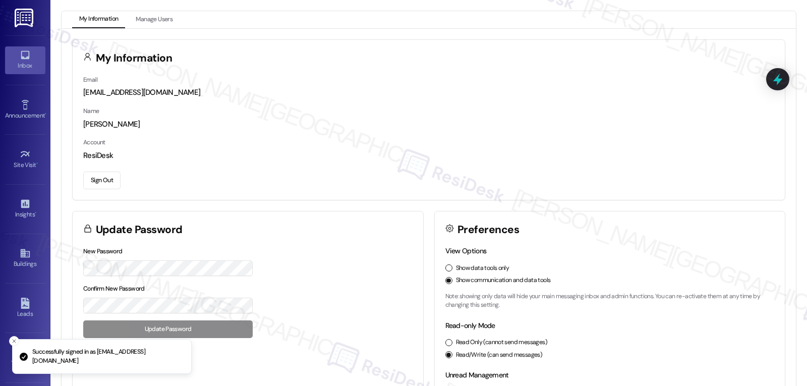
click at [20, 60] on icon at bounding box center [25, 54] width 11 height 11
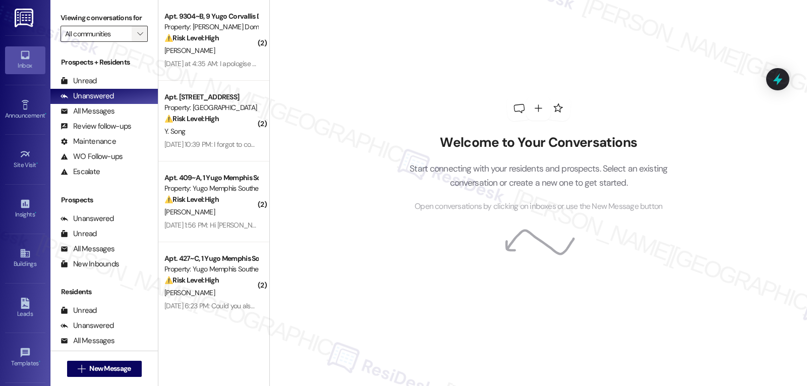
click at [135, 42] on span "" at bounding box center [140, 34] width 10 height 16
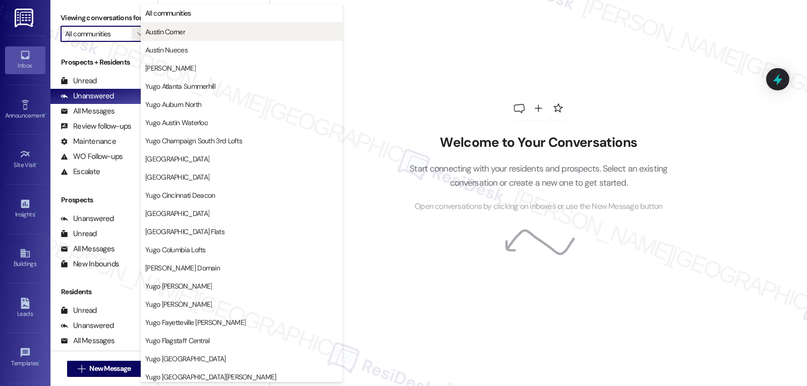
click at [200, 27] on span "Austin Corner" at bounding box center [241, 32] width 193 height 10
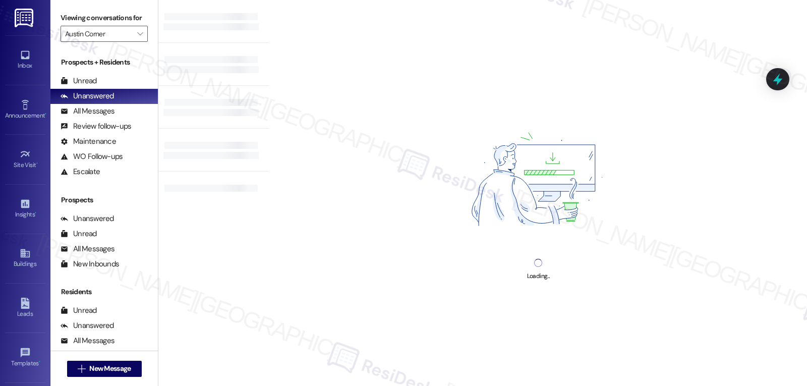
type input "Austin Corner"
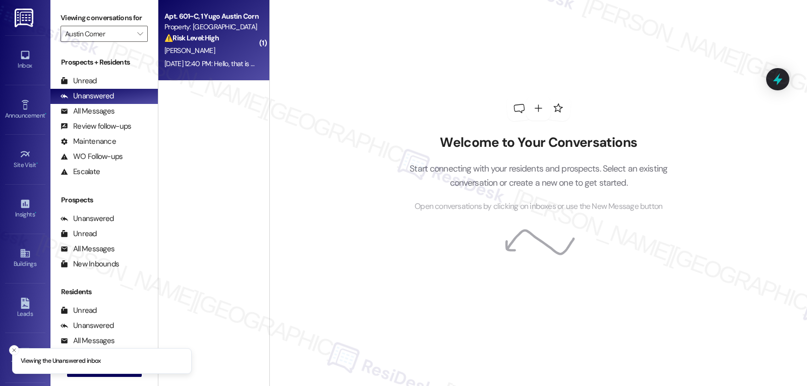
click at [240, 66] on div "Sep 05, 2025 at 12:40 PM: Hello, that is my mistake. I just submitted payment t…" at bounding box center [470, 63] width 613 height 9
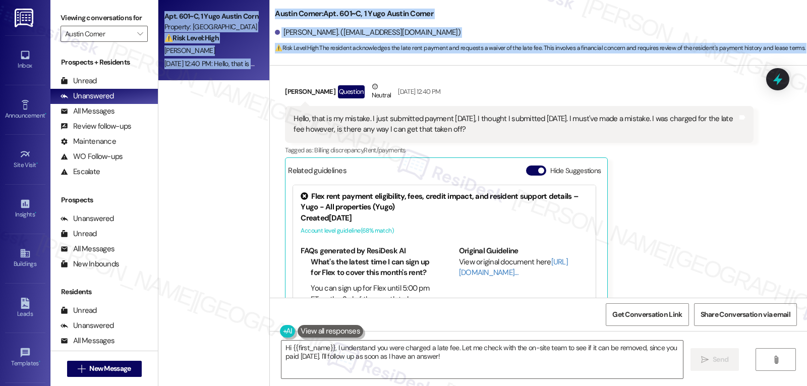
scroll to position [2002, 0]
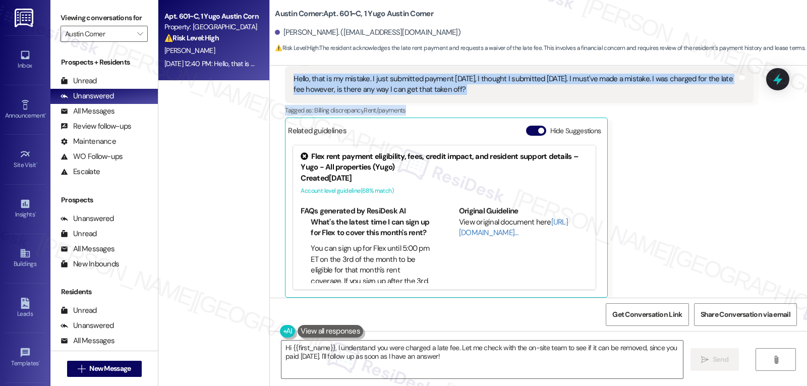
drag, startPoint x: 321, startPoint y: 141, endPoint x: 452, endPoint y: 111, distance: 134.6
click at [452, 111] on div "Survey, sent via SMS Residesk Automated Survey Feb 19, 2025 at 12:24 PM Hi Broc…" at bounding box center [538, 182] width 537 height 232
click at [538, 131] on span "button" at bounding box center [541, 131] width 6 height 6
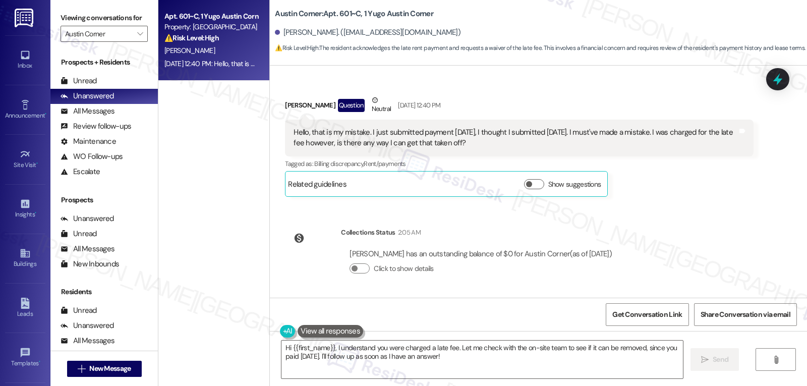
click at [677, 190] on div "Brock Lewis Question Neutral Sep 05, 2025 at 12:40 PM Hello, that is my mistake…" at bounding box center [519, 146] width 468 height 102
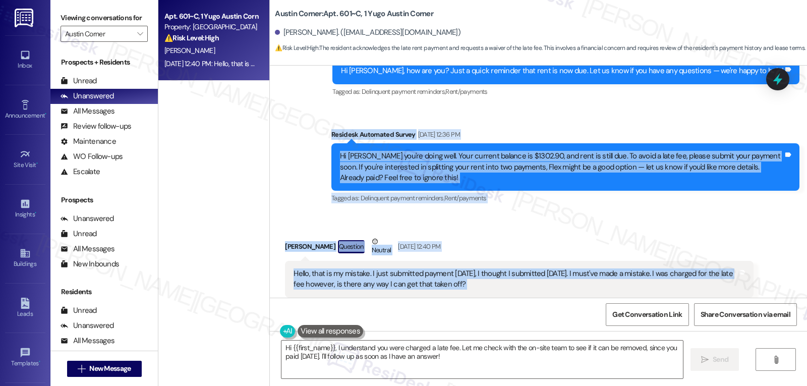
scroll to position [1948, 0]
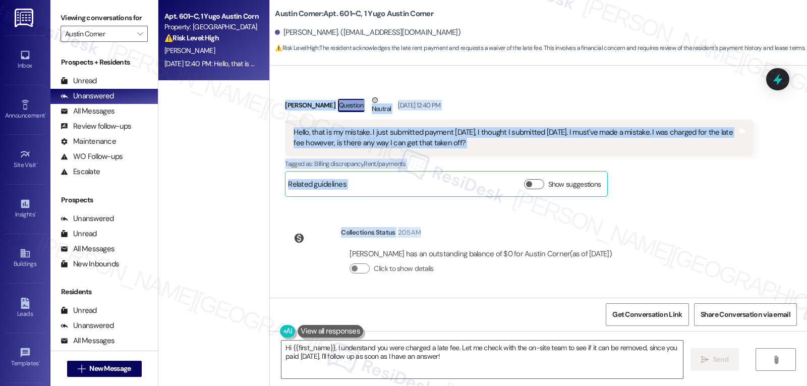
drag, startPoint x: 315, startPoint y: 196, endPoint x: 537, endPoint y: 146, distance: 227.5
click at [537, 146] on div "Survey, sent via SMS Residesk Automated Survey Feb 19, 2025 at 12:24 PM Hi Broc…" at bounding box center [538, 182] width 537 height 232
copy div "Residesk Automated Survey Sep 05, 2025 at 12:36 PM Hi Brock, hope you're doing …"
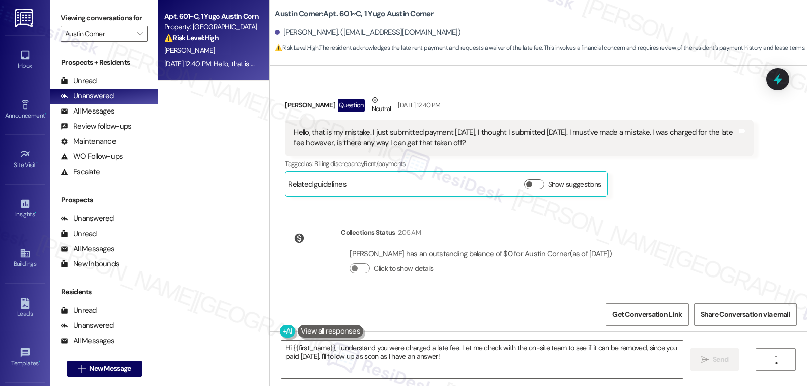
click at [654, 248] on div "Survey, sent via SMS Residesk Automated Survey Feb 19, 2025 at 12:24 PM Hi Broc…" at bounding box center [538, 182] width 537 height 232
click at [453, 370] on textarea "Hi {{first_name}}, I understand you were charged a late fee. Let me check with …" at bounding box center [483, 360] width 402 height 38
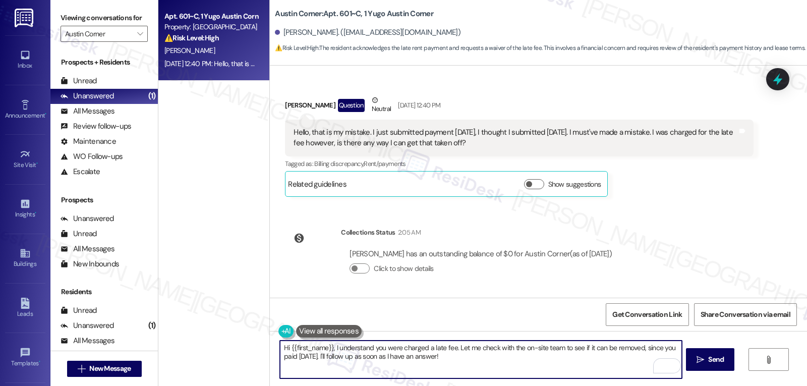
click at [468, 368] on textarea "Hi {{first_name}}, I understand you were charged a late fee. Let me check with …" at bounding box center [481, 360] width 402 height 38
click at [633, 347] on textarea "Hi Brock, thank you for your response. Your account currently shows $0 balance …" at bounding box center [481, 360] width 402 height 38
click at [633, 351] on textarea "Hi Brock, thank you for your response. Your account currently shows $0 balance,…" at bounding box center [481, 360] width 402 height 38
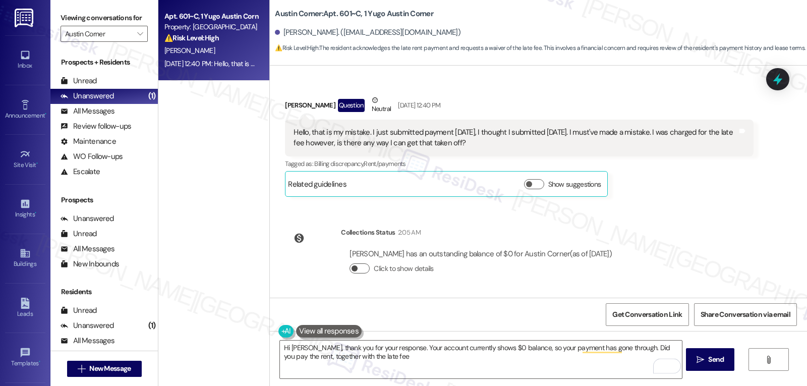
click at [362, 266] on button "Click to show details" at bounding box center [360, 268] width 20 height 10
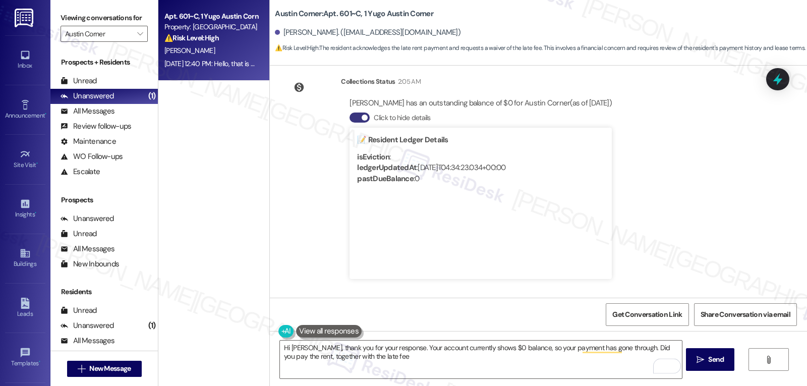
scroll to position [2100, 0]
click at [401, 365] on textarea "Hi Brock, thank you for your response. Your account currently shows $0 balance,…" at bounding box center [481, 360] width 402 height 38
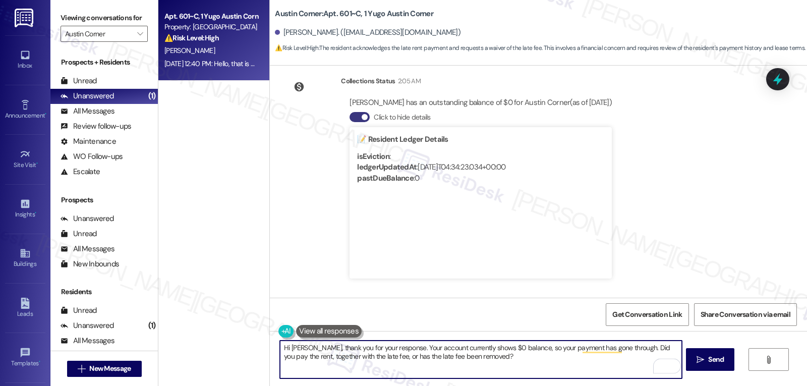
click at [362, 118] on span "button" at bounding box center [365, 117] width 6 height 6
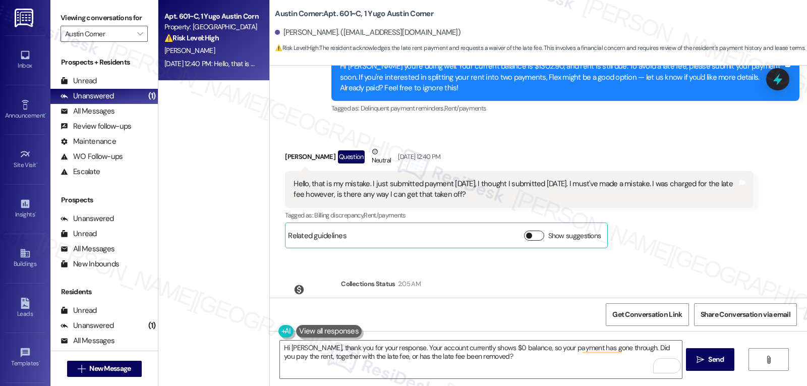
scroll to position [1948, 0]
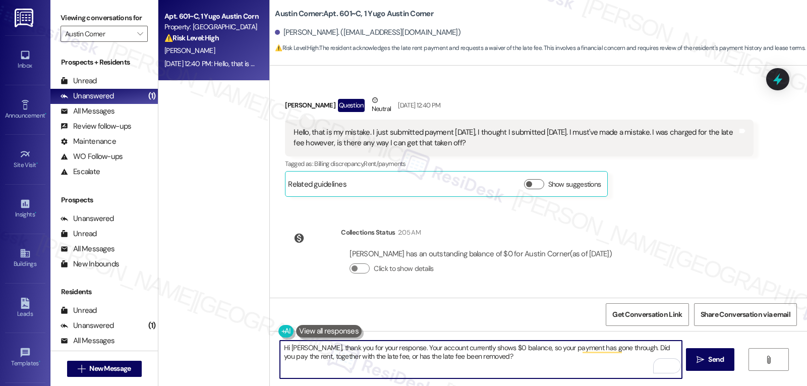
click at [498, 367] on textarea "Hi Brock, thank you for your response. Your account currently shows $0 balance,…" at bounding box center [481, 360] width 402 height 38
type textarea "Hi Brock, thank you for your response. Your account currently shows $0 balance,…"
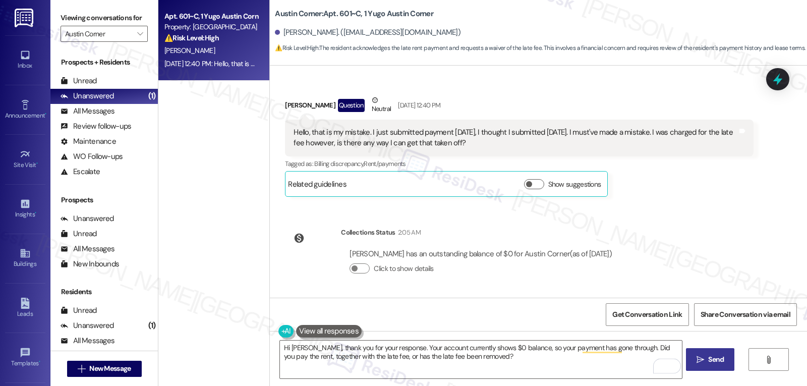
click at [707, 370] on button " Send" at bounding box center [710, 359] width 49 height 23
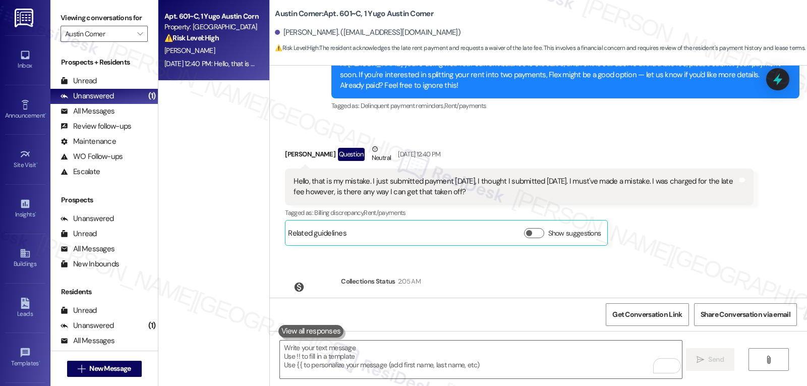
scroll to position [1855, 0]
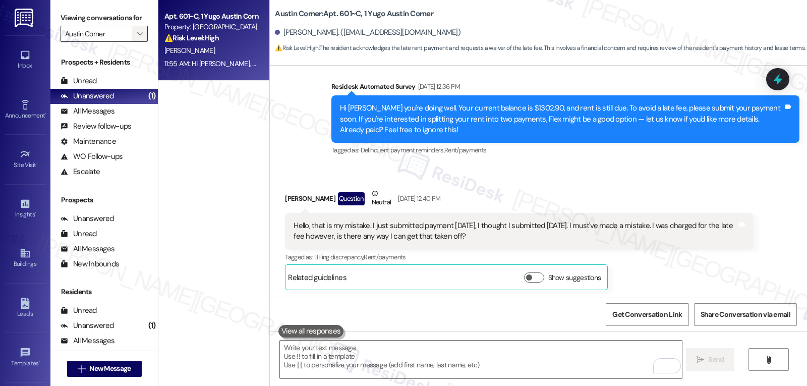
click at [137, 38] on icon "" at bounding box center [140, 34] width 6 height 8
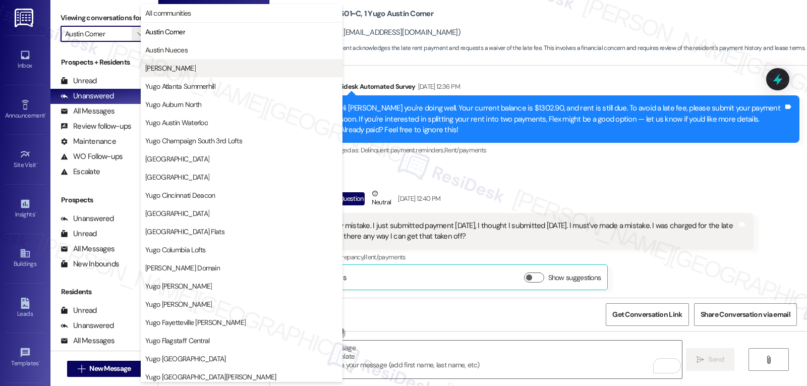
click at [171, 67] on span "[PERSON_NAME]" at bounding box center [170, 68] width 50 height 10
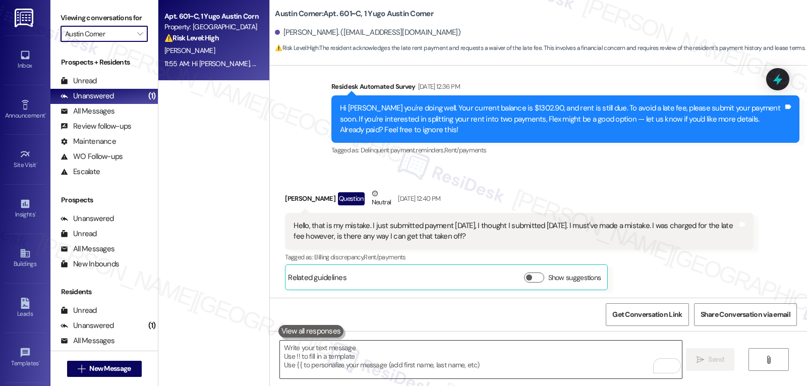
type input "[PERSON_NAME]"
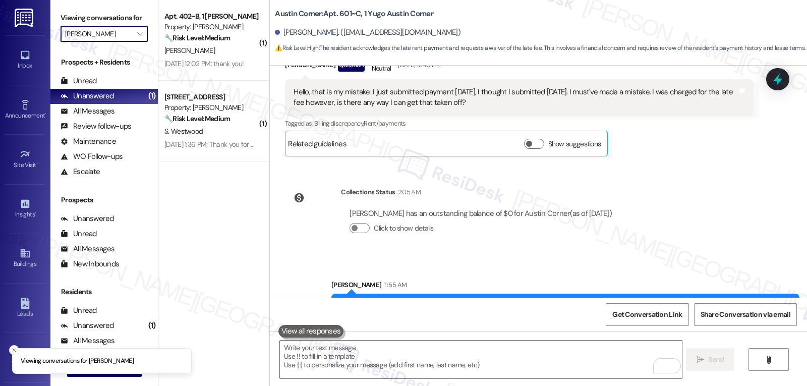
scroll to position [2029, 0]
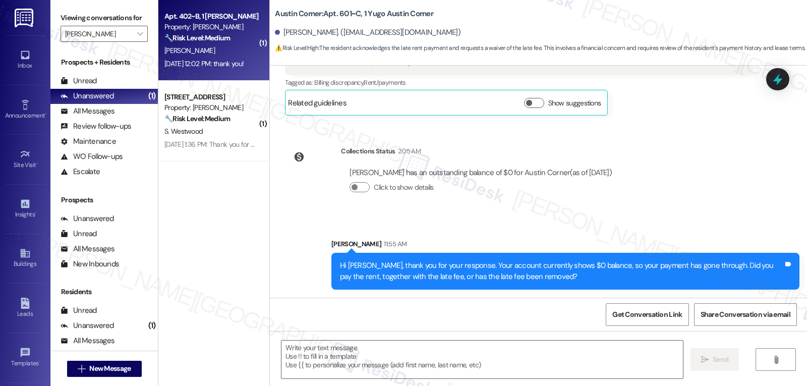
type textarea "Fetching suggested responses. Please feel free to read through the conversation…"
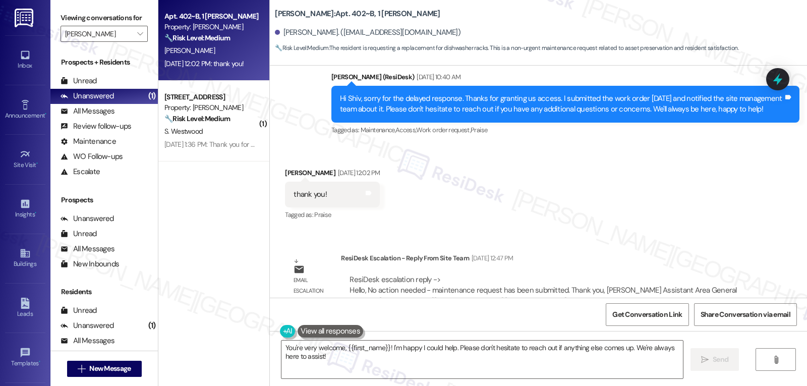
scroll to position [1377, 0]
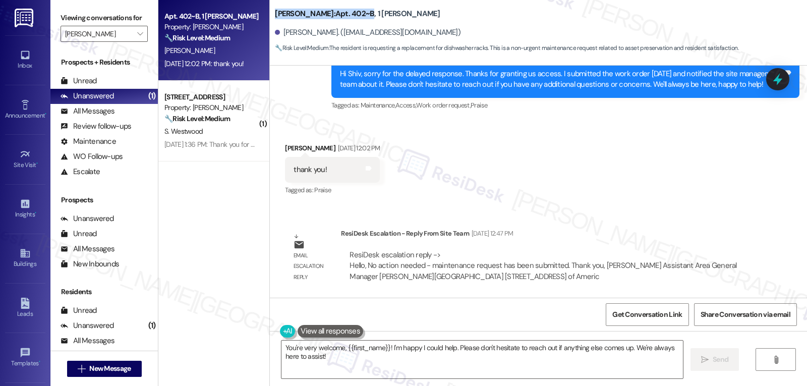
drag, startPoint x: 266, startPoint y: 10, endPoint x: 340, endPoint y: 9, distance: 73.7
click at [340, 9] on div "Austin Rio: Apt. 402~B, 1 Yugo Austin Rio Shiv Mital. (ssshivm6464@gmail.com) 🔧…" at bounding box center [538, 28] width 537 height 51
copy b "Austin Rio: Apt. 402~B"
click at [474, 369] on textarea "You're very welcome, {{first_name}}! I'm happy I could help. Please don't hesit…" at bounding box center [483, 360] width 402 height 38
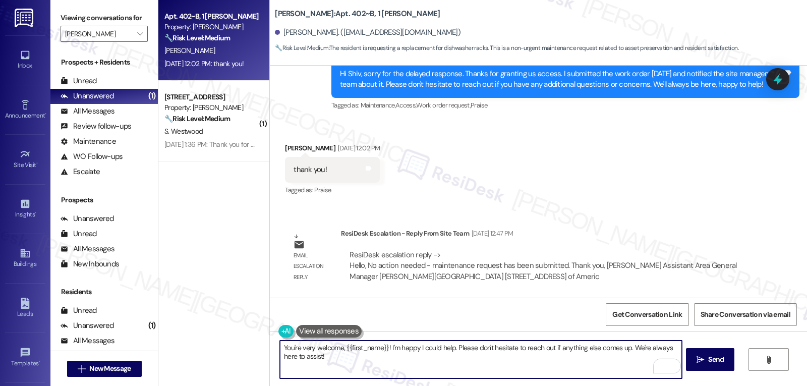
drag, startPoint x: 385, startPoint y: 348, endPoint x: 807, endPoint y: 410, distance: 425.8
click at [807, 385] on html "Inbox Go to Inbox Announcement • Send A Text Announcement Site Visit • Go to Si…" at bounding box center [403, 193] width 807 height 386
drag, startPoint x: 427, startPoint y: 370, endPoint x: 426, endPoint y: 357, distance: 13.2
click at [427, 367] on textarea "You're very welcome, {{first_name}}! Just a very quick update, the maintenance …" at bounding box center [481, 360] width 402 height 38
click at [421, 356] on textarea "You're very welcome, {{first_name}}! Just a very quick update, the maintenance …" at bounding box center [481, 360] width 402 height 38
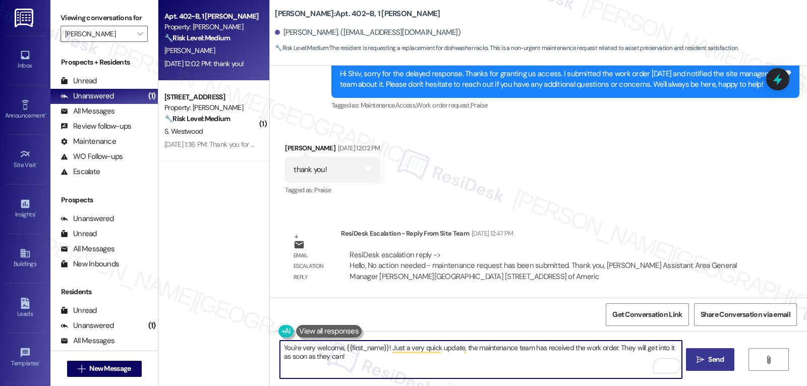
type textarea "You're very welcome, {{first_name}}! Just a very quick update, the maintenance …"
click at [711, 369] on button " Send" at bounding box center [710, 359] width 49 height 23
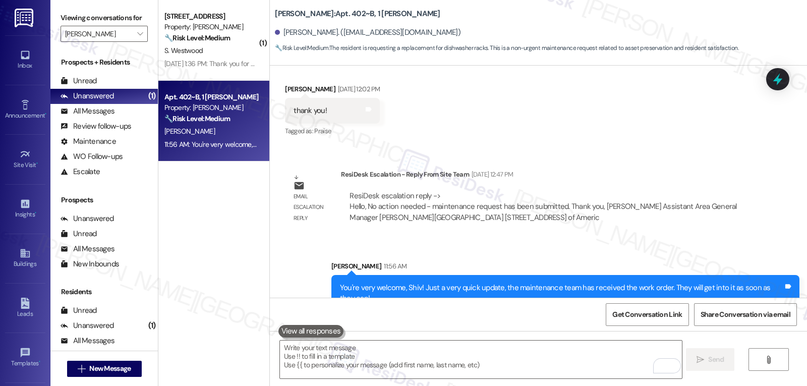
scroll to position [1458, 0]
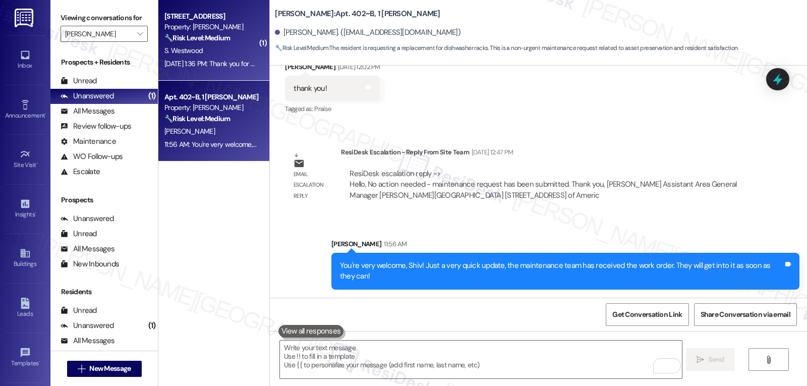
click at [200, 59] on div "Sep 06, 2025 at 1:36 PM: Thank you for your message. Our offices are currently …" at bounding box center [468, 63] width 609 height 9
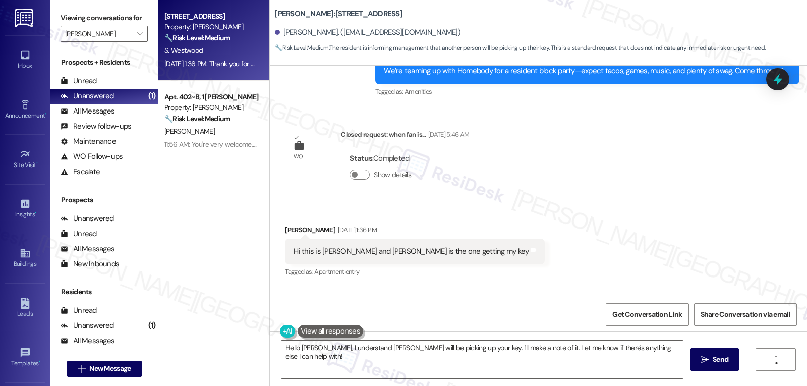
scroll to position [2069, 0]
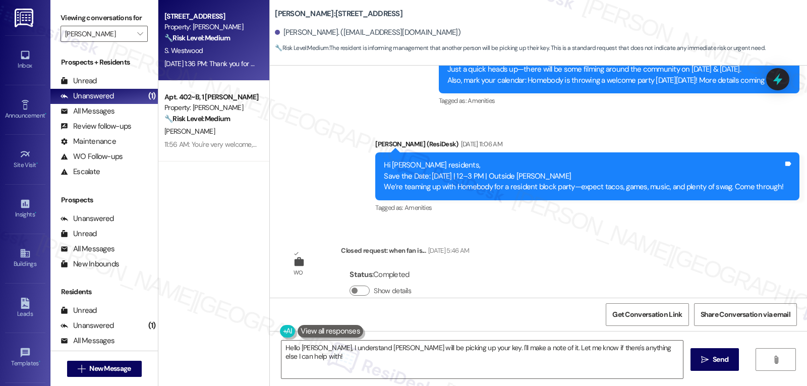
click at [361, 286] on div "Show details" at bounding box center [383, 291] width 66 height 11
click at [350, 286] on button "Show details" at bounding box center [360, 291] width 20 height 10
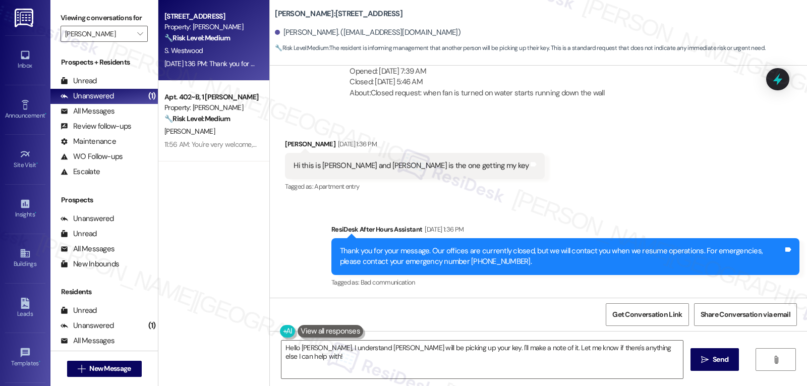
scroll to position [2102, 0]
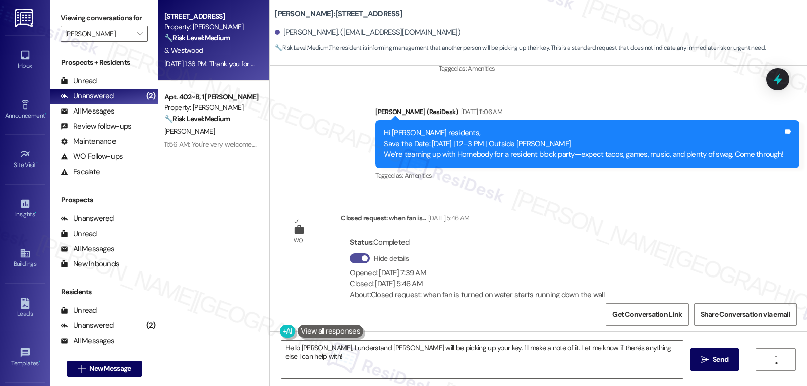
click at [350, 260] on button "Hide details" at bounding box center [360, 258] width 20 height 10
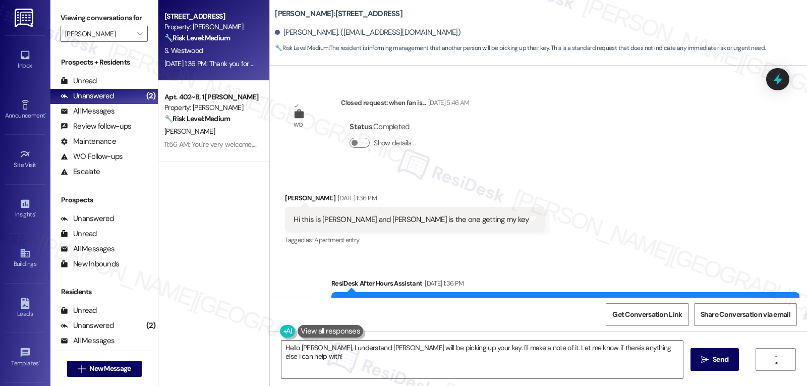
scroll to position [2271, 0]
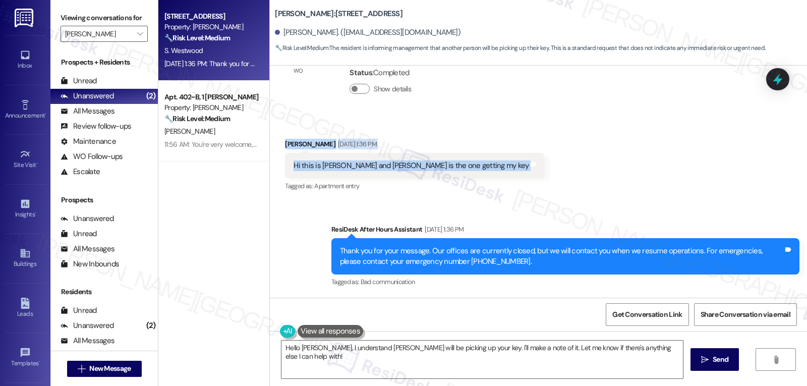
drag, startPoint x: 271, startPoint y: 144, endPoint x: 575, endPoint y: 158, distance: 303.6
click at [575, 158] on div "Received via SMS Sophia Westwood Sep 06, 2025 at 1:36 PM Hi this is Sophia West…" at bounding box center [538, 158] width 537 height 85
copy div "Sophia Westwood Sep 06, 2025 at 1:36 PM Hi this is Sophia Westwood and Phyllis …"
click at [326, 361] on textarea "Hello Sophia, I understand Phyllis Whitehead will be picking up your key. I'll …" at bounding box center [483, 360] width 402 height 38
paste textarea "i Sophia, Thank you for confirming — I’ve noted that Phyllis Whitehead will be …"
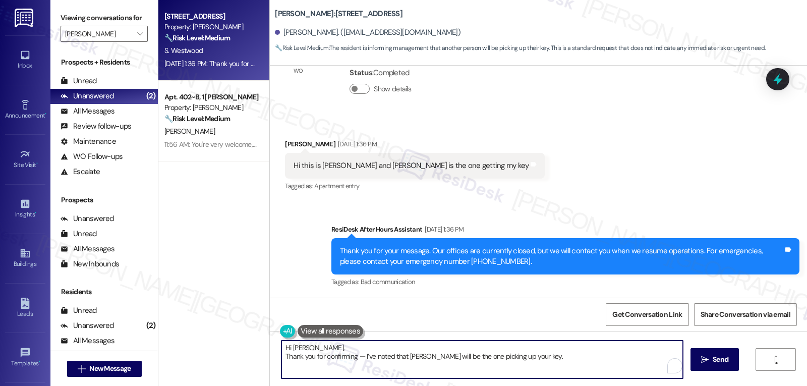
click at [340, 348] on textarea "Hi Sophia, Thank you for confirming — I’ve noted that Phyllis Whitehead will be…" at bounding box center [483, 360] width 402 height 38
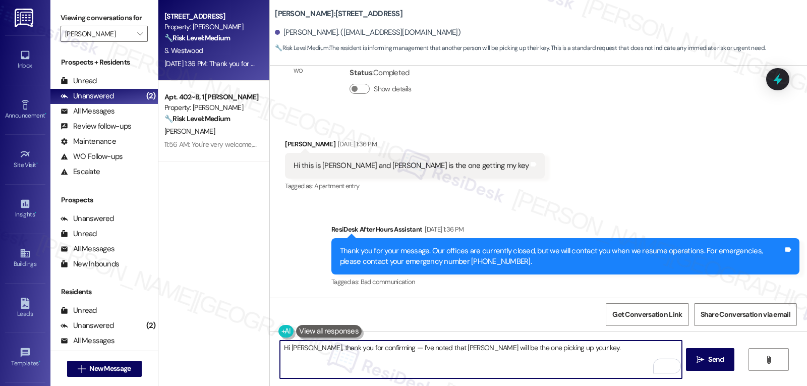
click at [382, 347] on textarea "Hi Sophia, thank you for confirming — I’ve noted that Phyllis Whitehead will be…" at bounding box center [481, 360] width 402 height 38
click at [467, 358] on textarea "Hi Sophia, thank you for confirming. I’ve noted that Phyllis Whitehead will be …" at bounding box center [481, 360] width 402 height 38
type textarea "Hi Sophia, thank you for confirming. I’ve noted that Phyllis Whitehead will be …"
click at [667, 368] on div "Open Grammarly." at bounding box center [674, 366] width 14 height 14
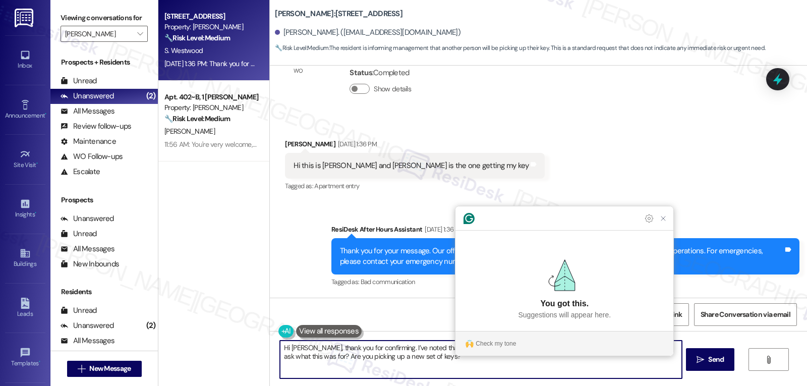
click at [433, 366] on textarea "Hi Sophia, thank you for confirming. I’ve noted that Phyllis Whitehead will be …" at bounding box center [481, 360] width 402 height 38
click at [425, 359] on textarea "Hi Sophia, thank you for confirming. I’ve noted that Phyllis Whitehead will be …" at bounding box center [481, 360] width 402 height 38
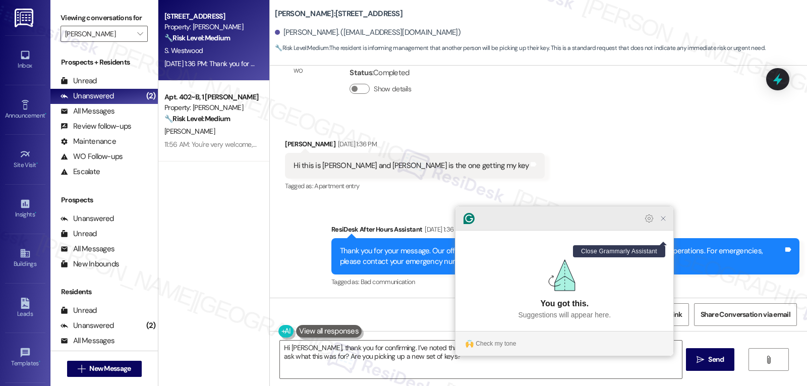
click at [663, 223] on icon "Close Grammarly Assistant" at bounding box center [663, 218] width 8 height 8
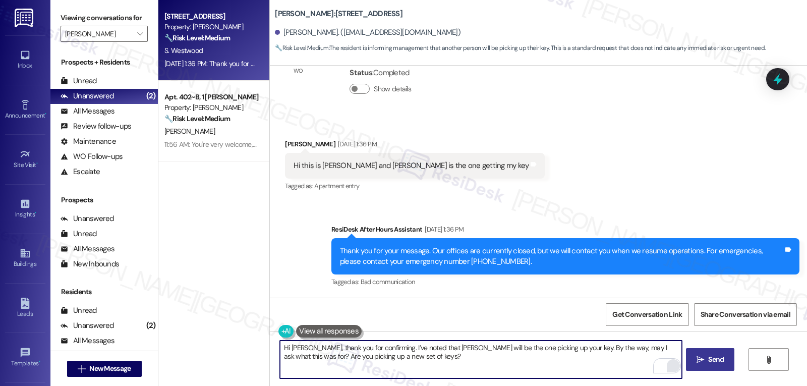
click at [701, 354] on span " Send" at bounding box center [711, 359] width 32 height 11
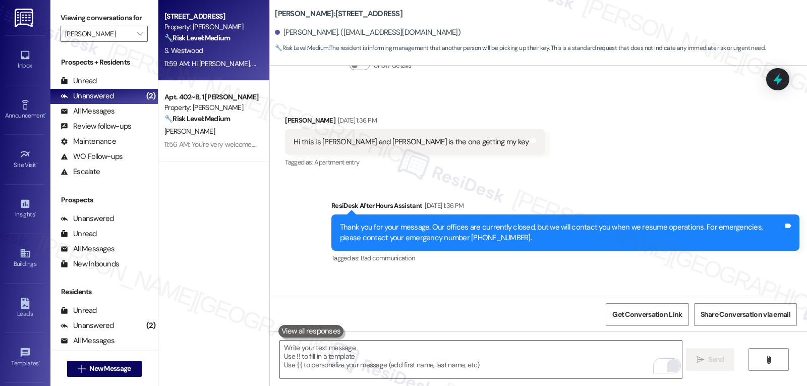
scroll to position [2352, 0]
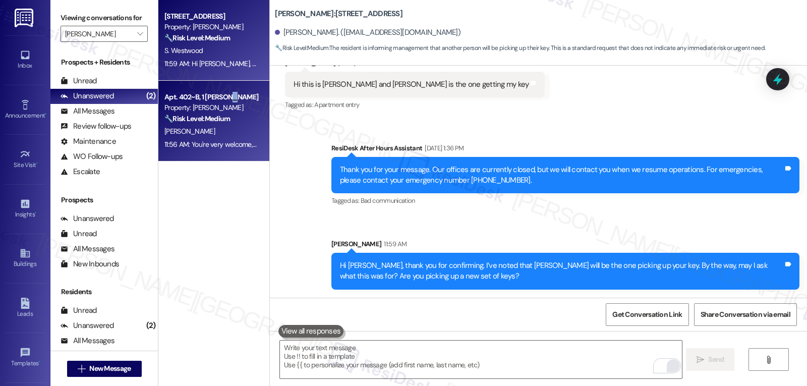
click at [225, 102] on div "Apt. 402~B, 1 Yugo Austin Rio" at bounding box center [210, 97] width 93 height 11
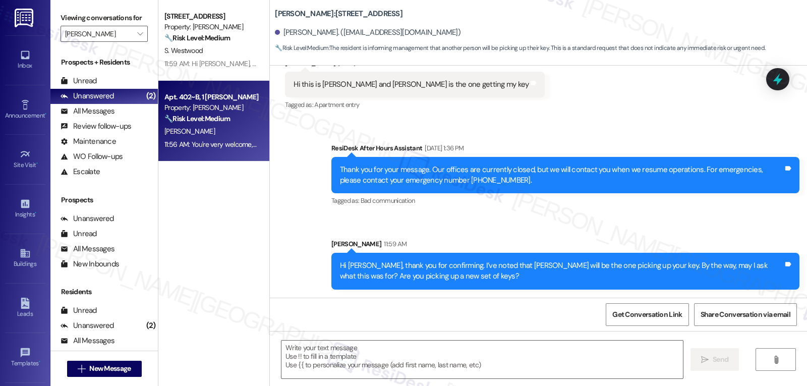
type textarea "Fetching suggested responses. Please feel free to read through the conversation…"
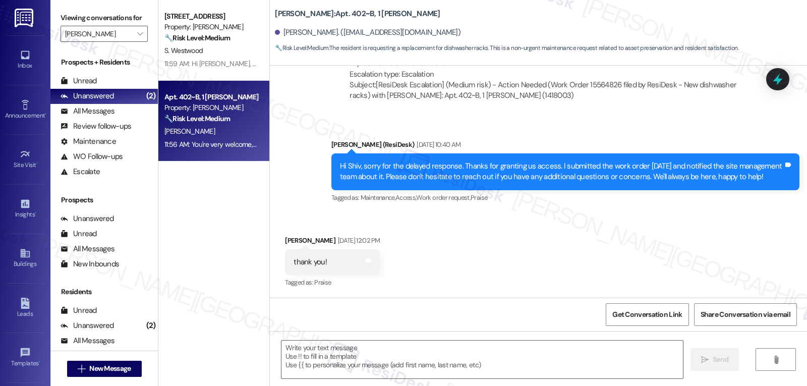
type textarea "Fetching suggested responses. Please feel free to read through the conversation…"
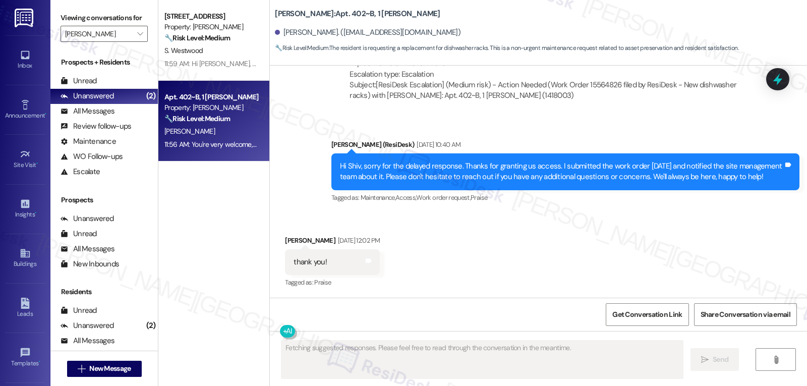
scroll to position [1473, 0]
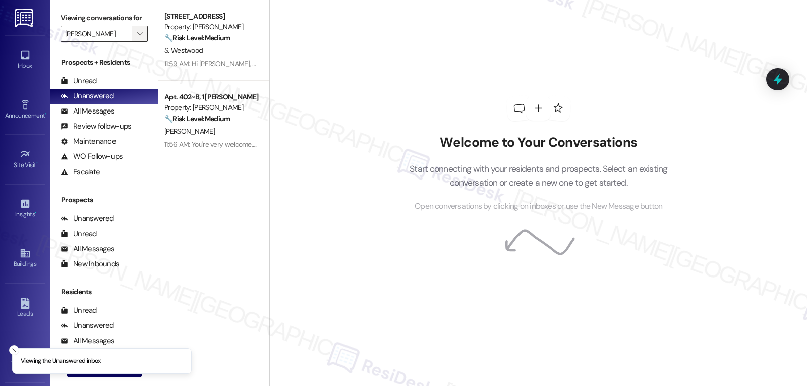
click at [136, 42] on span "" at bounding box center [140, 34] width 10 height 16
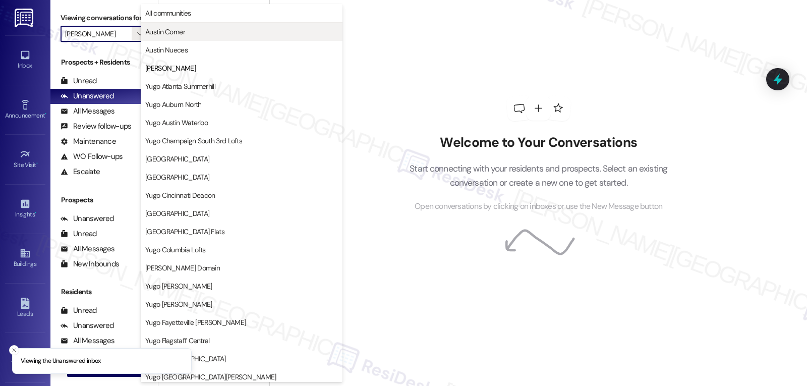
click at [185, 32] on span "Austin Corner" at bounding box center [165, 32] width 40 height 10
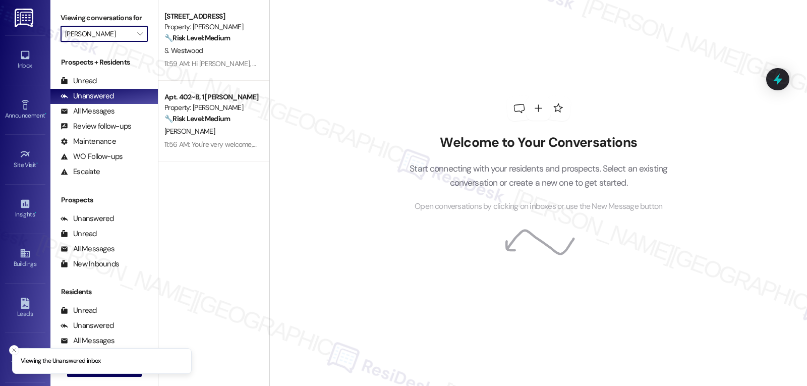
type input "Austin Corner"
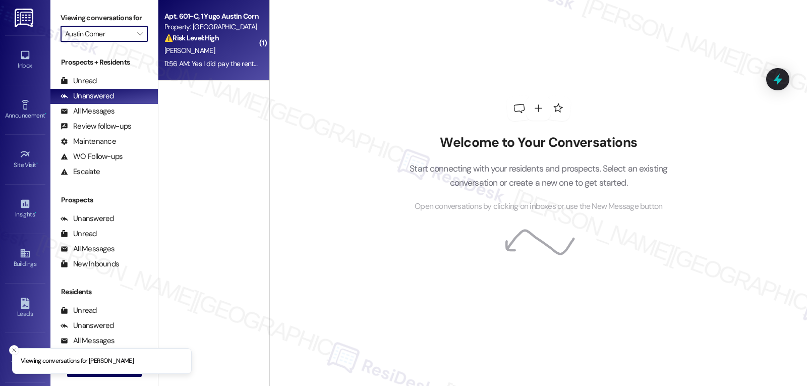
click at [198, 49] on div "[PERSON_NAME]" at bounding box center [210, 50] width 95 height 13
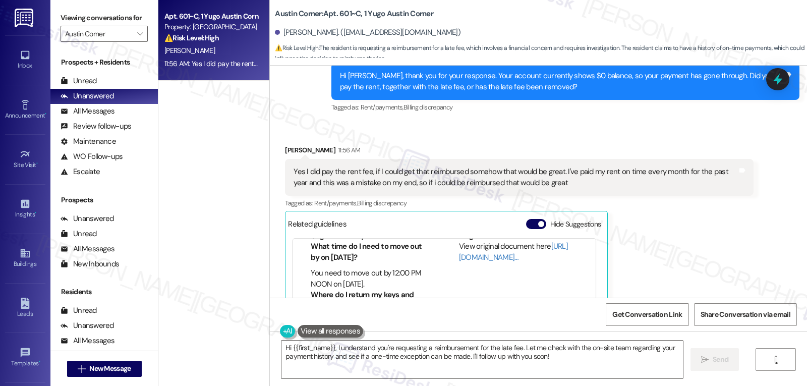
scroll to position [2118, 0]
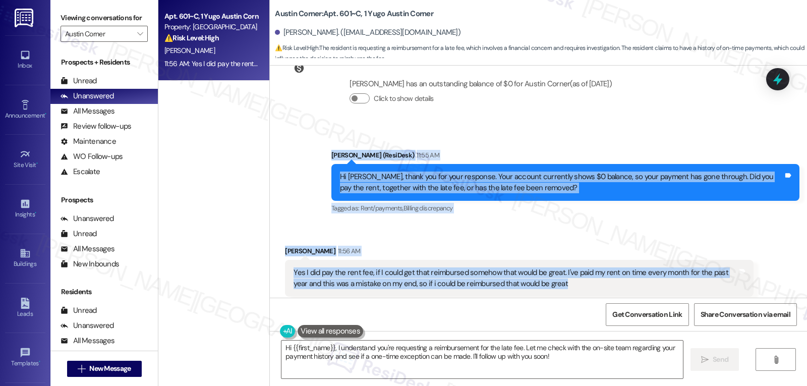
drag, startPoint x: 322, startPoint y: 160, endPoint x: 664, endPoint y: 281, distance: 362.3
click at [664, 281] on div "Survey, sent via SMS Residesk Automated Survey [DATE] 12:24 PM Hi [PERSON_NAME]…" at bounding box center [538, 182] width 537 height 232
copy div "[PERSON_NAME] (ResiDesk) 11:55 AM Hi [PERSON_NAME], thank you for your response…"
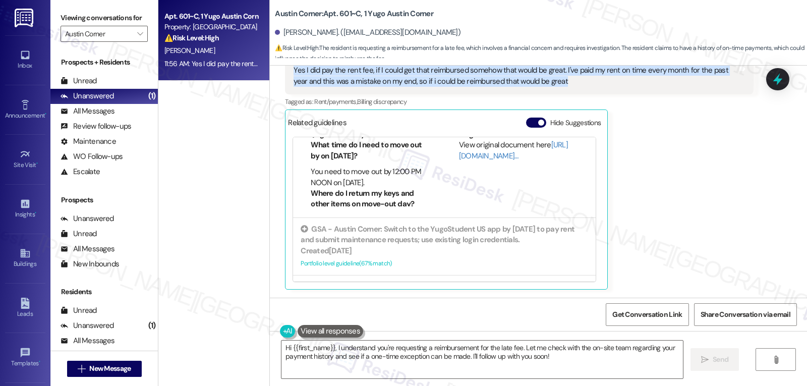
scroll to position [2220, 0]
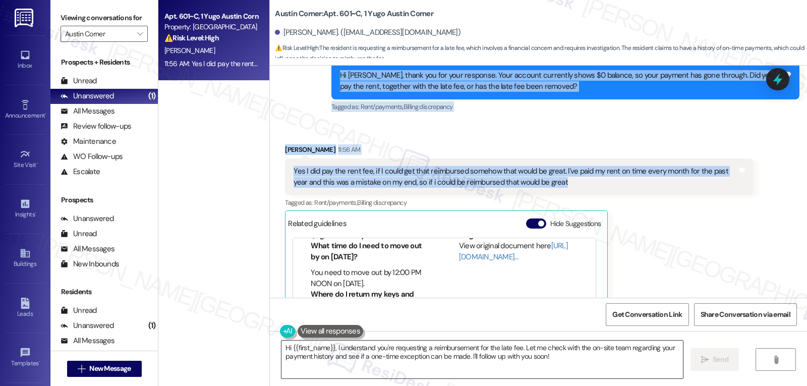
click at [392, 356] on textarea "Hi {{first_name}}, I understand you're requesting a reimbursement for the late …" at bounding box center [483, 360] width 402 height 38
paste textarea "Thanks for confirming, [PERSON_NAME]. We really appreciate your year of on-time…"
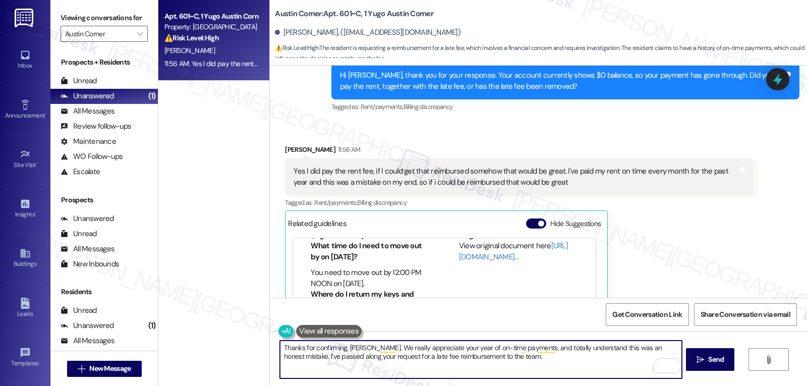
click at [533, 371] on textarea "Thanks for confirming, [PERSON_NAME]. We really appreciate your year of on-time…" at bounding box center [481, 360] width 402 height 38
paste textarea "We’ll follow up as soon as we hear back."
type textarea "Thanks for confirming, Brock. We really appreciate your year of on-time payment…"
click at [709, 358] on span "Send" at bounding box center [716, 359] width 16 height 11
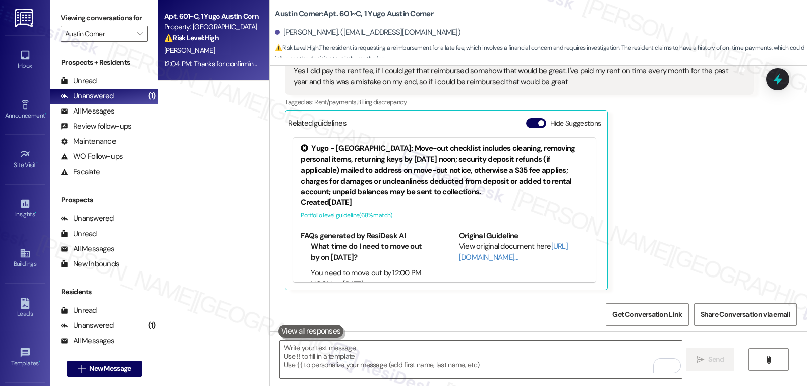
scroll to position [2402, 0]
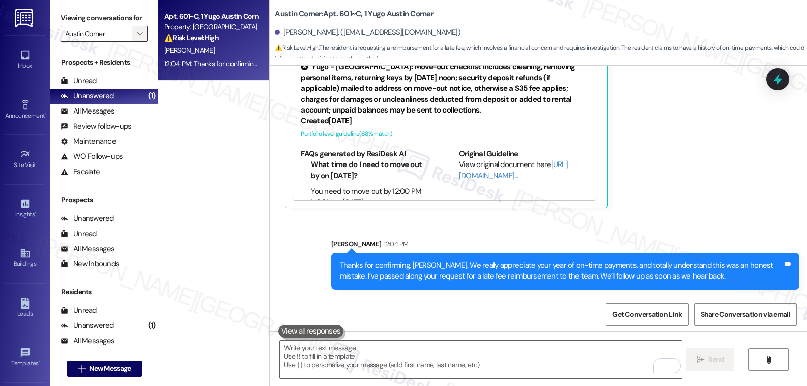
click at [135, 42] on span "" at bounding box center [140, 34] width 10 height 16
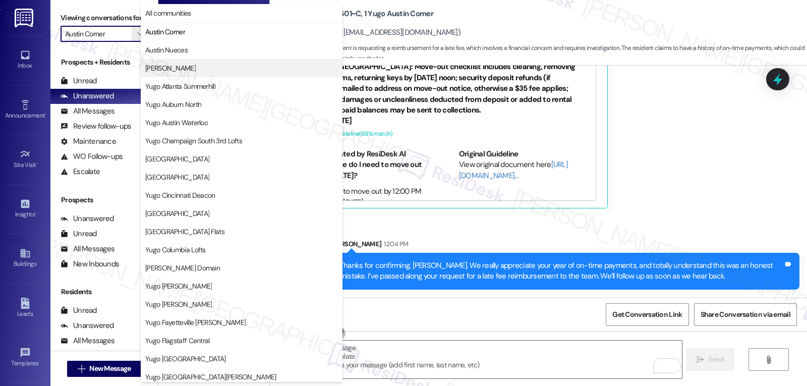
click at [187, 71] on span "[PERSON_NAME]" at bounding box center [241, 68] width 193 height 10
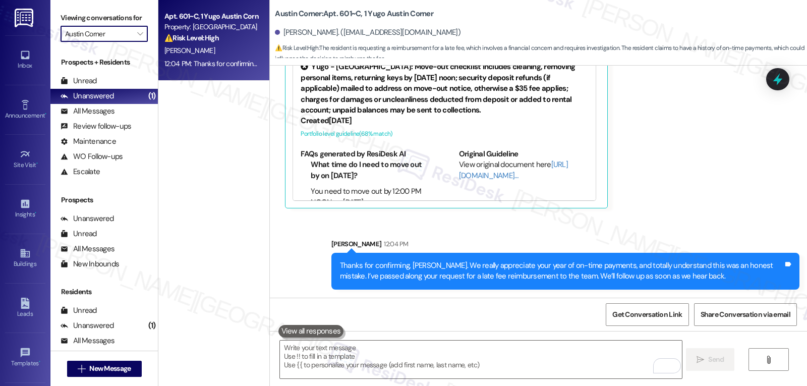
type input "[PERSON_NAME]"
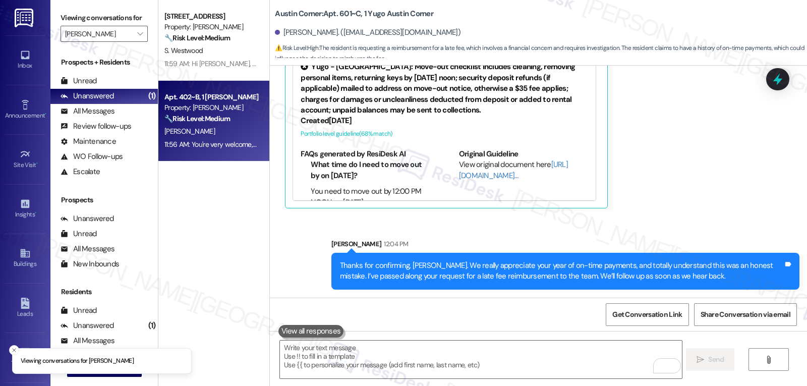
click at [226, 151] on div "11:56 AM: You're very welcome, Shiv! Just a very quick update, the maintenance …" at bounding box center [210, 144] width 95 height 13
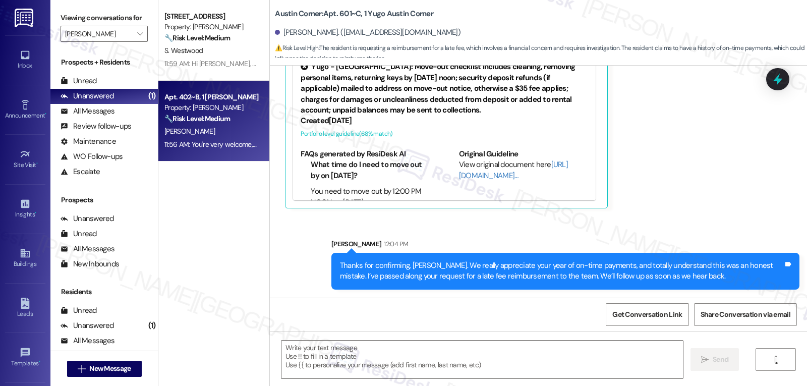
type textarea "Fetching suggested responses. Please feel free to read through the conversation…"
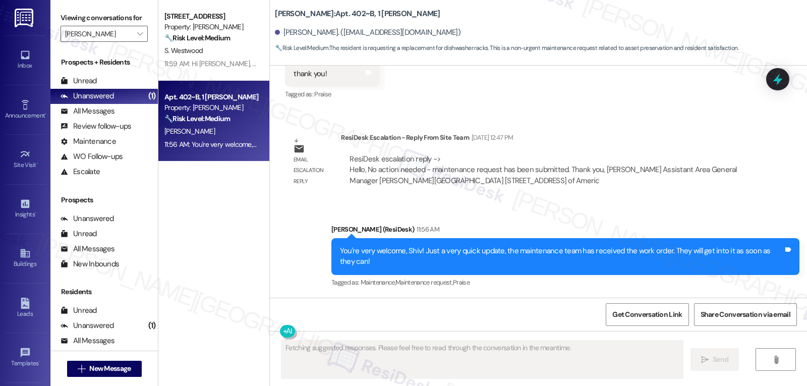
scroll to position [1473, 0]
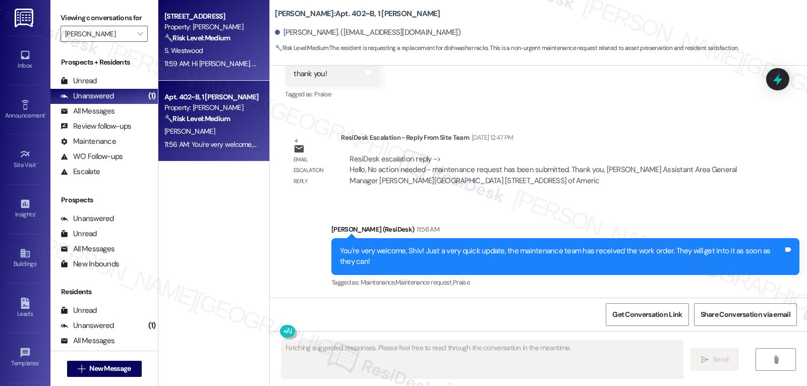
click at [223, 58] on div "11:59 AM: Hi Sophia, thank you for confirming. I’ve noted that Phyllis Whitehea…" at bounding box center [210, 64] width 95 height 13
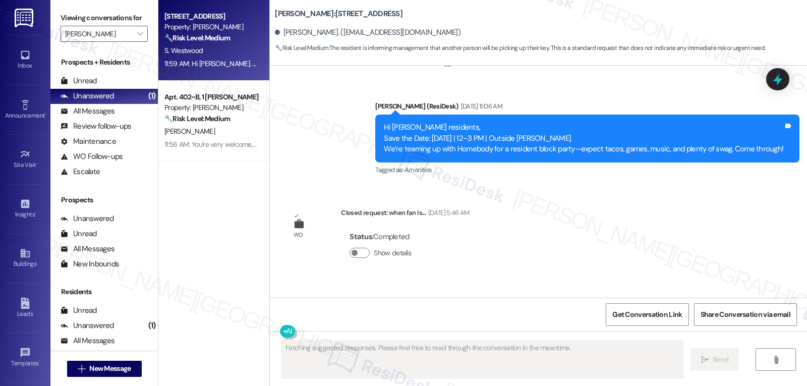
scroll to position [2367, 0]
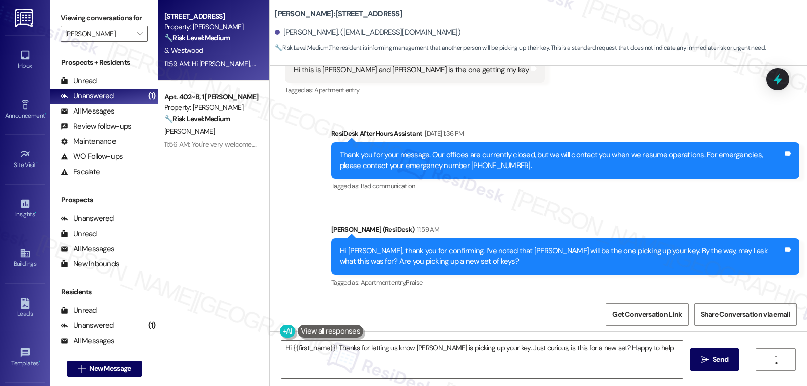
type textarea "Hi {{first_name}}! Thanks for letting us know Phyllis Whitehead is picking up y…"
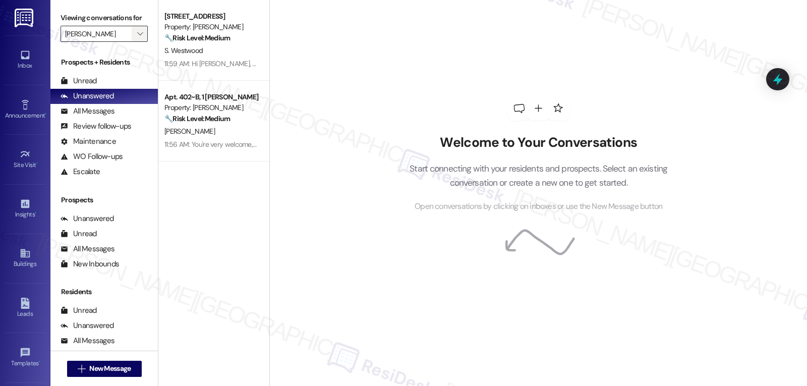
click at [137, 38] on icon "" at bounding box center [140, 34] width 6 height 8
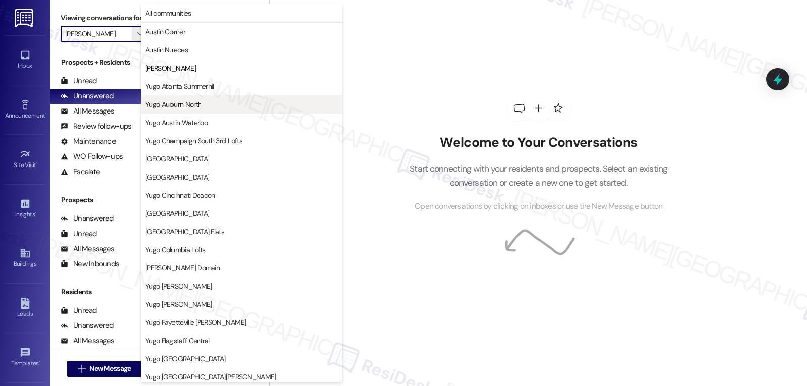
click at [258, 100] on span "Yugo Auburn North" at bounding box center [241, 104] width 193 height 10
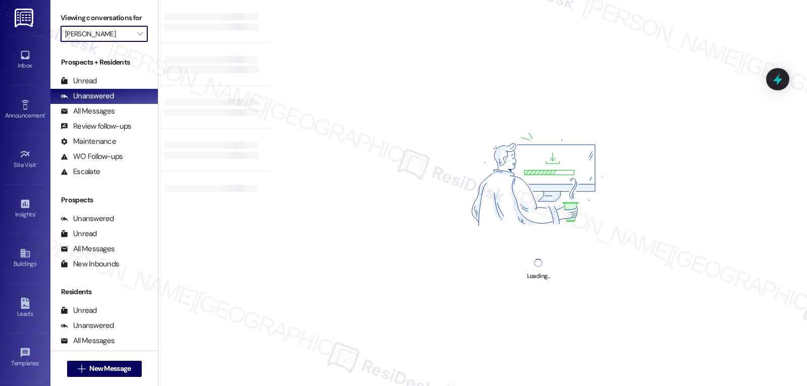
type input "Yugo Auburn North"
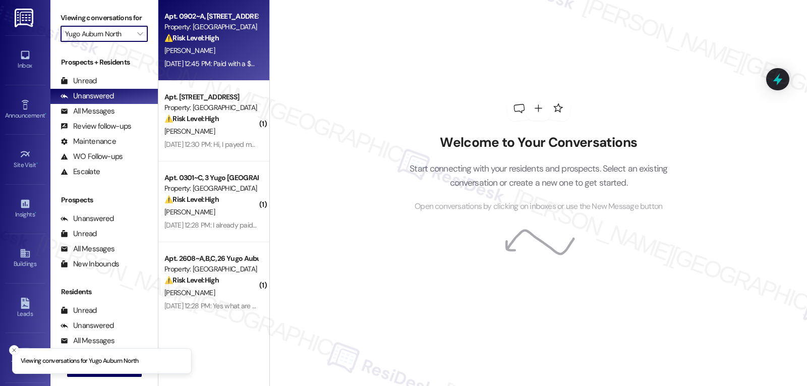
click at [212, 42] on div "⚠️ Risk Level: High The resident claims to have paid rent with two money orders…" at bounding box center [210, 38] width 93 height 11
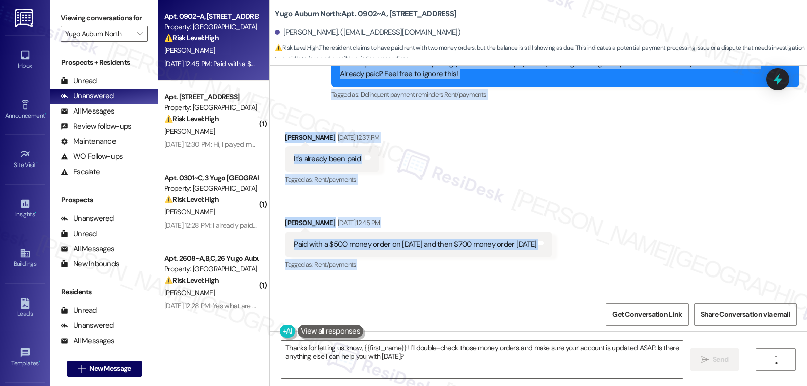
scroll to position [3944, 0]
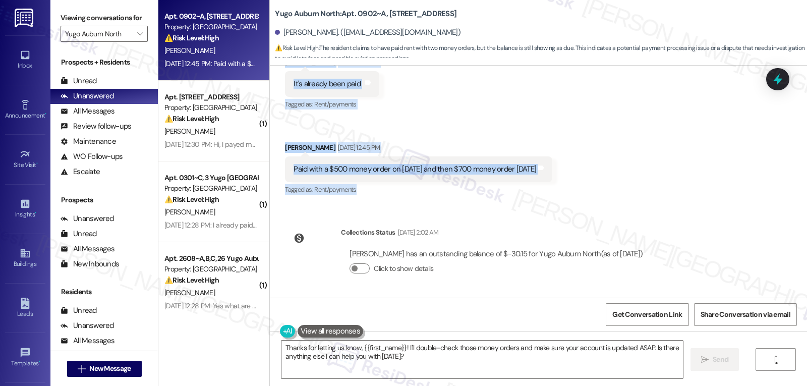
drag, startPoint x: 325, startPoint y: 157, endPoint x: 719, endPoint y: 183, distance: 394.4
click at [719, 183] on div "Survey, sent via SMS Residesk Automated Survey Oct 28, 2024 at 12:35 PM Hi Brax…" at bounding box center [538, 182] width 537 height 232
copy div "Residesk Automated Survey Sep 05, 2025 at 12:28 PM Hi Braxton, hope you're doin…"
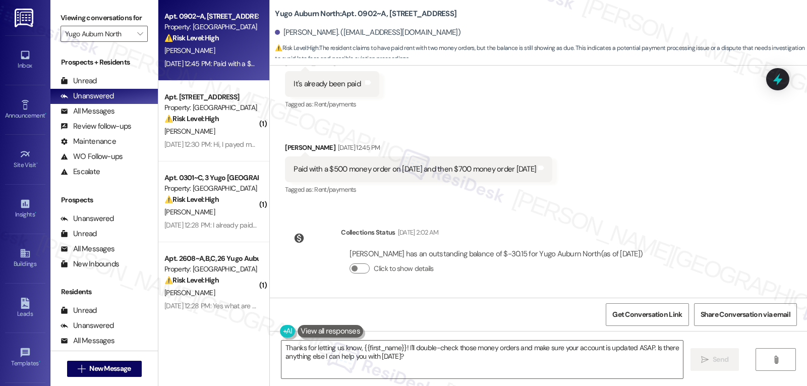
click at [610, 210] on div "Survey, sent via SMS Residesk Automated Survey Oct 28, 2024 at 12:35 PM Hi Brax…" at bounding box center [538, 182] width 537 height 232
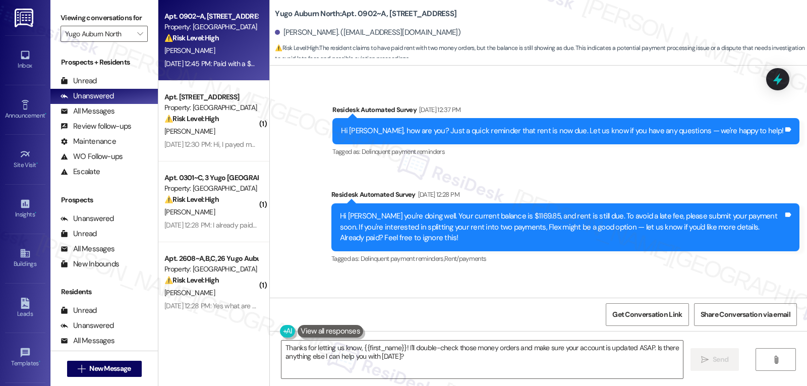
scroll to position [3742, 0]
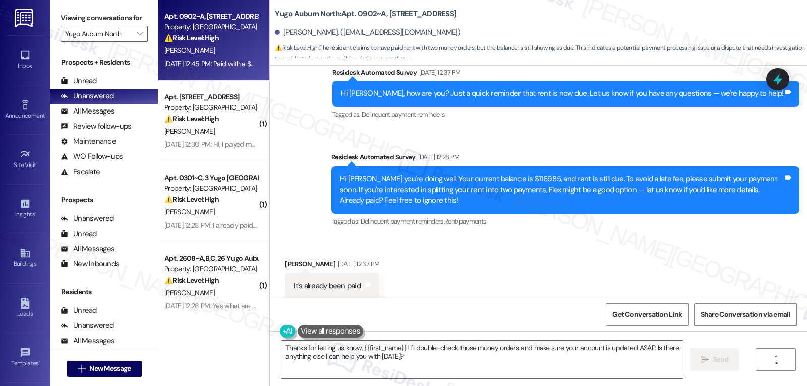
drag, startPoint x: 682, startPoint y: 257, endPoint x: 318, endPoint y: 162, distance: 376.3
click at [318, 162] on div "Survey, sent via SMS Residesk Automated Survey Oct 28, 2024 at 12:35 PM Hi Brax…" at bounding box center [538, 182] width 537 height 232
copy div "Residesk Automated Survey Sep 05, 2025 at 12:28 PM Hi Braxton, hope you're doin…"
drag, startPoint x: 404, startPoint y: 348, endPoint x: 807, endPoint y: 410, distance: 407.4
click at [807, 385] on html "Inbox Go to Inbox Announcement • Send A Text Announcement Site Visit • Go to Si…" at bounding box center [403, 193] width 807 height 386
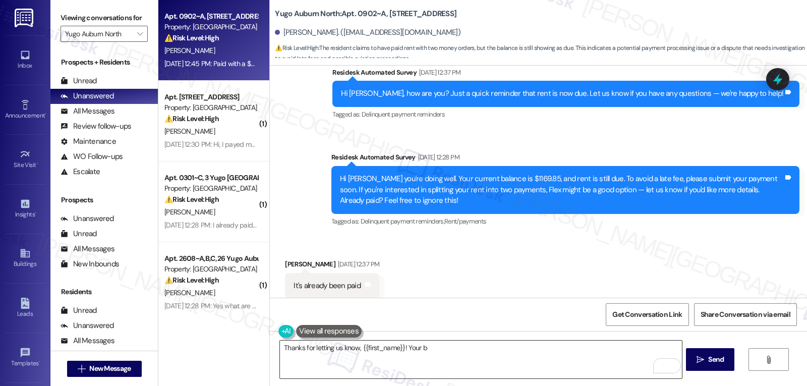
click at [491, 349] on textarea "Thanks for letting us know, {{first_name}}! Your b" at bounding box center [481, 360] width 402 height 38
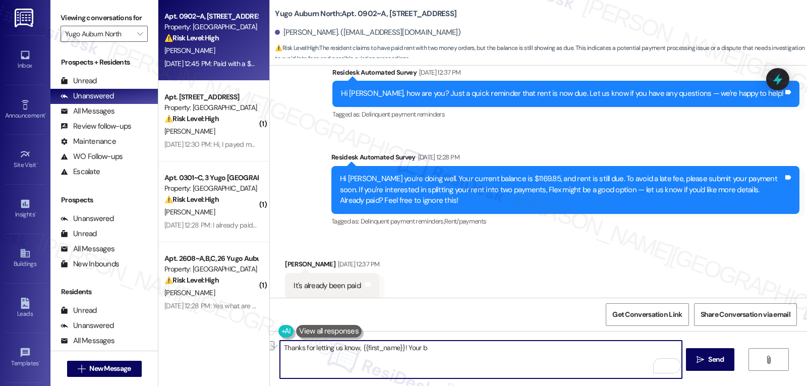
paste textarea "Hi Braxton, thanks for the update—and we see both of your money orders have bee…"
click at [376, 344] on textarea "Hi Braxton, thanks for the update—and we see both of your money orders have bee…" at bounding box center [481, 360] width 402 height 38
click at [672, 349] on textarea "Hi Braxton, thanks for the update, and we see both of your money orders have be…" at bounding box center [481, 360] width 402 height 38
paste textarea "If there’s ever anything you need or any questions you have, I’m just a message…"
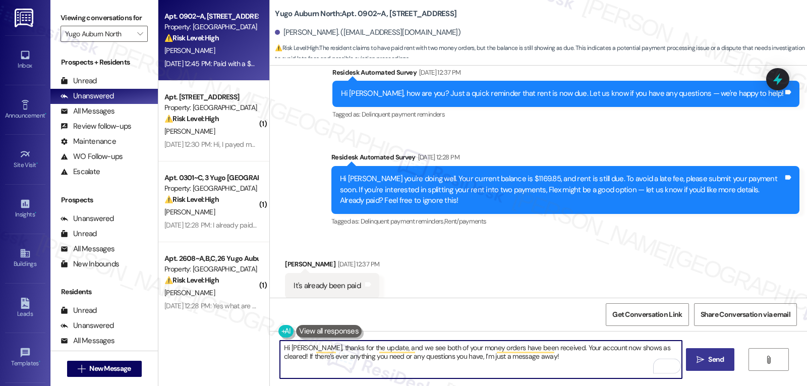
type textarea "Hi Braxton, thanks for the update, and we see both of your money orders have be…"
click at [719, 356] on span "Send" at bounding box center [716, 359] width 16 height 11
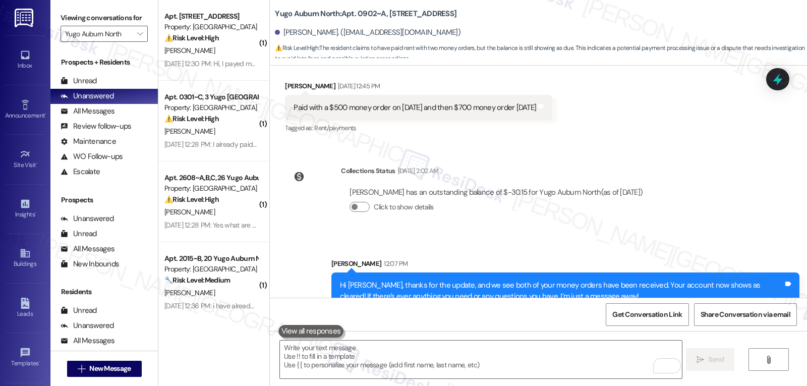
scroll to position [4026, 0]
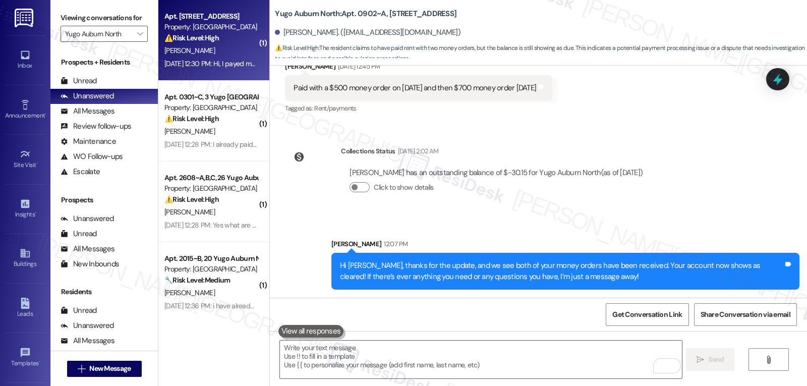
click at [200, 62] on div "Sep 05, 2025 at 12:30 PM: Hi, I payed my rent on Wednesday via check and have t…" at bounding box center [384, 63] width 441 height 9
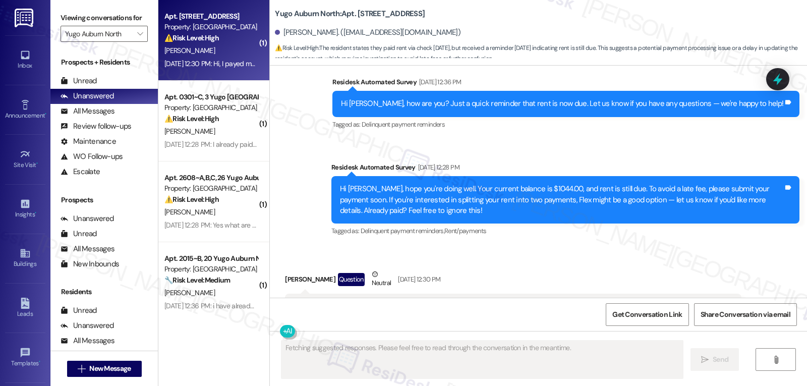
scroll to position [1336, 0]
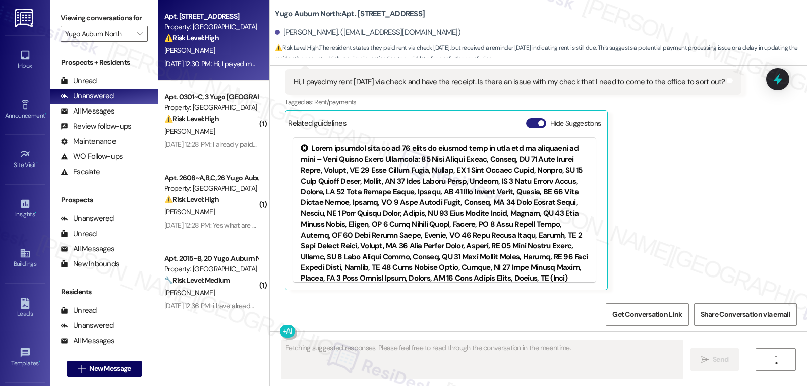
click at [526, 124] on button "Hide Suggestions" at bounding box center [536, 123] width 20 height 10
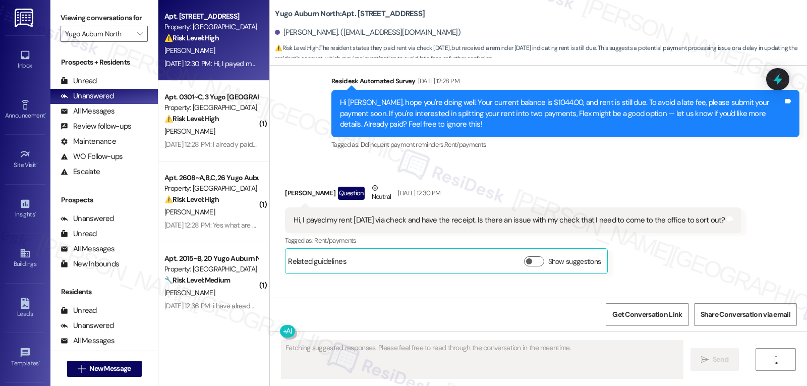
scroll to position [1174, 0]
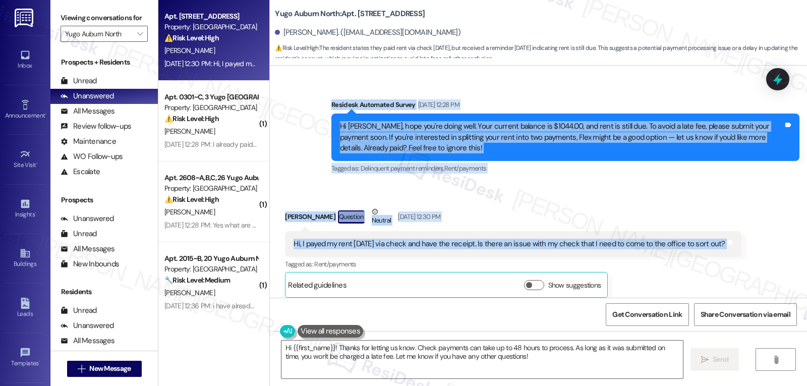
drag, startPoint x: 323, startPoint y: 105, endPoint x: 759, endPoint y: 243, distance: 457.4
click at [759, 243] on div "Survey, sent via SMS Residesk Automated Survey Oct 28, 2024 at 12:29 PM Hi Cale…" at bounding box center [538, 182] width 537 height 232
copy div "Residesk Automated Survey Sep 05, 2025 at 12:28 PM Hi Caleb, hope you're doing …"
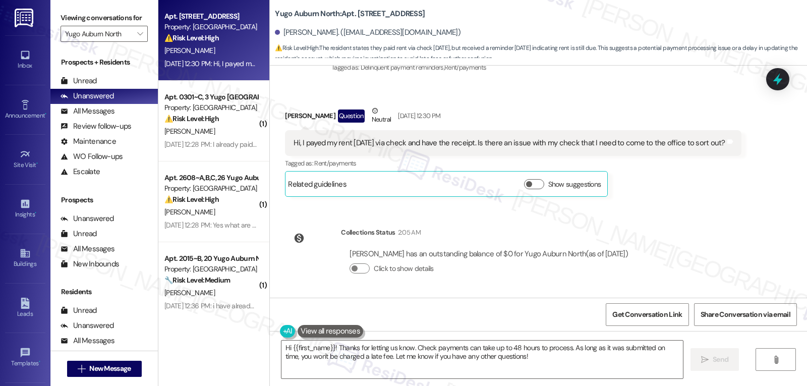
click at [702, 235] on div "Survey, sent via SMS Residesk Automated Survey Oct 28, 2024 at 12:29 PM Hi Cale…" at bounding box center [538, 182] width 537 height 232
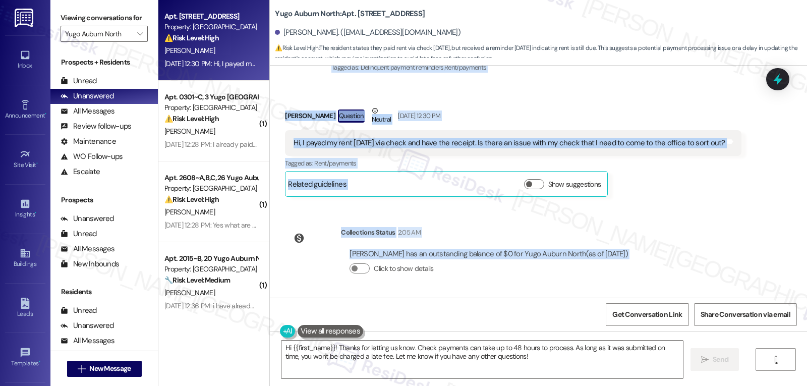
drag, startPoint x: 322, startPoint y: 205, endPoint x: 660, endPoint y: 257, distance: 342.0
click at [660, 257] on div "Survey, sent via SMS Residesk Automated Survey Oct 28, 2024 at 12:29 PM Hi Cale…" at bounding box center [538, 182] width 537 height 232
copy div "Residesk Automated Survey Sep 05, 2025 at 12:28 PM Hi Caleb, hope you're doing …"
click at [514, 357] on textarea "Hi {{first_name}}! Thanks for letting us know. Check payments can take up to 48…" at bounding box center [483, 360] width 402 height 38
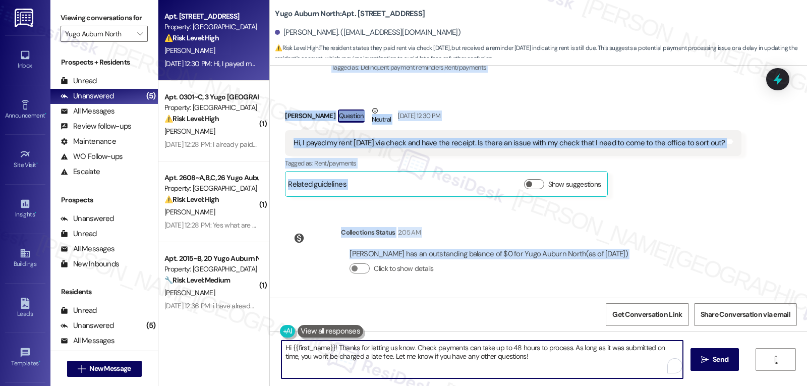
paste textarea "Caleb! Thanks for checking in—and I really appreciate you keeping your receipt …"
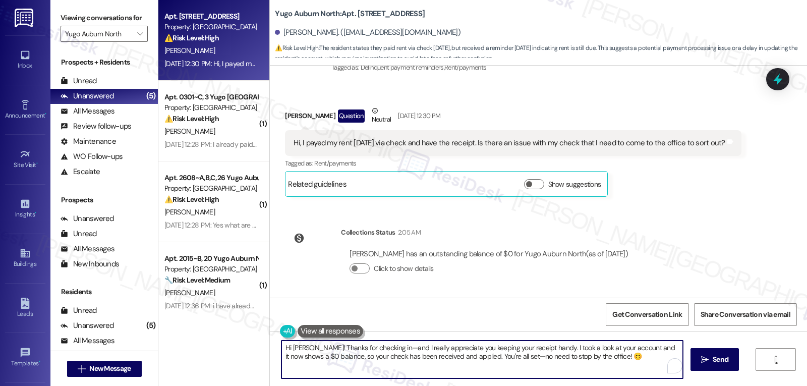
click at [484, 357] on textarea "Hi Caleb! Thanks for checking in—and I really appreciate you keeping your recei…" at bounding box center [483, 360] width 402 height 38
click at [624, 367] on textarea "Hi Caleb! Thanks for checking in—and I really appreciate you keeping your recei…" at bounding box center [481, 360] width 402 height 38
drag, startPoint x: 369, startPoint y: 348, endPoint x: 522, endPoint y: 337, distance: 152.8
click at [370, 348] on textarea "Hi Caleb! Thanks for checking in—and I really appreciate you keeping your recei…" at bounding box center [481, 360] width 402 height 38
click at [603, 365] on textarea "Hi Caleb! Thanks for checking in, and I really appreciate you keeping your rece…" at bounding box center [481, 360] width 402 height 38
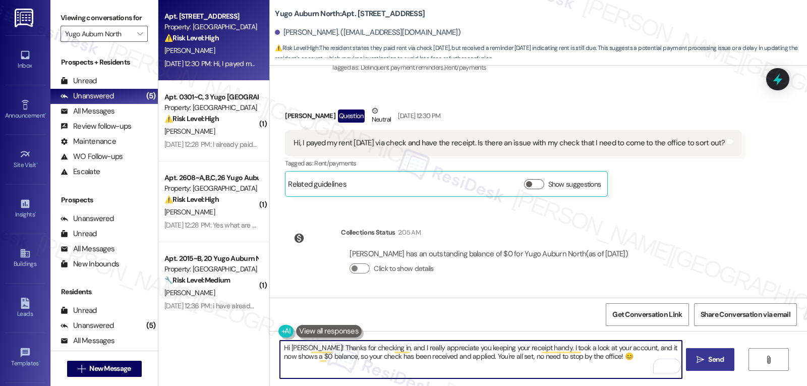
type textarea "Hi Caleb! Thanks for checking in, and I really appreciate you keeping your rece…"
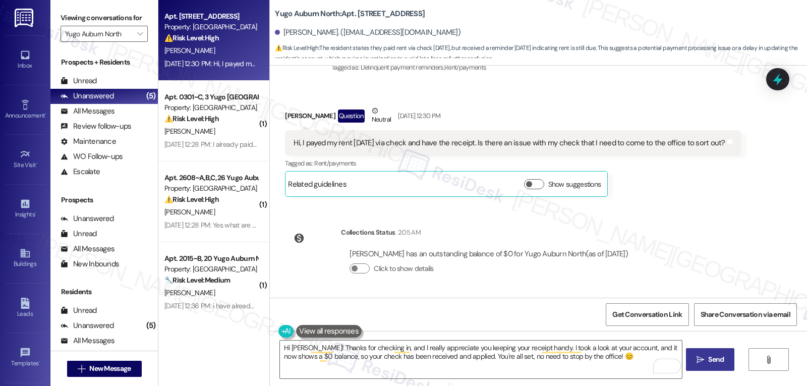
click at [708, 360] on span "Send" at bounding box center [716, 359] width 16 height 11
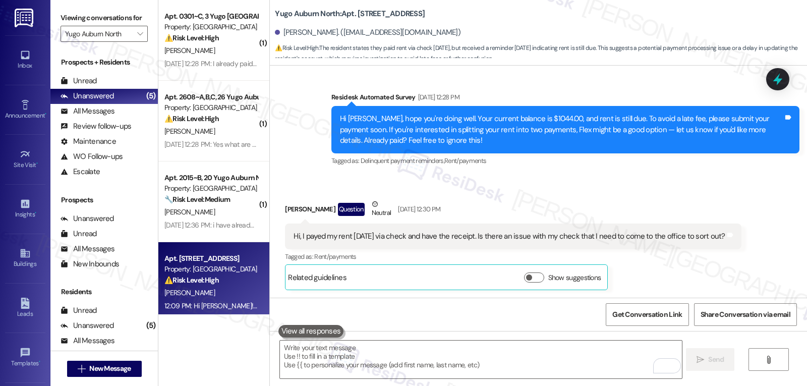
scroll to position [1356, 0]
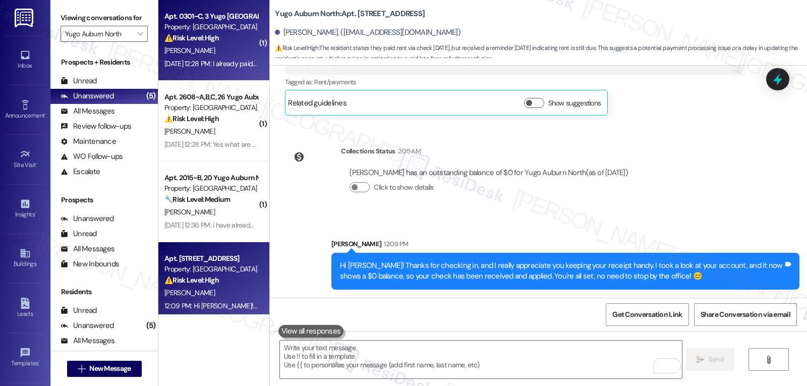
click at [225, 50] on div "[PERSON_NAME]" at bounding box center [210, 50] width 95 height 13
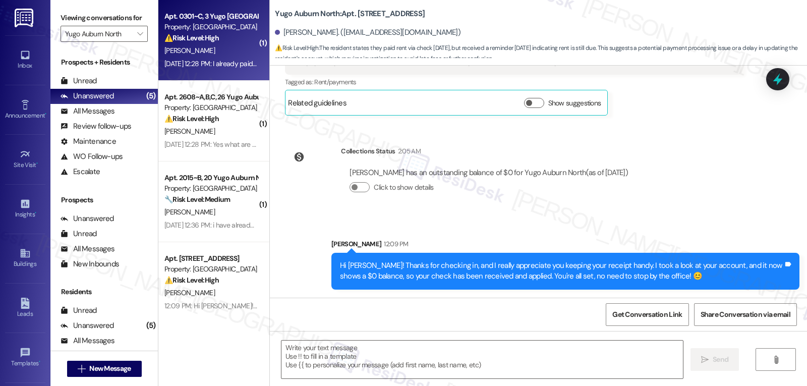
type textarea "Fetching suggested responses. Please feel free to read through the conversation…"
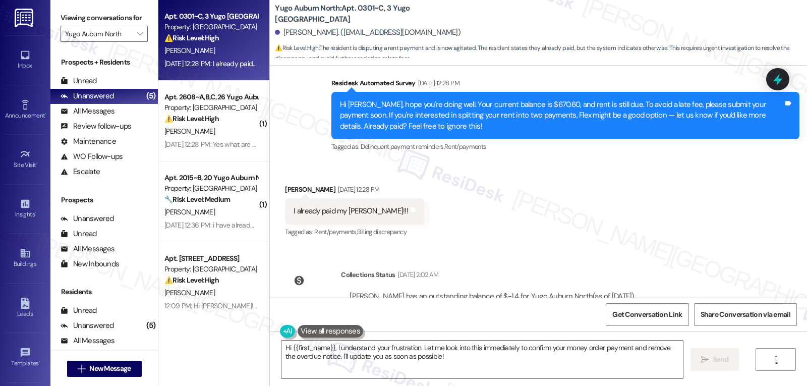
scroll to position [4814, 0]
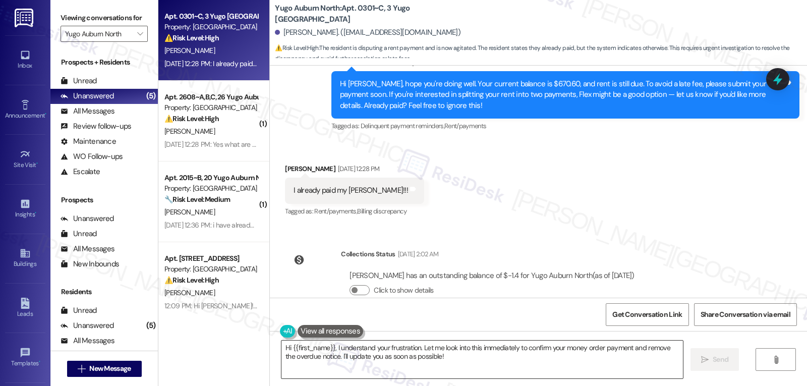
click at [493, 359] on textarea "Hi {{first_name}}, I understand your frustration. Let me look into this immedia…" at bounding box center [483, 360] width 402 height 38
paste textarea "Thanks for following up—and it’s great that you held onto your receipt. I check…"
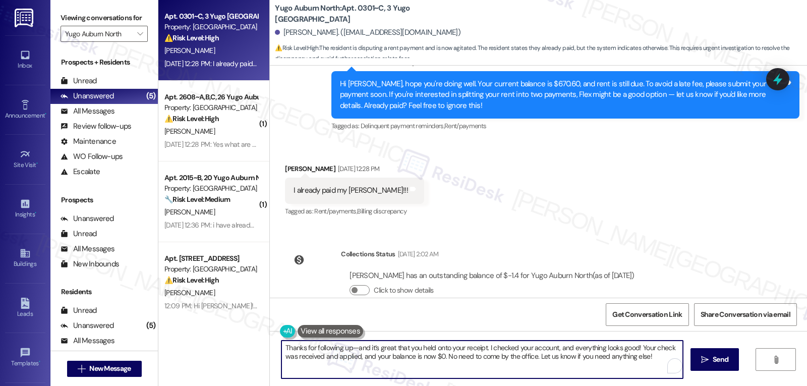
click at [349, 349] on textarea "Thanks for following up—and it’s great that you held onto your receipt. I check…" at bounding box center [483, 360] width 402 height 38
drag, startPoint x: 345, startPoint y: 347, endPoint x: 547, endPoint y: 342, distance: 201.9
click at [547, 342] on textarea "Thanks for following up, and it’s great that you held onto your receipt. I chec…" at bounding box center [481, 360] width 402 height 38
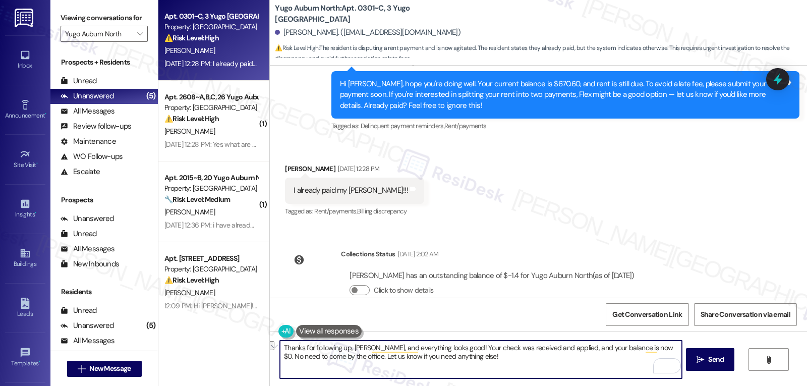
drag, startPoint x: 448, startPoint y: 348, endPoint x: 575, endPoint y: 347, distance: 127.2
click at [575, 347] on textarea "Thanks for following up, Danae, and everything looks good! Your check was recei…" at bounding box center [481, 360] width 402 height 38
drag, startPoint x: 518, startPoint y: 345, endPoint x: 609, endPoint y: 342, distance: 90.9
click at [609, 342] on textarea "Thanks for following up, Danae, and everything looks good! Your balance is now …" at bounding box center [481, 360] width 402 height 38
click at [641, 347] on textarea "Thanks for following up, Danae, and everything looks good! Your balance is now …" at bounding box center [481, 360] width 402 height 38
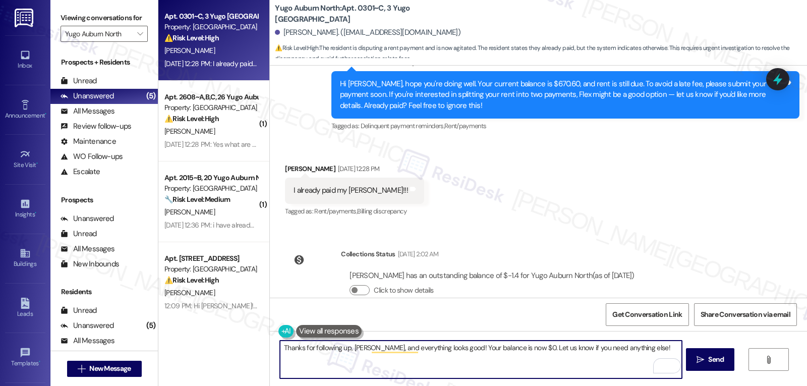
click at [508, 349] on textarea "Thanks for following up, Danae, and everything looks good! Your balance is now …" at bounding box center [481, 360] width 402 height 38
click at [485, 367] on textarea "Thanks for following up, Danae, and everything looks good! Your balance is now …" at bounding box center [481, 360] width 402 height 38
click at [340, 348] on textarea "Thanks for following up, Danae, and everything looks good! Your balance is now …" at bounding box center [481, 360] width 402 height 38
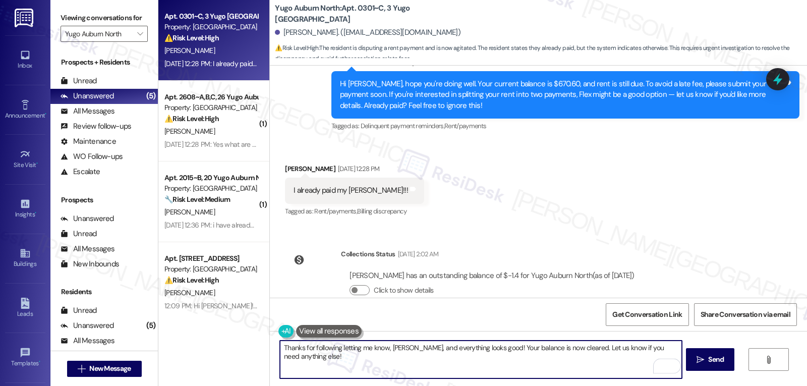
click at [421, 353] on textarea "Thanks for following letting me know, Danae, and everything looks good! Your ba…" at bounding box center [481, 360] width 402 height 38
type textarea "Thanks for following letting me know, Danae, and everything looks good! Your ba…"
click at [729, 361] on button " Send" at bounding box center [710, 359] width 49 height 23
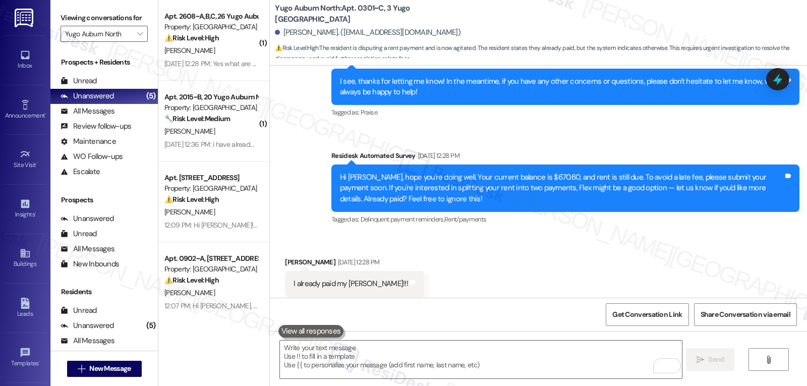
scroll to position [4884, 0]
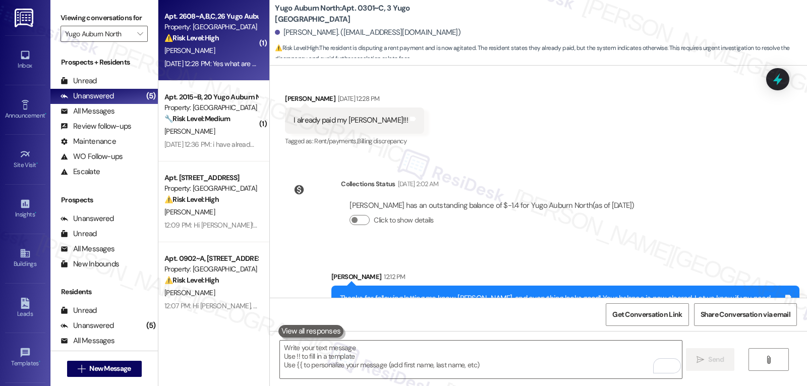
click at [231, 58] on div "Sep 05, 2025 at 12:28 PM: Yes what are the details Sep 05, 2025 at 12:28 PM: Ye…" at bounding box center [210, 64] width 95 height 13
type textarea "Fetching suggested responses. Please feel free to read through the conversation…"
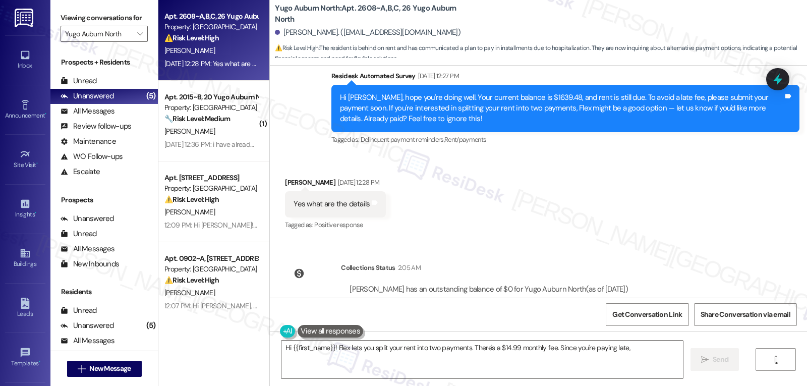
scroll to position [694, 0]
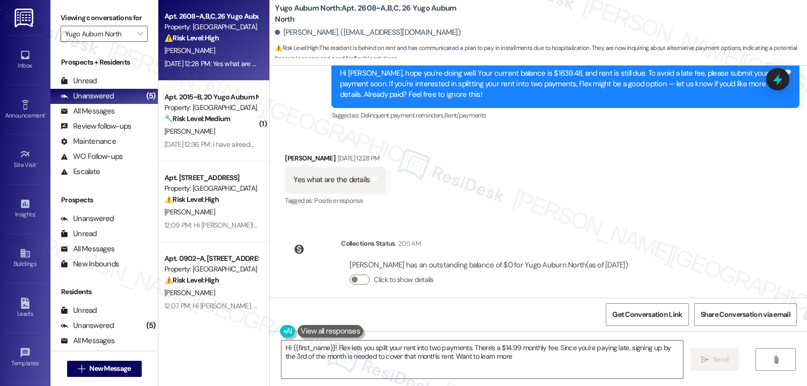
type textarea "Hi {{first_name}}! Flex lets you split your rent into two payments. There's a $…"
click at [359, 274] on button "Click to show details" at bounding box center [360, 279] width 20 height 10
click at [528, 358] on textarea "Hi {{first_name}}! Flex lets you split your rent into two payments. There's a $…" at bounding box center [483, 360] width 402 height 38
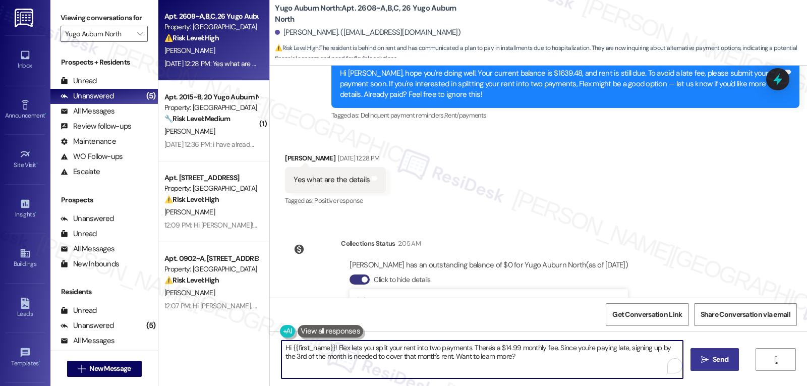
click at [711, 360] on span "Send" at bounding box center [721, 359] width 20 height 11
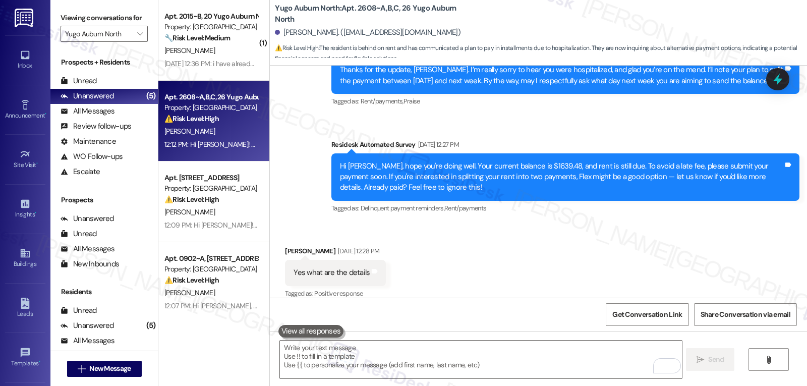
scroll to position [926, 0]
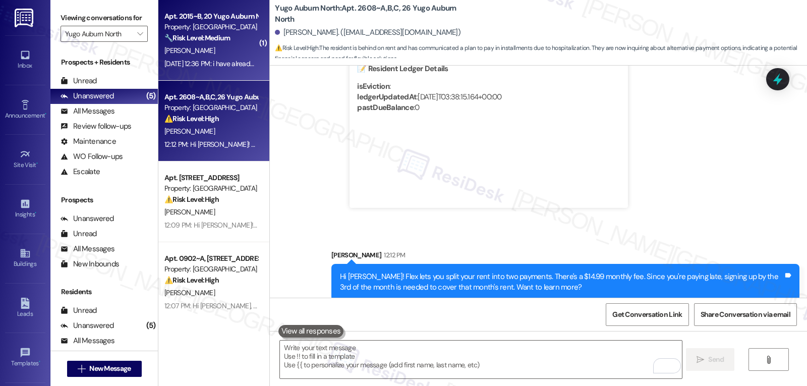
click at [187, 17] on div "Apt. 2015~B, 20 Yugo Auburn North" at bounding box center [210, 16] width 93 height 11
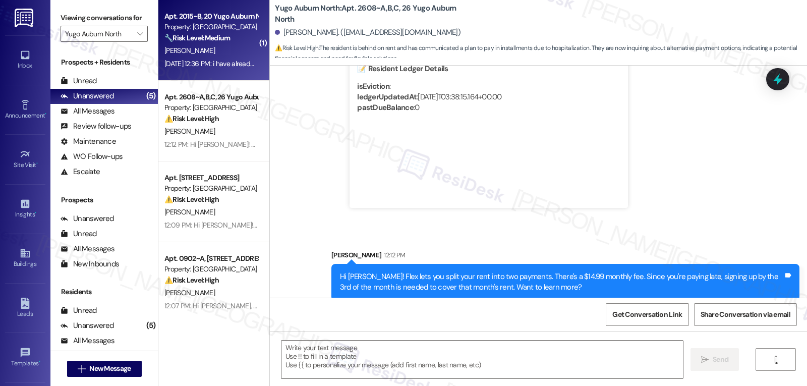
type textarea "Fetching suggested responses. Please feel free to read through the conversation…"
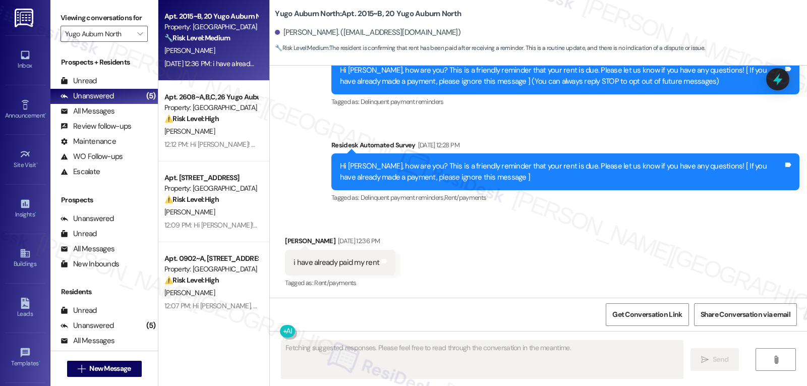
scroll to position [226, 0]
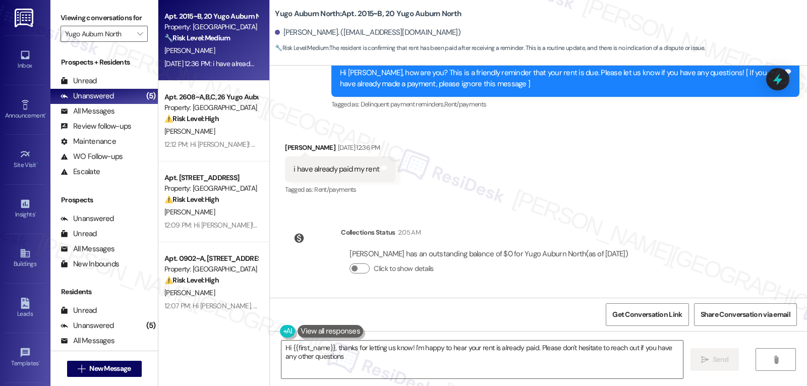
type textarea "Hi {{first_name}}, thanks for letting us know! I'm happy to hear your rent is a…"
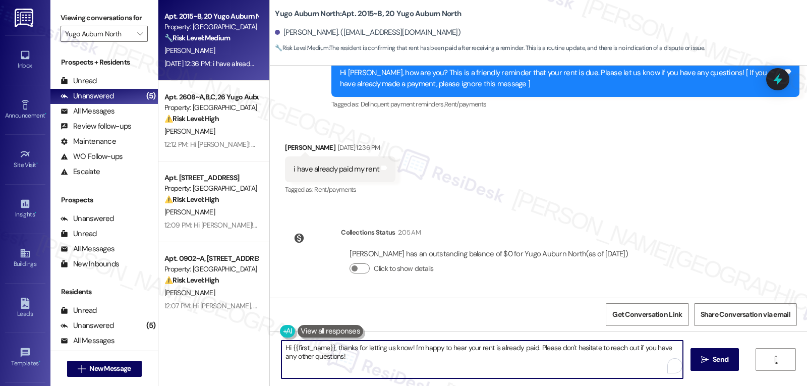
click at [462, 368] on textarea "Hi {{first_name}}, thanks for letting us know! I'm happy to hear your rent is a…" at bounding box center [483, 360] width 402 height 38
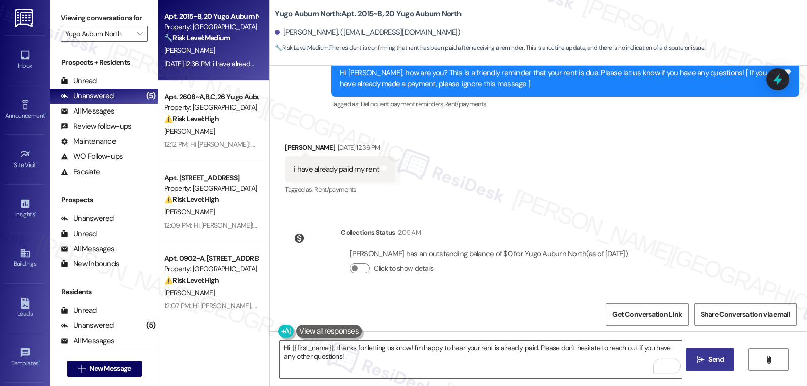
click at [703, 357] on span " Send" at bounding box center [711, 359] width 32 height 11
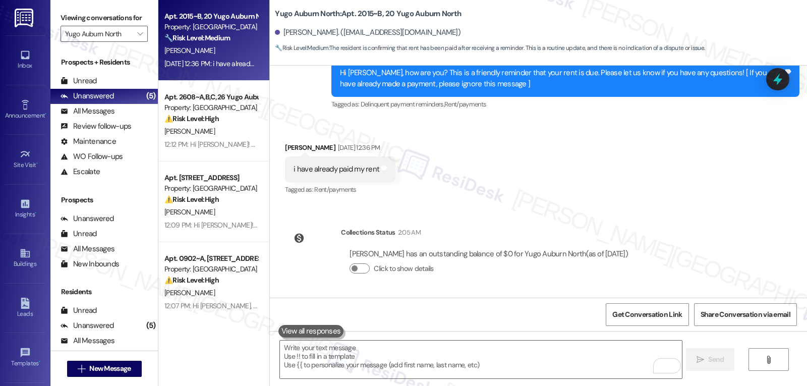
scroll to position [132, 0]
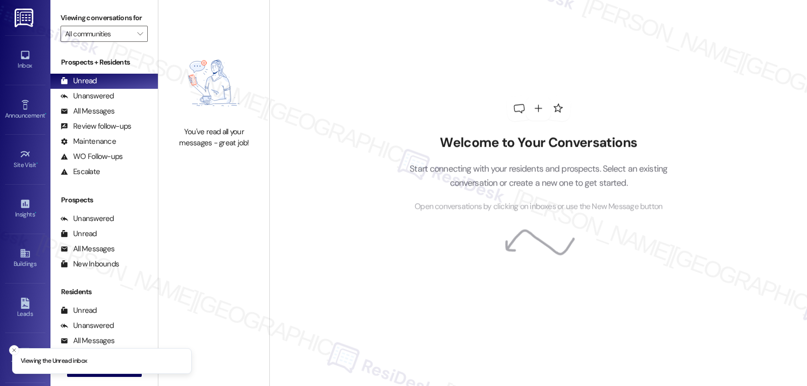
type input "Yugo Auburn North"
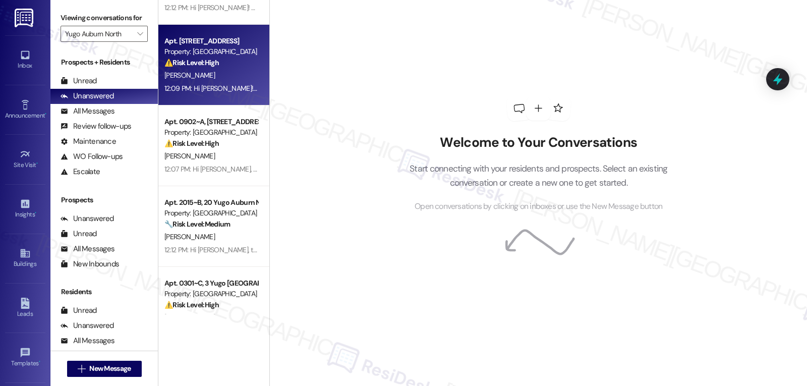
scroll to position [89, 0]
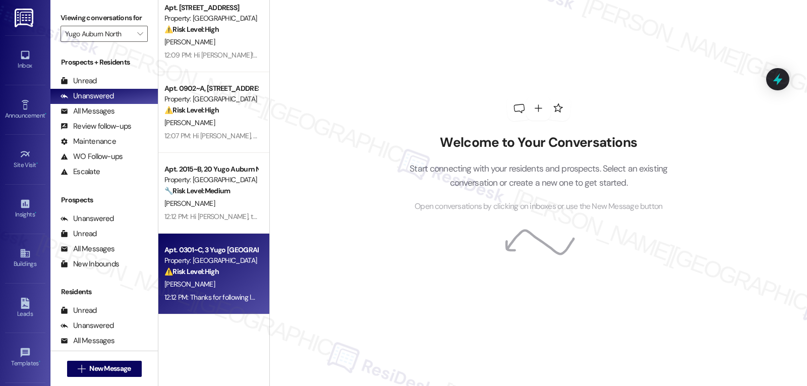
click at [230, 279] on div "[PERSON_NAME]" at bounding box center [210, 284] width 95 height 13
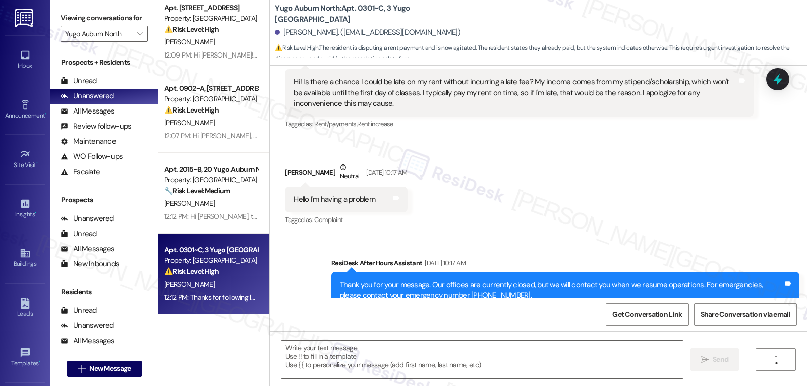
type textarea "Fetching suggested responses. Please feel free to read through the conversation…"
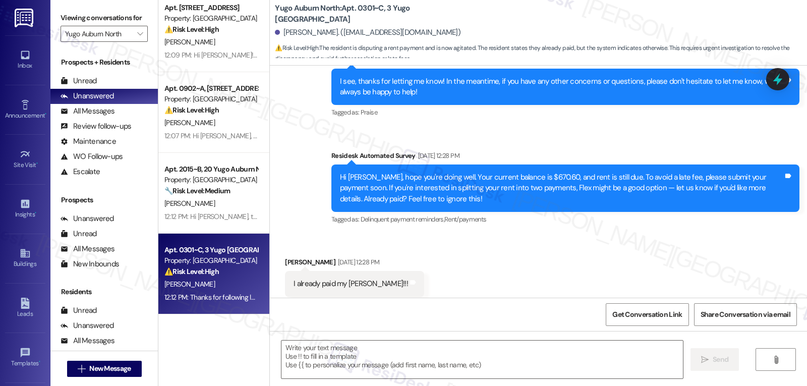
scroll to position [4899, 0]
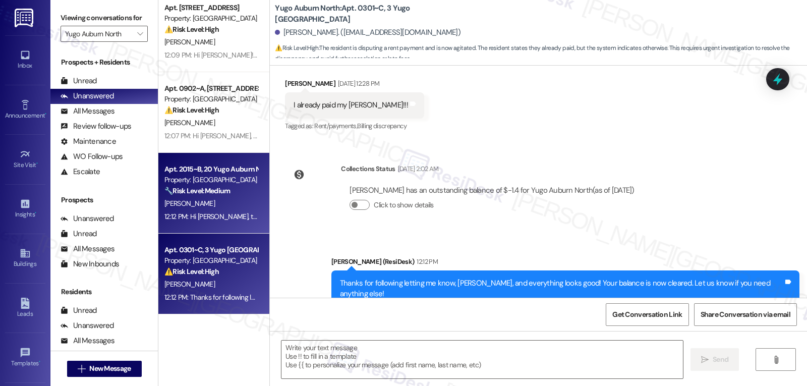
click at [224, 213] on div "12:12 PM: Hi [PERSON_NAME], thanks for letting us know! I'm happy to hear your …" at bounding box center [405, 216] width 482 height 9
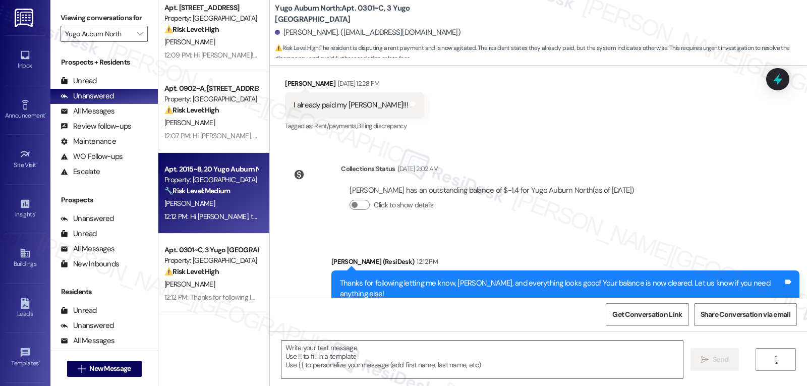
type textarea "Fetching suggested responses. Please feel free to read through the conversation…"
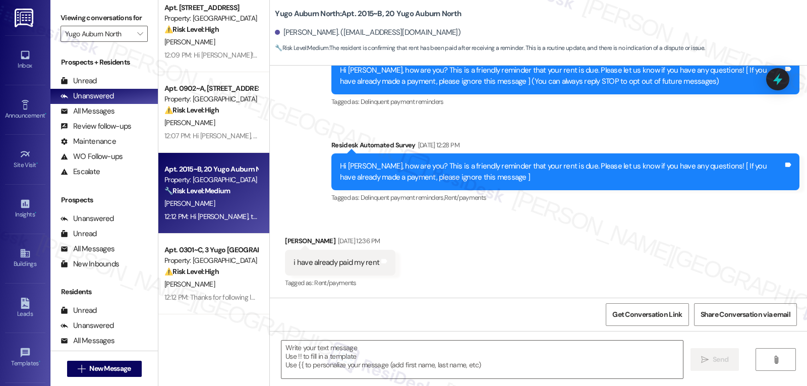
type textarea "Fetching suggested responses. Please feel free to read through the conversation…"
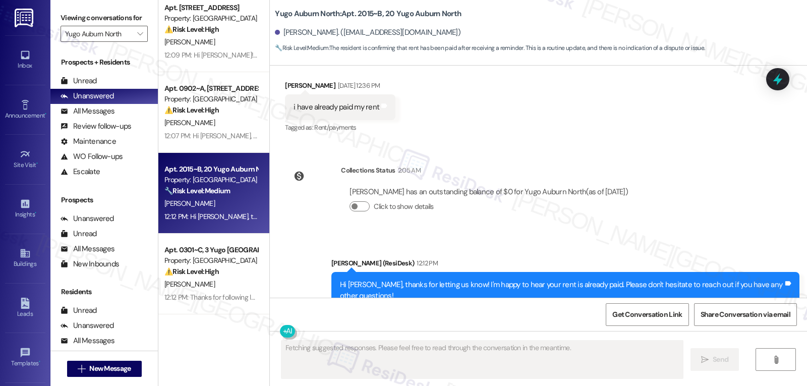
scroll to position [321, 0]
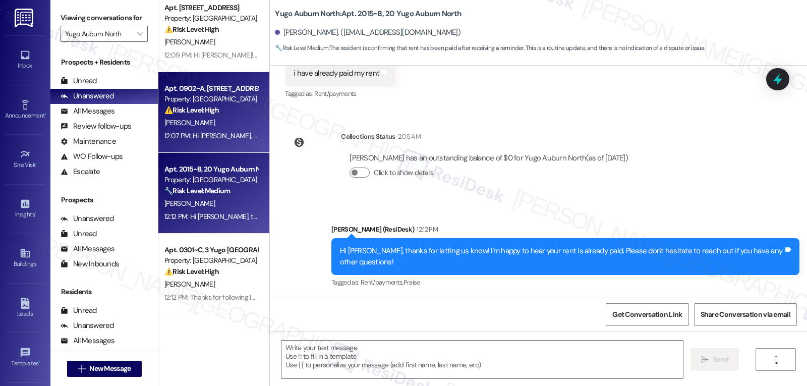
click at [215, 128] on div "Apt. 0902~A, 9 Yugo Auburn North Property: Yugo Auburn North ⚠️ Risk Level: Hig…" at bounding box center [213, 112] width 111 height 81
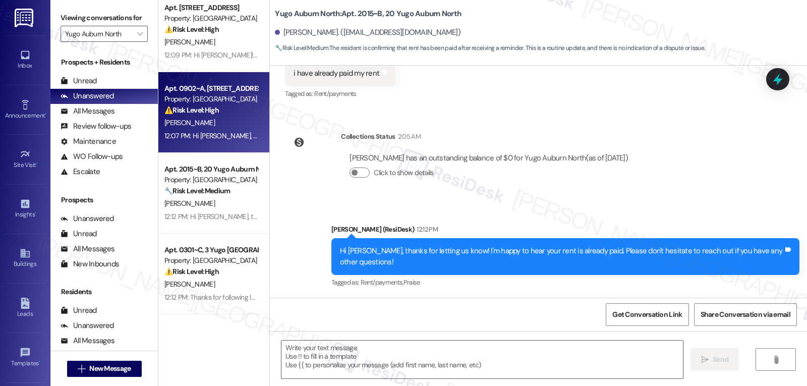
type textarea "Fetching suggested responses. Please feel free to read through the conversation…"
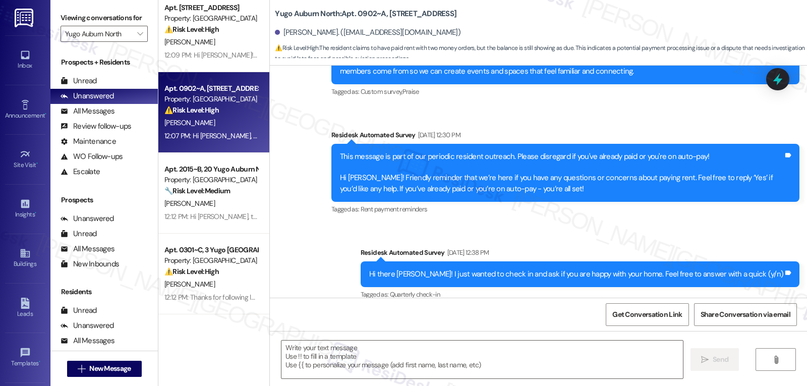
type textarea "Fetching suggested responses. Please feel free to read through the conversation…"
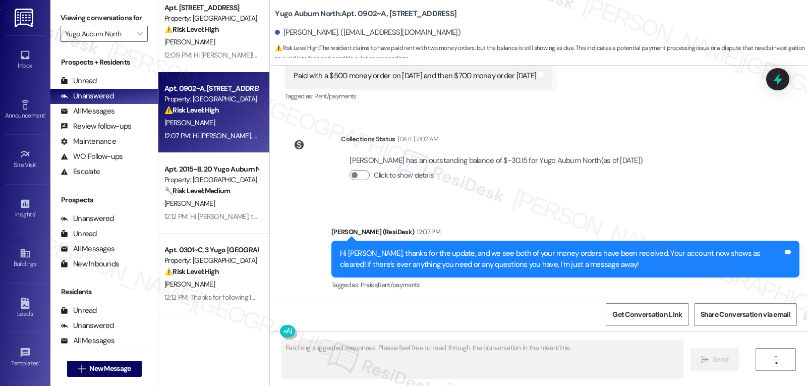
scroll to position [4040, 0]
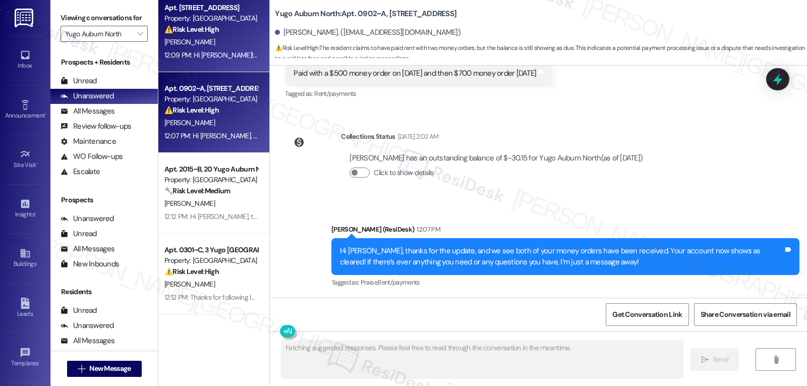
drag, startPoint x: 213, startPoint y: 53, endPoint x: 361, endPoint y: 77, distance: 149.8
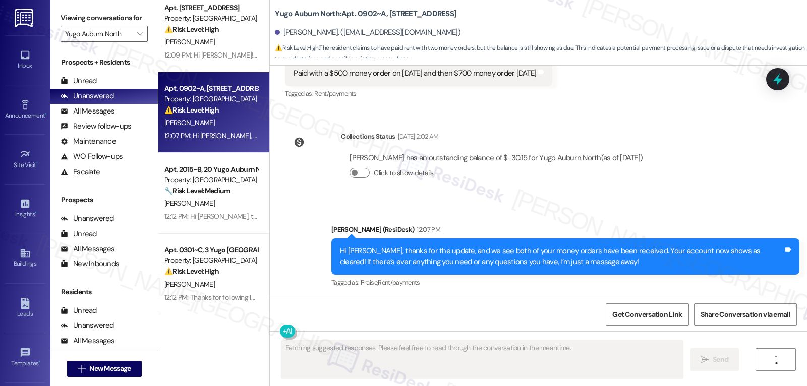
click at [213, 51] on div "12:09 PM: Hi Caleb! Thanks for checking in, and I really appreciate you keeping…" at bounding box center [551, 54] width 774 height 9
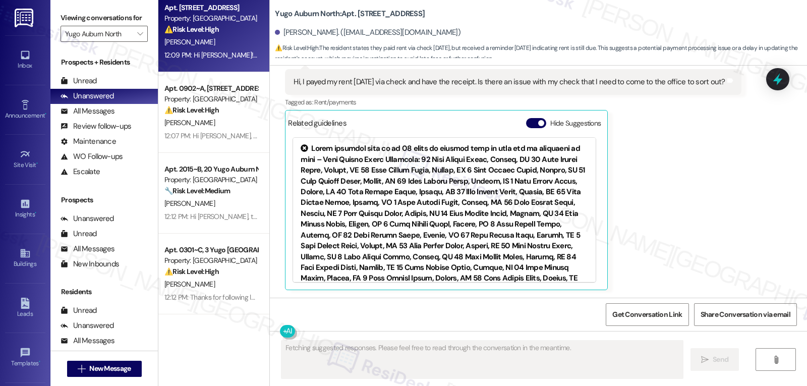
scroll to position [189, 0]
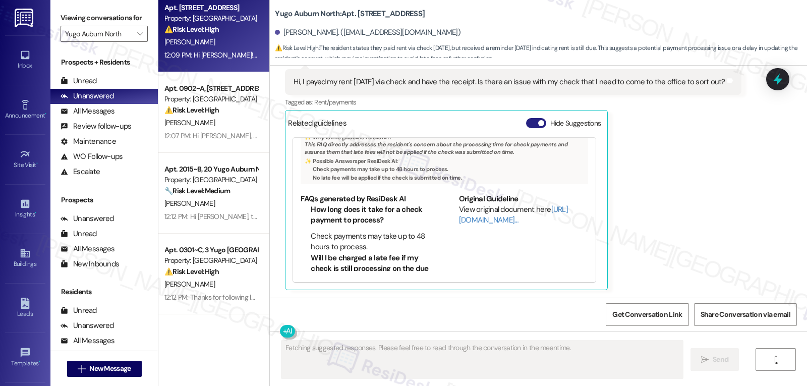
click at [526, 122] on button "Hide Suggestions" at bounding box center [536, 123] width 20 height 10
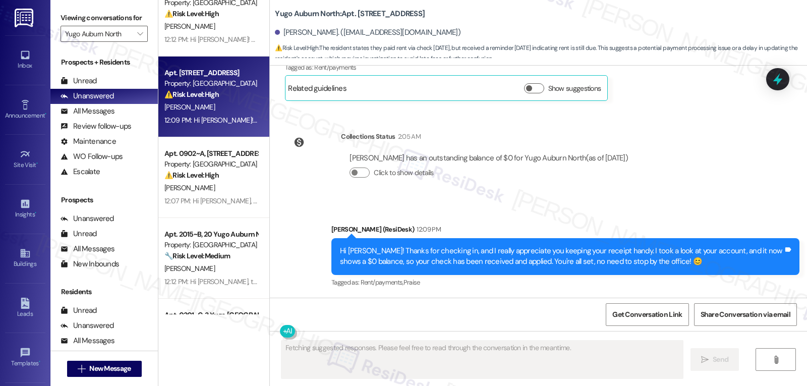
scroll to position [0, 0]
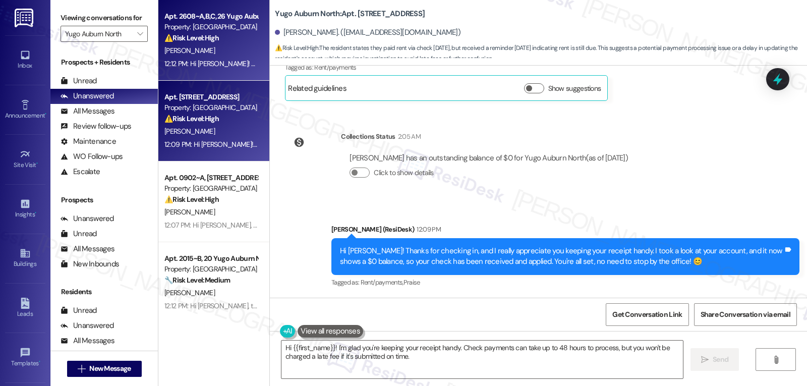
type textarea "Hi {{first_name}}! I'm glad you're keeping your receipt handy. Check payments c…"
click at [194, 48] on div "C. Cox" at bounding box center [210, 50] width 95 height 13
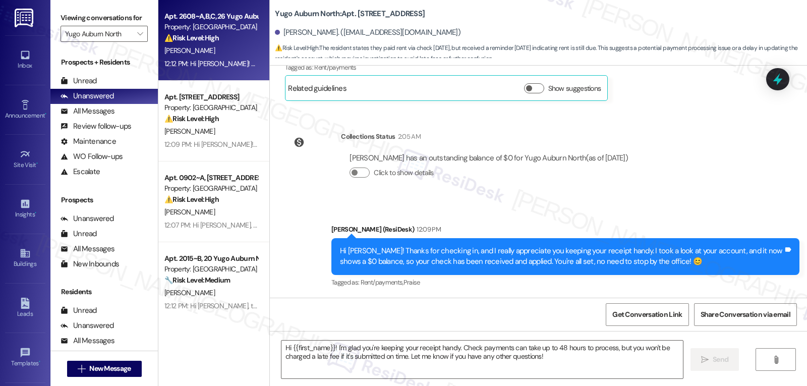
type textarea "Fetching suggested responses. Please feel free to read through the conversation…"
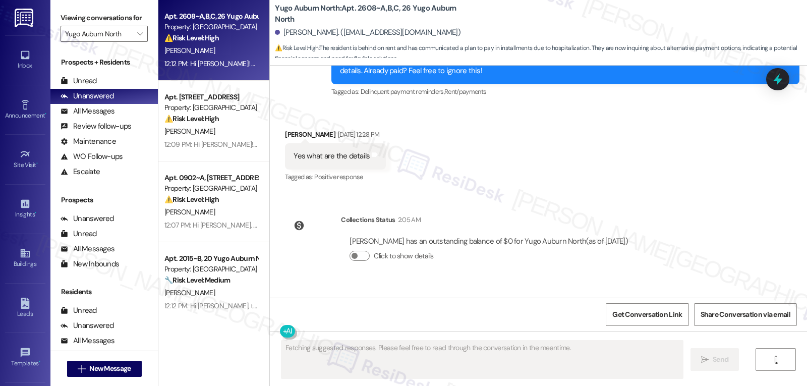
scroll to position [790, 0]
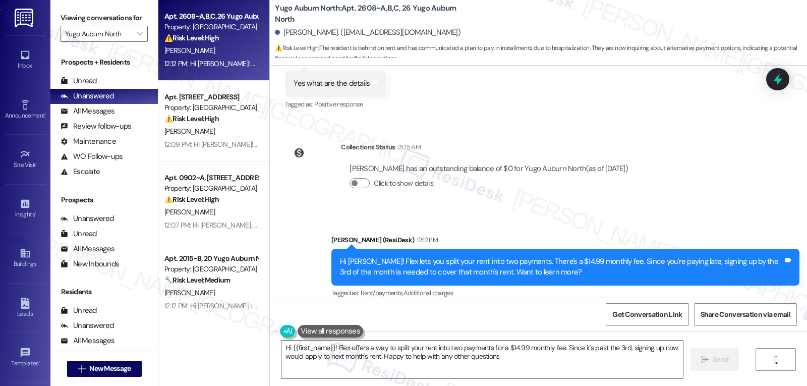
type textarea "Hi {{first_name}}! Flex offers a way to split your rent into two payments for a…"
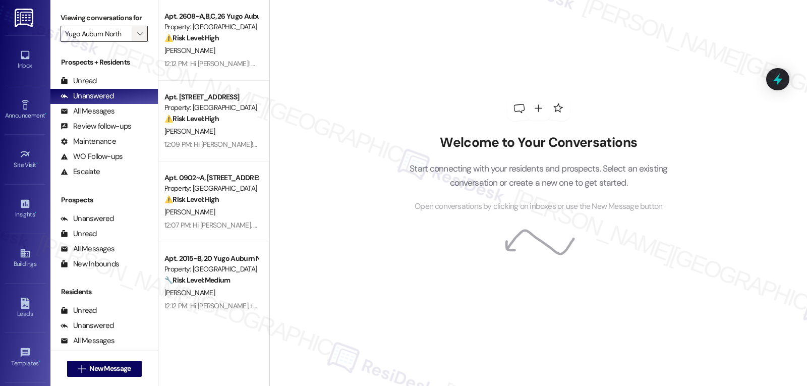
click at [137, 41] on span "" at bounding box center [140, 34] width 10 height 16
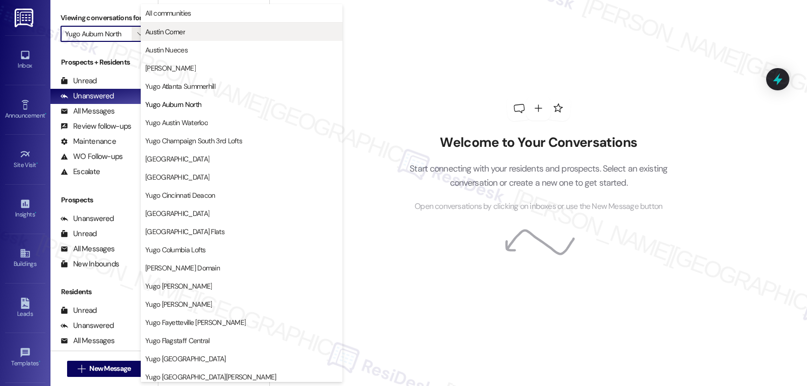
click at [199, 36] on span "Austin Corner" at bounding box center [241, 32] width 193 height 10
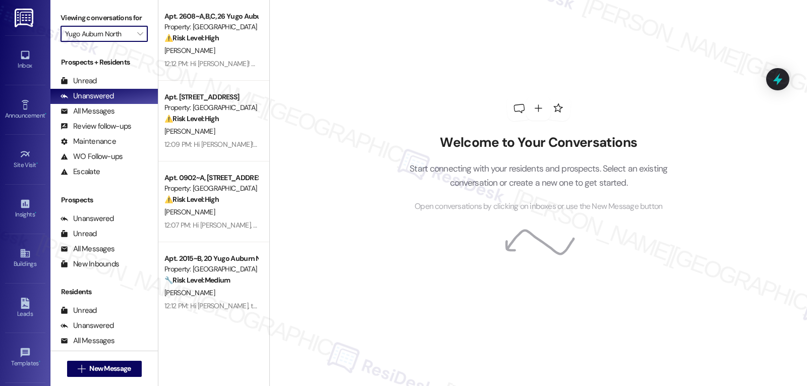
type input "Austin Corner"
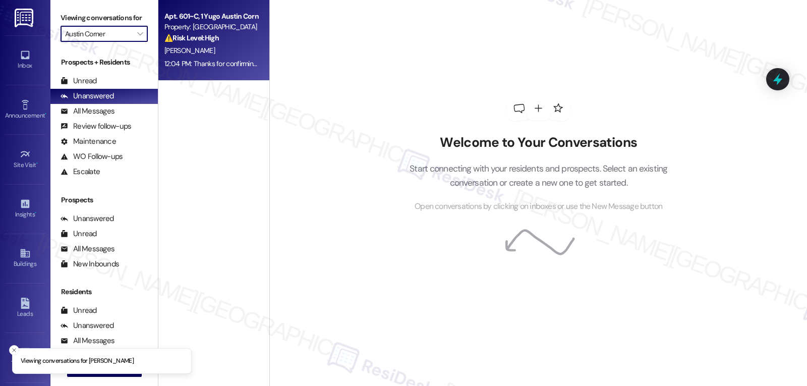
click at [200, 53] on div "[PERSON_NAME]" at bounding box center [210, 50] width 95 height 13
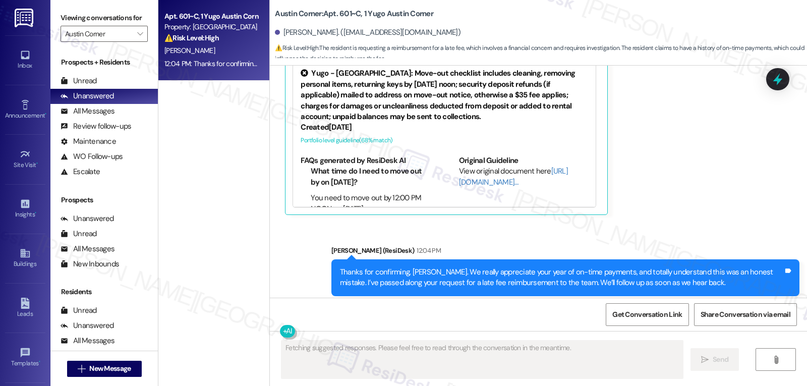
scroll to position [2416, 0]
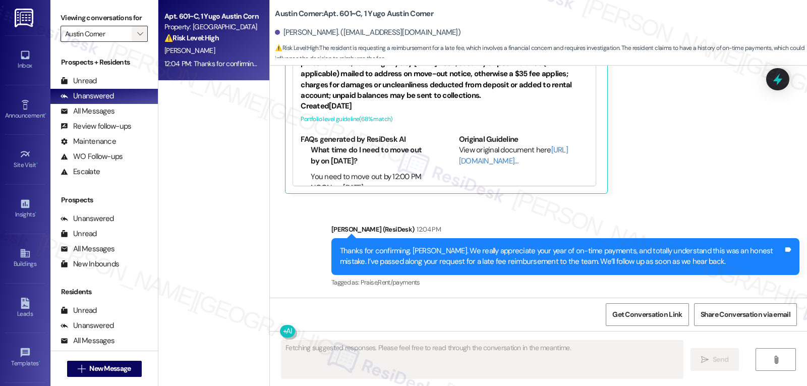
click at [137, 42] on span "" at bounding box center [140, 34] width 10 height 16
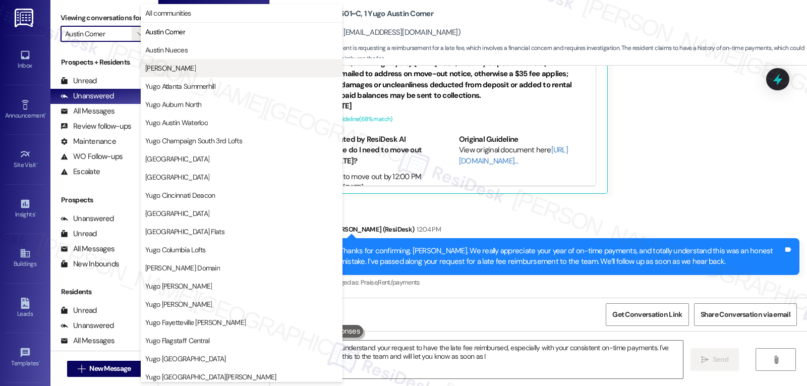
click at [188, 63] on span "Austin Rio" at bounding box center [241, 68] width 193 height 10
type textarea "Hi {{first_name}}, I understand your request to have the late fee reimbursed, e…"
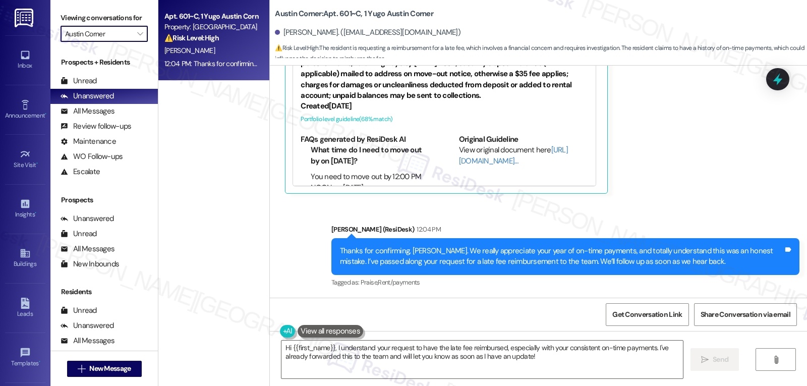
type input "Austin Rio"
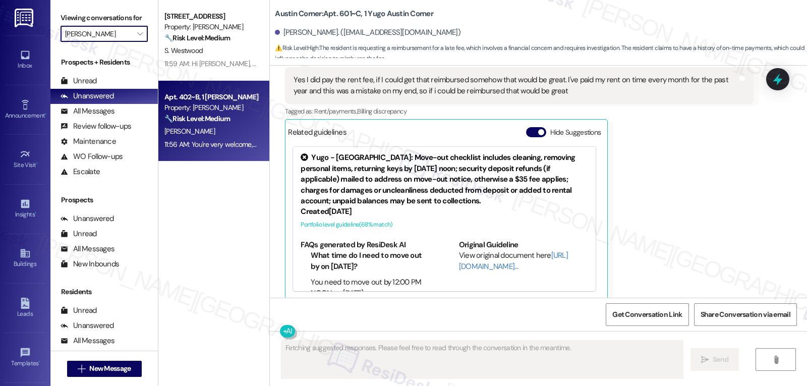
scroll to position [2320, 0]
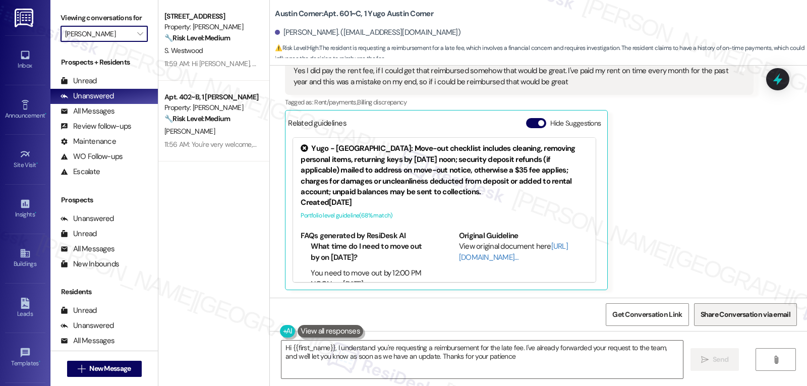
type textarea "Hi {{first_name}}, I understand you're requesting a reimbursement for the late …"
click at [136, 42] on span "" at bounding box center [140, 34] width 10 height 16
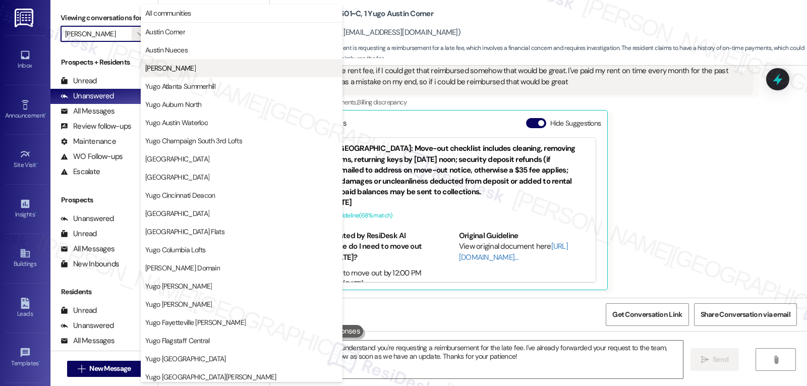
click at [169, 72] on span "[PERSON_NAME]" at bounding box center [170, 68] width 50 height 10
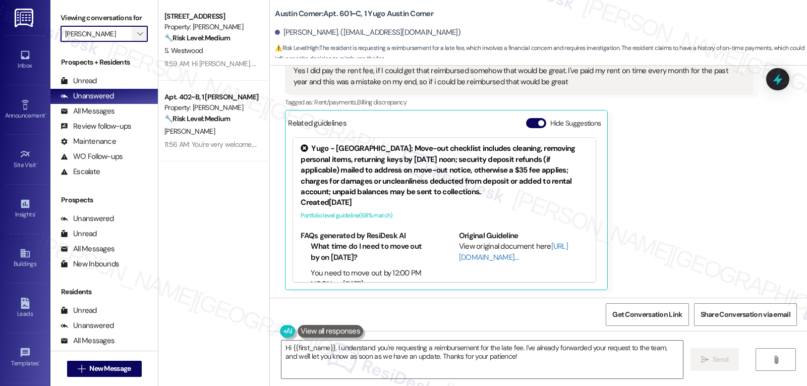
click at [135, 42] on span "" at bounding box center [140, 34] width 10 height 16
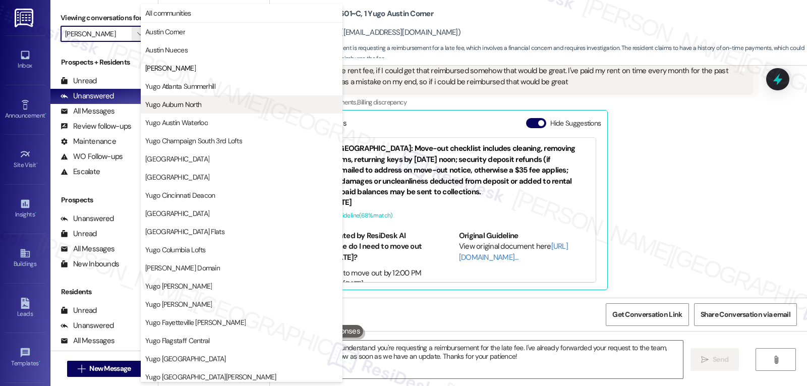
click at [202, 105] on span "Yugo Auburn North" at bounding box center [241, 104] width 193 height 10
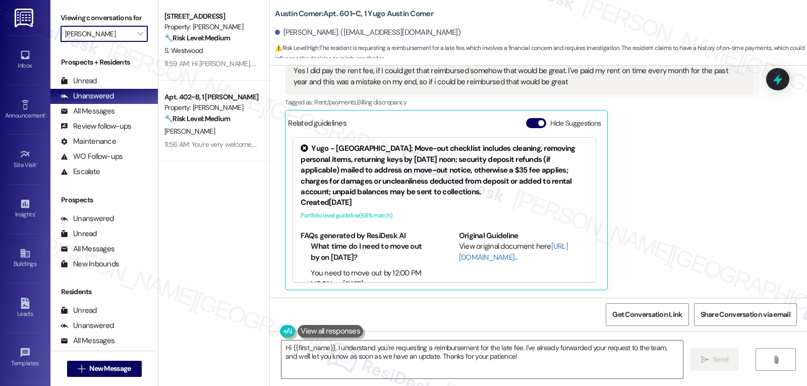
type input "Yugo Auburn North"
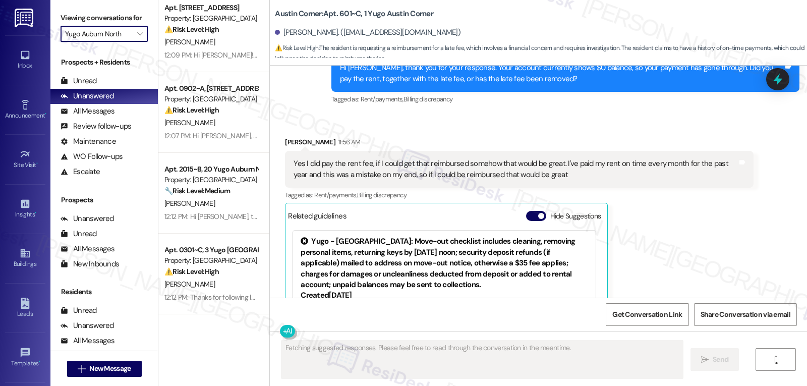
scroll to position [2320, 0]
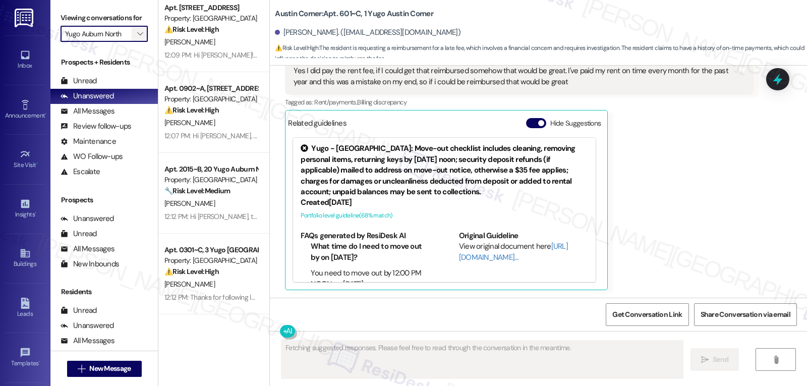
click at [137, 38] on icon "" at bounding box center [140, 34] width 6 height 8
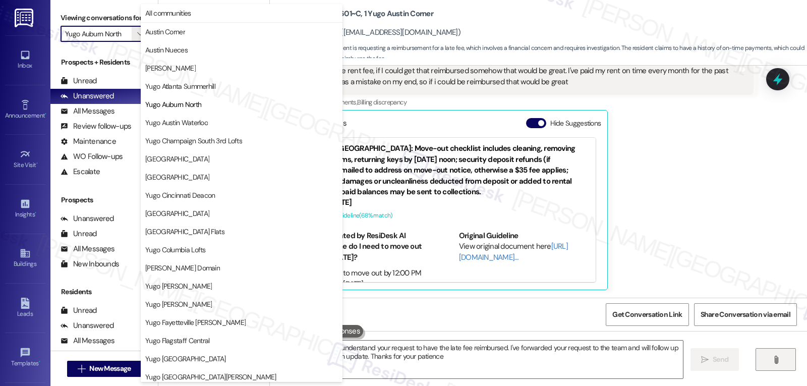
type textarea "Hi {{first_name}}, I understand your request to have the late fee reimbursed. I…"
click at [209, 177] on span "[GEOGRAPHIC_DATA]" at bounding box center [177, 177] width 64 height 10
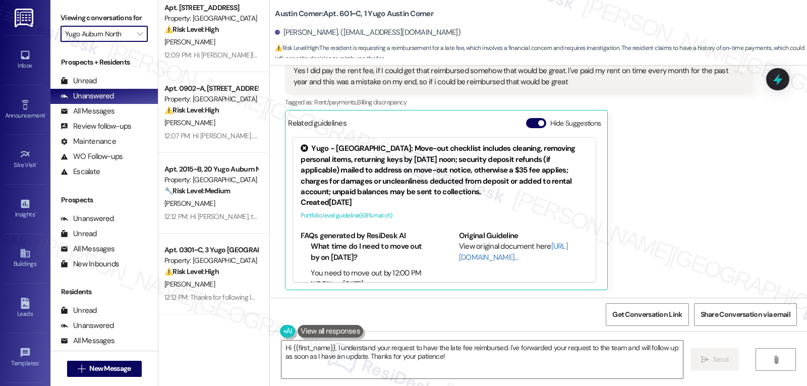
type input "[GEOGRAPHIC_DATA]"
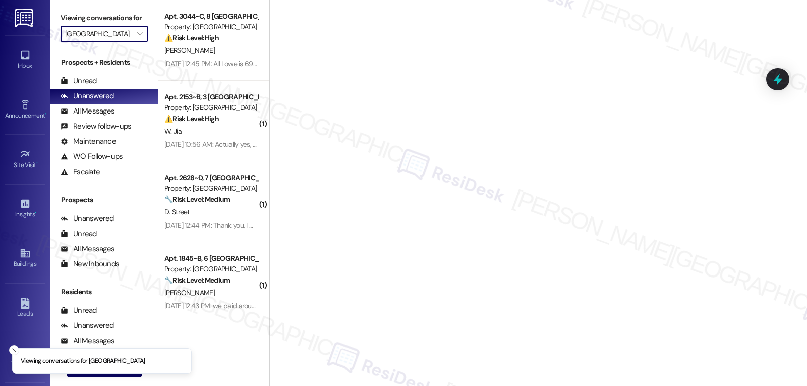
drag, startPoint x: 226, startPoint y: 47, endPoint x: 264, endPoint y: 41, distance: 39.3
click at [235, 47] on div "T. Allen" at bounding box center [210, 50] width 95 height 13
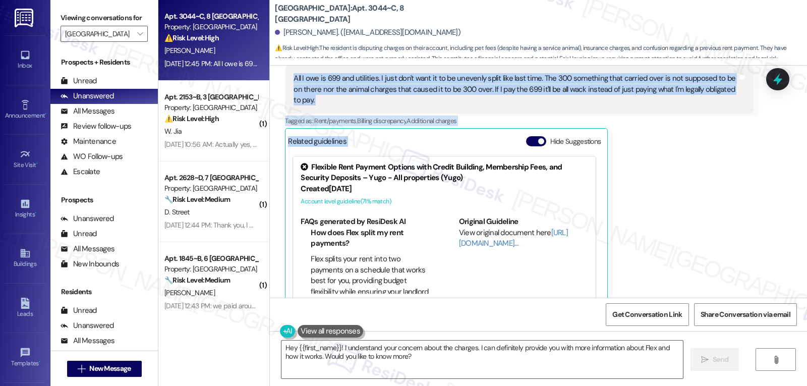
scroll to position [633, 0]
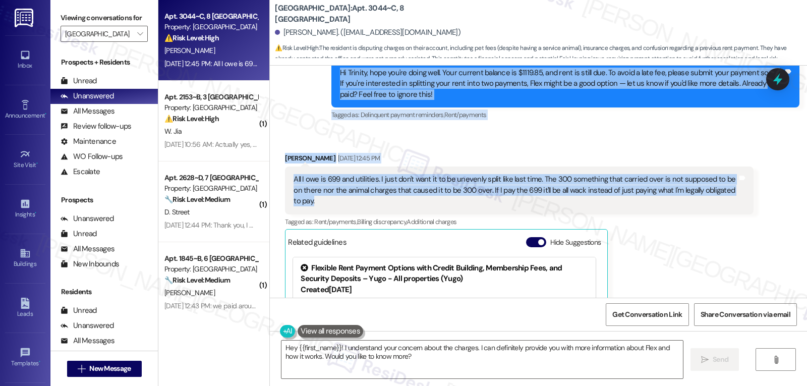
drag, startPoint x: 324, startPoint y: 139, endPoint x: 405, endPoint y: 193, distance: 96.4
click at [405, 193] on div "WO Lease started Aug 14, 2025 at 8:00 PM Show details Survey, sent via SMS Resi…" at bounding box center [538, 182] width 537 height 232
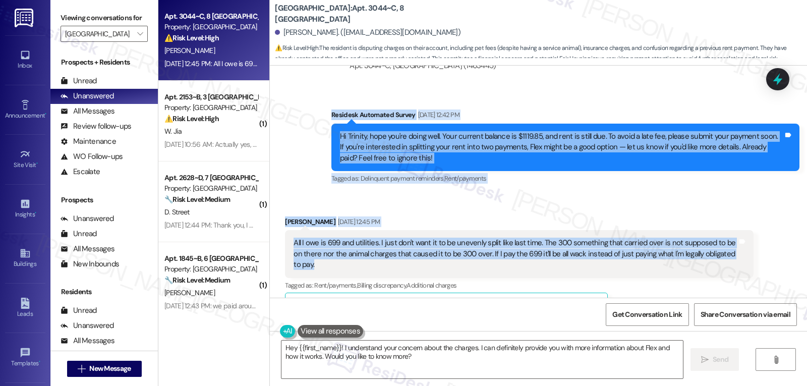
scroll to position [532, 0]
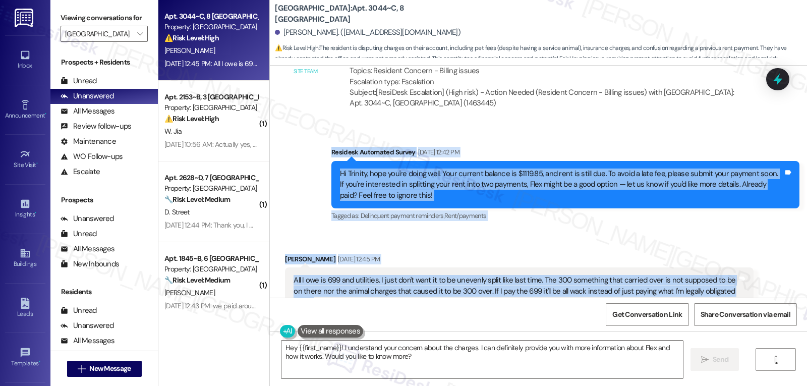
copy div "Residesk Automated Survey Sep 05, 2025 at 12:42 PM Hi Trinity, hope you're doin…"
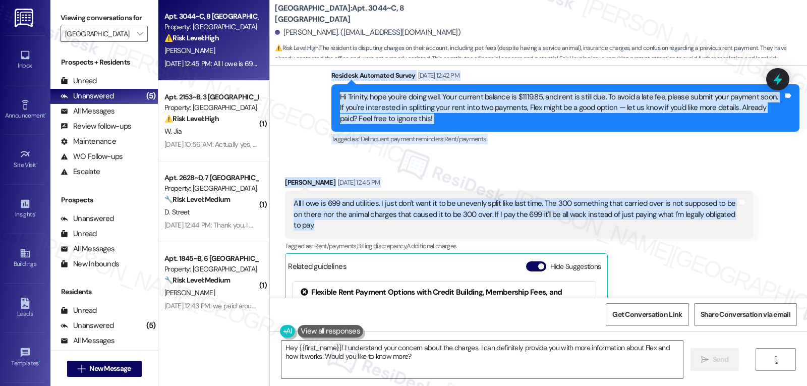
scroll to position [633, 0]
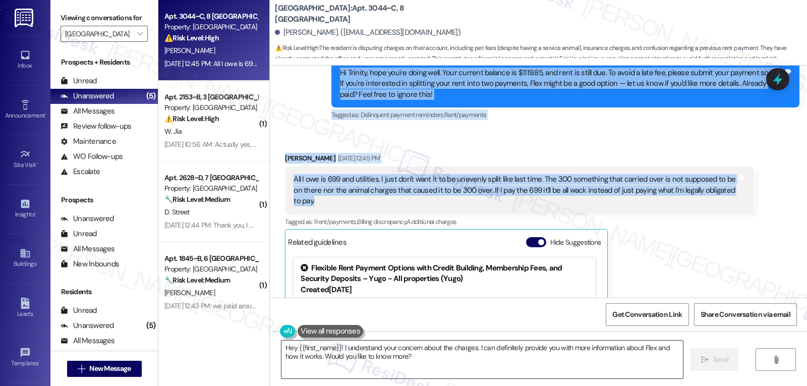
drag, startPoint x: 434, startPoint y: 360, endPoint x: 419, endPoint y: 353, distance: 16.5
click at [434, 360] on textarea "Hey {{first_name}}! I understand your concern about the charges. I can definite…" at bounding box center [483, 360] width 402 height 38
paste textarea "i Trinity, thanks for explaining—totally understand your concern about the bala…"
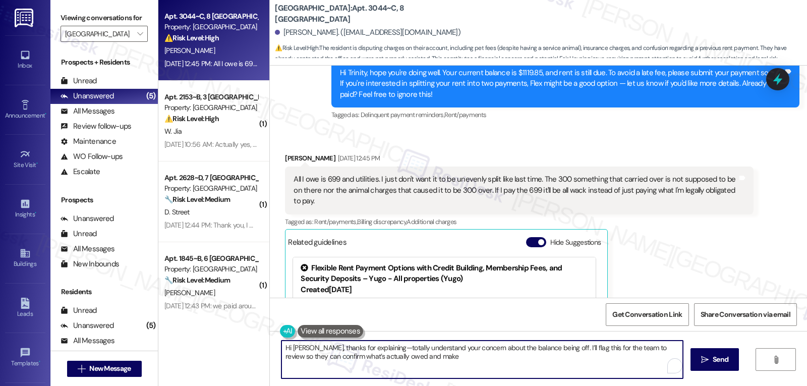
click at [370, 347] on textarea "Hi Trinity, thanks for explaining—totally understand your concern about the bal…" at bounding box center [483, 360] width 402 height 38
click at [500, 365] on textarea "Hi Trinity, thanks for explaining. I totally understand your concern about the …" at bounding box center [481, 360] width 402 height 38
click at [459, 364] on textarea "Hi Trinity, thanks for explaining. I totally understand your concern about the …" at bounding box center [481, 360] width 402 height 38
paste textarea "—totally understand your concern about the balance being off. I’ll flag this fo…"
click at [367, 350] on textarea "Hi Trinity, thanks for explaining—totally understand your concern about the bal…" at bounding box center [481, 360] width 402 height 38
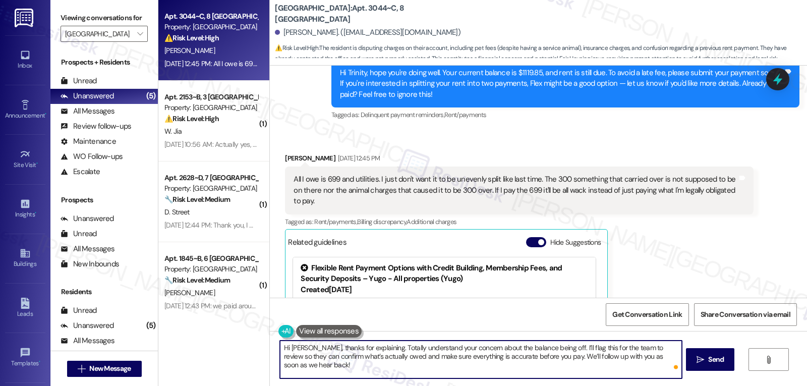
click at [557, 358] on textarea "Hi Trinity, thanks for explaining. Totally understand your concern about the ba…" at bounding box center [481, 360] width 402 height 38
type textarea "Hi Trinity, thanks for explaining. Totally understand your concern about the ba…"
click at [724, 360] on span "Send" at bounding box center [716, 359] width 20 height 11
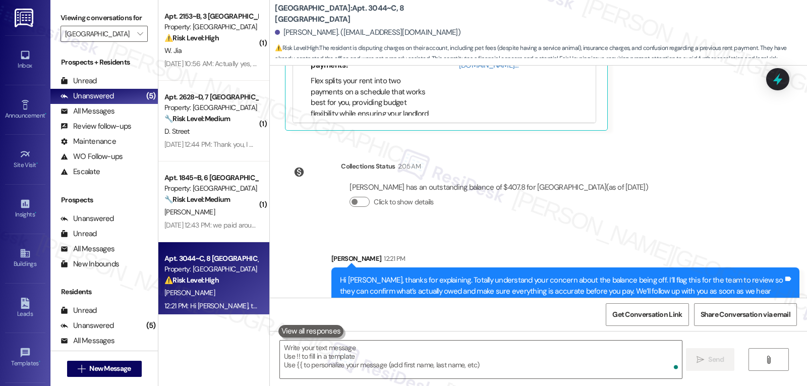
scroll to position [916, 0]
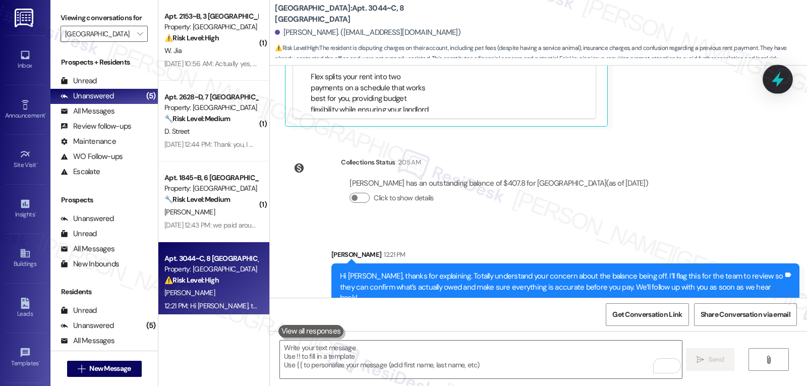
click at [779, 77] on icon at bounding box center [778, 80] width 12 height 16
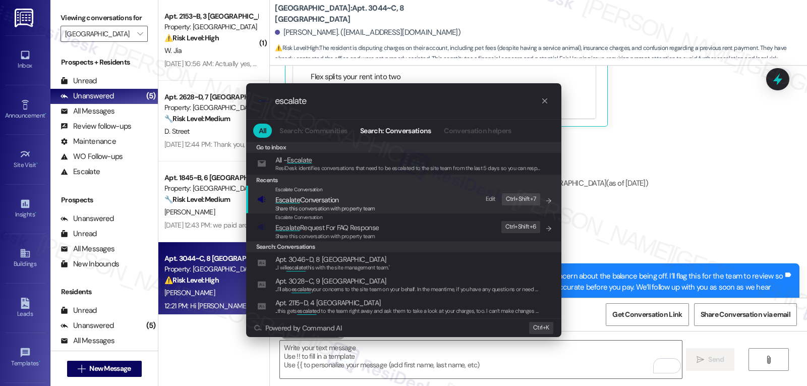
type input "escalate"
click at [302, 204] on div "Share this conversation with property team" at bounding box center [326, 208] width 100 height 9
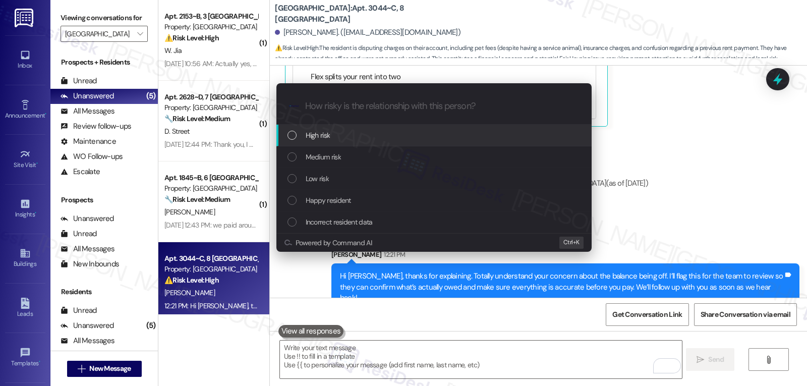
click at [333, 134] on div "High risk" at bounding box center [435, 135] width 295 height 11
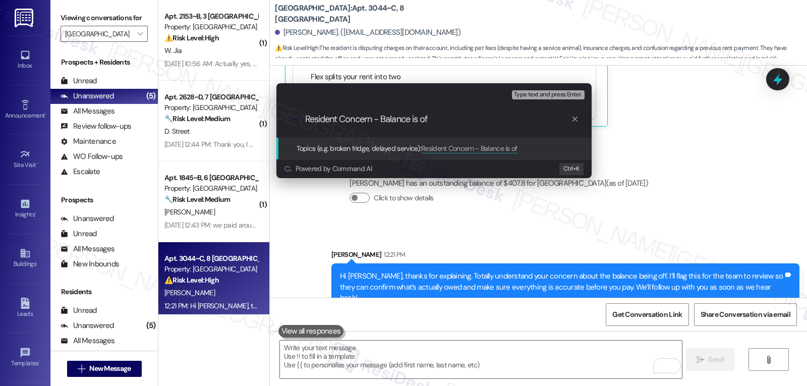
type input "Resident Concern - Balance is off"
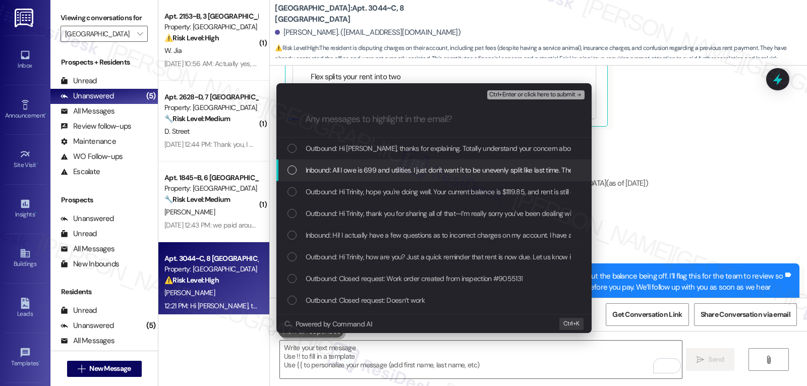
click at [348, 164] on span "Inbound: All I owe is 699 and utilities. I just don't want it to be unevenly sp…" at bounding box center [738, 169] width 864 height 11
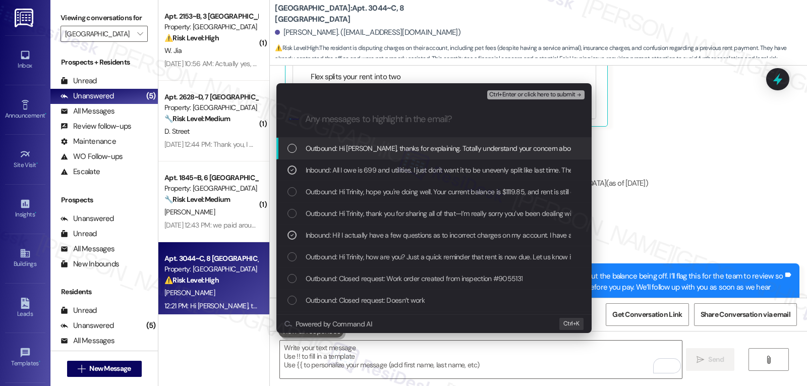
click at [557, 91] on span "Ctrl+Enter or click here to submit" at bounding box center [532, 94] width 86 height 7
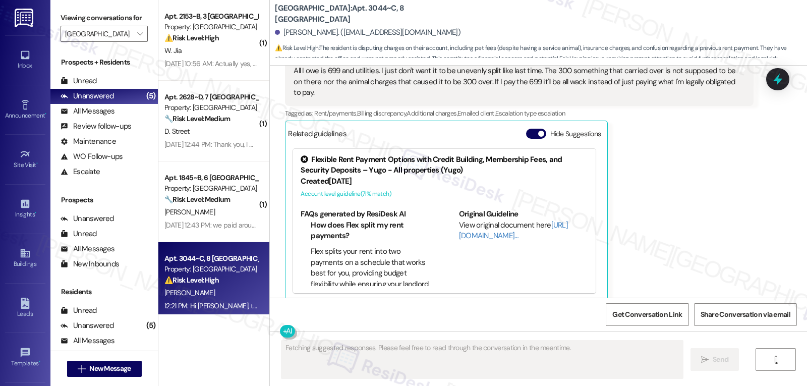
scroll to position [119, 0]
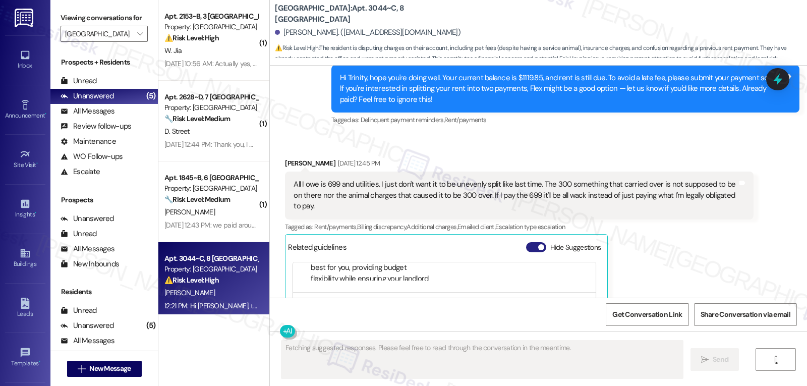
click at [526, 242] on button "Hide Suggestions" at bounding box center [536, 247] width 20 height 10
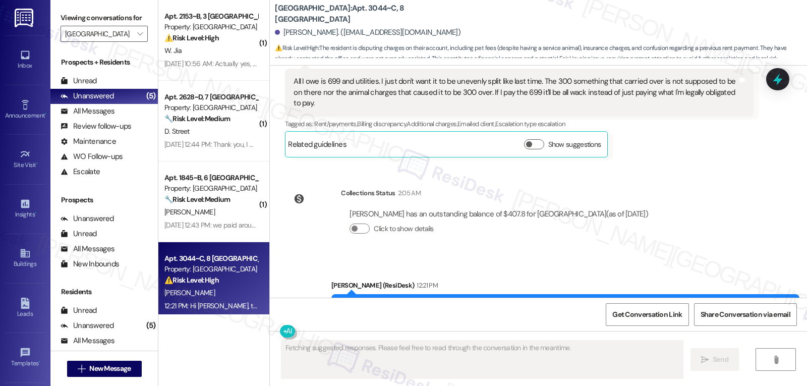
scroll to position [776, 0]
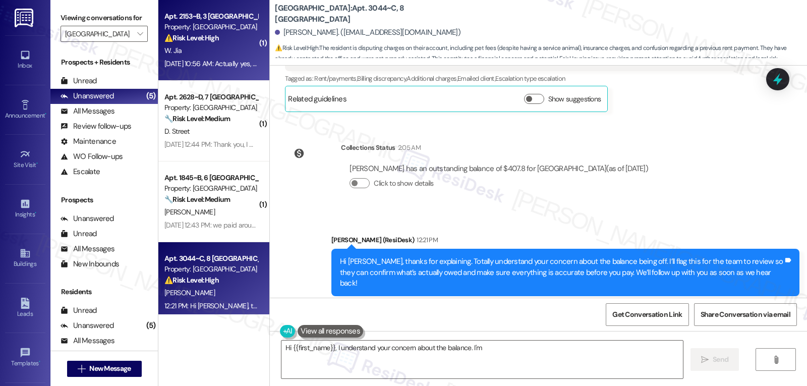
type textarea "Hi {{first_name}}, I understand your concern about the balance. I'm"
click at [190, 52] on div "W. Jia" at bounding box center [210, 50] width 95 height 13
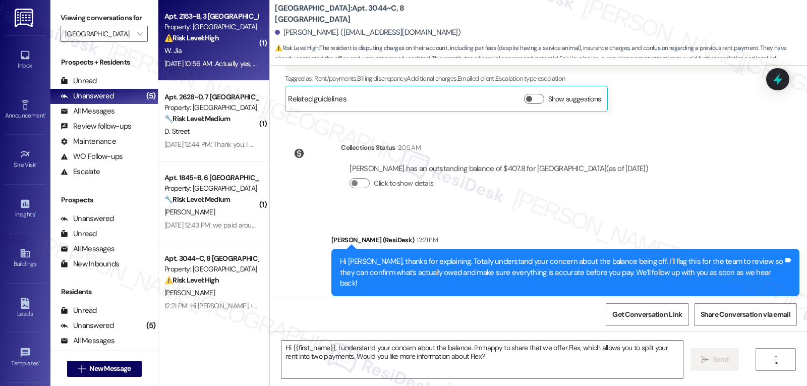
type textarea "Fetching suggested responses. Please feel free to read through the conversation…"
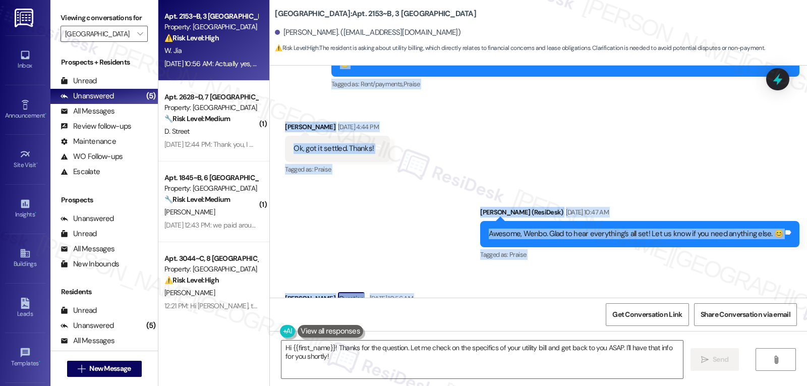
scroll to position [474, 0]
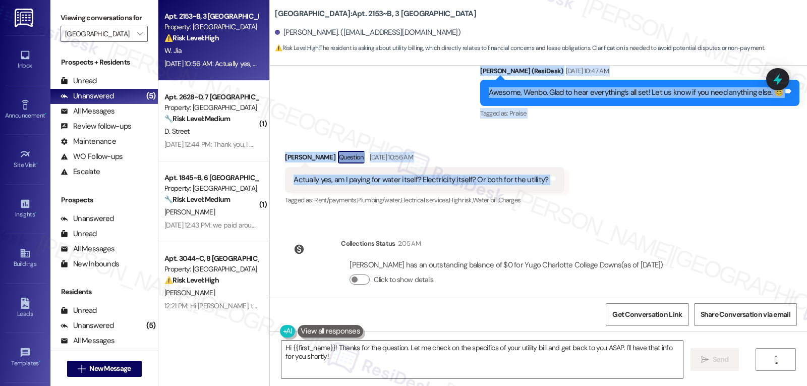
drag, startPoint x: 359, startPoint y: 93, endPoint x: 613, endPoint y: 158, distance: 262.0
click at [613, 158] on div "WO Lease started Aug 17, 2025 at 8:00 PM Show details Survey, sent via SMS Resi…" at bounding box center [538, 182] width 537 height 232
copy div "Sarah (ResiDesk) Sep 04, 2025 at 12:41 PM Hi Wenbo, thanks for reaching out! In…"
drag, startPoint x: 455, startPoint y: 369, endPoint x: 455, endPoint y: 363, distance: 6.1
click at [455, 369] on textarea "Hi {{first_name}}! Thanks for the question. Let me check on the specifics of yo…" at bounding box center [483, 360] width 402 height 38
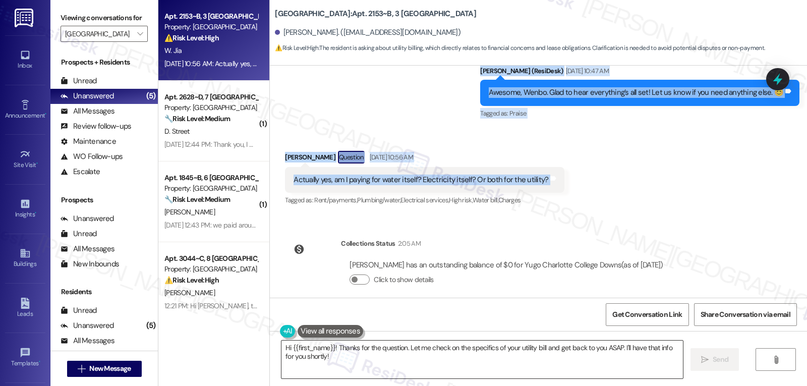
paste textarea "That’s a great question, Wenbo! Utility charges can sometimes vary depending on…"
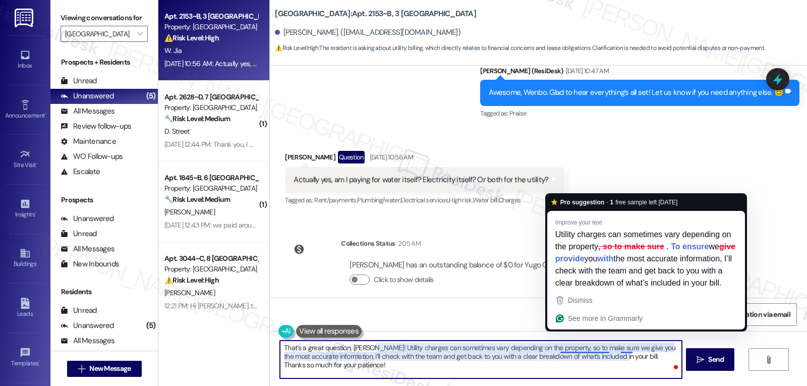
click at [608, 347] on textarea "That’s a great question, Wenbo! Utility charges can sometimes vary depending on…" at bounding box center [481, 360] width 402 height 38
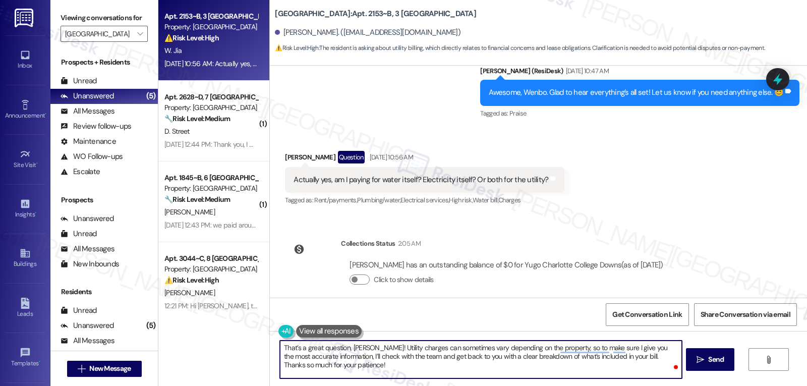
click at [390, 356] on textarea "That’s a great question, Wenbo! Utility charges can sometimes vary depending on…" at bounding box center [481, 360] width 402 height 38
click at [559, 374] on textarea "That’s a great question, Wenbo! Utility charges can sometimes vary depending on…" at bounding box center [481, 360] width 402 height 38
type textarea "That’s a great question, Wenbo! Utility charges can sometimes vary depending on…"
click at [700, 358] on icon "" at bounding box center [701, 360] width 8 height 8
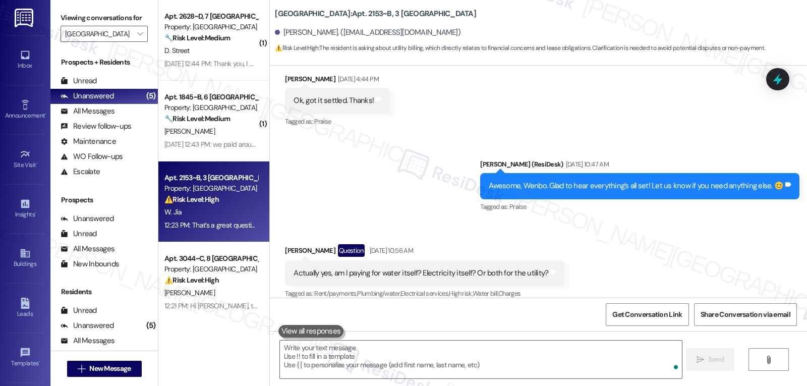
scroll to position [566, 0]
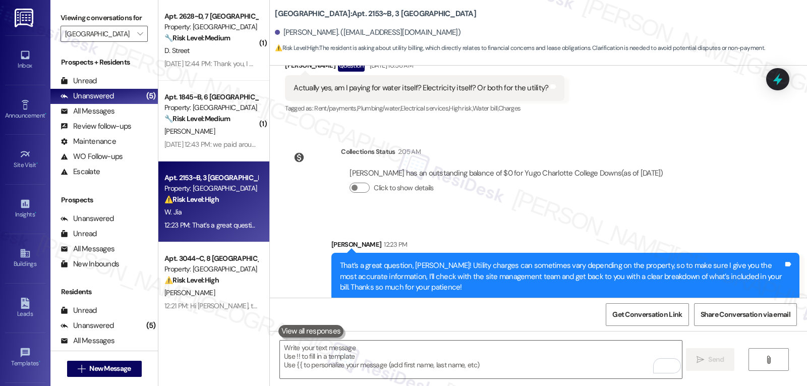
click at [775, 83] on icon at bounding box center [778, 79] width 13 height 13
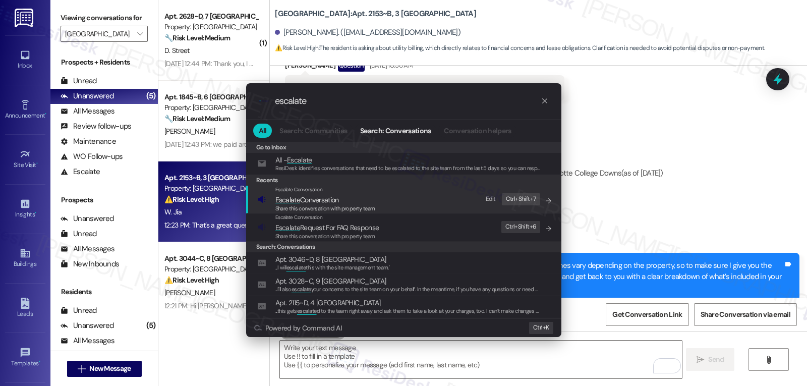
type input "escalate"
click at [318, 197] on span "Escalate Conversation" at bounding box center [308, 199] width 64 height 9
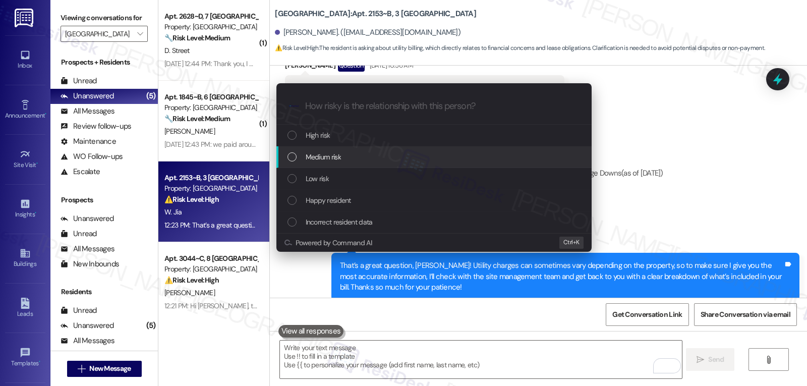
click at [348, 159] on div "Medium risk" at bounding box center [435, 156] width 295 height 11
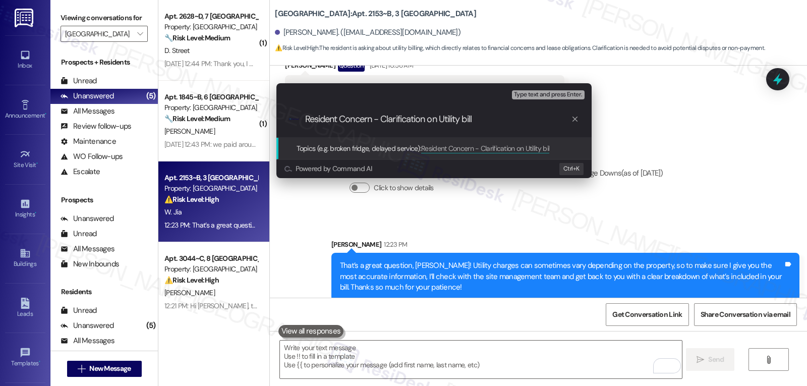
type input "Resident Concern - Clarification on Utility bills"
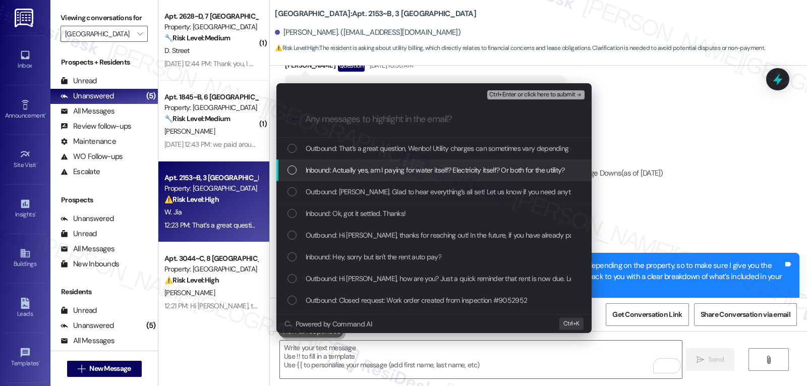
click at [302, 173] on div "Inbound: Actually yes, am I paying for water itself? Electricity itself? Or bot…" at bounding box center [435, 169] width 295 height 11
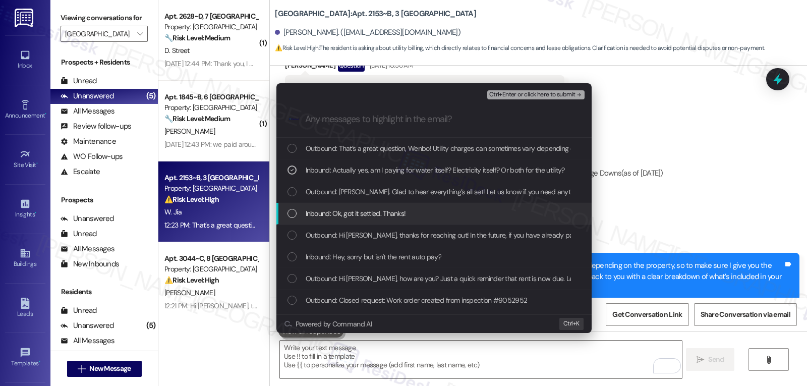
click at [295, 214] on div "List of options" at bounding box center [292, 213] width 9 height 9
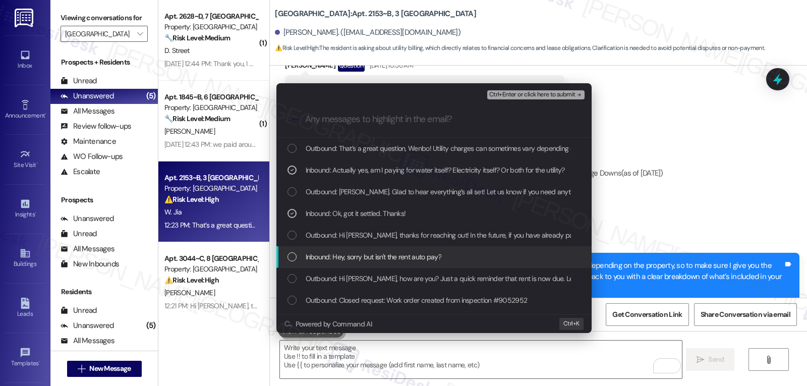
click at [296, 252] on div "Inbound: Hey, sorry but isn't the rent auto pay?" at bounding box center [435, 256] width 295 height 11
click at [296, 253] on div "List of options" at bounding box center [292, 256] width 9 height 9
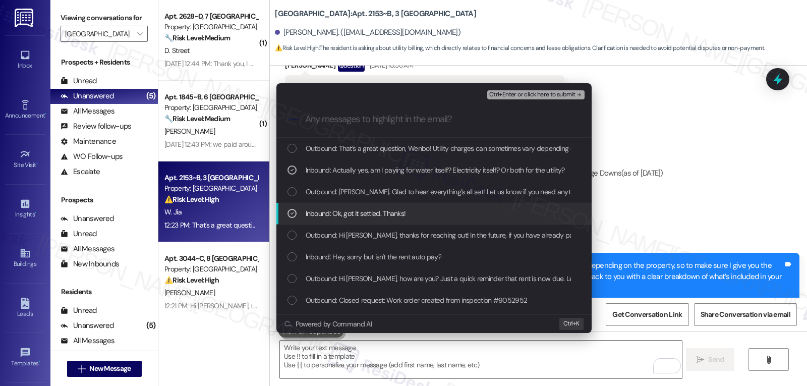
click at [291, 212] on icon "List of options" at bounding box center [292, 213] width 7 height 7
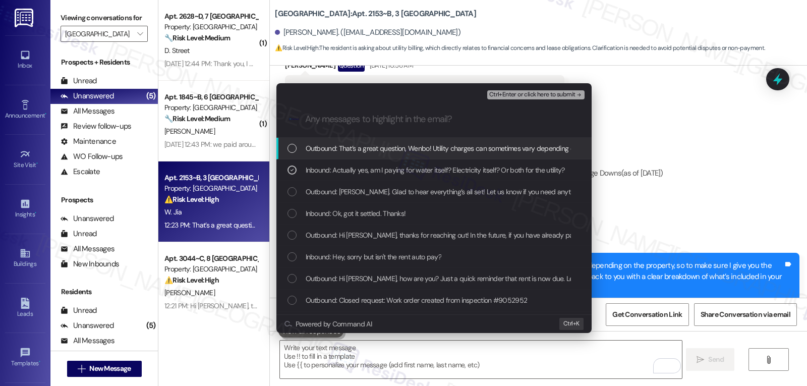
click at [529, 92] on span "Ctrl+Enter or click here to submit" at bounding box center [532, 94] width 86 height 7
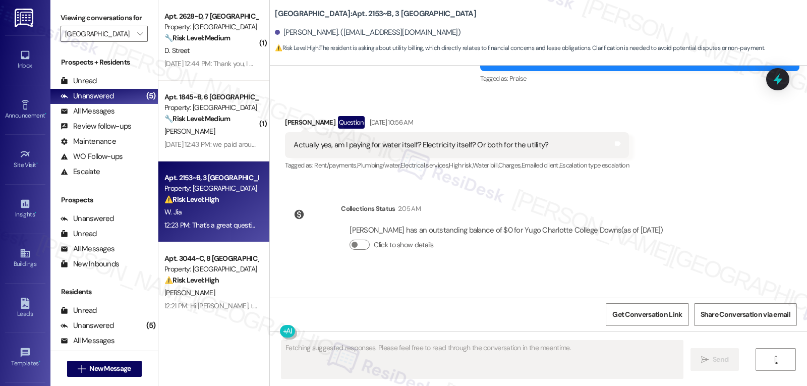
scroll to position [581, 0]
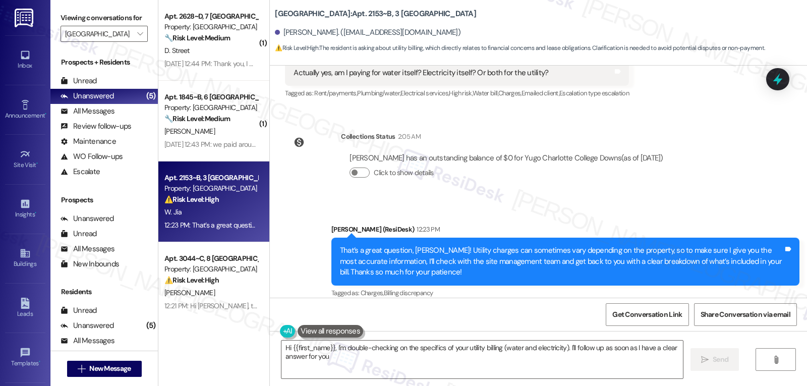
type textarea "Hi {{first_name}}, I'm double-checking on the specifics of your utility billing…"
click at [653, 179] on div "Wenbo Jia has an outstanding balance of $0 for Yugo Charlotte College Downs (as…" at bounding box center [506, 169] width 331 height 48
click at [275, 9] on b "Yugo Charlotte College Downs: Apt. 2153~B, 3 Yugo Charlotte College Downs" at bounding box center [375, 14] width 201 height 11
click at [781, 81] on icon at bounding box center [778, 80] width 12 height 16
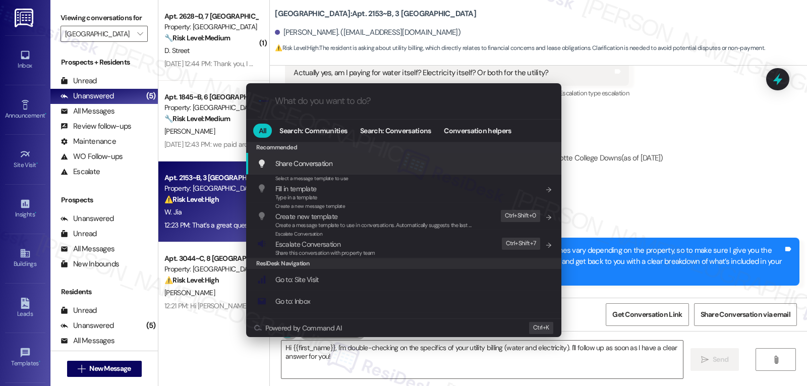
click at [723, 142] on div ".cls-1{fill:#0a055f;}.cls-2{fill:#0cc4c4;} resideskLogoBlueOrange All Search: C…" at bounding box center [403, 193] width 807 height 386
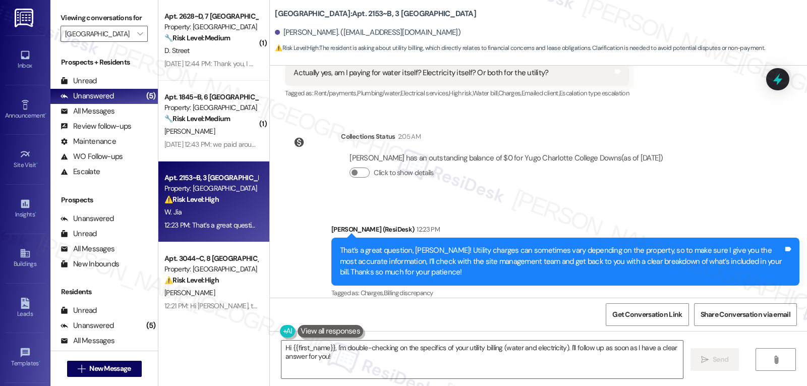
drag, startPoint x: 786, startPoint y: 70, endPoint x: 732, endPoint y: 94, distance: 58.9
click at [786, 70] on div at bounding box center [777, 79] width 23 height 22
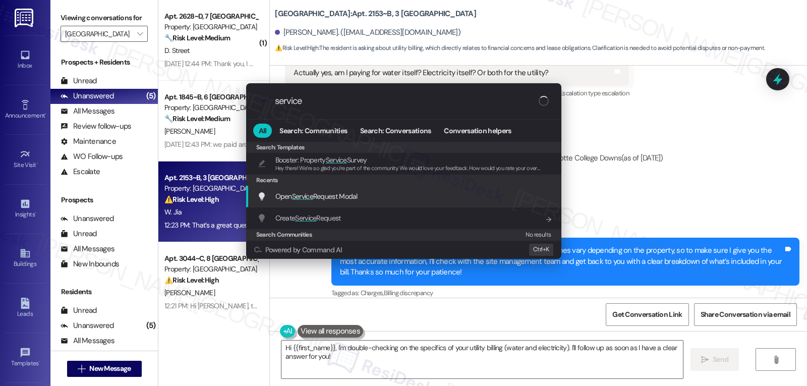
click at [343, 205] on div "Open Service Request Modal Add shortcut" at bounding box center [403, 197] width 315 height 22
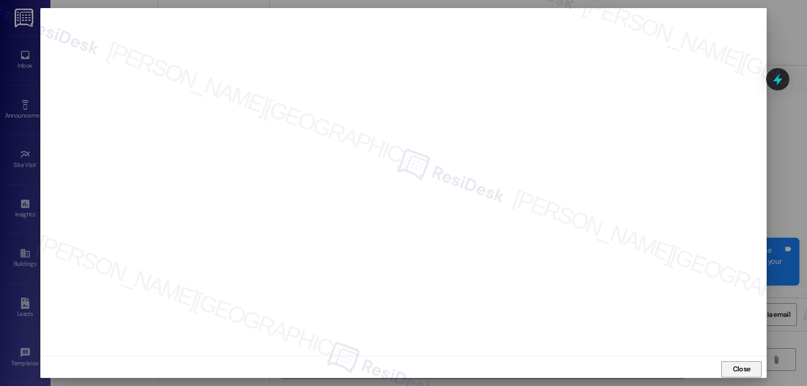
click at [749, 368] on span "Close" at bounding box center [742, 369] width 22 height 11
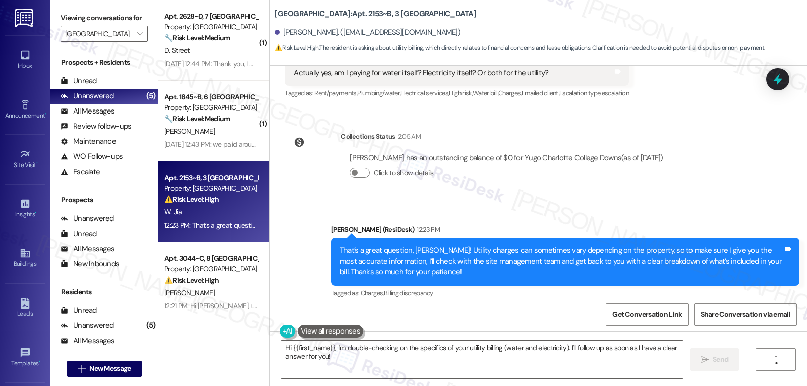
drag, startPoint x: 620, startPoint y: 191, endPoint x: 620, endPoint y: 206, distance: 15.7
click at [620, 209] on div "Sent via SMS Sarah (ResiDesk) 12:23 PM That’s a great question, Wenbo! Utility …" at bounding box center [538, 254] width 537 height 107
click at [135, 42] on span "" at bounding box center [140, 34] width 10 height 16
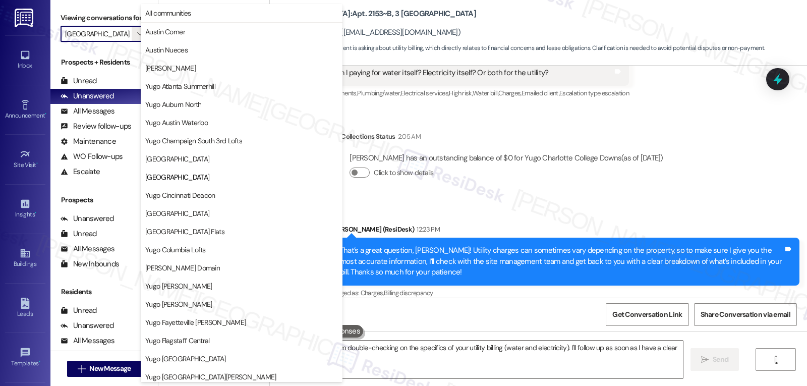
scroll to position [0, 0]
drag, startPoint x: 446, startPoint y: 359, endPoint x: 416, endPoint y: 350, distance: 31.6
click at [446, 359] on textarea "Hi {{first_name}}, I'm double-checking on the specifics of your utility billing…" at bounding box center [483, 360] width 402 height 38
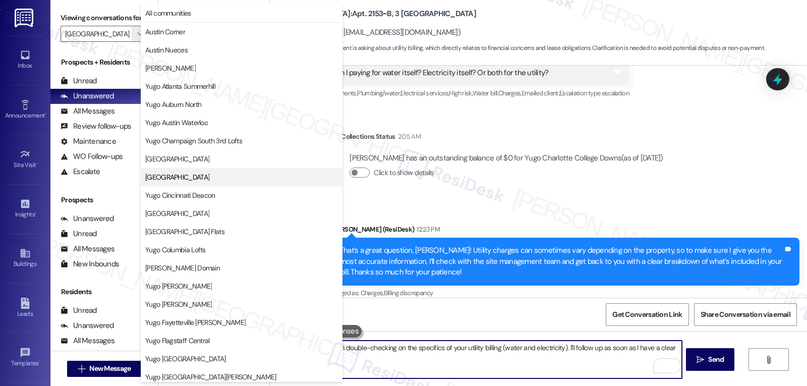
click at [201, 182] on span "[GEOGRAPHIC_DATA]" at bounding box center [177, 177] width 64 height 10
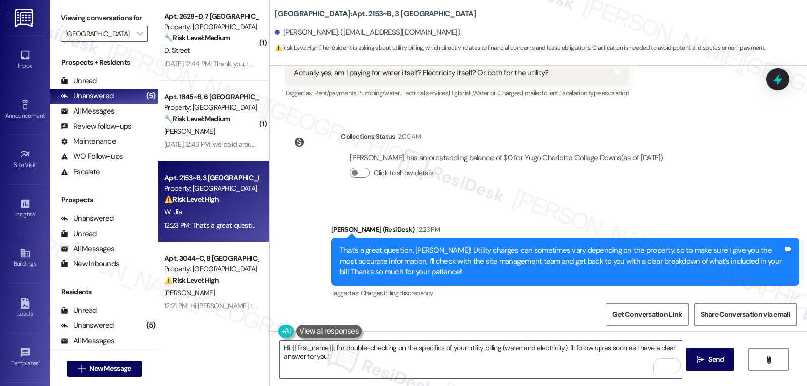
click at [547, 177] on div "Wenbo Jia has an outstanding balance of $0 for Yugo Charlotte College Downs (as…" at bounding box center [506, 169] width 331 height 48
click at [780, 80] on icon at bounding box center [778, 80] width 12 height 16
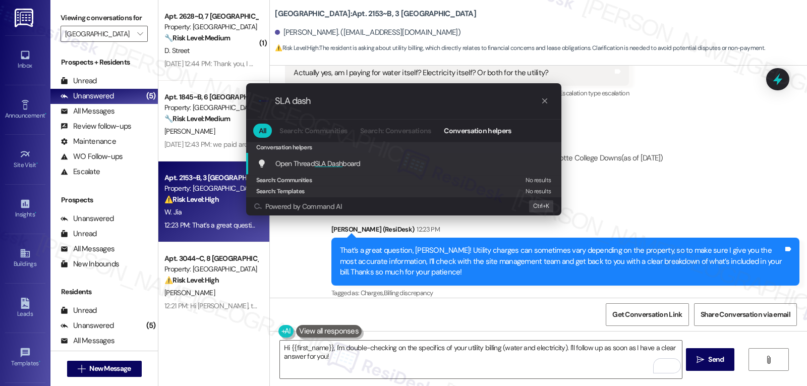
type input "SLA dash"
click at [371, 161] on div "Open Thread SLA Dash board Add shortcut" at bounding box center [404, 163] width 295 height 11
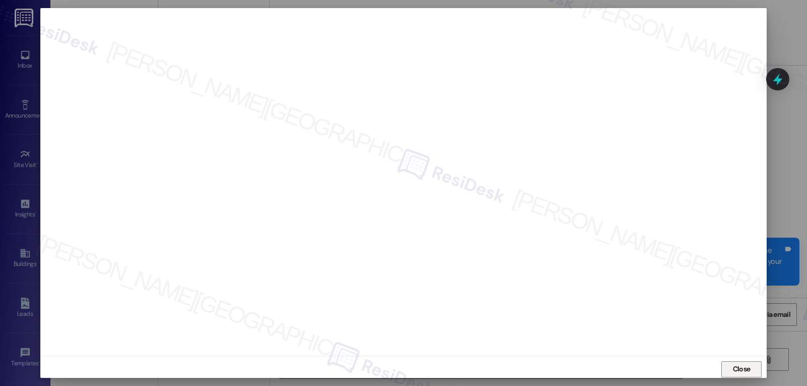
click at [728, 371] on button "Close" at bounding box center [742, 369] width 40 height 16
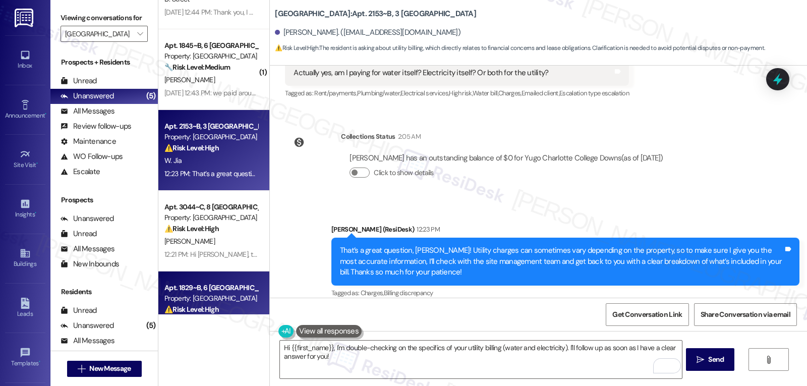
scroll to position [89, 0]
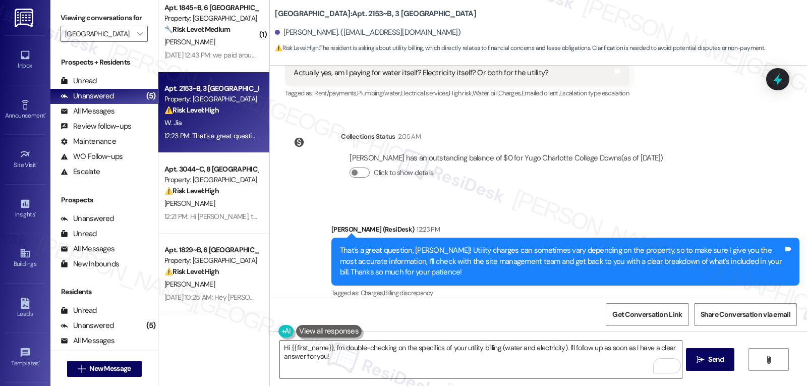
click at [568, 184] on div "Collections Status 2:05 AM Wenbo Jia has an outstanding balance of $0 for Yugo …" at bounding box center [479, 163] width 402 height 78
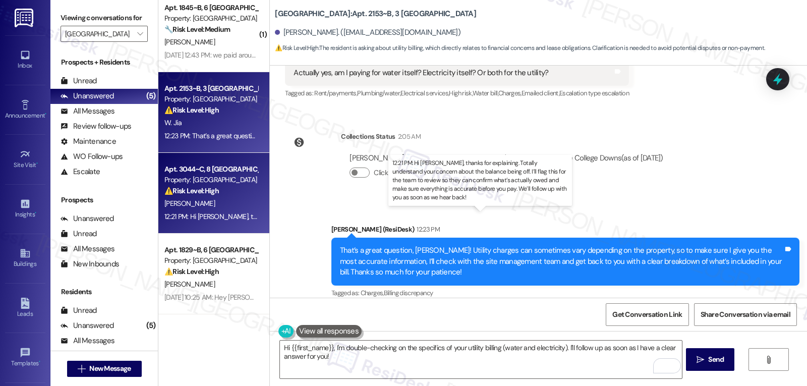
click at [211, 216] on div "12:21 PM: Hi Trinity, thanks for explaining. Totally understand your concern ab…" at bounding box center [591, 216] width 854 height 9
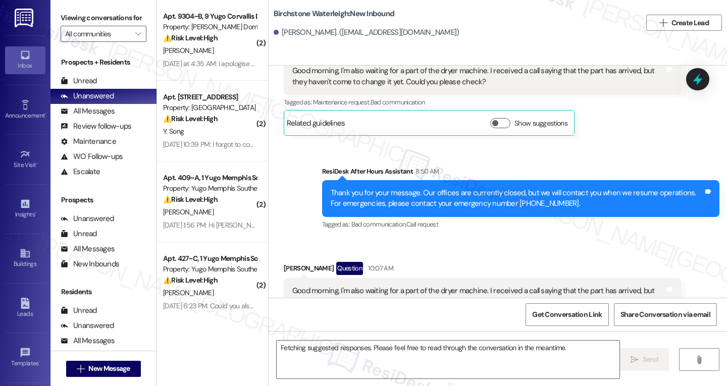
scroll to position [638, 0]
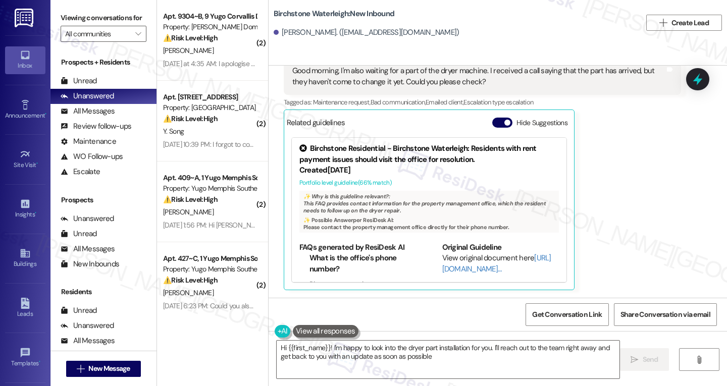
type textarea "Hi {{first_name}}! I'm happy to look into the dryer part installation for you. …"
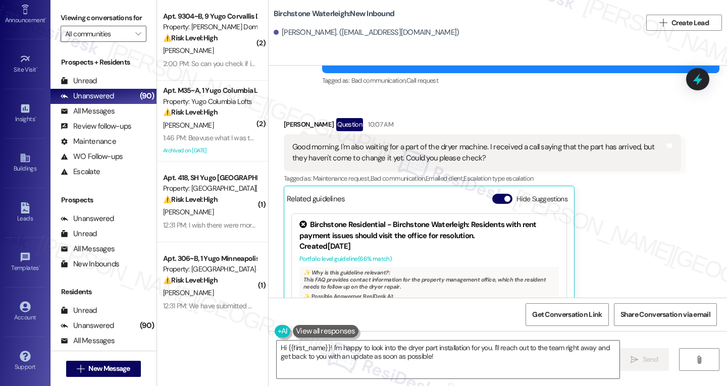
scroll to position [537, 0]
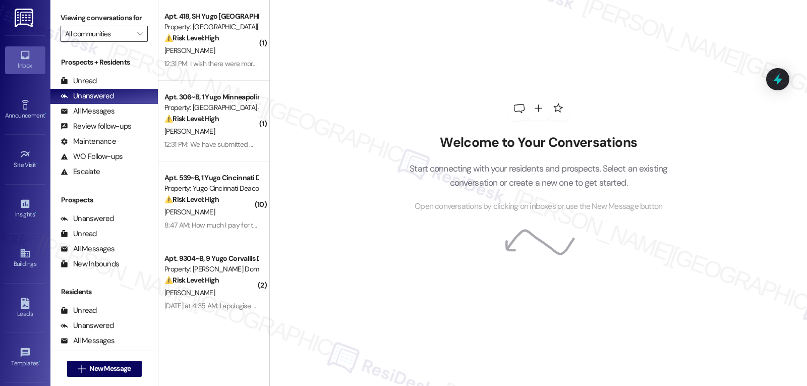
click at [124, 42] on input "All communities" at bounding box center [98, 34] width 67 height 16
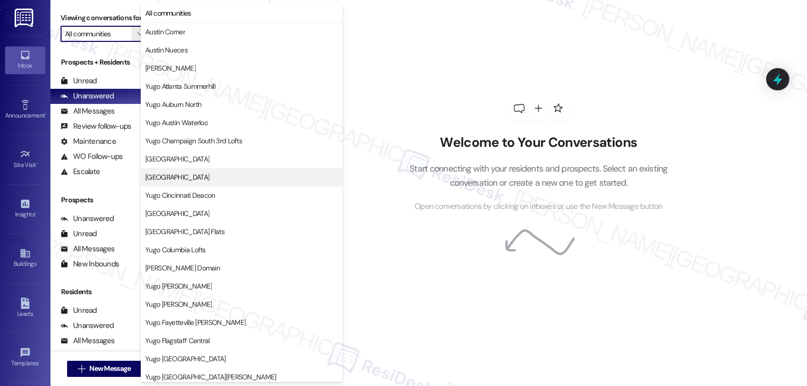
click at [191, 179] on span "[GEOGRAPHIC_DATA]" at bounding box center [177, 177] width 64 height 10
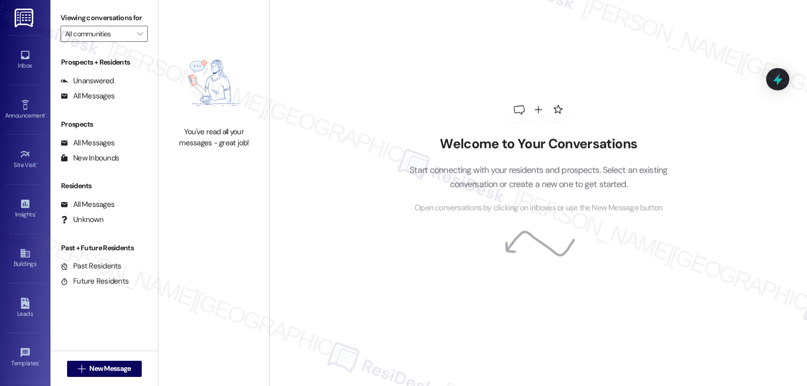
type input "[GEOGRAPHIC_DATA]"
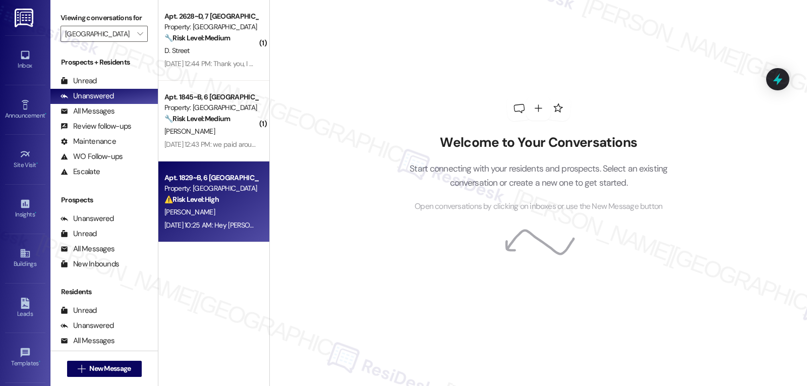
click at [223, 214] on div "[PERSON_NAME]" at bounding box center [210, 212] width 95 height 13
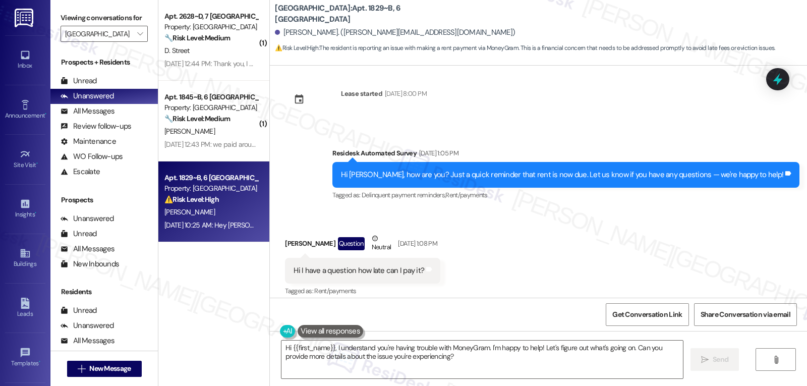
scroll to position [216, 0]
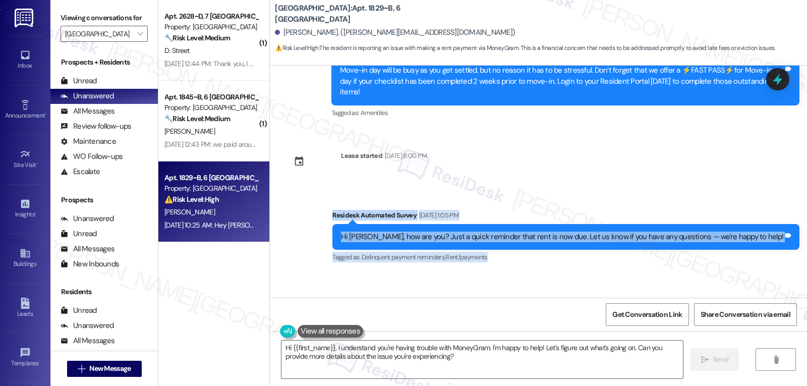
drag, startPoint x: 371, startPoint y: 203, endPoint x: 742, endPoint y: 243, distance: 373.1
click at [742, 243] on div "Survey, sent via SMS Residesk Automated Survey [DATE] 1:05 PM Hi [PERSON_NAME],…" at bounding box center [566, 237] width 482 height 70
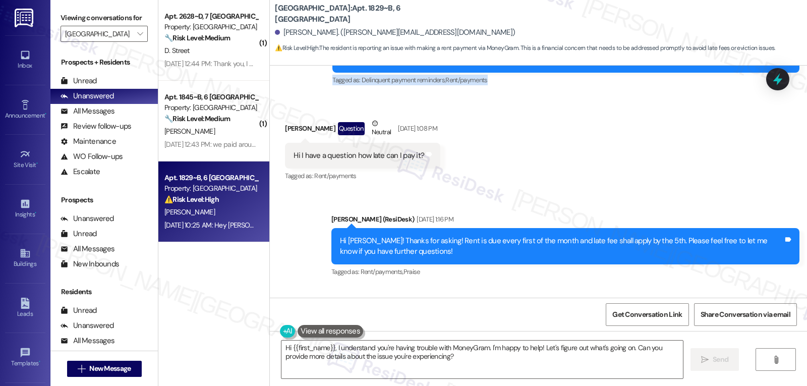
scroll to position [418, 0]
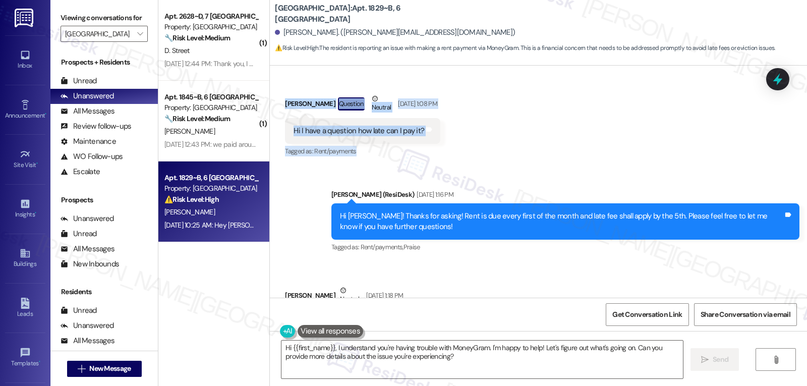
drag, startPoint x: 278, startPoint y: 93, endPoint x: 439, endPoint y: 134, distance: 166.7
click at [439, 134] on div "[PERSON_NAME] Question Neutral [DATE] 1:08 PM Hi I have a question how late can…" at bounding box center [362, 126] width 155 height 66
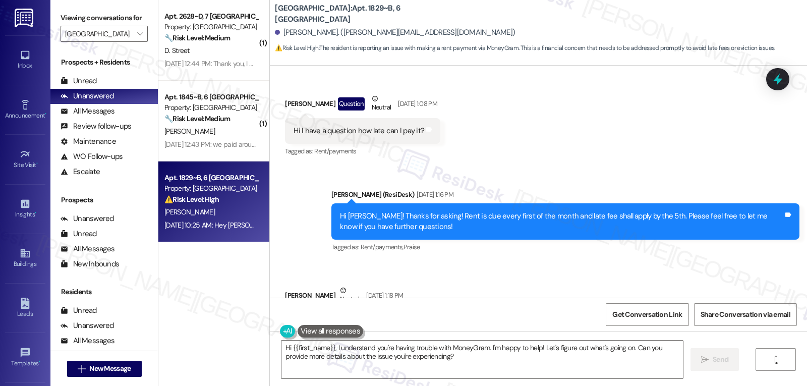
click at [317, 186] on div "Sent via SMS [PERSON_NAME] (ResiDesk) [DATE] 1:16 PM Hi [PERSON_NAME]! Thanks f…" at bounding box center [538, 215] width 537 height 96
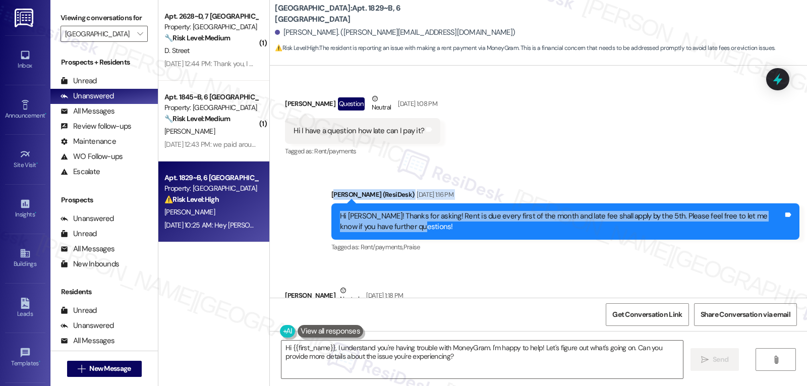
drag, startPoint x: 326, startPoint y: 184, endPoint x: 481, endPoint y: 227, distance: 160.7
click at [481, 227] on div "[PERSON_NAME] (ResiDesk) [DATE] 1:16 PM Hi [PERSON_NAME]! Thanks for asking! Re…" at bounding box center [566, 222] width 468 height 66
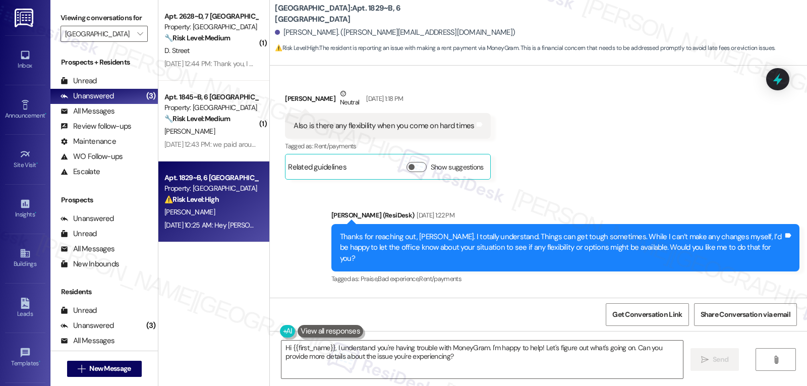
scroll to position [620, 0]
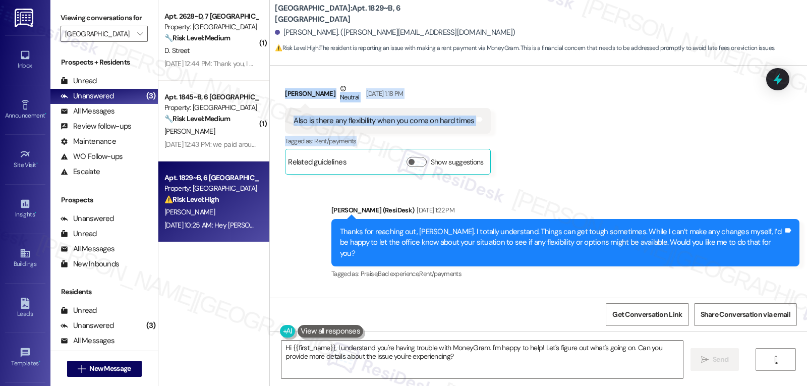
drag, startPoint x: 274, startPoint y: 88, endPoint x: 510, endPoint y: 129, distance: 238.7
click at [510, 129] on div "Received via SMS [PERSON_NAME] Neutral [DATE] 1:18 PM Also is there any flexibi…" at bounding box center [538, 122] width 537 height 122
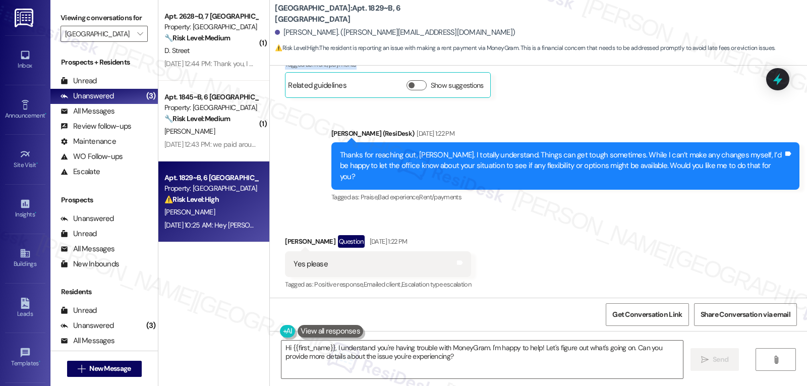
scroll to position [721, 0]
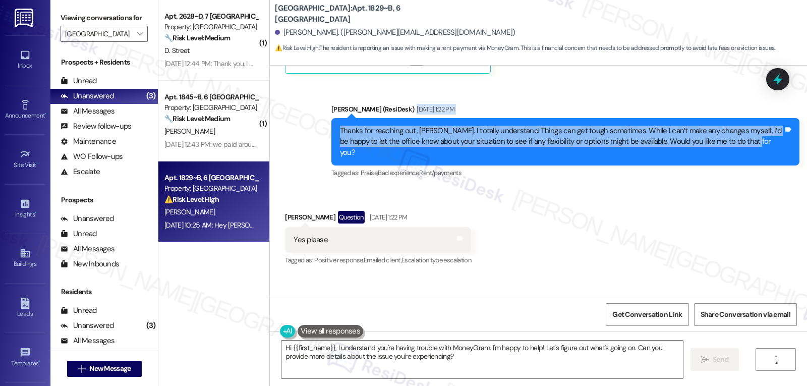
drag, startPoint x: 314, startPoint y: 107, endPoint x: 734, endPoint y: 135, distance: 420.2
click at [734, 135] on div "Sent via SMS [PERSON_NAME] (ResiDesk) [DATE] 1:22 PM Thanks for reaching out, […" at bounding box center [538, 134] width 537 height 107
click at [484, 134] on div "Thanks for reaching out, [PERSON_NAME]. I totally understand. Things can get to…" at bounding box center [562, 142] width 444 height 32
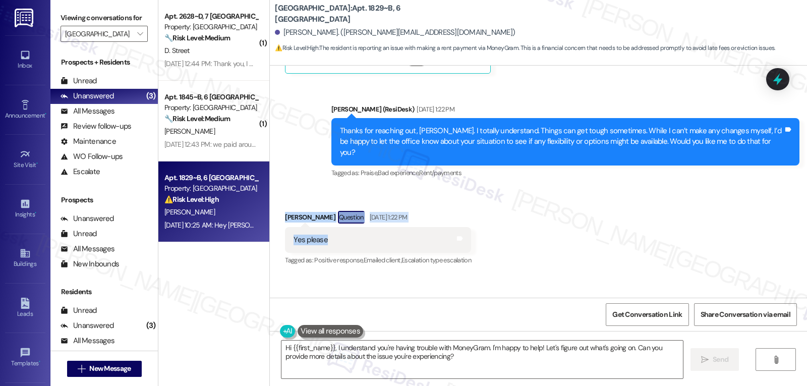
drag, startPoint x: 274, startPoint y: 195, endPoint x: 341, endPoint y: 227, distance: 73.1
click at [341, 227] on div "Received via SMS [PERSON_NAME] Question [DATE] 1:22 PM Yes please Tags and note…" at bounding box center [378, 239] width 201 height 72
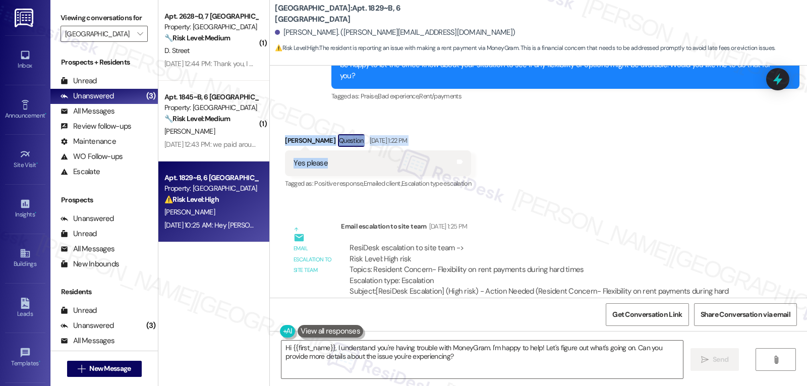
scroll to position [822, 0]
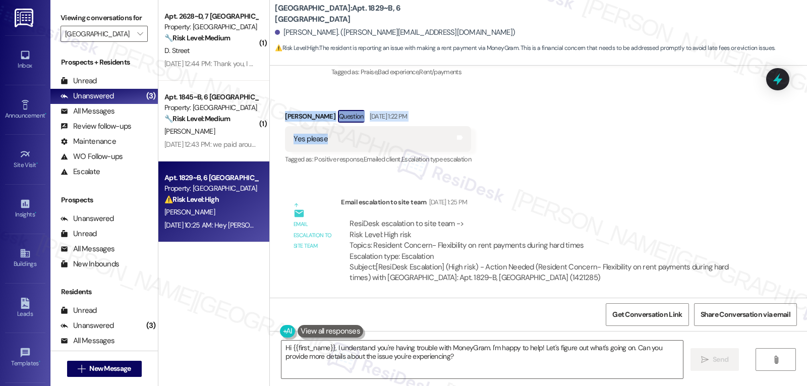
drag, startPoint x: 317, startPoint y: 179, endPoint x: 690, endPoint y: 267, distance: 382.7
click at [690, 267] on div "Email escalation to site team Email escalation to site team [DATE] 1:25 PM Resi…" at bounding box center [519, 243] width 483 height 109
click at [552, 262] on div "Subject: [ResiDesk Escalation] (High risk) - Action Needed (Resident Concern- F…" at bounding box center [547, 273] width 395 height 22
drag, startPoint x: 527, startPoint y: 246, endPoint x: 583, endPoint y: 241, distance: 56.2
click at [575, 262] on div "Subject: [ResiDesk Escalation] (High risk) - Action Needed (Resident Concern- F…" at bounding box center [547, 273] width 395 height 22
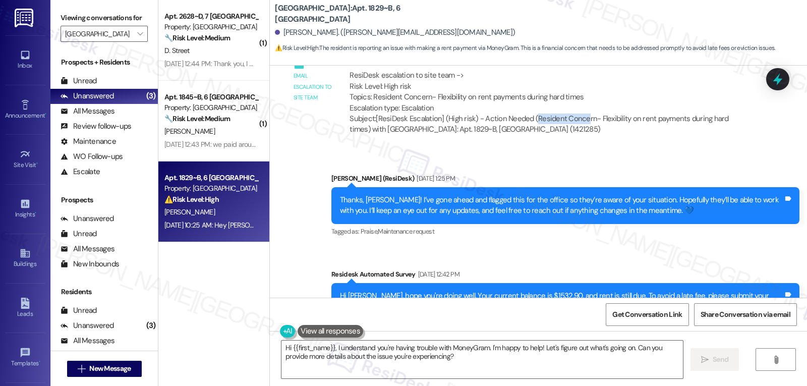
scroll to position [1024, 0]
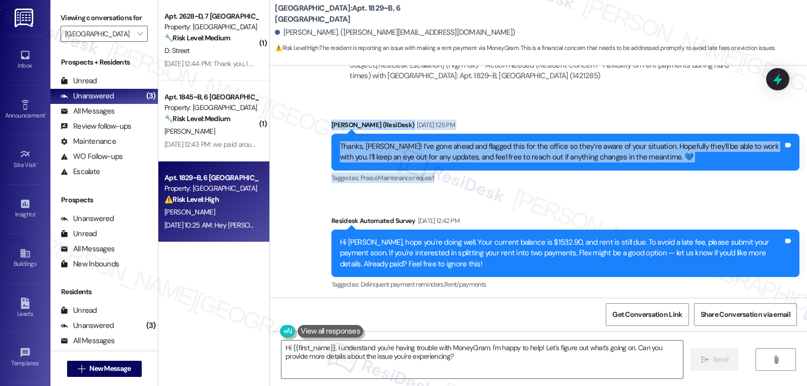
drag, startPoint x: 322, startPoint y: 103, endPoint x: 632, endPoint y: 153, distance: 314.3
click at [632, 153] on div "Sent via SMS [PERSON_NAME] (ResiDesk) [DATE] 1:25 PM Thanks, [PERSON_NAME]! I’v…" at bounding box center [565, 152] width 483 height 81
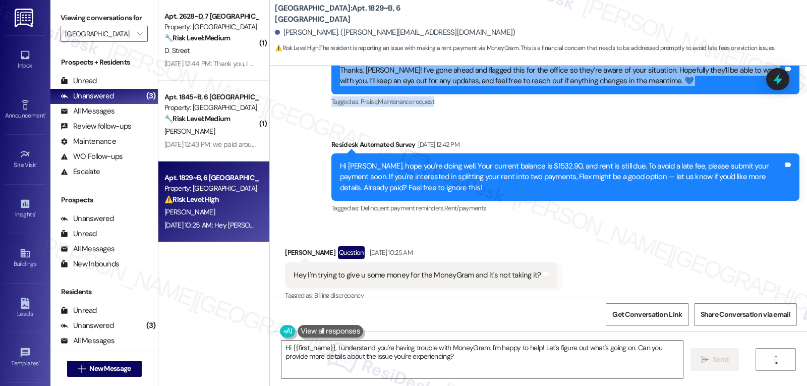
scroll to position [1125, 0]
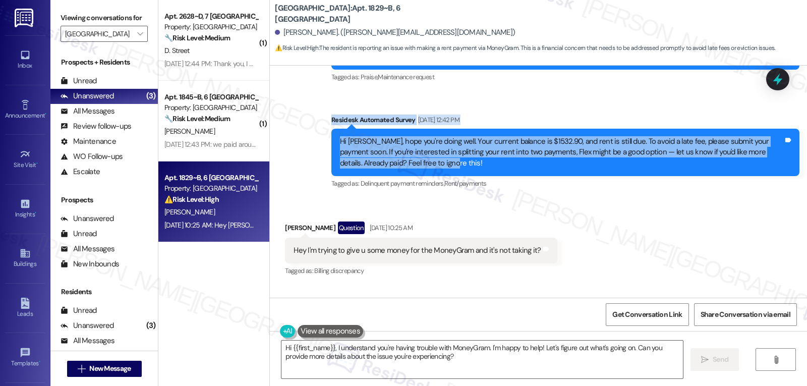
drag, startPoint x: 316, startPoint y: 98, endPoint x: 483, endPoint y: 152, distance: 175.7
click at [483, 152] on div "Sent via SMS [PERSON_NAME] (ResiDesk) [DATE] 1:25 PM Thanks, [PERSON_NAME]! I’v…" at bounding box center [538, 97] width 537 height 203
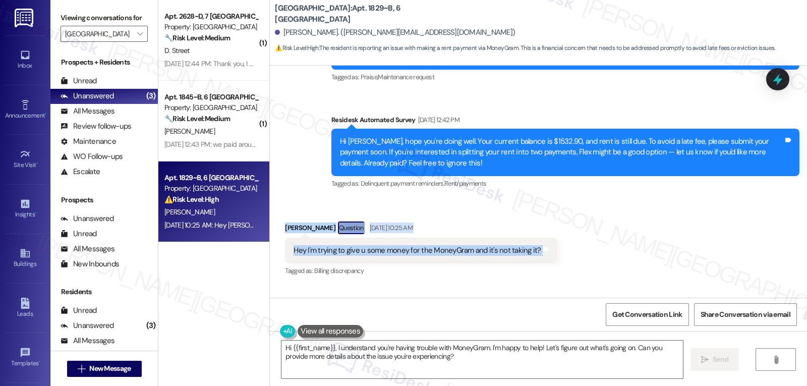
drag, startPoint x: 266, startPoint y: 204, endPoint x: 542, endPoint y: 236, distance: 277.3
click at [542, 236] on div "Received via SMS [PERSON_NAME] Question [DATE] 10:25 AM Hey I'm trying to give …" at bounding box center [538, 242] width 537 height 87
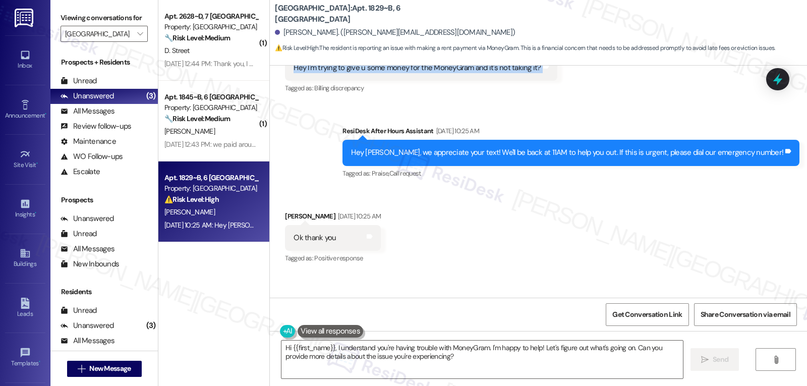
scroll to position [1327, 0]
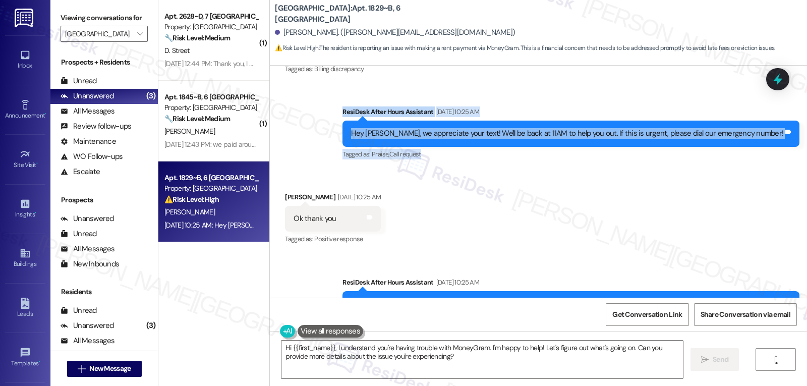
drag, startPoint x: 388, startPoint y: 90, endPoint x: 715, endPoint y: 142, distance: 331.5
click at [710, 140] on div "Sent via SMS ResiDesk After Hours Assistant [DATE] 10:25 AM Hey [PERSON_NAME], …" at bounding box center [571, 134] width 472 height 70
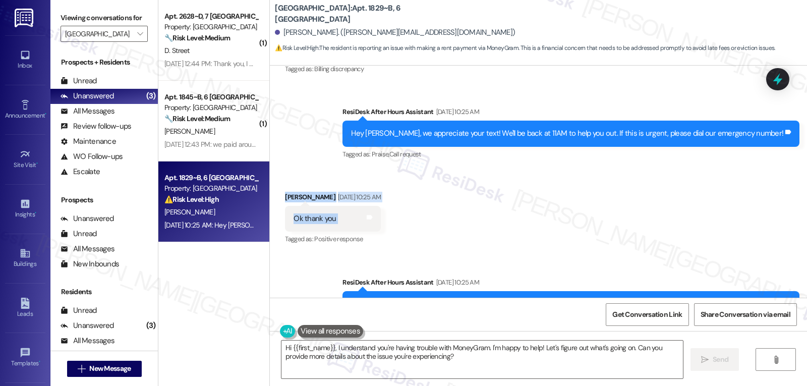
drag, startPoint x: 269, startPoint y: 175, endPoint x: 382, endPoint y: 202, distance: 116.3
click at [381, 202] on div "Received via SMS [PERSON_NAME] [DATE] 10:25 AM Ok thank you Tags and notes Tagg…" at bounding box center [538, 211] width 537 height 85
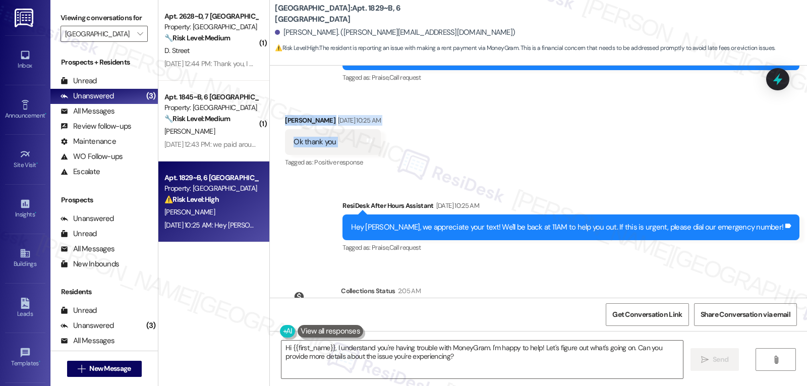
scroll to position [1427, 0]
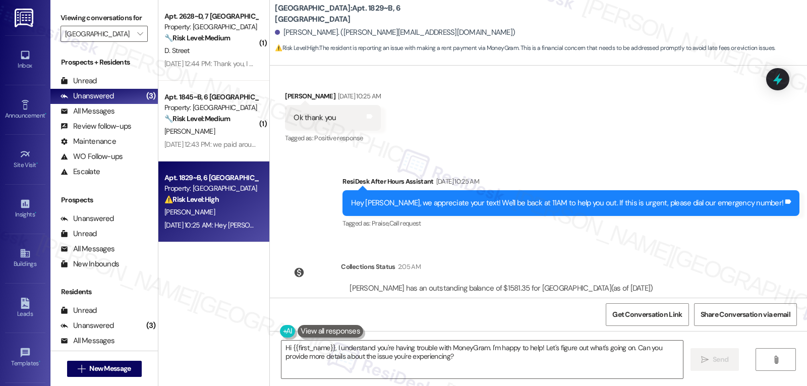
click at [378, 169] on div "Sent via SMS ResiDesk After Hours Assistant [DATE] 10:25 AM Hey [PERSON_NAME], …" at bounding box center [571, 204] width 472 height 70
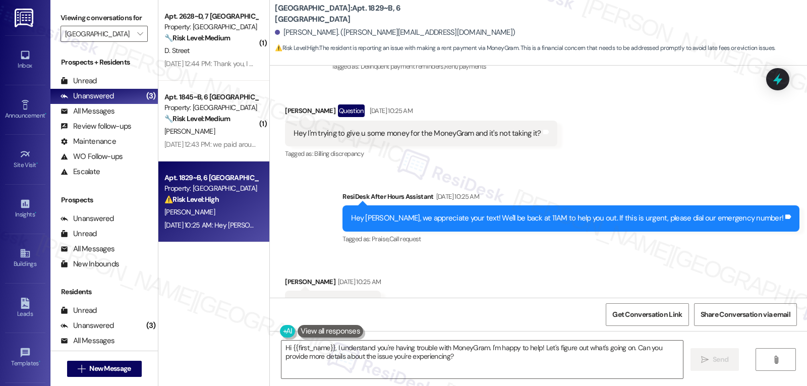
scroll to position [1238, 0]
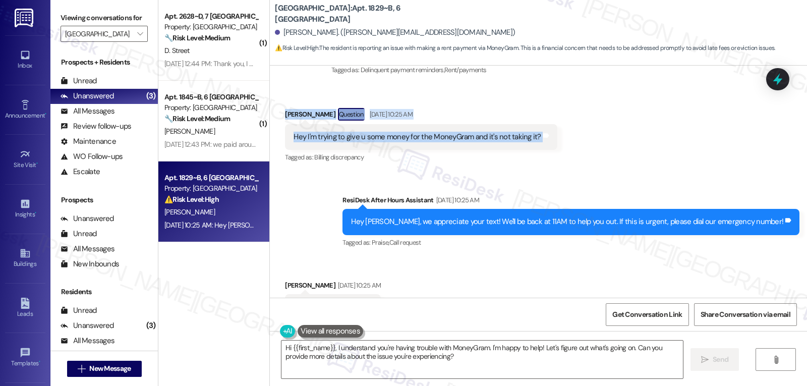
drag, startPoint x: 274, startPoint y: 91, endPoint x: 546, endPoint y: 123, distance: 273.8
click at [546, 123] on div "Received via SMS [PERSON_NAME] Question [DATE] 10:25 AM Hey I'm trying to give …" at bounding box center [421, 136] width 287 height 72
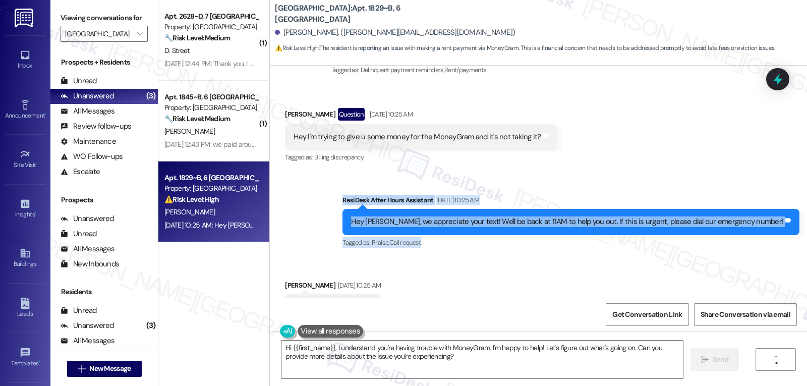
drag, startPoint x: 384, startPoint y: 184, endPoint x: 642, endPoint y: 213, distance: 259.6
click at [642, 213] on div "Sent via SMS ResiDesk After Hours Assistant [DATE] 10:25 AM Hey [PERSON_NAME], …" at bounding box center [571, 222] width 472 height 70
click at [446, 365] on textarea "Hi {{first_name}}, I understand you're having trouble with MoneyGram. I'm happy…" at bounding box center [483, 360] width 402 height 38
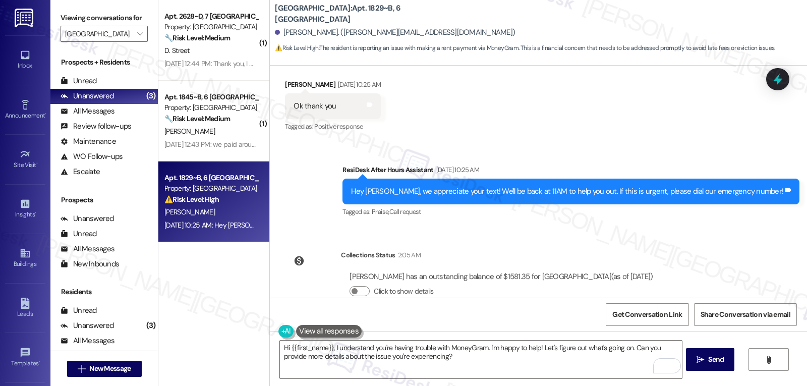
scroll to position [1440, 0]
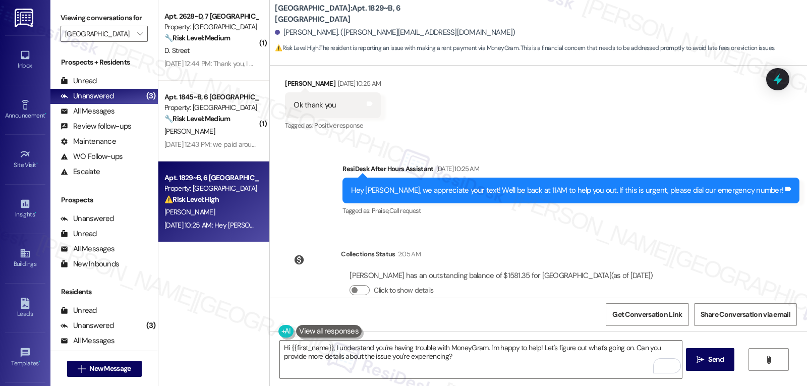
drag, startPoint x: 505, startPoint y: 254, endPoint x: 683, endPoint y: 257, distance: 177.6
click at [669, 257] on div "Collections Status 2:05 AM [PERSON_NAME] has an outstanding balance of $1581.35…" at bounding box center [474, 280] width 392 height 78
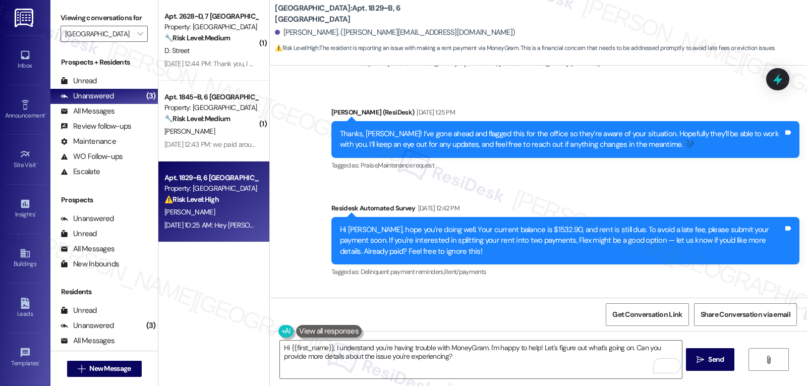
scroll to position [1238, 0]
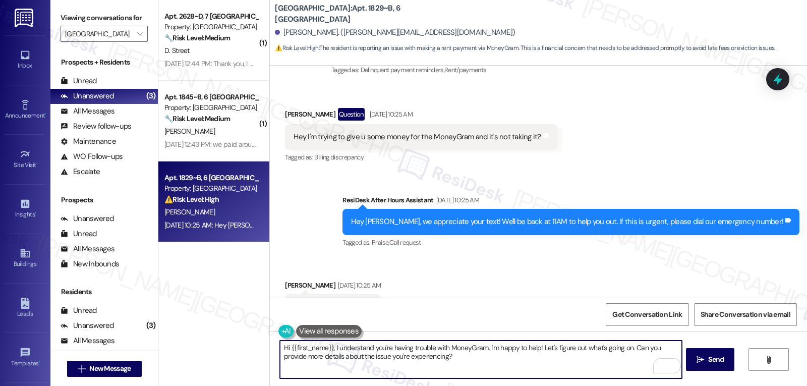
drag, startPoint x: 436, startPoint y: 363, endPoint x: 261, endPoint y: 323, distance: 180.1
click at [270, 331] on div "Sent via SMS [PERSON_NAME] (ResiDesk) [DATE] 12:41 PM Hi [PERSON_NAME]! We’re s…" at bounding box center [538, 259] width 537 height 386
click at [285, 280] on div "[PERSON_NAME] [DATE] 10:25 AM" at bounding box center [333, 287] width 96 height 14
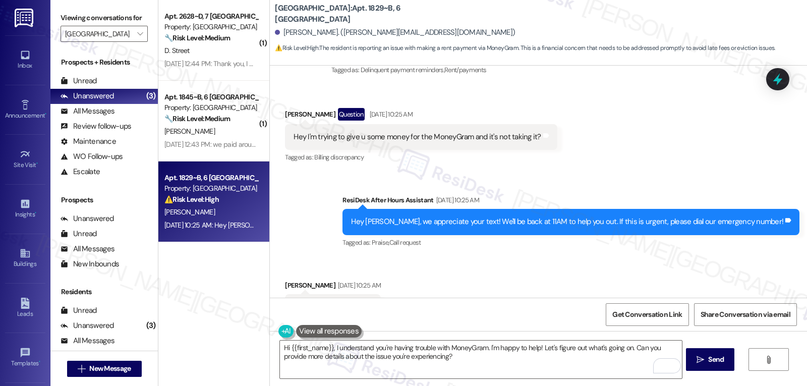
drag, startPoint x: 443, startPoint y: 360, endPoint x: 313, endPoint y: 336, distance: 132.4
click at [322, 340] on div "Hi {{first_name}}, I understand you're having trouble with MoneyGram. I'm happy…" at bounding box center [475, 359] width 403 height 39
click at [716, 172] on div "Sent via SMS ResiDesk After Hours Assistant [DATE] 10:25 AM Hey [PERSON_NAME], …" at bounding box center [538, 214] width 537 height 85
click at [516, 365] on textarea "Hi {{first_name}}, I understand you're having trouble with MoneyGram. I'm happy…" at bounding box center [481, 360] width 402 height 38
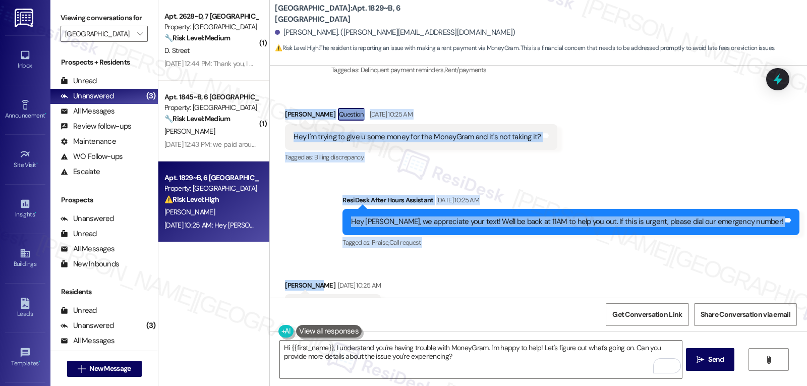
drag, startPoint x: 273, startPoint y: 92, endPoint x: 489, endPoint y: 249, distance: 266.2
click at [485, 249] on div "Sent via SMS Sarah (ResiDesk) Jul 15, 2025 at 12:41 PM Hi Kayla! We’re so excit…" at bounding box center [538, 182] width 537 height 232
click at [565, 259] on div "Received via SMS Kayla Shaw Sep 06, 2025 at 10:25 AM Ok thank you Tags and note…" at bounding box center [538, 299] width 537 height 85
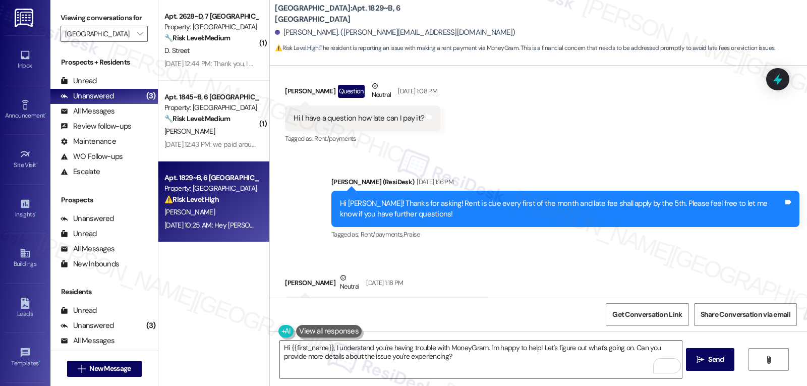
scroll to position [532, 0]
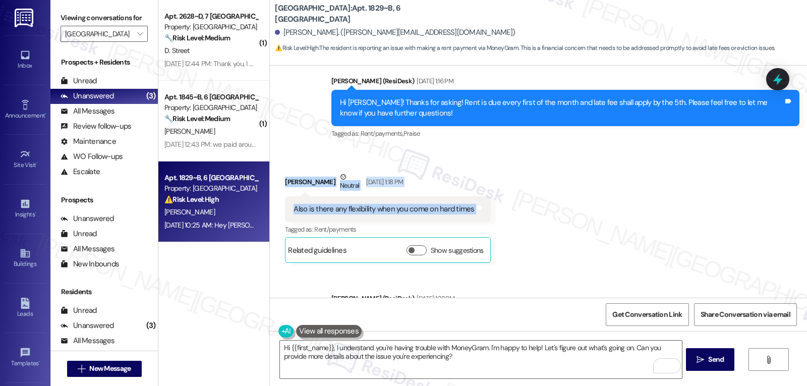
drag, startPoint x: 270, startPoint y: 168, endPoint x: 527, endPoint y: 199, distance: 258.7
click at [527, 199] on div "Received via SMS Kayla Shaw Neutral Sep 04, 2025 at 1:18 PM Also is there any f…" at bounding box center [538, 210] width 537 height 122
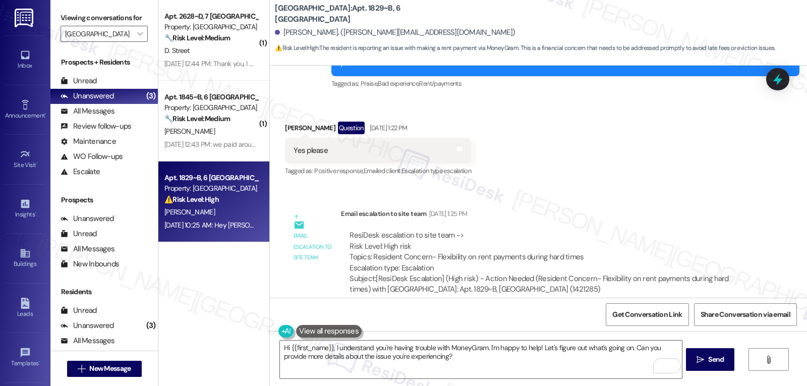
scroll to position [835, 0]
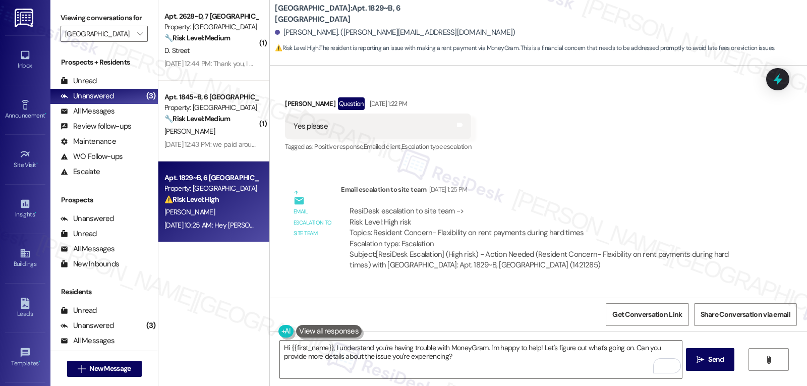
drag, startPoint x: 336, startPoint y: 175, endPoint x: 668, endPoint y: 253, distance: 341.2
click at [668, 253] on div "Email escalation to site team Sep 04, 2025 at 1:25 PM ResiDesk escalation to si…" at bounding box center [547, 231] width 412 height 94
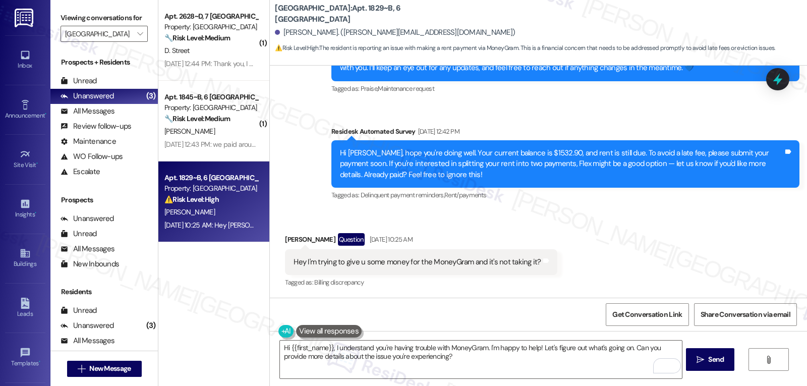
scroll to position [1137, 0]
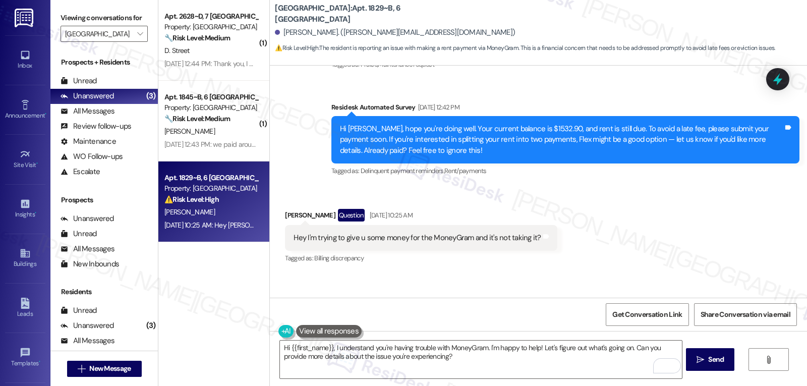
click at [278, 217] on div "Received via SMS Kayla Shaw Question Sep 06, 2025 at 10:25 AM Hey I'm trying to…" at bounding box center [421, 237] width 287 height 72
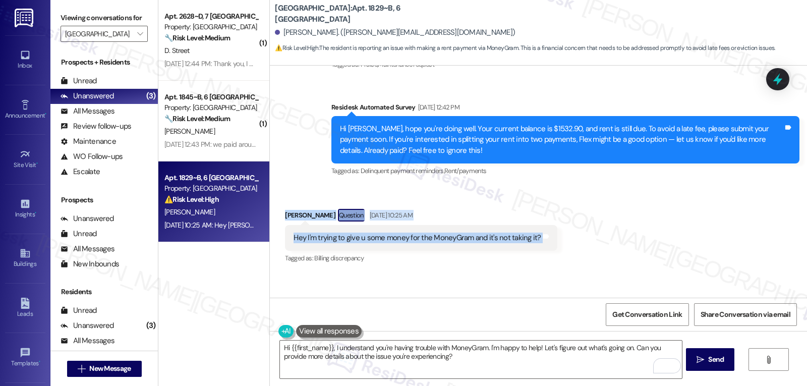
drag, startPoint x: 277, startPoint y: 194, endPoint x: 549, endPoint y: 216, distance: 273.9
click at [549, 216] on div "Received via SMS Kayla Shaw Question Sep 06, 2025 at 10:25 AM Hey I'm trying to…" at bounding box center [421, 237] width 287 height 72
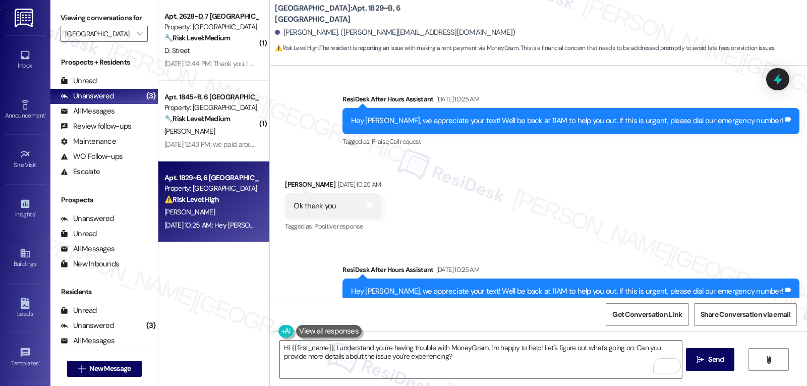
scroll to position [1324, 0]
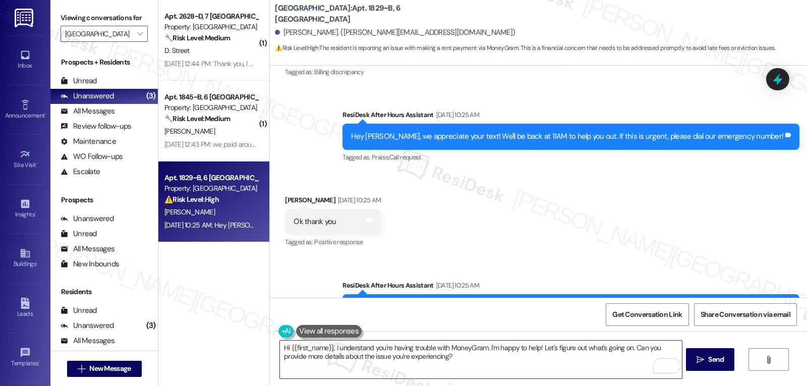
click at [611, 374] on textarea "Hi {{first_name}}, I understand you're having trouble with MoneyGram. I'm happy…" at bounding box center [481, 360] width 402 height 38
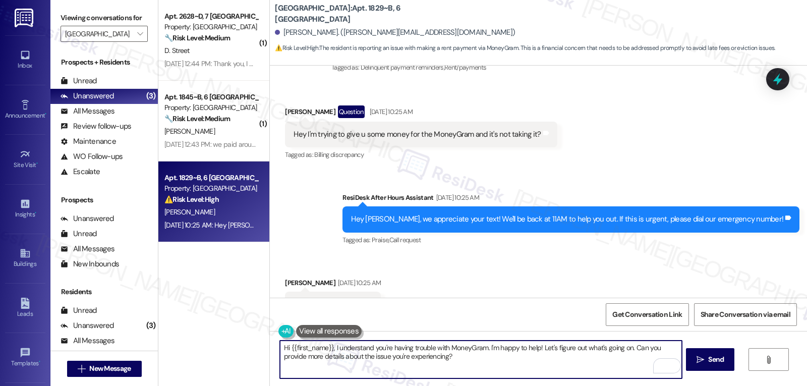
scroll to position [1223, 0]
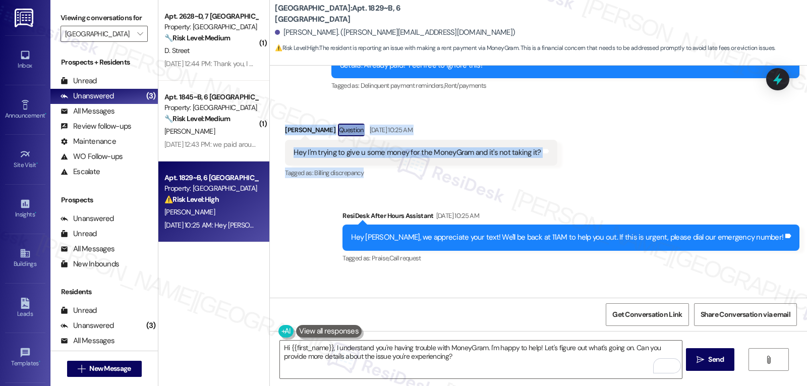
drag, startPoint x: 278, startPoint y: 111, endPoint x: 515, endPoint y: 144, distance: 239.9
click at [534, 153] on div "Received via SMS Kayla Shaw Question Sep 06, 2025 at 10:25 AM Hey I'm trying to…" at bounding box center [421, 152] width 287 height 72
click at [535, 166] on div "Tagged as: Billing discrepancy Click to highlight conversations about Billing d…" at bounding box center [421, 173] width 272 height 15
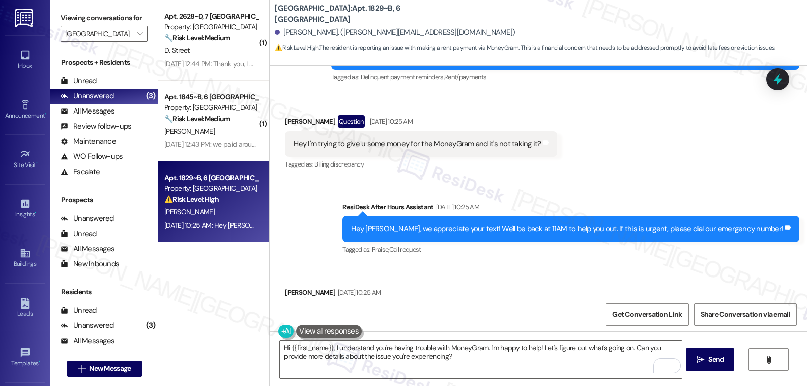
scroll to position [1137, 0]
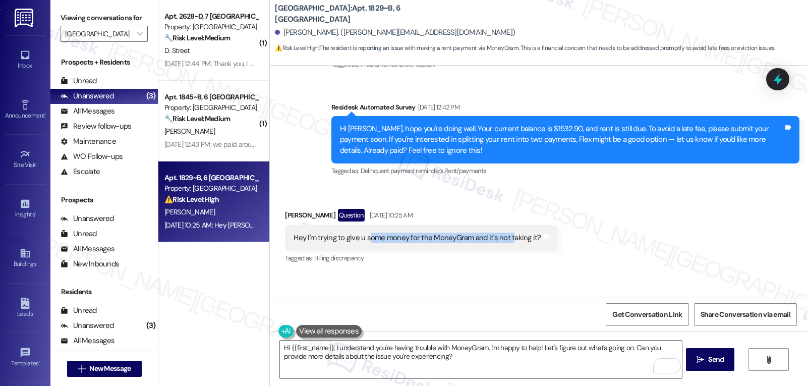
drag, startPoint x: 362, startPoint y: 217, endPoint x: 507, endPoint y: 216, distance: 144.8
click at [505, 233] on div "Hey I'm trying to give u some money for the MoneyGram and it's not taking it?" at bounding box center [417, 238] width 247 height 11
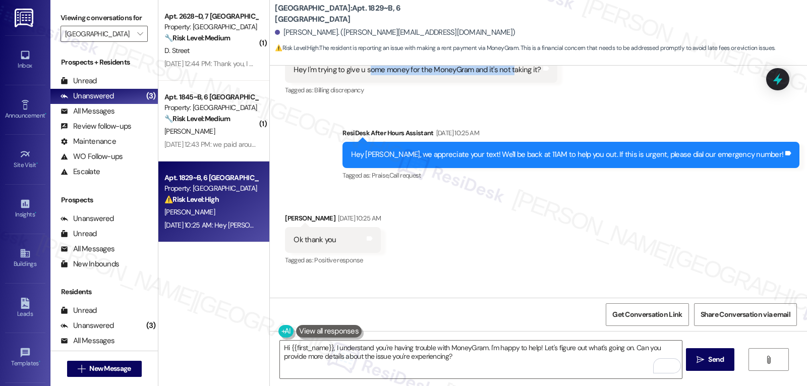
scroll to position [1339, 0]
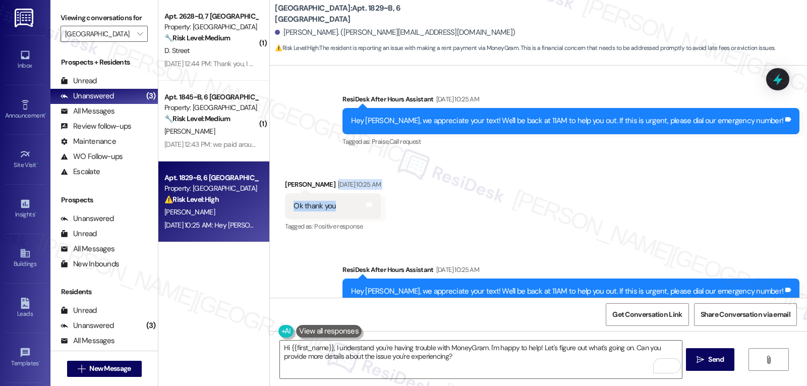
drag, startPoint x: 277, startPoint y: 169, endPoint x: 348, endPoint y: 188, distance: 73.7
click at [348, 188] on div "Received via SMS Kayla Shaw Sep 06, 2025 at 10:25 AM Ok thank you Tags and note…" at bounding box center [333, 207] width 111 height 70
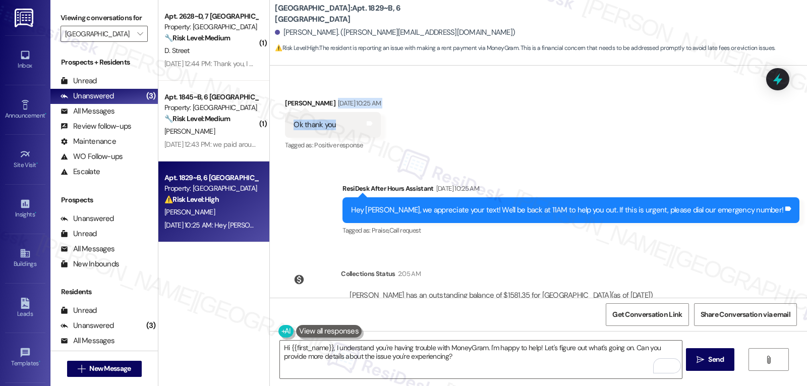
scroll to position [1440, 0]
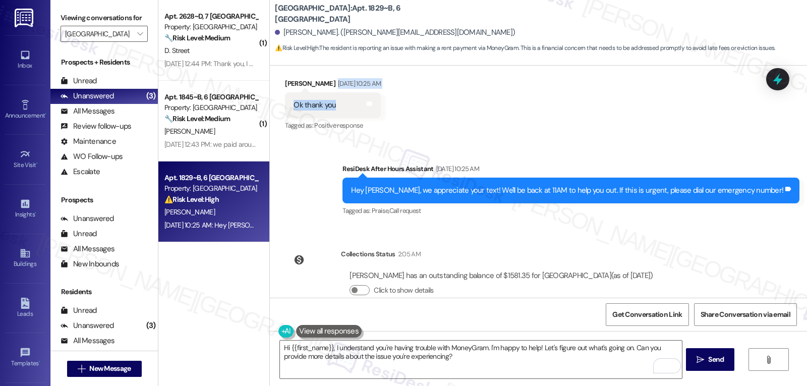
drag, startPoint x: 326, startPoint y: 231, endPoint x: 731, endPoint y: 244, distance: 404.4
click at [731, 244] on div "Sent via SMS Sarah (ResiDesk) Jul 15, 2025 at 12:41 PM Hi Kayla! We’re so excit…" at bounding box center [538, 182] width 537 height 232
click at [481, 270] on div "Kayla Shaw has an outstanding balance of $1581.35 for Yugo Charlotte College Do…" at bounding box center [501, 275] width 303 height 11
drag, startPoint x: 474, startPoint y: 254, endPoint x: 500, endPoint y: 254, distance: 25.7
click at [500, 270] on div "Kayla Shaw has an outstanding balance of $1581.35 for Yugo Charlotte College Do…" at bounding box center [501, 275] width 303 height 11
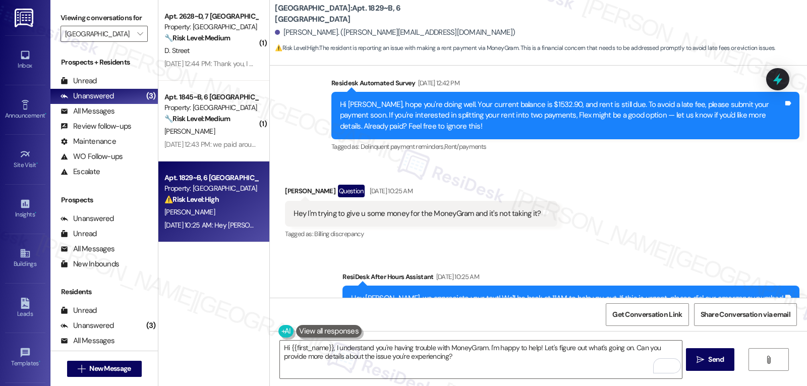
scroll to position [1137, 0]
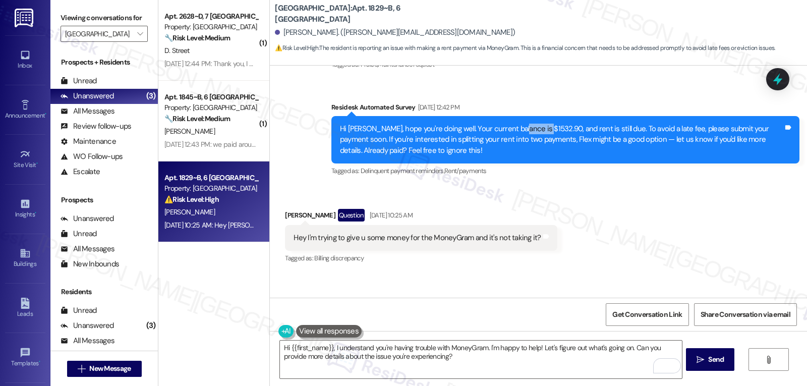
drag, startPoint x: 506, startPoint y: 107, endPoint x: 534, endPoint y: 107, distance: 28.3
click at [534, 124] on div "Hi Kayla, hope you're doing well. Your current balance is $1532.90, and rent is…" at bounding box center [562, 140] width 444 height 32
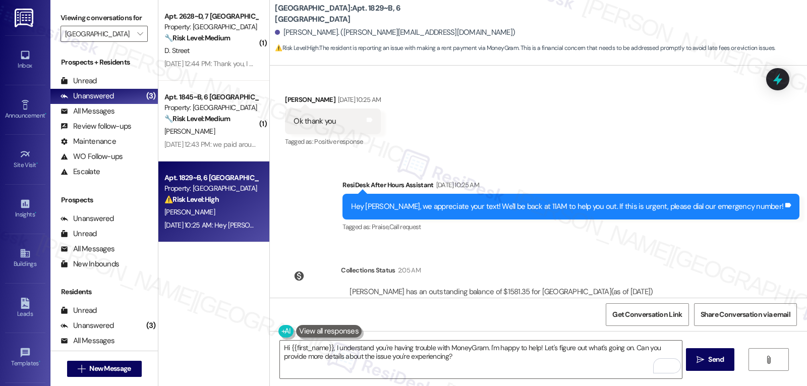
scroll to position [1440, 0]
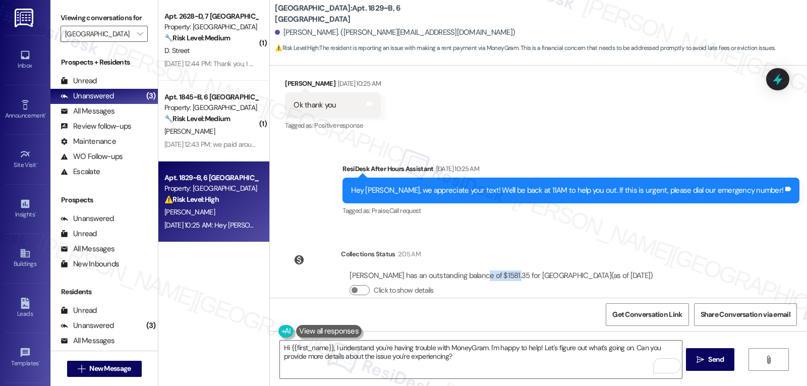
drag, startPoint x: 472, startPoint y: 252, endPoint x: 503, endPoint y: 251, distance: 30.3
click at [503, 270] on div "Kayla Shaw has an outstanding balance of $1581.35 for Yugo Charlotte College Do…" at bounding box center [501, 275] width 303 height 11
click at [489, 285] on div "Click to show details" at bounding box center [501, 290] width 303 height 11
click at [484, 270] on div "Kayla Shaw has an outstanding balance of $1581.35 for Yugo Charlotte College Do…" at bounding box center [501, 275] width 303 height 11
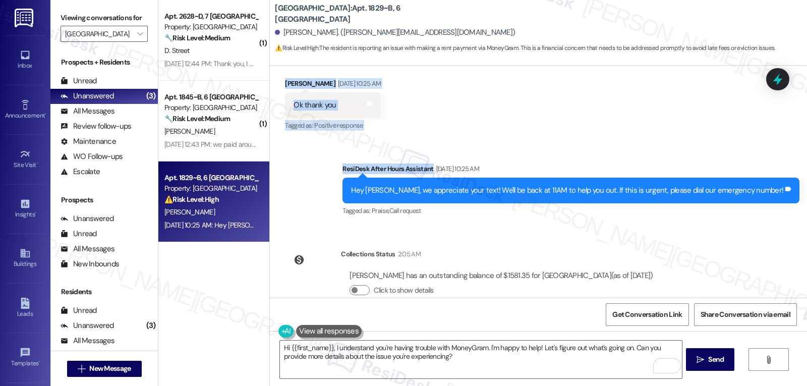
drag, startPoint x: 271, startPoint y: 182, endPoint x: 718, endPoint y: 248, distance: 451.4
click at [719, 251] on div "Sent via SMS Sarah (ResiDesk) Jul 15, 2025 at 12:41 PM Hi Kayla! We’re so excit…" at bounding box center [538, 182] width 537 height 232
copy div "Kayla Shaw Question Neutral Sep 03, 2025 at 1:08 PM Hi I have a question how la…"
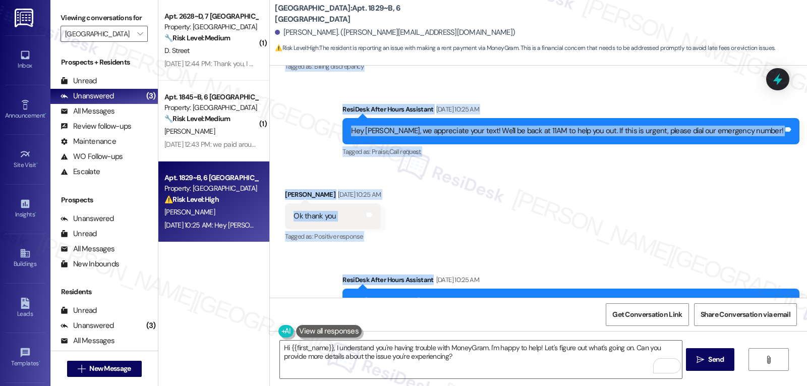
scroll to position [1238, 0]
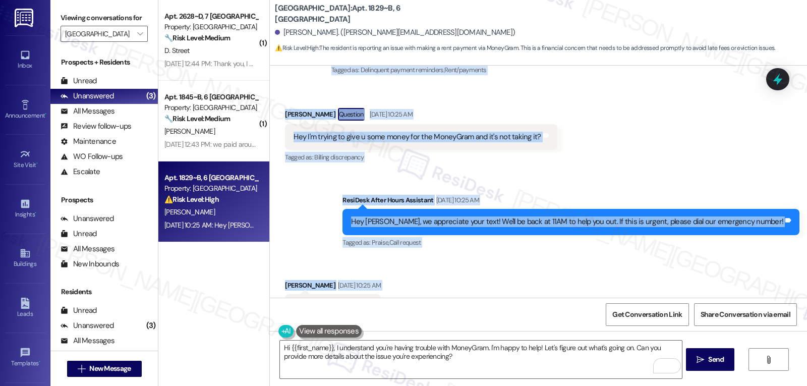
click at [483, 132] on div "Hey I'm trying to give u some money for the MoneyGram and it's not taking it?" at bounding box center [417, 137] width 247 height 11
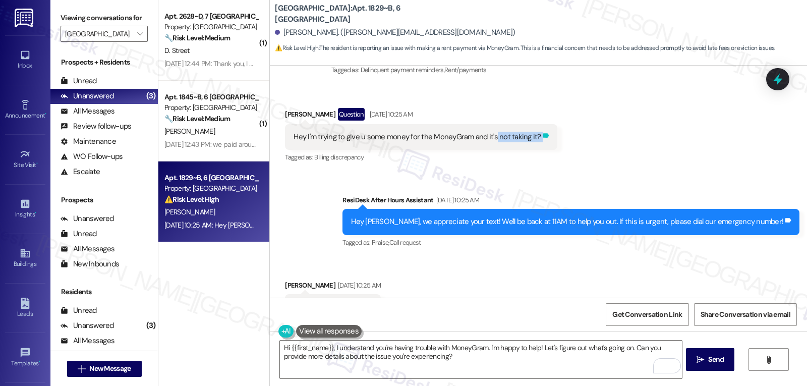
drag, startPoint x: 486, startPoint y: 116, endPoint x: 535, endPoint y: 120, distance: 49.1
click at [535, 124] on div "Hey I'm trying to give u some money for the MoneyGram and it's not taking it? T…" at bounding box center [421, 137] width 272 height 26
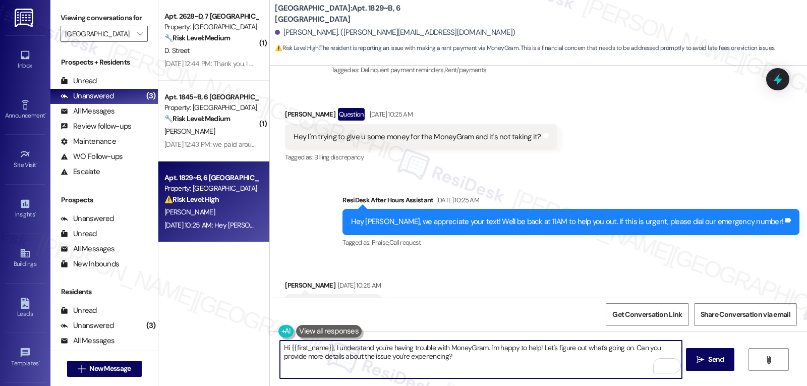
click at [396, 365] on textarea "Hi {{first_name}}, I understand you're having trouble with MoneyGram. I'm happy…" at bounding box center [481, 360] width 402 height 38
click at [440, 369] on textarea "Hi {{first_name}}, I understand you're having trouble with MoneyGram. I'm happy…" at bounding box center [481, 360] width 402 height 38
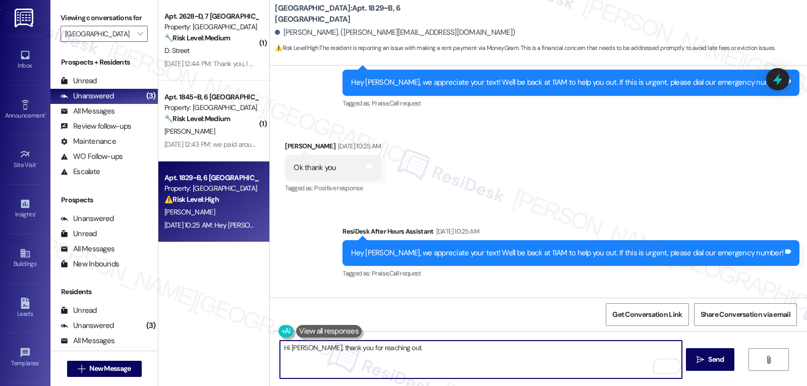
scroll to position [1339, 0]
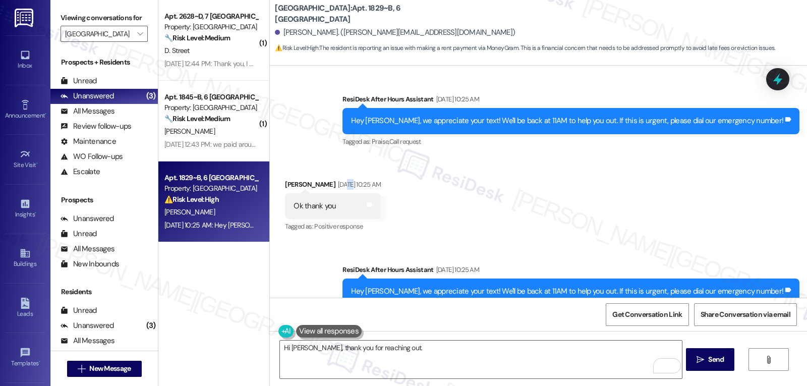
click at [336, 179] on div "Sep 06, 2025 at 10:25 AM" at bounding box center [358, 184] width 45 height 11
click at [307, 179] on div "Kayla Shaw Sep 06, 2025 at 10:25 AM" at bounding box center [333, 186] width 96 height 14
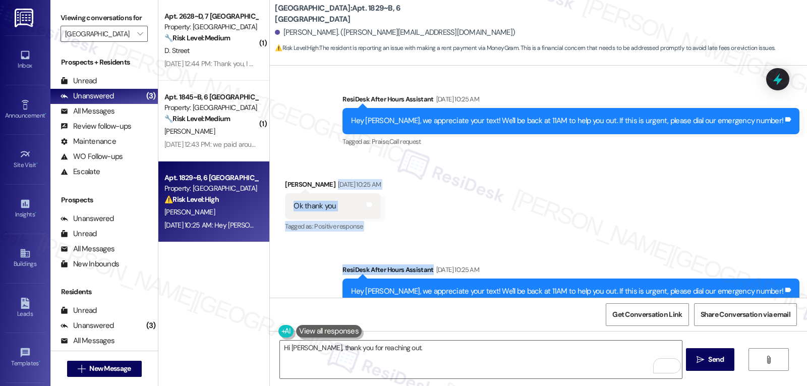
drag, startPoint x: 312, startPoint y: 161, endPoint x: 585, endPoint y: 247, distance: 285.7
click at [585, 247] on div "Sent via SMS Sarah (ResiDesk) Jul 15, 2025 at 12:41 PM Hi Kayla! We’re so excit…" at bounding box center [538, 182] width 537 height 232
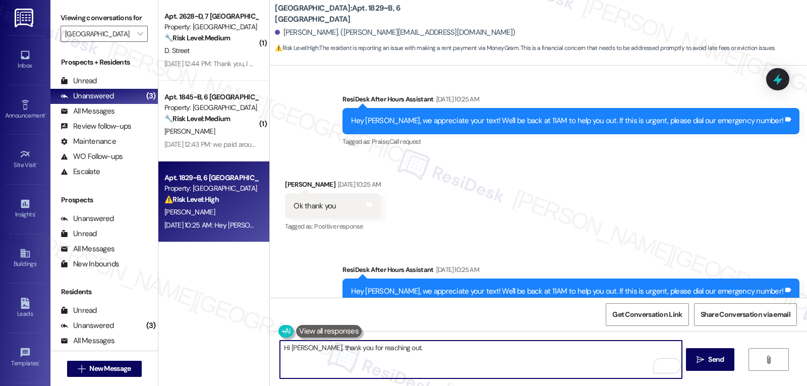
click at [432, 344] on textarea "Hi Kayla, thank you for reaching out." at bounding box center [481, 360] width 402 height 38
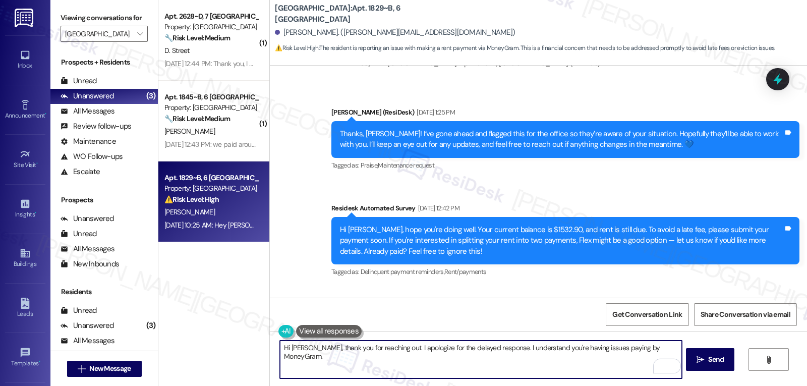
scroll to position [1137, 0]
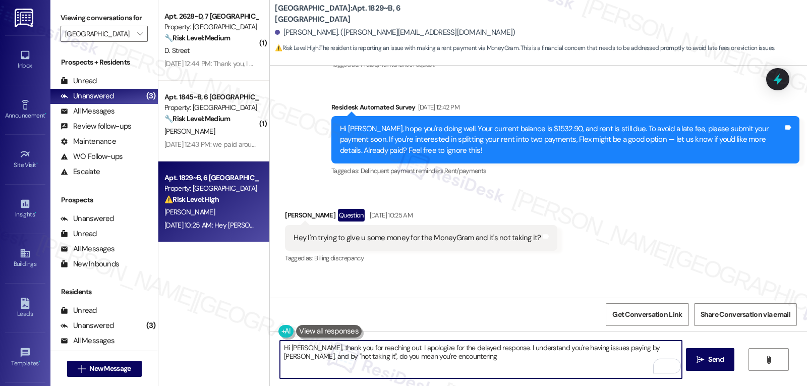
drag, startPoint x: 438, startPoint y: 367, endPoint x: 410, endPoint y: 363, distance: 28.6
click at [436, 367] on textarea "Hi Kayla, thank you for reaching out. I apologize for the delayed response. I u…" at bounding box center [481, 360] width 402 height 38
click at [403, 356] on textarea "Hi Kayla, thank you for reaching out. I apologize for the delayed response. I u…" at bounding box center [481, 360] width 402 height 38
click at [402, 361] on textarea "Hi Kayla, thank you for reaching out. I apologize for the delayed response. I u…" at bounding box center [481, 360] width 402 height 38
click at [410, 365] on textarea "Hi Kayla, thank you for reaching out. I apologize for the delayed response. I u…" at bounding box center [481, 360] width 402 height 38
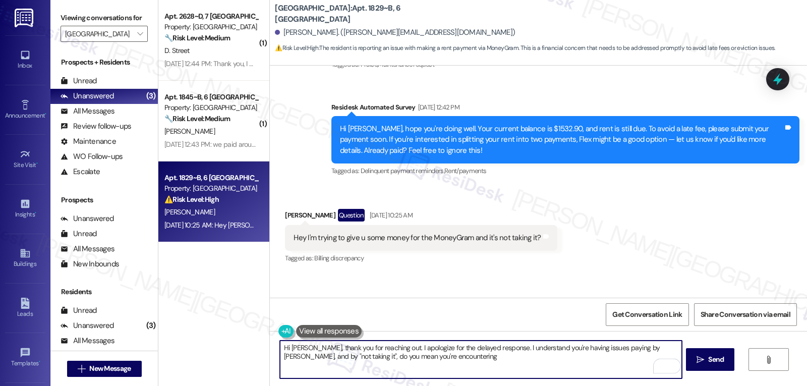
click at [407, 356] on textarea "Hi Kayla, thank you for reaching out. I apologize for the delayed response. I u…" at bounding box center [481, 360] width 402 height 38
click at [408, 356] on textarea "Hi Kayla, thank you for reaching out. I apologize for the delayed response. I u…" at bounding box center [481, 360] width 402 height 38
click at [426, 361] on textarea "Hi Kayla, thank you for reaching out. I apologize for the delayed response. I u…" at bounding box center [481, 360] width 402 height 38
drag, startPoint x: 431, startPoint y: 358, endPoint x: 384, endPoint y: 367, distance: 47.7
click at [384, 367] on textarea "Hi Kayla, thank you for reaching out. I apologize for the delayed response. I u…" at bounding box center [481, 360] width 402 height 38
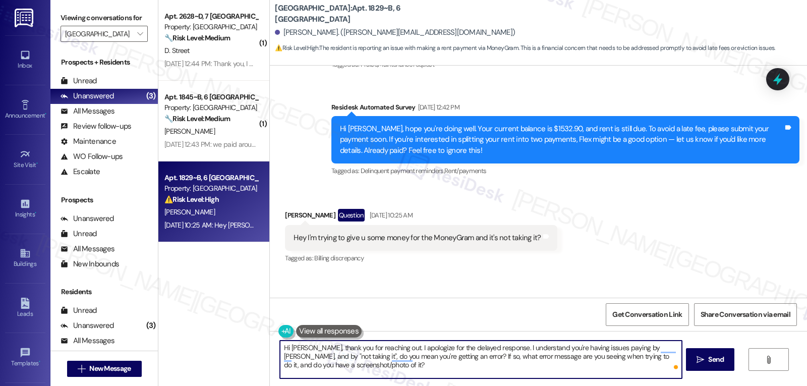
type textarea "Hi Kayla, thank you for reaching out. I apologize for the delayed response. I u…"
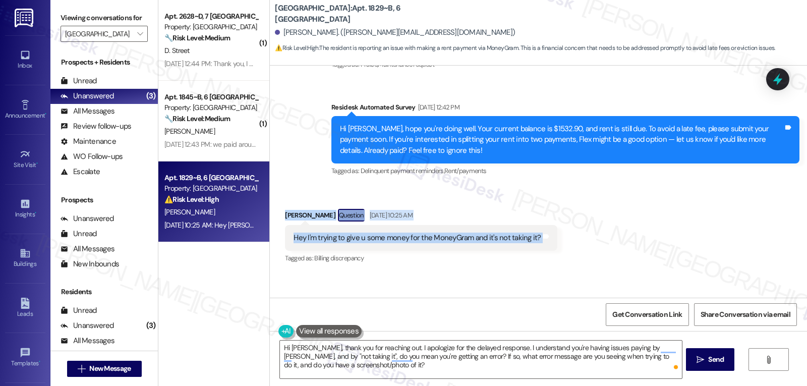
drag, startPoint x: 278, startPoint y: 190, endPoint x: 572, endPoint y: 220, distance: 296.2
click at [572, 220] on div "Received via SMS Kayla Shaw Question Sep 06, 2025 at 10:25 AM Hey I'm trying to…" at bounding box center [538, 229] width 537 height 87
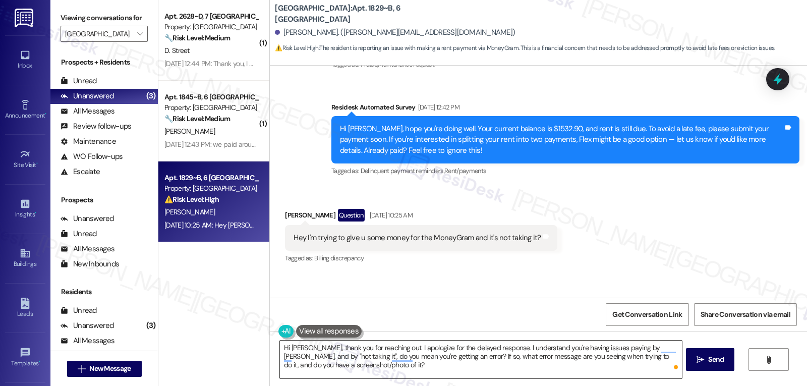
click at [361, 363] on textarea "Hi Kayla, thank you for reaching out. I apologize for the delayed response. I u…" at bounding box center [481, 360] width 402 height 38
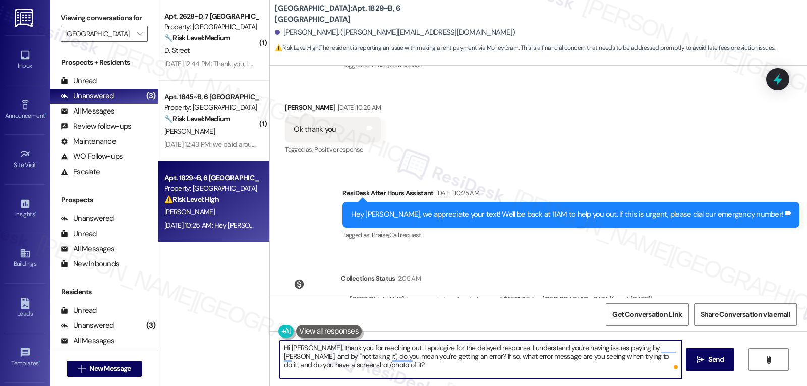
scroll to position [1440, 0]
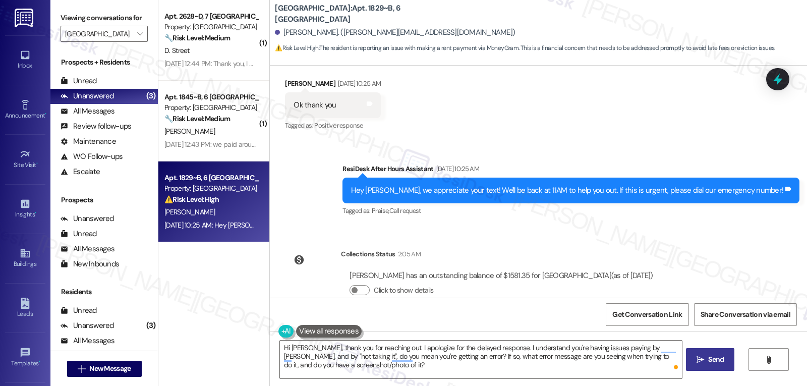
click at [715, 358] on span "Send" at bounding box center [716, 359] width 16 height 11
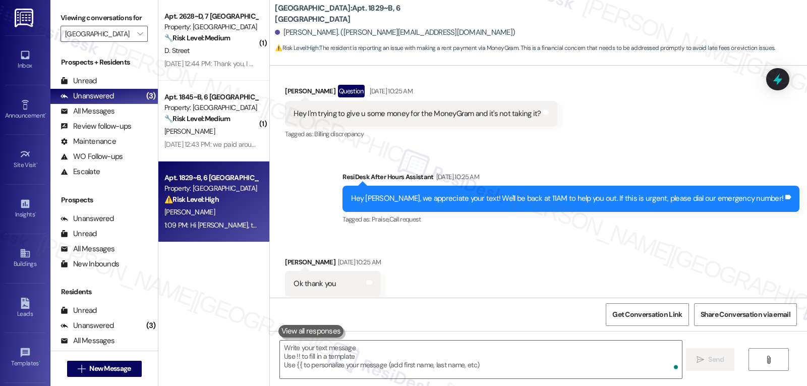
scroll to position [1532, 0]
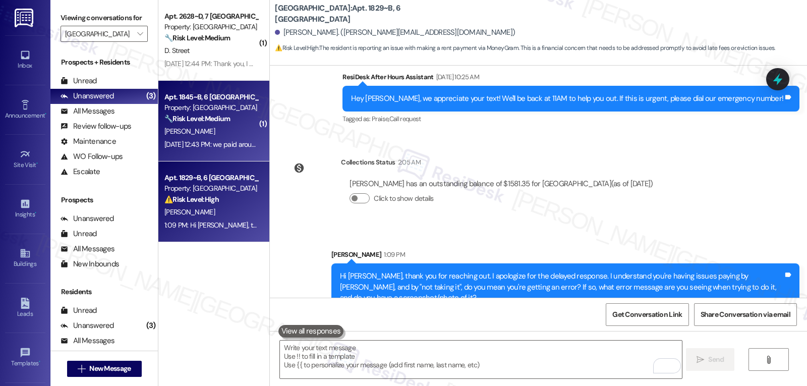
click at [192, 147] on div "Sep 05, 2025 at 12:43 PM: we paid around 30 minutes ago. Sep 05, 2025 at 12:43 …" at bounding box center [236, 144] width 144 height 9
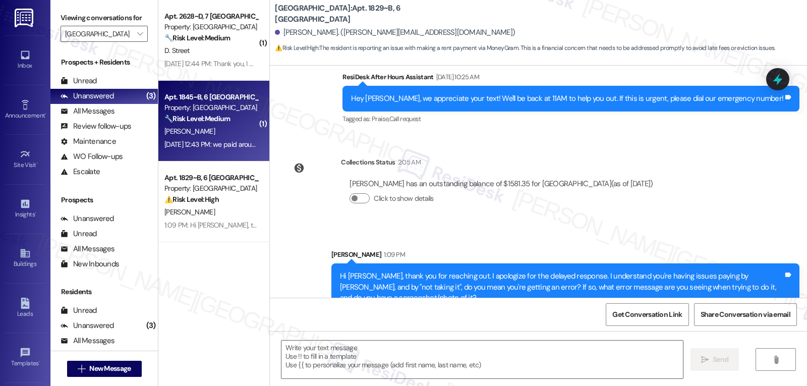
type textarea "Fetching suggested responses. Please feel free to read through the conversation…"
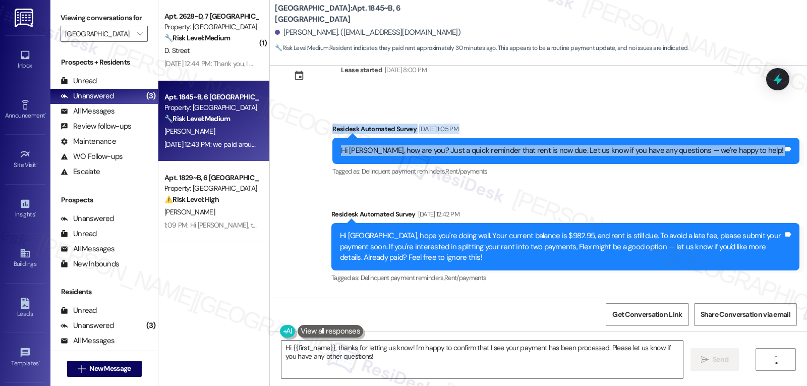
scroll to position [458, 0]
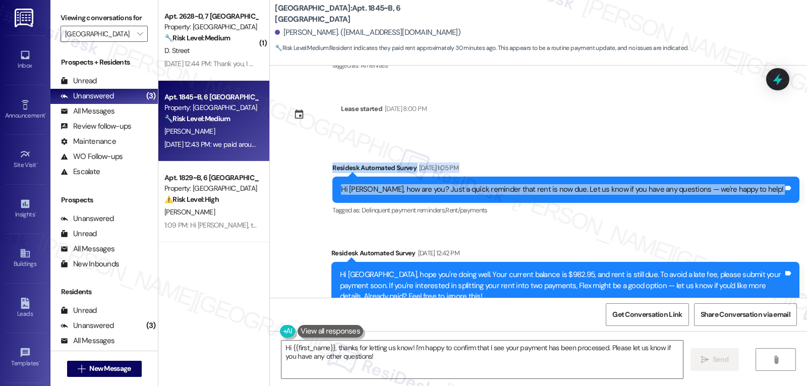
drag, startPoint x: 363, startPoint y: 160, endPoint x: 380, endPoint y: 164, distance: 17.1
click at [395, 164] on div "Survey, sent via SMS Residesk Automated Survey Sep 03, 2025 at 1:05 PM Hi Sydne…" at bounding box center [566, 190] width 482 height 70
click at [356, 164] on div "Survey, sent via SMS Residesk Automated Survey Sep 03, 2025 at 1:05 PM Hi Sydne…" at bounding box center [538, 236] width 537 height 192
drag, startPoint x: 367, startPoint y: 159, endPoint x: 798, endPoint y: 186, distance: 431.7
click at [798, 186] on div "Survey, sent via SMS Residesk Automated Survey Sep 03, 2025 at 1:05 PM Hi Sydne…" at bounding box center [566, 190] width 482 height 70
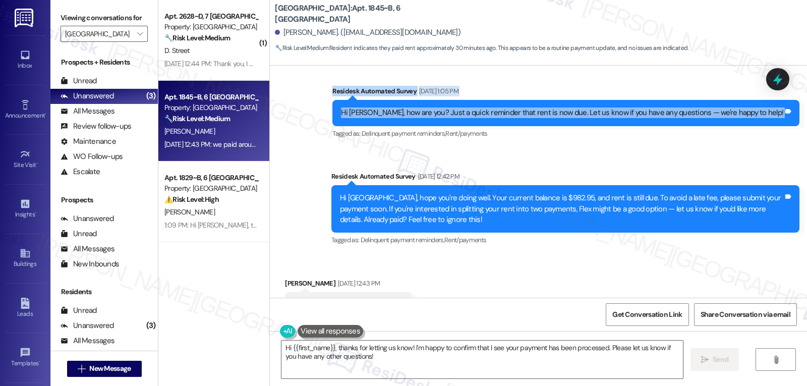
scroll to position [559, 0]
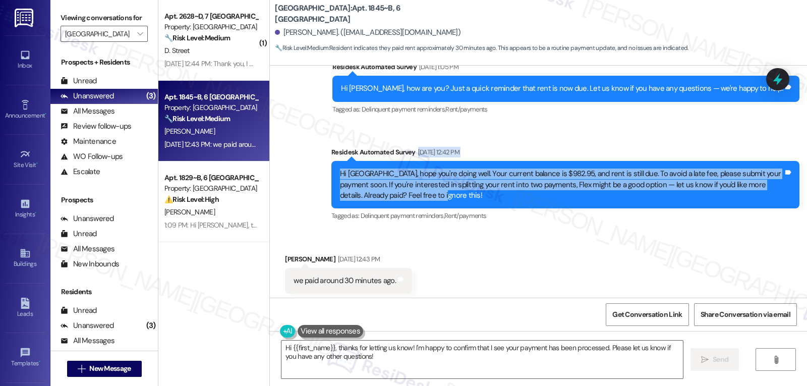
drag, startPoint x: 316, startPoint y: 148, endPoint x: 564, endPoint y: 189, distance: 251.2
click at [564, 189] on div "Survey, sent via SMS Residesk Automated Survey Sep 03, 2025 at 1:05 PM Hi Sydne…" at bounding box center [538, 135] width 537 height 192
click at [554, 169] on div "Hi Sydney, hope you're doing well. Your current balance is $982.95, and rent is…" at bounding box center [562, 185] width 444 height 32
click at [607, 169] on div "Hi Sydney, hope you're doing well. Your current balance is $982.95, and rent is…" at bounding box center [562, 185] width 444 height 32
drag, startPoint x: 318, startPoint y: 144, endPoint x: 455, endPoint y: 189, distance: 143.4
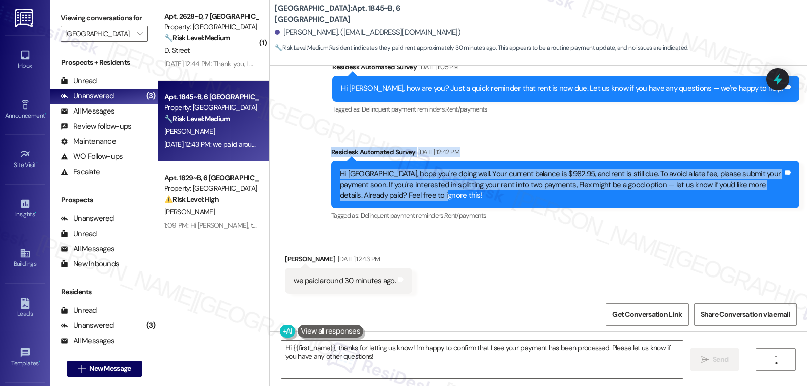
click at [455, 189] on div "Survey, sent via SMS Residesk Automated Survey Sep 05, 2025 at 12:42 PM Hi Sydn…" at bounding box center [565, 185] width 483 height 92
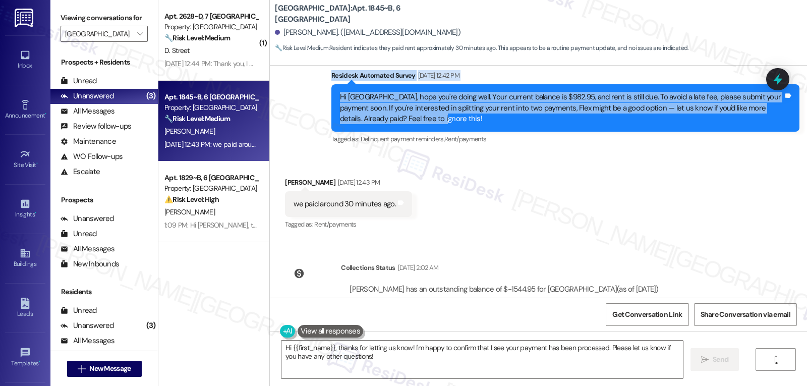
scroll to position [659, 0]
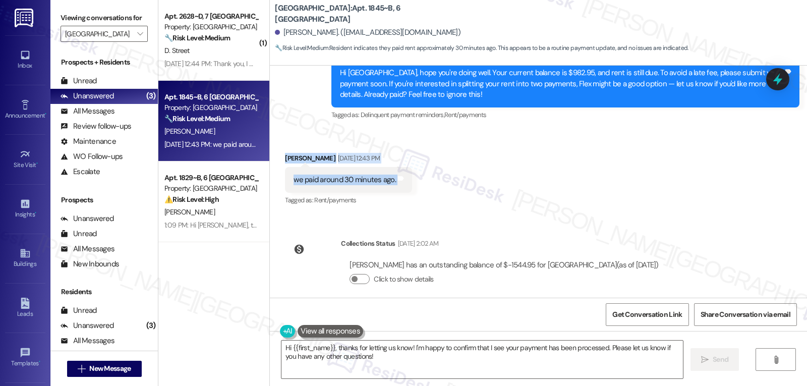
drag, startPoint x: 270, startPoint y: 149, endPoint x: 416, endPoint y: 174, distance: 147.5
click at [416, 174] on div "Received via SMS Sydney Lomax Sep 05, 2025 at 12:43 PM we paid around 30 minute…" at bounding box center [538, 172] width 537 height 85
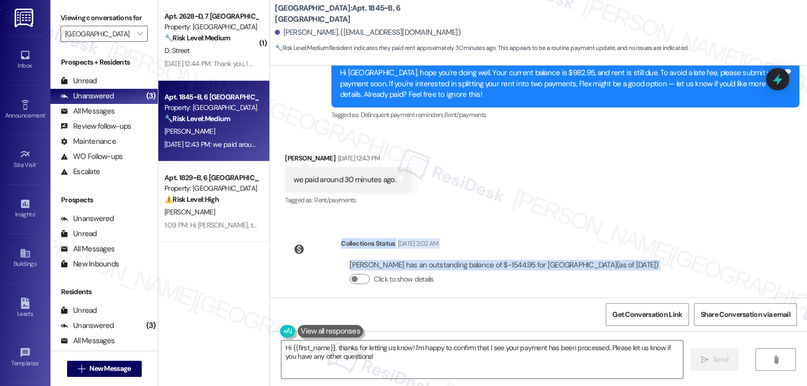
drag, startPoint x: 324, startPoint y: 236, endPoint x: 709, endPoint y: 260, distance: 386.3
click at [709, 260] on div "Sent via SMS Sarah (ResiDesk) Jul 15, 2025 at 1:22 PM Hi Sydney! We’re so excit…" at bounding box center [538, 182] width 537 height 232
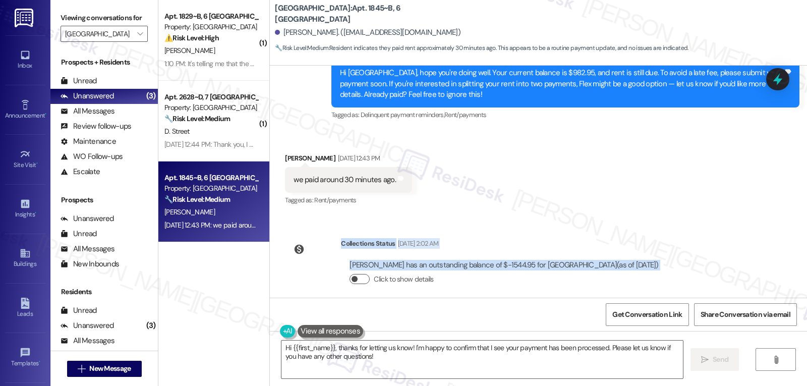
click at [360, 274] on button "Click to show details" at bounding box center [360, 279] width 20 height 10
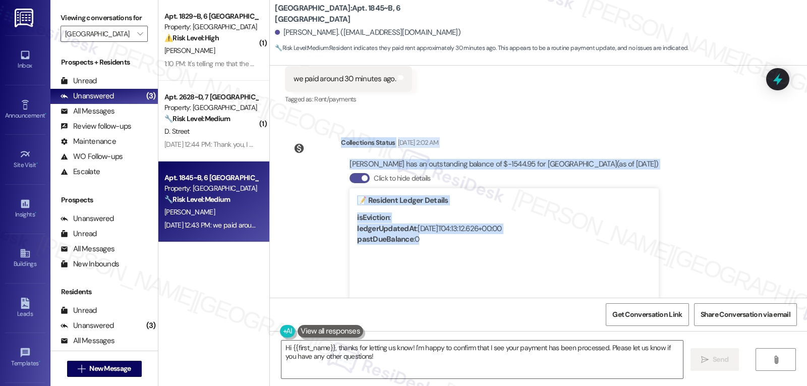
click at [351, 173] on button "Click to hide details" at bounding box center [360, 178] width 20 height 10
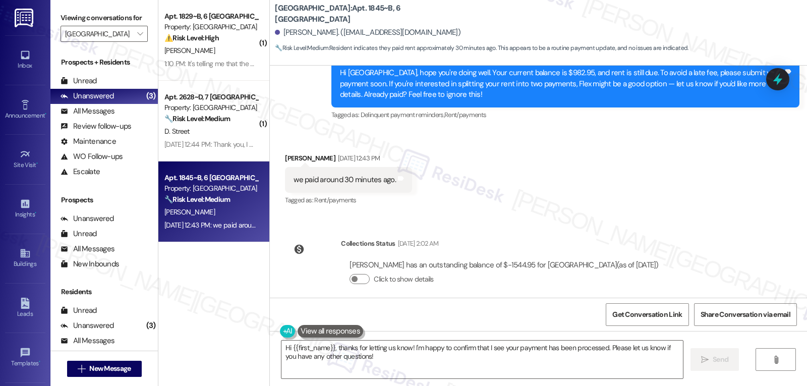
click at [315, 245] on div at bounding box center [313, 249] width 50 height 22
drag, startPoint x: 326, startPoint y: 231, endPoint x: 706, endPoint y: 236, distance: 380.0
click at [725, 243] on div "Sent via SMS Sarah (ResiDesk) Jul 15, 2025 at 1:22 PM Hi Sydney! We’re so excit…" at bounding box center [538, 182] width 537 height 232
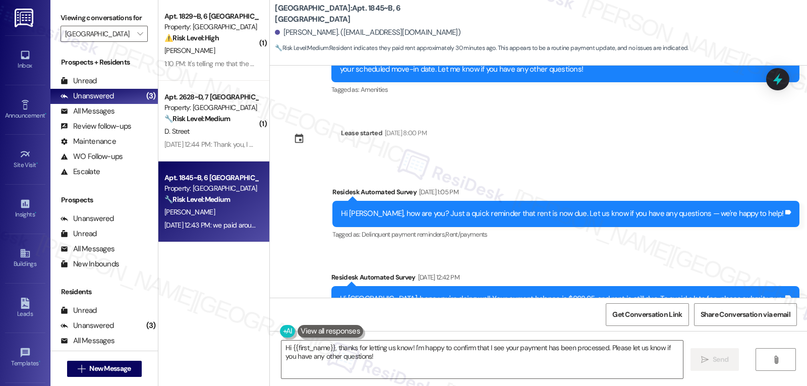
scroll to position [458, 0]
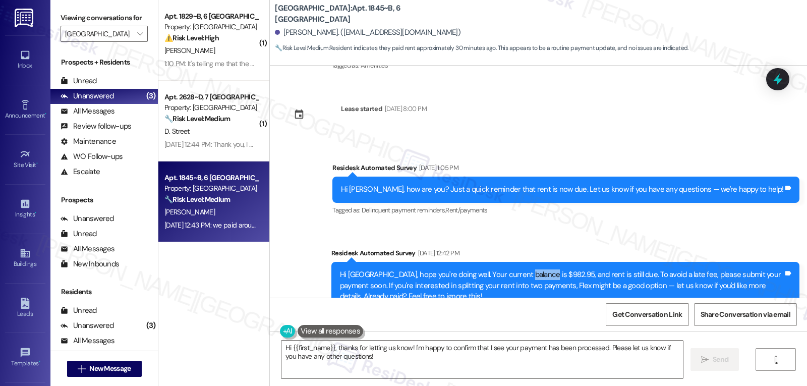
drag, startPoint x: 512, startPoint y: 267, endPoint x: 536, endPoint y: 264, distance: 24.9
click at [536, 269] on div "Hi Sydney, hope you're doing well. Your current balance is $982.95, and rent is…" at bounding box center [562, 285] width 444 height 32
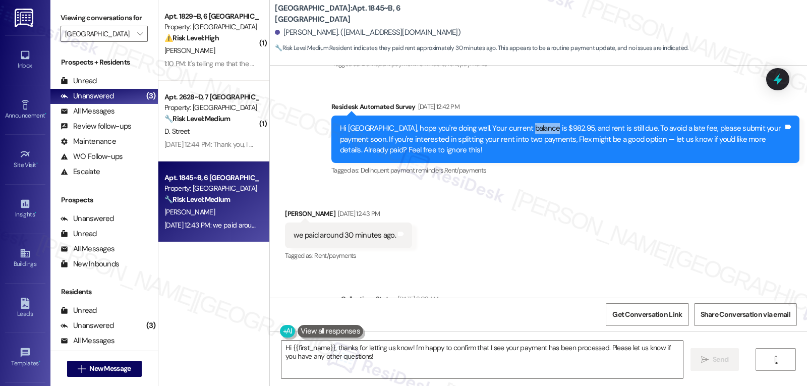
scroll to position [659, 0]
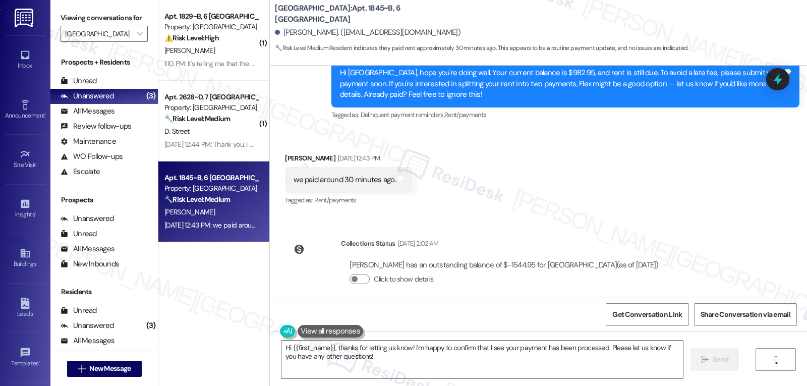
drag, startPoint x: 493, startPoint y: 254, endPoint x: 505, endPoint y: 252, distance: 12.2
click at [498, 260] on div "Sydney Lomax has an outstanding balance of $-1544.95 for Yugo Charlotte College…" at bounding box center [504, 265] width 309 height 11
click at [586, 187] on div "Received via SMS Sydney Lomax Sep 05, 2025 at 12:43 PM we paid around 30 minute…" at bounding box center [538, 172] width 537 height 85
click at [501, 270] on div "Click to show details" at bounding box center [504, 281] width 309 height 22
drag, startPoint x: 499, startPoint y: 256, endPoint x: 513, endPoint y: 246, distance: 16.7
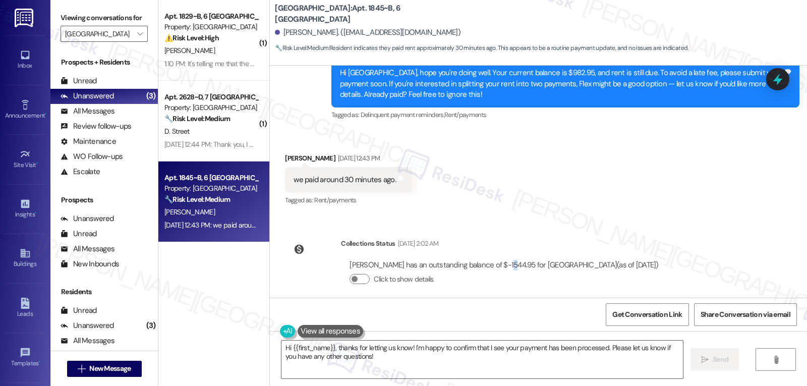
click at [505, 260] on div "Sydney Lomax has an outstanding balance of $-1544.95 for Yugo Charlotte College…" at bounding box center [504, 265] width 309 height 11
drag, startPoint x: 487, startPoint y: 254, endPoint x: 518, endPoint y: 253, distance: 30.3
click at [518, 260] on div "Sydney Lomax has an outstanding balance of $-1544.95 for Yugo Charlotte College…" at bounding box center [504, 265] width 309 height 11
click at [417, 362] on textarea "Hi {{first_name}}, thanks for letting us know! I'm happy to confirm that I see …" at bounding box center [483, 360] width 402 height 38
paste textarea "Sydney, I sincerely apologize for the delayed response, and thank you for updat…"
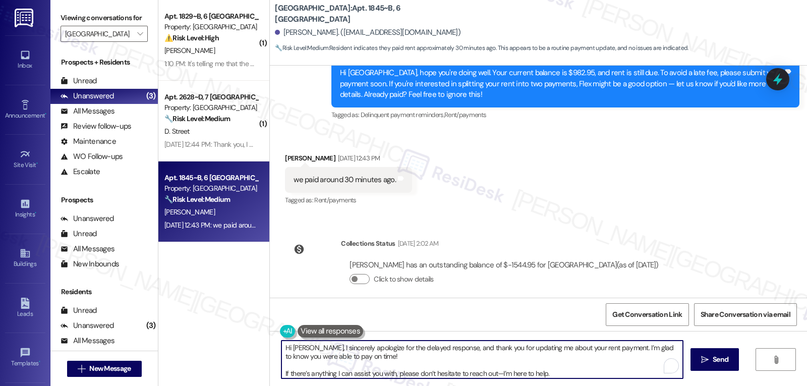
click at [417, 353] on textarea "Hi Sydney, I sincerely apologize for the delayed response, and thank you for up…" at bounding box center [483, 360] width 402 height 38
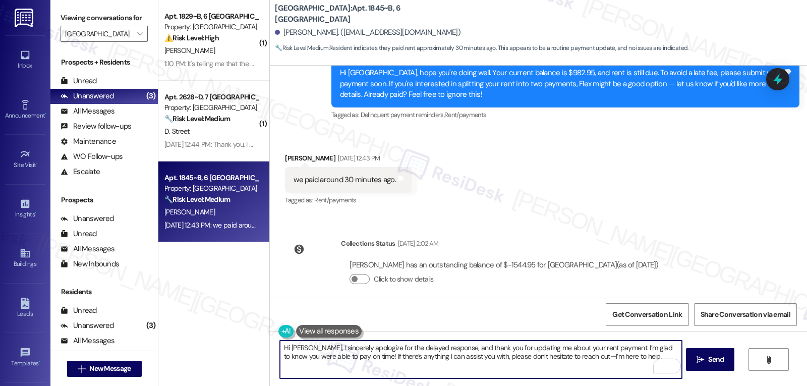
click at [569, 358] on textarea "Hi Sydney, I sincerely apologize for the delayed response, and thank you for up…" at bounding box center [481, 360] width 402 height 38
drag, startPoint x: 611, startPoint y: 347, endPoint x: 264, endPoint y: 342, distance: 346.7
click at [270, 342] on div "Hi Sydney, I sincerely apologize for the delayed response, and thank you for up…" at bounding box center [538, 369] width 537 height 76
click at [638, 370] on textarea "Hi Sydney, I sincerely apologize for the delayed response, and thank you for up…" at bounding box center [481, 360] width 402 height 38
drag, startPoint x: 283, startPoint y: 359, endPoint x: 312, endPoint y: 362, distance: 29.4
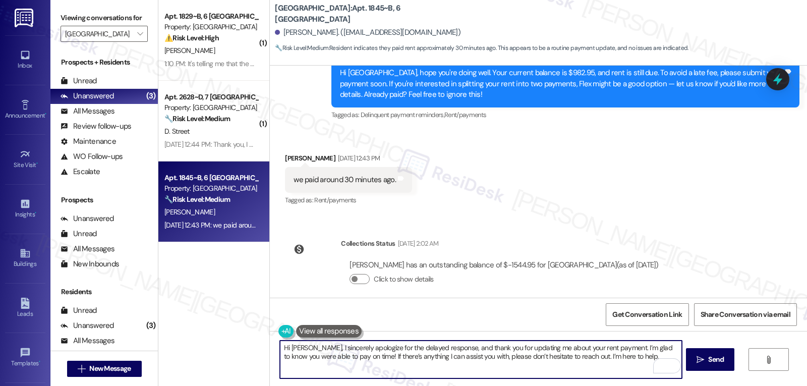
click at [300, 362] on textarea "Hi Sydney, I sincerely apologize for the delayed response, and thank you for up…" at bounding box center [481, 360] width 402 height 38
type textarea "Hi Sydney, I sincerely apologize for the delayed response, and thank you for up…"
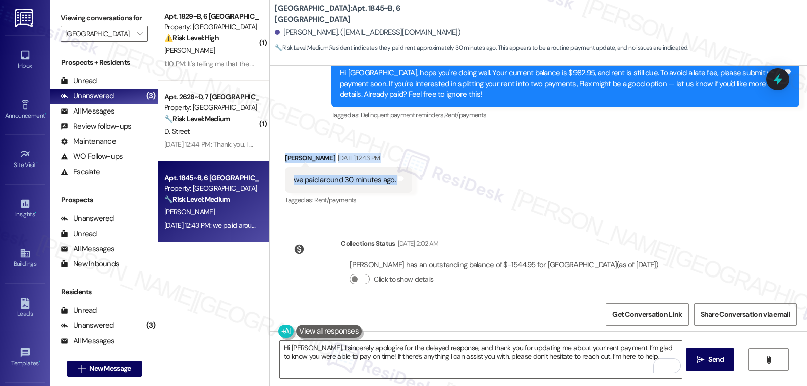
drag, startPoint x: 278, startPoint y: 152, endPoint x: 413, endPoint y: 267, distance: 178.3
click at [401, 177] on div "Received via SMS Sydney Lomax Sep 05, 2025 at 12:43 PM we paid around 30 minute…" at bounding box center [349, 180] width 142 height 70
click at [353, 359] on textarea "Hi Sydney, I sincerely apologize for the delayed response, and thank you for up…" at bounding box center [481, 360] width 402 height 38
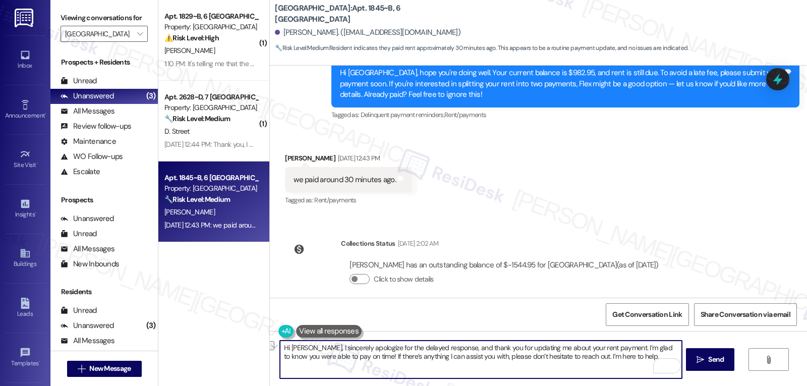
drag, startPoint x: 352, startPoint y: 358, endPoint x: 640, endPoint y: 366, distance: 288.7
click at [640, 366] on textarea "Hi Sydney, I sincerely apologize for the delayed response, and thank you for up…" at bounding box center [481, 360] width 402 height 38
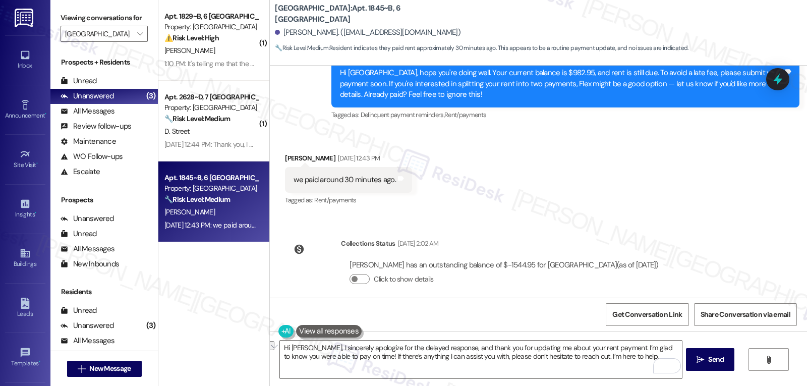
click at [656, 238] on div "Collections Status Sep 06, 2025 at 2:02 AM" at bounding box center [504, 245] width 326 height 14
click at [622, 360] on textarea "Hi Sydney, I sincerely apologize for the delayed response, and thank you for up…" at bounding box center [481, 360] width 402 height 38
click at [544, 366] on textarea "Hi Sydney, I sincerely apologize for the delayed response, and thank you for up…" at bounding box center [481, 360] width 402 height 38
drag, startPoint x: 487, startPoint y: 254, endPoint x: 519, endPoint y: 246, distance: 32.7
click at [519, 252] on div "Sydney Lomax has an outstanding balance of $-1544.95 for Yugo Charlotte College…" at bounding box center [504, 276] width 326 height 48
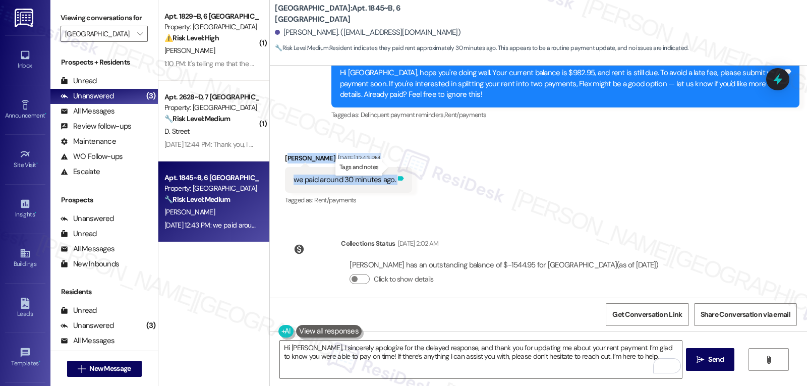
drag, startPoint x: 281, startPoint y: 143, endPoint x: 396, endPoint y: 163, distance: 116.4
click at [396, 163] on div "Sydney Lomax Sep 05, 2025 at 12:43 PM we paid around 30 minutes ago. Tags and n…" at bounding box center [348, 180] width 127 height 55
drag, startPoint x: 486, startPoint y: 254, endPoint x: 529, endPoint y: 226, distance: 51.6
click at [487, 260] on div "Sydney Lomax has an outstanding balance of $-1544.95 for Yugo Charlotte College…" at bounding box center [504, 265] width 309 height 11
drag, startPoint x: 295, startPoint y: 147, endPoint x: 396, endPoint y: 171, distance: 103.2
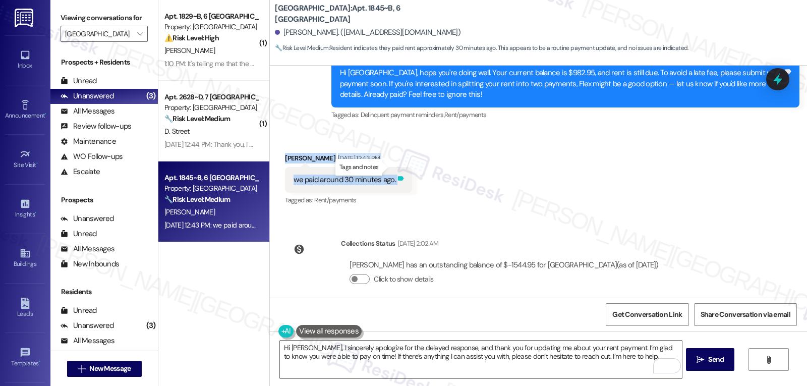
click at [396, 171] on div "Received via SMS Sydney Lomax Sep 05, 2025 at 12:43 PM we paid around 30 minute…" at bounding box center [349, 180] width 142 height 70
click at [367, 368] on textarea "Hi Sydney, I sincerely apologize for the delayed response, and thank you for up…" at bounding box center [481, 360] width 402 height 38
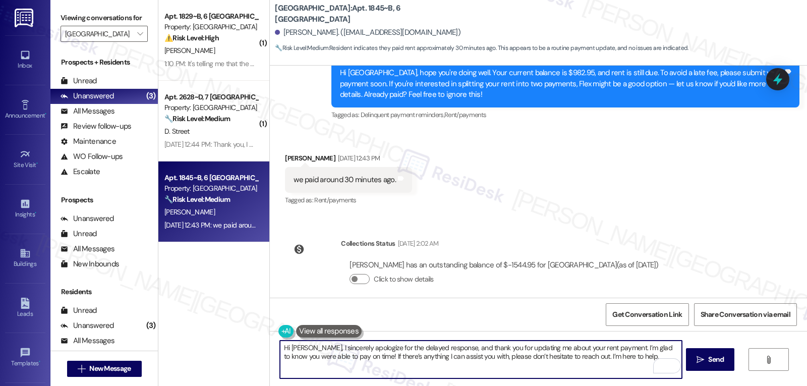
click at [617, 358] on textarea "Hi Sydney, I sincerely apologize for the delayed response, and thank you for up…" at bounding box center [481, 360] width 402 height 38
click at [719, 360] on span "Send" at bounding box center [716, 359] width 16 height 11
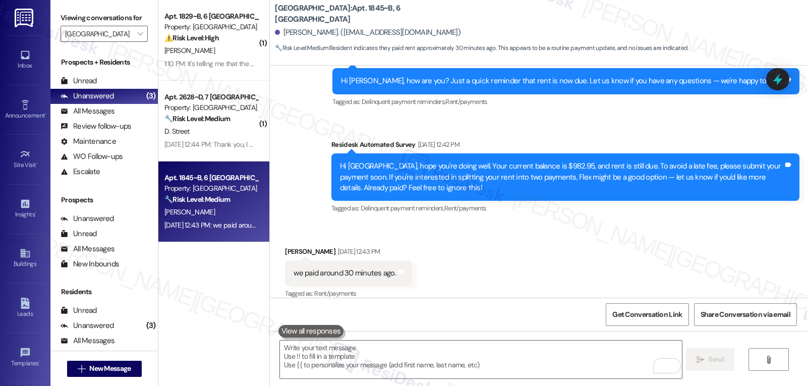
scroll to position [741, 0]
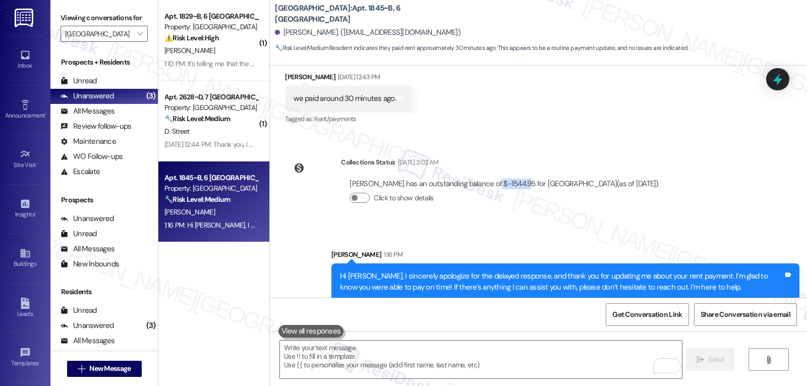
drag, startPoint x: 486, startPoint y: 172, endPoint x: 519, endPoint y: 172, distance: 32.8
click at [519, 179] on div "Sydney Lomax has an outstanding balance of $-1544.95 for Yugo Charlotte College…" at bounding box center [504, 184] width 309 height 11
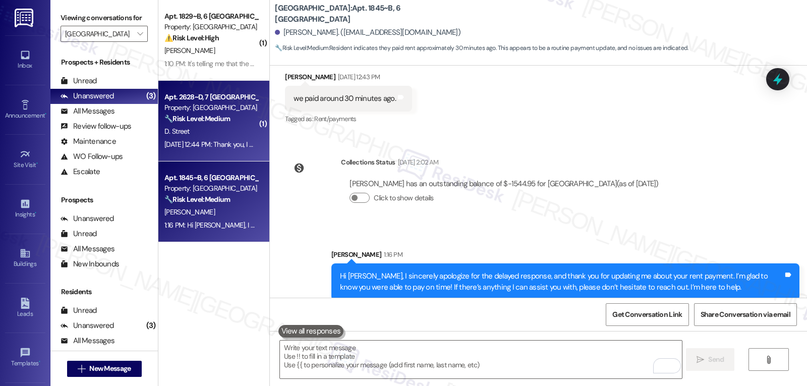
click at [221, 129] on div "D. Street" at bounding box center [210, 131] width 95 height 13
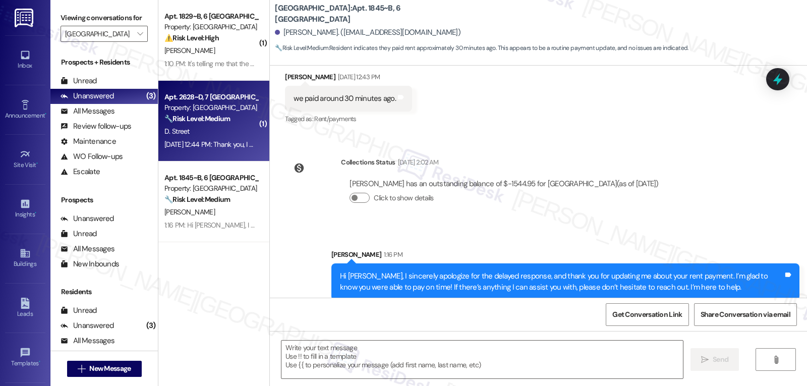
type textarea "Fetching suggested responses. Please feel free to read through the conversation…"
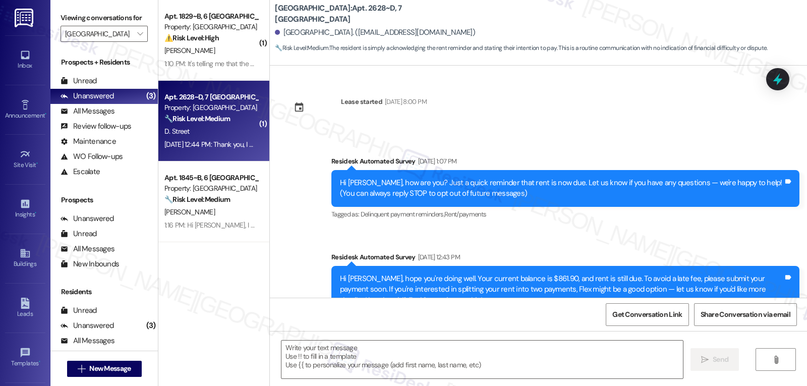
scroll to position [123, 0]
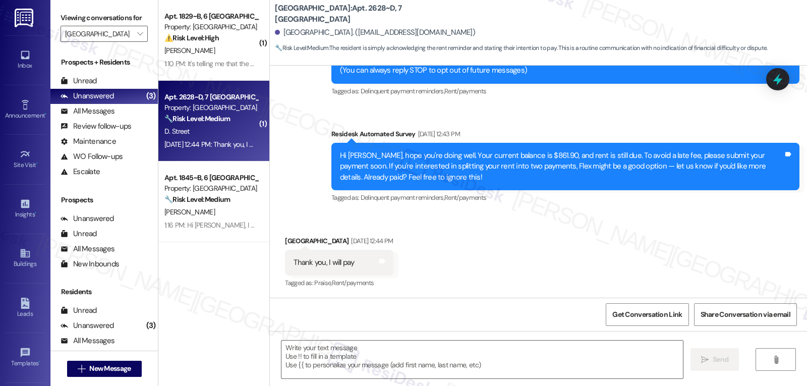
type textarea "Fetching suggested responses. Please feel free to read through the conversation…"
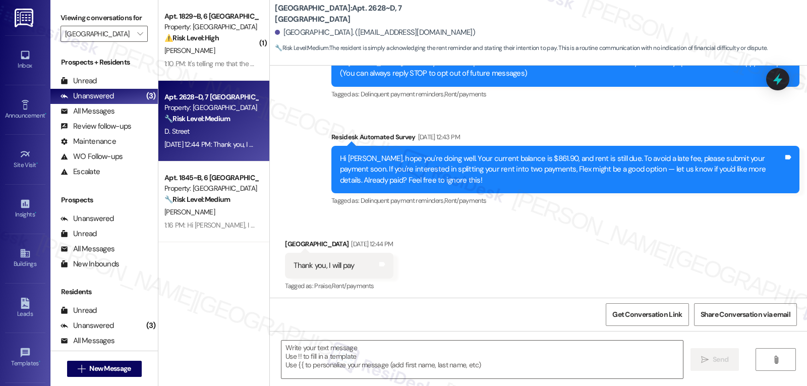
scroll to position [216, 0]
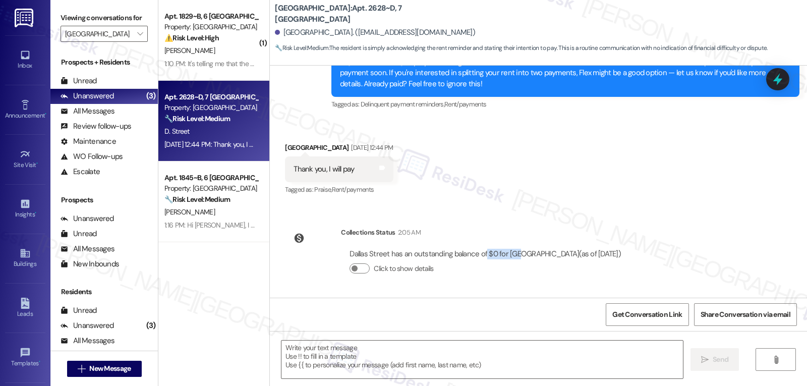
drag, startPoint x: 478, startPoint y: 254, endPoint x: 513, endPoint y: 249, distance: 35.6
click at [513, 249] on div "Dallas Street has an outstanding balance of $0 for Yugo Charlotte College Downs…" at bounding box center [485, 254] width 271 height 11
drag, startPoint x: 276, startPoint y: 147, endPoint x: 367, endPoint y: 171, distance: 93.7
click at [367, 171] on div "Received via SMS Dallas Street Sep 05, 2025 at 12:44 PM Thank you, I will pay T…" at bounding box center [339, 170] width 123 height 70
drag, startPoint x: 474, startPoint y: 248, endPoint x: 506, endPoint y: 249, distance: 32.3
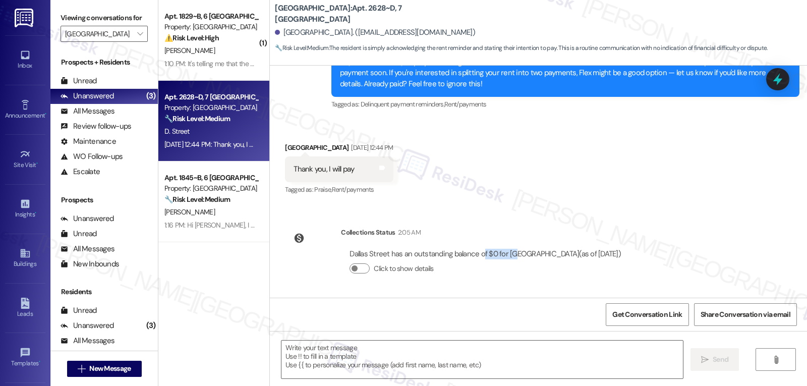
click at [506, 249] on div "Dallas Street has an outstanding balance of $0 for Yugo Charlotte College Downs…" at bounding box center [485, 265] width 289 height 48
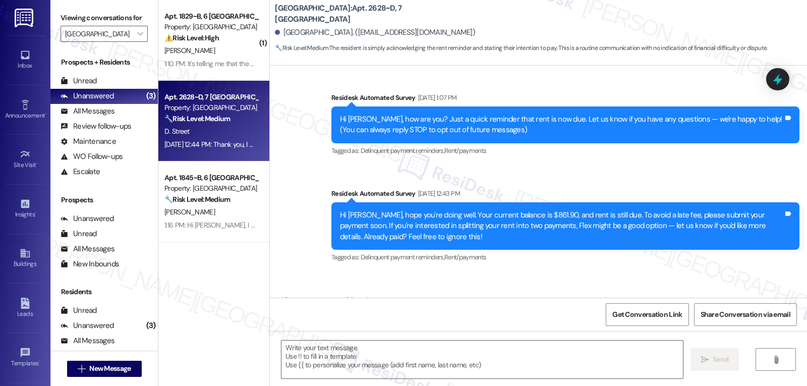
scroll to position [0, 0]
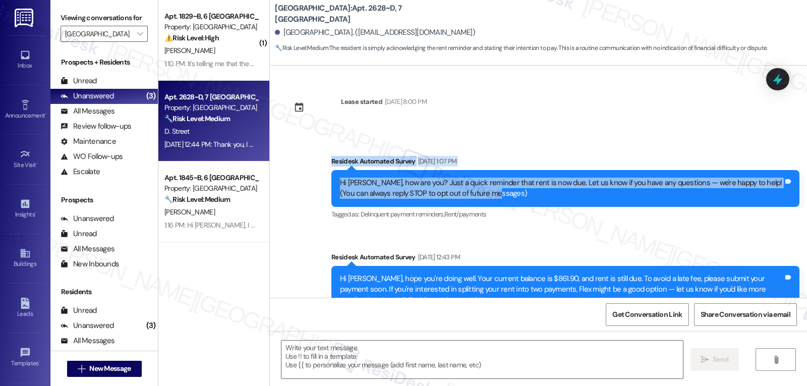
drag, startPoint x: 321, startPoint y: 163, endPoint x: 536, endPoint y: 202, distance: 218.4
click at [536, 202] on div "Survey, sent via SMS Residesk Automated Survey Sep 03, 2025 at 1:07 PM Hi Dalla…" at bounding box center [565, 188] width 483 height 81
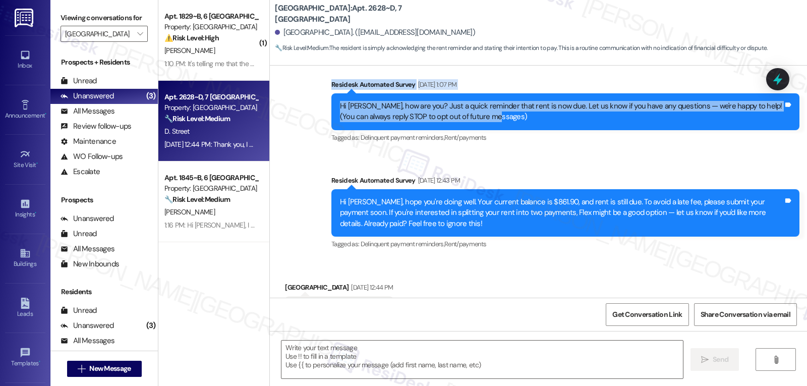
scroll to position [101, 0]
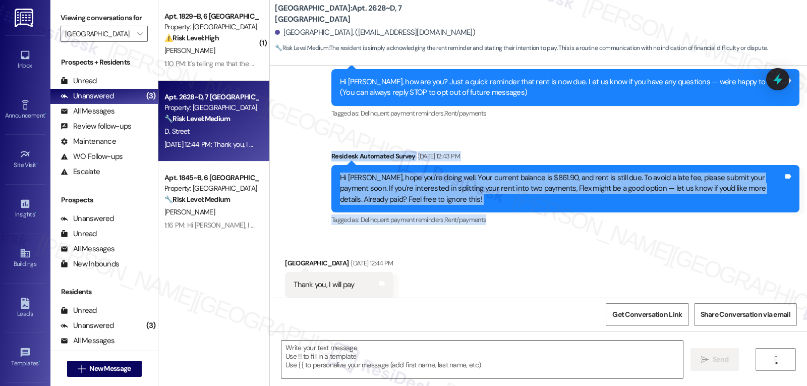
drag, startPoint x: 319, startPoint y: 154, endPoint x: 508, endPoint y: 212, distance: 197.1
click at [508, 212] on div "Survey, sent via SMS Residesk Automated Survey Sep 05, 2025 at 12:43 PM Hi Dall…" at bounding box center [565, 189] width 483 height 92
drag, startPoint x: 531, startPoint y: 198, endPoint x: 476, endPoint y: 185, distance: 56.4
click at [531, 197] on div "Hi Dallas, hope you're doing well. Your current balance is $861.90, and rent is…" at bounding box center [562, 189] width 444 height 32
click at [556, 186] on div "Hi Dallas, hope you're doing well. Your current balance is $861.90, and rent is…" at bounding box center [562, 189] width 444 height 32
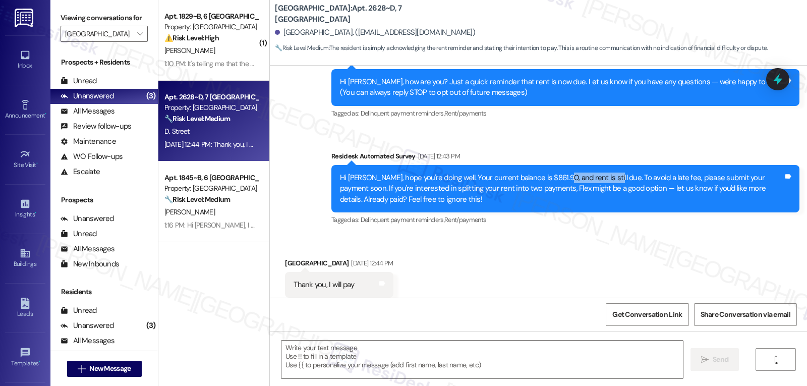
drag, startPoint x: 549, startPoint y: 179, endPoint x: 594, endPoint y: 178, distance: 45.4
click at [594, 178] on div "Hi Dallas, hope you're doing well. Your current balance is $861.90, and rent is…" at bounding box center [562, 189] width 444 height 32
click at [303, 162] on div "Survey, sent via SMS Residesk Automated Survey Sep 03, 2025 at 1:07 PM Hi Dalla…" at bounding box center [538, 133] width 537 height 203
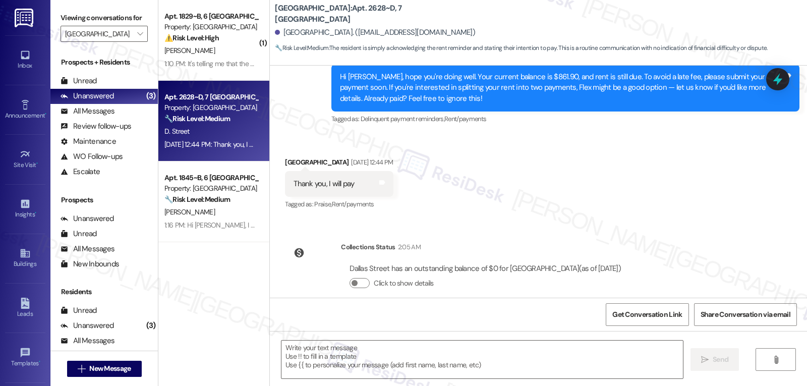
drag, startPoint x: 326, startPoint y: 165, endPoint x: 371, endPoint y: 163, distance: 44.4
click at [371, 163] on div "Sep 05, 2025 at 12:44 PM" at bounding box center [371, 162] width 44 height 11
drag, startPoint x: 279, startPoint y: 166, endPoint x: 382, endPoint y: 183, distance: 105.3
click at [382, 183] on div "Dallas Street Sep 05, 2025 at 12:44 PM Thank you, I will pay Tags and notes Tag…" at bounding box center [339, 184] width 108 height 55
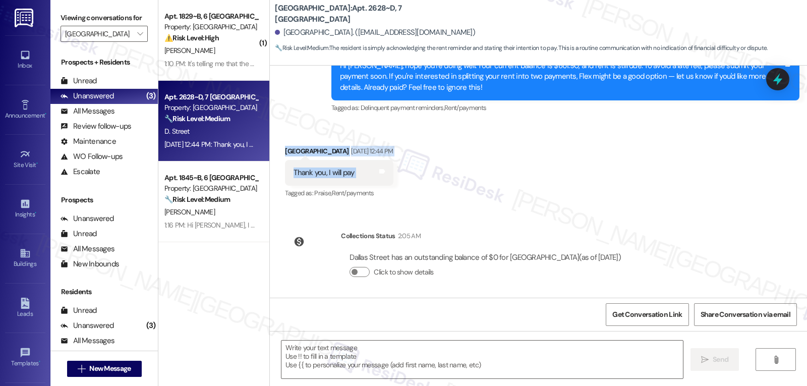
scroll to position [216, 0]
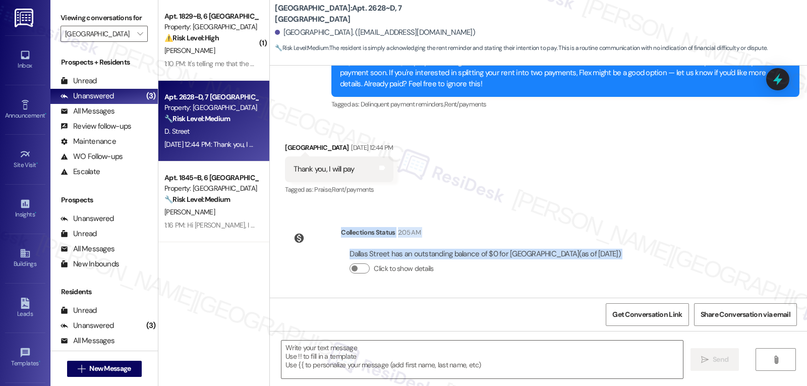
drag, startPoint x: 324, startPoint y: 231, endPoint x: 738, endPoint y: 282, distance: 417.4
click at [700, 278] on div "Lease started Aug 14, 2025 at 8:00 PM Survey, sent via SMS Residesk Automated S…" at bounding box center [538, 182] width 537 height 232
click at [573, 358] on textarea at bounding box center [483, 360] width 402 height 38
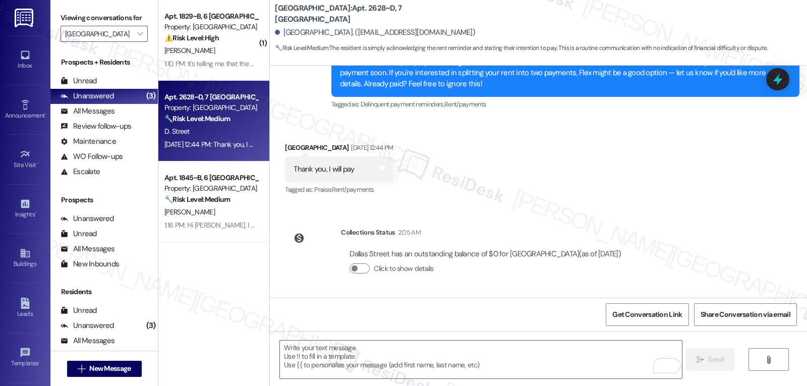
drag, startPoint x: 466, startPoint y: 258, endPoint x: 573, endPoint y: 259, distance: 107.5
click at [573, 259] on div "Dallas Street has an outstanding balance of $0 for Yugo Charlotte College Downs…" at bounding box center [485, 254] width 271 height 11
click at [319, 229] on div at bounding box center [313, 238] width 50 height 22
drag, startPoint x: 398, startPoint y: 244, endPoint x: 732, endPoint y: 245, distance: 333.5
click at [732, 245] on div "Lease started Aug 14, 2025 at 8:00 PM Survey, sent via SMS Residesk Automated S…" at bounding box center [538, 182] width 537 height 232
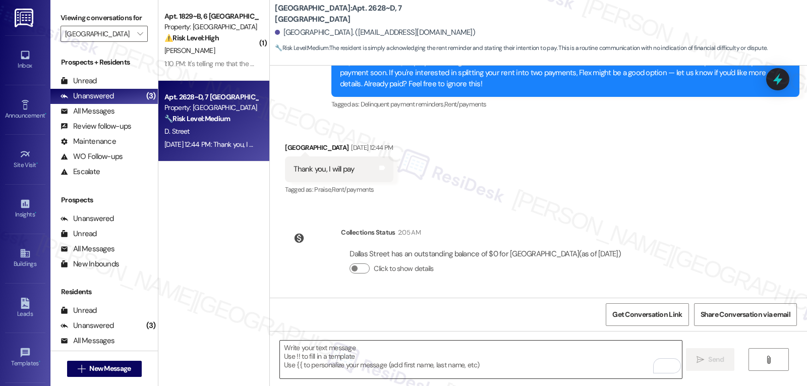
click at [365, 365] on textarea "To enrich screen reader interactions, please activate Accessibility in Grammarl…" at bounding box center [481, 360] width 402 height 38
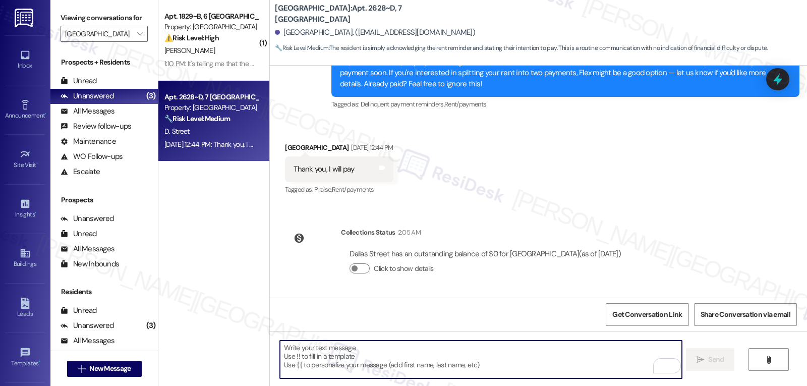
paste textarea "Hi Sydney, thanks so much for the update! I’m glad to hear your rent payment we…"
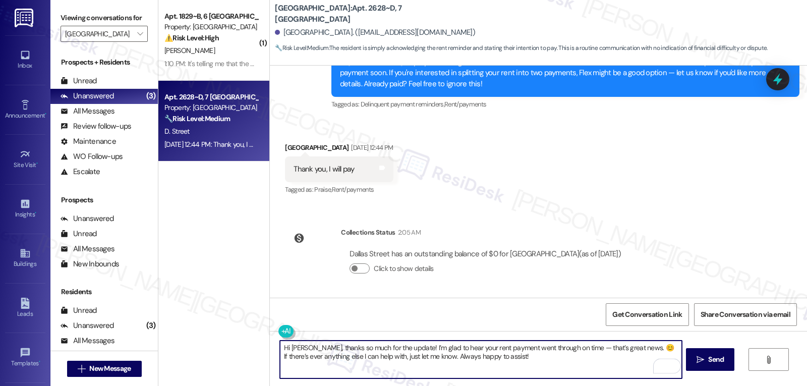
click at [572, 349] on textarea "Hi Sydney, thanks so much for the update! I’m glad to hear your rent payment we…" at bounding box center [481, 360] width 402 height 38
click at [481, 370] on textarea "Hi Sydney, thanks so much for the update! I’m glad to hear your rent payment we…" at bounding box center [481, 360] width 402 height 38
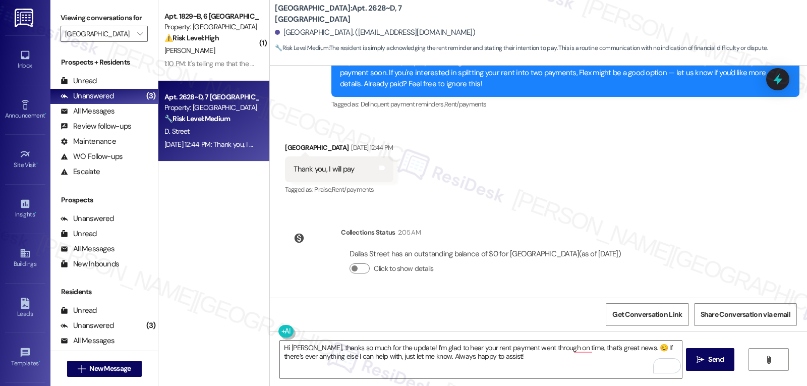
click at [285, 147] on div "Dallas Street Sep 05, 2025 at 12:44 PM" at bounding box center [339, 149] width 108 height 14
copy div "Dallas"
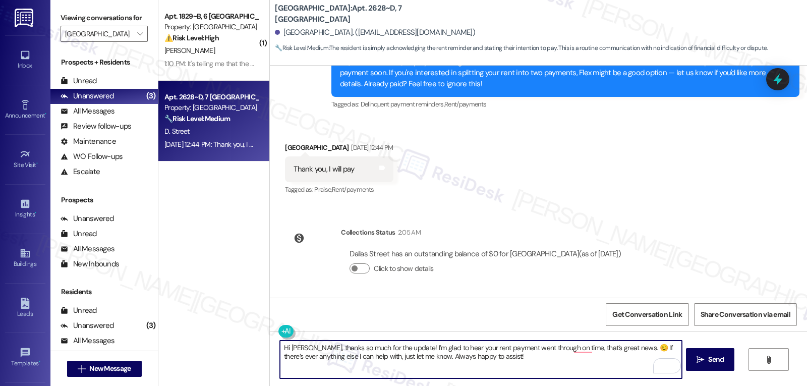
click at [289, 344] on textarea "Hi Sydney, thanks so much for the update! I’m glad to hear your rent payment we…" at bounding box center [481, 360] width 402 height 38
click at [290, 344] on textarea "Hi Sydney, thanks so much for the update! I’m glad to hear your rent payment we…" at bounding box center [481, 360] width 402 height 38
paste textarea "Dallas"
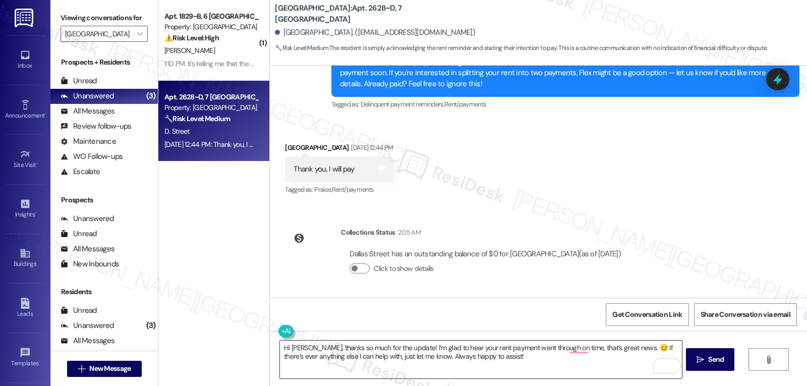
click at [505, 373] on textarea "Hi Dallas, thanks so much for the update! I’m glad to hear your rent payment we…" at bounding box center [481, 360] width 402 height 38
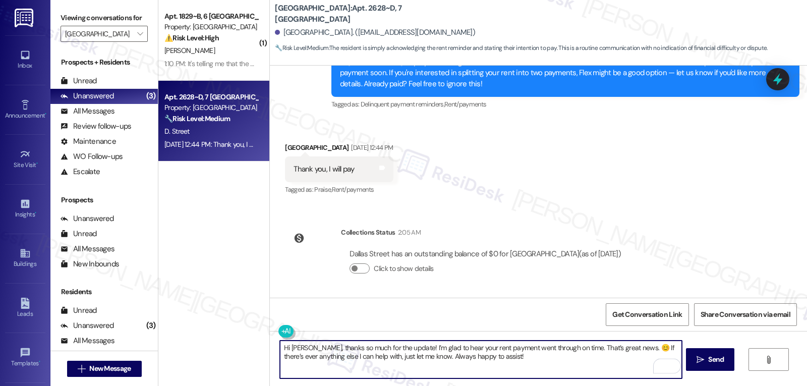
click at [574, 357] on textarea "Hi Dallas, thanks so much for the update! I’m glad to hear your rent payment we…" at bounding box center [481, 360] width 402 height 38
click at [290, 348] on textarea "Hi Dallas, thanks so much for the update! I’m glad to hear your rent payment we…" at bounding box center [481, 360] width 402 height 38
type textarea "Hi Dallas, thanks so much for the update! I’m glad to hear your rent payment we…"
click at [286, 152] on div "Dallas Street Sep 05, 2025 at 12:44 PM" at bounding box center [339, 149] width 108 height 14
click at [532, 366] on textarea "Hi Dallas, thanks so much for the update! I’m glad to hear your rent payment we…" at bounding box center [481, 360] width 402 height 38
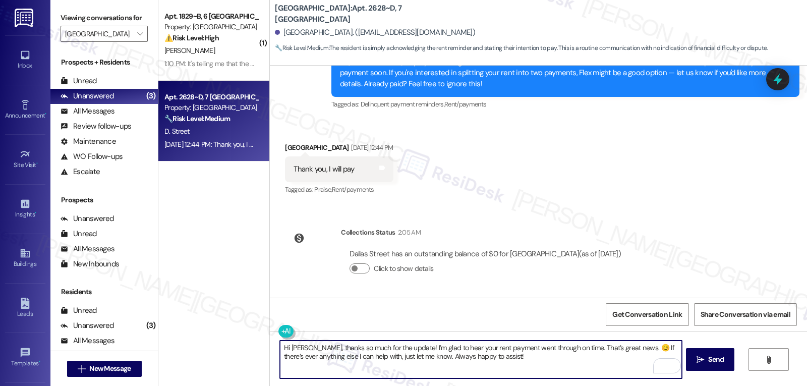
drag, startPoint x: 723, startPoint y: 362, endPoint x: 723, endPoint y: 339, distance: 23.2
click at [723, 354] on button " Send" at bounding box center [710, 359] width 49 height 23
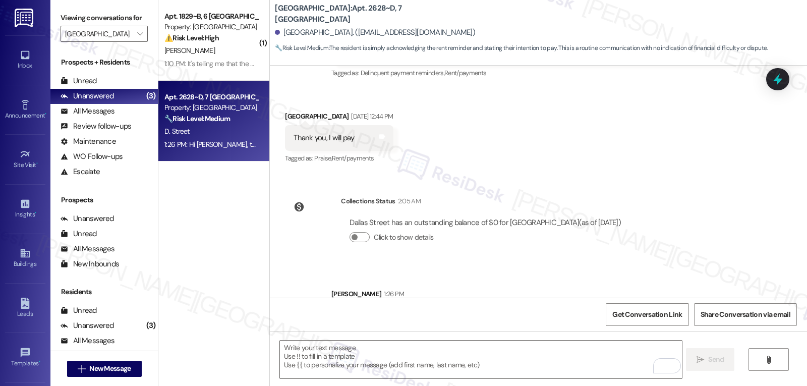
scroll to position [298, 0]
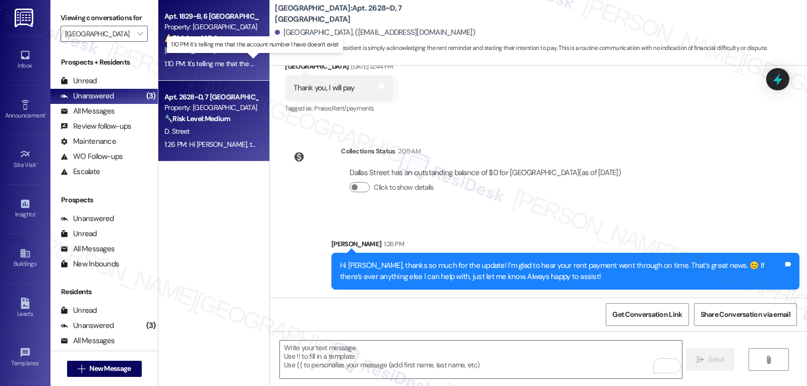
click at [198, 59] on div "1:10 PM: It's telling me that the account number I have doesn't exist 1:10 PM: …" at bounding box center [259, 63] width 191 height 9
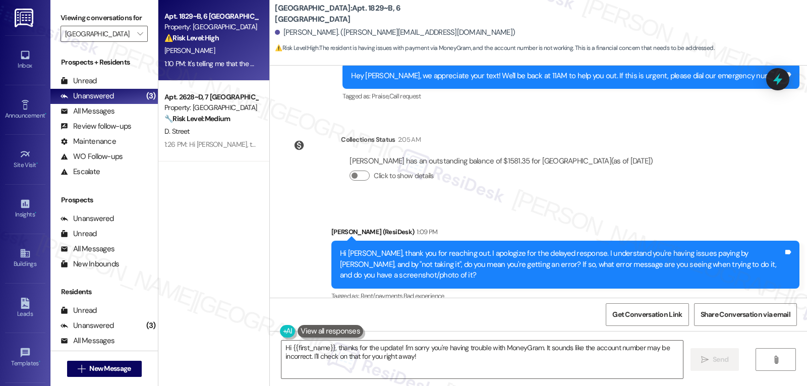
scroll to position [1632, 0]
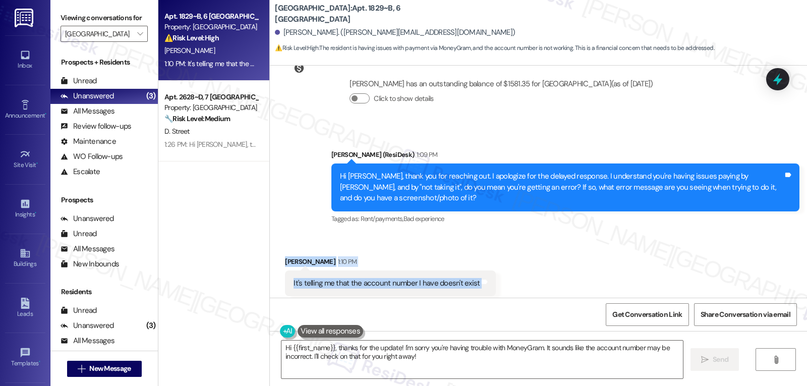
drag, startPoint x: 265, startPoint y: 238, endPoint x: 510, endPoint y: 268, distance: 246.5
click at [510, 268] on div "Received via SMS Kayla Shaw 1:10 PM It's telling me that the account number I h…" at bounding box center [538, 276] width 537 height 85
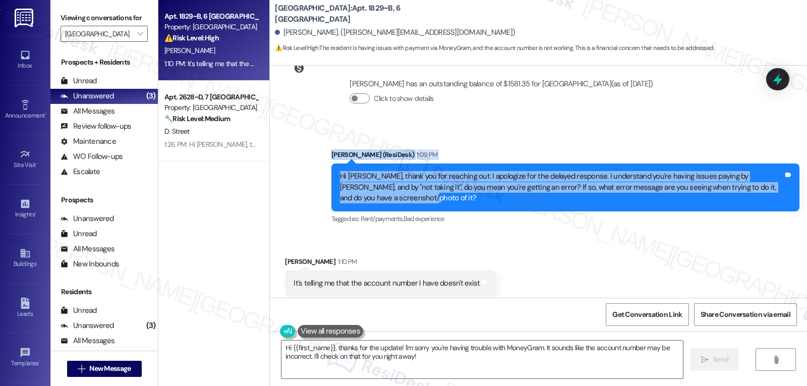
drag, startPoint x: 322, startPoint y: 130, endPoint x: 494, endPoint y: 182, distance: 180.2
click at [494, 182] on div "Sent via SMS Sarah (ResiDesk) 1:09 PM Hi Kayla, thank you for reaching out. I a…" at bounding box center [565, 188] width 483 height 92
click at [481, 171] on div "Hi Kayla, thank you for reaching out. I apologize for the delayed response. I u…" at bounding box center [562, 187] width 444 height 32
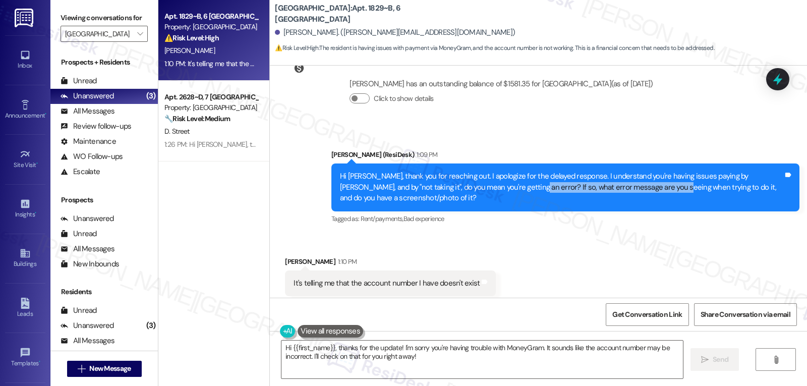
drag, startPoint x: 480, startPoint y: 165, endPoint x: 628, endPoint y: 170, distance: 147.4
click at [628, 171] on div "Hi Kayla, thank you for reaching out. I apologize for the delayed response. I u…" at bounding box center [562, 187] width 444 height 32
drag, startPoint x: 557, startPoint y: 254, endPoint x: 413, endPoint y: 265, distance: 143.7
click at [555, 254] on div "Received via SMS Kayla Shaw 1:10 PM It's telling me that the account number I h…" at bounding box center [538, 276] width 537 height 85
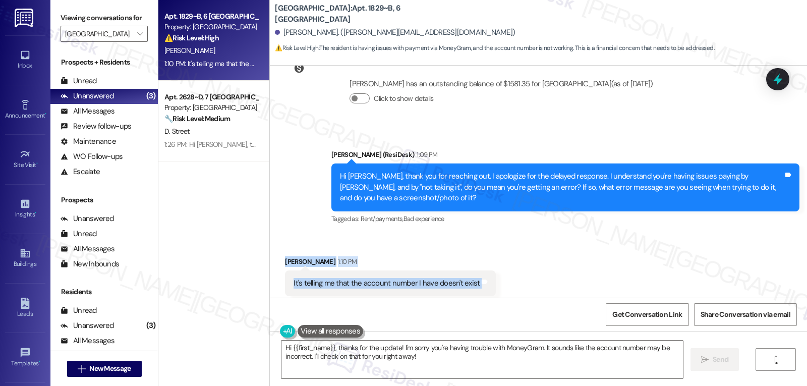
drag, startPoint x: 271, startPoint y: 244, endPoint x: 508, endPoint y: 265, distance: 237.1
click at [508, 265] on div "Received via SMS Kayla Shaw 1:10 PM It's telling me that the account number I h…" at bounding box center [538, 276] width 537 height 85
click at [510, 269] on div "Received via SMS Kayla Shaw 1:10 PM It's telling me that the account number I h…" at bounding box center [538, 276] width 537 height 85
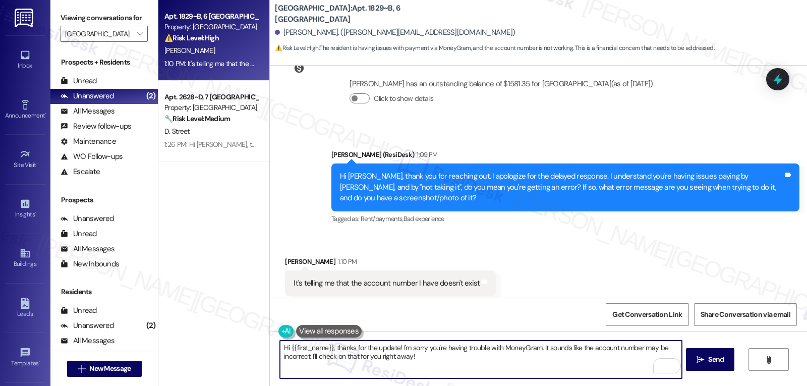
drag, startPoint x: 429, startPoint y: 369, endPoint x: 260, endPoint y: 346, distance: 170.6
click at [260, 346] on div "Apt. 1829~B, 6 Yugo Charlotte College Downs Property: Yugo Charlotte College Do…" at bounding box center [482, 193] width 649 height 386
click at [458, 377] on textarea "Hi {{first_name}}, thanks for the update! I'm sorry you're having trouble with …" at bounding box center [481, 360] width 402 height 38
drag, startPoint x: 425, startPoint y: 364, endPoint x: 263, endPoint y: 350, distance: 162.6
click at [270, 350] on div "Hi {{first_name}}, thanks for the update! I'm sorry you're having trouble with …" at bounding box center [538, 369] width 537 height 76
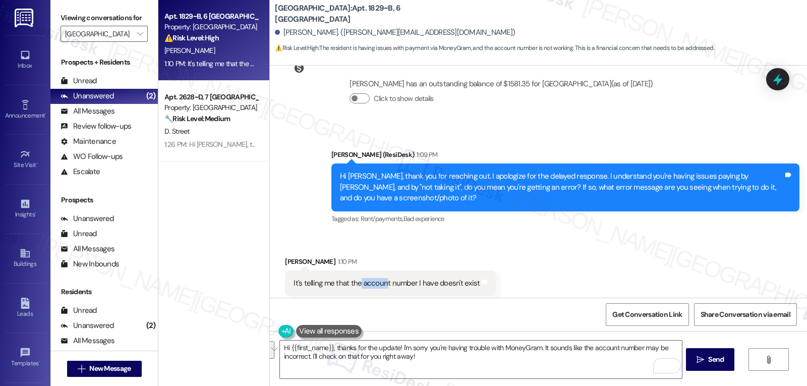
drag, startPoint x: 354, startPoint y: 264, endPoint x: 388, endPoint y: 264, distance: 34.3
click at [378, 278] on div "It's telling me that the account number I have doesn't exist" at bounding box center [387, 283] width 186 height 11
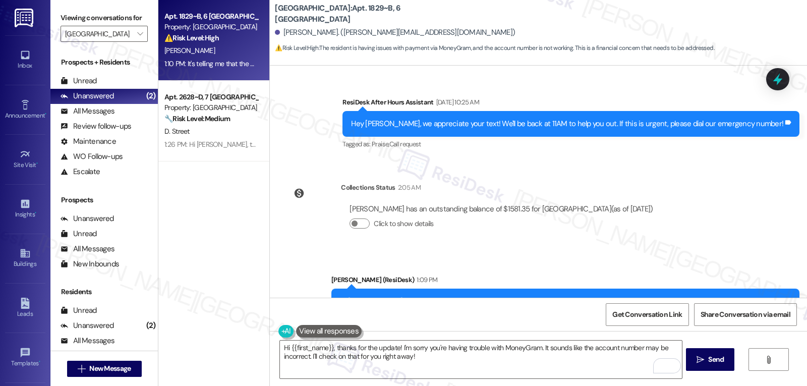
scroll to position [1531, 0]
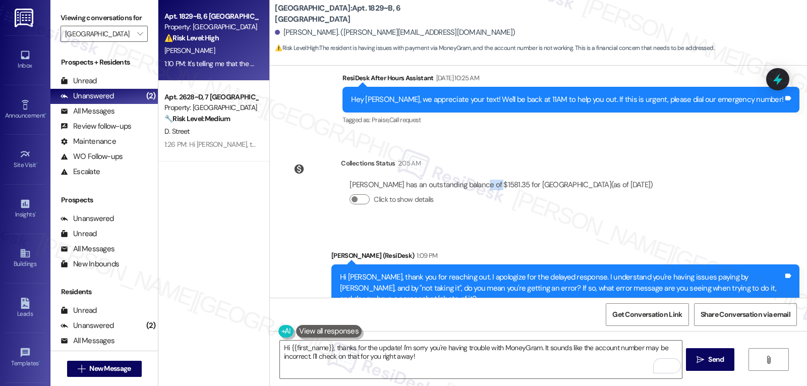
drag, startPoint x: 472, startPoint y: 169, endPoint x: 518, endPoint y: 175, distance: 45.8
click at [498, 180] on div "Kayla Shaw has an outstanding balance of $1581.35 for Yugo Charlotte College Do…" at bounding box center [501, 196] width 305 height 33
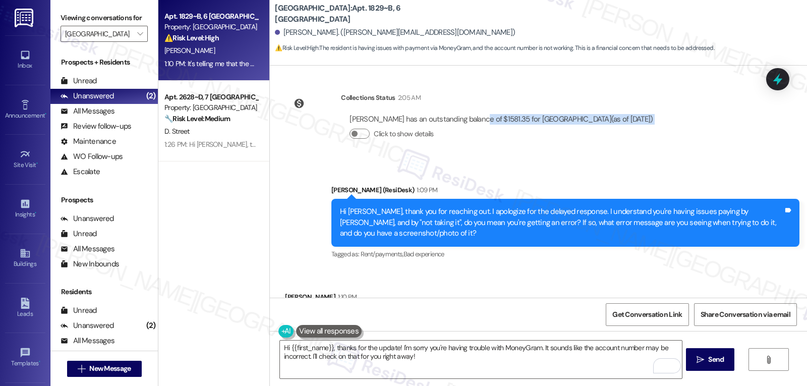
scroll to position [1632, 0]
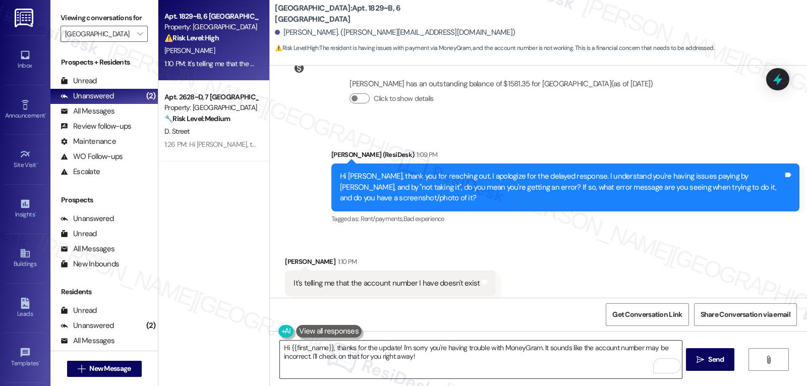
click at [439, 370] on textarea "Hi {{first_name}}, thanks for the update! I'm sorry you're having trouble with …" at bounding box center [481, 360] width 402 height 38
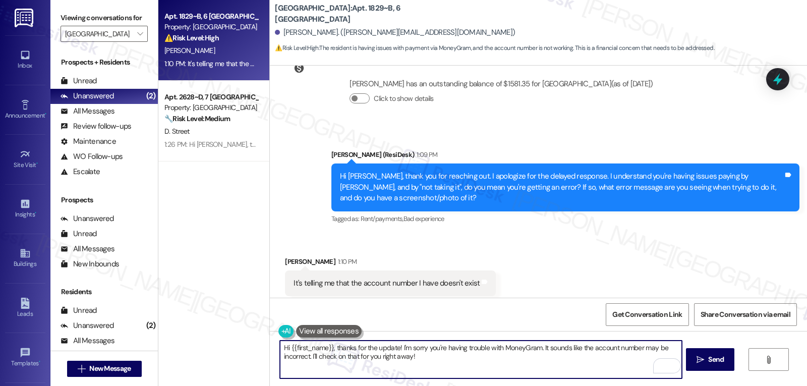
paste textarea "I appreciate your response. When you say “the account number I have doesn’t exi…"
click at [352, 347] on textarea "I appreciate your response. When you say “the account number I have doesn’t exi…" at bounding box center [481, 360] width 402 height 38
click at [365, 351] on textarea "I appreciate your response, Kayla. When you say “the account number I have does…" at bounding box center [481, 360] width 402 height 38
click at [452, 371] on textarea "I appreciate your response, Kayla. When you say “the account number I have does…" at bounding box center [481, 360] width 402 height 38
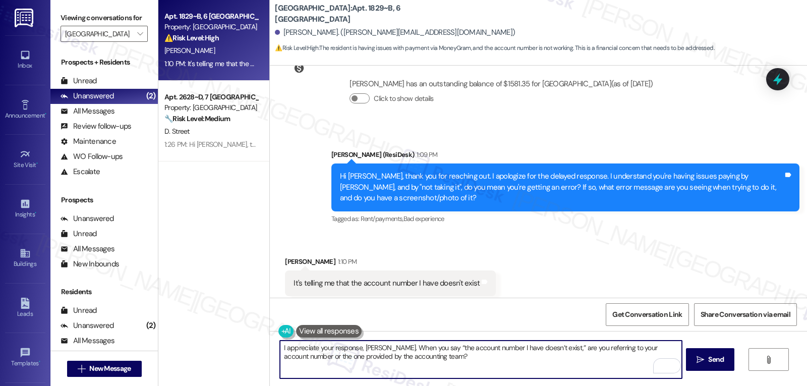
click at [275, 31] on div at bounding box center [277, 32] width 5 height 5
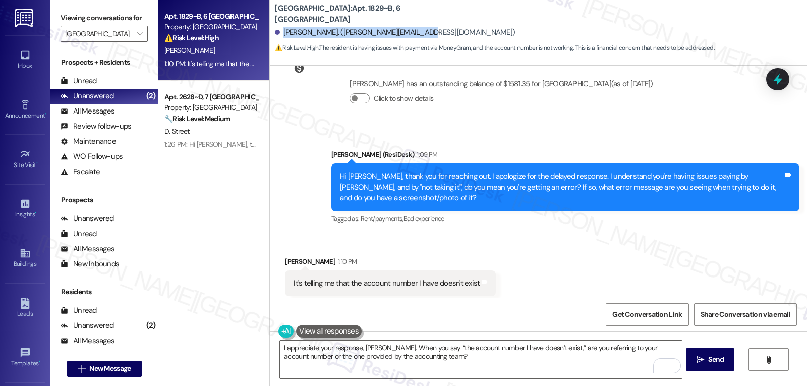
drag, startPoint x: 276, startPoint y: 31, endPoint x: 645, endPoint y: 28, distance: 369.4
click at [645, 28] on div "Kayla Shaw. (kayla.monet0315@gmail.com)" at bounding box center [541, 33] width 532 height 20
click at [362, 353] on textarea "I appreciate your response, Kayla. When you say “the account number I have does…" at bounding box center [481, 360] width 402 height 38
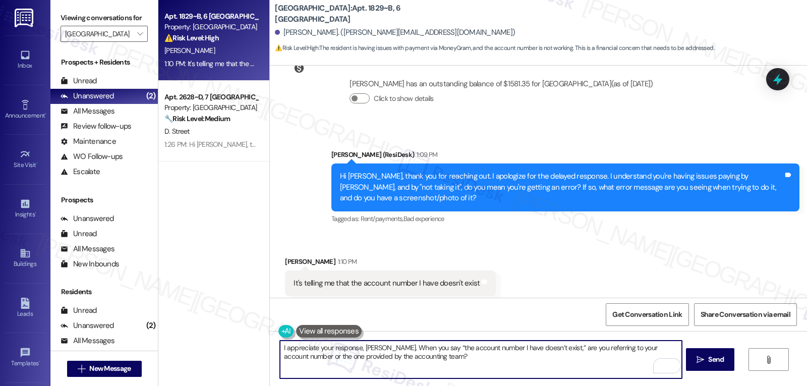
click at [362, 353] on textarea "I appreciate your response, Kayla. When you say “the account number I have does…" at bounding box center [481, 360] width 402 height 38
click at [368, 340] on div "I appreciate your response, Kayla. When you say “the account number I have does…" at bounding box center [538, 369] width 537 height 76
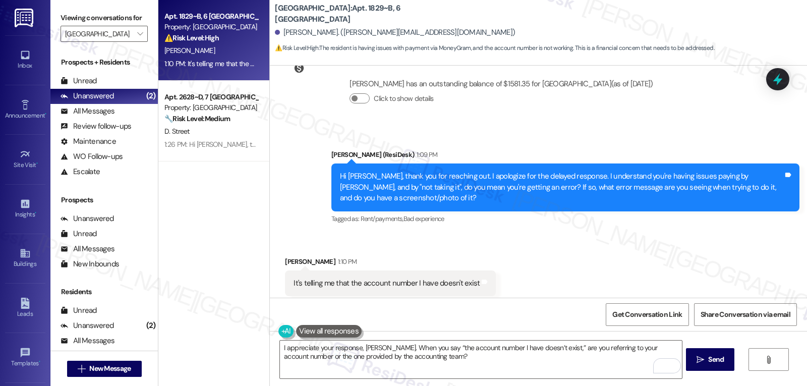
click at [368, 340] on div "I appreciate your response, Kayla. When you say “the account number I have does…" at bounding box center [538, 369] width 537 height 76
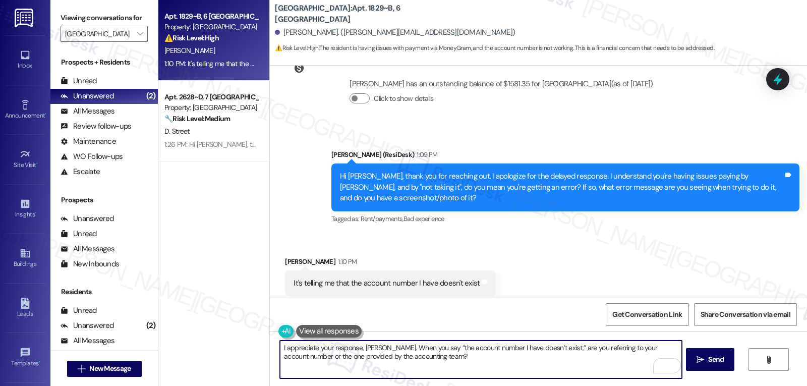
click at [364, 349] on textarea "I appreciate your response, Kayla. When you say “the account number I have does…" at bounding box center [481, 360] width 402 height 38
drag, startPoint x: 364, startPoint y: 349, endPoint x: 365, endPoint y: 341, distance: 7.6
click at [364, 348] on textarea "I appreciate your response, Kayla. When you say “the account number I have does…" at bounding box center [481, 360] width 402 height 38
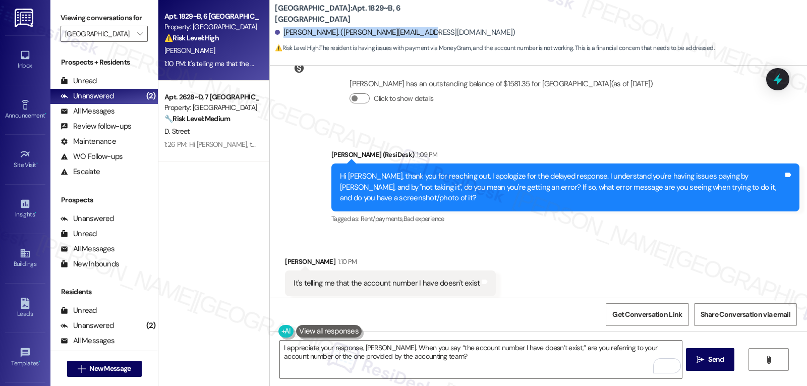
drag, startPoint x: 278, startPoint y: 31, endPoint x: 465, endPoint y: 32, distance: 187.2
click at [459, 32] on div "Kayla Shaw. (kayla.monet0315@gmail.com)" at bounding box center [541, 33] width 532 height 20
click at [372, 347] on textarea "I appreciate your response, Kayla. When you say “the account number I have does…" at bounding box center [481, 360] width 402 height 38
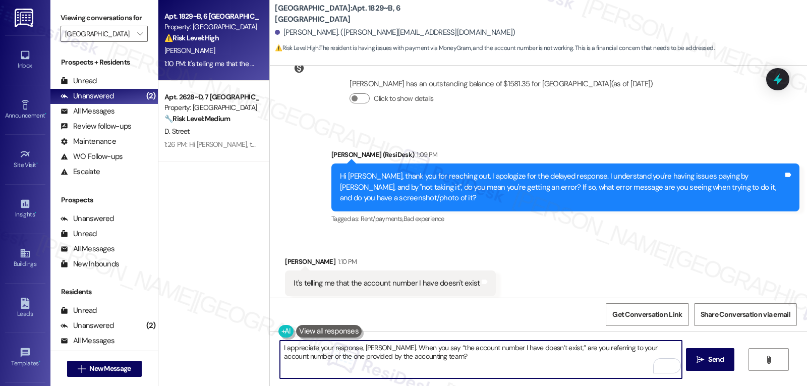
click at [372, 347] on textarea "I appreciate your response, Kayla. When you say “the account number I have does…" at bounding box center [481, 360] width 402 height 38
click at [361, 348] on textarea "I appreciate your response, Kayla. When you say “the account number I have does…" at bounding box center [481, 360] width 402 height 38
click at [426, 365] on textarea "I appreciate your response,. When you say “the account number I have doesn’t ex…" at bounding box center [481, 360] width 402 height 38
click at [485, 374] on textarea "I appreciate your response. When you say “the account number I have doesn’t exi…" at bounding box center [481, 360] width 402 height 38
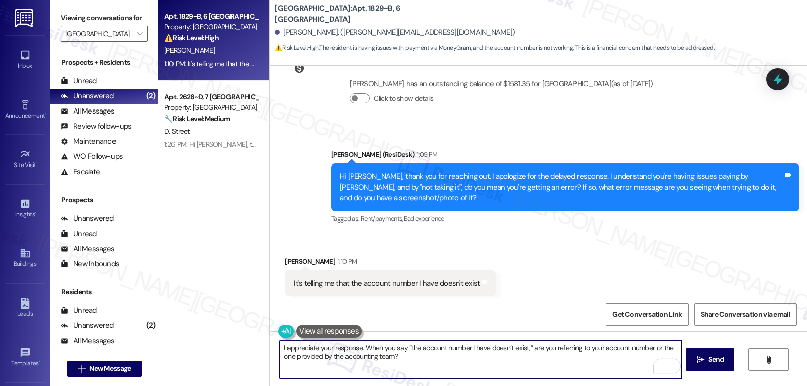
click at [353, 349] on textarea "I appreciate your response. When you say “the account number I have doesn’t exi…" at bounding box center [481, 360] width 402 height 38
click at [402, 361] on textarea "I appreciate your response. When you say “the account number I have doesn’t exi…" at bounding box center [481, 360] width 402 height 38
drag, startPoint x: 582, startPoint y: 351, endPoint x: 334, endPoint y: 371, distance: 249.6
click at [334, 371] on textarea "I appreciate your response. When you say “the account number I have doesn’t exi…" at bounding box center [481, 360] width 402 height 38
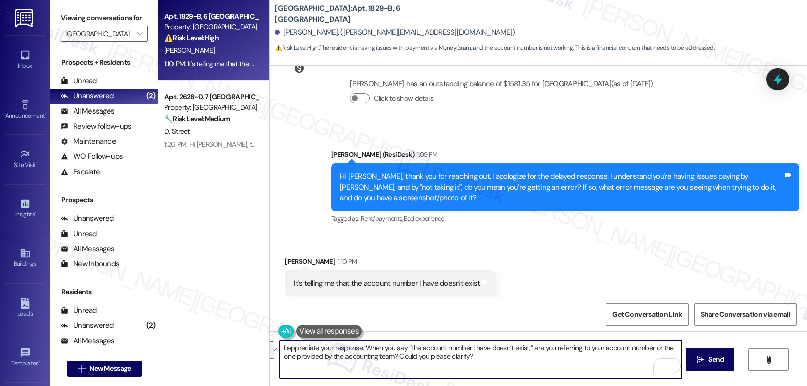
click at [492, 365] on textarea "I appreciate your response. When you say “the account number I have doesn’t exi…" at bounding box center [481, 360] width 402 height 38
type textarea "I appreciate your response. When you say “the account number I have doesn’t exi…"
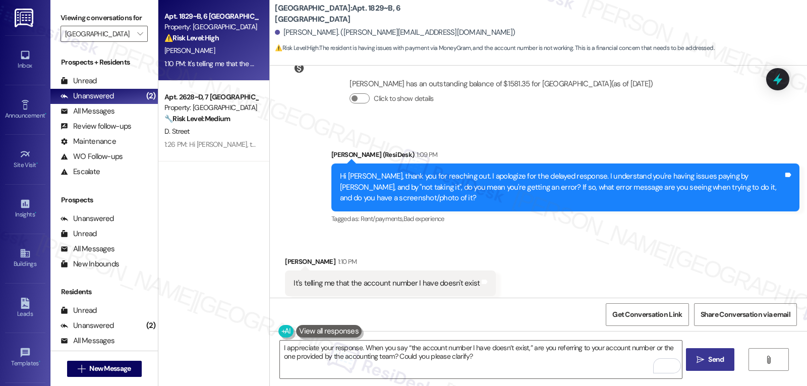
click at [706, 354] on button " Send" at bounding box center [710, 359] width 49 height 23
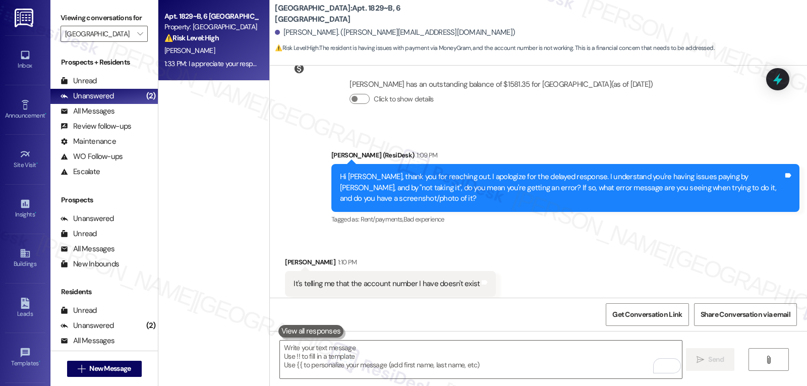
scroll to position [1713, 0]
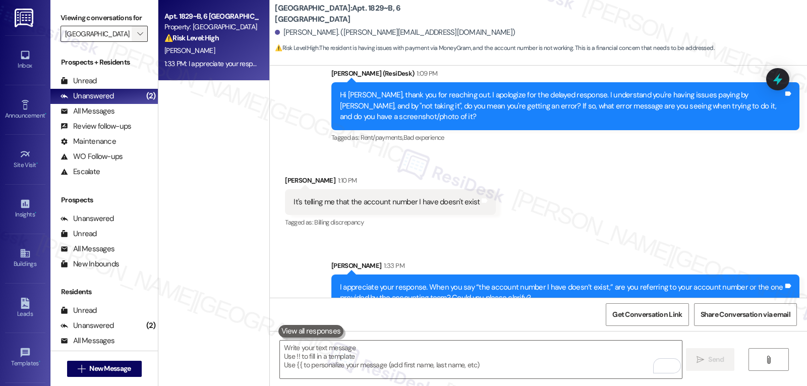
click at [137, 38] on icon "" at bounding box center [140, 34] width 6 height 8
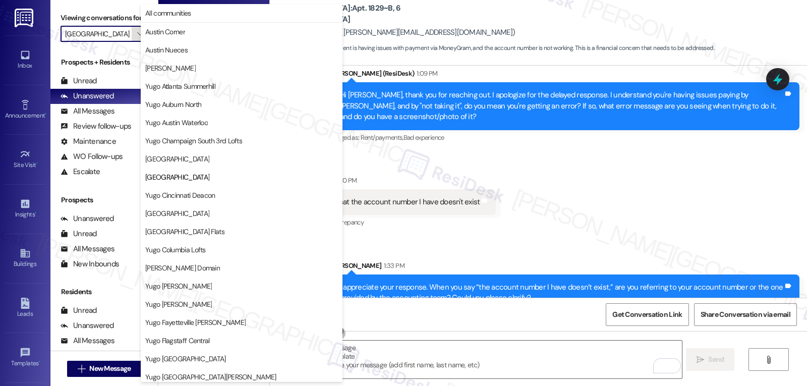
scroll to position [164, 0]
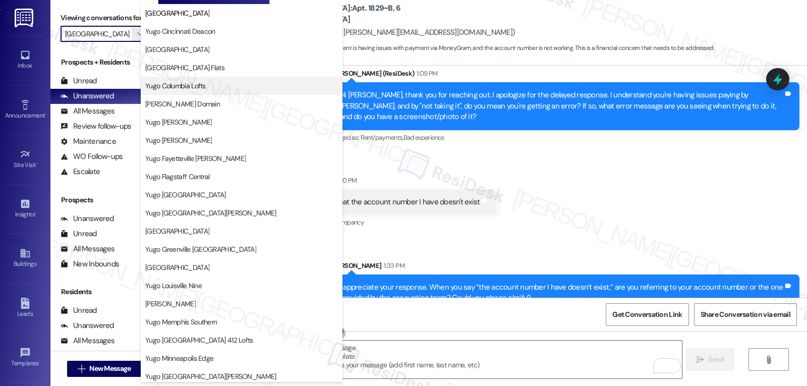
click at [194, 85] on span "Yugo Columbia Lofts" at bounding box center [175, 86] width 61 height 10
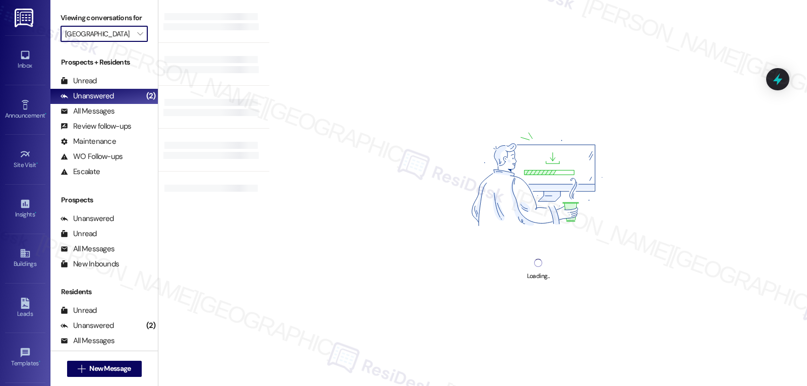
type input "Yugo Columbia Lofts"
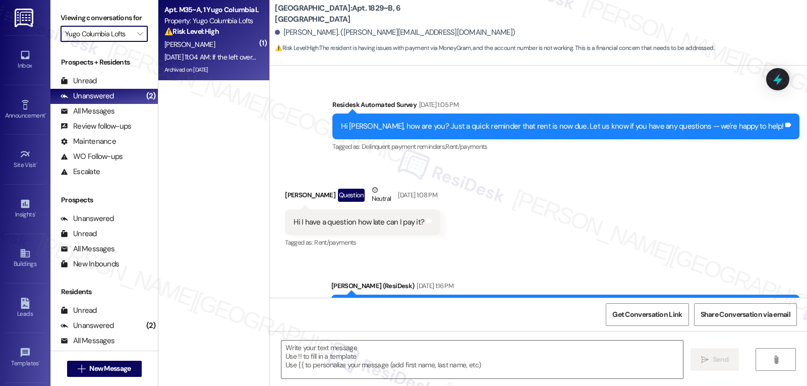
type textarea "Fetching suggested responses. Please feel free to read through the conversation…"
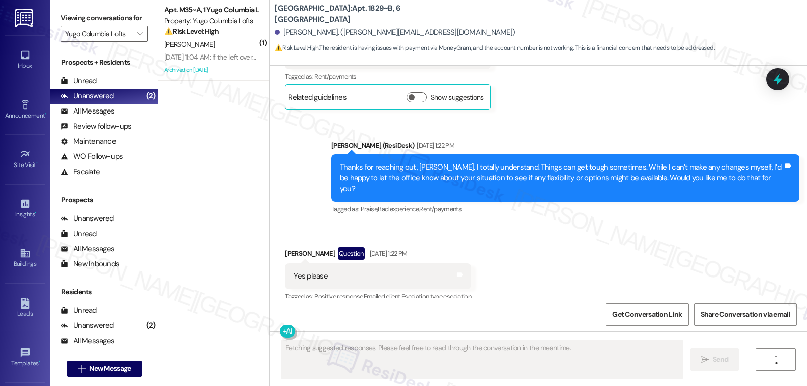
click at [215, 52] on div "Sep 05, 2025 at 11:04 AM: If the left over balance is like $400 that's for the …" at bounding box center [381, 56] width 434 height 9
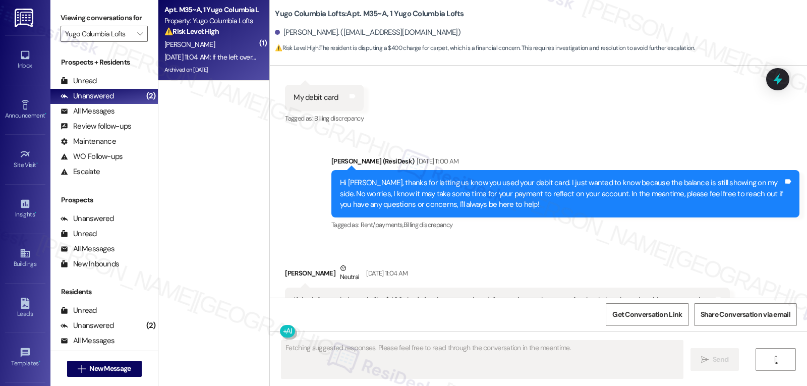
scroll to position [4077, 0]
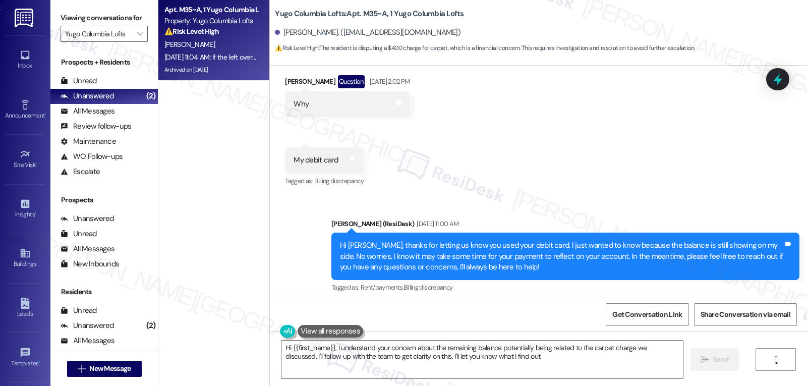
type textarea "Hi {{first_name}}, I understand your concern about the remaining balance potent…"
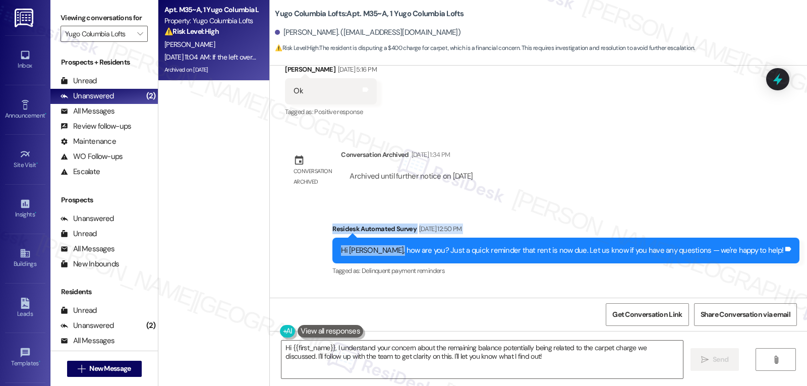
scroll to position [3673, 0]
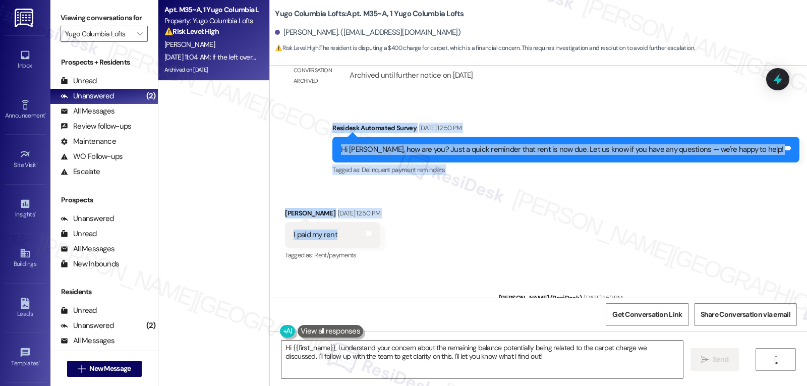
drag, startPoint x: 361, startPoint y: 231, endPoint x: 345, endPoint y: 238, distance: 17.0
click at [345, 238] on div "Survey, sent via SMS Residesk Automated Survey [DATE] 12:24 PM Hi [PERSON_NAME]…" at bounding box center [538, 182] width 537 height 232
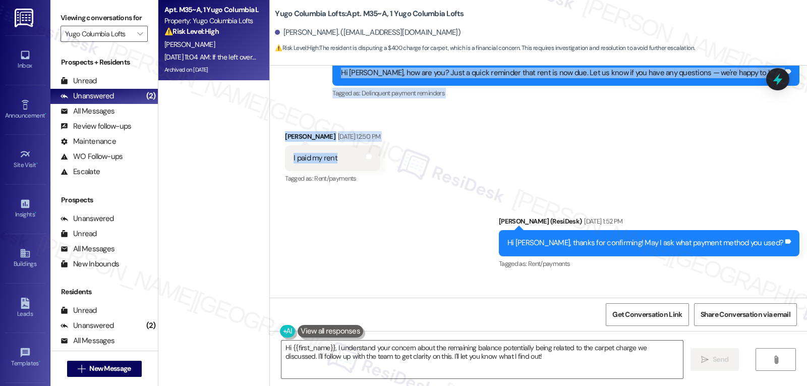
scroll to position [3774, 0]
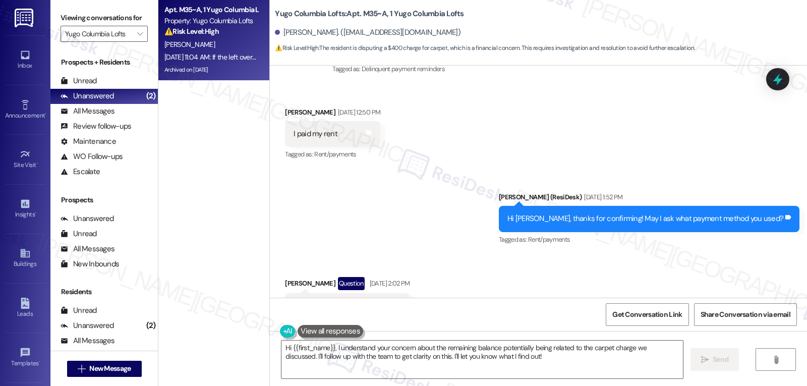
click at [496, 227] on div "Sent via SMS Sarah (ResiDesk) Sep 04, 2025 at 1:52 PM Hi Della Rose, thanks for…" at bounding box center [538, 211] width 537 height 85
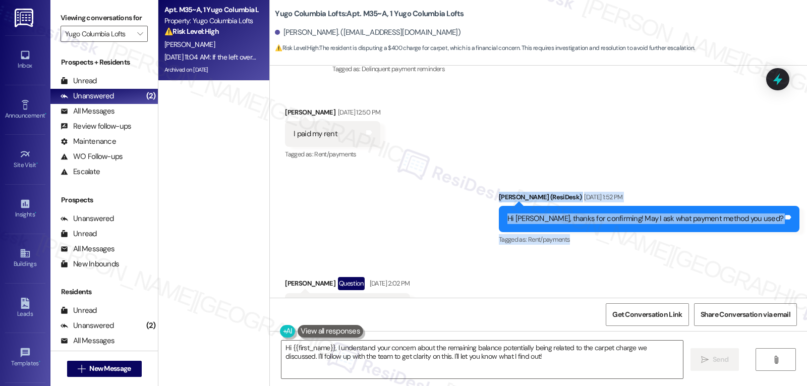
drag, startPoint x: 517, startPoint y: 193, endPoint x: 778, endPoint y: 232, distance: 263.2
click at [778, 232] on div "Sent via SMS Sarah (ResiDesk) Sep 04, 2025 at 1:52 PM Hi Della Rose, thanks for…" at bounding box center [649, 219] width 316 height 70
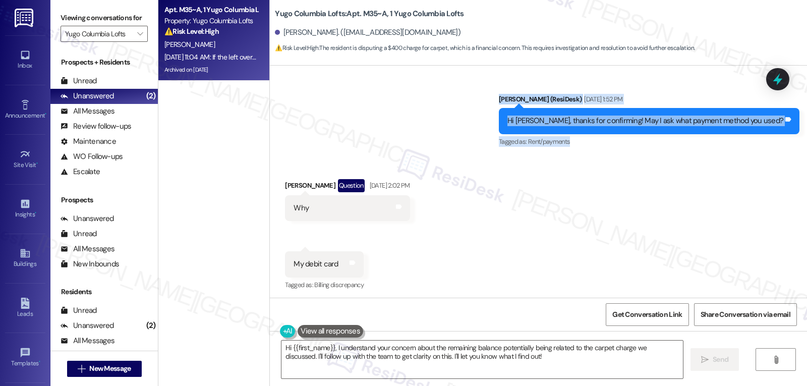
scroll to position [3875, 0]
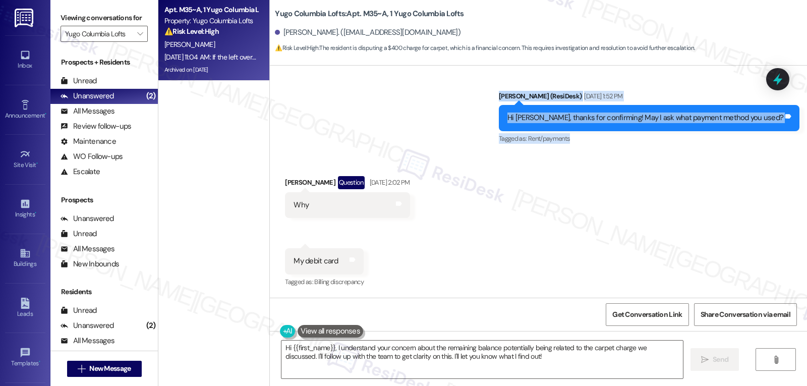
drag, startPoint x: 418, startPoint y: 171, endPoint x: 308, endPoint y: 188, distance: 111.3
click at [306, 192] on div "Received via SMS Della Rose Dill Question Sep 04, 2025 at 2:02 PM Why Tags and …" at bounding box center [348, 197] width 140 height 57
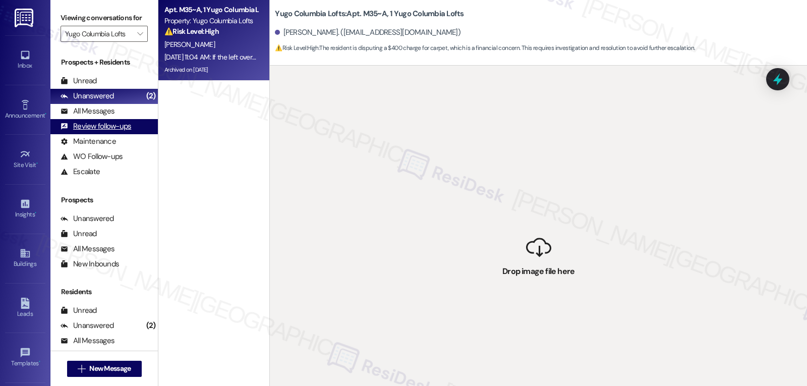
click at [96, 132] on div "Review follow-ups" at bounding box center [96, 126] width 71 height 11
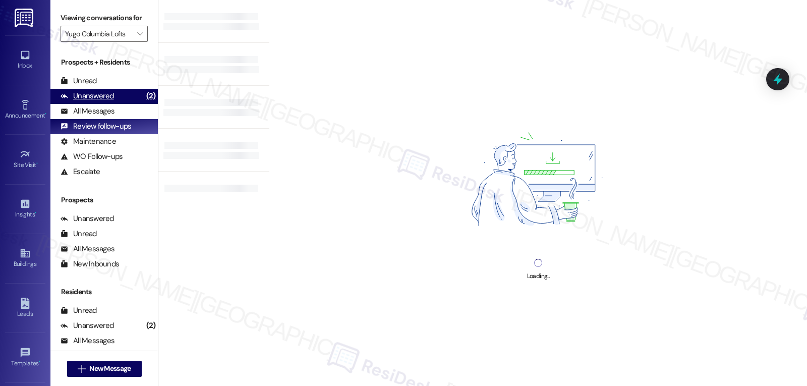
click at [93, 101] on div "Unanswered" at bounding box center [87, 96] width 53 height 11
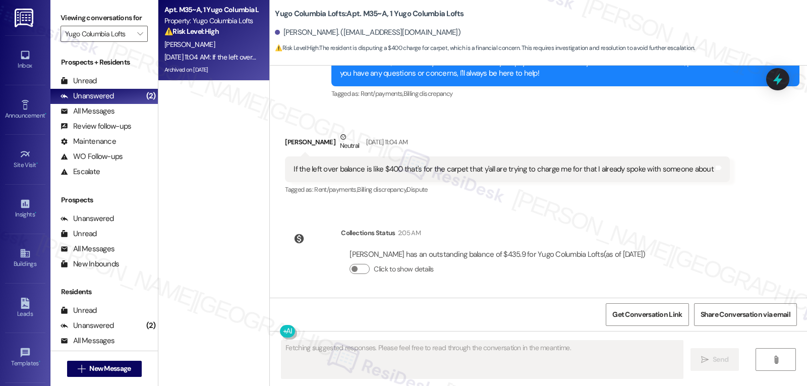
scroll to position [3766, 0]
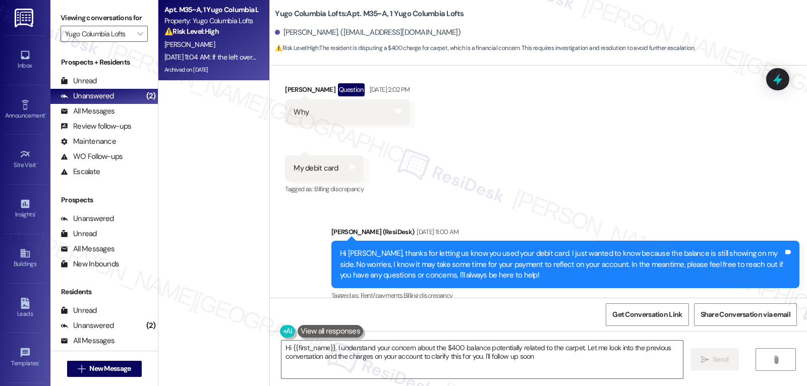
type textarea "Hi {{first_name}}, I understand your concern about the $400 balance potentially…"
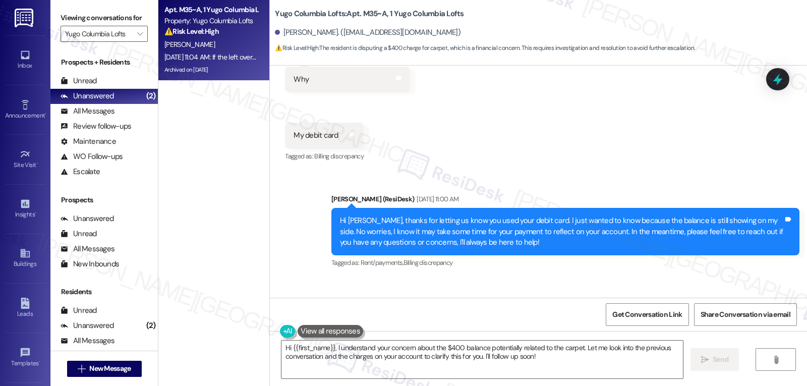
scroll to position [4069, 0]
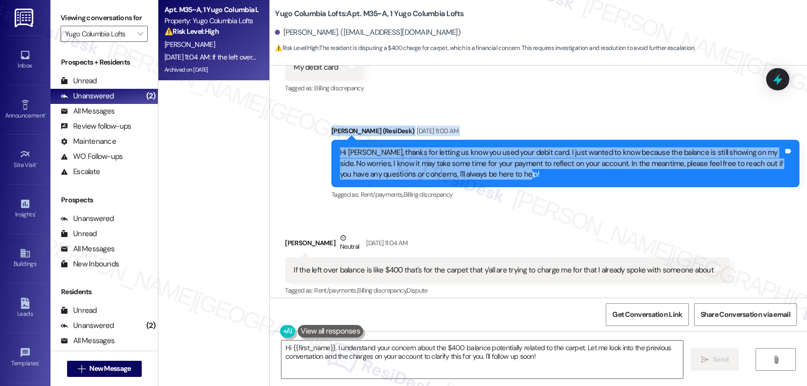
drag, startPoint x: 317, startPoint y: 129, endPoint x: 586, endPoint y: 184, distance: 274.9
click at [586, 184] on div "Sent via SMS Sarah (ResiDesk) Sep 05, 2025 at 11:00 AM Hi Della Rose, thanks fo…" at bounding box center [565, 164] width 483 height 92
click at [396, 169] on div "Hi [PERSON_NAME], thanks for letting us know you used your debit card. I just w…" at bounding box center [562, 163] width 444 height 32
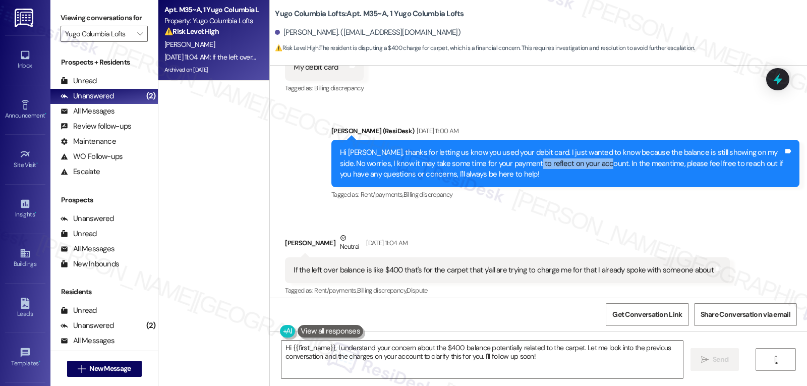
drag, startPoint x: 514, startPoint y: 164, endPoint x: 588, endPoint y: 169, distance: 74.3
click at [588, 169] on div "Hi [PERSON_NAME], thanks for letting us know you used your debit card. I just w…" at bounding box center [562, 163] width 444 height 32
click at [591, 175] on div "Hi [PERSON_NAME], thanks for letting us know you used your debit card. I just w…" at bounding box center [562, 163] width 444 height 32
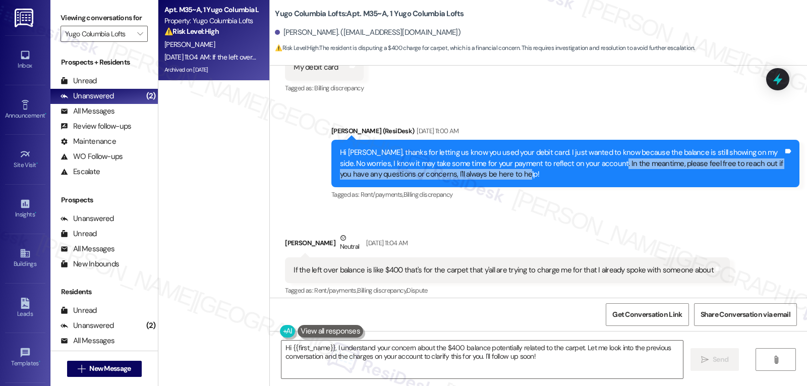
drag, startPoint x: 594, startPoint y: 163, endPoint x: 641, endPoint y: 180, distance: 50.4
click at [641, 180] on div "Hi Della Rose, thanks for letting us know you used your debit card. I just want…" at bounding box center [566, 163] width 468 height 47
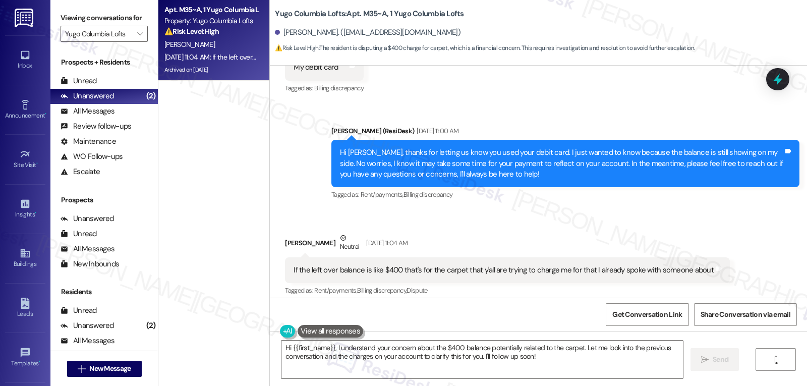
drag, startPoint x: 421, startPoint y: 163, endPoint x: 415, endPoint y: 163, distance: 6.1
click at [421, 163] on div "Hi [PERSON_NAME], thanks for letting us know you used your debit card. I just w…" at bounding box center [562, 163] width 444 height 32
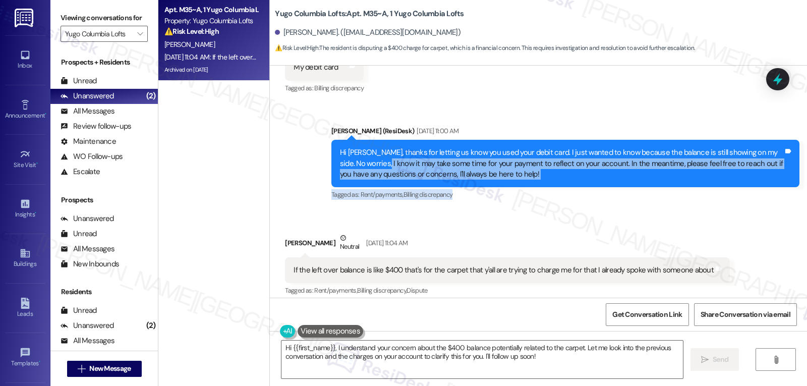
drag, startPoint x: 362, startPoint y: 165, endPoint x: 570, endPoint y: 188, distance: 209.1
click at [570, 188] on div "Sarah (ResiDesk) Sep 05, 2025 at 11:00 AM Hi Della Rose, thanks for letting us …" at bounding box center [566, 164] width 468 height 77
click at [544, 175] on div "Hi [PERSON_NAME], thanks for letting us know you used your debit card. I just w…" at bounding box center [562, 163] width 444 height 32
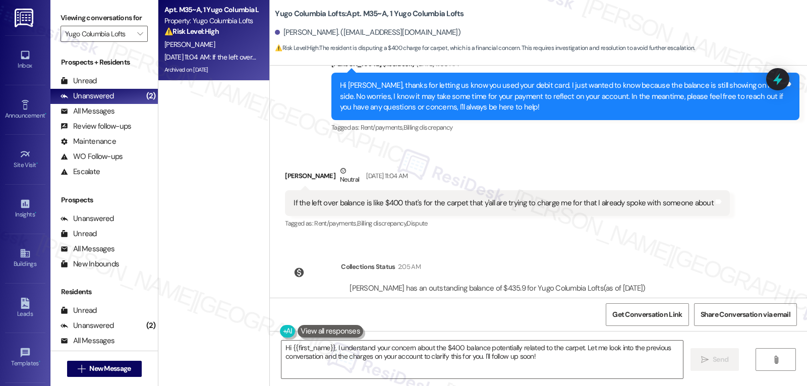
scroll to position [4170, 0]
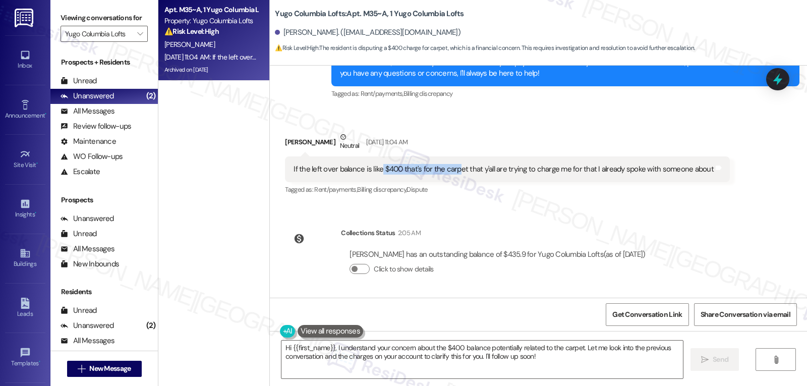
drag, startPoint x: 373, startPoint y: 170, endPoint x: 452, endPoint y: 172, distance: 78.7
click at [452, 172] on div "If the left over balance is like $400 that's for the carpet that y'all are tryi…" at bounding box center [504, 169] width 420 height 11
click at [458, 172] on div "If the left over balance is like $400 that's for the carpet that y'all are tryi…" at bounding box center [504, 169] width 420 height 11
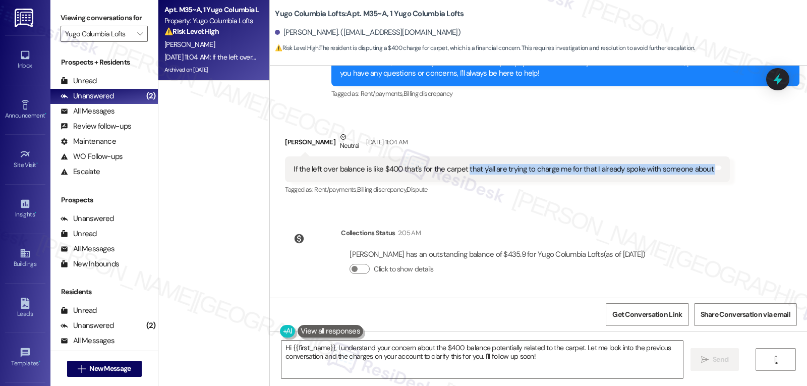
drag, startPoint x: 458, startPoint y: 172, endPoint x: 704, endPoint y: 182, distance: 246.9
click at [704, 182] on div "If the left over balance is like $400 that's for the carpet that y'all are tryi…" at bounding box center [507, 169] width 445 height 26
click at [550, 192] on div "Tagged as: Rent/payments , Click to highlight conversations about Rent/payments…" at bounding box center [507, 189] width 445 height 15
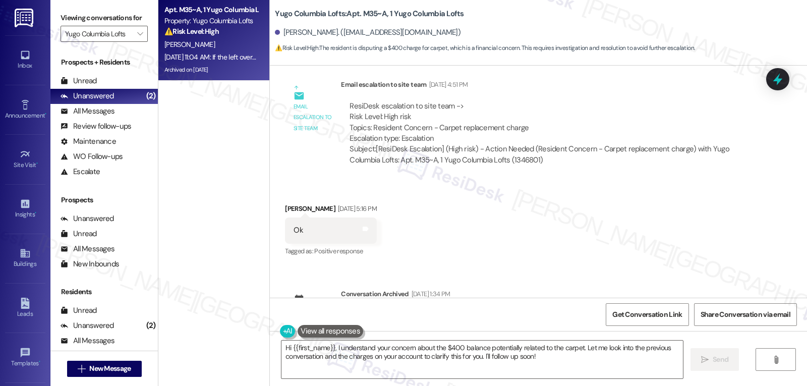
scroll to position [3363, 0]
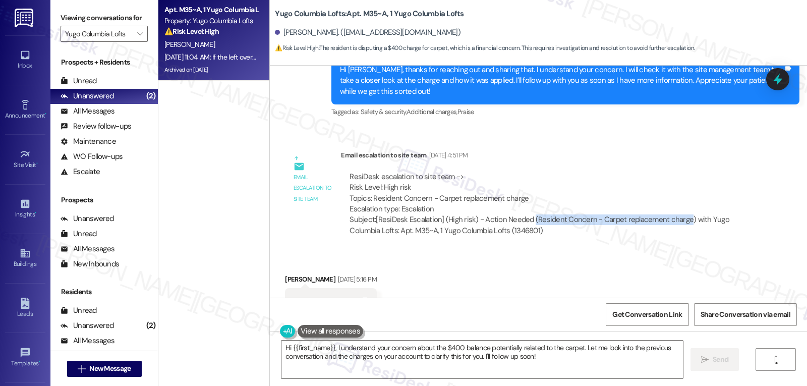
drag, startPoint x: 525, startPoint y: 217, endPoint x: 678, endPoint y: 217, distance: 152.4
click at [678, 217] on div "Subject: [ResiDesk Escalation] (High risk) - Action Needed (Resident Concern - …" at bounding box center [547, 225] width 395 height 22
click at [547, 226] on div "Subject: [ResiDesk Escalation] (High risk) - Action Needed (Resident Concern - …" at bounding box center [547, 225] width 395 height 22
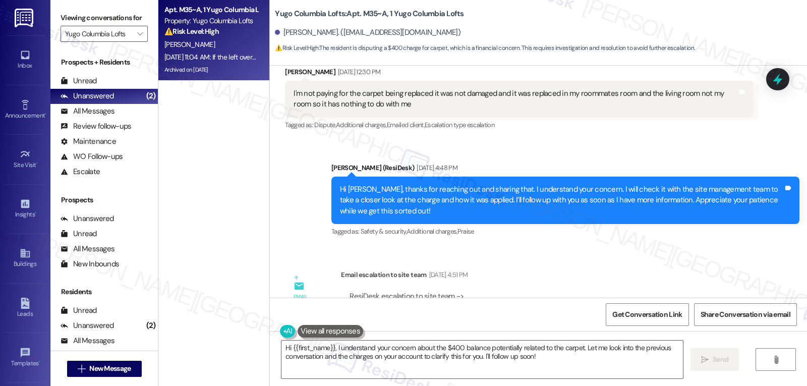
scroll to position [3161, 0]
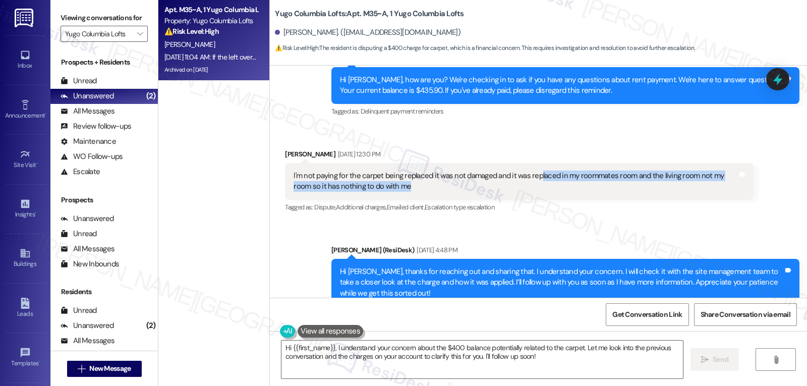
drag, startPoint x: 531, startPoint y: 172, endPoint x: 627, endPoint y: 188, distance: 97.1
click at [627, 188] on div "I'm not paying for the carpet being replaced it was not damaged and it was repl…" at bounding box center [516, 182] width 444 height 22
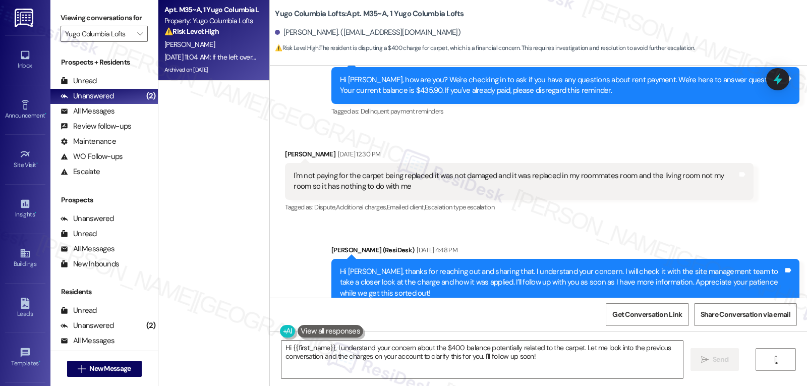
click at [354, 177] on div "I'm not paying for the carpet being replaced it was not damaged and it was repl…" at bounding box center [516, 182] width 444 height 22
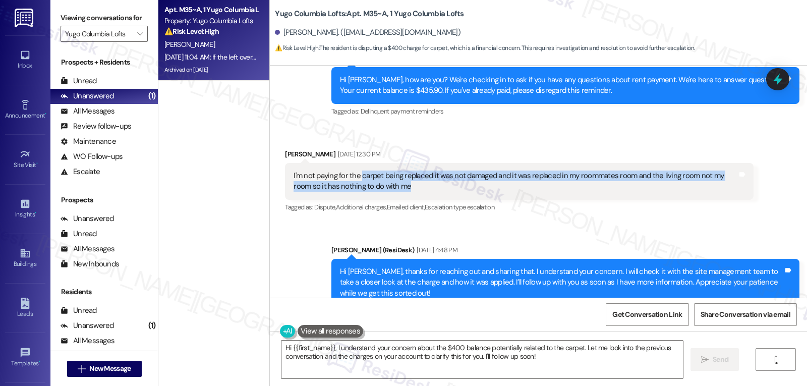
drag, startPoint x: 354, startPoint y: 177, endPoint x: 623, endPoint y: 185, distance: 269.1
click at [623, 185] on div "I'm not paying for the carpet being replaced it was not damaged and it was repl…" at bounding box center [516, 182] width 444 height 22
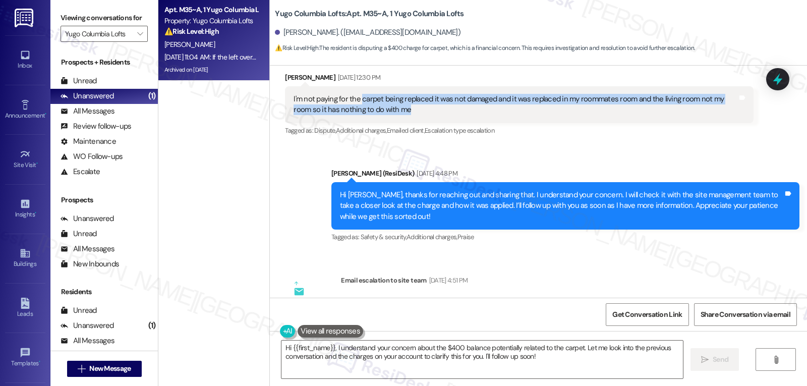
scroll to position [3262, 0]
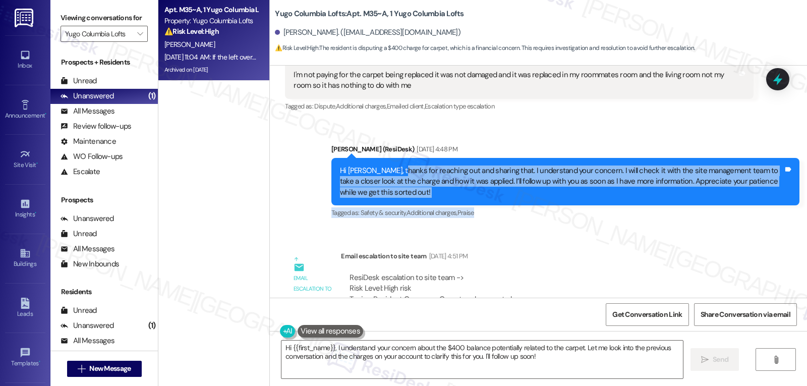
drag, startPoint x: 444, startPoint y: 183, endPoint x: 556, endPoint y: 219, distance: 117.1
click at [550, 218] on div "Sarah (ResiDesk) Aug 07, 2025 at 4:48 PM Hi Della Rose, thanks for reaching out…" at bounding box center [566, 182] width 468 height 77
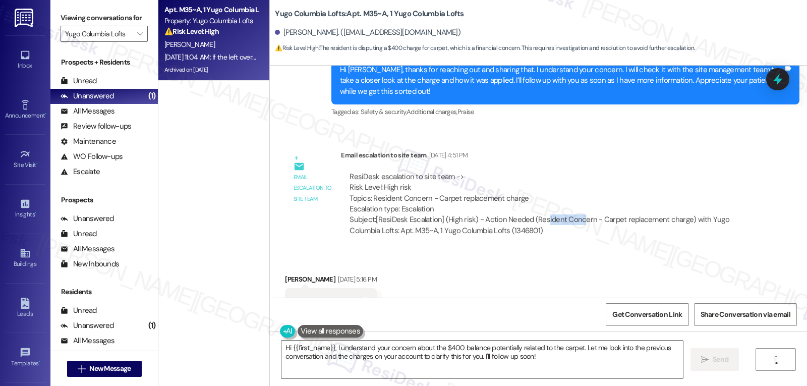
drag, startPoint x: 538, startPoint y: 219, endPoint x: 576, endPoint y: 224, distance: 38.1
click at [574, 224] on div "Subject: [ResiDesk Escalation] (High risk) - Action Needed (Resident Concern - …" at bounding box center [547, 225] width 395 height 22
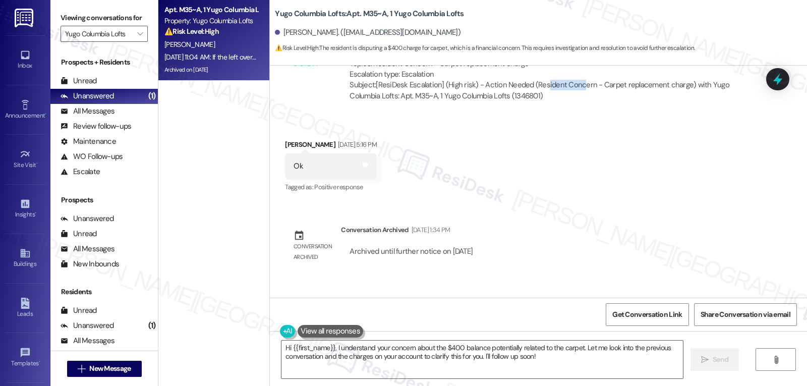
scroll to position [3463, 0]
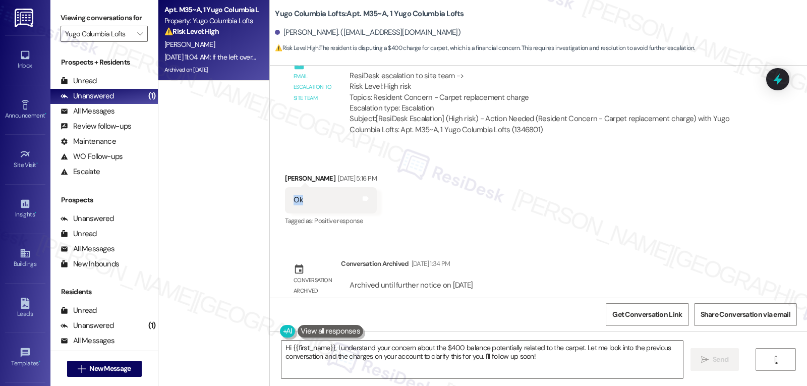
drag, startPoint x: 287, startPoint y: 199, endPoint x: 415, endPoint y: 212, distance: 128.4
click at [335, 205] on div "Ok Tags and notes" at bounding box center [330, 200] width 91 height 26
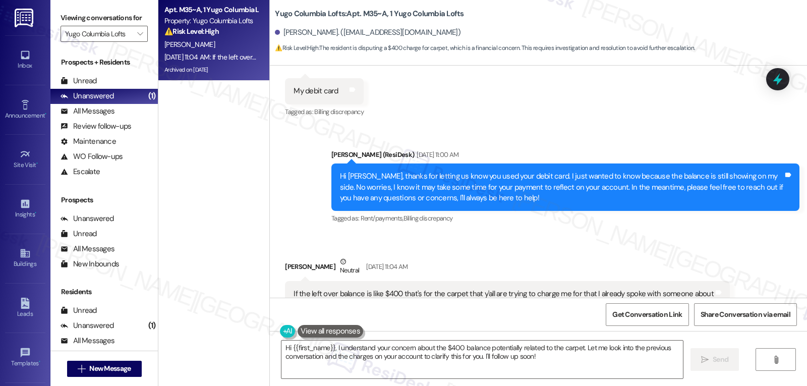
scroll to position [4069, 0]
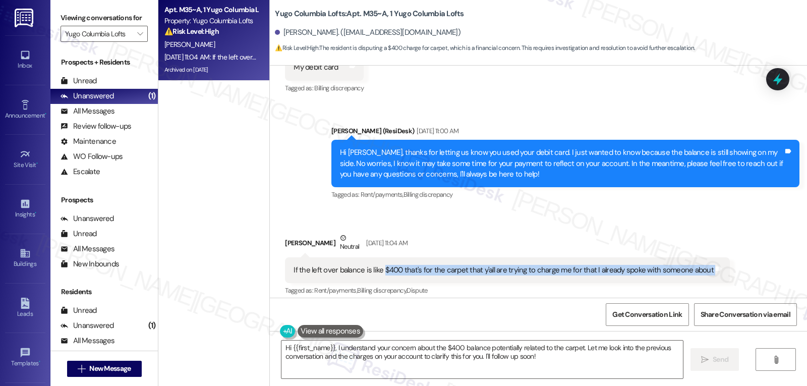
drag, startPoint x: 375, startPoint y: 271, endPoint x: 705, endPoint y: 280, distance: 329.6
click at [705, 280] on div "If the left over balance is like $400 that's for the carpet that y'all are tryi…" at bounding box center [507, 270] width 445 height 26
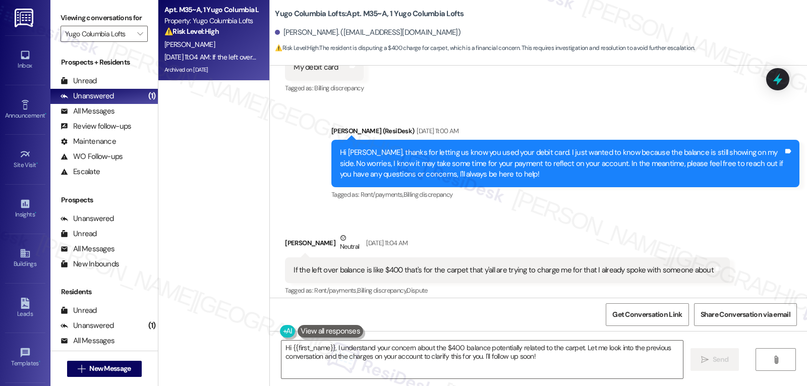
click at [533, 286] on div "Tagged as: Rent/payments , Click to highlight conversations about Rent/payments…" at bounding box center [507, 290] width 445 height 15
drag, startPoint x: 584, startPoint y: 270, endPoint x: 717, endPoint y: 279, distance: 133.5
click at [702, 276] on div "If the left over balance is like $400 that's for the carpet that y'all are tryi…" at bounding box center [507, 270] width 445 height 26
click at [556, 361] on textarea "Hi {{first_name}}, I understand your concern about the $400 balance potentially…" at bounding box center [483, 360] width 402 height 38
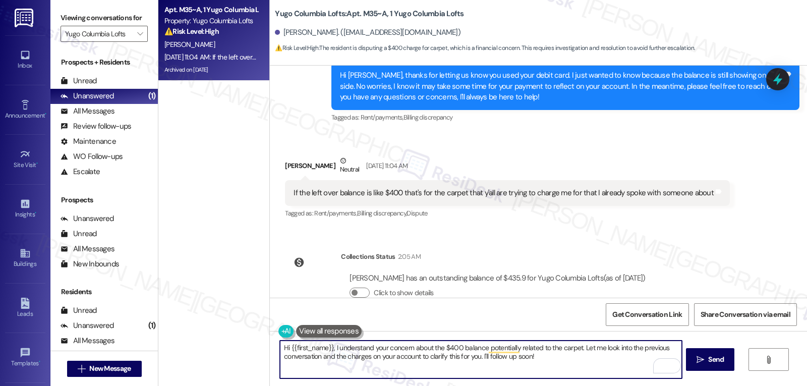
scroll to position [4170, 0]
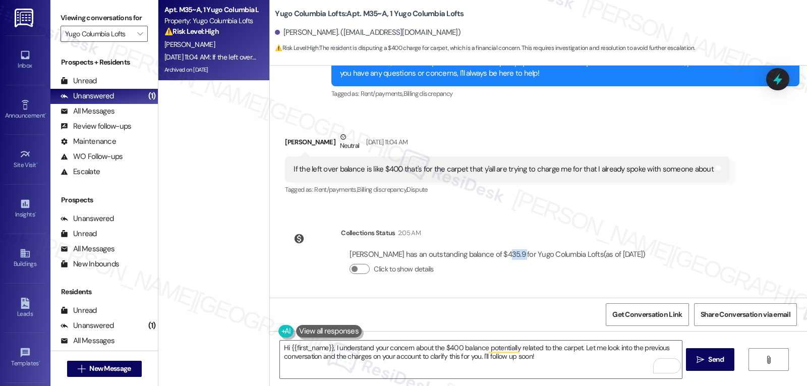
drag, startPoint x: 484, startPoint y: 255, endPoint x: 502, endPoint y: 256, distance: 17.7
click at [502, 256] on div "Della Rose Dill has an outstanding balance of $435.9 for Yugo Columbia Lofts (a…" at bounding box center [498, 254] width 296 height 11
click at [379, 170] on div "If the left over balance is like $400 that's for the carpet that y'all are tryi…" at bounding box center [504, 169] width 420 height 11
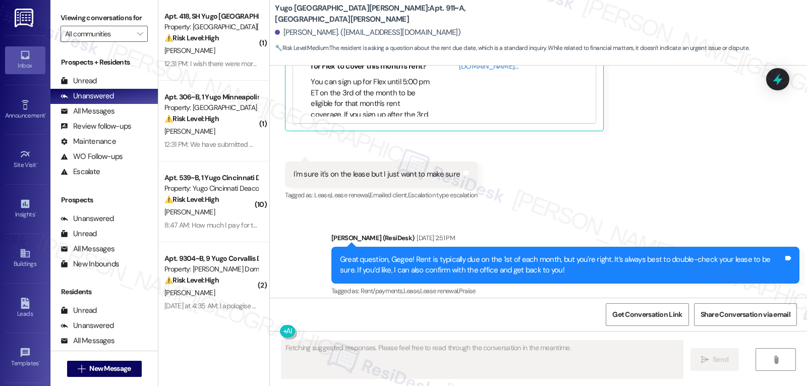
scroll to position [591, 0]
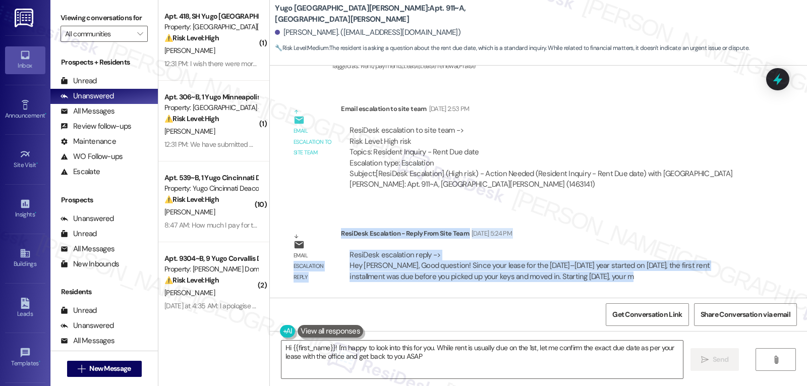
type textarea "Hi {{first_name}}! I'm happy to look into this for you. While rent is usually d…"
drag, startPoint x: 328, startPoint y: 230, endPoint x: 499, endPoint y: 227, distance: 170.6
click at [641, 273] on div "Email escalation reply ResiDesk Escalation - Reply From Site Team [DATE] 5:24 P…" at bounding box center [519, 259] width 483 height 77
click at [453, 357] on textarea "Hi {{first_name}}! I'm happy to look into this for you. While rent is usually d…" at bounding box center [483, 360] width 402 height 38
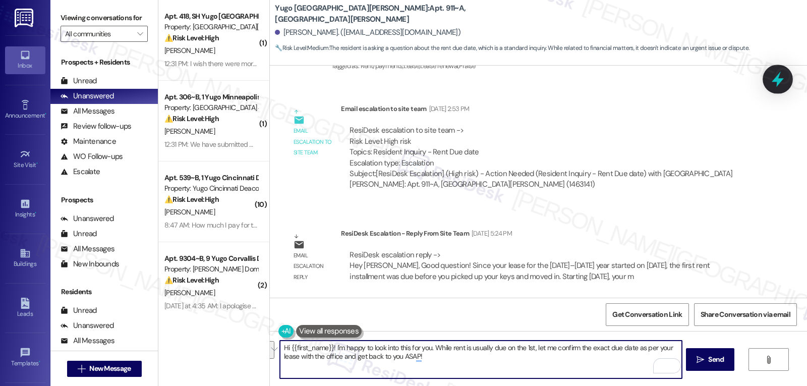
click at [783, 74] on icon at bounding box center [777, 79] width 17 height 17
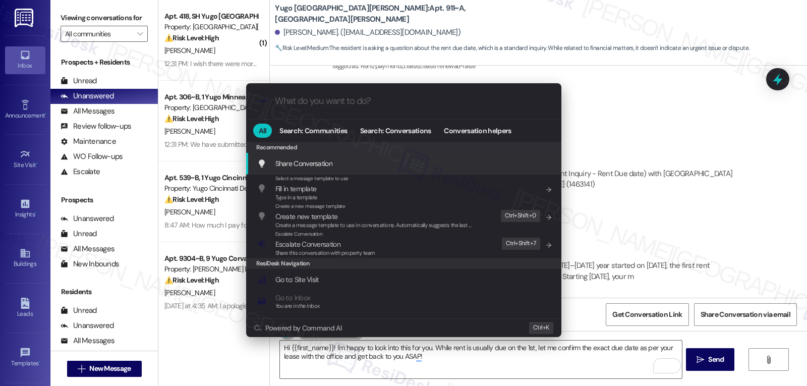
click at [667, 130] on div ".cls-1{fill:#0a055f;}.cls-2{fill:#0cc4c4;} resideskLogoBlueOrange All Search: C…" at bounding box center [403, 193] width 807 height 386
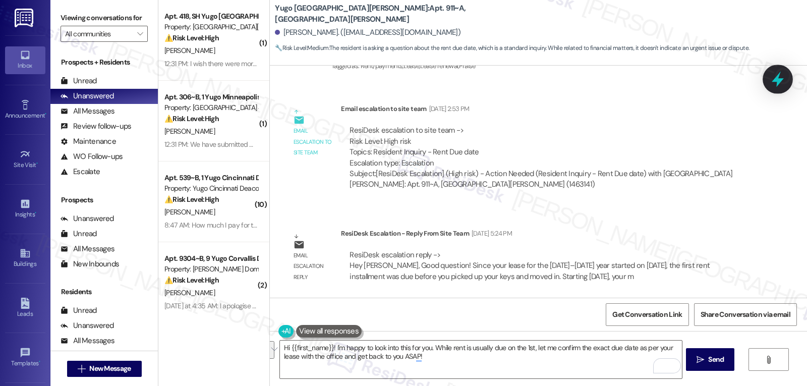
click at [781, 80] on icon at bounding box center [778, 80] width 12 height 16
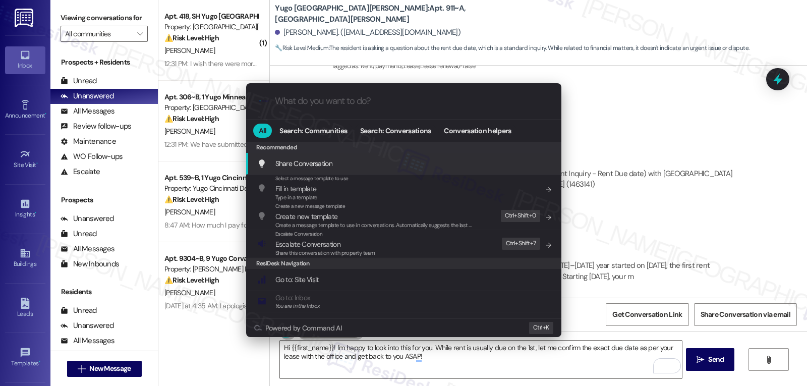
click at [663, 107] on div ".cls-1{fill:#0a055f;}.cls-2{fill:#0cc4c4;} resideskLogoBlueOrange All Search: C…" at bounding box center [403, 193] width 807 height 386
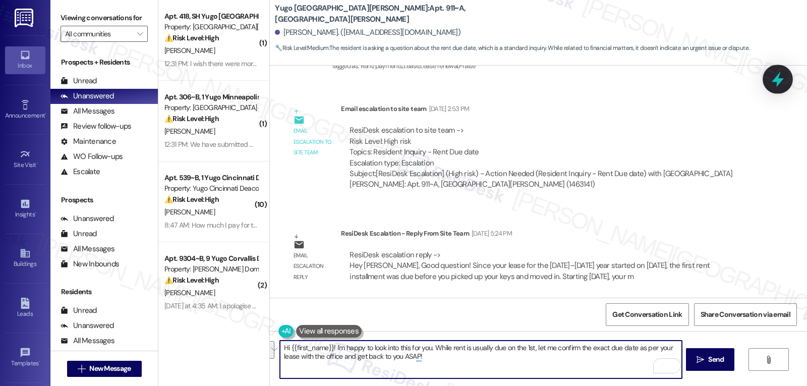
click at [781, 80] on icon at bounding box center [778, 80] width 12 height 16
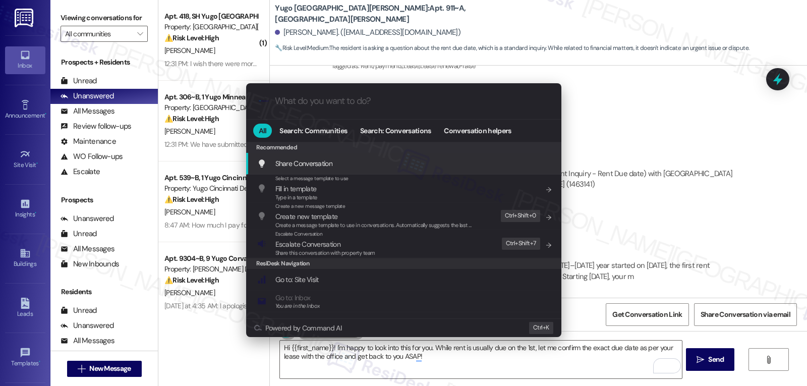
click at [299, 101] on input "What do you want to do?" at bounding box center [412, 101] width 274 height 11
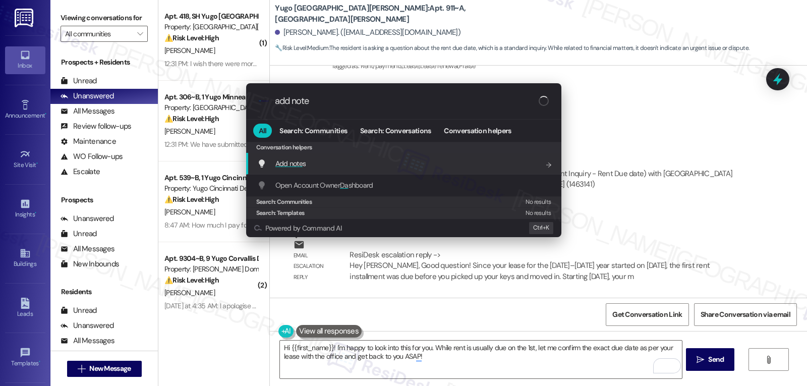
type input "add note"
click at [282, 168] on span "Add note" at bounding box center [289, 163] width 27 height 9
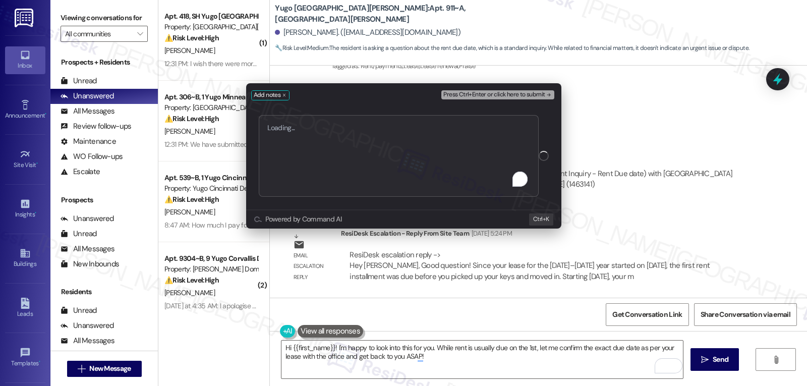
click at [337, 142] on textarea "To enrich screen reader interactions, please activate Accessibility in Grammarl…" at bounding box center [399, 156] width 280 height 82
type textarea "d"
type textarea "r"
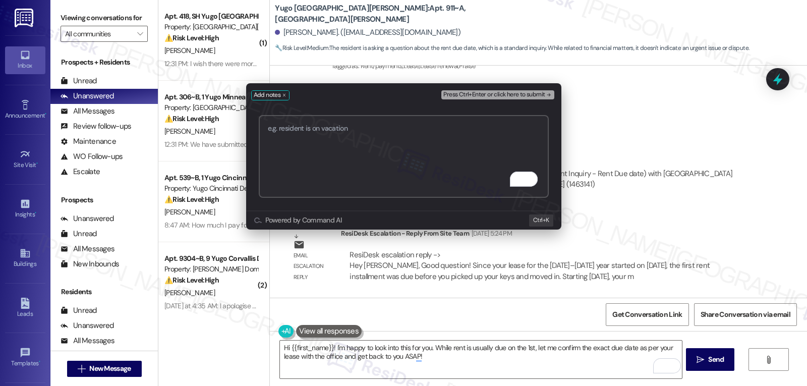
click at [690, 103] on div "Add notes Press Ctrl+Enter or click here to submit Submit Powered by Command AI…" at bounding box center [403, 193] width 807 height 386
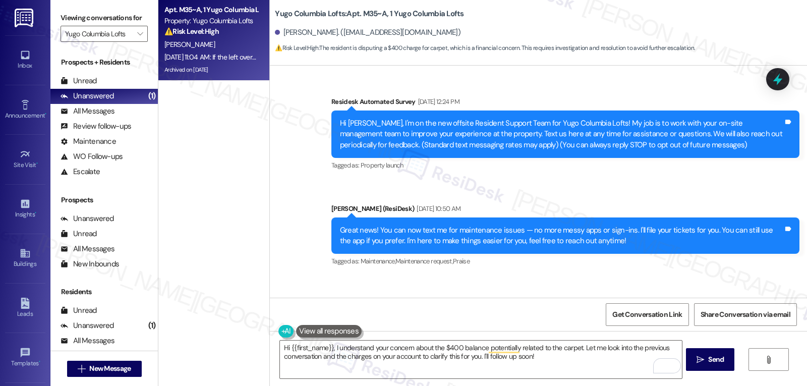
scroll to position [4170, 0]
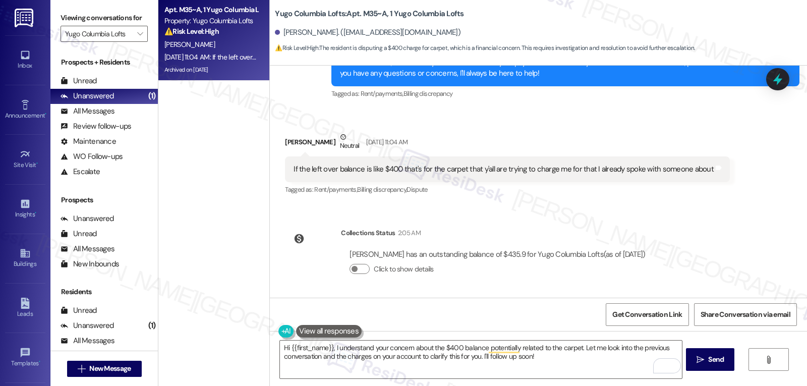
click at [494, 280] on div "Click to show details" at bounding box center [498, 271] width 296 height 22
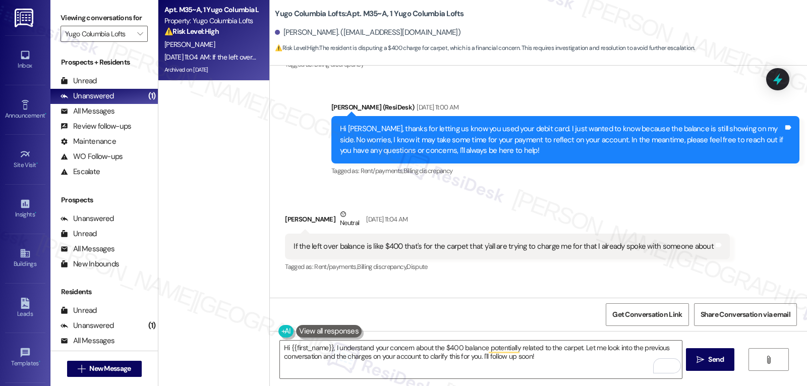
scroll to position [4069, 0]
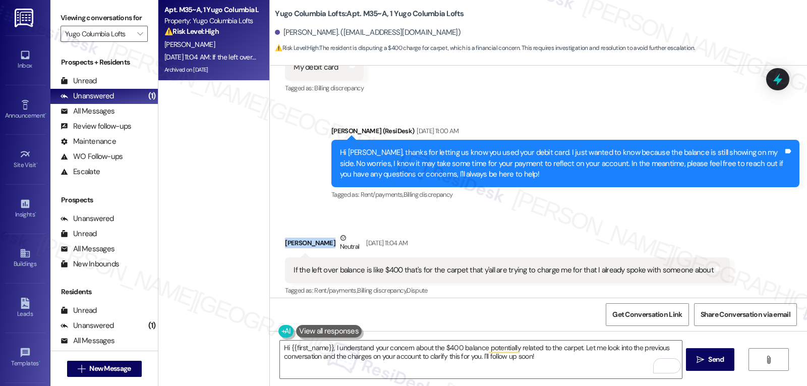
drag, startPoint x: 274, startPoint y: 244, endPoint x: 325, endPoint y: 254, distance: 52.1
click at [325, 254] on div "Received via SMS [PERSON_NAME] Neutral [DATE] 11:04 AM If the left over balance…" at bounding box center [508, 265] width 460 height 81
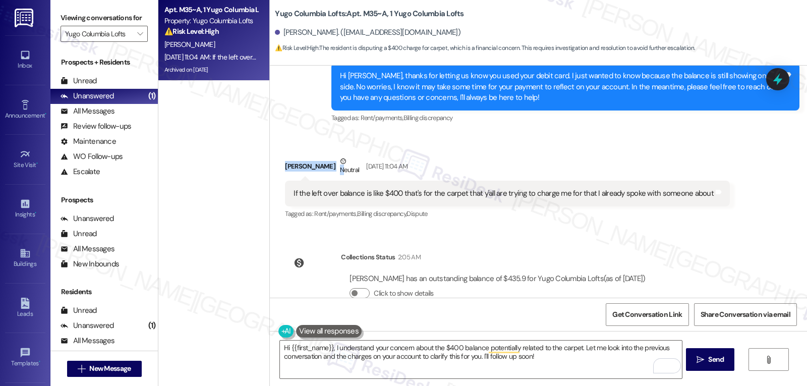
scroll to position [4170, 0]
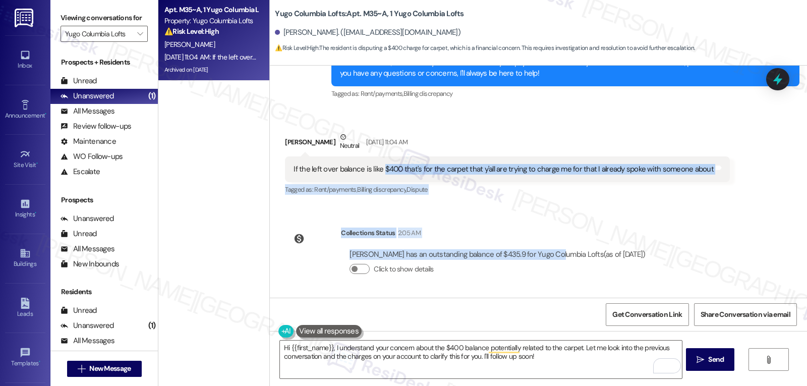
drag, startPoint x: 377, startPoint y: 171, endPoint x: 541, endPoint y: 258, distance: 185.5
click at [541, 258] on div "Survey, sent via SMS Residesk Automated Survey [DATE] 12:24 PM Hi [PERSON_NAME]…" at bounding box center [538, 182] width 537 height 232
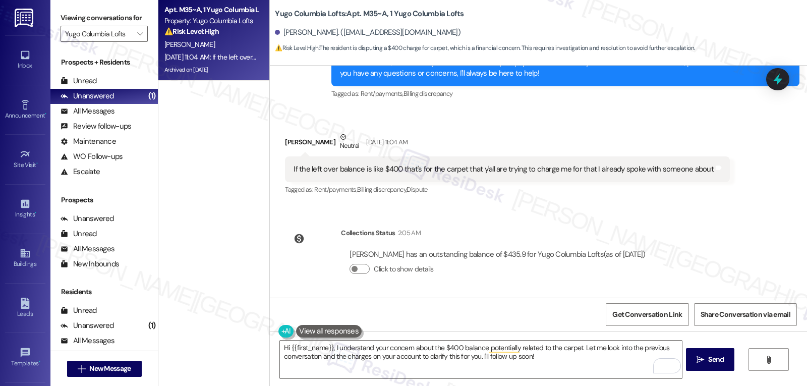
click at [511, 266] on div "Click to show details" at bounding box center [498, 269] width 296 height 11
drag, startPoint x: 373, startPoint y: 173, endPoint x: 620, endPoint y: 174, distance: 247.2
click at [620, 174] on div "If the left over balance is like $400 that's for the carpet that y'all are tryi…" at bounding box center [504, 169] width 420 height 11
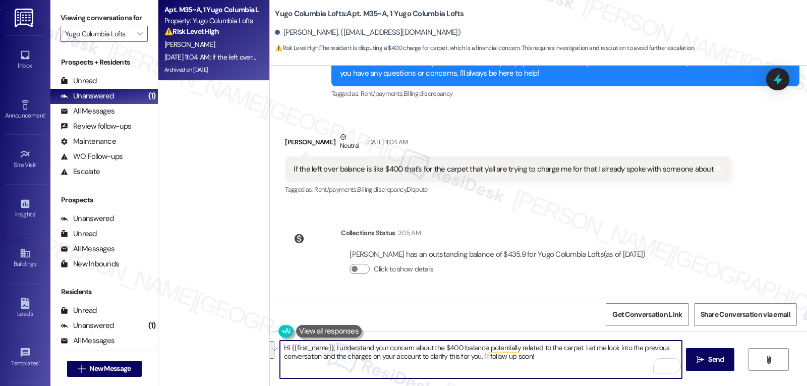
drag, startPoint x: 538, startPoint y: 359, endPoint x: 263, endPoint y: 349, distance: 275.2
click at [270, 349] on div "Hi {{first_name}}, I understand your concern about the $400 balance potentially…" at bounding box center [538, 369] width 537 height 76
click at [542, 365] on textarea "Hi {{first_name}}, I understand your concern about the $400 balance potentially…" at bounding box center [481, 360] width 402 height 38
click at [543, 367] on textarea "Hi {{first_name}}, I understand your concern about the $400 balance potentially…" at bounding box center [481, 360] width 402 height 38
drag, startPoint x: 560, startPoint y: 360, endPoint x: 252, endPoint y: 337, distance: 309.2
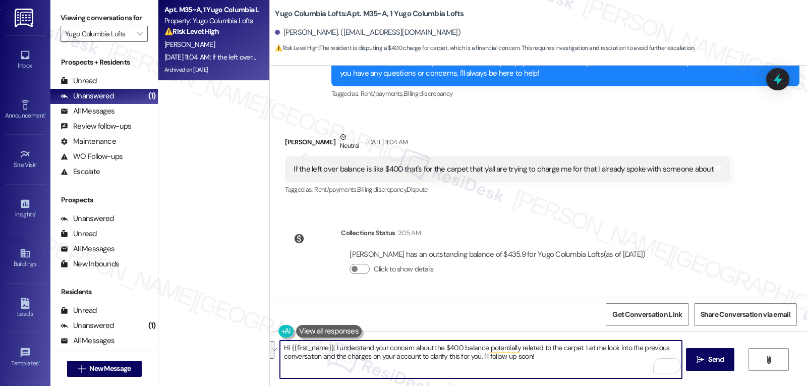
click at [252, 337] on div "Apt. M35~A, 1 Yugo Columbia Lofts Property: Yugo Columbia Lofts ⚠️ Risk Level: …" at bounding box center [482, 193] width 649 height 386
paste textarea "[PERSON_NAME], I apologize for the delayed response thank you for updating me a…"
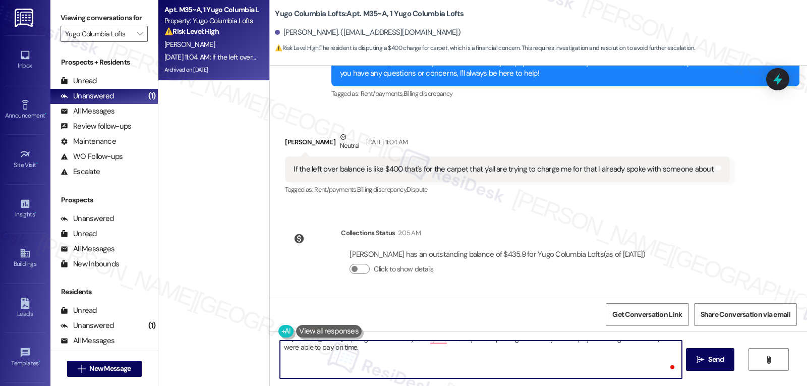
scroll to position [0, 0]
click at [417, 368] on textarea "Hi [PERSON_NAME], I apologize for the delayed response thank you for updating m…" at bounding box center [481, 360] width 402 height 38
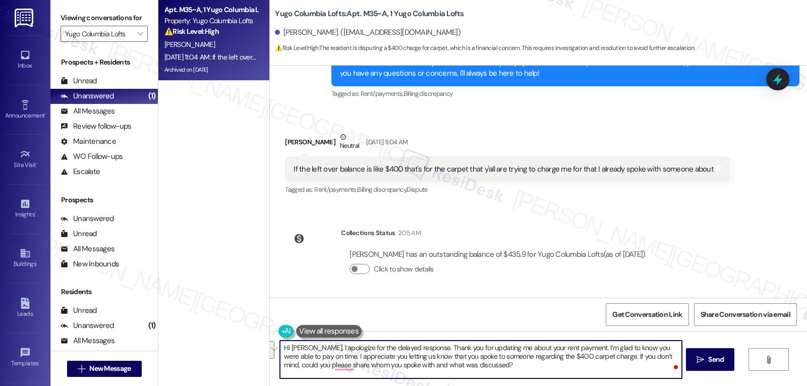
drag, startPoint x: 322, startPoint y: 354, endPoint x: 490, endPoint y: 370, distance: 168.8
click at [490, 370] on textarea "Hi [PERSON_NAME], I apologize for the delayed response. Thank you for updating …" at bounding box center [481, 360] width 402 height 38
click at [609, 364] on textarea "Hi [PERSON_NAME], I apologize for the delayed response. Thank you for updating …" at bounding box center [481, 360] width 402 height 38
click at [467, 370] on textarea "Hi [PERSON_NAME], I apologize for the delayed response. Thank you for updating …" at bounding box center [481, 360] width 402 height 38
type textarea "Hi [PERSON_NAME], I apologize for the delayed response. Thank you for updating …"
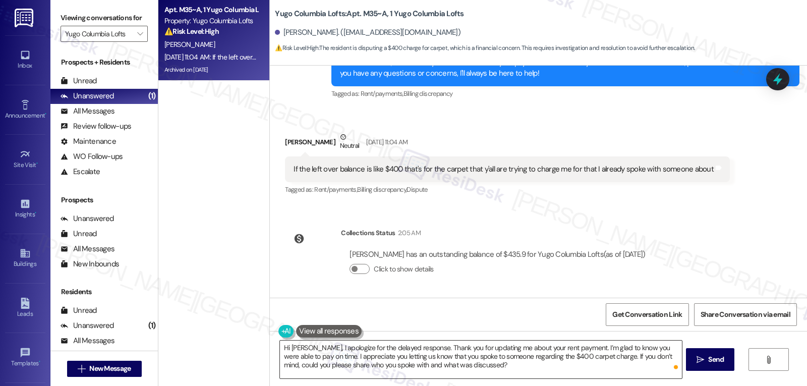
drag, startPoint x: 271, startPoint y: 343, endPoint x: 436, endPoint y: 346, distance: 165.0
click at [449, 344] on div "Hi [PERSON_NAME], I apologize for the delayed response. Thank you for updating …" at bounding box center [475, 359] width 403 height 39
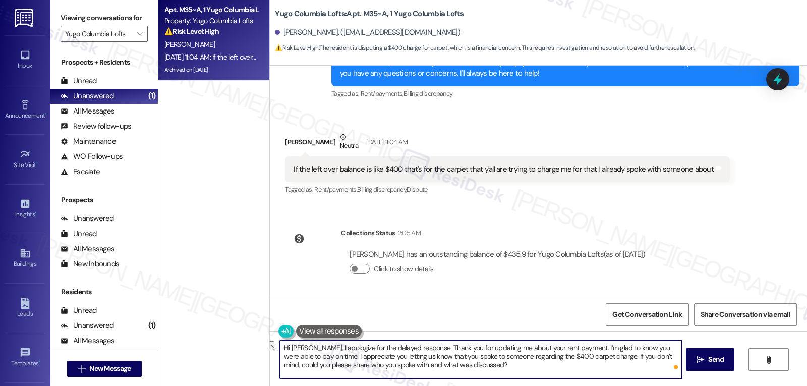
drag, startPoint x: 274, startPoint y: 348, endPoint x: 426, endPoint y: 348, distance: 151.9
click at [426, 348] on textarea "Hi [PERSON_NAME], I apologize for the delayed response. Thank you for updating …" at bounding box center [481, 360] width 402 height 38
click at [429, 347] on textarea "Hi [PERSON_NAME], I apologize for the delayed response. Thank you for updating …" at bounding box center [481, 360] width 402 height 38
drag, startPoint x: 426, startPoint y: 346, endPoint x: 621, endPoint y: 347, distance: 194.3
click at [631, 343] on textarea "Hi [PERSON_NAME], I apologize for the delayed response. Thank you for updating …" at bounding box center [481, 360] width 402 height 38
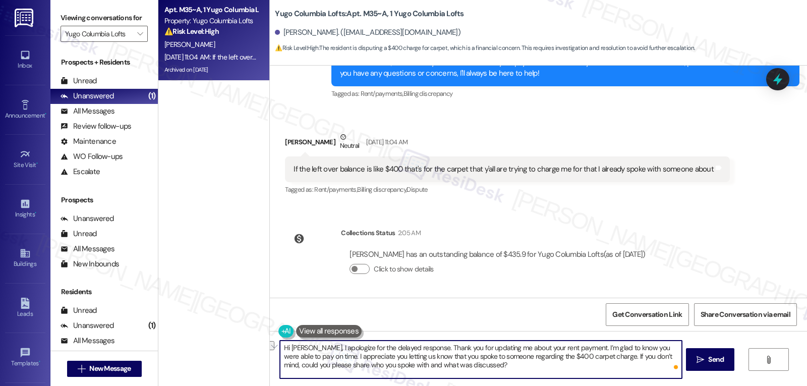
click at [592, 354] on textarea "Hi [PERSON_NAME], I apologize for the delayed response. Thank you for updating …" at bounding box center [481, 360] width 402 height 38
drag, startPoint x: 581, startPoint y: 349, endPoint x: 482, endPoint y: 353, distance: 98.5
click at [482, 353] on textarea "Hi [PERSON_NAME], I apologize for the delayed response. Thank you for updating …" at bounding box center [481, 360] width 402 height 38
drag, startPoint x: 487, startPoint y: 364, endPoint x: 472, endPoint y: 367, distance: 15.5
click at [485, 365] on textarea "Hi [PERSON_NAME], I apologize for the delayed response. Thank you for updating …" at bounding box center [481, 360] width 402 height 38
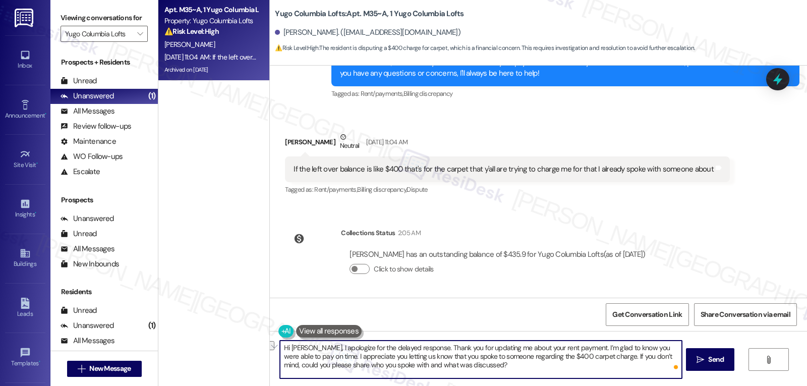
drag, startPoint x: 320, startPoint y: 355, endPoint x: 601, endPoint y: 356, distance: 281.1
click at [601, 356] on textarea "Hi [PERSON_NAME], I apologize for the delayed response. Thank you for updating …" at bounding box center [481, 360] width 402 height 38
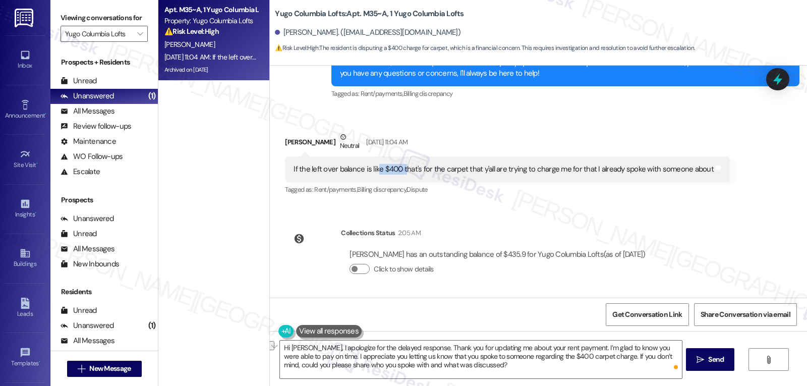
drag, startPoint x: 371, startPoint y: 174, endPoint x: 399, endPoint y: 172, distance: 28.3
click at [399, 172] on div "If the left over balance is like $400 that's for the carpet that y'all are tryi…" at bounding box center [504, 169] width 420 height 11
drag, startPoint x: 484, startPoint y: 255, endPoint x: 579, endPoint y: 256, distance: 94.4
click at [579, 256] on div "[PERSON_NAME] has an outstanding balance of $435.9 for Yugo Columbia Lofts (as …" at bounding box center [498, 254] width 296 height 11
drag, startPoint x: 572, startPoint y: 372, endPoint x: 577, endPoint y: 369, distance: 5.2
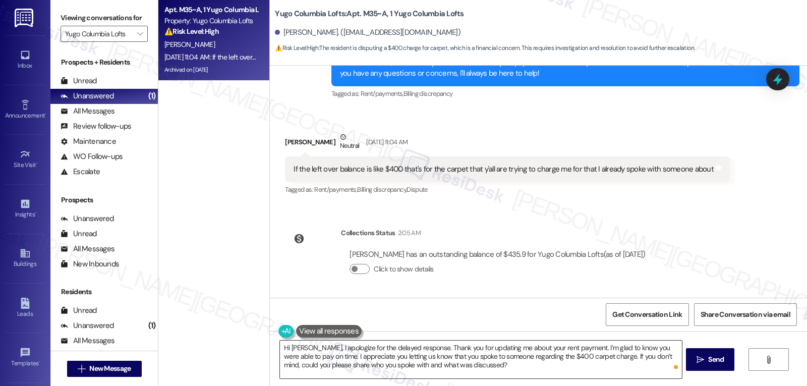
click at [573, 372] on textarea "Hi [PERSON_NAME], I apologize for the delayed response. Thank you for updating …" at bounding box center [481, 360] width 402 height 38
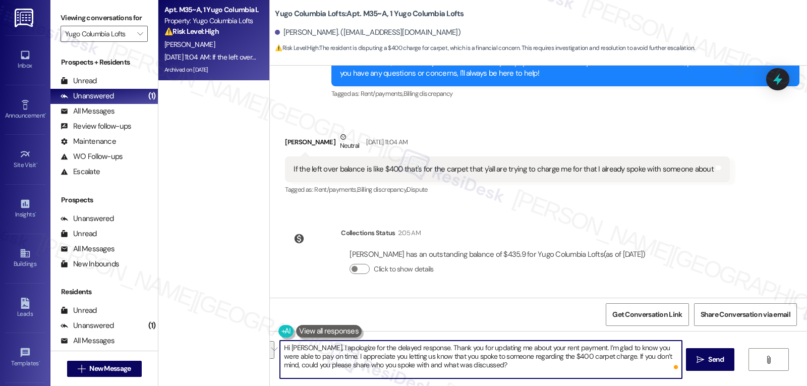
drag, startPoint x: 599, startPoint y: 358, endPoint x: 610, endPoint y: 370, distance: 16.1
click at [610, 370] on textarea "Hi [PERSON_NAME], I apologize for the delayed response. Thank you for updating …" at bounding box center [481, 360] width 402 height 38
click at [592, 369] on textarea "Hi [PERSON_NAME], I apologize for the delayed response. Thank you for updating …" at bounding box center [481, 360] width 402 height 38
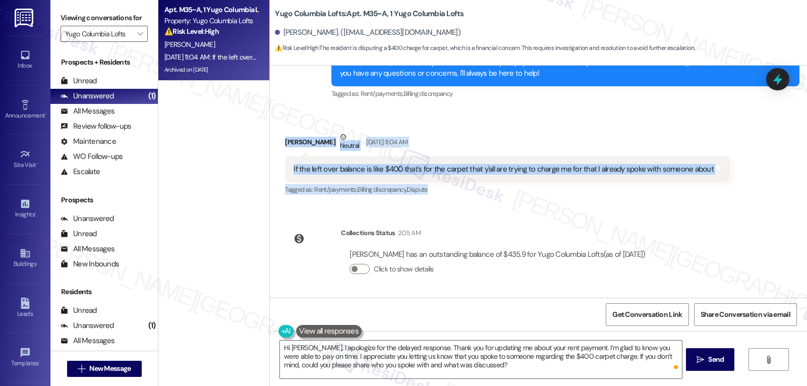
drag, startPoint x: 273, startPoint y: 141, endPoint x: 528, endPoint y: 187, distance: 258.9
click at [528, 187] on div "Received via SMS [PERSON_NAME] Neutral [DATE] 11:04 AM If the left over balance…" at bounding box center [508, 164] width 460 height 81
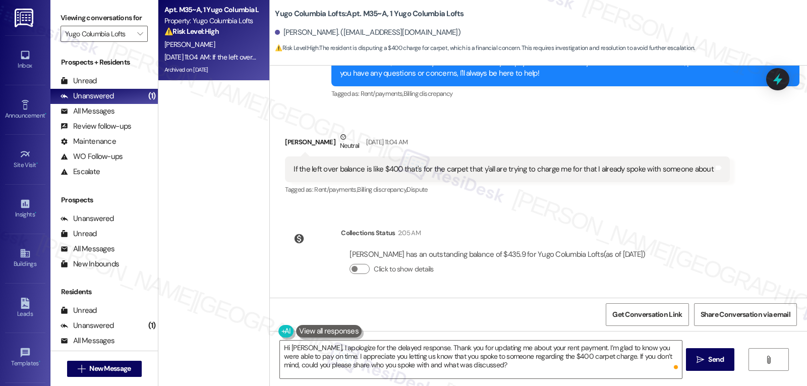
click at [494, 253] on div "[PERSON_NAME] has an outstanding balance of $435.9 for Yugo Columbia Lofts (as …" at bounding box center [498, 254] width 296 height 11
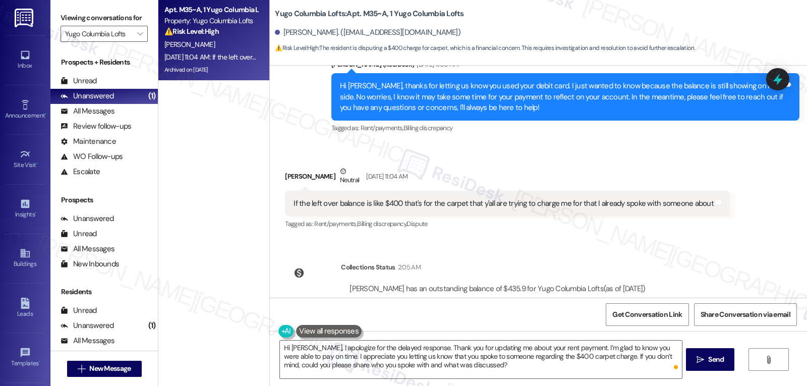
scroll to position [4170, 0]
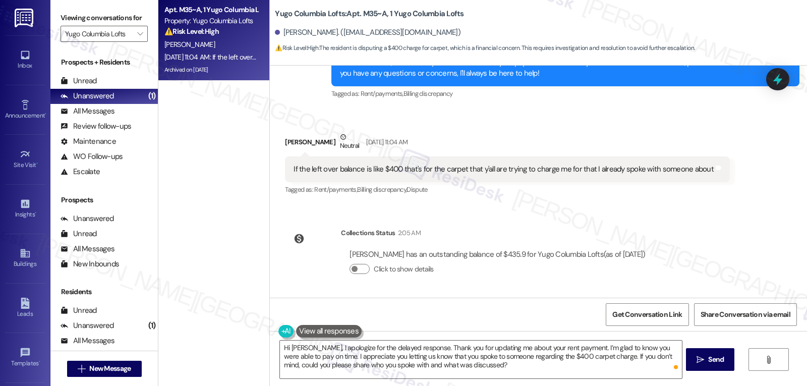
click at [385, 173] on div "If the left over balance is like $400 that's for the carpet that y'all are tryi…" at bounding box center [504, 169] width 420 height 11
drag, startPoint x: 351, startPoint y: 372, endPoint x: 367, endPoint y: 368, distance: 16.2
click at [351, 371] on textarea "Hi [PERSON_NAME], I apologize for the delayed response. Thank you for updating …" at bounding box center [481, 360] width 402 height 38
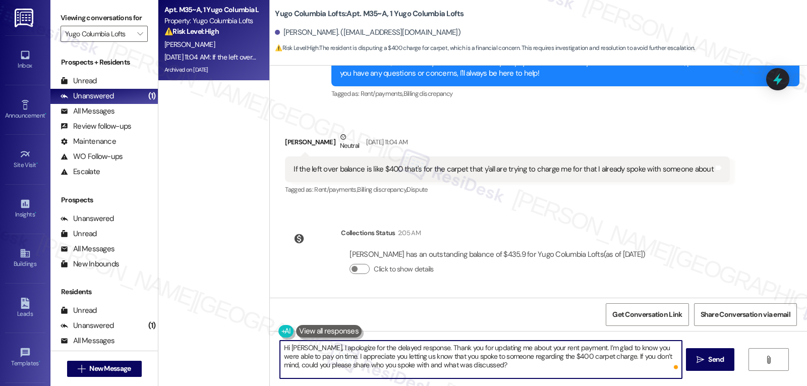
drag, startPoint x: 599, startPoint y: 356, endPoint x: 607, endPoint y: 376, distance: 21.6
click at [607, 376] on textarea "Hi [PERSON_NAME], I apologize for the delayed response. Thank you for updating …" at bounding box center [481, 360] width 402 height 38
click at [477, 370] on textarea "Hi [PERSON_NAME], I apologize for the delayed response. Thank you for updating …" at bounding box center [481, 360] width 402 height 38
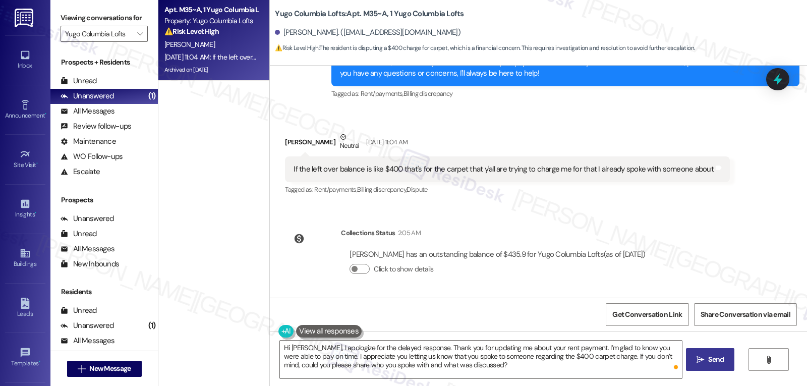
click at [709, 365] on span "Send" at bounding box center [716, 359] width 16 height 11
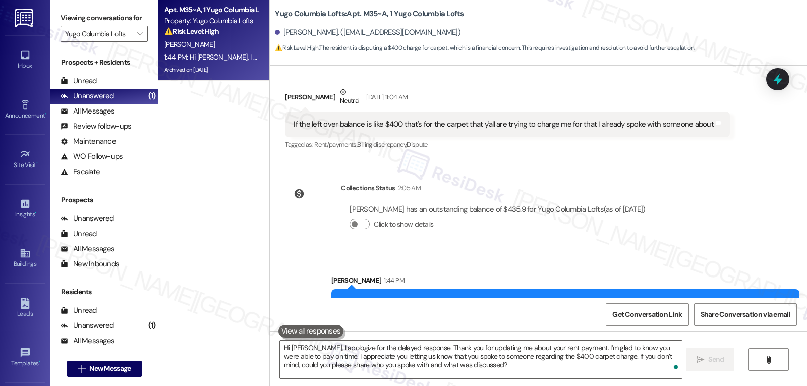
scroll to position [4262, 0]
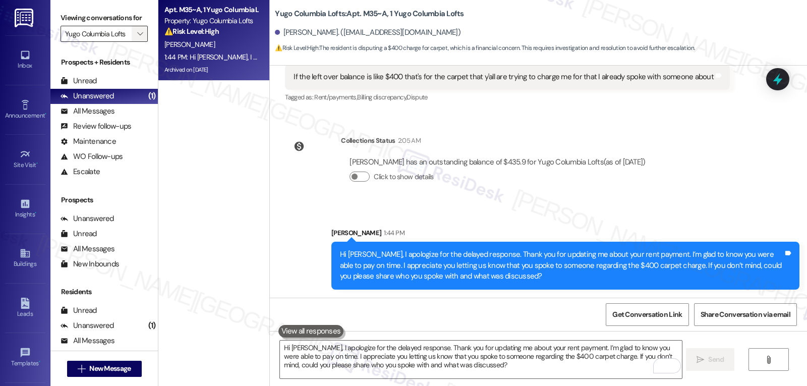
click at [135, 42] on span "" at bounding box center [140, 34] width 10 height 16
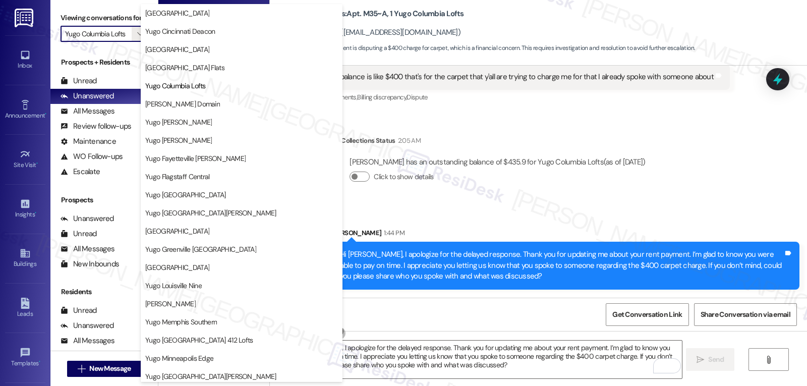
scroll to position [0, 0]
click at [184, 91] on button "Yugo Columbia Lofts" at bounding box center [242, 86] width 202 height 18
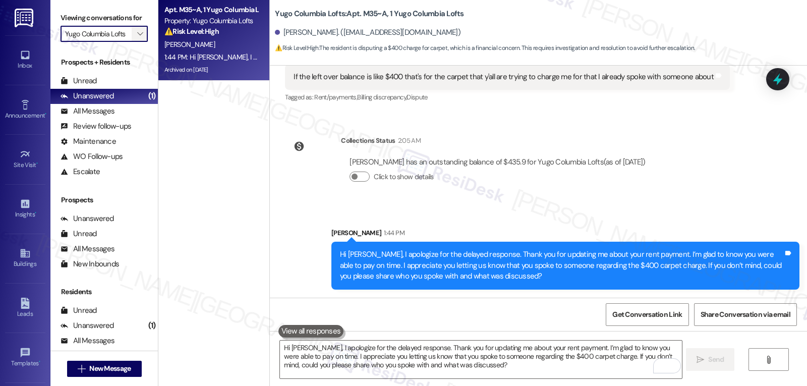
click at [137, 42] on span "" at bounding box center [140, 34] width 10 height 16
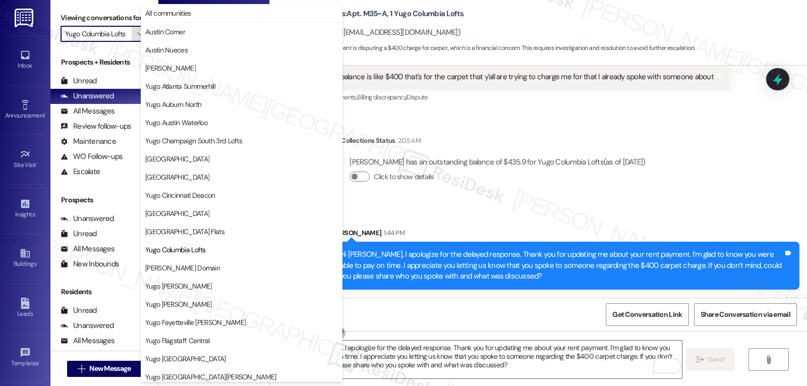
scroll to position [164, 0]
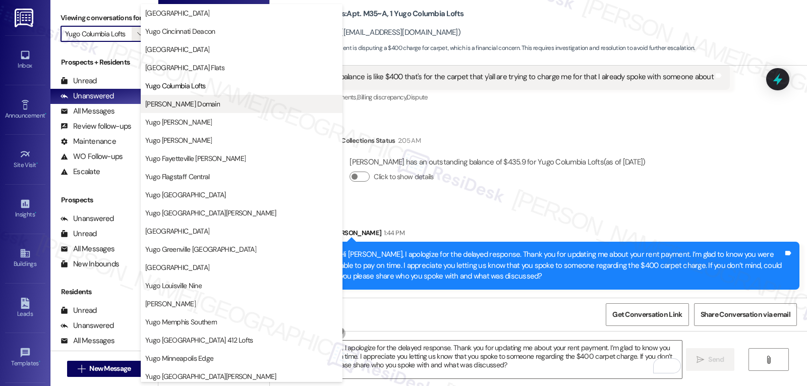
click at [212, 105] on span "[PERSON_NAME] Domain" at bounding box center [241, 104] width 193 height 10
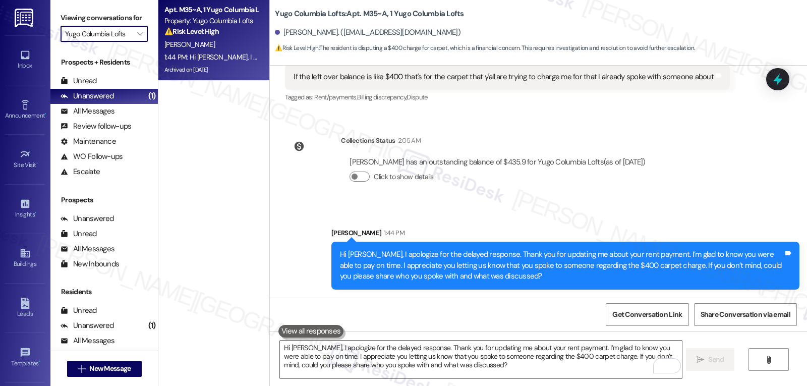
type input "[PERSON_NAME] Domain"
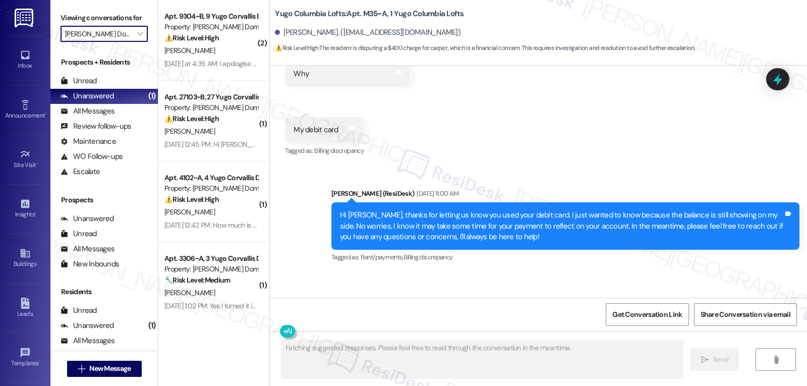
scroll to position [4077, 0]
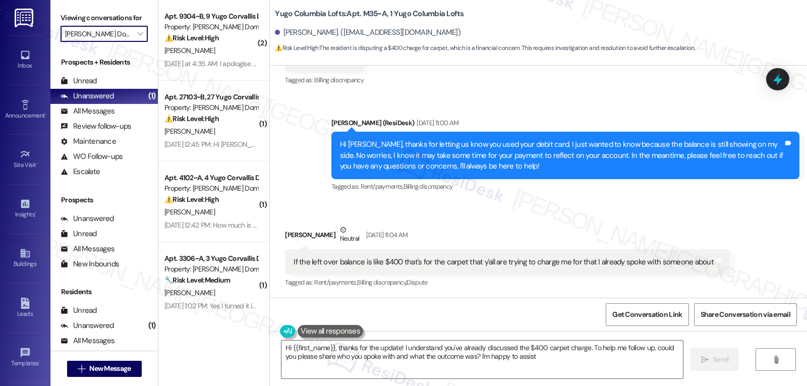
type textarea "Hi {{first_name}}, thanks for the update! I understand you've already discussed…"
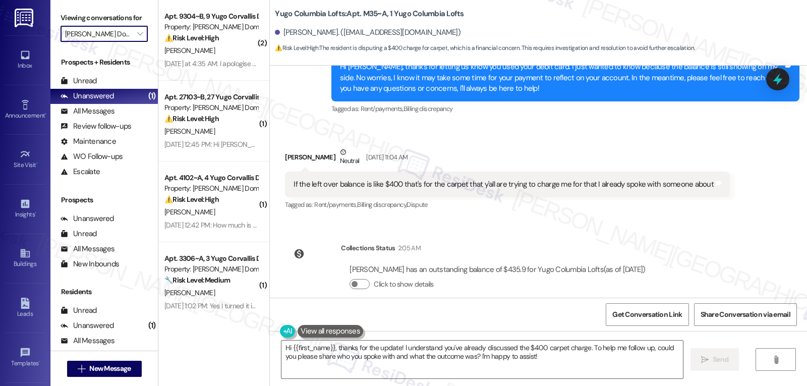
scroll to position [4277, 0]
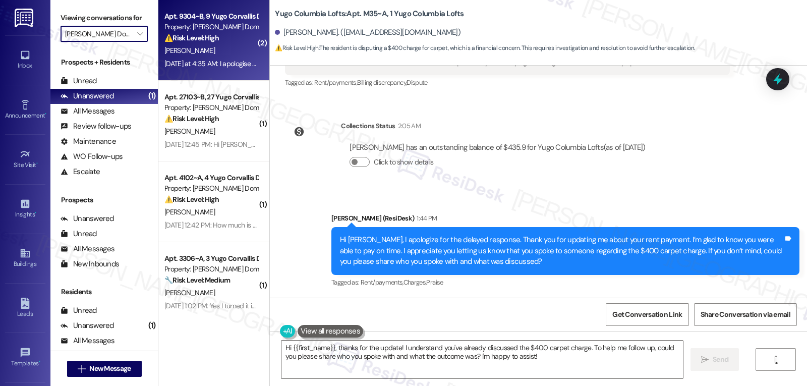
click at [243, 61] on div "[DATE] at 4:35 AM: I apologise for not paying rent. I am travelling in rural pa…" at bounding box center [464, 63] width 600 height 9
type textarea "Fetching suggested responses. Please feel free to read through the conversation…"
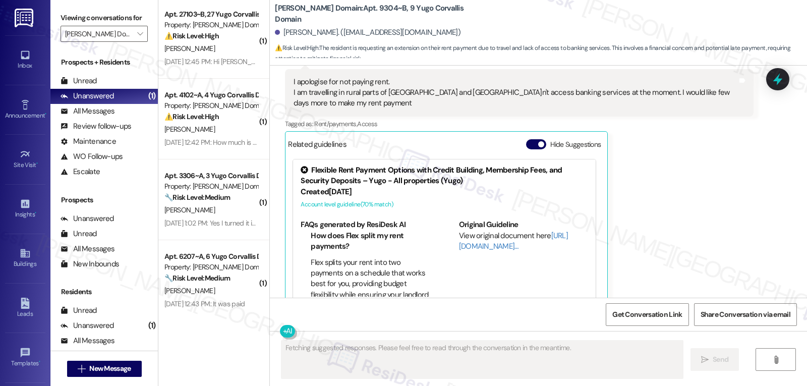
scroll to position [0, 0]
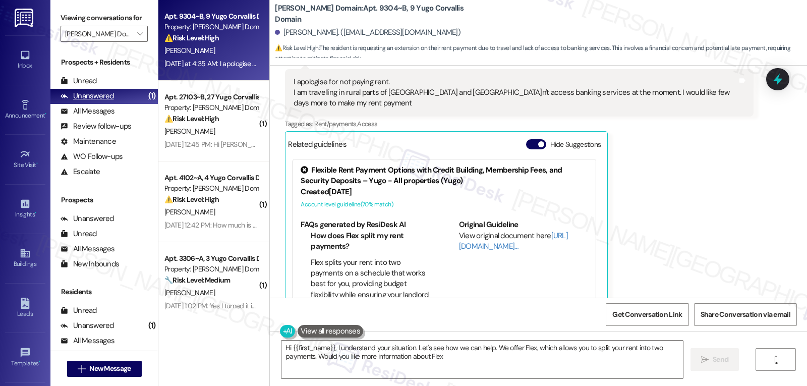
type textarea "Hi {{first_name}}, I understand your situation. Let's see how we can help. We o…"
click at [137, 38] on icon "" at bounding box center [140, 34] width 6 height 8
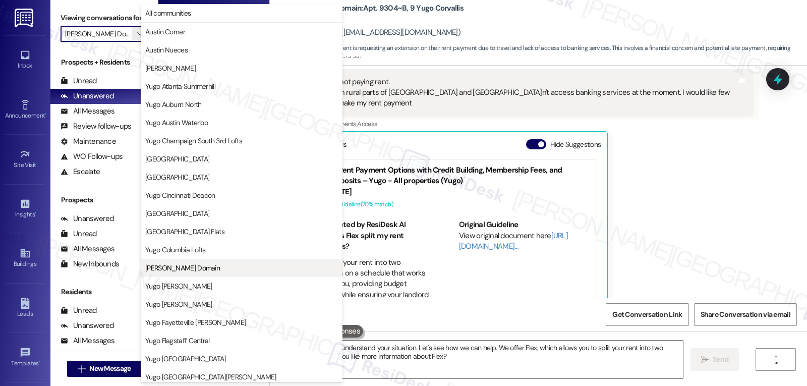
scroll to position [164, 0]
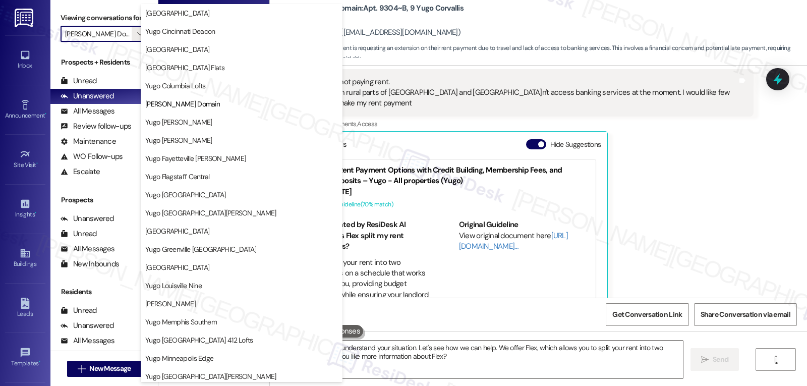
click at [688, 192] on div "[PERSON_NAME] Neutral [DATE] at 4:35 AM I apologise for not paying rent. I am t…" at bounding box center [519, 177] width 468 height 267
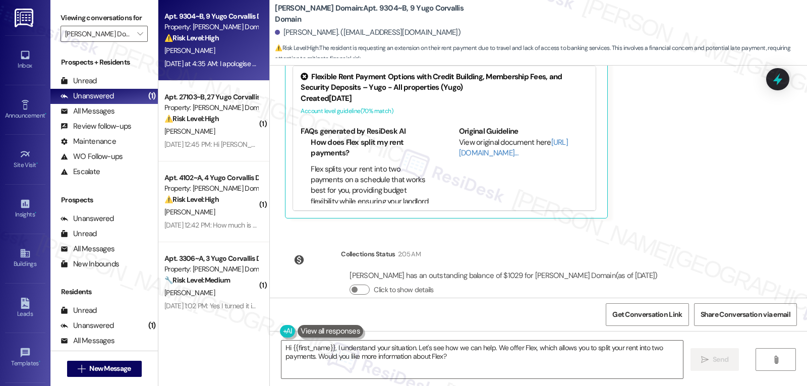
scroll to position [1685, 0]
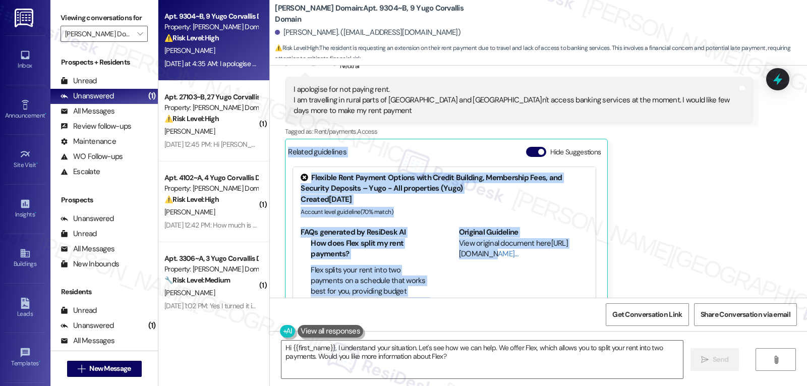
drag, startPoint x: 278, startPoint y: 122, endPoint x: 544, endPoint y: 278, distance: 308.7
click at [544, 278] on div "Received via SMS [PERSON_NAME] Neutral [DATE] at 4:35 AM I apologise for not pa…" at bounding box center [519, 185] width 483 height 283
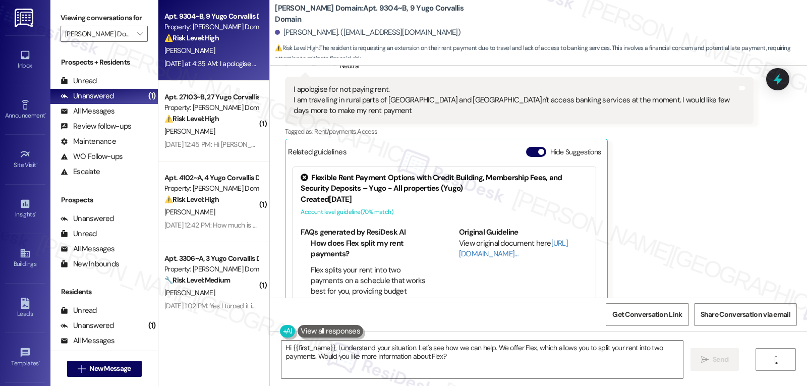
click at [651, 169] on div "[PERSON_NAME] Neutral [DATE] at 4:35 AM I apologise for not paying rent. I am t…" at bounding box center [519, 185] width 468 height 267
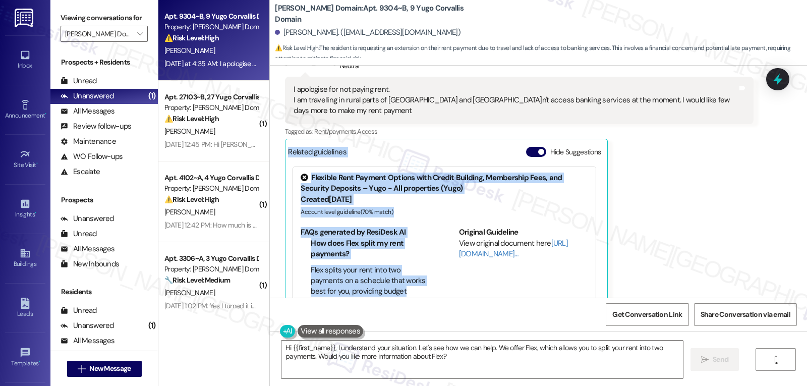
drag, startPoint x: 277, startPoint y: 127, endPoint x: 411, endPoint y: 270, distance: 196.0
click at [411, 270] on div "Received via SMS [PERSON_NAME] Neutral [DATE] at 4:35 AM I apologise for not pa…" at bounding box center [519, 185] width 483 height 283
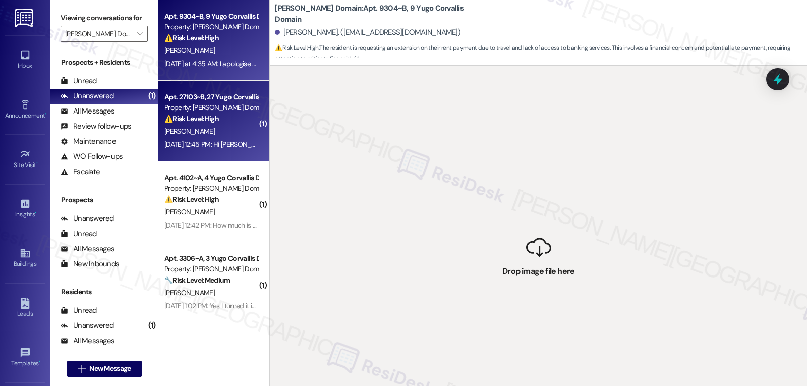
click at [216, 136] on div "[PERSON_NAME]" at bounding box center [210, 131] width 95 height 13
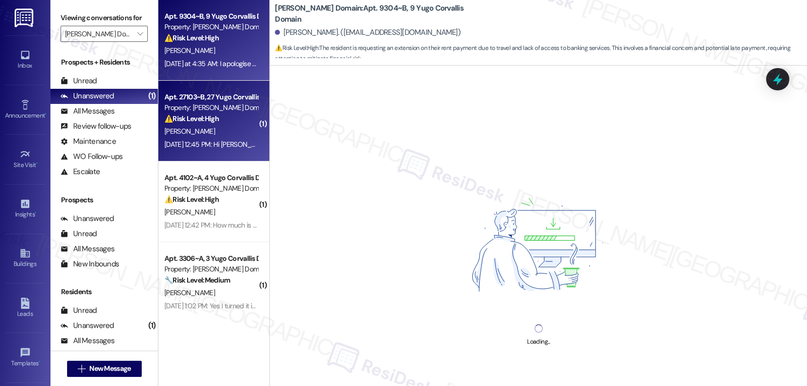
click at [210, 60] on div "[DATE] at 4:35 AM: I apologise for not paying rent. I am travelling in rural pa…" at bounding box center [464, 63] width 600 height 9
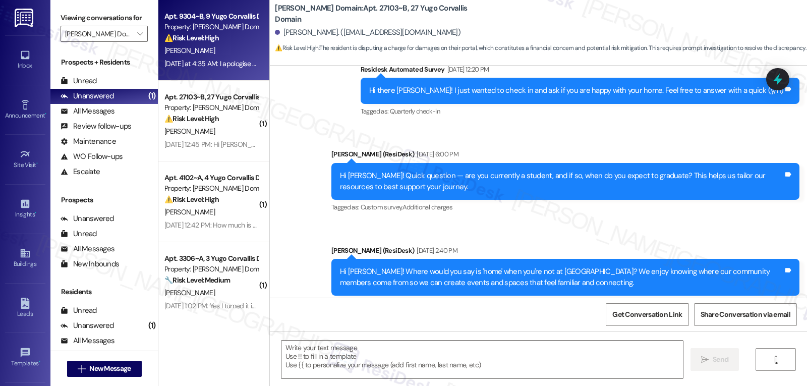
type textarea "Fetching suggested responses. Please feel free to read through the conversation…"
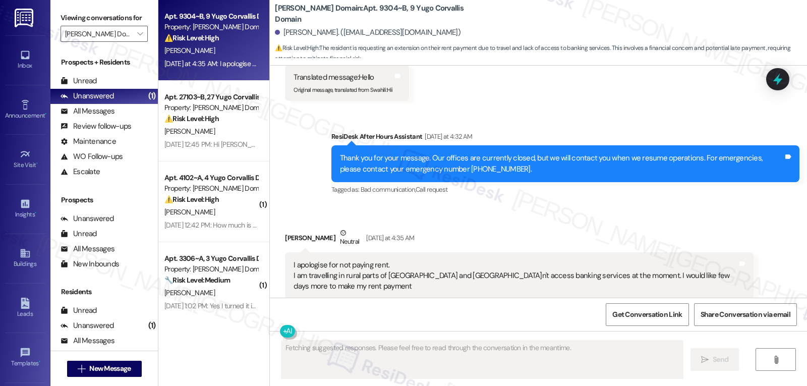
scroll to position [1491, 0]
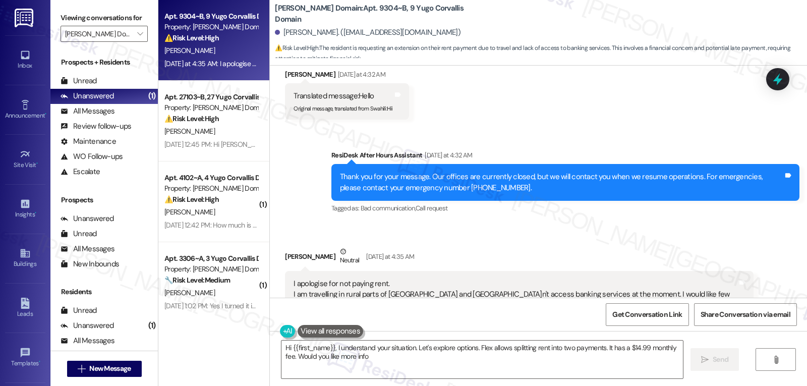
type textarea "Hi {{first_name}}, I understand your situation. Let's explore options. Flex all…"
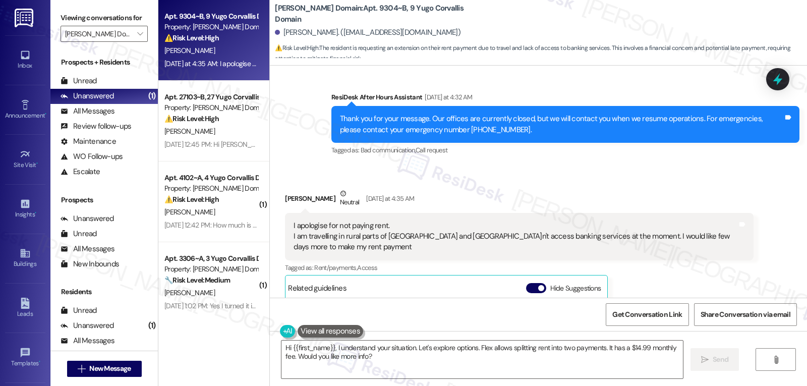
scroll to position [1584, 0]
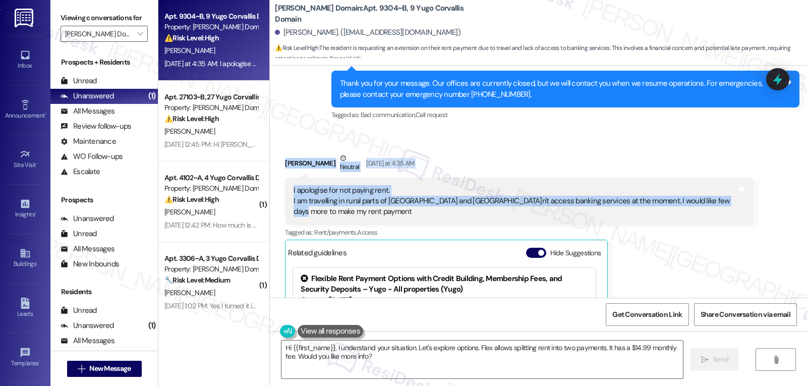
drag, startPoint x: 277, startPoint y: 151, endPoint x: 712, endPoint y: 187, distance: 437.0
click at [712, 187] on div "Received via SMS [PERSON_NAME] Neutral [DATE] at 4:35 AM I apologise for not pa…" at bounding box center [519, 286] width 483 height 283
click at [684, 255] on div "[PERSON_NAME] Neutral [DATE] at 4:35 AM I apologise for not paying rent. I am t…" at bounding box center [519, 286] width 468 height 267
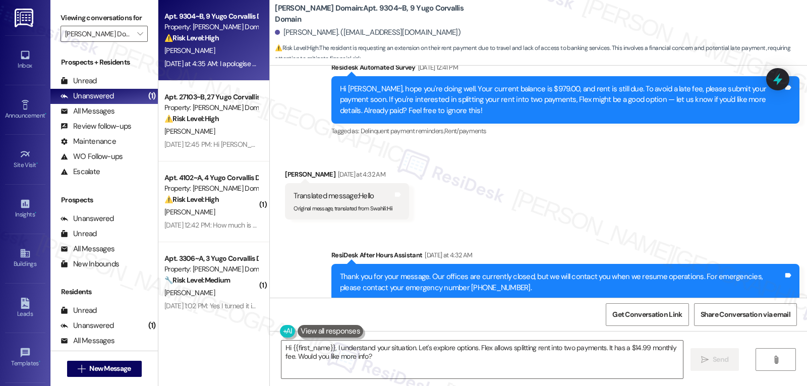
scroll to position [1378, 0]
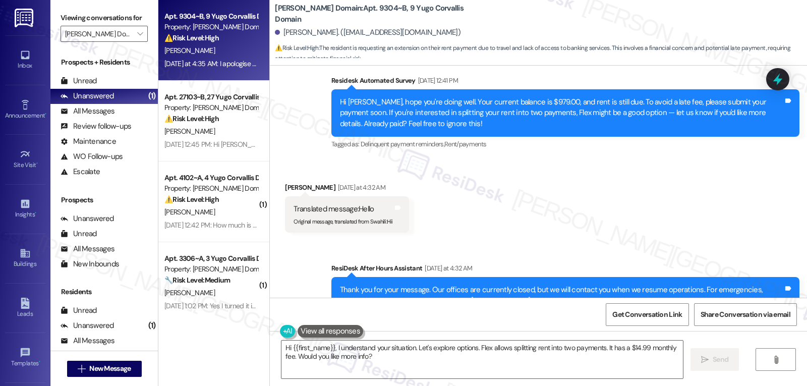
click at [382, 218] on sub "Original message, translated from Swahili : Hii" at bounding box center [343, 221] width 99 height 7
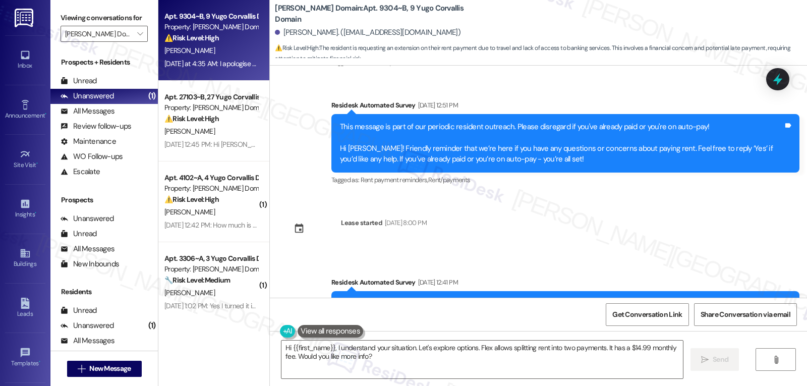
scroll to position [1277, 0]
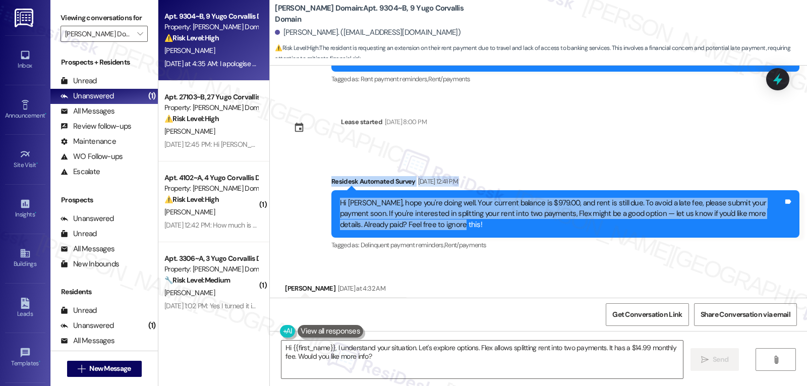
drag, startPoint x: 323, startPoint y: 173, endPoint x: 559, endPoint y: 216, distance: 239.5
click at [559, 216] on div "Survey, sent via SMS Residesk Automated Survey [DATE] 12:41 PM Hi [PERSON_NAME]…" at bounding box center [565, 215] width 483 height 92
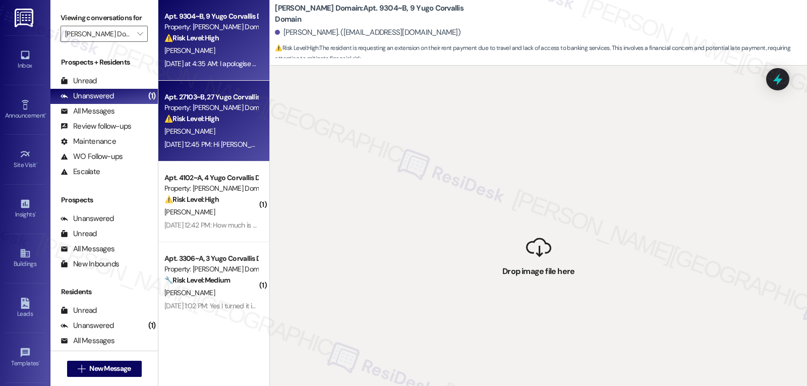
click at [199, 138] on div "[DATE] 12:45 PM: Hi [PERSON_NAME], on my portal this charge is for damages. I'm…" at bounding box center [210, 144] width 95 height 13
click at [198, 63] on div "[DATE] at 4:35 AM: I apologise for not paying rent. I am travelling in rural pa…" at bounding box center [464, 63] width 600 height 9
click at [209, 140] on div "[DATE] 12:45 PM: Hi [PERSON_NAME], on my portal this charge is for damages. I'm…" at bounding box center [383, 144] width 439 height 9
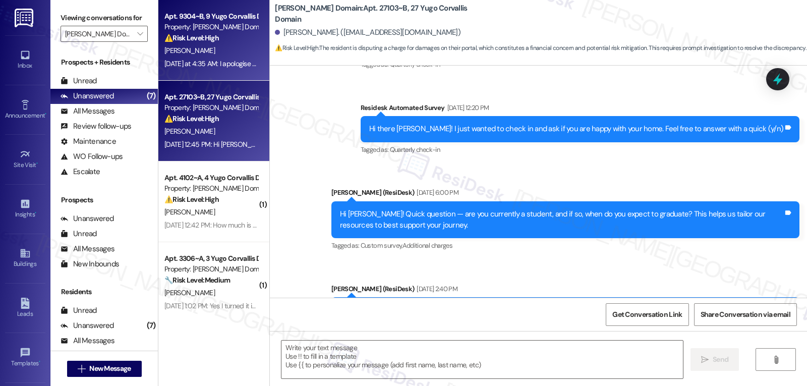
click at [220, 47] on div "[PERSON_NAME]" at bounding box center [210, 50] width 95 height 13
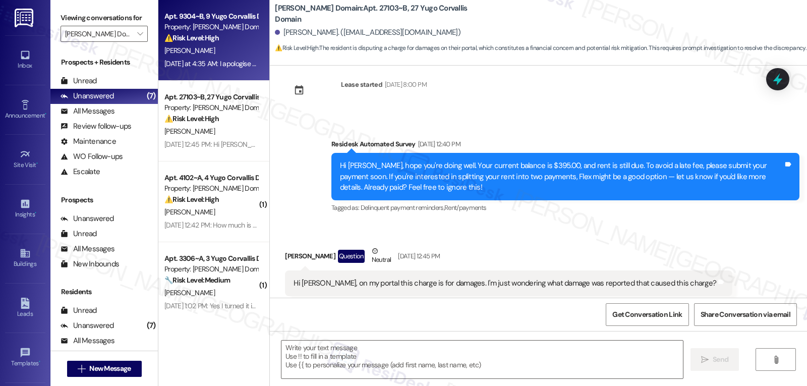
type textarea "Fetching suggested responses. Please feel free to read through the conversation…"
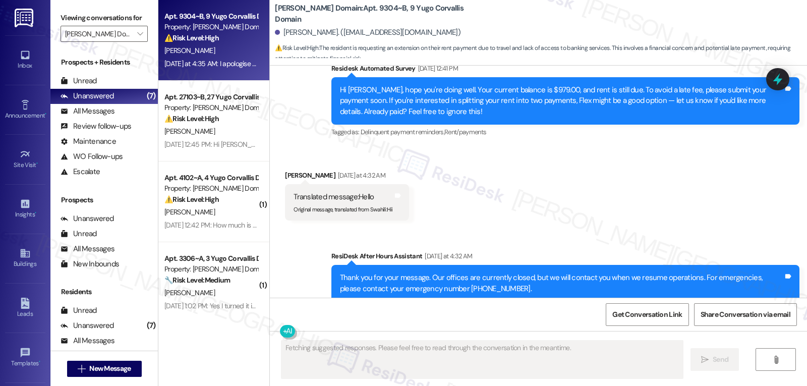
scroll to position [1289, 0]
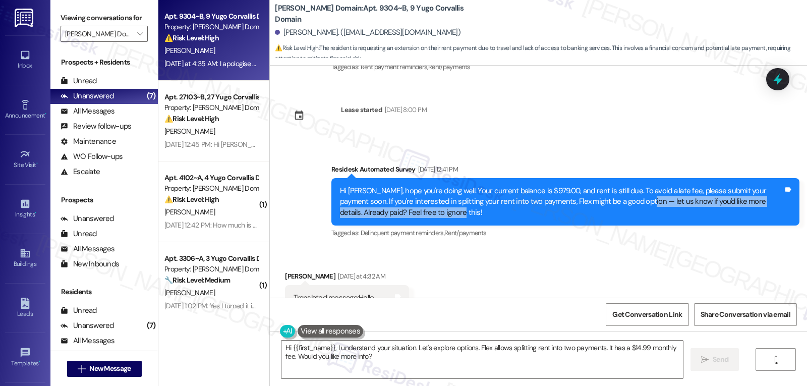
drag, startPoint x: 609, startPoint y: 193, endPoint x: 653, endPoint y: 211, distance: 48.2
click at [653, 211] on div "Hi Chinmay, hope you're doing well. Your current balance is $979.00, and rent i…" at bounding box center [566, 201] width 468 height 47
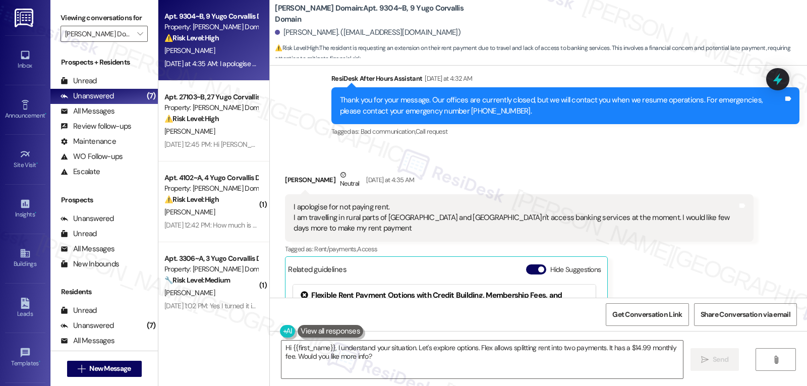
scroll to position [1591, 0]
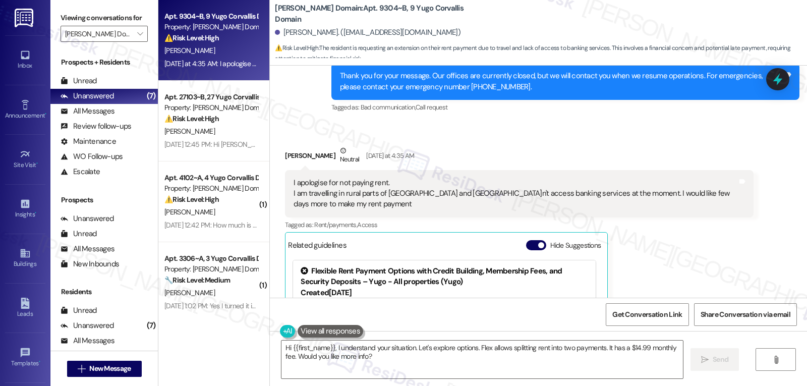
click at [698, 262] on div "Chinmay Mhatre Neutral Yesterday at 4:35 AM I apologise for not paying rent. I …" at bounding box center [519, 278] width 468 height 267
click at [370, 368] on textarea "Hi {{first_name}}, I understand your situation. Let's explore options. Flex all…" at bounding box center [483, 360] width 402 height 38
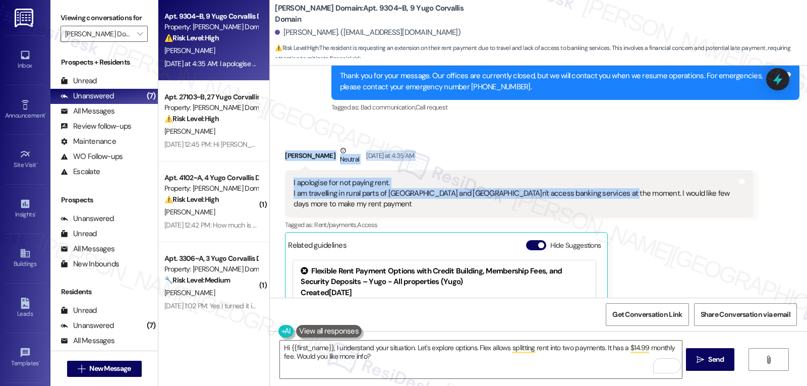
drag, startPoint x: 277, startPoint y: 144, endPoint x: 692, endPoint y: 223, distance: 422.6
click at [634, 193] on div "Received via SMS Chinmay Mhatre Neutral Yesterday at 4:35 AM I apologise for no…" at bounding box center [519, 279] width 483 height 283
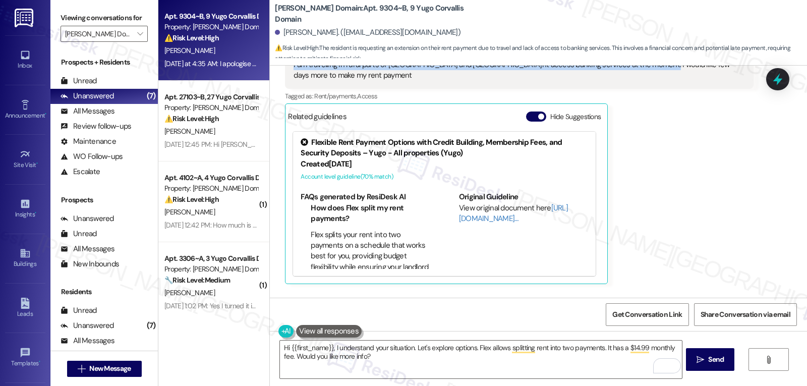
scroll to position [1733, 0]
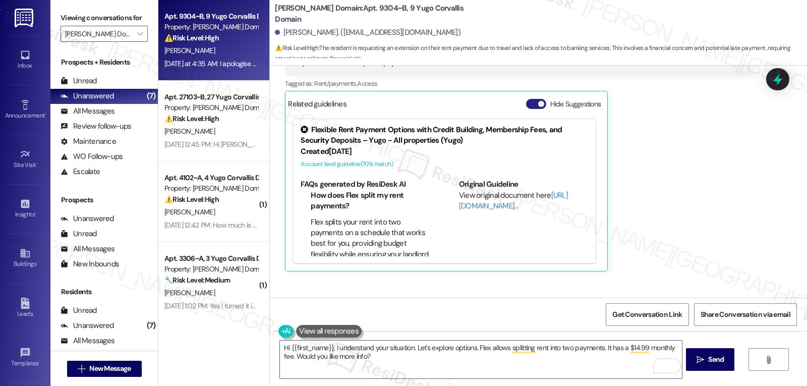
click at [530, 99] on button "Hide Suggestions" at bounding box center [536, 104] width 20 height 10
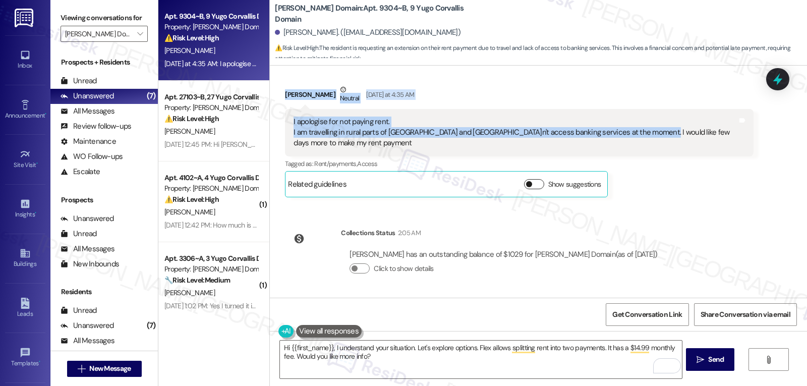
scroll to position [1631, 0]
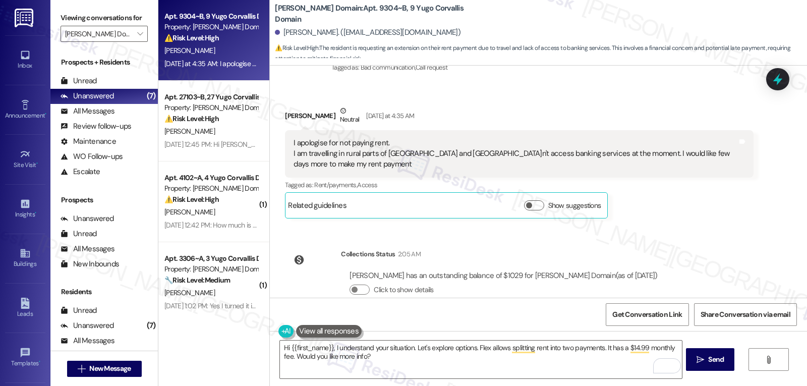
click at [539, 200] on div "Show suggestions" at bounding box center [564, 205] width 81 height 11
click at [529, 200] on button "Show suggestions" at bounding box center [534, 205] width 20 height 10
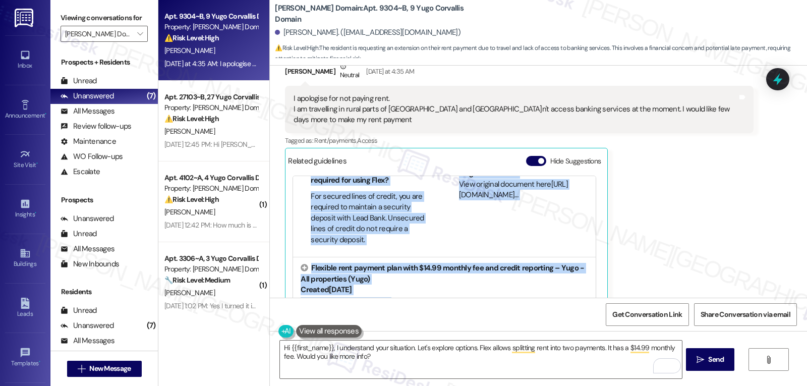
scroll to position [119, 0]
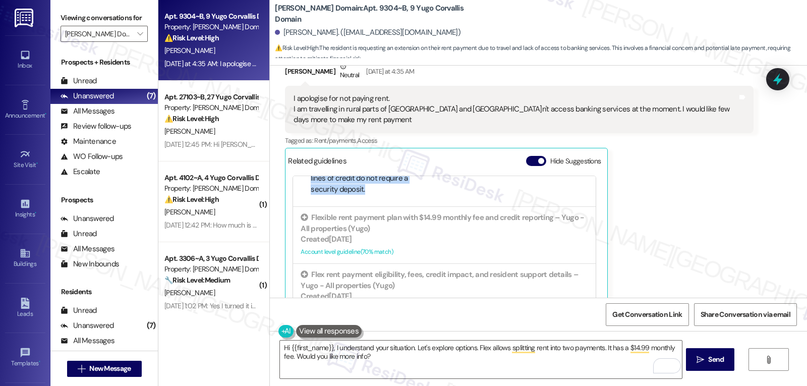
drag, startPoint x: 296, startPoint y: 219, endPoint x: 363, endPoint y: 175, distance: 80.5
click at [363, 175] on div "FAQs generated by ResiDesk AI How does Flex split my rent payments? Flex splits…" at bounding box center [444, 160] width 303 height 92
copy div "FAQs generated by ResiDesk AI How does Flex split my rent payments? Flex splits…"
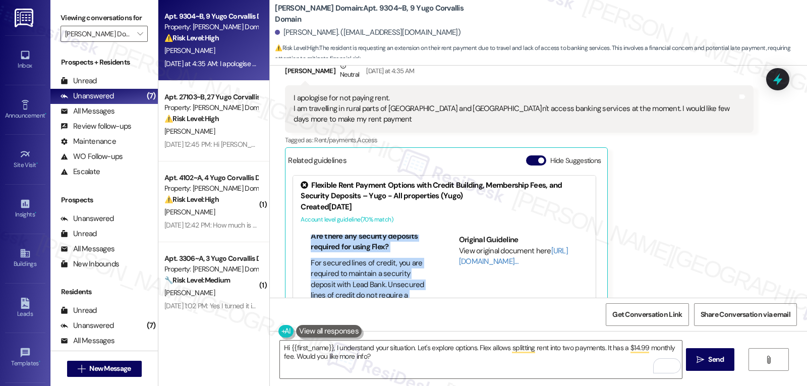
scroll to position [0, 0]
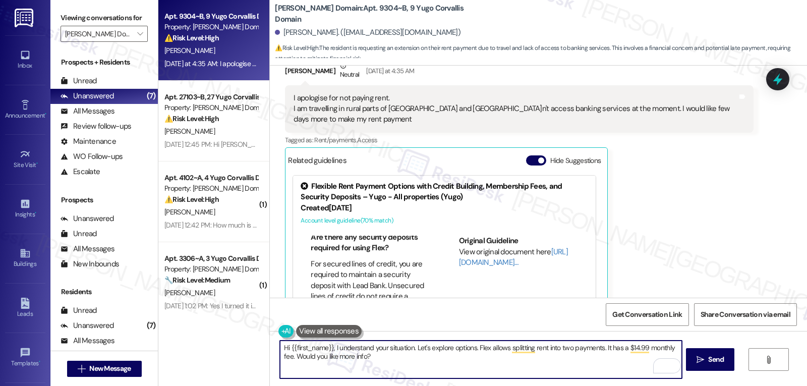
click at [387, 366] on textarea "Hi {{first_name}}, I understand your situation. Let's explore options. Flex all…" at bounding box center [481, 360] width 402 height 38
paste textarea "Hi Chinmay, thank you for your update. I understand you’re having trouble acces…"
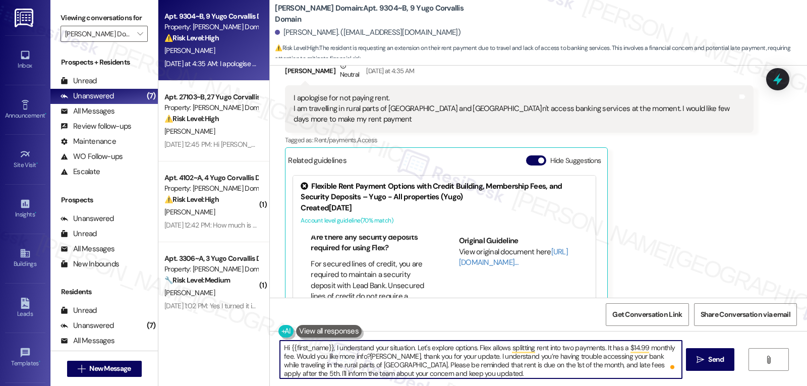
paste textarea "To enrich screen reader interactions, please activate Accessibility in Grammarl…"
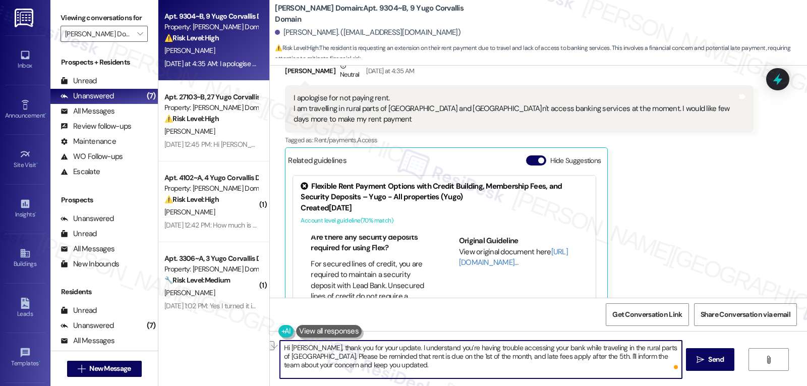
drag, startPoint x: 666, startPoint y: 352, endPoint x: 272, endPoint y: 345, distance: 393.6
click at [275, 345] on div "Hi Chinmay, thank you for your update. I understand you’re having trouble acces…" at bounding box center [538, 369] width 537 height 76
click at [479, 369] on textarea "Hi Chinmay, thank you for your update. I understand you’re having trouble acces…" at bounding box center [481, 360] width 402 height 38
drag, startPoint x: 391, startPoint y: 347, endPoint x: 697, endPoint y: 346, distance: 305.8
click at [697, 346] on div "Hi Chinmay, thank you for your update. I understand you’re having trouble acces…" at bounding box center [538, 369] width 537 height 76
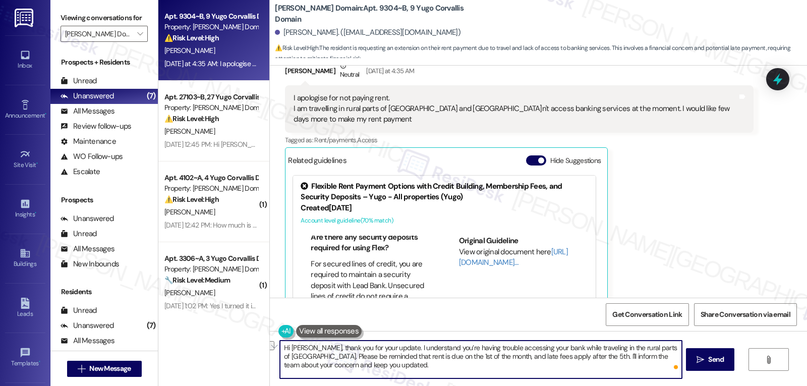
click at [471, 352] on textarea "Hi Chinmay, thank you for your update. I understand you’re having trouble acces…" at bounding box center [481, 360] width 402 height 38
drag, startPoint x: 391, startPoint y: 349, endPoint x: 671, endPoint y: 342, distance: 280.1
click at [671, 342] on textarea "Hi Chinmay, thank you for your update. I understand you’re having trouble acces…" at bounding box center [481, 360] width 402 height 38
click at [409, 354] on textarea "Hi Chinmay, thank you for your update. I understand you’re having trouble acces…" at bounding box center [481, 360] width 402 height 38
click at [403, 346] on textarea "Hi Chinmay, thank you for your update. I understand you’re having trouble acces…" at bounding box center [481, 360] width 402 height 38
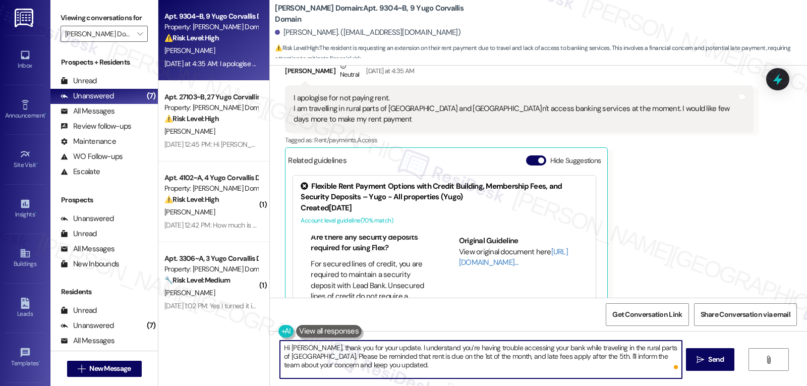
click at [403, 346] on textarea "Hi Chinmay, thank you for your update. I understand you’re having trouble acces…" at bounding box center [481, 360] width 402 height 38
drag, startPoint x: 673, startPoint y: 346, endPoint x: 269, endPoint y: 331, distance: 404.4
click at [270, 331] on div "Hi Chinmay, thank you for your update. I understand you’re having trouble acces…" at bounding box center [538, 369] width 537 height 76
click at [389, 372] on textarea "Hi Chinmay, thank you for your update. I understand you’re having trouble acces…" at bounding box center [481, 360] width 402 height 38
drag, startPoint x: 457, startPoint y: 359, endPoint x: 542, endPoint y: 357, distance: 85.3
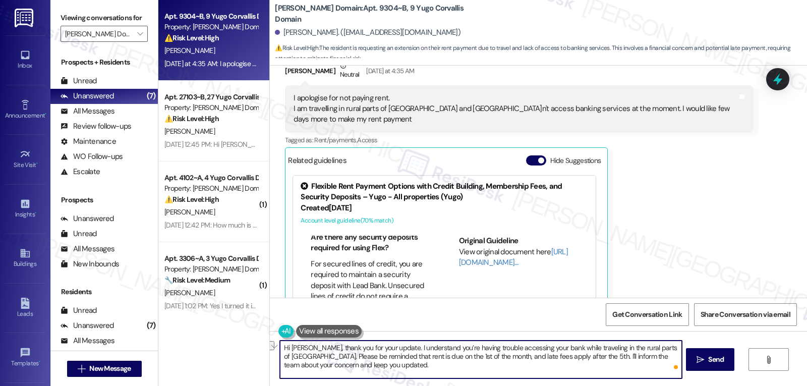
click at [542, 357] on textarea "Hi Chinmay, thank you for your update. I understand you’re having trouble acces…" at bounding box center [481, 360] width 402 height 38
click at [543, 363] on textarea "Hi Chinmay, thank you for your update. I understand you’re having trouble acces…" at bounding box center [481, 360] width 402 height 38
drag, startPoint x: 551, startPoint y: 356, endPoint x: 583, endPoint y: 374, distance: 36.4
click at [583, 374] on textarea "Hi Chinmay, thank you for your update. I understand you’re having trouble acces…" at bounding box center [481, 360] width 402 height 38
click at [538, 370] on textarea "Hi Chinmay, thank you for your update. I understand you’re having trouble acces…" at bounding box center [481, 360] width 402 height 38
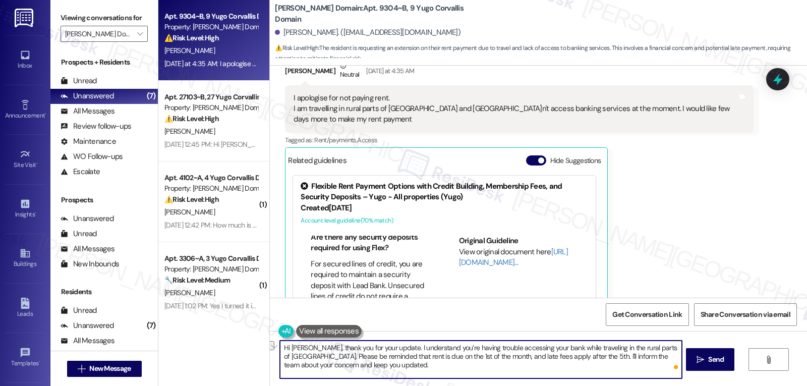
drag, startPoint x: 277, startPoint y: 347, endPoint x: 674, endPoint y: 349, distance: 397.1
click at [674, 349] on textarea "Hi Chinmay, thank you for your update. I understand you’re having trouble acces…" at bounding box center [481, 360] width 402 height 38
click at [388, 354] on textarea "Hi Chinmay, thank you for your update. I understand you’re having trouble acces…" at bounding box center [481, 360] width 402 height 38
drag, startPoint x: 391, startPoint y: 348, endPoint x: 710, endPoint y: 337, distance: 320.1
click at [710, 337] on div "Hi Chinmay, thank you for your update. I understand you’re having trouble acces…" at bounding box center [538, 369] width 537 height 76
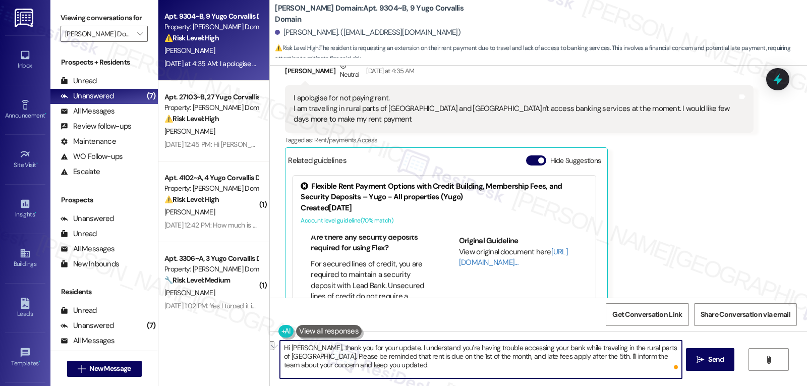
drag, startPoint x: 405, startPoint y: 373, endPoint x: 343, endPoint y: 370, distance: 62.7
click at [405, 373] on textarea "Hi Chinmay, thank you for your update. I understand you’re having trouble acces…" at bounding box center [481, 360] width 402 height 38
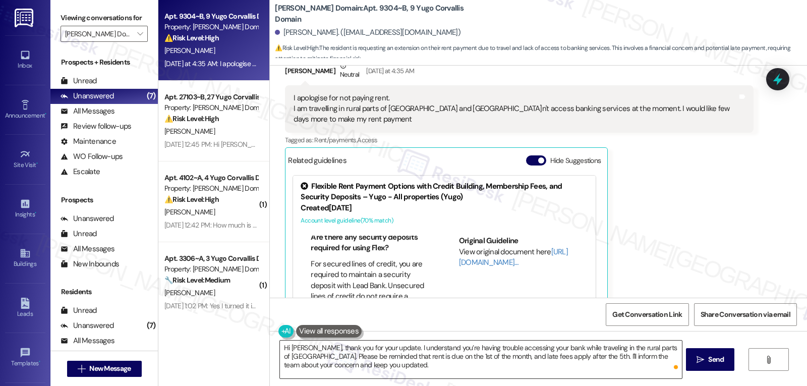
drag, startPoint x: 272, startPoint y: 358, endPoint x: 290, endPoint y: 361, distance: 17.3
click at [291, 360] on div "Hi Chinmay, thank you for your update. I understand you’re having trouble acces…" at bounding box center [475, 359] width 403 height 39
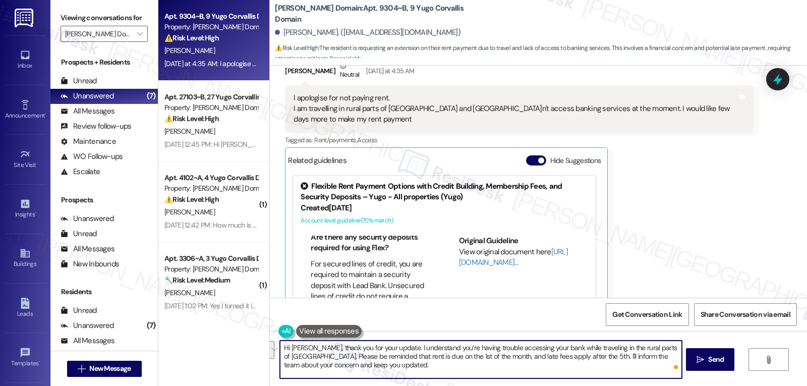
drag, startPoint x: 277, startPoint y: 358, endPoint x: 533, endPoint y: 362, distance: 256.9
click at [533, 362] on textarea "Hi Chinmay, thank you for your update. I understand you’re having trouble acces…" at bounding box center [481, 360] width 402 height 38
click at [523, 376] on textarea "Hi Chinmay, thank you for your update. I understand you’re having trouble acces…" at bounding box center [481, 360] width 402 height 38
click at [587, 357] on textarea "Hi Chinmay, thank you for your update. I understand you’re having trouble acces…" at bounding box center [481, 360] width 402 height 38
click at [637, 360] on textarea "Hi Chinmay, thank you for your update. I understand you’re having trouble acces…" at bounding box center [481, 360] width 402 height 38
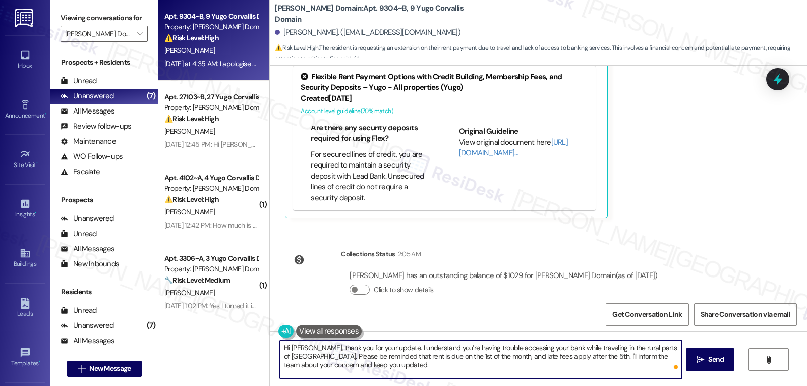
scroll to position [1584, 0]
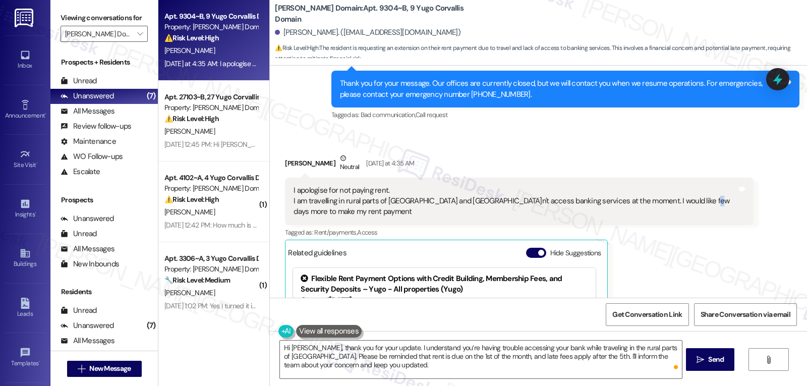
click at [686, 202] on div "I apologise for not paying rent. I am travelling in rural parts of India and ca…" at bounding box center [519, 201] width 468 height 47
click at [633, 196] on div "I apologise for not paying rent. I am travelling in rural parts of India and ca…" at bounding box center [519, 201] width 468 height 47
click at [391, 193] on div "I apologise for not paying rent. I am travelling in rural parts of India and ca…" at bounding box center [516, 201] width 444 height 32
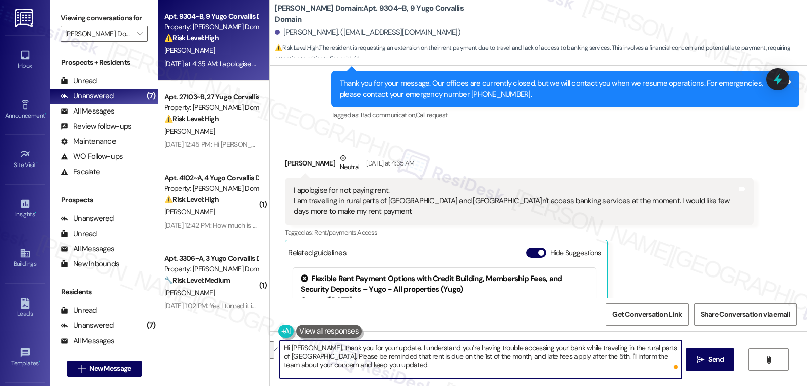
drag, startPoint x: 548, startPoint y: 356, endPoint x: 559, endPoint y: 365, distance: 14.3
click at [559, 365] on textarea "Hi Chinmay, thank you for your update. I understand you’re having trouble acces…" at bounding box center [481, 360] width 402 height 38
click at [636, 362] on textarea "Hi Chinmay, thank you for your update. I understand you’re having trouble acces…" at bounding box center [481, 360] width 402 height 38
click at [654, 359] on textarea "Hi Chinmay, thank you for your update. I understand you’re having trouble acces…" at bounding box center [481, 360] width 402 height 38
click at [644, 358] on textarea "Hi Chinmay, thank you for your update. I understand you’re having trouble acces…" at bounding box center [481, 360] width 402 height 38
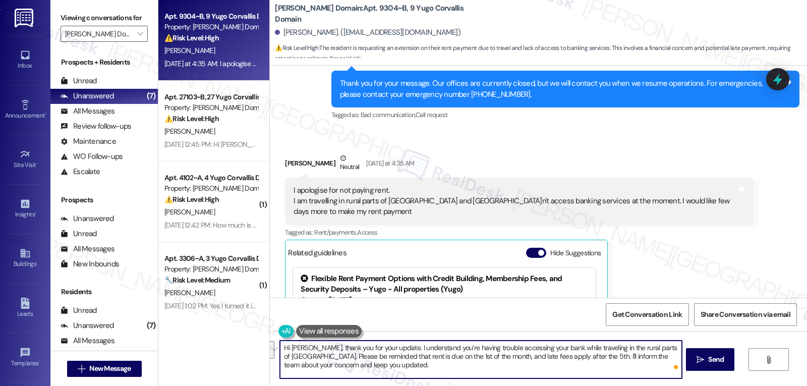
drag, startPoint x: 662, startPoint y: 357, endPoint x: 669, endPoint y: 387, distance: 31.2
click at [669, 385] on html "Inbox Go to Inbox Announcement • Send A Text Announcement Site Visit • Go to Si…" at bounding box center [403, 193] width 807 height 386
click at [607, 371] on textarea "Hi Chinmay, thank you for your update. I understand you’re having trouble acces…" at bounding box center [481, 360] width 402 height 38
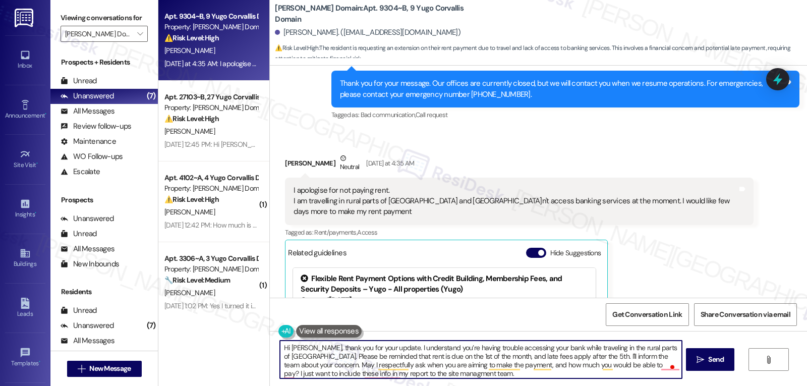
click at [546, 354] on textarea "Hi Chinmay, thank you for your update. I understand you’re having trouble acces…" at bounding box center [481, 360] width 402 height 38
click at [548, 359] on textarea "Hi Chinmay, thank you for your update. I understand you’re having trouble acces…" at bounding box center [481, 360] width 402 height 38
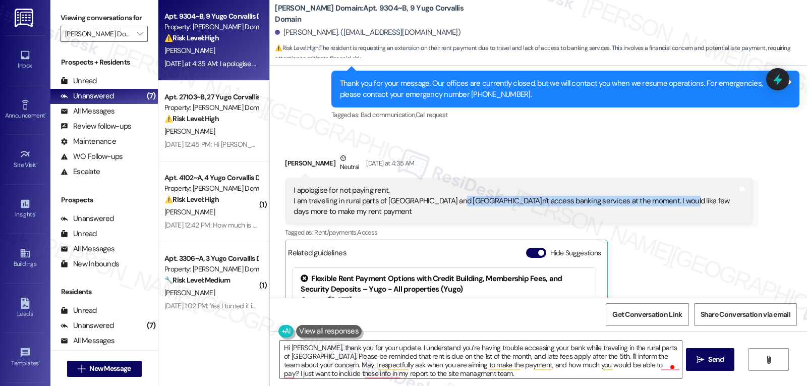
drag, startPoint x: 441, startPoint y: 192, endPoint x: 659, endPoint y: 188, distance: 218.0
click at [659, 188] on div "I apologise for not paying rent. I am travelling in rural parts of India and ca…" at bounding box center [516, 201] width 444 height 32
click at [660, 188] on div "I apologise for not paying rent. I am travelling in rural parts of India and ca…" at bounding box center [516, 201] width 444 height 32
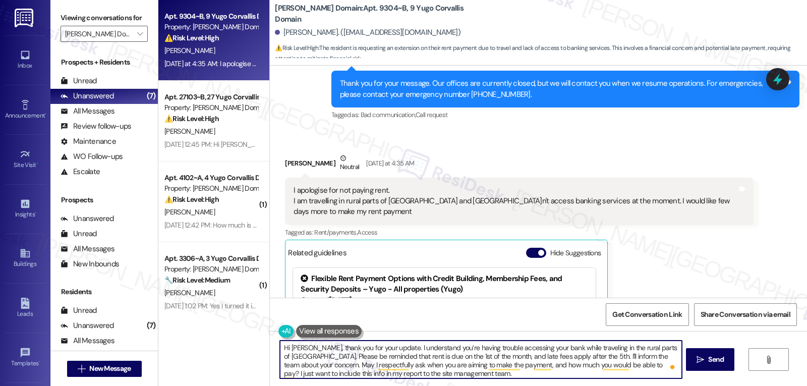
click at [531, 371] on textarea "Hi Chinmay, thank you for your update. I understand you’re having trouble acces…" at bounding box center [481, 360] width 402 height 38
type textarea "Hi Chinmay, thank you for your update. I understand you’re having trouble acces…"
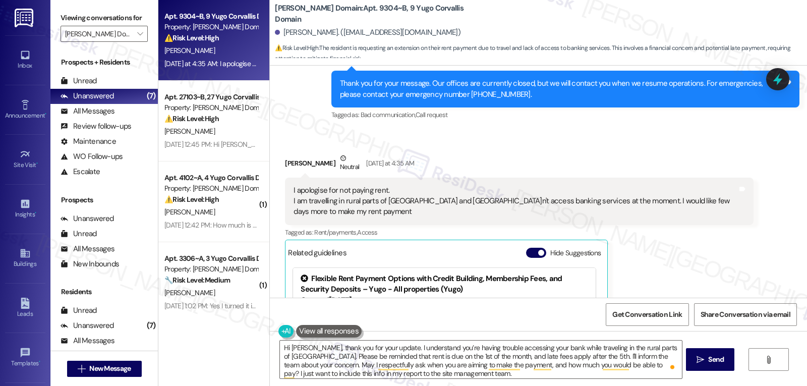
click at [274, 346] on div "Hi Chinmay, thank you for your update. I understand you’re having trouble acces…" at bounding box center [475, 359] width 403 height 39
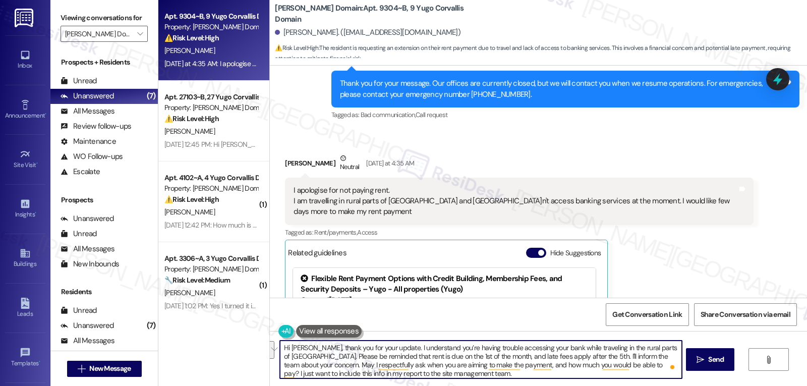
drag, startPoint x: 274, startPoint y: 347, endPoint x: 548, endPoint y: 357, distance: 274.7
click at [548, 357] on textarea "Hi Chinmay, thank you for your update. I understand you’re having trouble acces…" at bounding box center [481, 360] width 402 height 38
click at [484, 374] on textarea "Hi Chinmay, thank you for your update. I understand you’re having trouble acces…" at bounding box center [481, 360] width 402 height 38
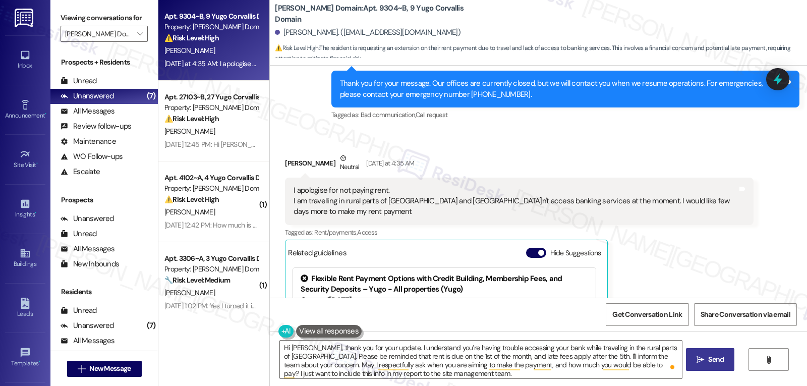
click at [704, 364] on span " Send" at bounding box center [711, 359] width 32 height 11
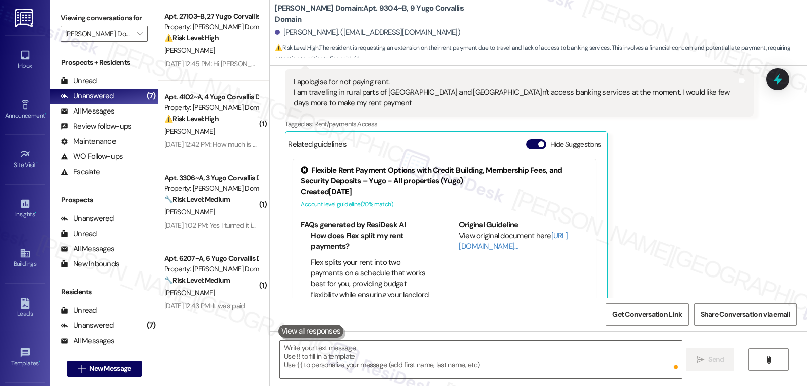
scroll to position [1888, 0]
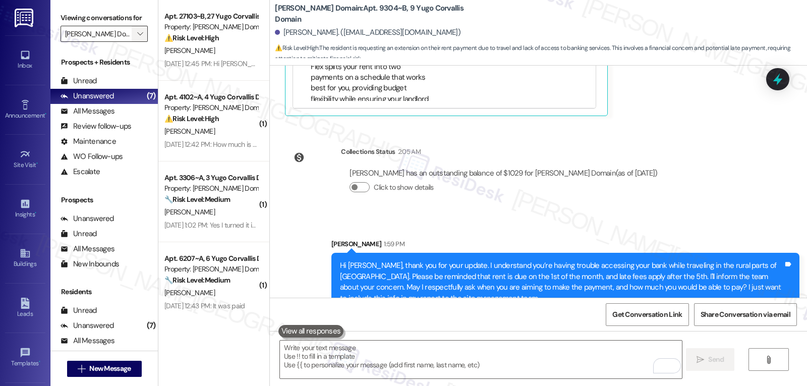
click at [137, 38] on icon "" at bounding box center [140, 34] width 6 height 8
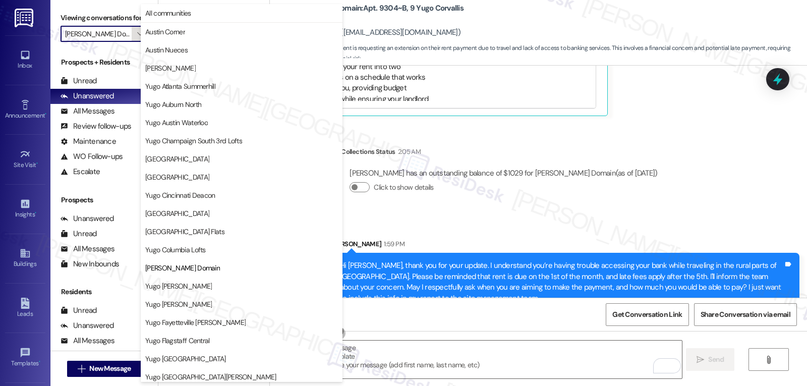
scroll to position [164, 0]
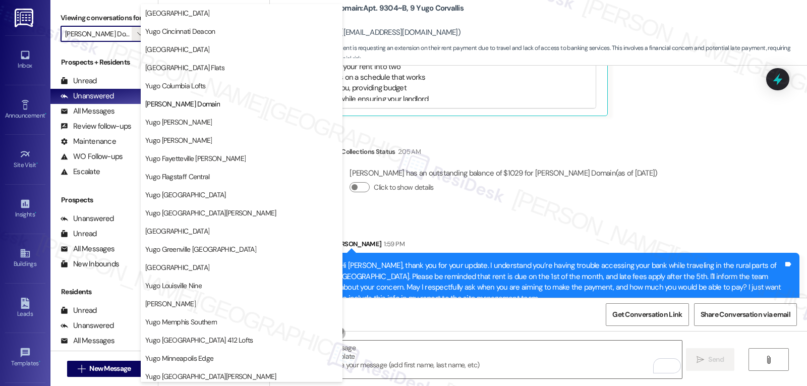
click at [581, 193] on div "Collections Status 2:05 AM Chinmay Mhatre has an outstanding balance of $1029 f…" at bounding box center [476, 178] width 396 height 78
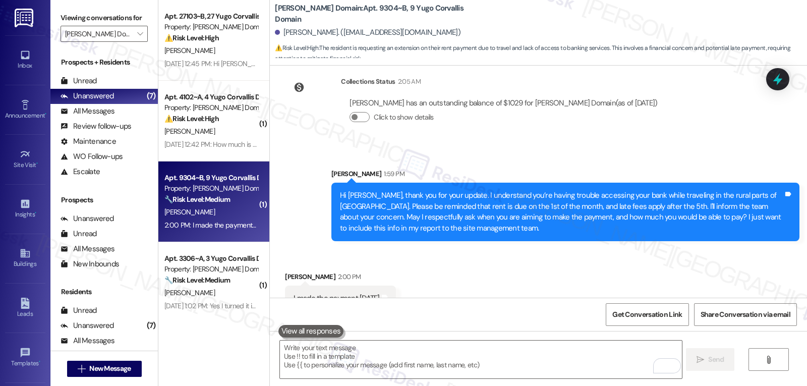
scroll to position [1959, 0]
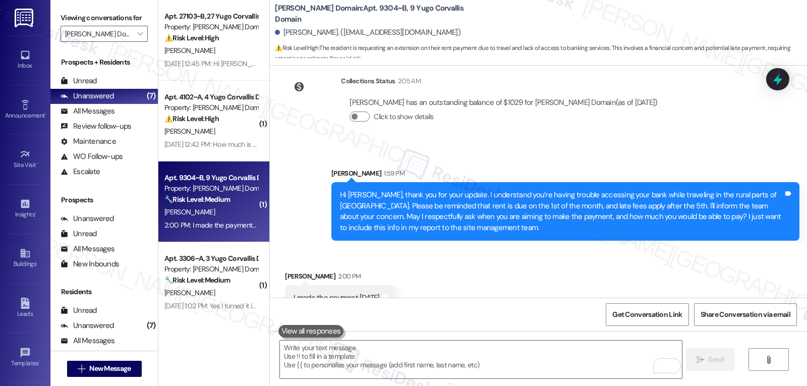
click at [459, 250] on div "Received via SMS Chinmay Mhatre 2:00 PM I made the payment today Tags and notes" at bounding box center [538, 283] width 537 height 70
drag, startPoint x: 289, startPoint y: 262, endPoint x: 353, endPoint y: 271, distance: 64.2
click at [331, 271] on div "Chinmay Mhatre 2:00 PM I made the payment today Tags and notes" at bounding box center [340, 291] width 111 height 40
click at [294, 293] on div "I made the payment today" at bounding box center [337, 298] width 86 height 11
click at [589, 257] on div "Received via SMS Chinmay Mhatre 2:00 PM I made the payment today Tags and notes" at bounding box center [538, 283] width 537 height 70
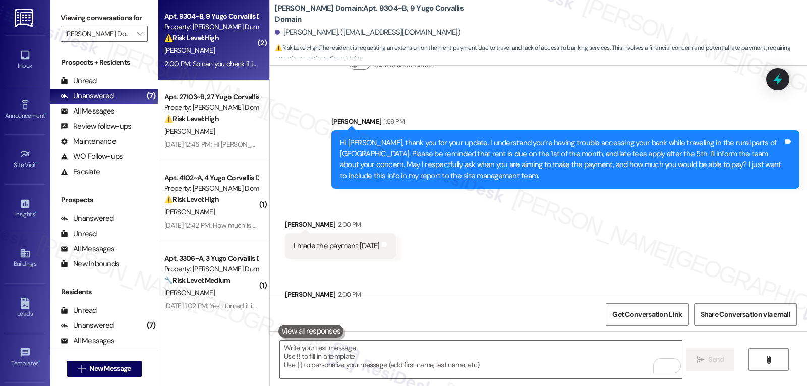
scroll to position [2029, 0]
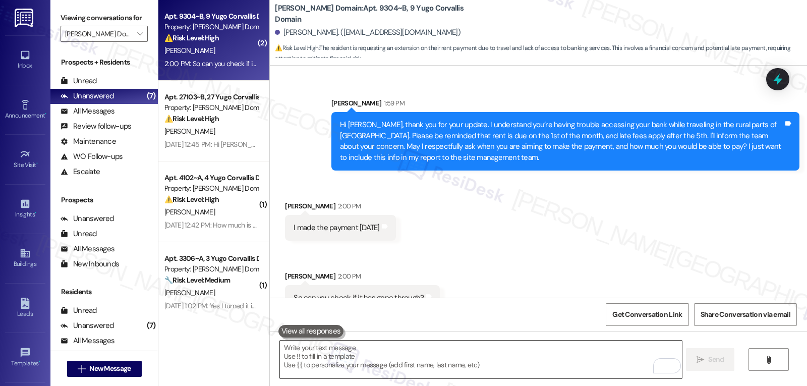
click at [363, 372] on textarea "To enrich screen reader interactions, please activate Accessibility in Grammarl…" at bounding box center [481, 360] width 402 height 38
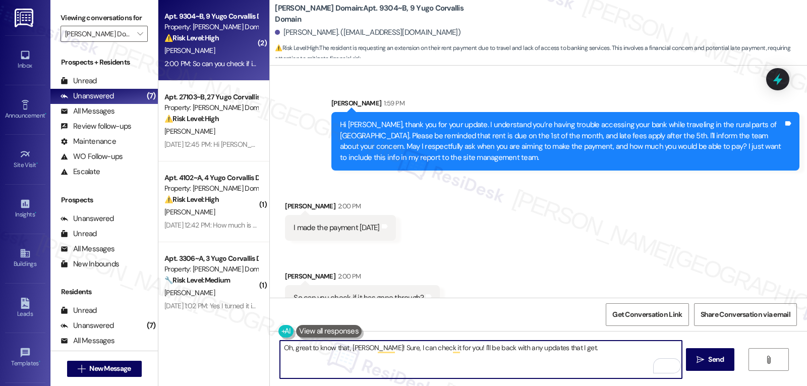
click at [600, 354] on textarea "Oh, great to know that, Chinmay! Sure, I can check it for you! I'll be back wit…" at bounding box center [481, 360] width 402 height 38
type textarea "Oh, great to know that, Chinmay! Sure, I can check it for you! I'll be back wit…"
click at [706, 366] on button " Send" at bounding box center [710, 359] width 49 height 23
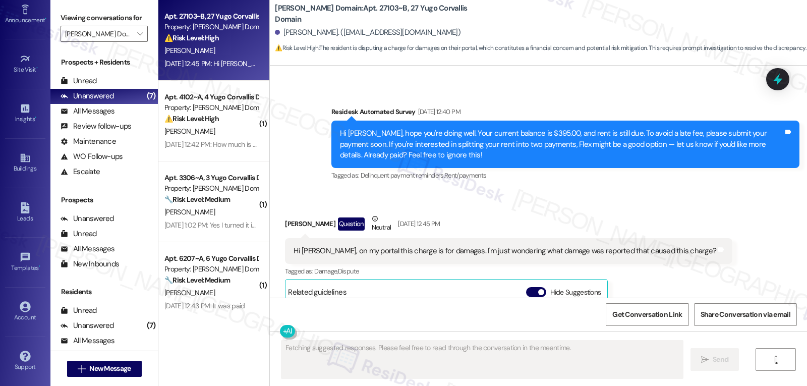
scroll to position [1199, 0]
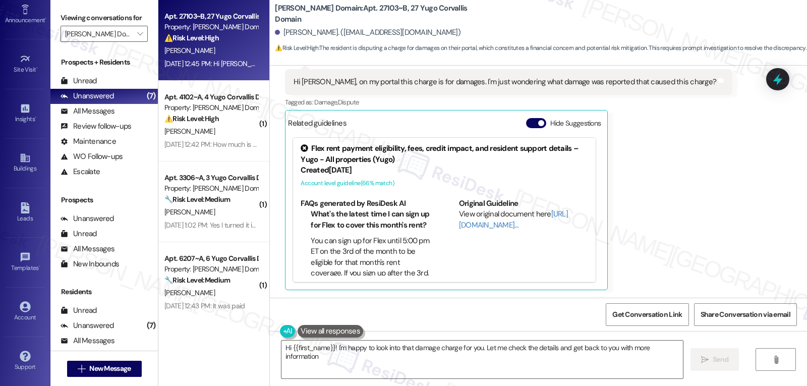
type textarea "Hi {{first_name}}! I'm happy to look into that damage charge for you. Let me ch…"
click at [137, 38] on icon "" at bounding box center [140, 34] width 6 height 8
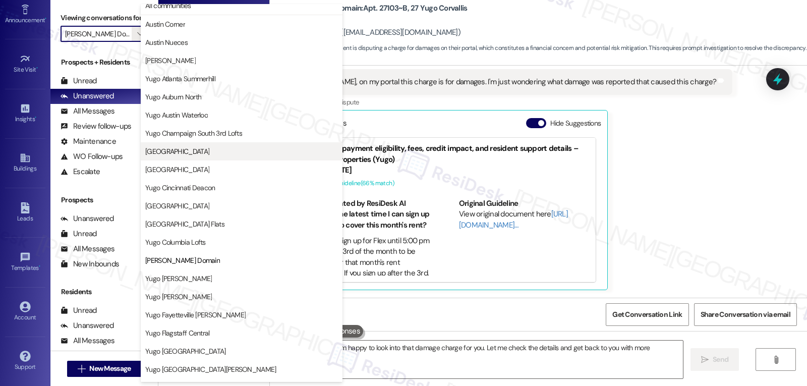
scroll to position [0, 0]
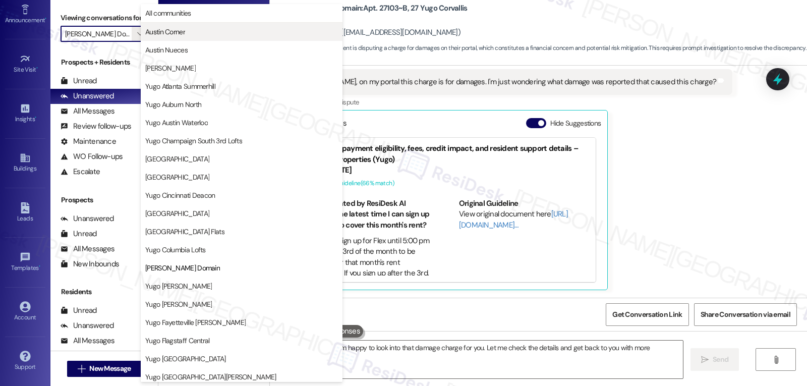
click at [150, 40] on button "Austin Corner" at bounding box center [242, 32] width 202 height 18
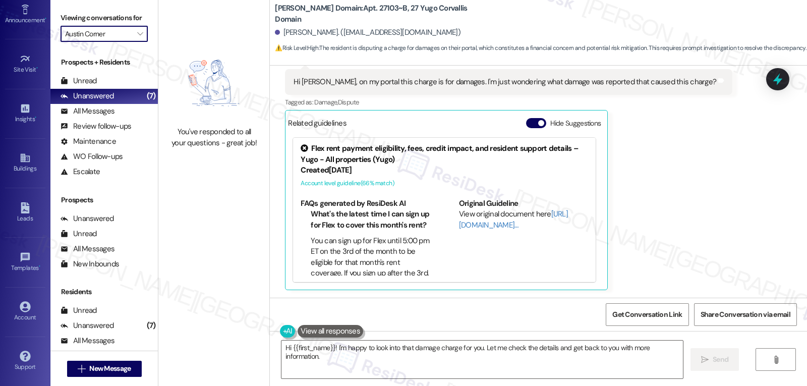
scroll to position [1292, 0]
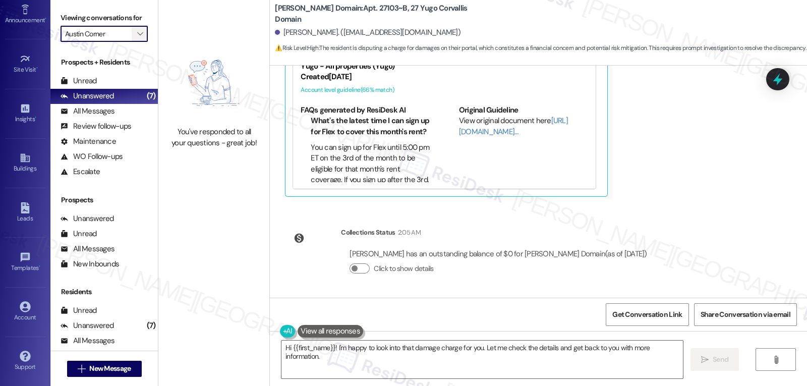
drag, startPoint x: 126, startPoint y: 40, endPoint x: 129, endPoint y: 45, distance: 5.9
click at [132, 40] on button "" at bounding box center [140, 34] width 16 height 16
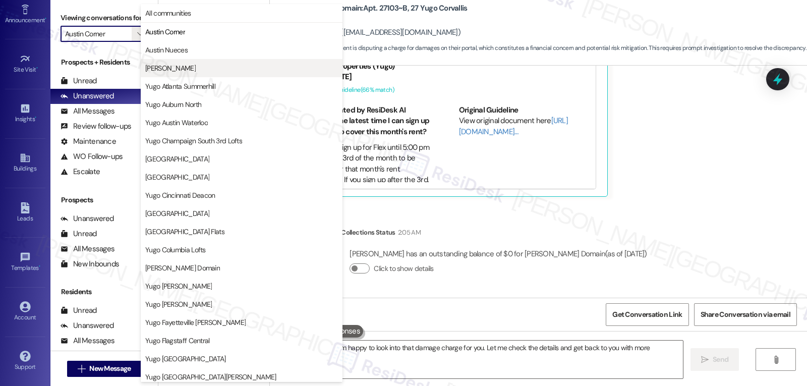
click at [157, 68] on span "[PERSON_NAME]" at bounding box center [170, 68] width 50 height 10
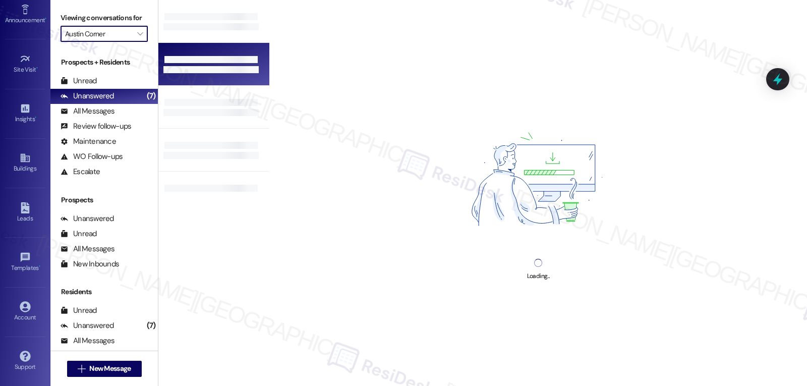
type input "[PERSON_NAME]"
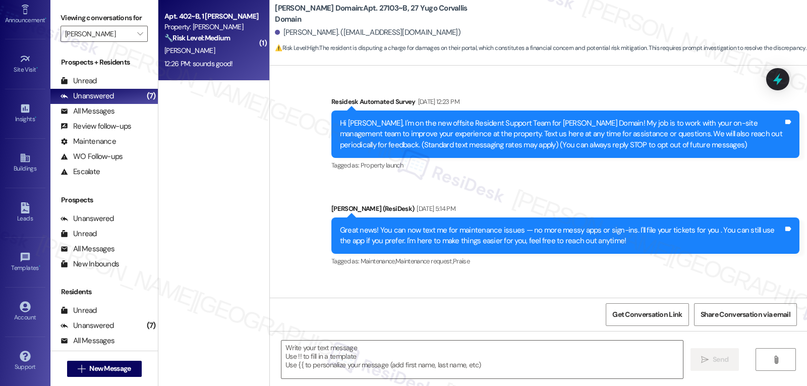
click at [206, 56] on div "S. Mital" at bounding box center [210, 50] width 95 height 13
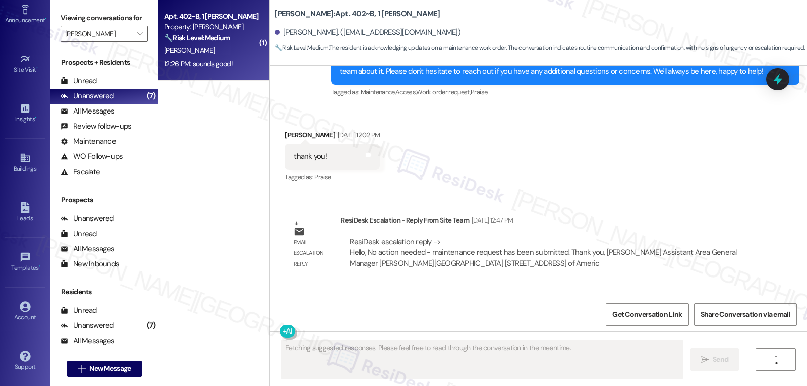
scroll to position [1558, 0]
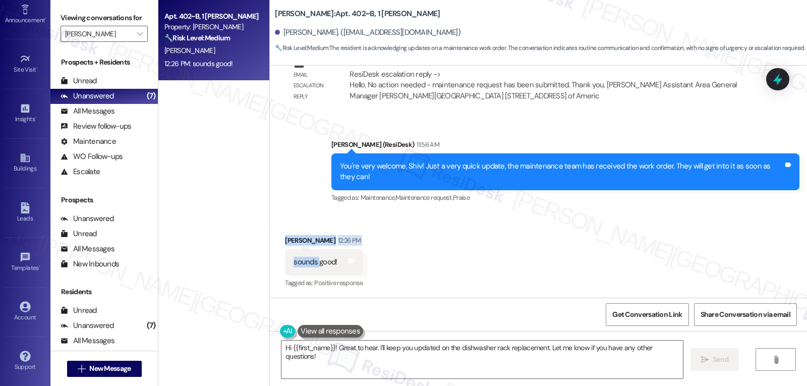
drag, startPoint x: 273, startPoint y: 239, endPoint x: 311, endPoint y: 260, distance: 43.6
click at [311, 260] on div "Received via SMS Shiv Mital 12:26 PM sounds good! Tags and notes Tagged as: Pos…" at bounding box center [324, 263] width 93 height 70
click at [410, 365] on textarea "Hi {{first_name}}! Great to hear. I'll keep you updated on the dishwasher rack …" at bounding box center [483, 360] width 402 height 38
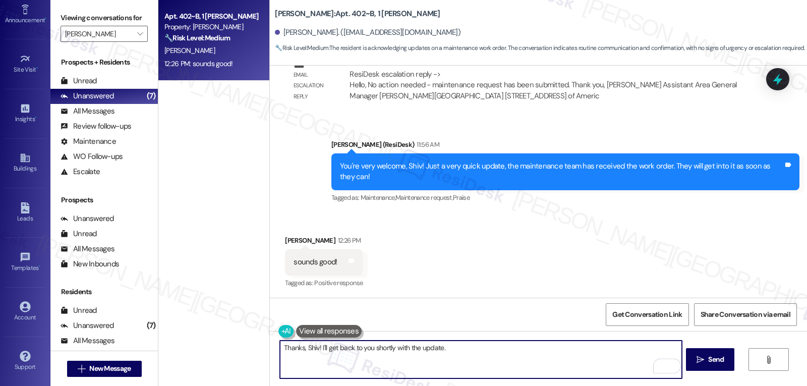
type textarea "Thanks, Shiv! I'll get back to you shortly with the update."
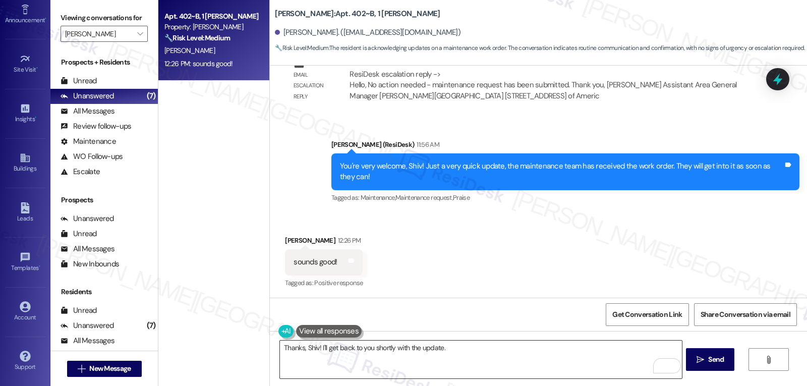
click at [469, 366] on textarea "Thanks, Shiv! I'll get back to you shortly with the update." at bounding box center [481, 360] width 402 height 38
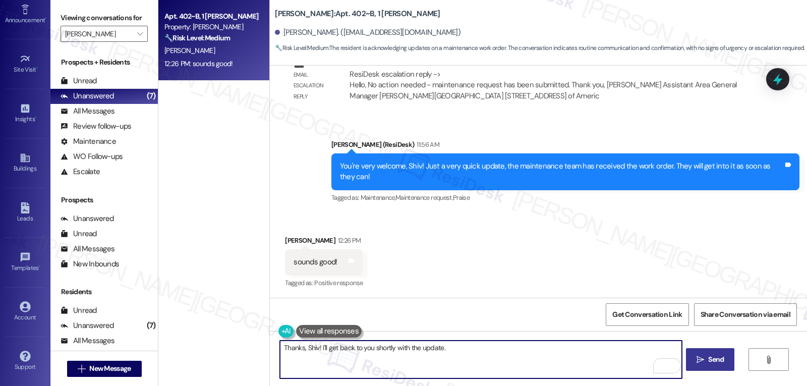
click at [708, 364] on span "Send" at bounding box center [716, 359] width 16 height 11
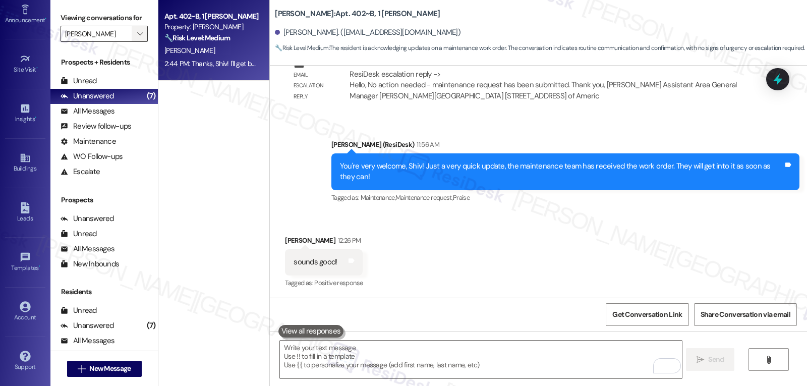
click at [132, 42] on button "" at bounding box center [140, 34] width 16 height 16
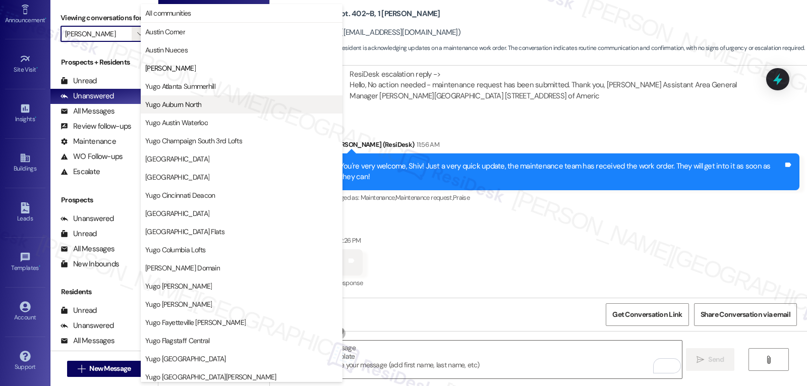
click at [175, 109] on span "Yugo Auburn North" at bounding box center [173, 104] width 56 height 10
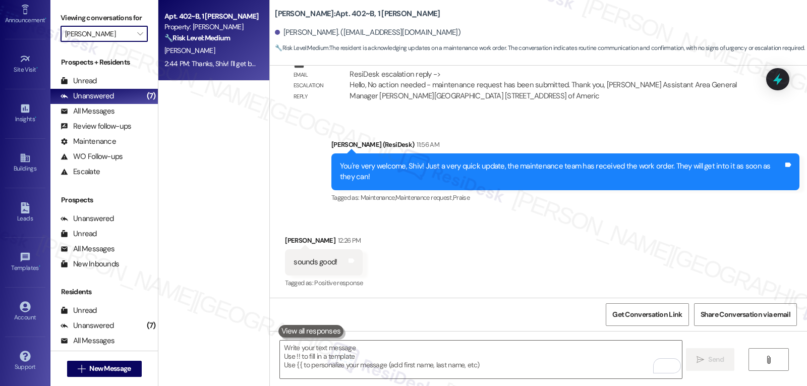
type input "Yugo Auburn North"
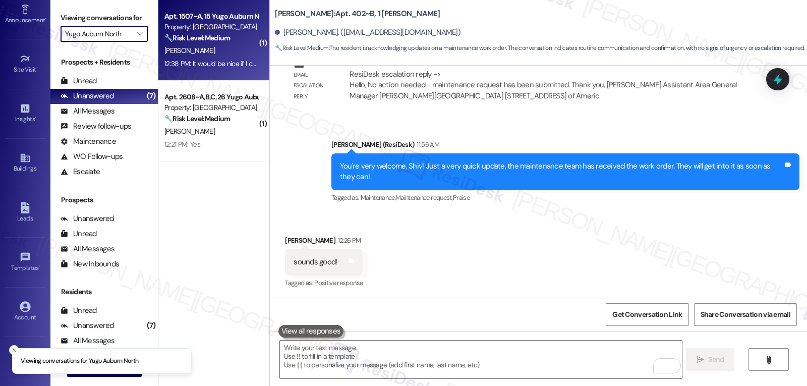
click at [207, 64] on div "12:38 PM: It would be nice if I could get my key access to the mailbox and the …" at bounding box center [315, 63] width 303 height 9
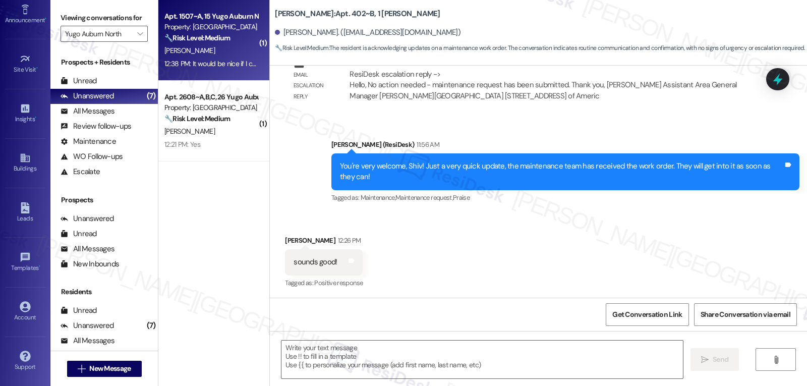
type textarea "Fetching suggested responses. Please feel free to read through the conversation…"
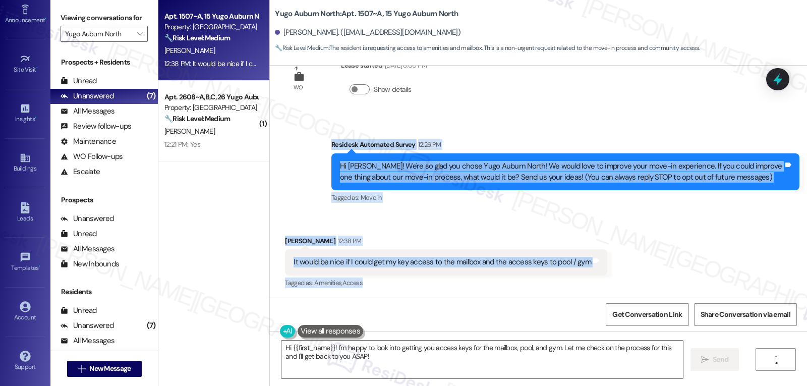
scroll to position [37, 0]
drag, startPoint x: 347, startPoint y: 184, endPoint x: 655, endPoint y: 263, distance: 318.8
click at [655, 263] on div "WO Lease started Aug 31, 2025 at 8:00 PM Show details Survey, sent via SMS Resi…" at bounding box center [538, 182] width 537 height 232
copy div "Residesk Automated Survey 12:26 PM Hi Sarthak! We're so glad you chose Yugo Aub…"
click at [694, 260] on div "Received via SMS Sarthak Bharadwaj 12:38 PM It would be nice if I could get my …" at bounding box center [538, 254] width 537 height 85
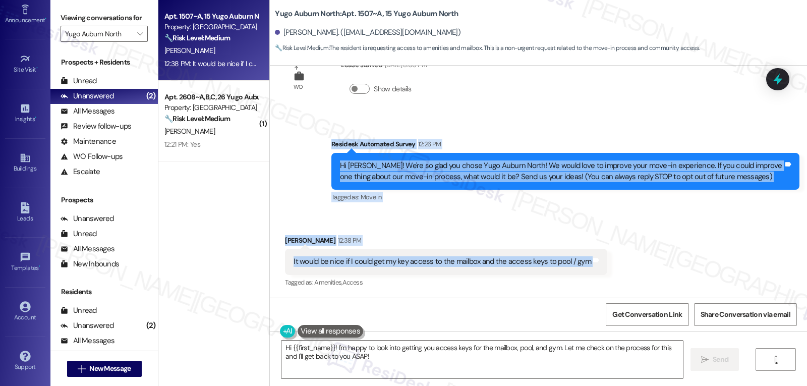
click at [644, 238] on div "Received via SMS Sarthak Bharadwaj 12:38 PM It would be nice if I could get my …" at bounding box center [538, 254] width 537 height 85
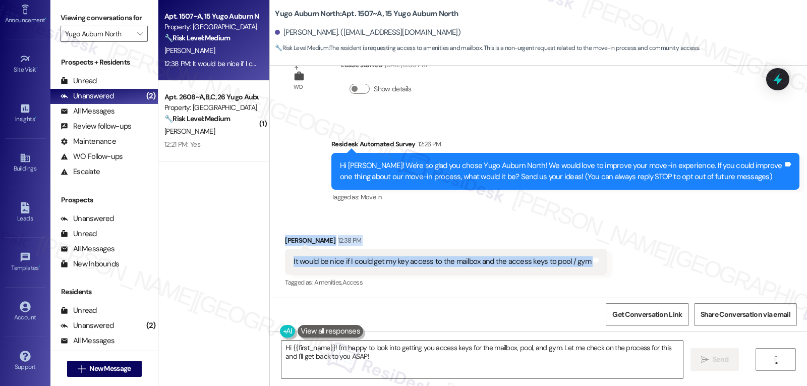
drag, startPoint x: 276, startPoint y: 241, endPoint x: 685, endPoint y: 267, distance: 410.1
click at [685, 267] on div "Received via SMS Sarthak Bharadwaj 12:38 PM It would be nice if I could get my …" at bounding box center [538, 254] width 537 height 85
copy div "Sarthak Bharadwaj 12:38 PM It would be nice if I could get my key access to the…"
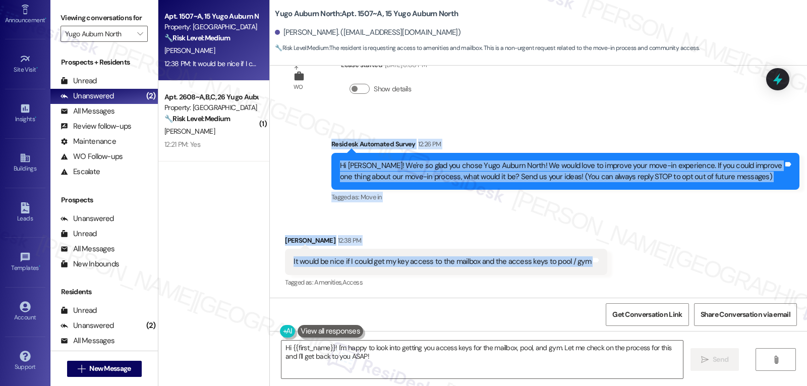
drag, startPoint x: 325, startPoint y: 142, endPoint x: 641, endPoint y: 267, distance: 339.3
click at [641, 267] on div "WO Lease started Aug 31, 2025 at 8:00 PM Show details Survey, sent via SMS Resi…" at bounding box center [538, 182] width 537 height 232
copy div "Residesk Automated Survey 12:26 PM Hi Sarthak! We're so glad you chose Yugo Aub…"
click at [403, 363] on textarea "Hi {{first_name}}! I'm happy to look into getting you access keys for the mailb…" at bounding box center [483, 360] width 402 height 38
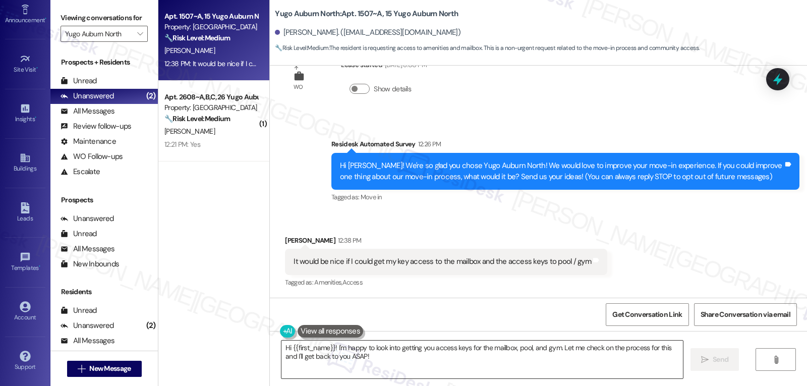
paste textarea "Thanks for the feedback, Sarthak! We’re sorry you haven’t received your mailbox…"
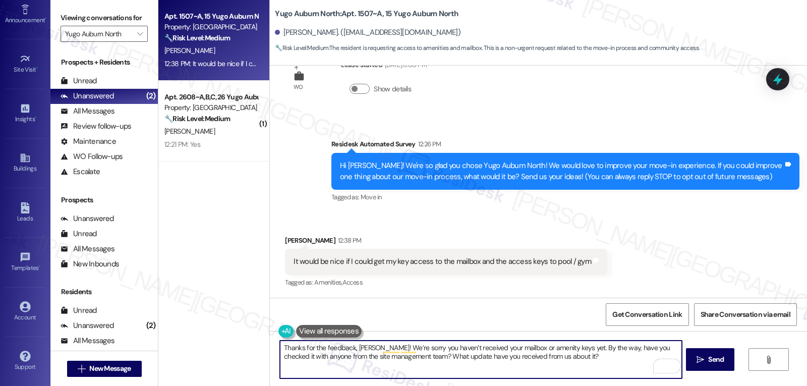
click at [586, 360] on textarea "Thanks for the feedback, Sarthak! We’re sorry you haven’t received your mailbox…" at bounding box center [481, 360] width 402 height 38
type textarea "Thanks for the feedback, Sarthak! We’re sorry you haven’t received your mailbox…"
click at [704, 366] on button " Send" at bounding box center [710, 359] width 49 height 23
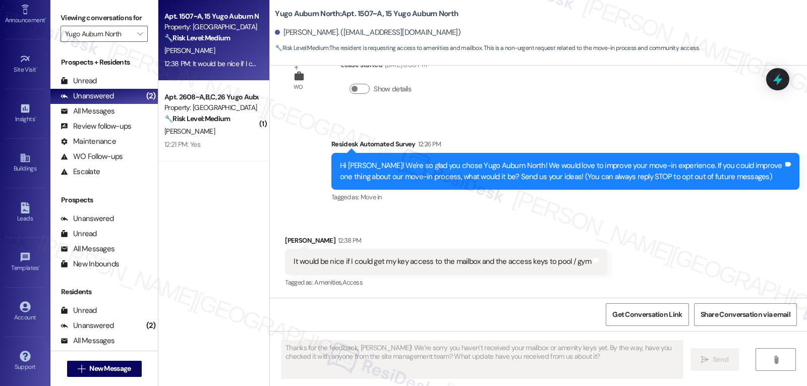
scroll to position [36, 0]
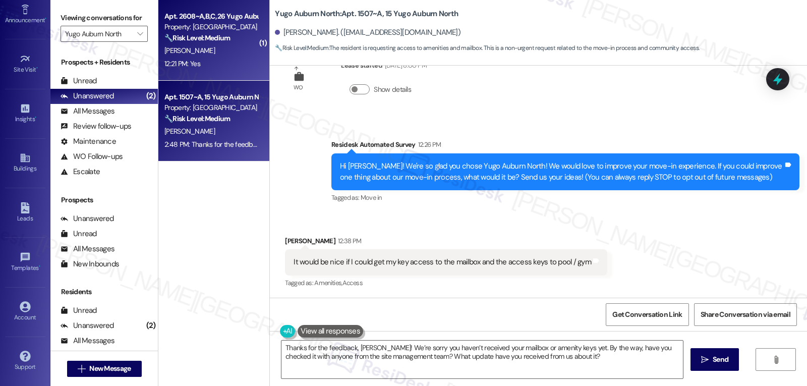
click at [213, 63] on div "12:21 PM: Yes 12:21 PM: Yes" at bounding box center [210, 64] width 95 height 13
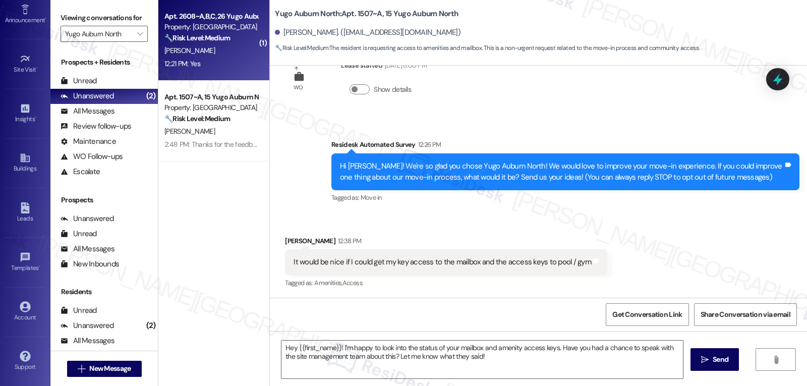
type textarea "Fetching suggested responses. Please feel free to read through the conversation…"
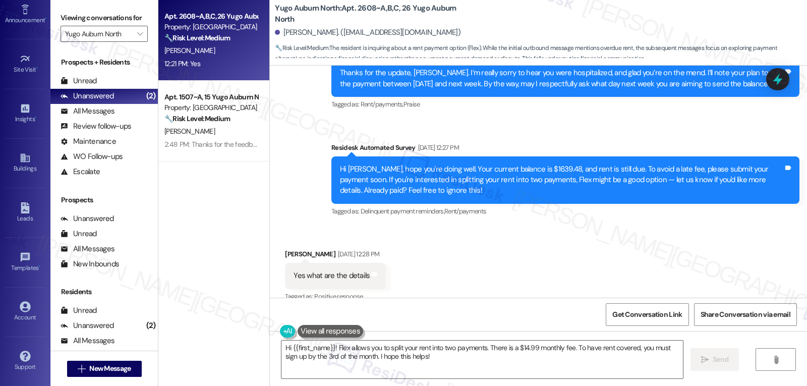
scroll to position [572, 0]
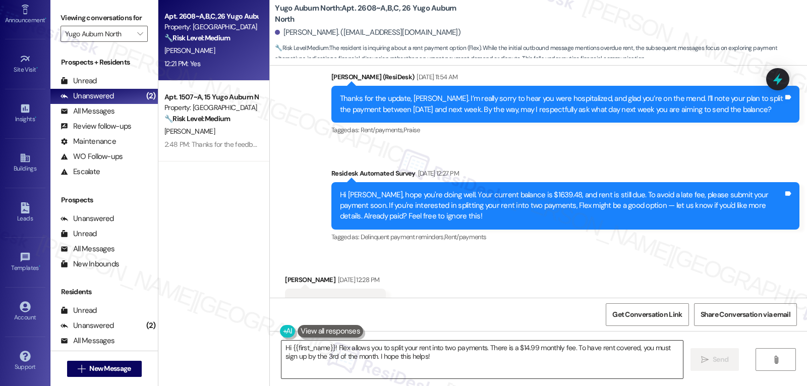
click at [578, 363] on textarea "Hi {{first_name}}! Flex allows you to split your rent into two payments. There …" at bounding box center [483, 360] width 402 height 38
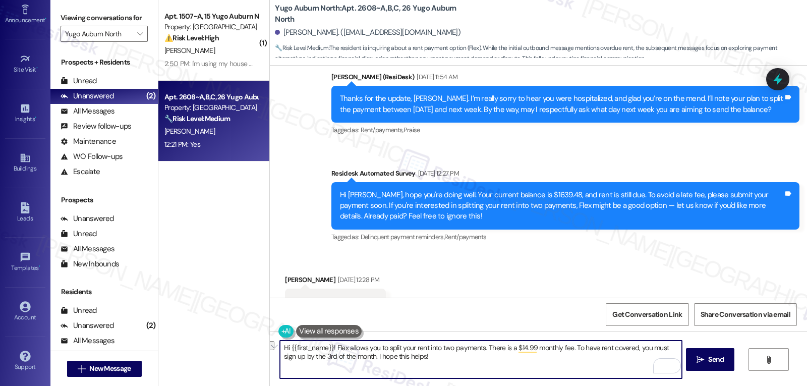
drag, startPoint x: 358, startPoint y: 358, endPoint x: 503, endPoint y: 367, distance: 145.1
click at [503, 367] on textarea "Hi {{first_name}}! Flex allows you to split your rent into two payments. There …" at bounding box center [481, 360] width 402 height 38
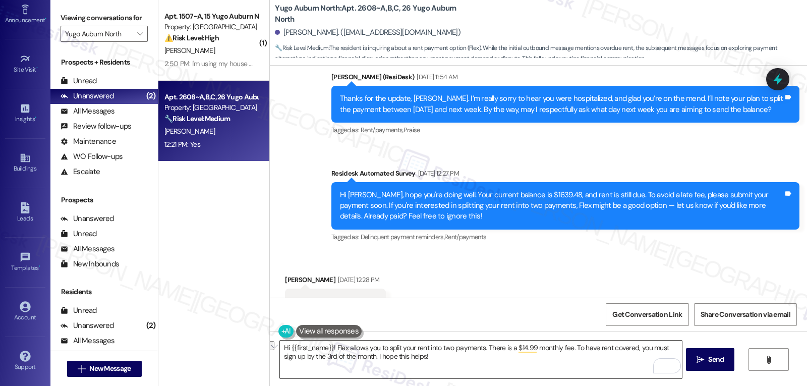
click at [462, 360] on textarea "Hi {{first_name}}! Flex allows you to split your rent into two payments. There …" at bounding box center [481, 360] width 402 height 38
drag, startPoint x: 359, startPoint y: 357, endPoint x: 368, endPoint y: 359, distance: 9.2
click at [359, 357] on textarea "Hi {{first_name}}! Flex allows you to split your rent into two payments. There …" at bounding box center [481, 360] width 402 height 38
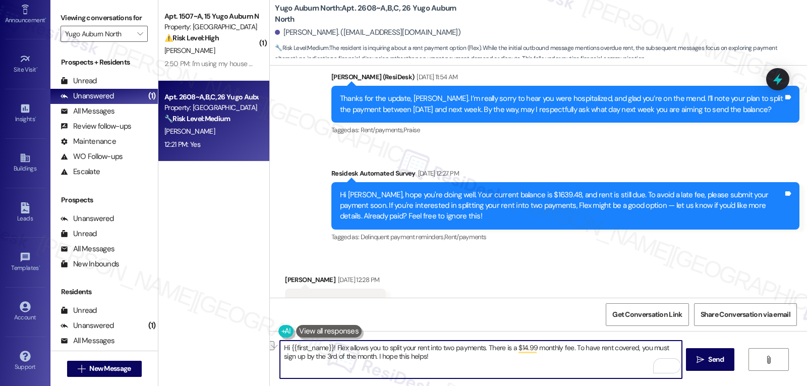
paste textarea "you’ll just need to complete an application and credit check. The amount you qu…"
click at [351, 373] on textarea "Hi {{first_name}}! Flex allows you to split your rent into two payments. There …" at bounding box center [481, 360] width 402 height 38
click at [347, 369] on textarea "Hi {{first_name}}! Flex allows you to split your rent into two payments. There …" at bounding box center [481, 360] width 402 height 38
paste textarea "You can get started with Flex by scanning the QR code in the document or by vis…"
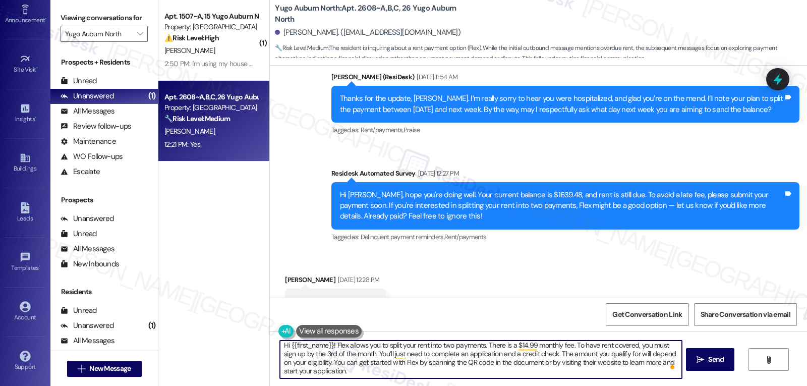
scroll to position [3, 0]
type textarea "Hi {{first_name}}! Flex allows you to split your rent into two payments. There …"
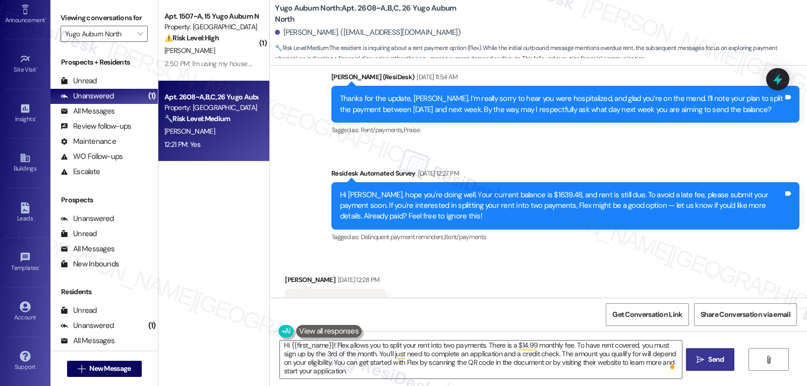
click at [703, 363] on icon "" at bounding box center [701, 360] width 8 height 8
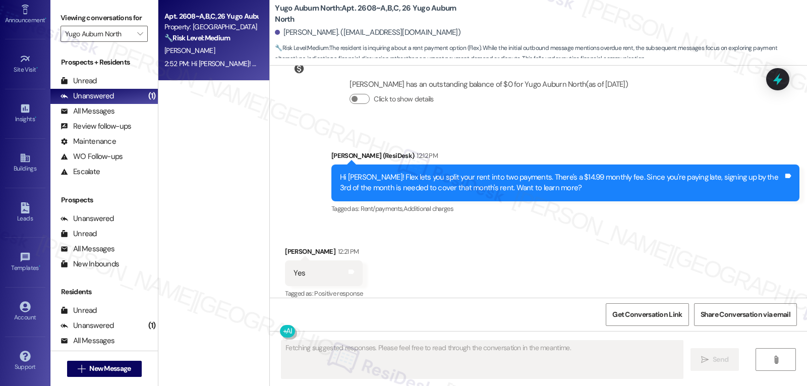
scroll to position [967, 0]
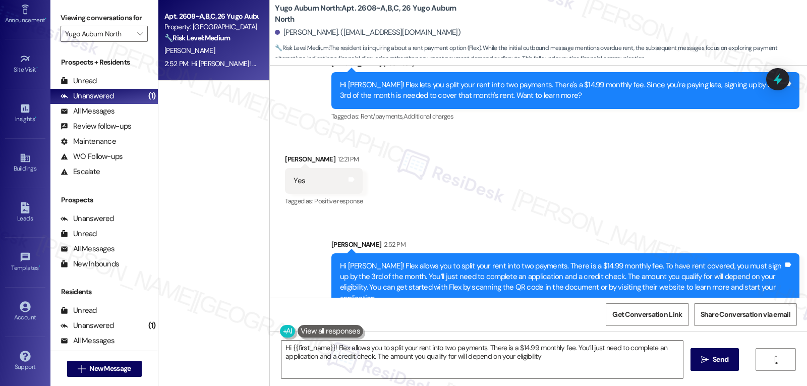
type textarea "Hi {{first_name}}! Flex allows you to split your rent into two payments. There …"
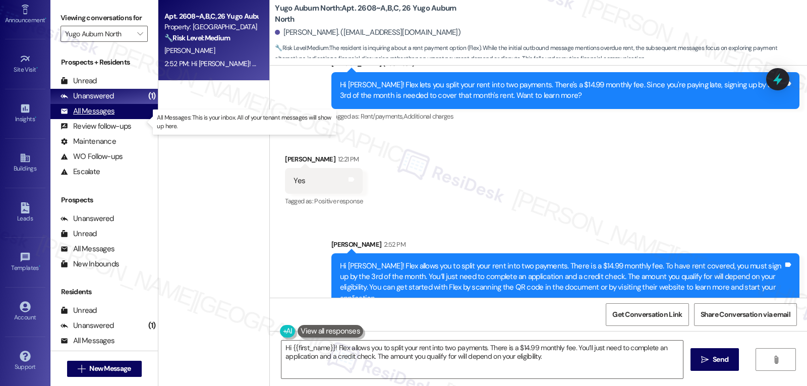
click at [87, 117] on div "All Messages" at bounding box center [88, 111] width 54 height 11
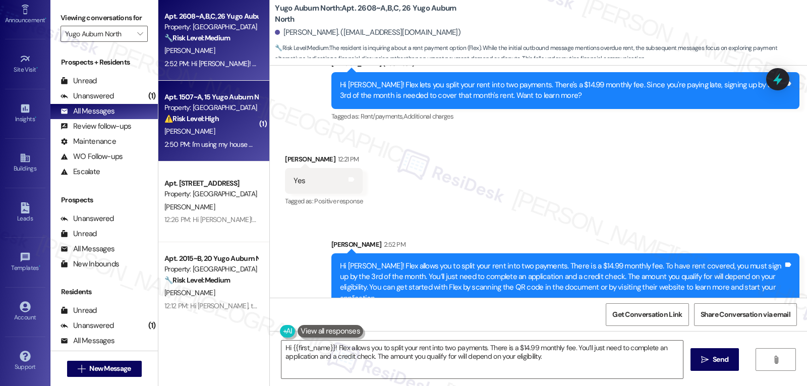
click at [190, 119] on strong "⚠️ Risk Level: High" at bounding box center [191, 118] width 54 height 9
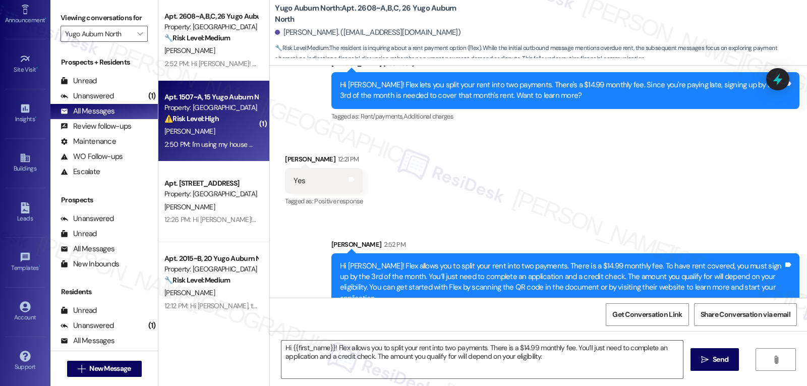
type textarea "Fetching suggested responses. Please feel free to read through the conversation…"
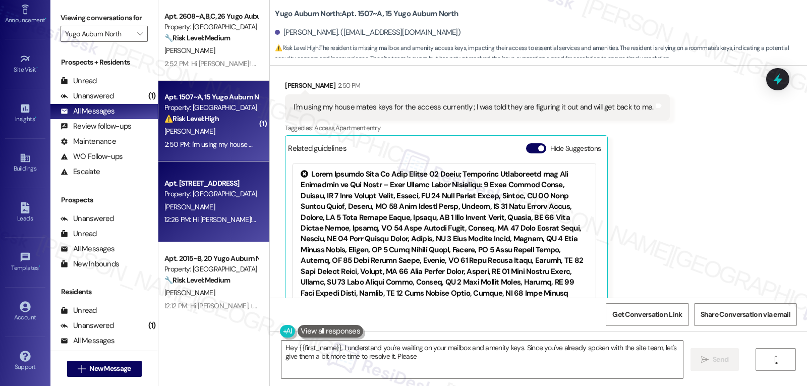
scroll to position [398, 0]
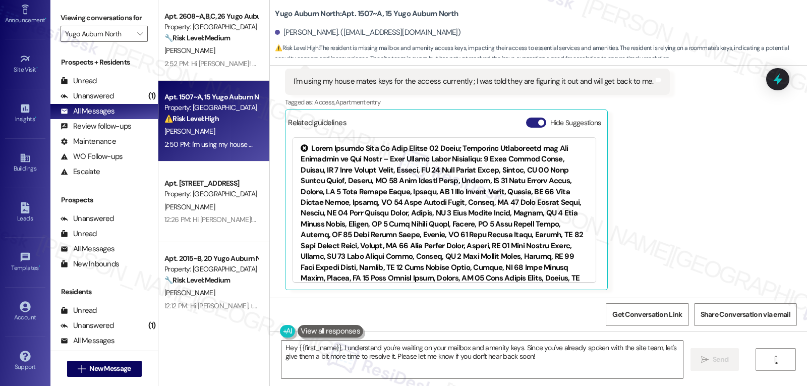
click at [526, 123] on button "Hide Suggestions" at bounding box center [536, 123] width 20 height 10
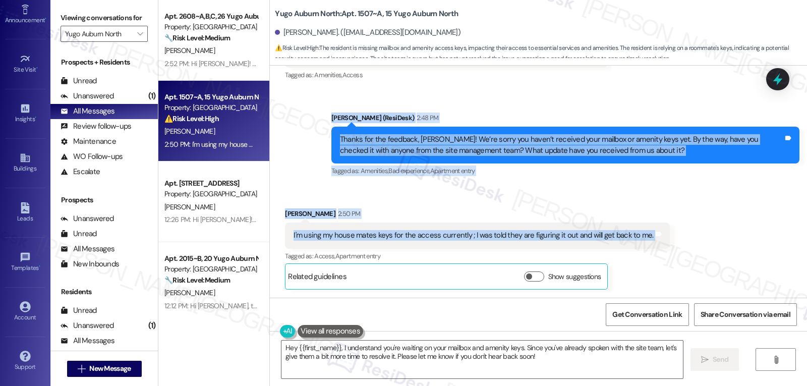
drag, startPoint x: 320, startPoint y: 109, endPoint x: 653, endPoint y: 236, distance: 356.3
click at [653, 236] on div "WO Lease started Aug 31, 2025 at 8:00 PM Show details Survey, sent via SMS Resi…" at bounding box center [538, 182] width 537 height 232
copy div "Sarah (ResiDesk) 2:48 PM Thanks for the feedback, Sarthak! We’re sorry you have…"
click at [517, 367] on textarea "Hey {{first_name}}, I understand you're waiting on your mailbox and amenity key…" at bounding box center [483, 360] width 402 height 38
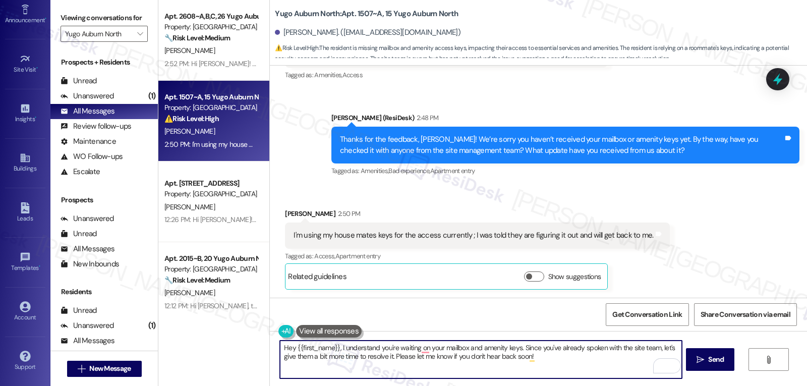
click at [636, 348] on textarea "Hey {{first_name}}, I understand you're waiting on your mailbox and amenity key…" at bounding box center [481, 360] width 402 height 38
click at [570, 370] on textarea "Hey {{first_name}}, I understand you're waiting for your mailbox and amenity ke…" at bounding box center [481, 360] width 402 height 38
click at [630, 361] on textarea "Hey {{first_name}}, I understand you're waiting for your mailbox and amenity ke…" at bounding box center [481, 360] width 402 height 38
click at [693, 354] on button " Send" at bounding box center [710, 359] width 49 height 23
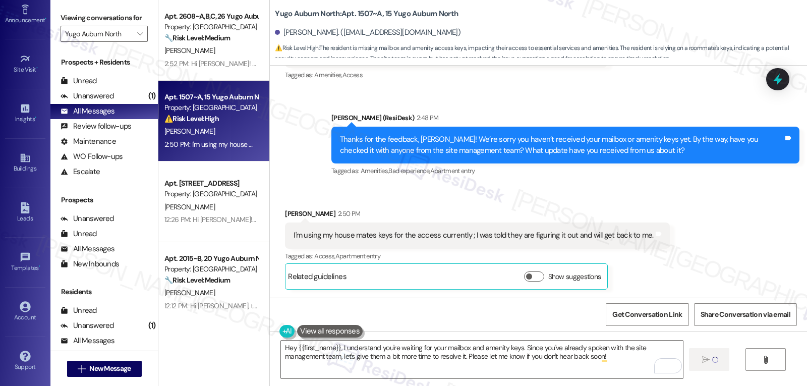
type textarea "Fetching suggested responses. Please feel free to read through the conversation…"
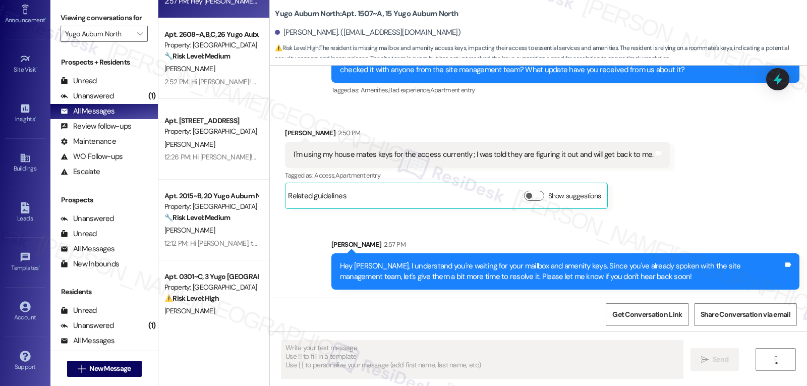
scroll to position [101, 0]
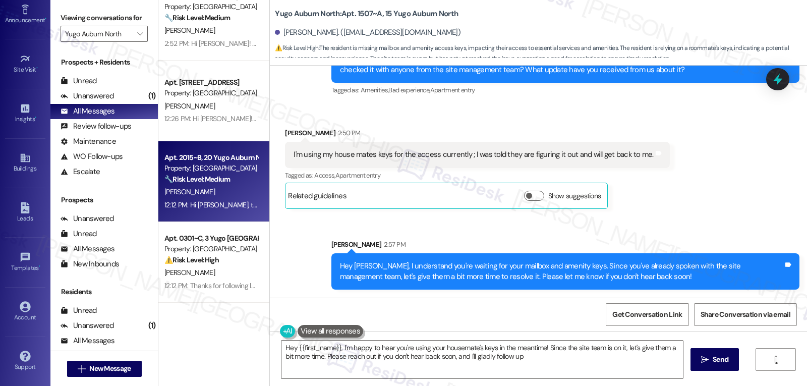
type textarea "Hey {{first_name}}, I'm happy to hear you're using your housemate's keys in the…"
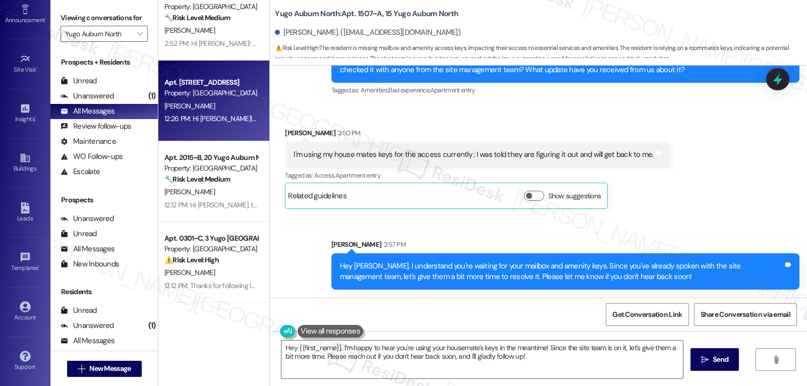
click at [209, 111] on div "F. Bello" at bounding box center [210, 106] width 95 height 13
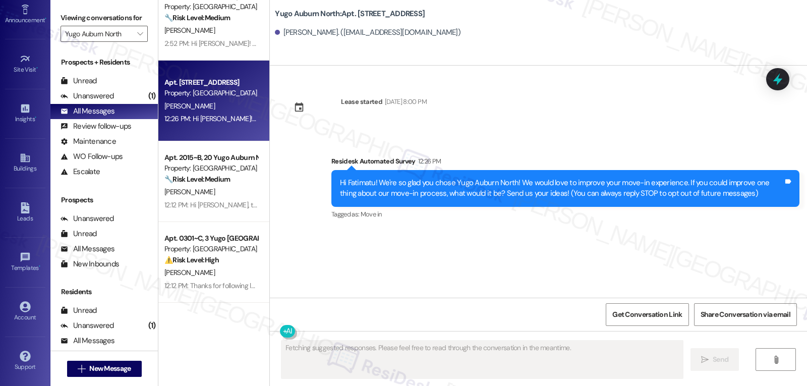
scroll to position [0, 0]
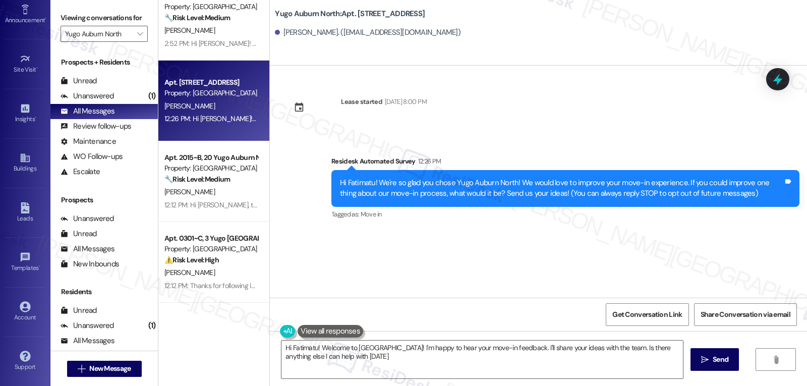
type textarea "Hi Fatimatu! Welcome to Yugo Auburn North! I'm happy to hear your move-in feedb…"
click at [776, 78] on icon at bounding box center [778, 80] width 12 height 16
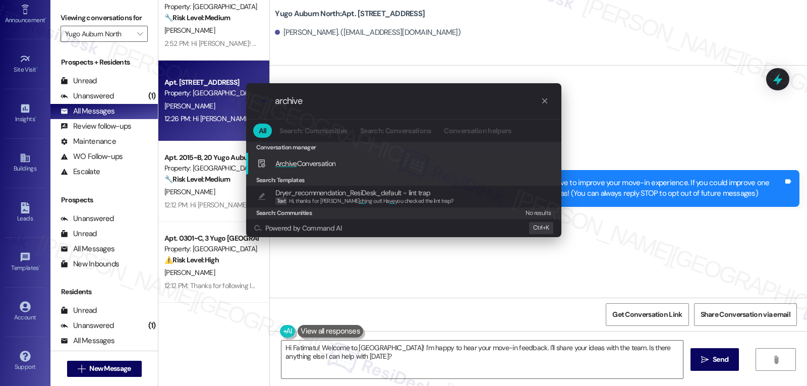
type input "archive"
click at [323, 162] on span "Archive Conversation" at bounding box center [306, 163] width 61 height 9
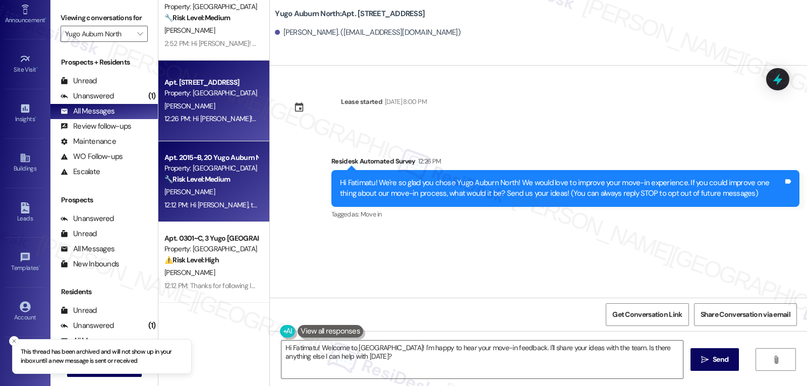
click at [224, 186] on div "J. Blakeney" at bounding box center [210, 192] width 95 height 13
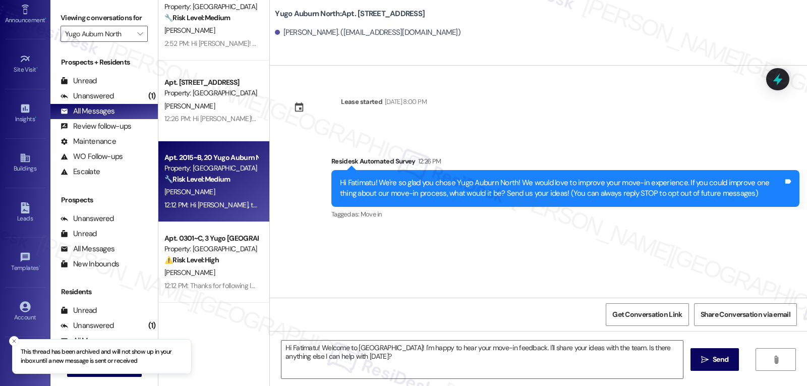
type textarea "Fetching suggested responses. Please feel free to read through the conversation…"
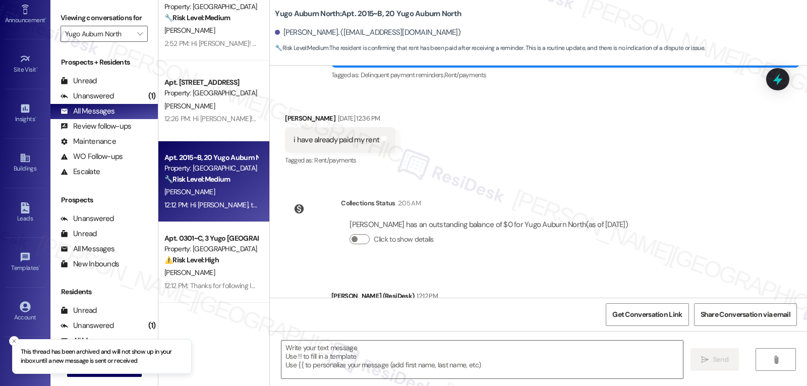
scroll to position [321, 0]
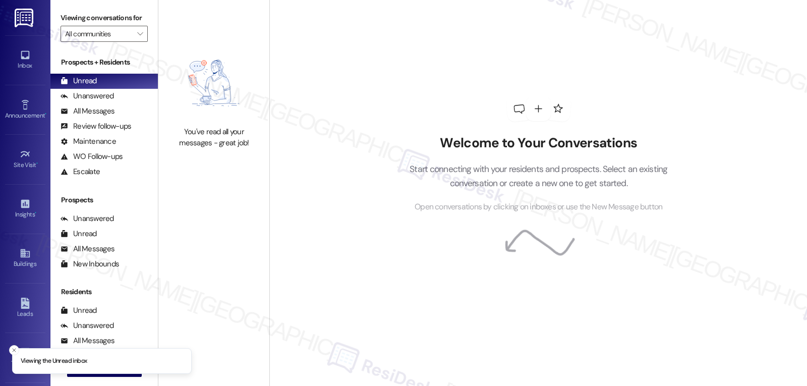
type input "Yugo Auburn North"
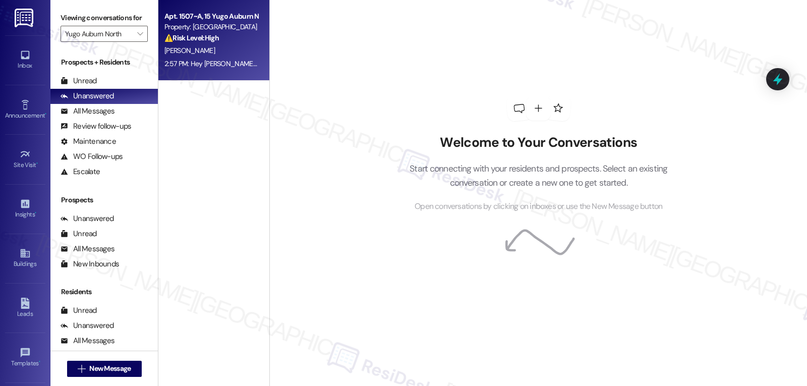
click at [212, 49] on div "[PERSON_NAME]" at bounding box center [210, 50] width 95 height 13
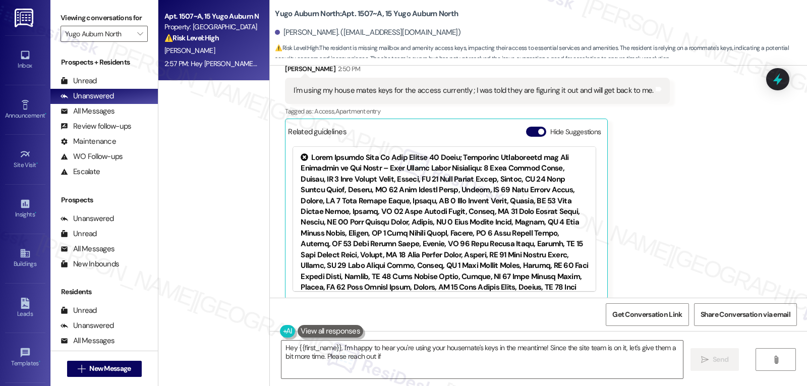
scroll to position [398, 0]
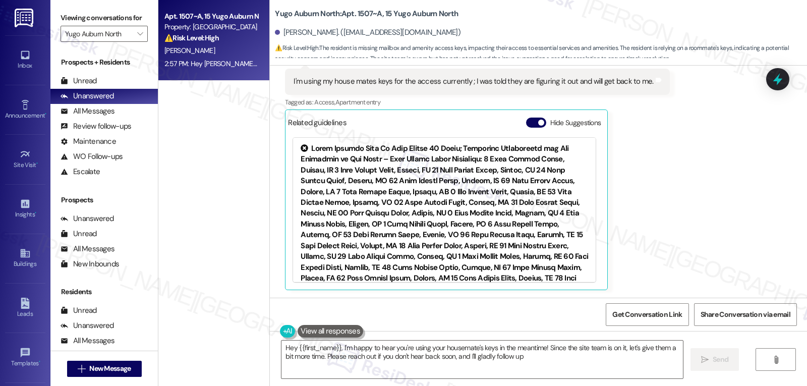
type textarea "Hey {{first_name}}, I'm happy to hear you're using your housemate's keys in the…"
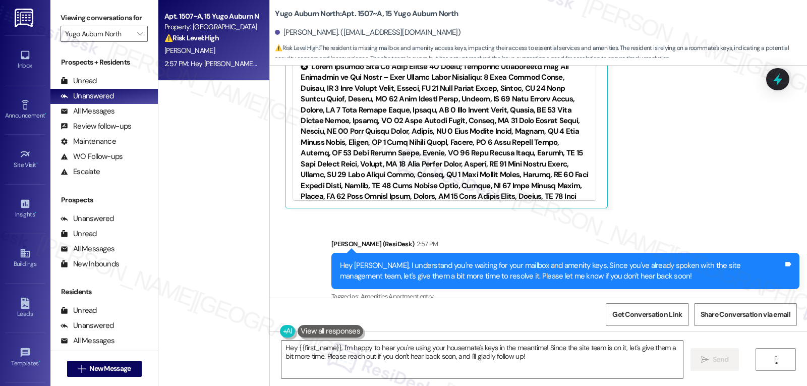
scroll to position [494, 0]
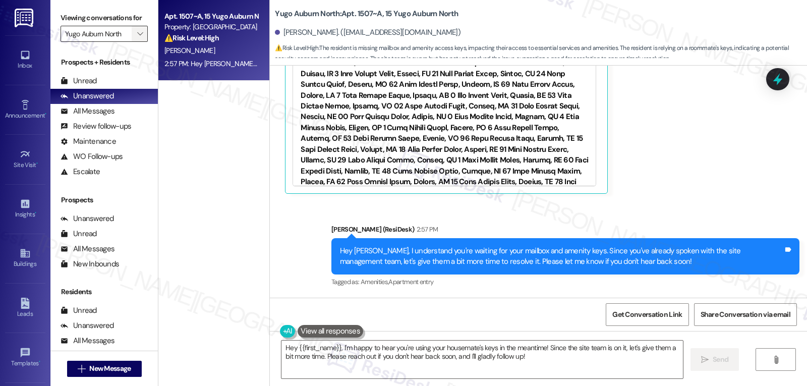
click at [137, 38] on icon "" at bounding box center [140, 34] width 6 height 8
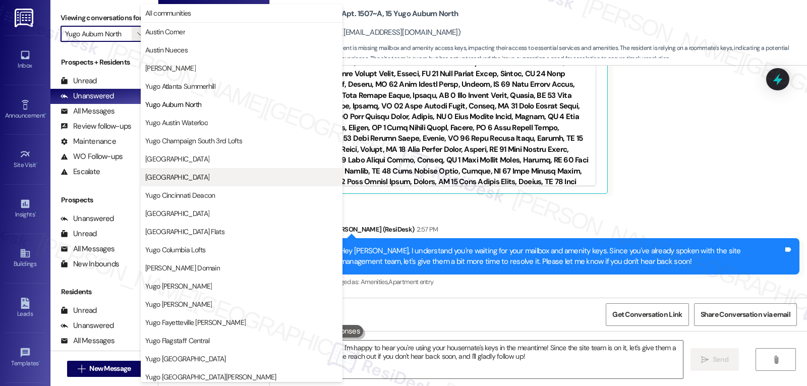
click at [191, 178] on span "[GEOGRAPHIC_DATA]" at bounding box center [177, 177] width 64 height 10
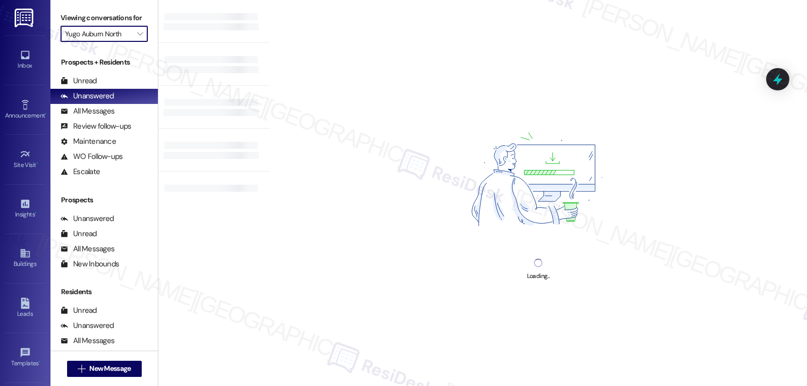
type input "[GEOGRAPHIC_DATA]"
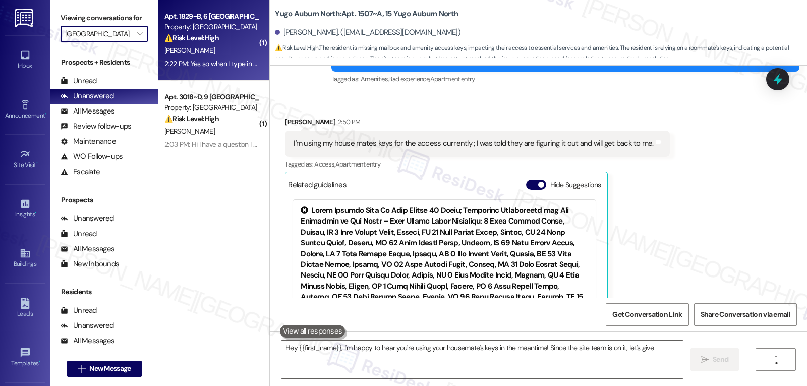
type textarea "Hey {{first_name}}, I'm happy to hear you're using your housemate's keys in the…"
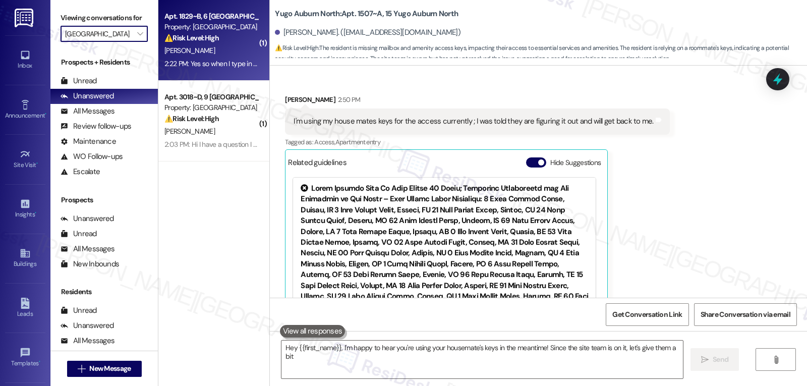
click at [209, 56] on div "[PERSON_NAME]" at bounding box center [210, 50] width 95 height 13
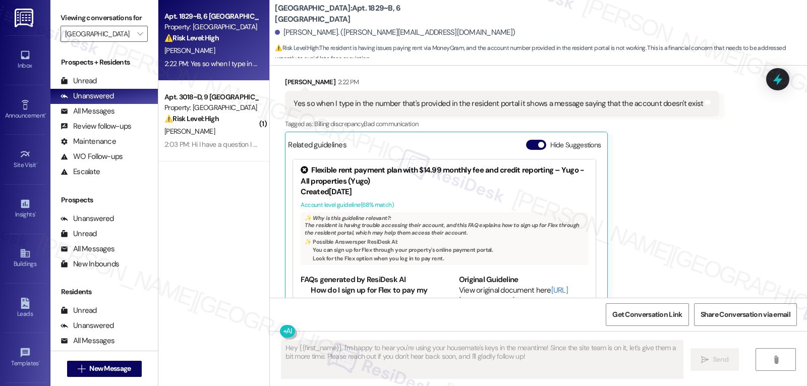
scroll to position [1892, 0]
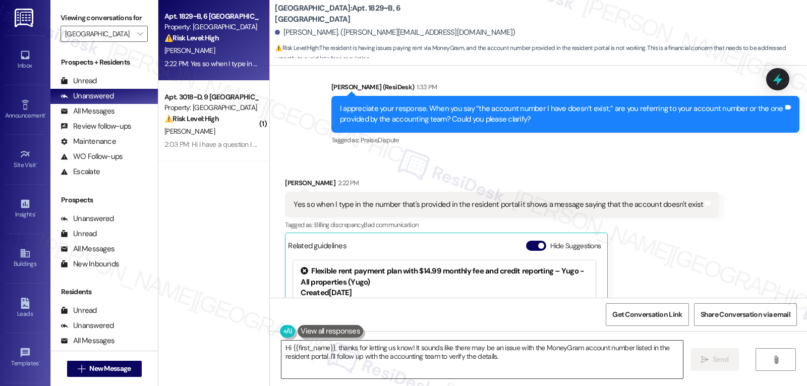
click at [476, 366] on textarea "Hi {{first_name}}, thanks for letting us know! It sounds like there may be an i…" at bounding box center [483, 360] width 402 height 38
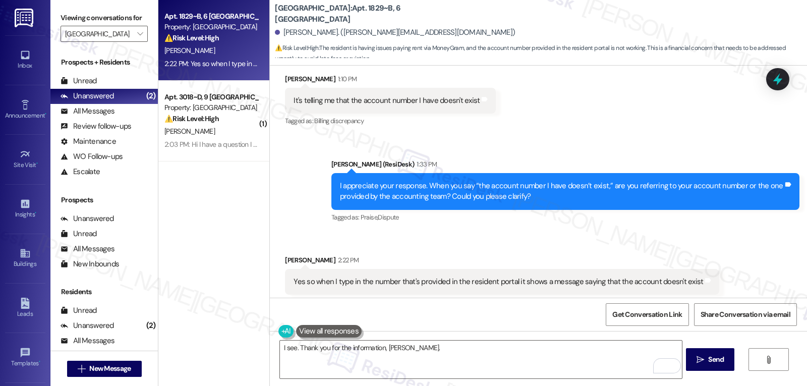
scroll to position [1791, 0]
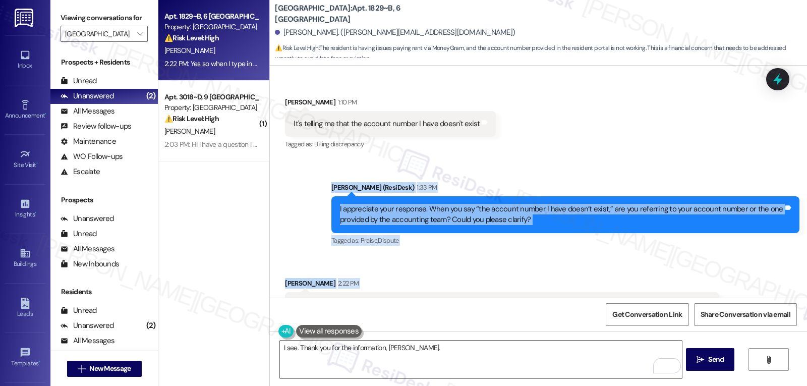
drag, startPoint x: 319, startPoint y: 164, endPoint x: 720, endPoint y: 285, distance: 418.4
click at [720, 285] on div "Sent via SMS [PERSON_NAME] (ResiDesk) [DATE] 12:41 PM Hi [PERSON_NAME]! We’re s…" at bounding box center [538, 182] width 537 height 232
copy div "[PERSON_NAME] (ResiDesk) 1:33 PM I appreciate your response. When you say “the …"
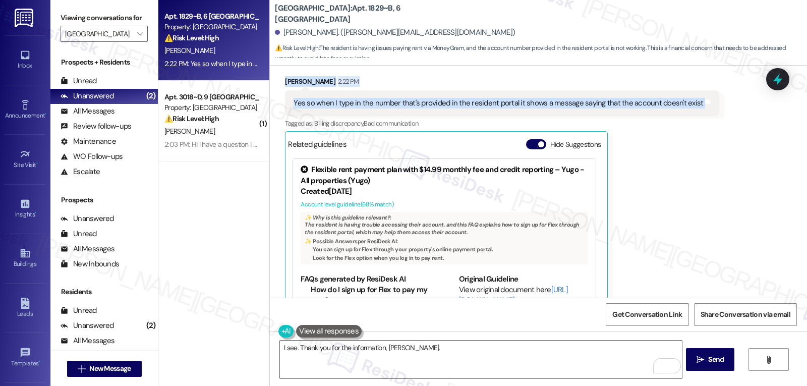
scroll to position [59, 0]
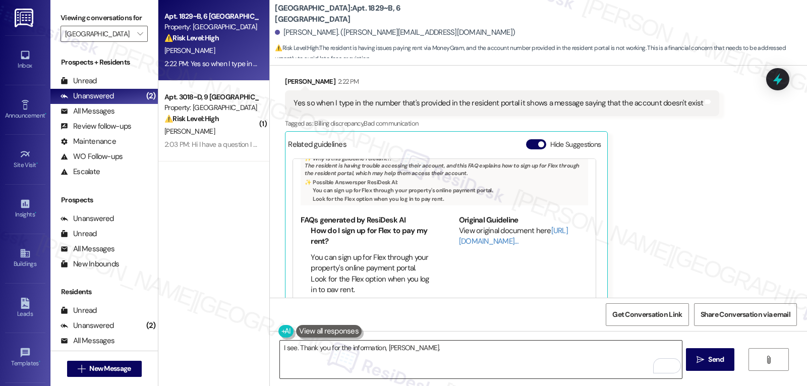
click at [454, 354] on textarea "I see. Thank you for the information, [PERSON_NAME]." at bounding box center [481, 360] width 402 height 38
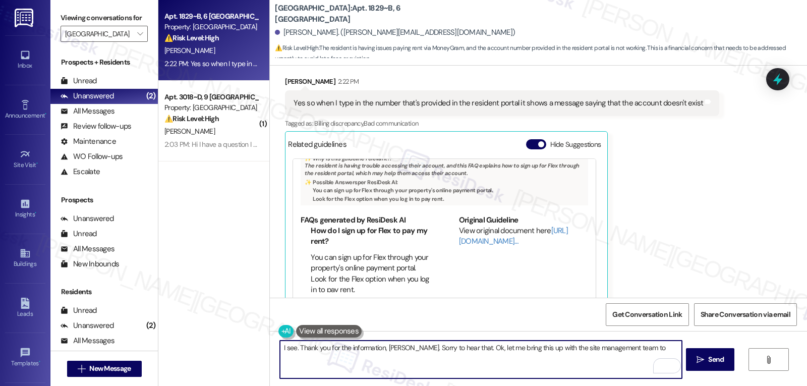
click at [647, 346] on textarea "I see. Thank you for the information, [PERSON_NAME]. Sorry to hear that. Ok, le…" at bounding box center [481, 360] width 402 height 38
paste textarea "double-check the account number listed in your portal and make sure everything …"
click at [531, 357] on textarea "I see. Thank you for the information, [PERSON_NAME]. Sorry to hear that. Ok, le…" at bounding box center [481, 360] width 402 height 38
click at [626, 359] on textarea "I see. Thank you for the information, [PERSON_NAME]. Sorry to hear that. Ok, le…" at bounding box center [481, 360] width 402 height 38
click at [626, 358] on textarea "I see. Thank you for the information, [PERSON_NAME]. Sorry to hear that. Ok, le…" at bounding box center [481, 360] width 402 height 38
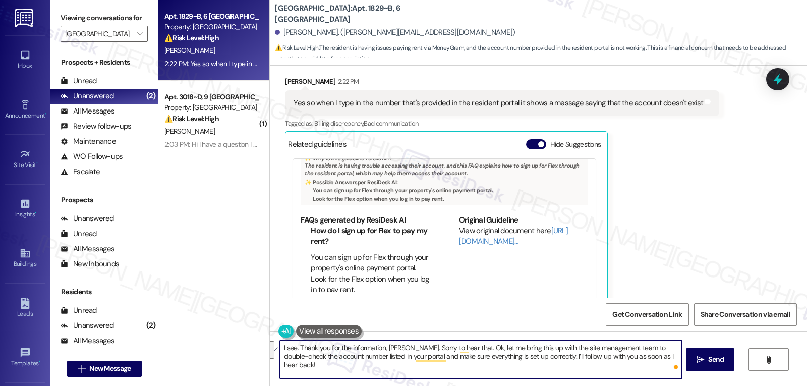
click at [519, 368] on textarea "I see. Thank you for the information, [PERSON_NAME]. Sorry to hear that. Ok, le…" at bounding box center [481, 360] width 402 height 38
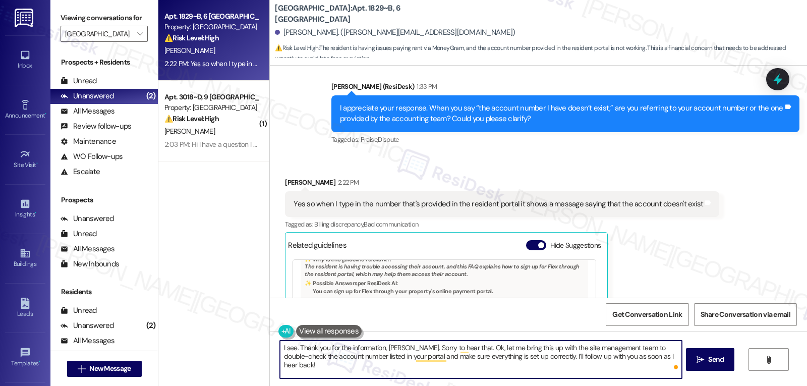
scroll to position [1993, 0]
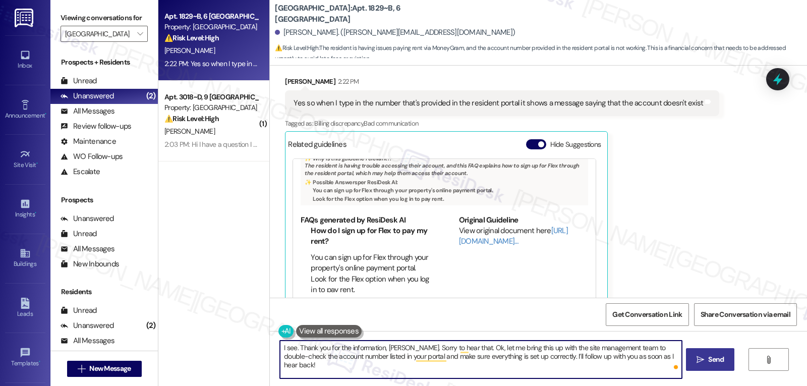
type textarea "I see. Thank you for the information, [PERSON_NAME]. Sorry to hear that. Ok, le…"
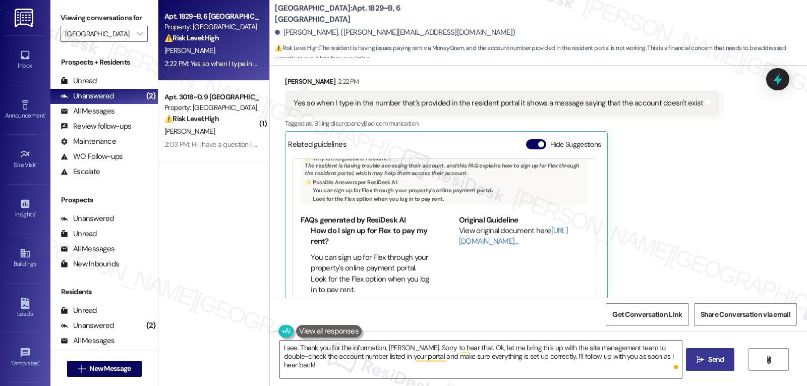
click at [718, 361] on span "Send" at bounding box center [716, 359] width 16 height 11
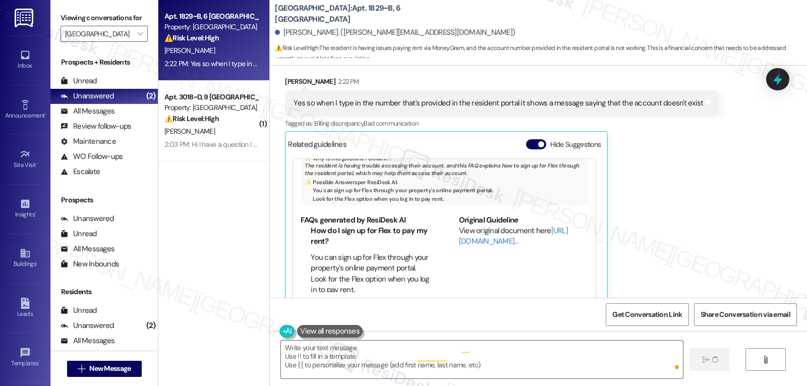
scroll to position [1993, 0]
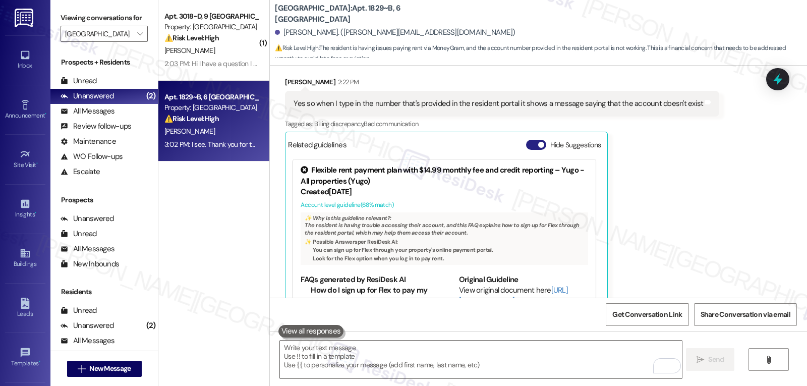
click at [528, 140] on button "Hide Suggestions" at bounding box center [536, 145] width 20 height 10
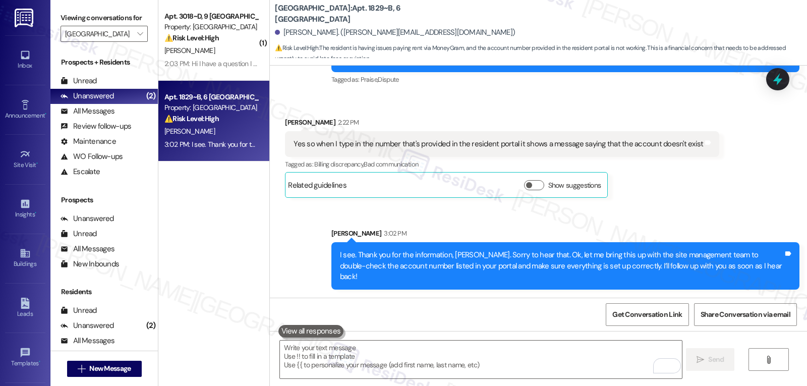
scroll to position [1920, 0]
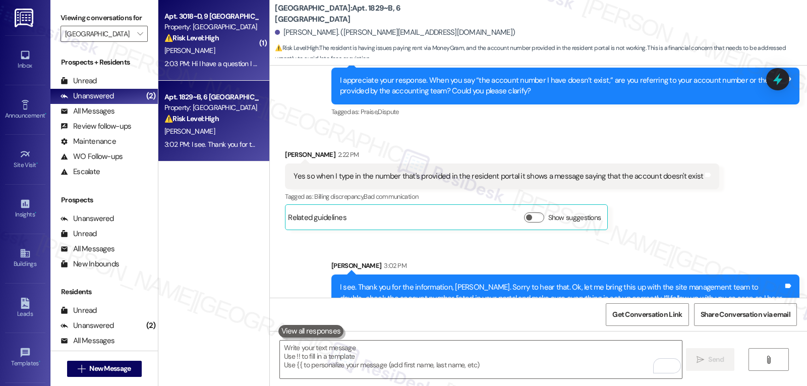
click at [215, 56] on div "[PERSON_NAME]" at bounding box center [210, 50] width 95 height 13
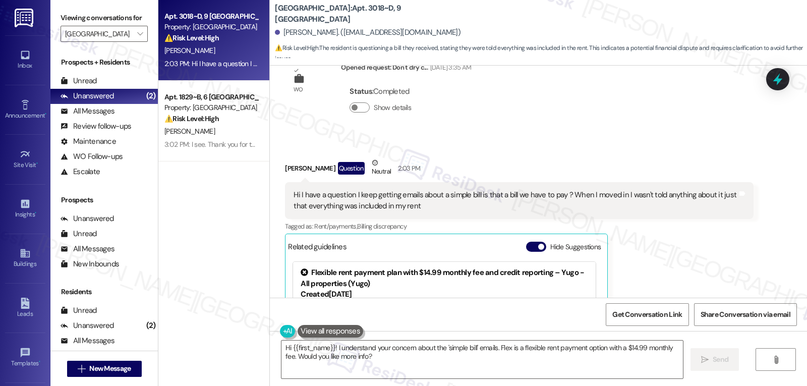
scroll to position [1061, 0]
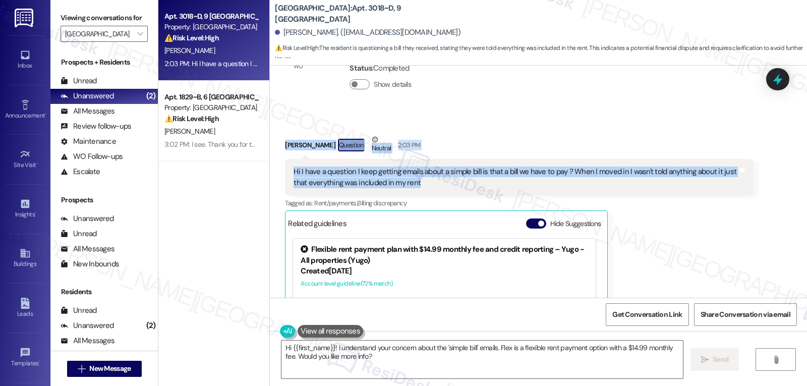
drag, startPoint x: 277, startPoint y: 147, endPoint x: 445, endPoint y: 191, distance: 174.0
click at [445, 191] on div "Received via SMS [PERSON_NAME] Question Neutral 2:03 PM Hi I have a question I …" at bounding box center [519, 263] width 483 height 272
copy div "[PERSON_NAME] Question Neutral 2:03 PM Hi I have a question I keep getting emai…"
click at [370, 368] on textarea "Hi {{first_name}}! I understand your concern about the 'simple bill' emails. Fl…" at bounding box center [483, 360] width 402 height 38
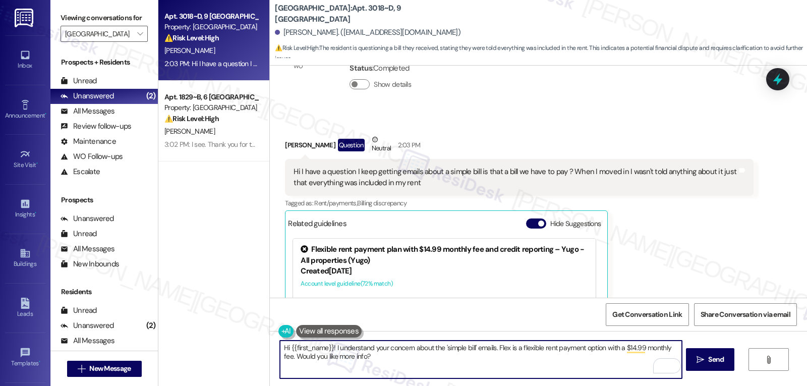
paste textarea "[PERSON_NAME]! Thanks for reaching out—that’s a great question. Since you were …"
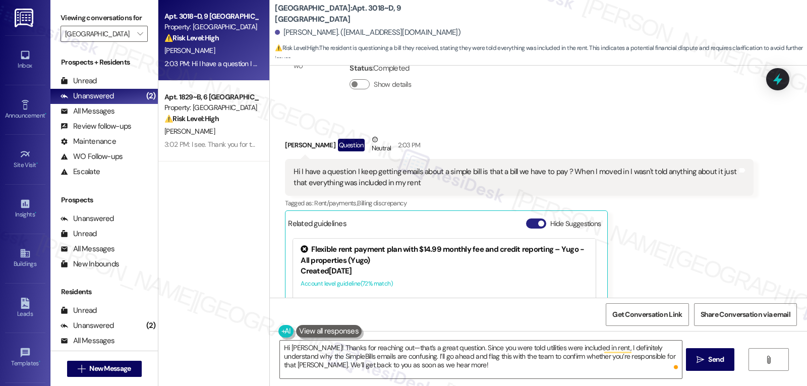
click at [528, 225] on button "Hide Suggestions" at bounding box center [536, 223] width 20 height 10
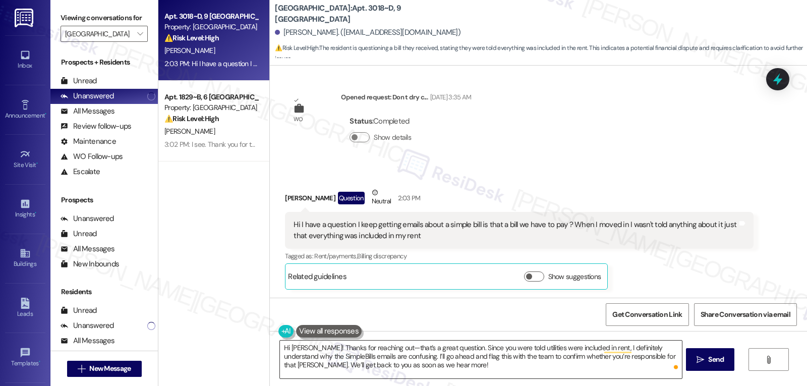
click at [306, 348] on textarea "Hi [PERSON_NAME]! Thanks for reaching out—that’s a great question. Since you we…" at bounding box center [481, 360] width 402 height 38
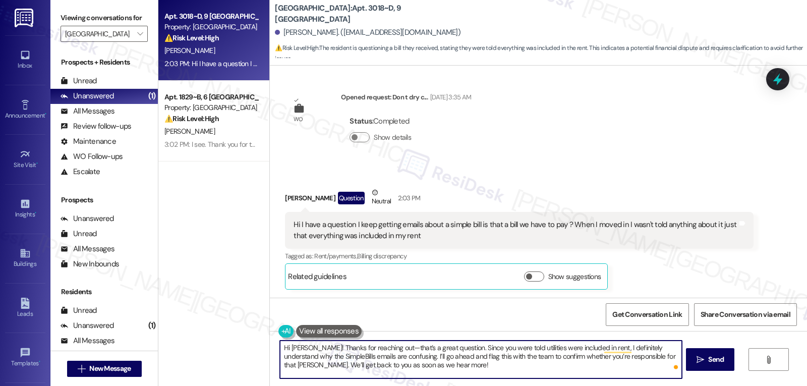
click at [378, 349] on textarea "Hi [PERSON_NAME]! Thanks for reaching out—that’s a great question. Since you we…" at bounding box center [481, 360] width 402 height 38
click at [613, 370] on textarea "Hi [PERSON_NAME]! Thanks for reaching out. That’s a great question. Since you w…" at bounding box center [481, 360] width 402 height 38
click at [543, 371] on textarea "Hi [PERSON_NAME]! Thanks for reaching out. That’s a great question. Since you w…" at bounding box center [481, 360] width 402 height 38
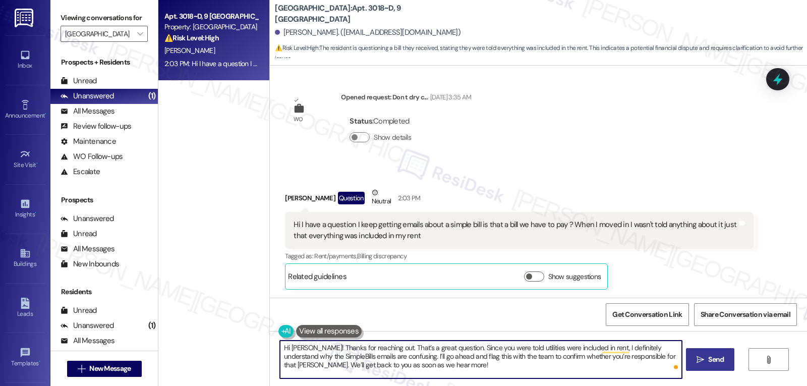
type textarea "Hi [PERSON_NAME]! Thanks for reaching out. That’s a great question. Since you w…"
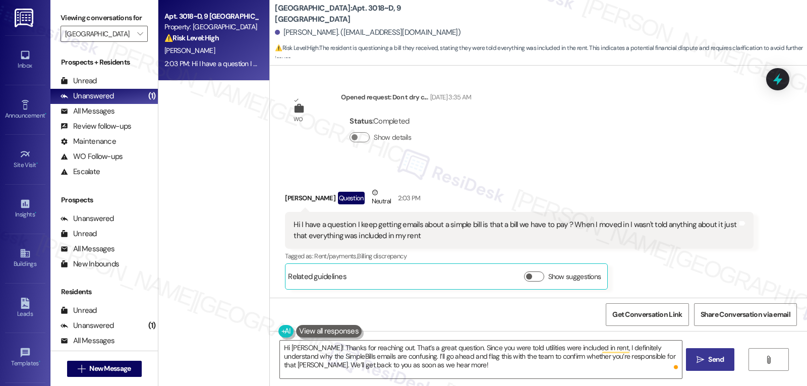
click at [709, 365] on button " Send" at bounding box center [710, 359] width 49 height 23
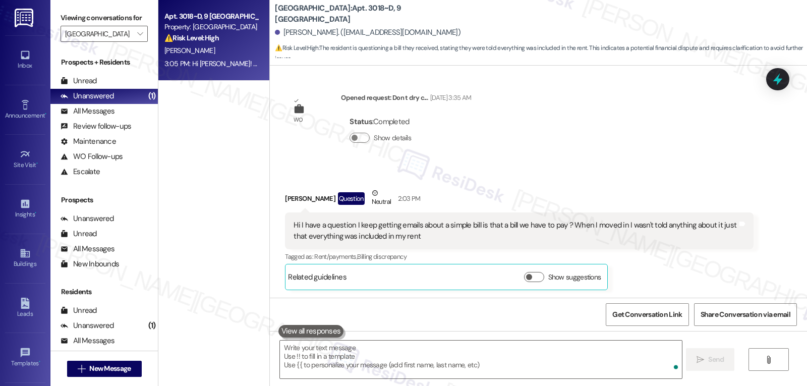
scroll to position [1099, 0]
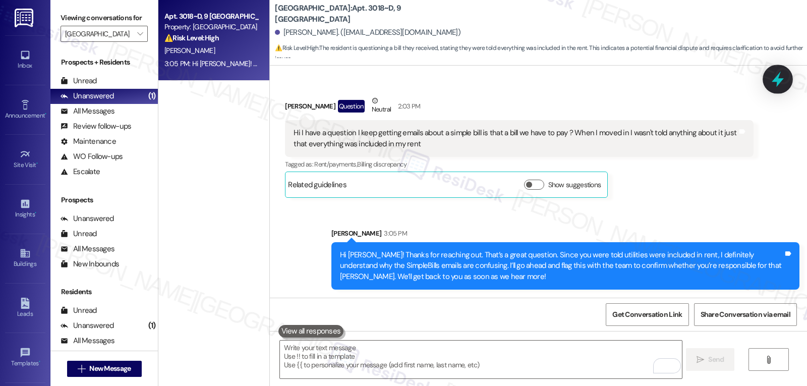
click at [773, 80] on icon at bounding box center [777, 79] width 17 height 17
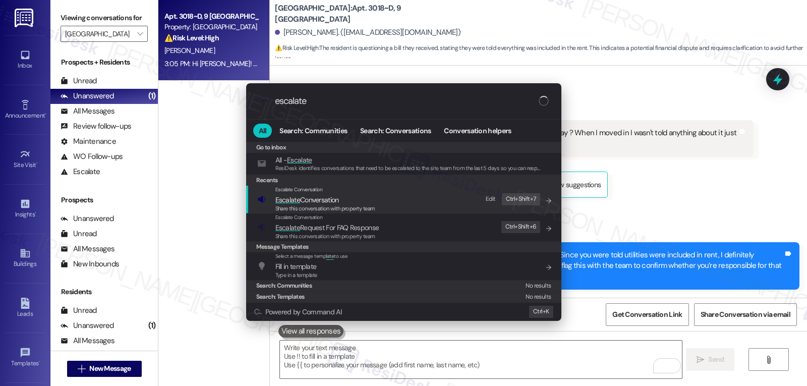
type input "escalate"
click at [311, 201] on span "Escalate Conversation" at bounding box center [308, 199] width 64 height 9
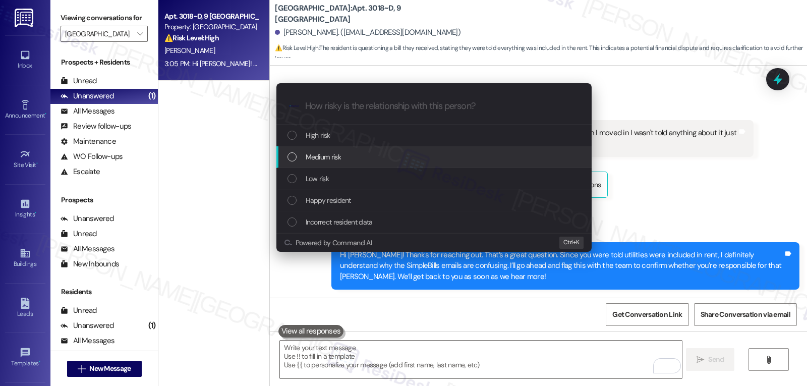
click at [356, 154] on div "Medium risk" at bounding box center [435, 156] width 295 height 11
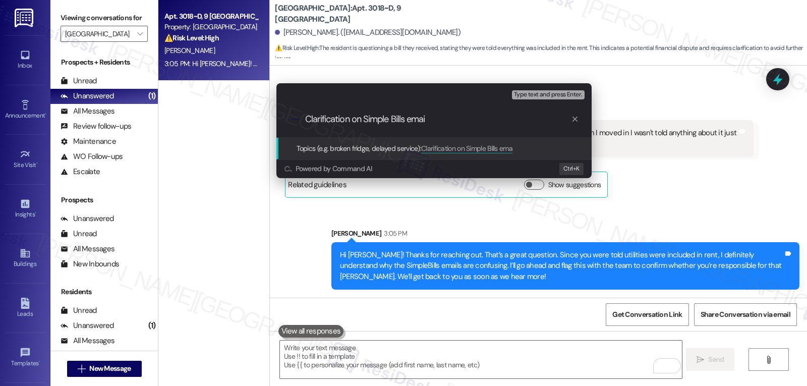
type input "Clarification on Simple Bills email"
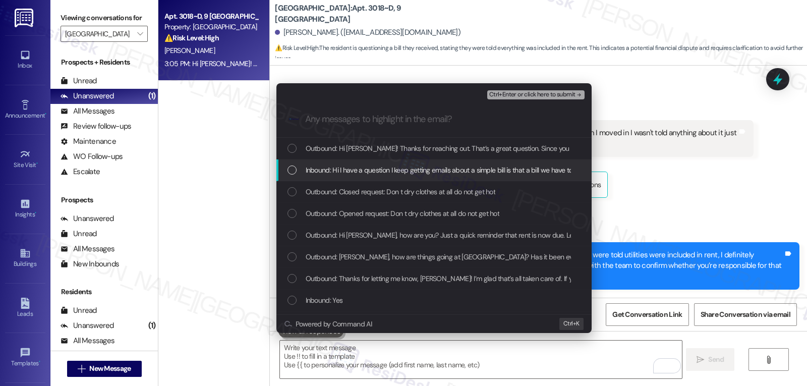
click at [323, 163] on div "Inbound: Hi I have a question I keep getting emails about a simple bill is that…" at bounding box center [434, 170] width 315 height 22
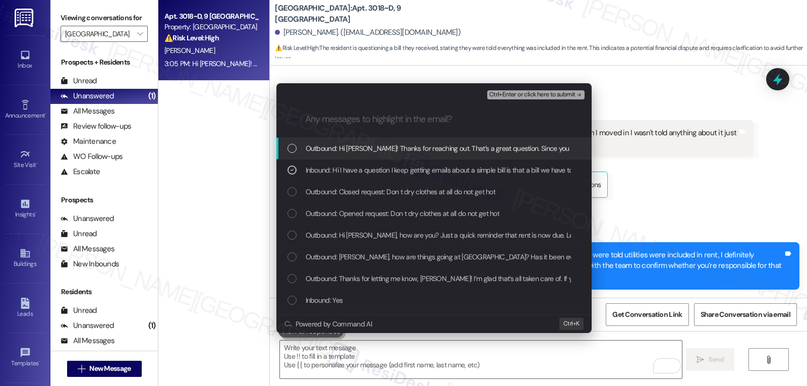
click at [546, 94] on span "Ctrl+Enter or click here to submit" at bounding box center [532, 94] width 86 height 7
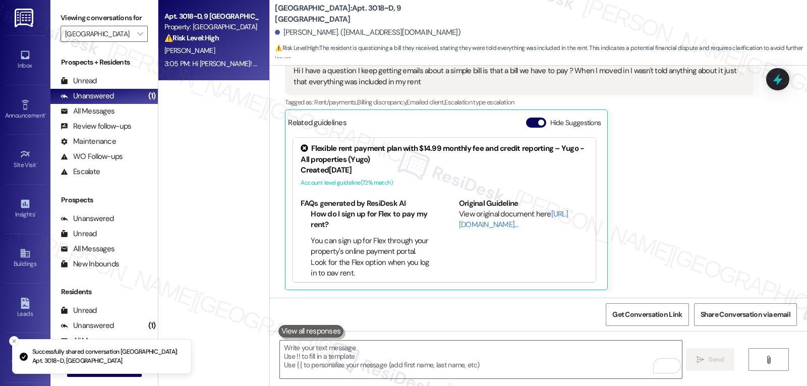
scroll to position [1162, 0]
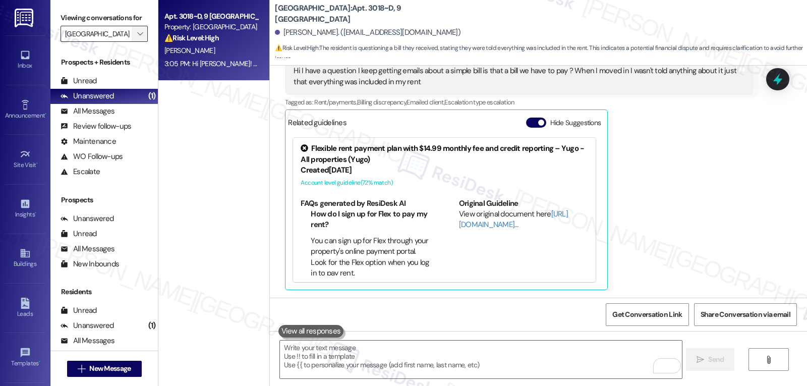
click at [137, 38] on icon "" at bounding box center [140, 34] width 6 height 8
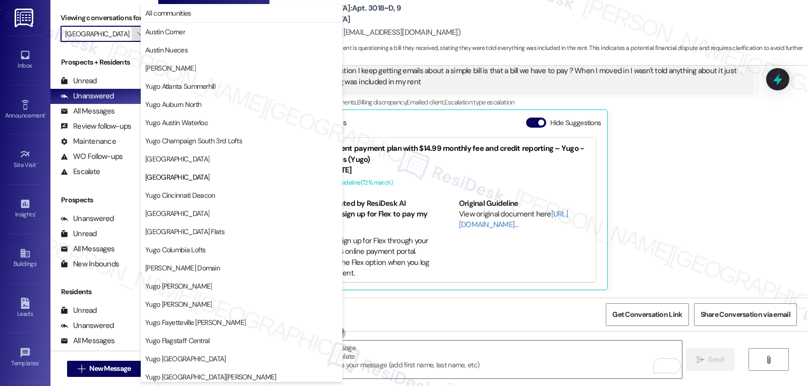
scroll to position [164, 0]
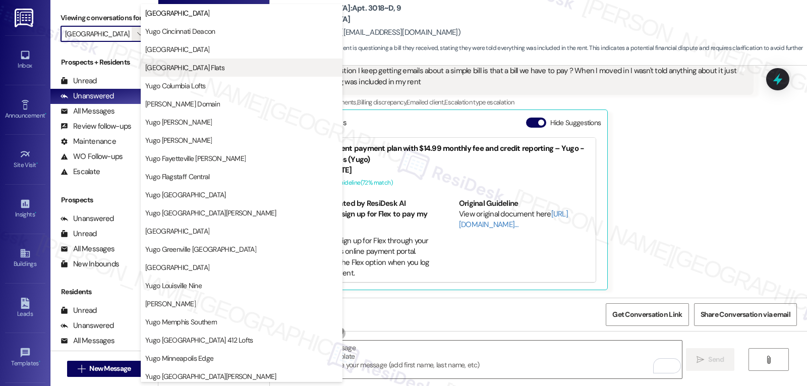
click at [204, 70] on span "[GEOGRAPHIC_DATA] Flats" at bounding box center [184, 68] width 79 height 10
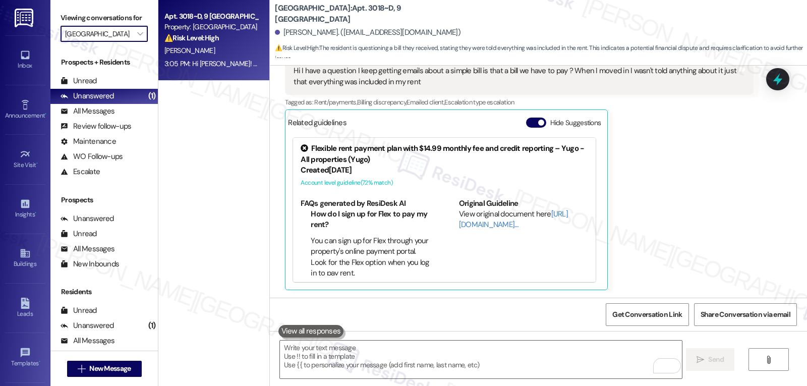
type input "[GEOGRAPHIC_DATA] Flats"
click at [202, 56] on div "Y. Nie" at bounding box center [210, 50] width 95 height 13
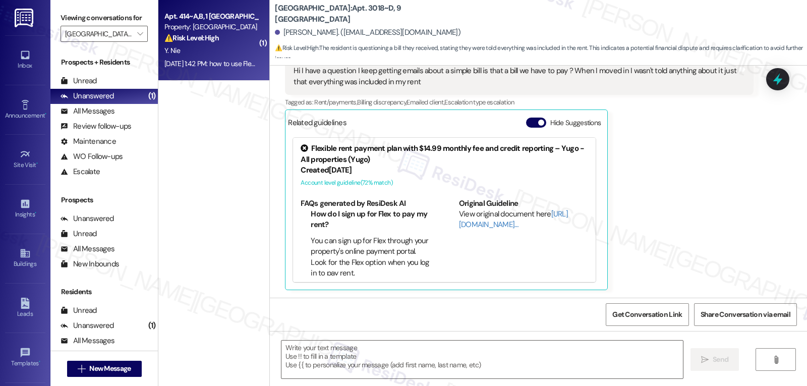
type textarea "Fetching suggested responses. Please feel free to read through the conversation…"
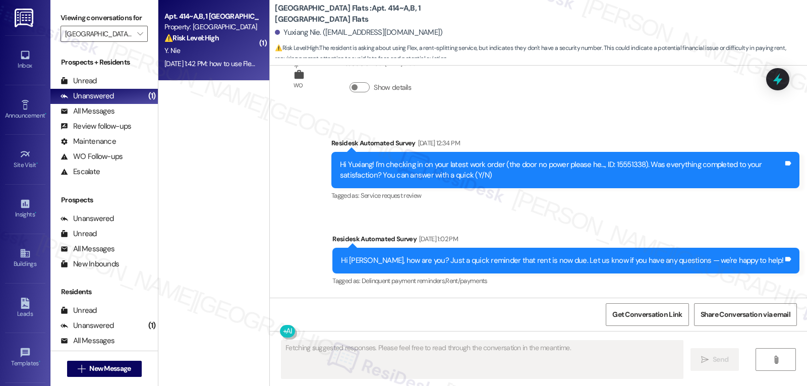
scroll to position [2215, 0]
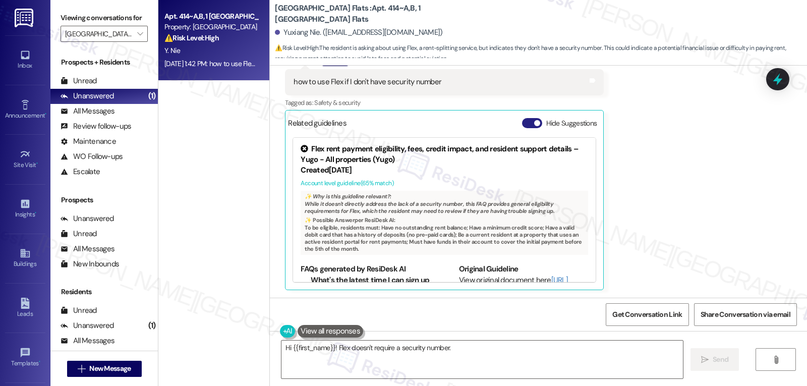
click at [522, 124] on button "Hide Suggestions" at bounding box center [532, 123] width 20 height 10
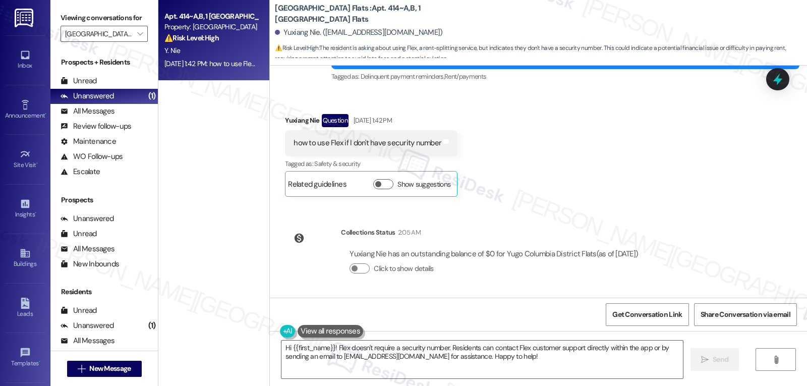
scroll to position [2053, 0]
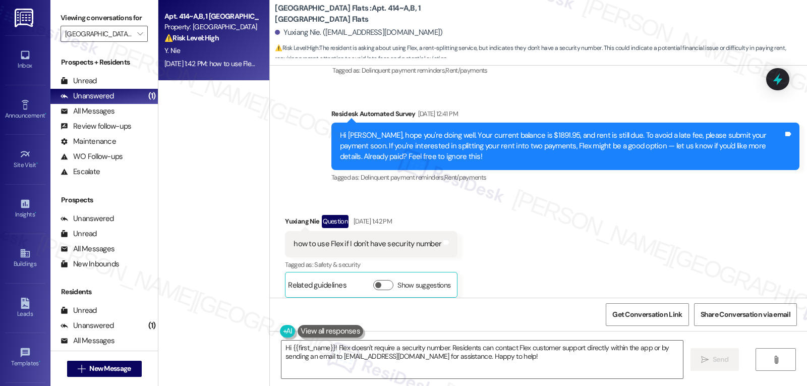
click at [383, 284] on div "Show suggestions" at bounding box center [413, 285] width 81 height 11
click at [375, 286] on button "Show suggestions" at bounding box center [383, 285] width 20 height 10
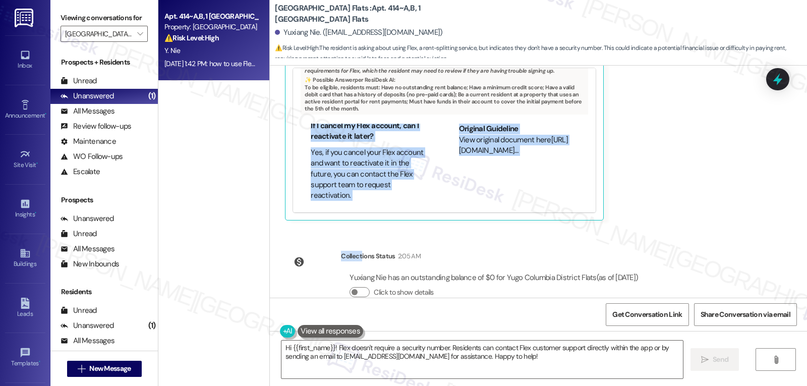
scroll to position [2308, 0]
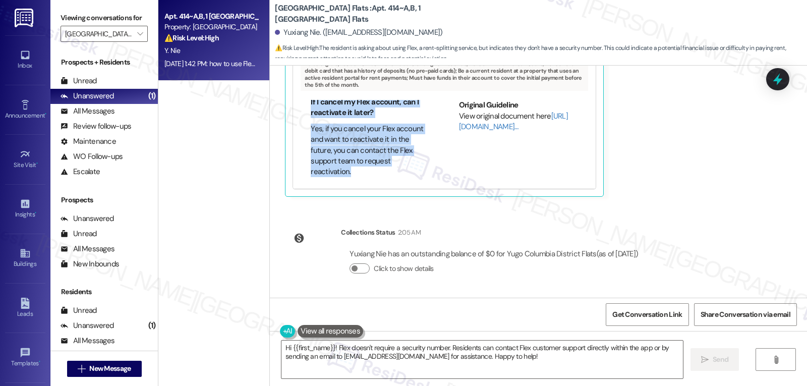
drag, startPoint x: 292, startPoint y: 160, endPoint x: 421, endPoint y: 168, distance: 129.9
click at [421, 168] on div "FAQs generated by ResiDesk AI What's the latest time I can sign up for Flex to …" at bounding box center [444, 142] width 303 height 92
copy div "FAQs generated by ResiDesk AI What's the latest time I can sign up for Flex to …"
click at [491, 362] on textarea "Hi {{first_name}}! Flex doesn't require a security number. Residents can contac…" at bounding box center [483, 360] width 402 height 38
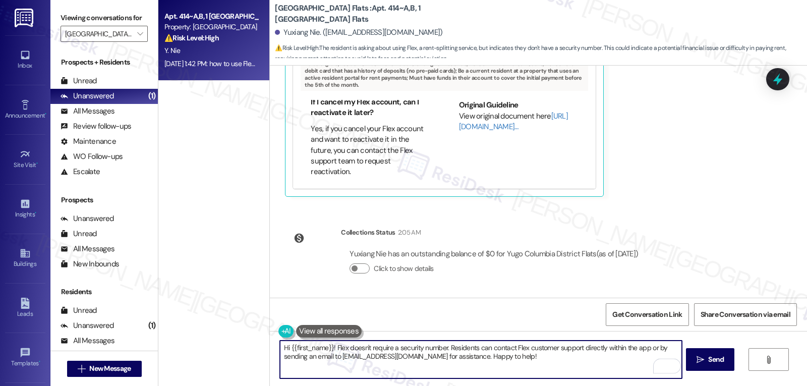
click at [511, 348] on textarea "Hi {{first_name}}! Flex doesn't require a security number. Residents can contac…" at bounding box center [481, 360] width 402 height 38
paste textarea "To qualify for Flex, you’ll need to: Have no outstanding rent balance Meet a mi…"
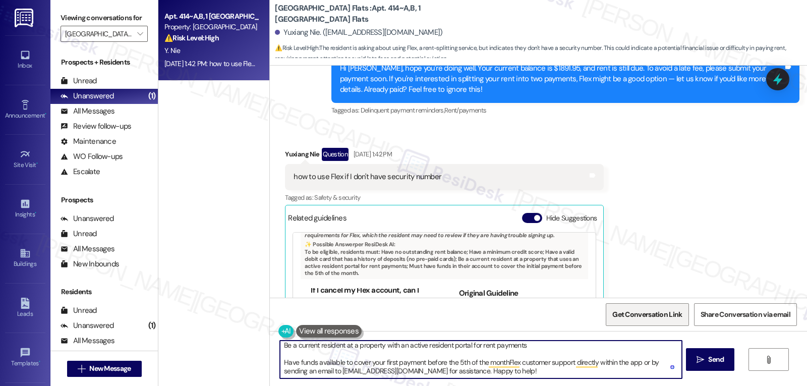
scroll to position [2208, 0]
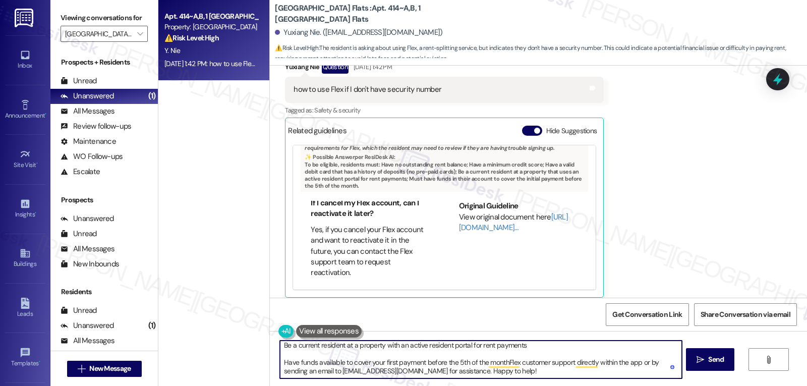
click at [560, 346] on textarea "Hi {{first_name}}! Flex doesn't require a security number. Residents can contac…" at bounding box center [481, 360] width 402 height 38
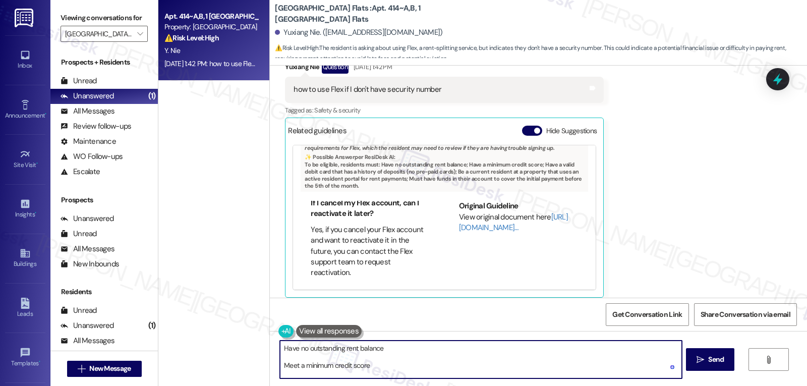
scroll to position [0, 0]
drag, startPoint x: 445, startPoint y: 346, endPoint x: 511, endPoint y: 349, distance: 66.2
click at [511, 349] on textarea "Hi {{first_name}}! Flex doesn't require a security number. Residents can contac…" at bounding box center [481, 360] width 402 height 38
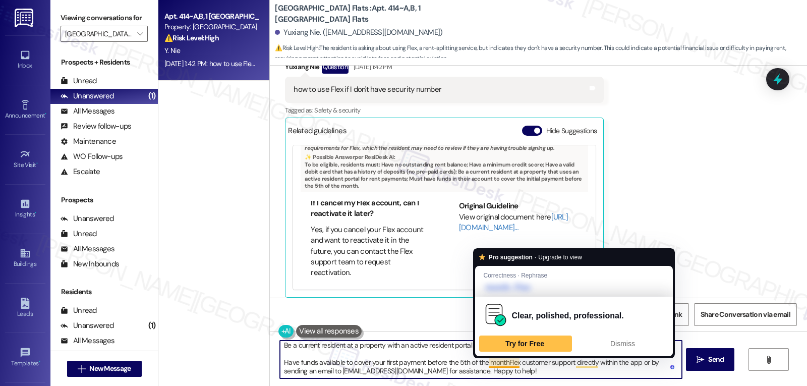
click at [501, 362] on textarea "Hi {{first_name}}! Flex doesn't require a security number. To qualify for Flex,…" at bounding box center [481, 360] width 402 height 38
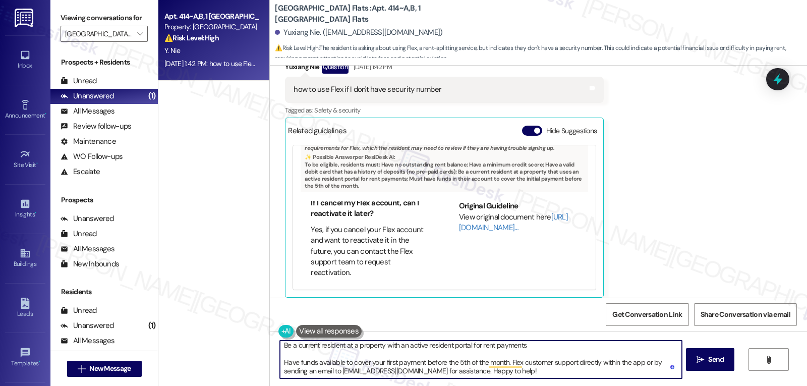
paste textarea "Residents can contact."
click at [553, 371] on textarea "Hi {{first_name}}! Flex doesn't require a security number. To qualify for Flex,…" at bounding box center [481, 360] width 402 height 38
type textarea "Hi {{first_name}}! Flex doesn't require a security number. To qualify for Flex,…"
click at [684, 365] on div "Hi {{first_name}}! Flex doesn't require a security number. To qualify for Flex,…" at bounding box center [538, 369] width 537 height 76
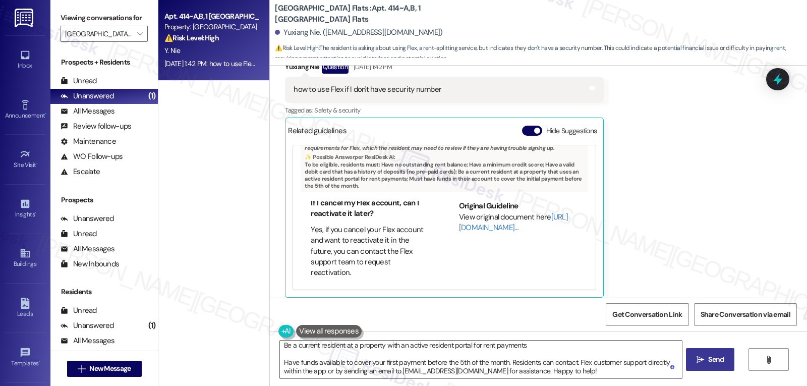
click at [703, 359] on icon "" at bounding box center [701, 360] width 8 height 8
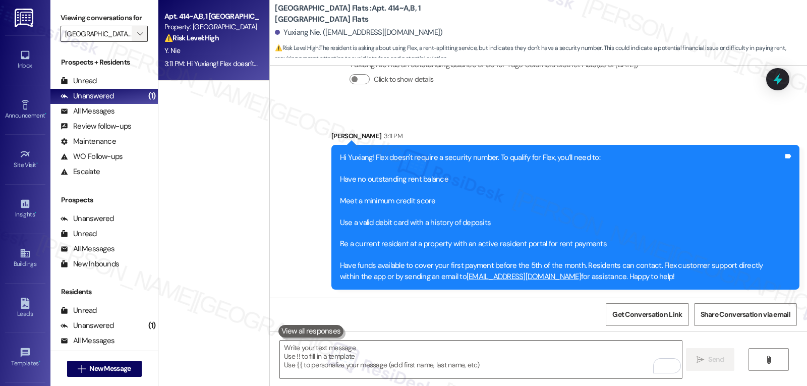
click at [135, 42] on span "" at bounding box center [140, 34] width 10 height 16
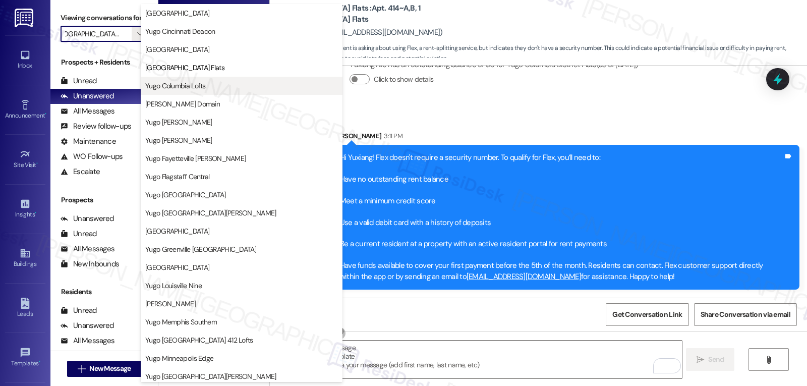
click at [204, 87] on span "Yugo Columbia Lofts" at bounding box center [175, 86] width 61 height 10
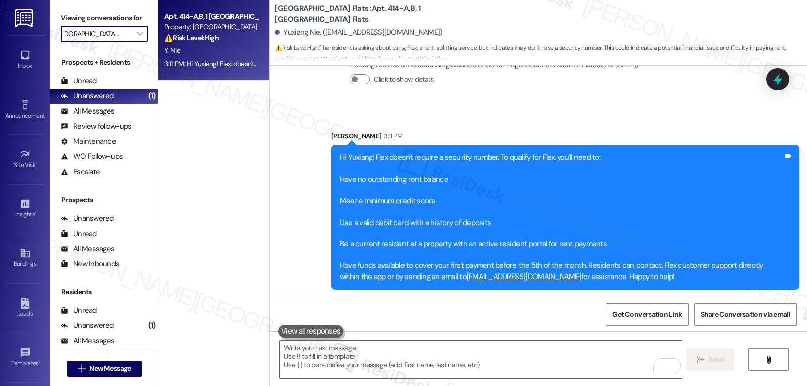
type input "Yugo Columbia Lofts"
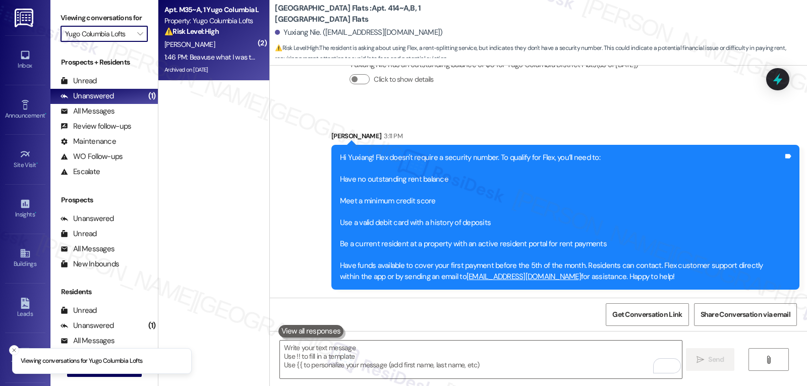
click at [207, 35] on strong "⚠️ Risk Level: High" at bounding box center [191, 31] width 54 height 9
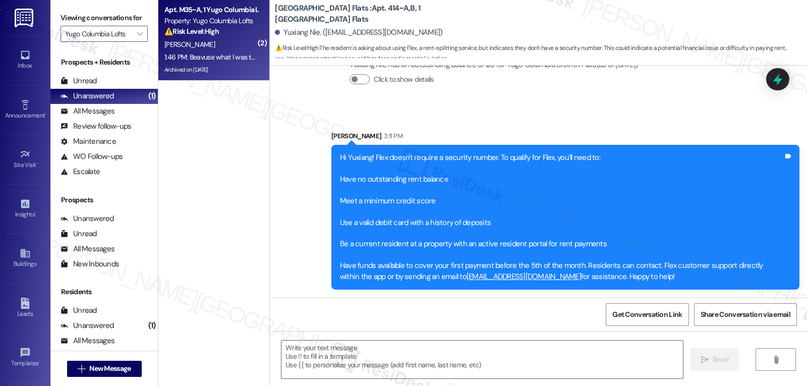
type textarea "Fetching suggested responses. Please feel free to read through the conversation…"
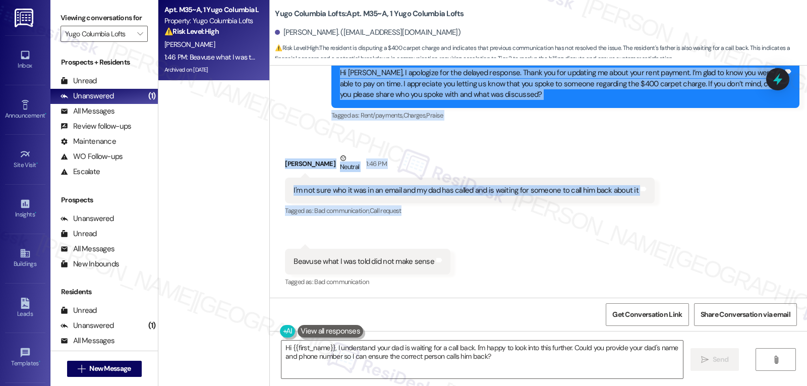
drag, startPoint x: 321, startPoint y: 154, endPoint x: 522, endPoint y: 265, distance: 229.2
click at [522, 265] on div "Survey, sent via SMS Residesk Automated Survey Feb 26, 2025 at 12:24 PM Hi Dell…" at bounding box center [538, 182] width 537 height 232
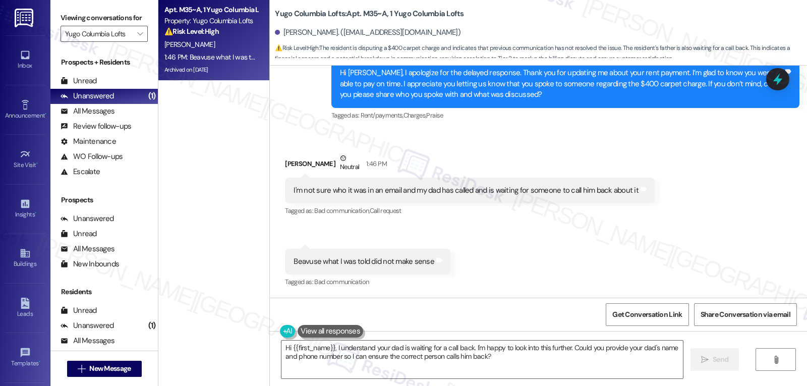
click at [472, 268] on div "Received via SMS Della Rose Dill Neutral 1:46 PM I'm not sure who it was in an …" at bounding box center [538, 213] width 537 height 167
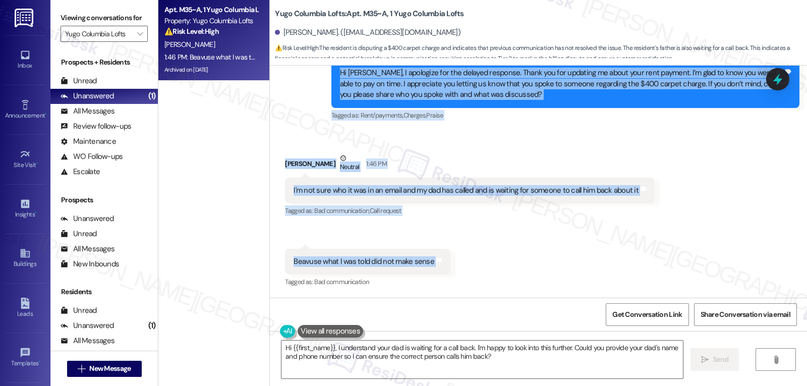
drag, startPoint x: 326, startPoint y: 152, endPoint x: 450, endPoint y: 268, distance: 169.9
click at [450, 268] on div "Survey, sent via SMS Residesk Automated Survey Feb 26, 2025 at 12:24 PM Hi Dell…" at bounding box center [538, 182] width 537 height 232
copy div "Sarah (ResiDesk) 1:44 PM Hi Della Rose, I apologize for the delayed response. T…"
click at [505, 368] on textarea "Hi {{first_name}}, I understand your dad is waiting for a call back. I'm happy …" at bounding box center [483, 360] width 402 height 38
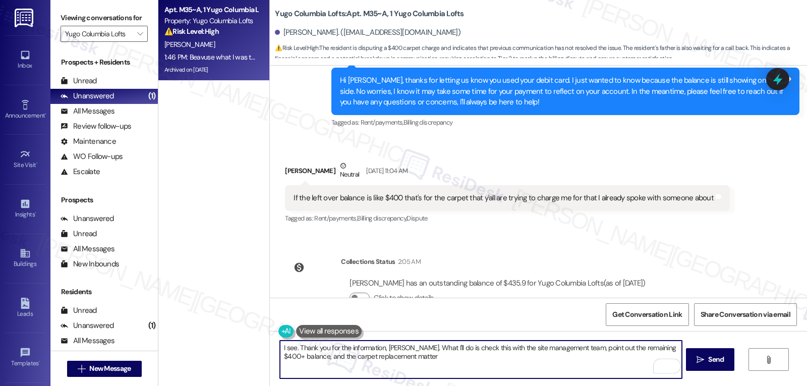
scroll to position [4242, 0]
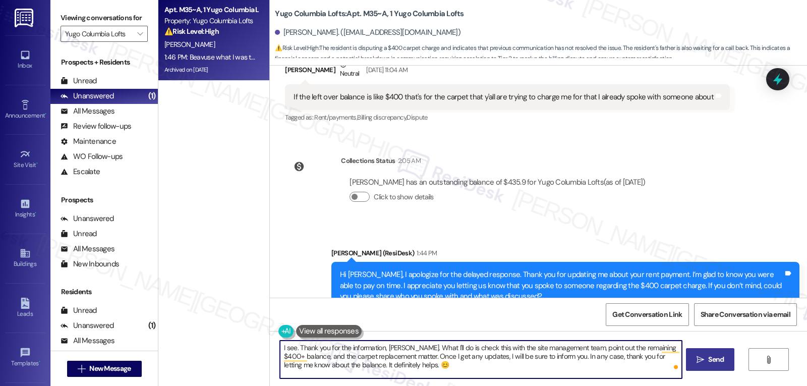
type textarea "I see. Thank you for the information, Della Rose. What I'll do is check this wi…"
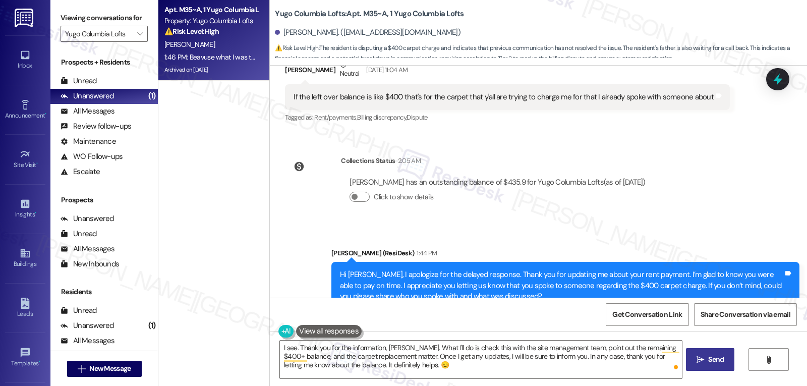
click at [714, 367] on button " Send" at bounding box center [710, 359] width 49 height 23
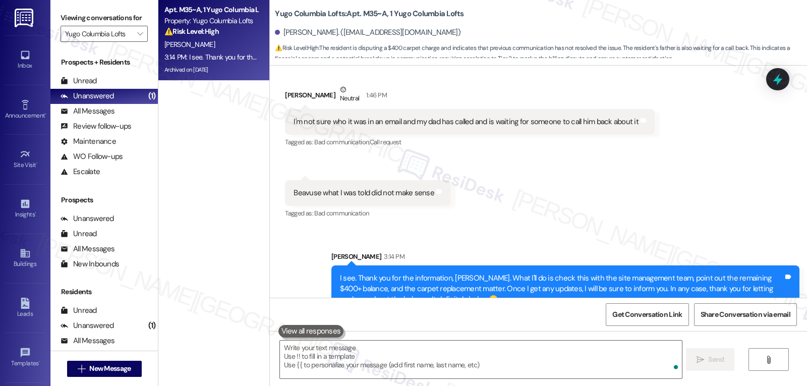
scroll to position [4536, 0]
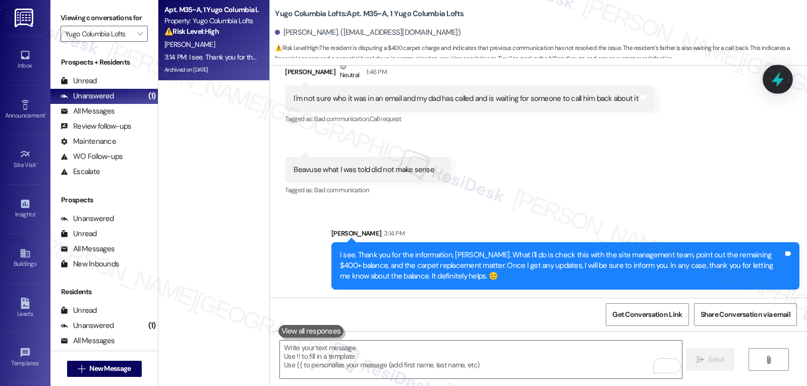
click at [781, 76] on icon at bounding box center [777, 79] width 17 height 17
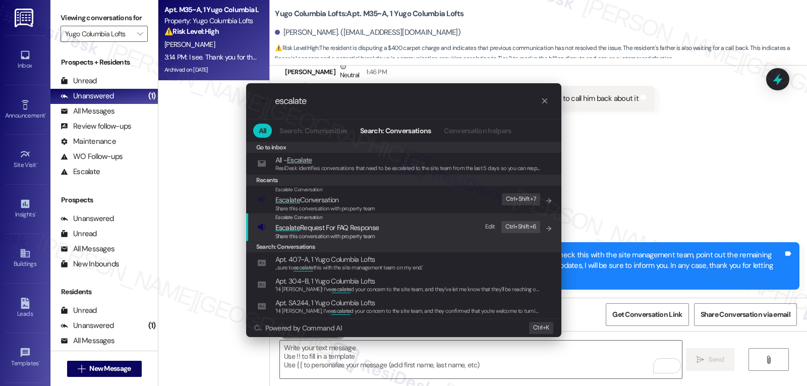
type input "escalate"
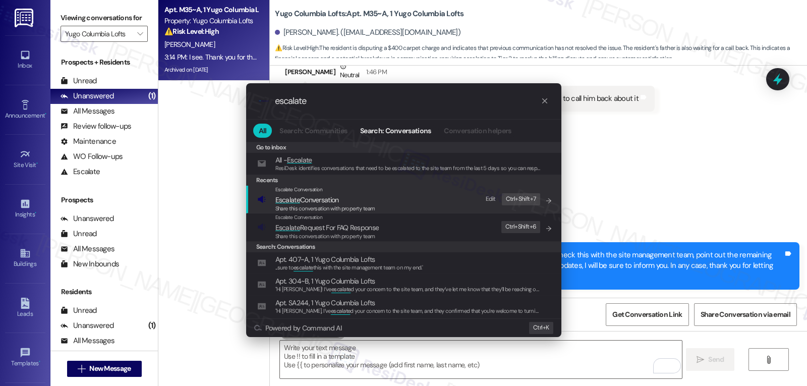
click at [347, 202] on span "Escalate Conversation" at bounding box center [326, 199] width 100 height 11
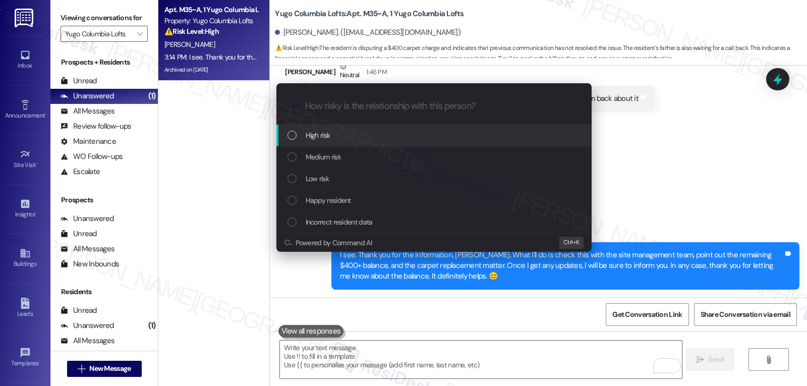
click at [337, 137] on div "High risk" at bounding box center [435, 135] width 295 height 11
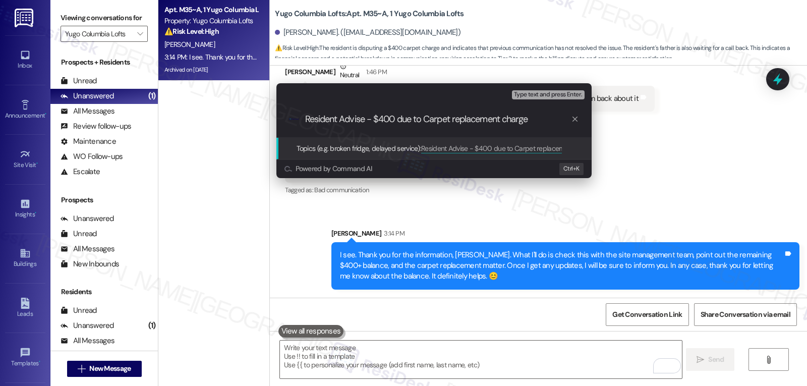
click at [458, 117] on input "Resident Advise - $400 due to Carpet replacement charge" at bounding box center [438, 119] width 266 height 11
type input "Resident Advise - $400 due to Carpet charge"
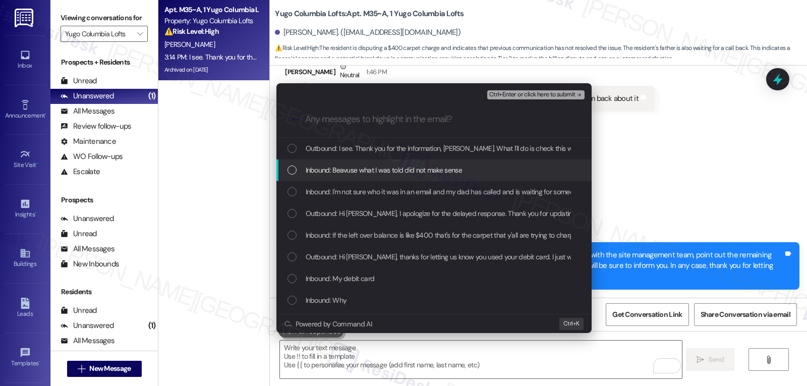
click at [288, 167] on div "List of options" at bounding box center [292, 170] width 9 height 9
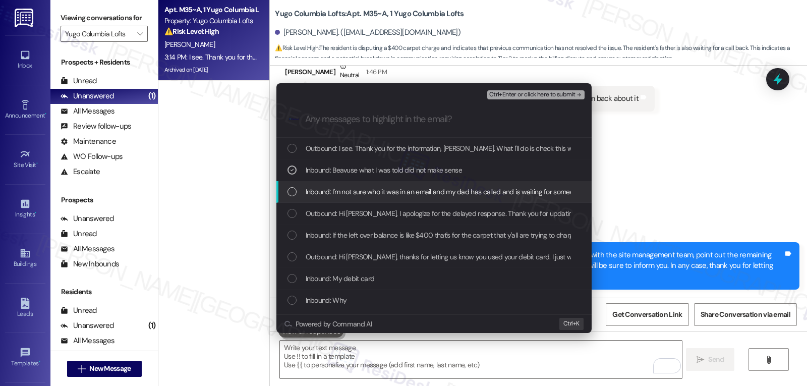
click at [294, 190] on div "List of options" at bounding box center [292, 191] width 9 height 9
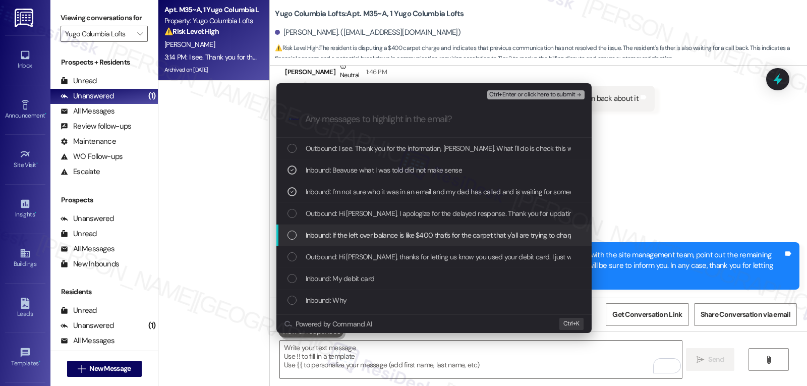
click at [290, 239] on div "List of options" at bounding box center [292, 235] width 9 height 9
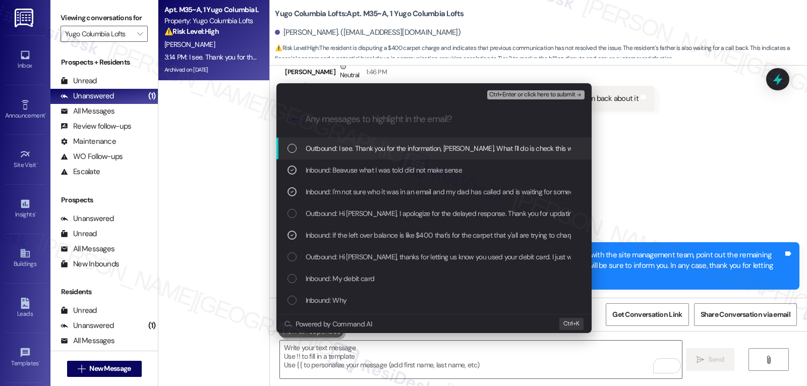
click at [537, 93] on span "Ctrl+Enter or click here to submit" at bounding box center [532, 94] width 86 height 7
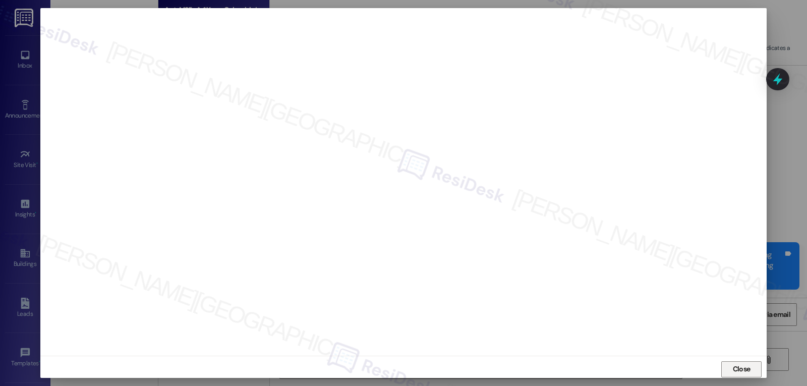
click at [739, 366] on span "Close" at bounding box center [742, 369] width 18 height 11
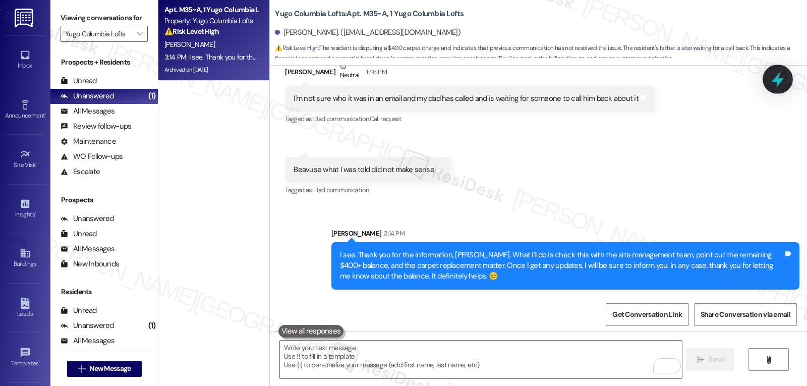
click at [780, 75] on icon at bounding box center [778, 80] width 12 height 16
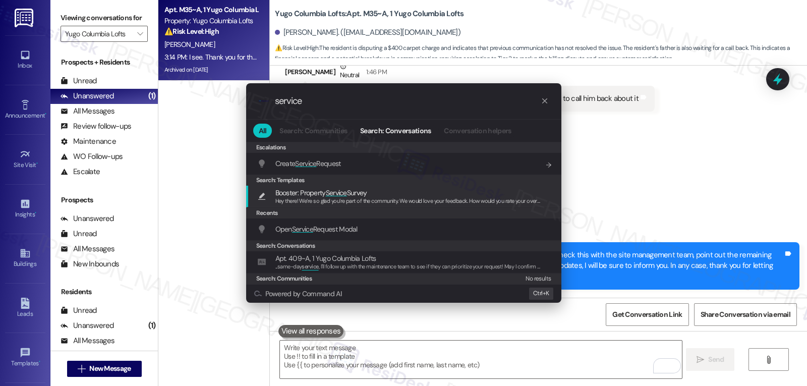
type input "service"
click at [677, 170] on div ".cls-1{fill:#0a055f;}.cls-2{fill:#0cc4c4;} resideskLogoBlueOrange service All S…" at bounding box center [403, 193] width 807 height 386
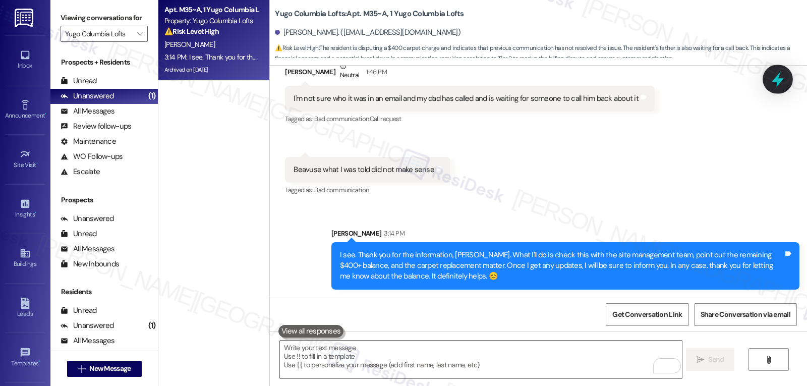
click at [779, 76] on icon at bounding box center [778, 80] width 12 height 16
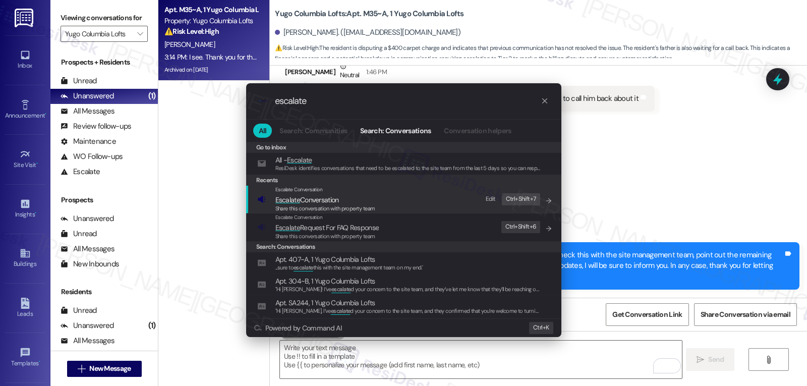
type input "escalate"
click at [309, 208] on span "Share this conversation with property team" at bounding box center [326, 208] width 100 height 7
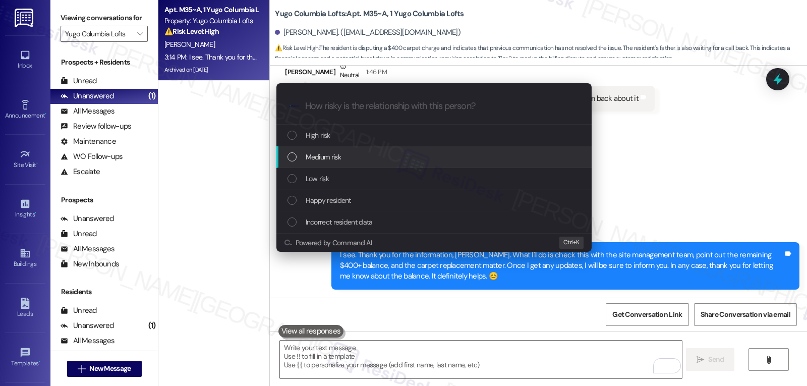
click at [358, 159] on div "Medium risk" at bounding box center [435, 156] width 295 height 11
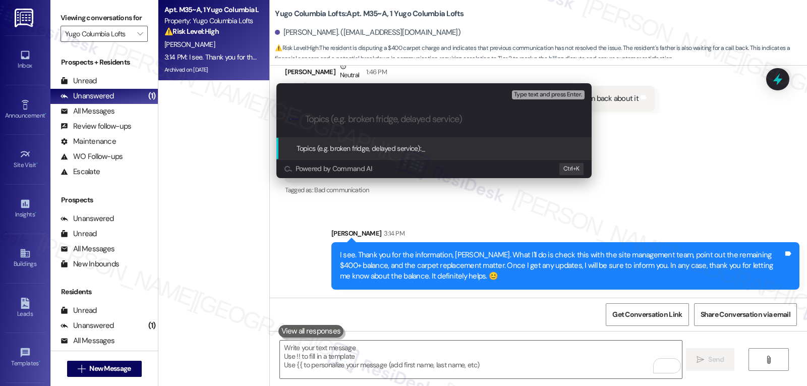
paste input "Resident Advise - $400 due to Carpet charge"
type input "Resident Advise - $400 due to Carpet charge"
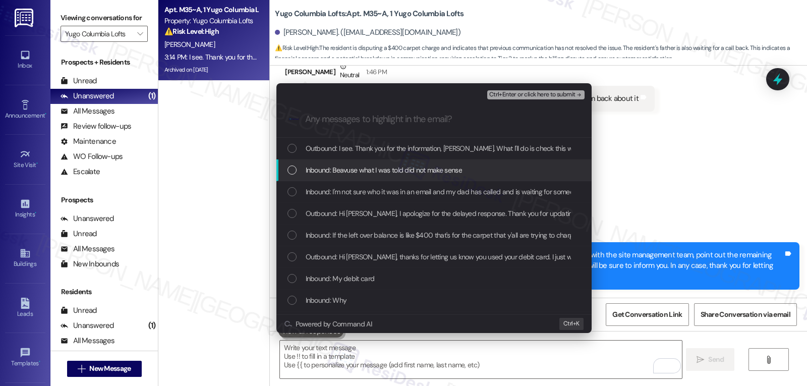
click at [355, 164] on span "Inbound: Beavuse what I was told did not make sense" at bounding box center [384, 169] width 156 height 11
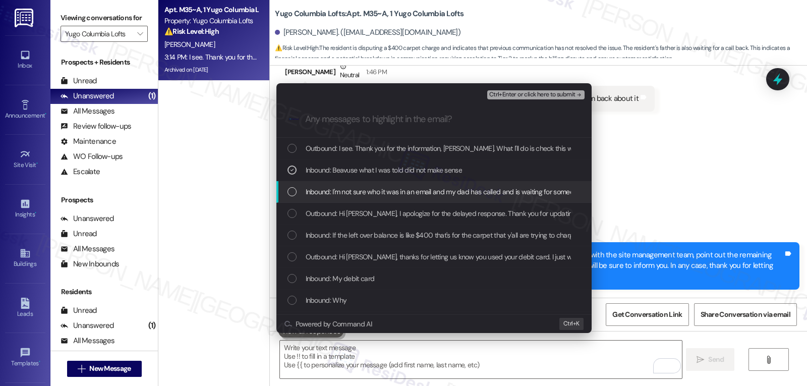
click at [335, 195] on span "Inbound: I'm not sure who it was in an email and my dad has called and is waiti…" at bounding box center [479, 191] width 347 height 11
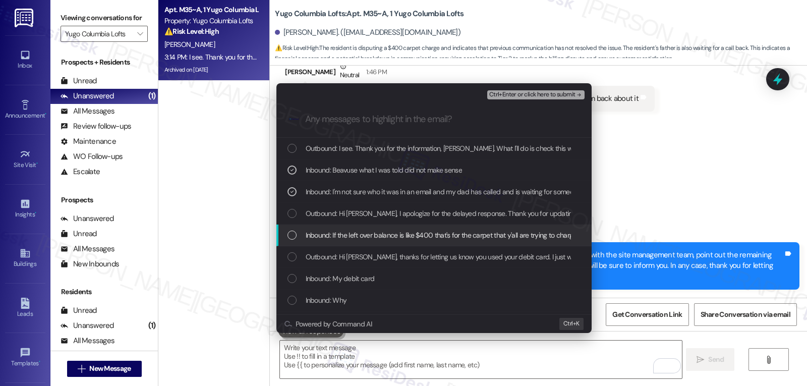
click at [329, 228] on div "Inbound: If the left over balance is like $400 that's for the carpet that y'all…" at bounding box center [434, 236] width 315 height 22
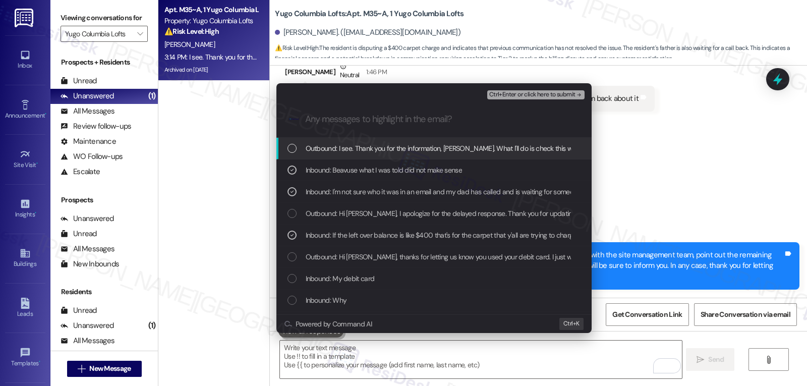
click at [550, 91] on span "Ctrl+Enter or click here to submit" at bounding box center [532, 94] width 86 height 7
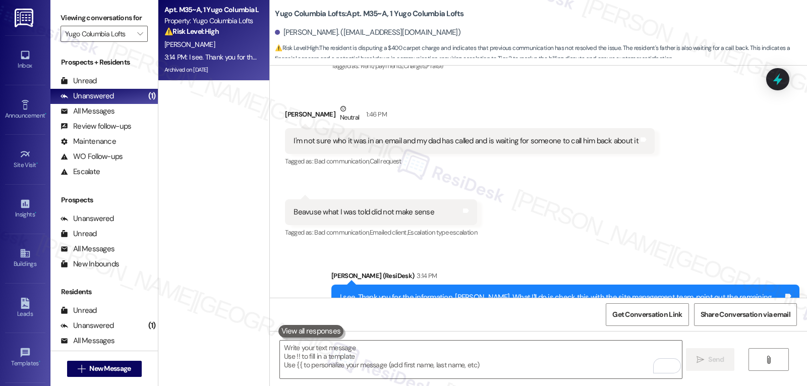
scroll to position [4550, 0]
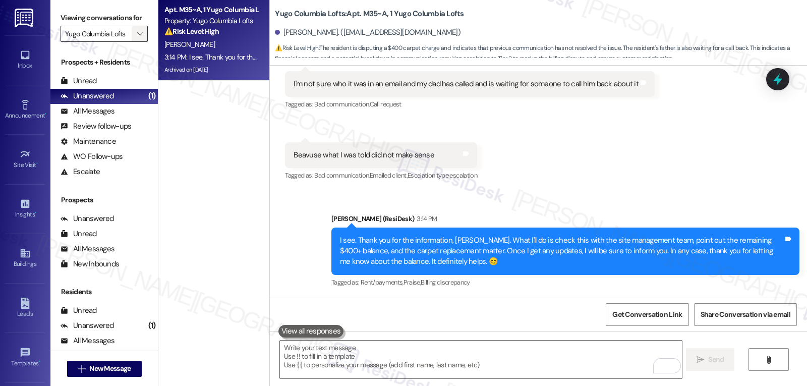
click at [132, 42] on button "" at bounding box center [140, 34] width 16 height 16
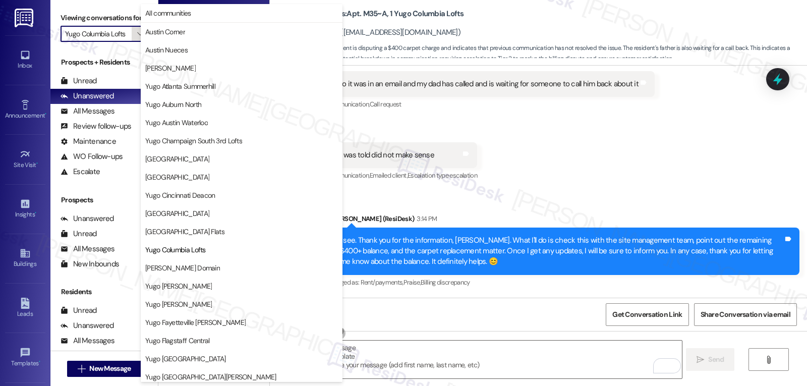
scroll to position [164, 0]
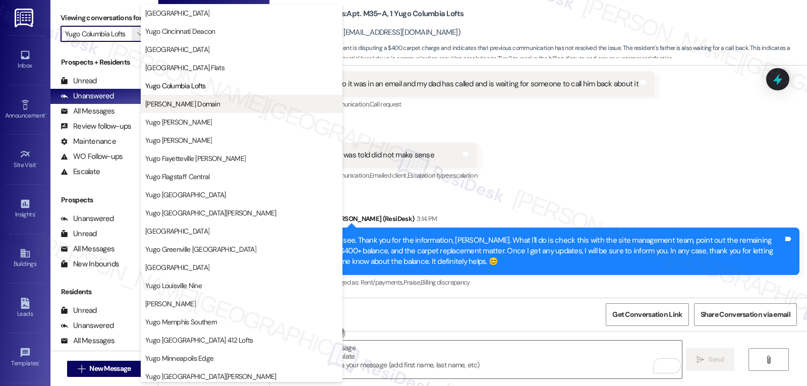
click at [171, 102] on span "[PERSON_NAME] Domain" at bounding box center [182, 104] width 75 height 10
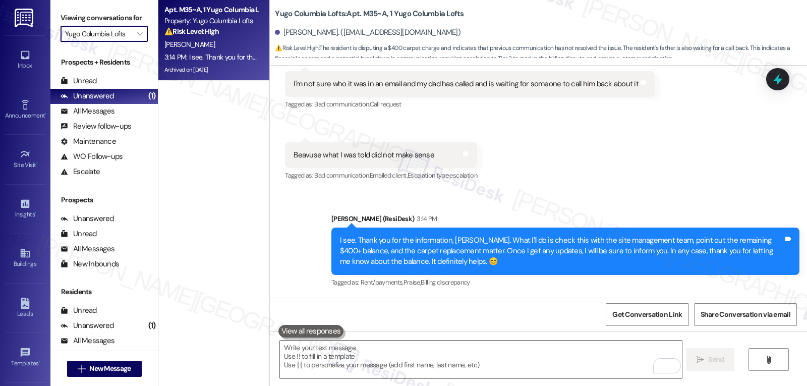
type input "[PERSON_NAME] Domain"
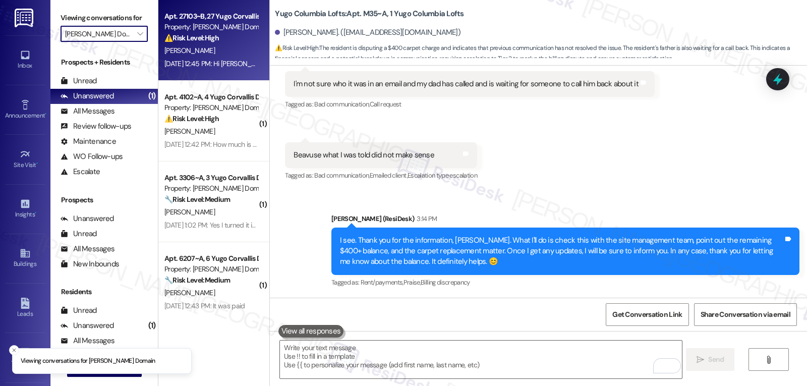
click at [197, 78] on div "Apt. 27103~B, 27 Yugo Corvallis Domain Property: Yugo Corvallis Domain ⚠️ Risk …" at bounding box center [213, 40] width 111 height 81
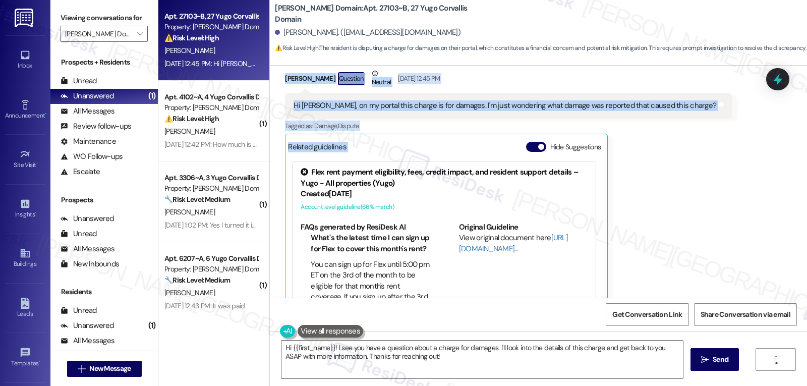
scroll to position [1120, 0]
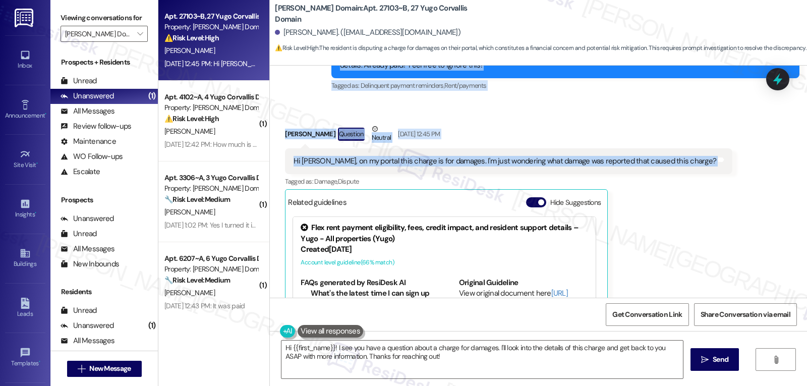
drag, startPoint x: 324, startPoint y: 152, endPoint x: 691, endPoint y: 157, distance: 366.9
click at [691, 157] on div "Survey, sent via SMS Residesk Automated Survey Nov 04, 2024 at 12:23 PM Hi Neil…" at bounding box center [538, 182] width 537 height 232
copy div "Residesk Automated Survey Sep 05, 2025 at 12:40 PM Hi Neil, hope you're doing w…"
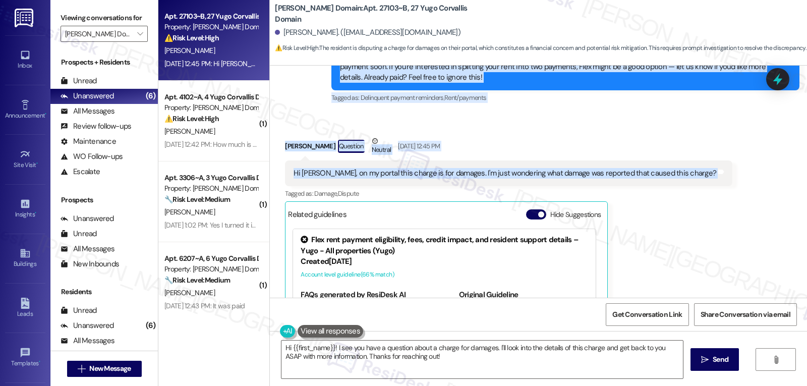
scroll to position [1090, 0]
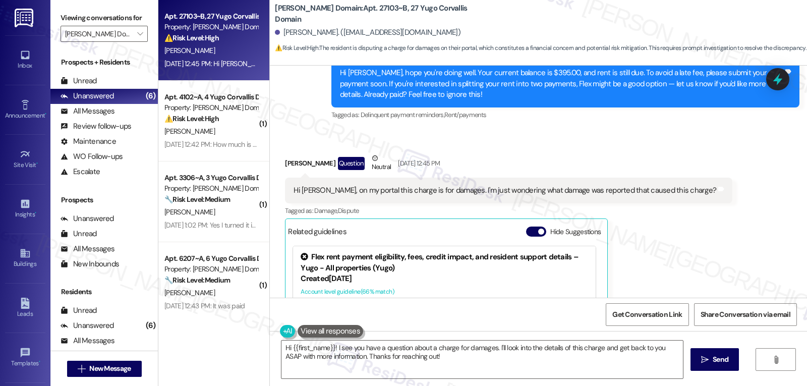
click at [698, 251] on div "Received via SMS Neil Fernandez Question Neutral Sep 05, 2025 at 12:45 PM Hi Sa…" at bounding box center [538, 268] width 537 height 276
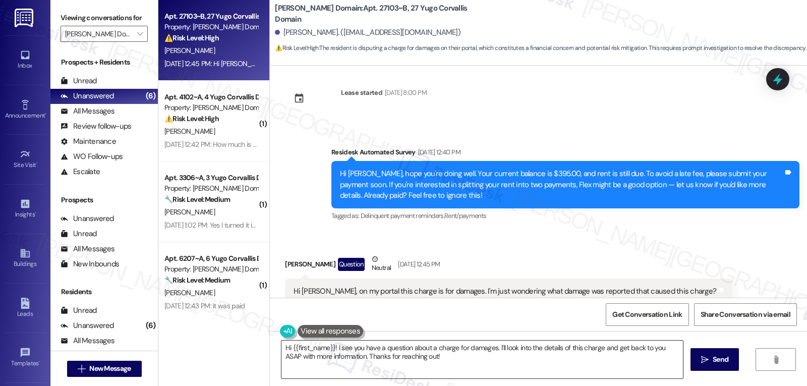
click at [513, 358] on textarea "Hi {{first_name}}! I see you have a question about a charge for damages. I'll l…" at bounding box center [483, 360] width 402 height 38
paste textarea "Neil! Thanks for checking—that’s a fair question. I’ll go ahead and flag this w…"
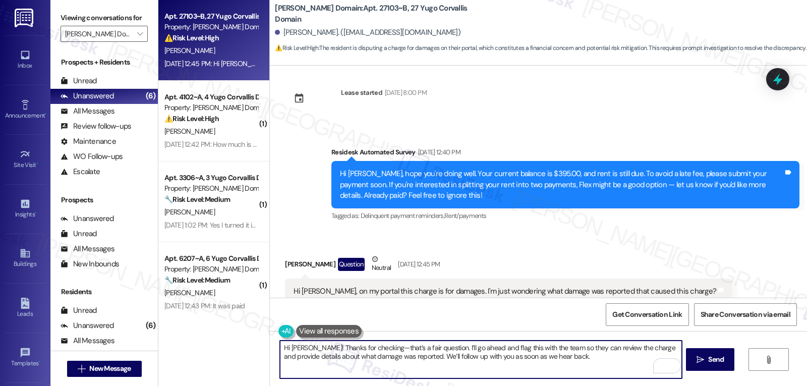
click at [357, 349] on textarea "Hi Neil! Thanks for checking—that’s a fair question. I’ll go ahead and flag thi…" at bounding box center [481, 360] width 402 height 38
type textarea "Hi [PERSON_NAME]! Thanks for checking. That’s a fair question. I’ll go ahead an…"
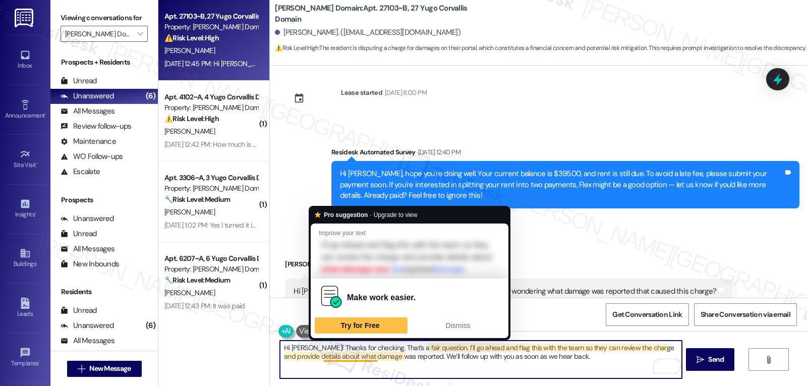
click at [568, 363] on textarea "Hi [PERSON_NAME]! Thanks for checking. That’s a fair question. I’ll go ahead an…" at bounding box center [481, 360] width 402 height 38
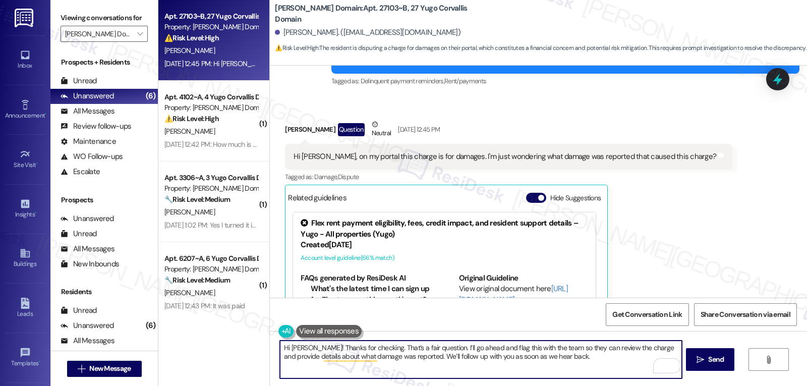
scroll to position [1090, 0]
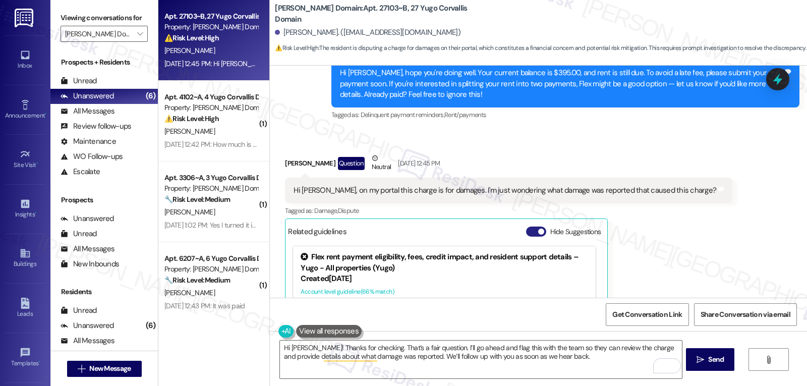
click at [538, 231] on span "button" at bounding box center [541, 232] width 6 height 6
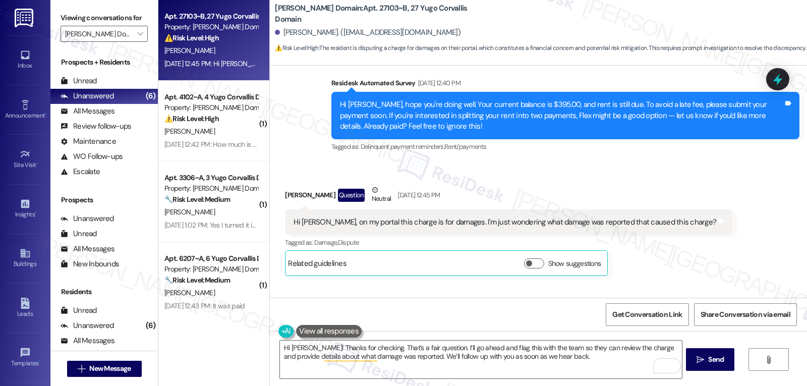
scroll to position [1037, 0]
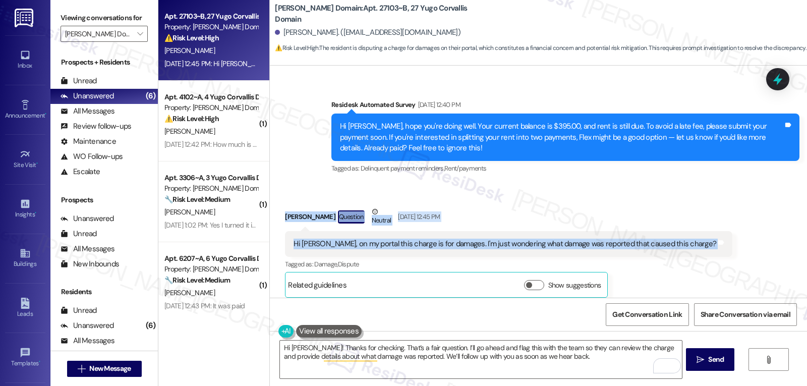
drag, startPoint x: 274, startPoint y: 216, endPoint x: 723, endPoint y: 245, distance: 449.0
click at [723, 245] on div "Received via SMS [PERSON_NAME] Question Neutral [DATE] 12:45 PM Hi [PERSON_NAME…" at bounding box center [538, 245] width 537 height 122
copy div "[PERSON_NAME] Question Neutral [DATE] 12:45 PM Hi [PERSON_NAME], on my portal t…"
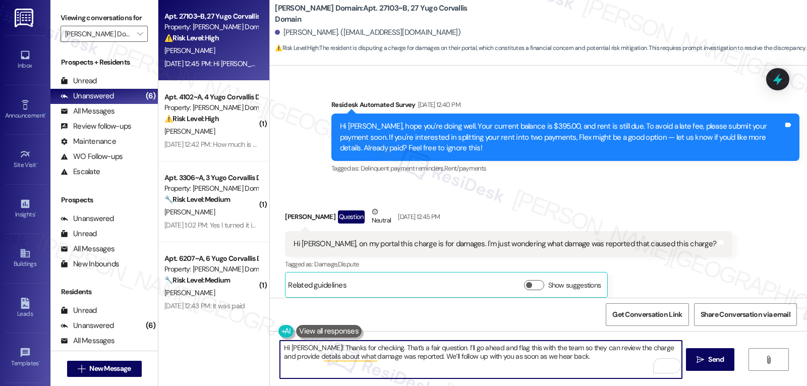
click at [584, 374] on textarea "Hi [PERSON_NAME]! Thanks for checking. That’s a fair question. I’ll go ahead an…" at bounding box center [481, 360] width 402 height 38
paste textarea "[PERSON_NAME] Question Neutral [DATE] 12:45 PM Hi [PERSON_NAME], on my portal t…"
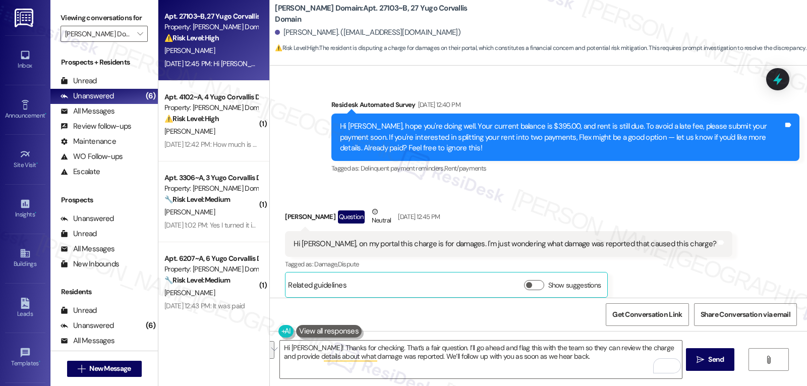
scroll to position [1138, 0]
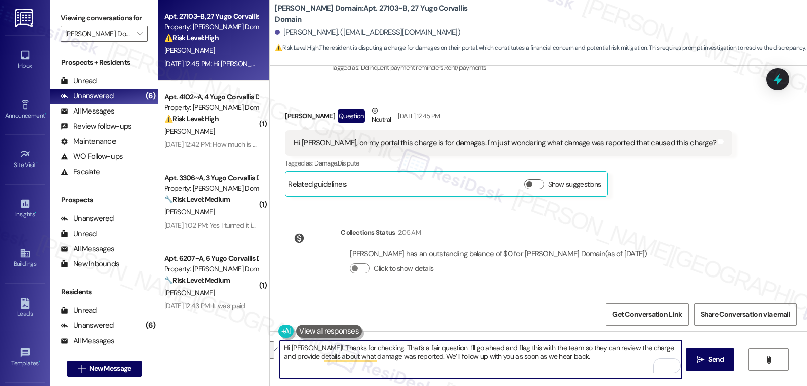
click at [403, 359] on textarea "Hi [PERSON_NAME]! Thanks for checking. That’s a fair question. I’ll go ahead an…" at bounding box center [481, 360] width 402 height 38
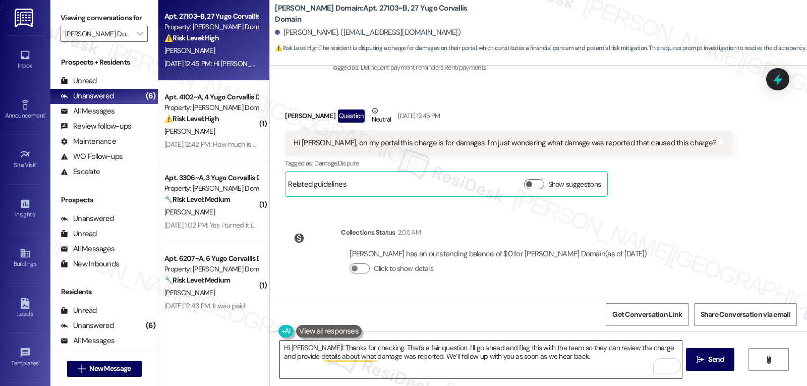
click at [402, 355] on textarea "Hi [PERSON_NAME]! Thanks for checking. That’s a fair question. I’ll go ahead an…" at bounding box center [481, 360] width 402 height 38
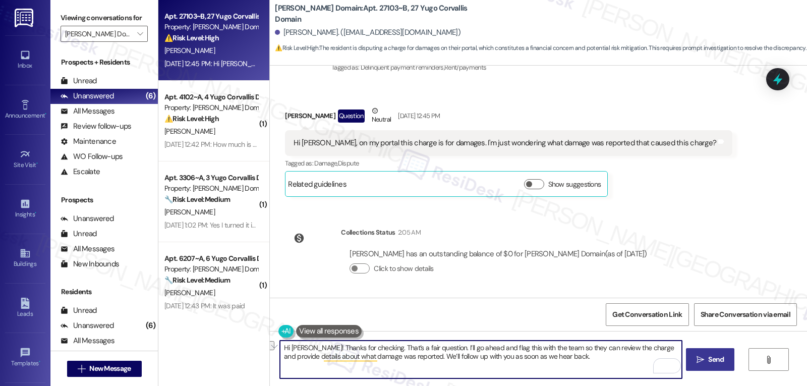
paste textarea "Once I have the details, I’ll follow up with you right away so everything is cl…"
type textarea "Hi [PERSON_NAME]! Thanks for checking. That’s a fair question. I’ll go ahead an…"
click at [701, 358] on icon "" at bounding box center [701, 360] width 8 height 8
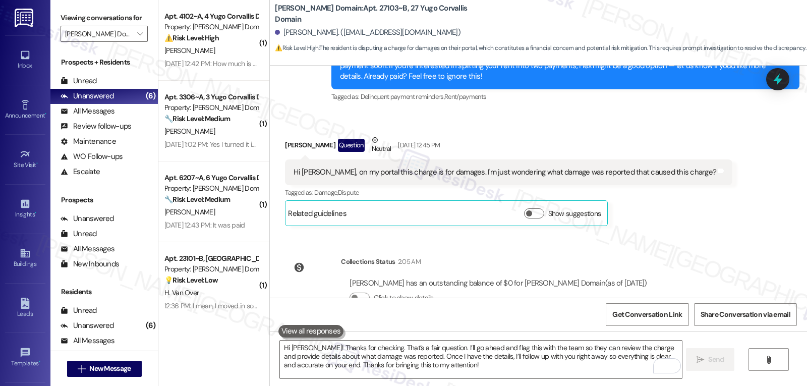
scroll to position [1129, 0]
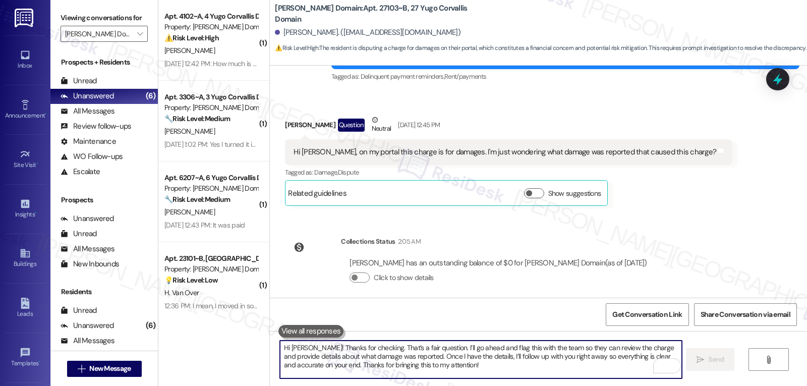
drag, startPoint x: 414, startPoint y: 364, endPoint x: 421, endPoint y: 357, distance: 10.4
click at [414, 364] on textarea "Hi [PERSON_NAME]! Thanks for checking. That’s a fair question. I’ll go ahead an…" at bounding box center [481, 360] width 402 height 38
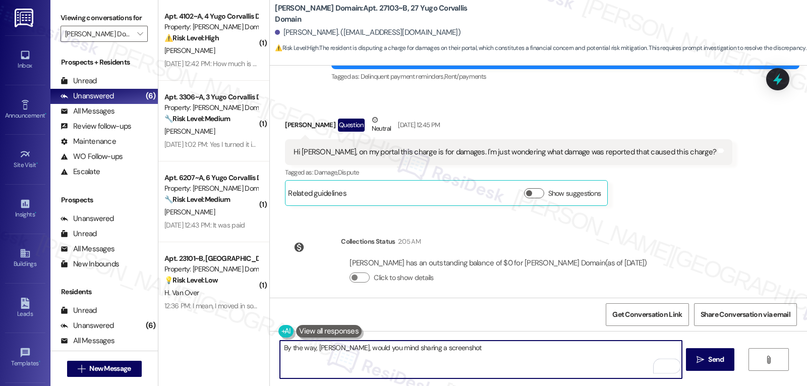
click at [489, 348] on textarea "By the way, [PERSON_NAME], would you mind sharing a screenshot" at bounding box center [481, 360] width 402 height 38
type textarea "By the way, [PERSON_NAME], would you mind sharing a screenshot of that charge o…"
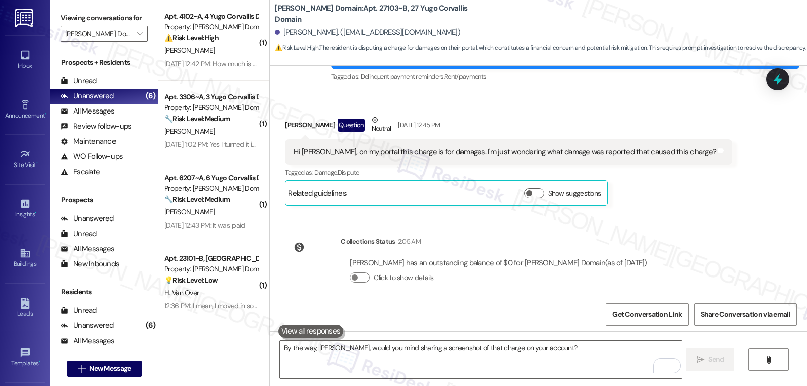
scroll to position [1300, 0]
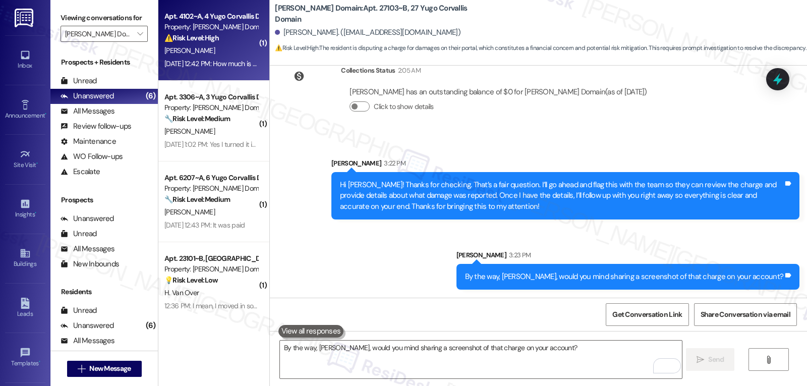
click at [220, 61] on div "[DATE] 12:42 PM: How much is the late fee? My bank account got hacked and I had…" at bounding box center [363, 63] width 399 height 9
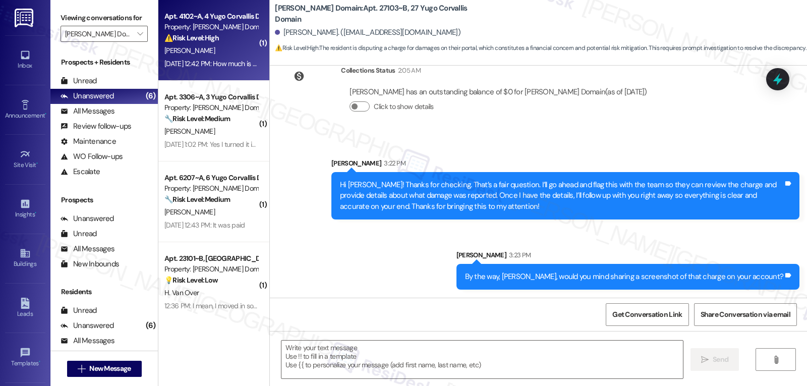
type textarea "Fetching suggested responses. Please feel free to read through the conversation…"
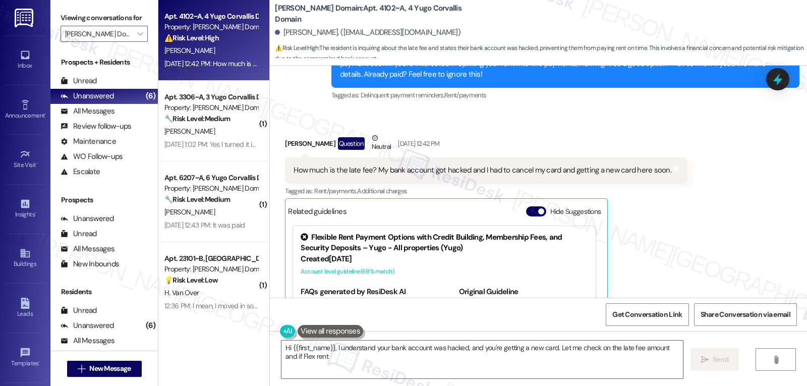
scroll to position [1439, 0]
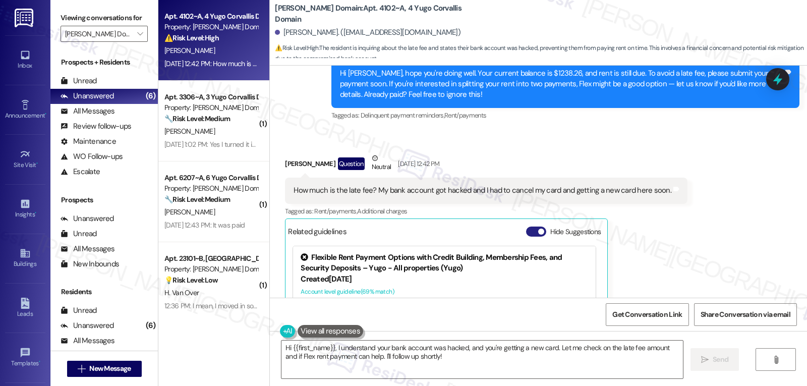
click at [528, 235] on button "Hide Suggestions" at bounding box center [536, 232] width 20 height 10
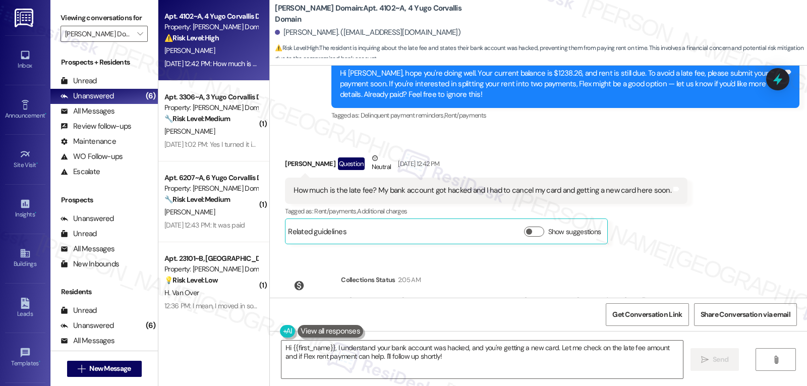
click at [689, 241] on div "Received via SMS [PERSON_NAME] Question Neutral [DATE] 12:42 PM How much is the…" at bounding box center [538, 191] width 537 height 122
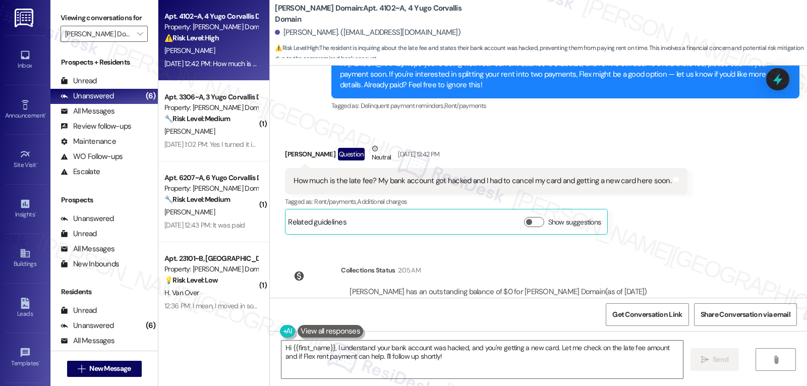
scroll to position [1486, 0]
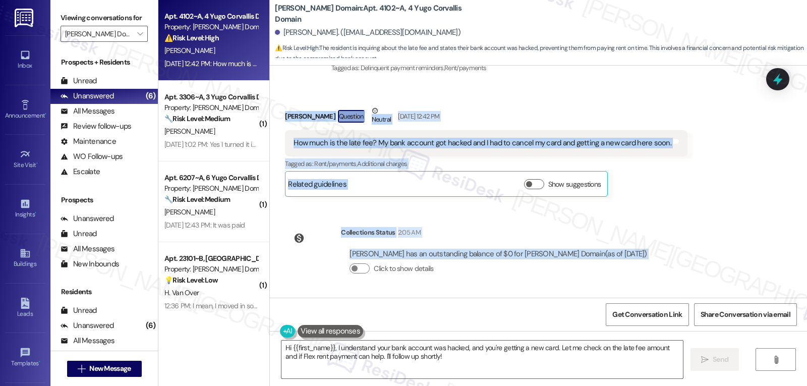
drag, startPoint x: 276, startPoint y: 115, endPoint x: 669, endPoint y: 269, distance: 422.1
click at [669, 269] on div "Survey, sent via SMS Residesk Automated Survey [DATE] 12:49 PM Hi [PERSON_NAME]…" at bounding box center [538, 182] width 537 height 232
copy div "[PERSON_NAME] Question Neutral [DATE] 12:42 PM How much is the late fee? My ban…"
click at [431, 364] on textarea "Hi {{first_name}}, I understand your bank account was hacked, and you're gettin…" at bounding box center [483, 360] width 402 height 38
paste textarea "Kenjiro! Thanks for letting us know—and I’m really sorry to hear about your ban…"
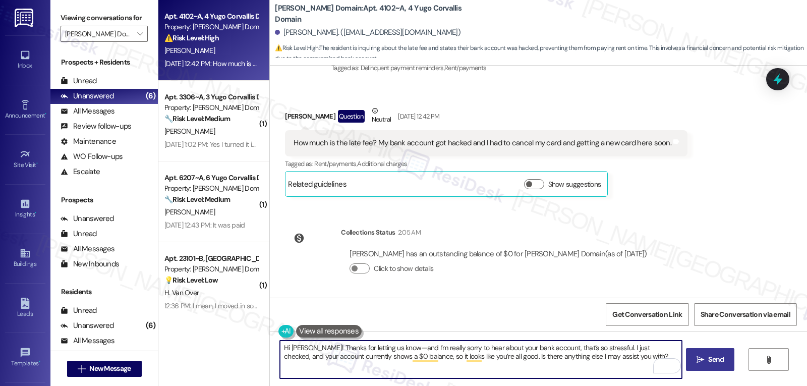
type textarea "Hi [PERSON_NAME]! Thanks for letting us know—and I’m really sorry to hear about…"
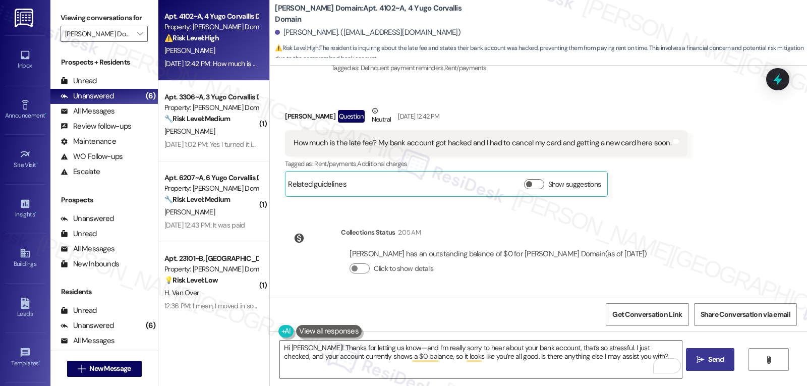
click at [693, 358] on button " Send" at bounding box center [710, 359] width 49 height 23
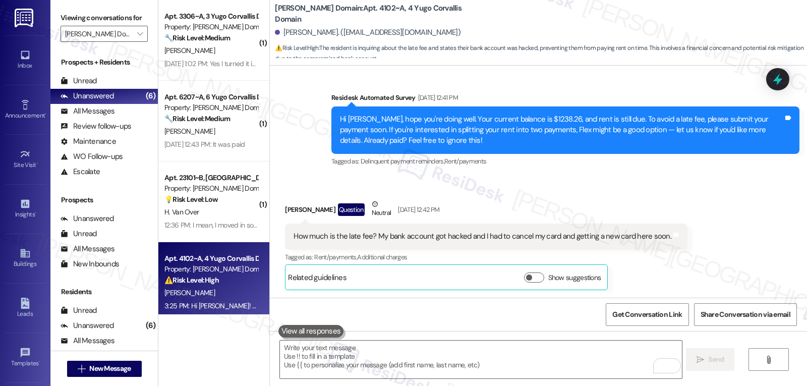
scroll to position [1568, 0]
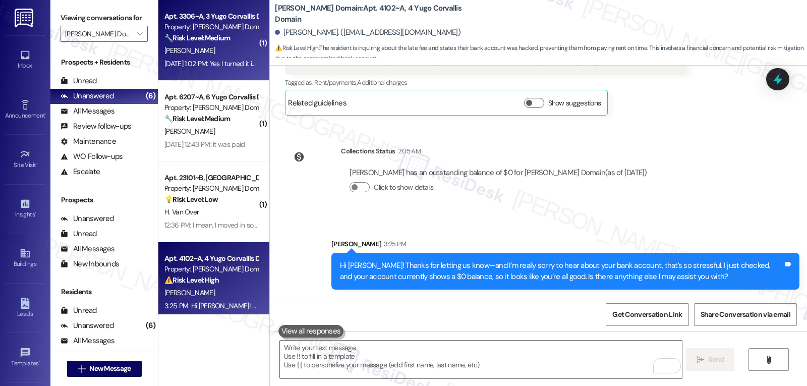
click at [219, 55] on div "[PERSON_NAME]" at bounding box center [210, 50] width 95 height 13
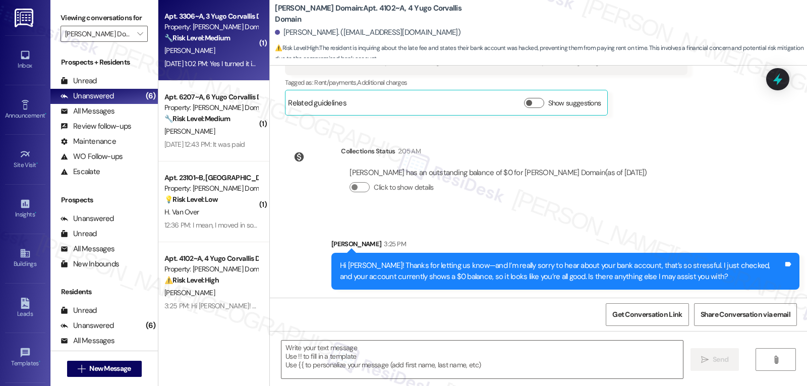
type textarea "Fetching suggested responses. Please feel free to read through the conversation…"
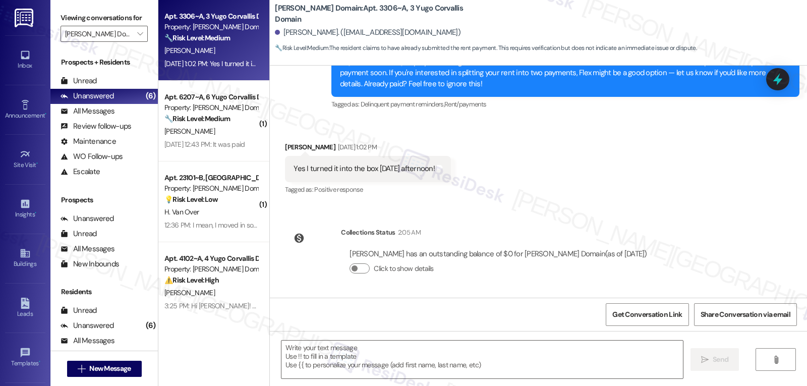
scroll to position [211, 0]
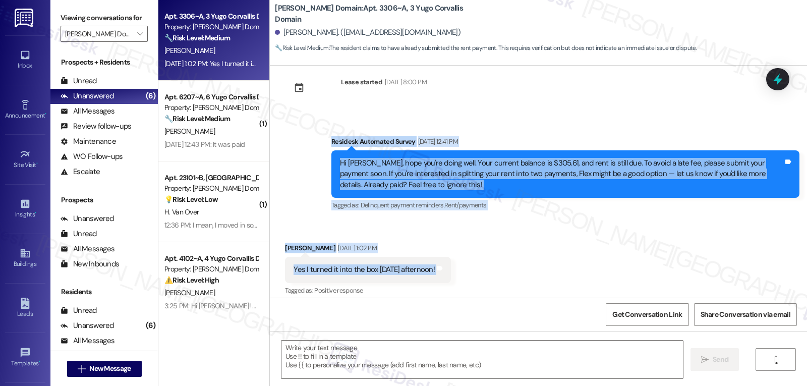
drag, startPoint x: 317, startPoint y: 140, endPoint x: 492, endPoint y: 271, distance: 218.4
click at [492, 271] on div "Survey, sent via SMS Residesk Automated Survey [DATE] 2:58 PM Hi there [PERSON_…" at bounding box center [538, 182] width 537 height 232
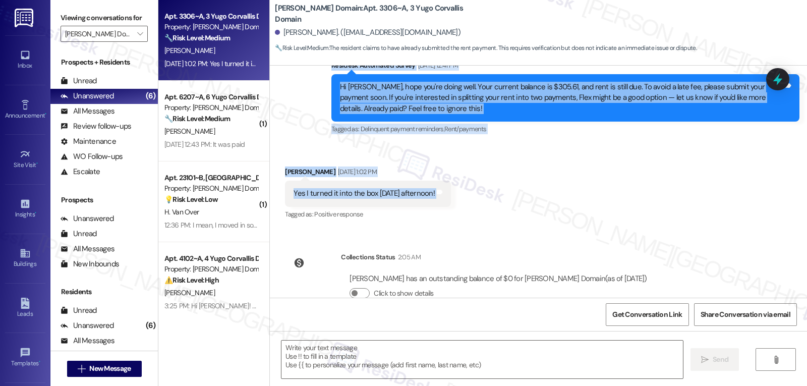
scroll to position [312, 0]
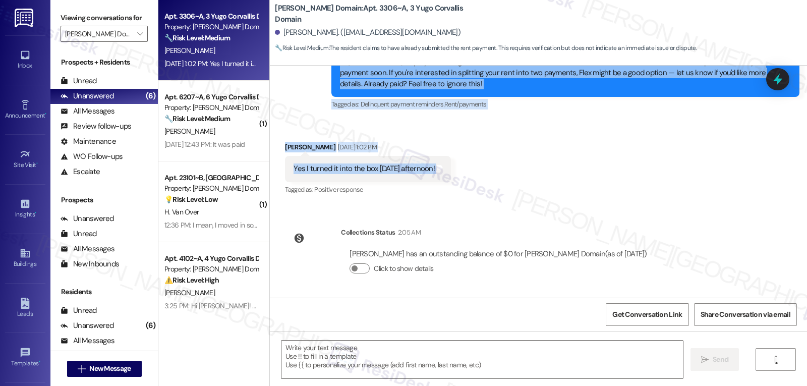
copy div "Residesk Automated Survey [DATE] 12:41 PM Hi [PERSON_NAME], hope you're doing w…"
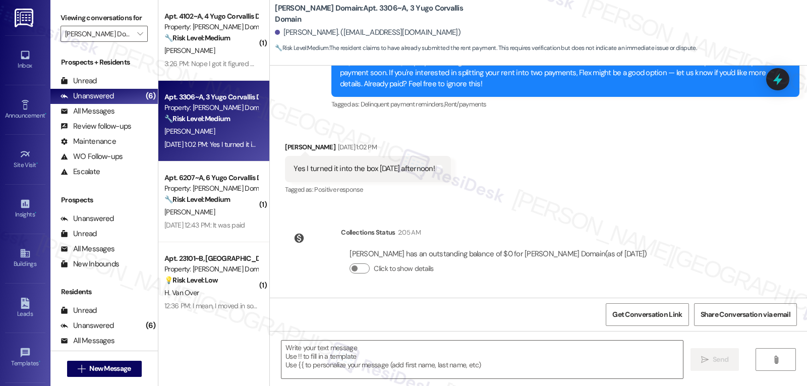
click at [490, 188] on div "Received via SMS [PERSON_NAME] [DATE] 1:02 PM Yes I turned it into the box [DAT…" at bounding box center [538, 161] width 537 height 85
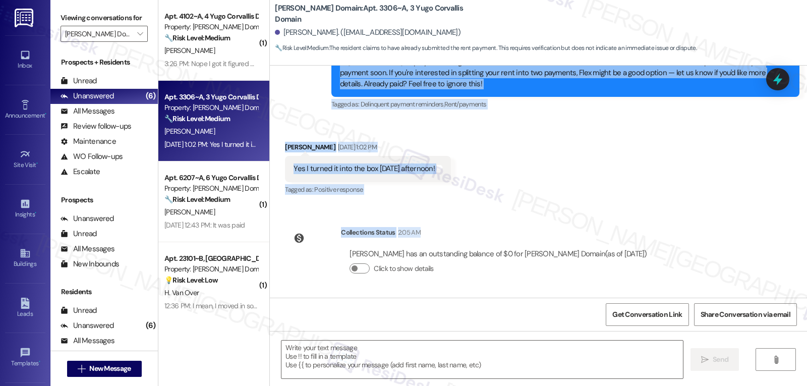
drag, startPoint x: 325, startPoint y: 141, endPoint x: 683, endPoint y: 250, distance: 373.8
click at [683, 250] on div "Survey, sent via SMS Residesk Automated Survey [DATE] 2:58 PM Hi there [PERSON_…" at bounding box center [538, 182] width 537 height 232
copy div "Residesk Automated Survey [DATE] 12:41 PM Hi [PERSON_NAME], hope you're doing w…"
click at [415, 359] on textarea at bounding box center [483, 360] width 402 height 38
paste textarea "Thanks for letting us know, [PERSON_NAME]! Your payment has been received and y…"
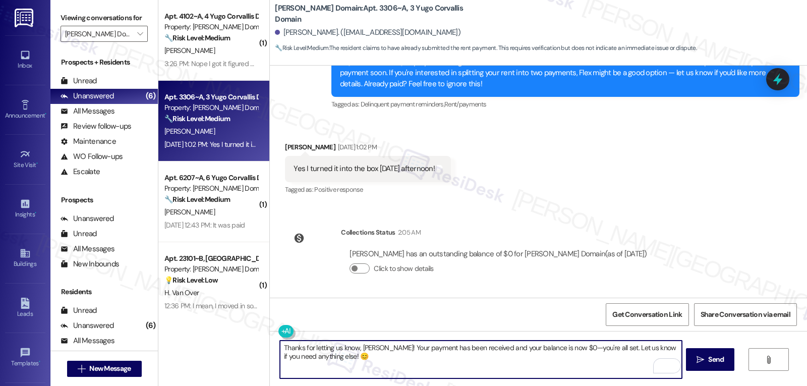
click at [560, 347] on textarea "Thanks for letting us know, [PERSON_NAME]! Your payment has been received and y…" at bounding box center [481, 360] width 402 height 38
click at [397, 356] on textarea "Thanks for letting us know, [PERSON_NAME]! Your payment has been received, and …" at bounding box center [481, 360] width 402 height 38
type textarea "Thanks for letting us know, [PERSON_NAME]! Your payment has been received, and …"
click at [704, 359] on span " Send" at bounding box center [711, 359] width 32 height 11
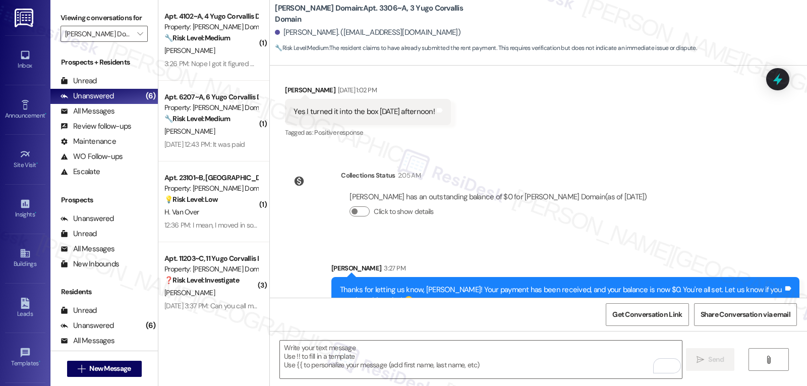
scroll to position [393, 0]
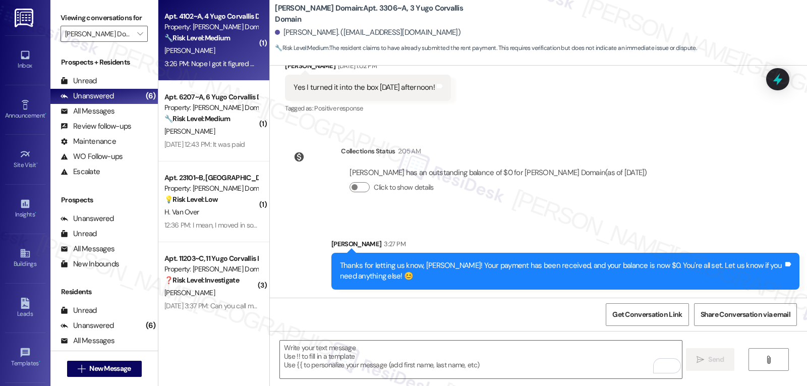
click at [213, 62] on div "3:26 PM: Nope I got it figured out haha! Thank you 3:26 PM: Nope I got it figur…" at bounding box center [236, 63] width 145 height 9
type textarea "Fetching suggested responses. Please feel free to read through the conversation…"
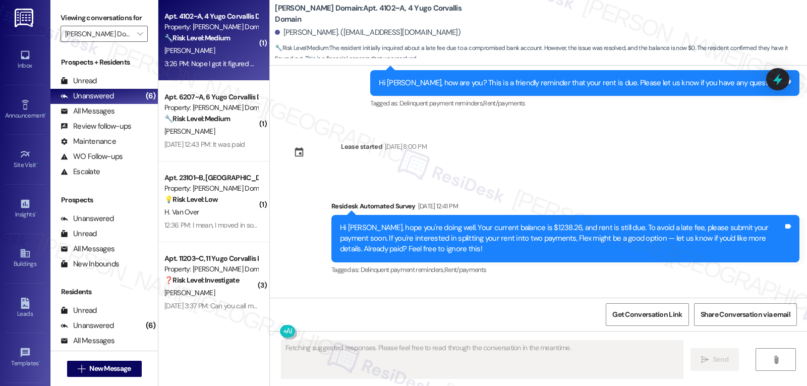
scroll to position [1667, 0]
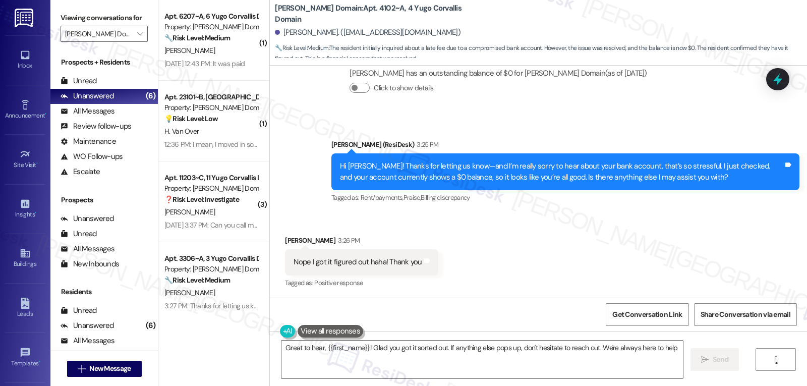
type textarea "Great to hear, {{first_name}}! Glad you got it sorted out. If anything else pop…"
click at [422, 362] on textarea "Great to hear, {{first_name}}! Glad you got it sorted out. If anything else pop…" at bounding box center [483, 360] width 402 height 38
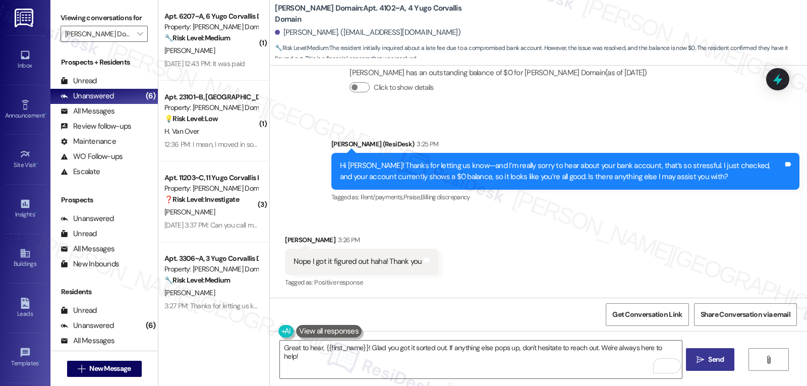
click at [711, 359] on span "Send" at bounding box center [716, 359] width 16 height 11
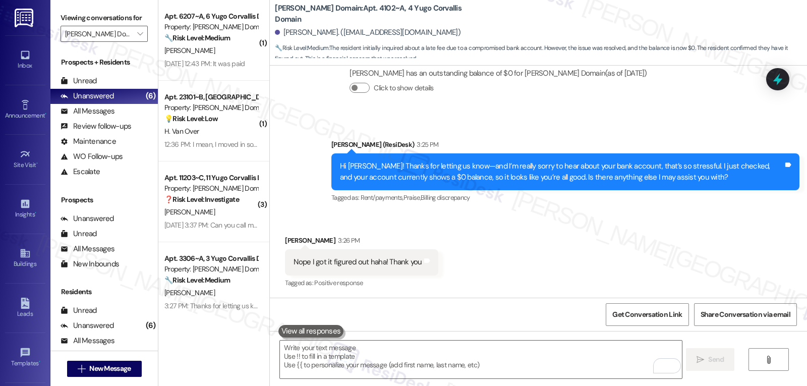
scroll to position [1738, 0]
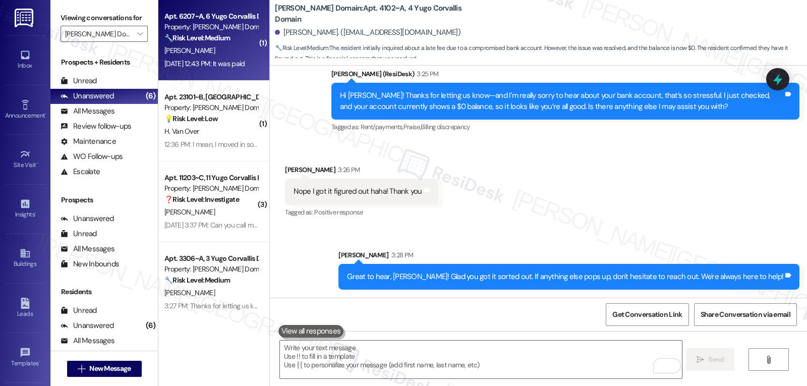
click at [211, 29] on div "Property: [PERSON_NAME] Domain" at bounding box center [210, 27] width 93 height 11
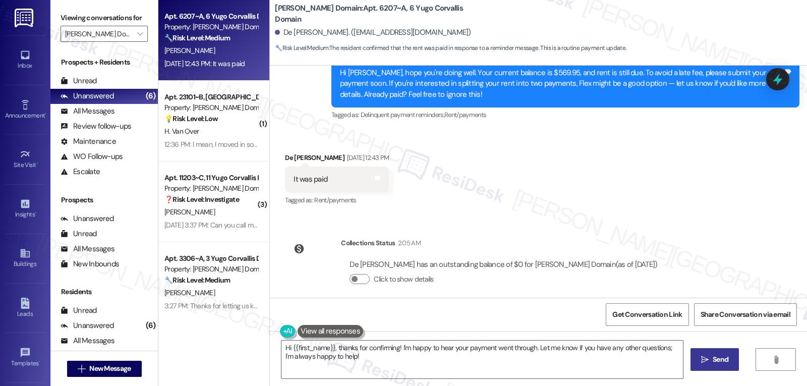
scroll to position [1263, 0]
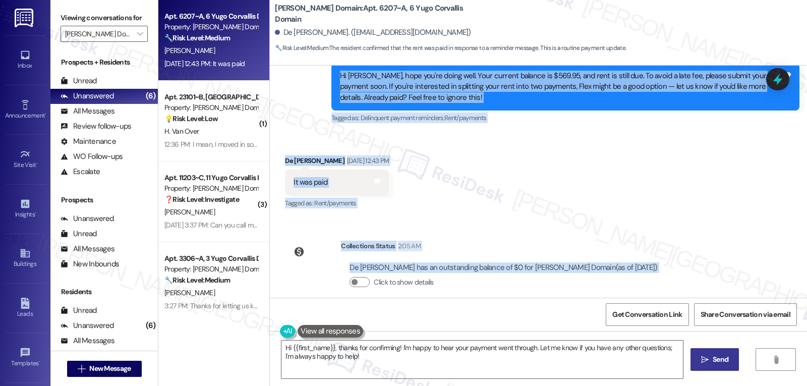
drag, startPoint x: 316, startPoint y: 144, endPoint x: 556, endPoint y: 306, distance: 289.1
click at [556, 306] on div "Survey, sent via SMS Residesk Automated Survey [DATE] 1:19 PM This message is p…" at bounding box center [538, 259] width 537 height 386
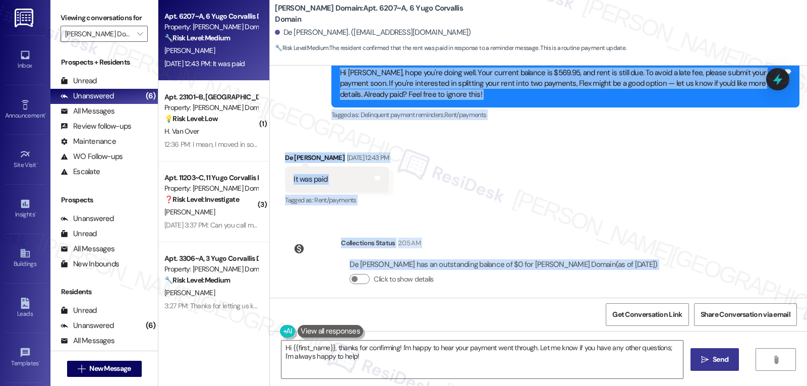
copy div "Residesk Automated Survey [DATE] 12:41 PM Hi [PERSON_NAME], hope you're doing w…"
click at [511, 370] on textarea "Hi {{first_name}}, thanks for confirming! I'm happy to hear your payment went t…" at bounding box center [483, 360] width 402 height 38
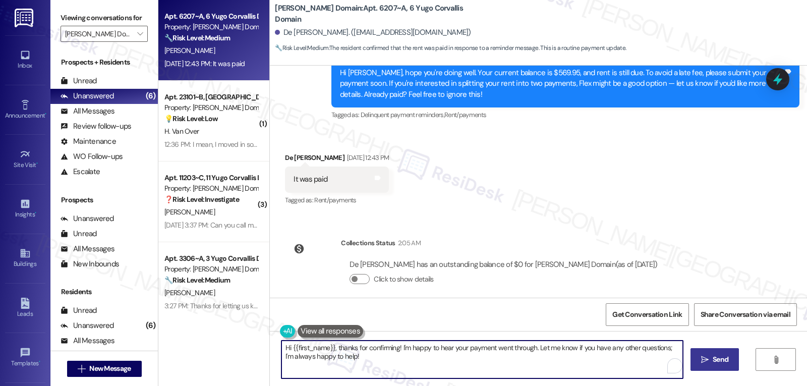
paste textarea "Residesk Automated Survey [DATE] 12:41 PM Hi [PERSON_NAME], hope you're doing w…"
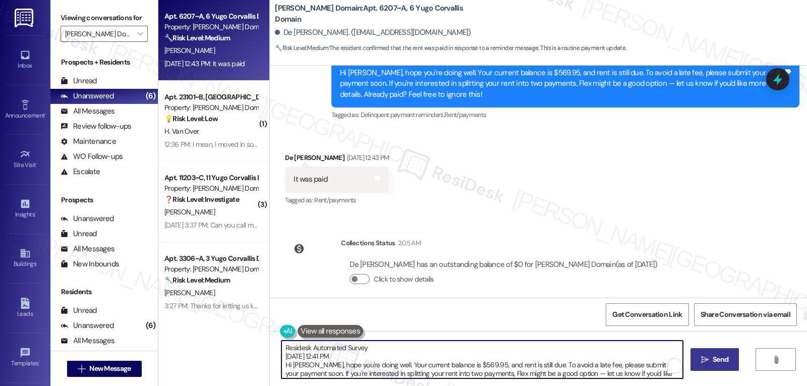
scroll to position [94, 0]
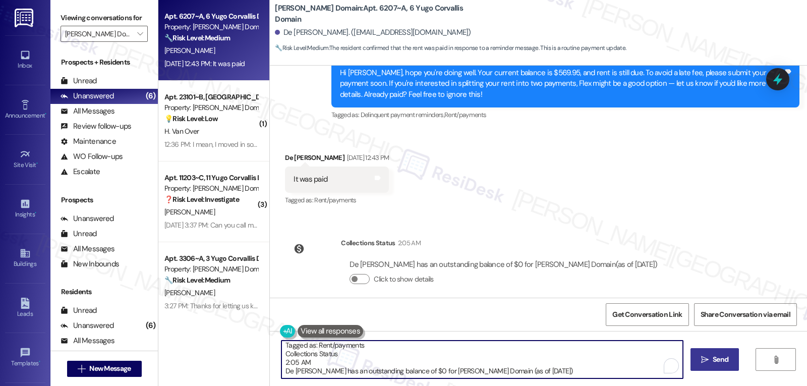
type textarea "Hi {{first_name}}, thanks for confirming! I'm happy to hear your payment went t…"
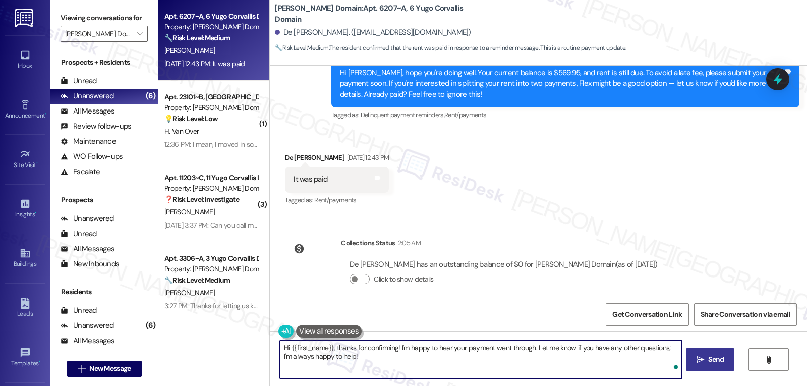
scroll to position [0, 0]
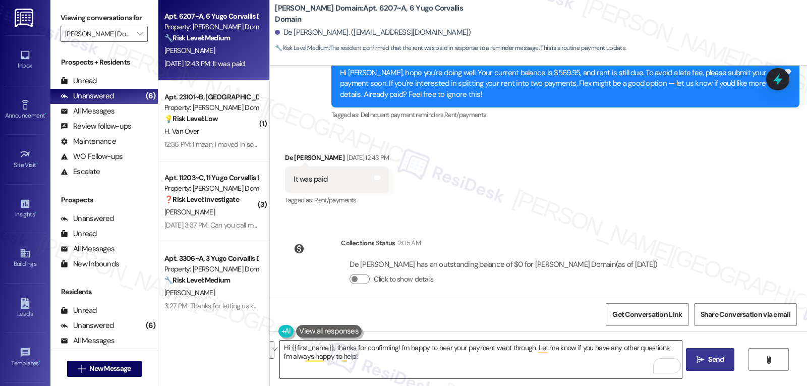
click at [469, 367] on textarea "Hi {{first_name}}, thanks for confirming! I'm happy to hear your payment went t…" at bounding box center [481, 360] width 402 height 38
click at [706, 364] on span "Send" at bounding box center [716, 359] width 20 height 11
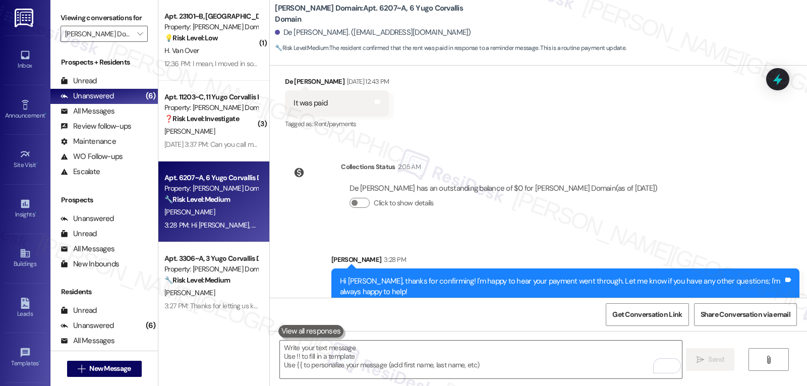
scroll to position [1445, 0]
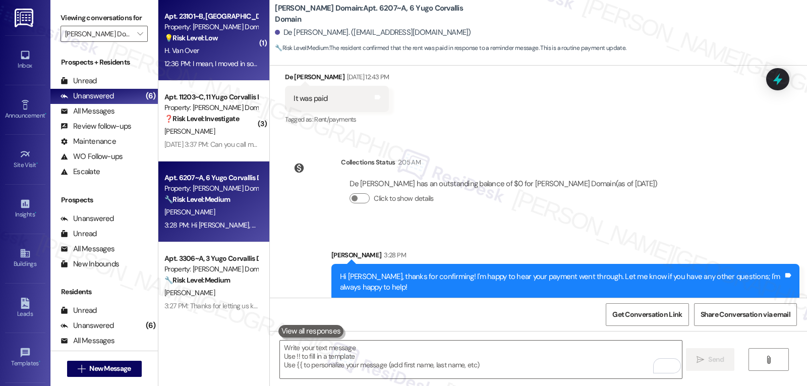
click at [219, 53] on div "H. Van Over" at bounding box center [210, 50] width 95 height 13
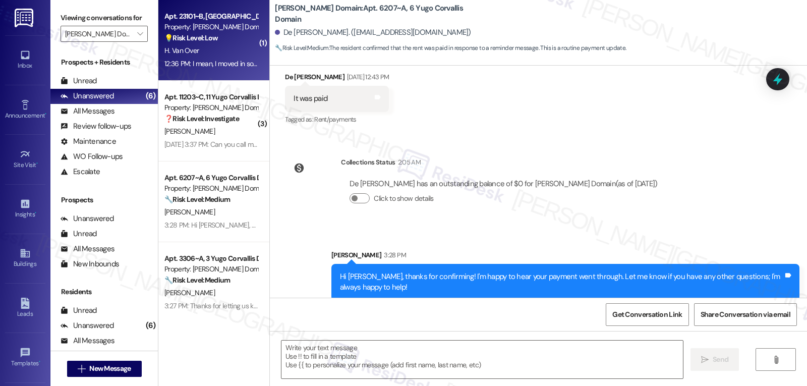
type textarea "Fetching suggested responses. Please feel free to read through the conversation…"
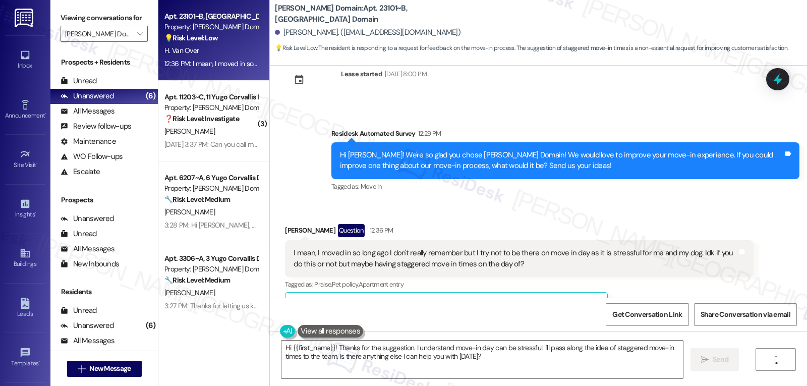
scroll to position [222, 0]
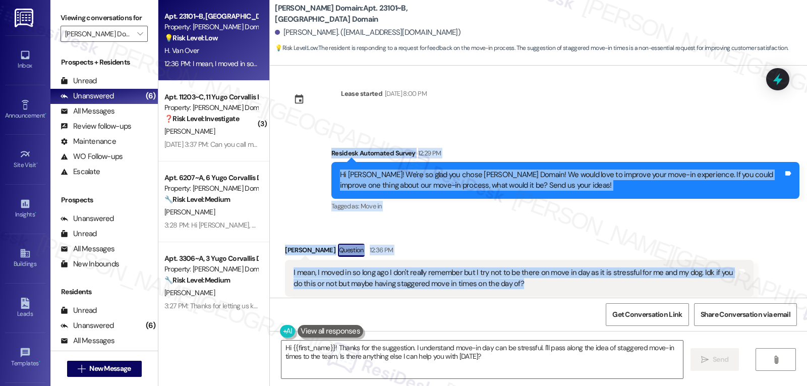
drag, startPoint x: 300, startPoint y: 158, endPoint x: 583, endPoint y: 284, distance: 309.9
click at [583, 284] on div "Survey, sent via SMS Residesk Automated Survey [DATE] 2:51 PM Hi there [PERSON_…" at bounding box center [538, 182] width 537 height 232
copy div "Residesk Automated Survey 12:29 PM Hi [PERSON_NAME]! We're so glad you chose [P…"
click at [498, 362] on textarea "Hi {{first_name}}! Thanks for the suggestion. I understand move-in day can be s…" at bounding box center [483, 360] width 402 height 38
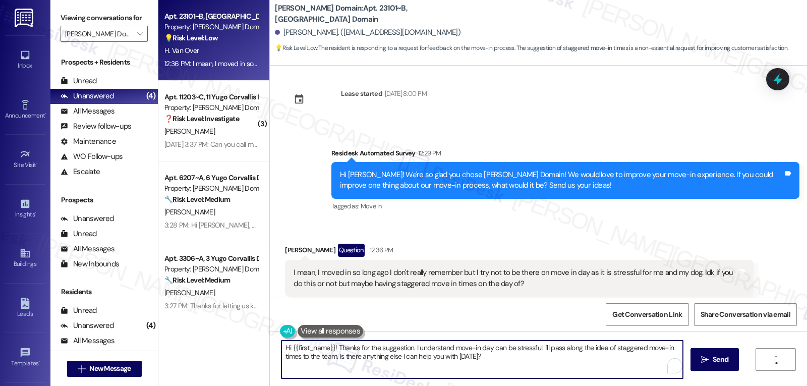
paste textarea "Thanks so much for sharing that, Hana! We totally get how stressful move-in day…"
click at [536, 347] on textarea "Thanks so much for sharing that, Hana! We totally get how stressful move-in day…" at bounding box center [481, 360] width 402 height 38
click at [595, 366] on textarea "Thanks so much for sharing that, Hana! We totally get how stressful move-in day…" at bounding box center [481, 360] width 402 height 38
click at [601, 368] on textarea "Thanks so much for sharing that, Hana! We totally get how stressful move-in day…" at bounding box center [481, 360] width 402 height 38
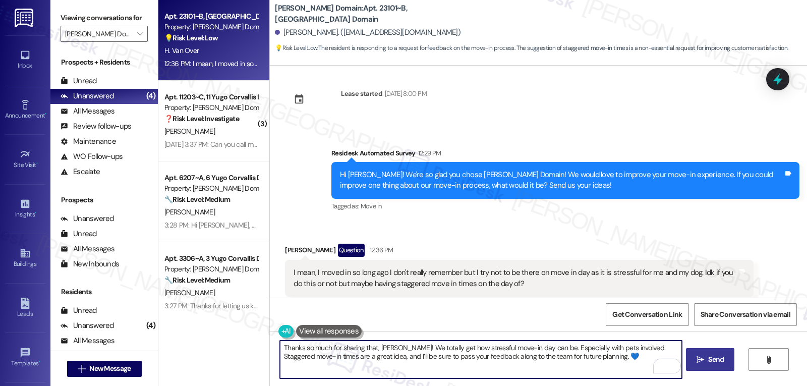
type textarea "Thanks so much for sharing that, Hana! We totally get how stressful move-in day…"
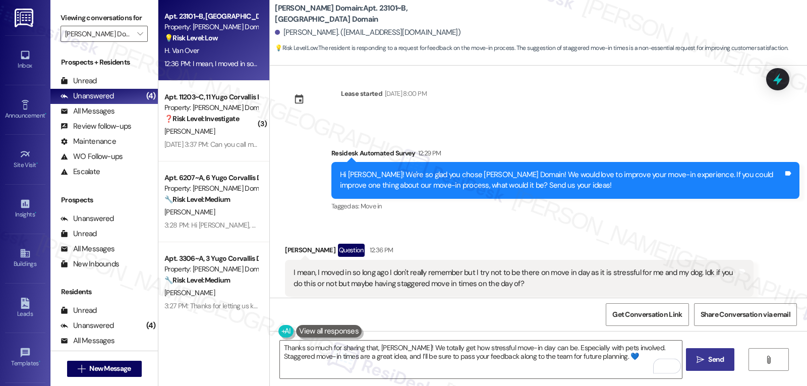
click at [707, 364] on span "Send" at bounding box center [716, 359] width 20 height 11
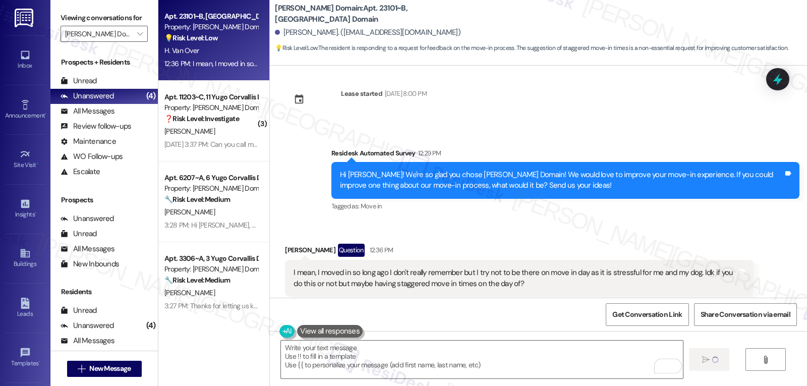
type textarea "Fetching suggested responses. Please feel free to read through the conversation…"
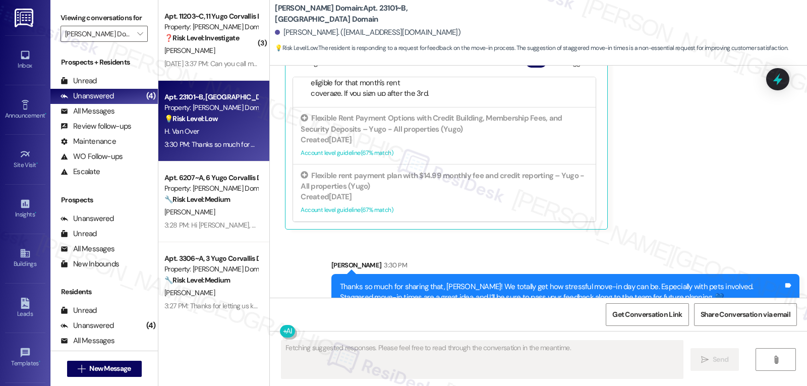
scroll to position [505, 0]
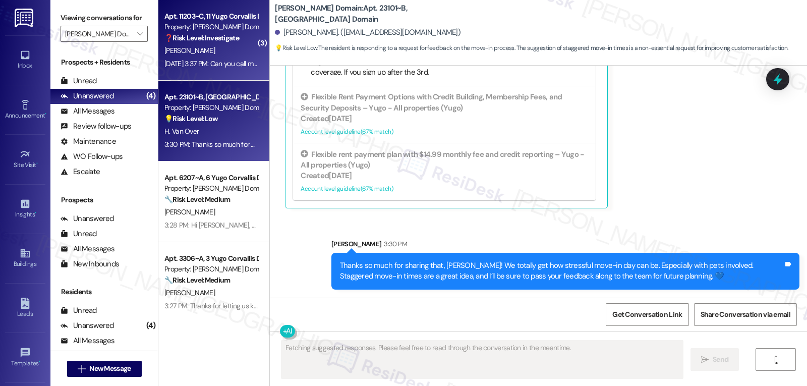
click at [228, 52] on div "[PERSON_NAME]" at bounding box center [210, 50] width 95 height 13
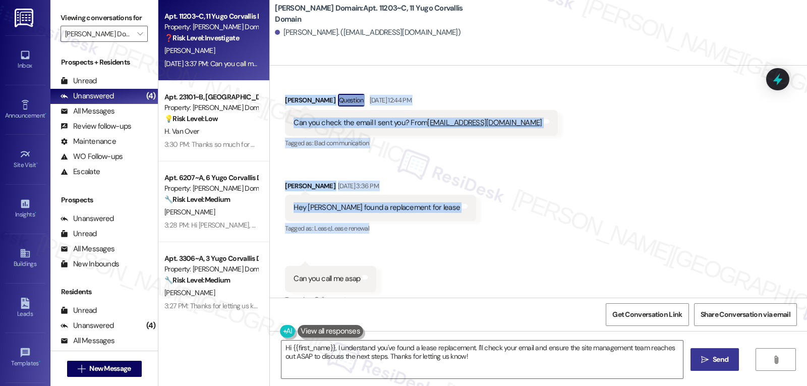
scroll to position [1518, 0]
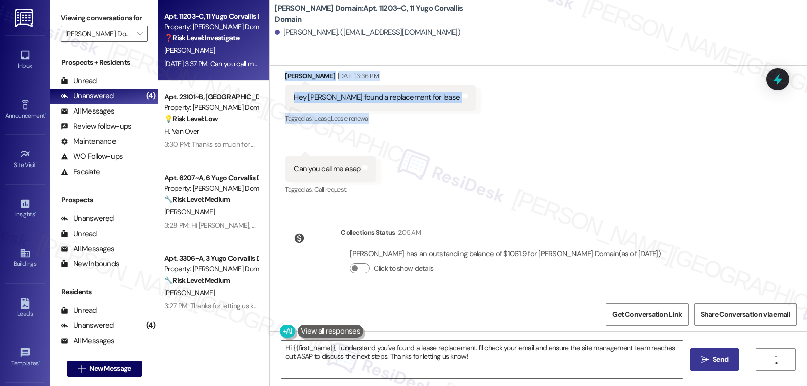
drag, startPoint x: 322, startPoint y: 83, endPoint x: 681, endPoint y: 246, distance: 394.0
click at [681, 246] on div "WO Opened request: I lost my k... May 22, 2025 at 9:13 PM Status : Completed Sh…" at bounding box center [538, 182] width 537 height 232
copy div "Residesk Automated Survey Sep 05, 2025 at 12:41 PM Hi Gnani Harsha, hope you're…"
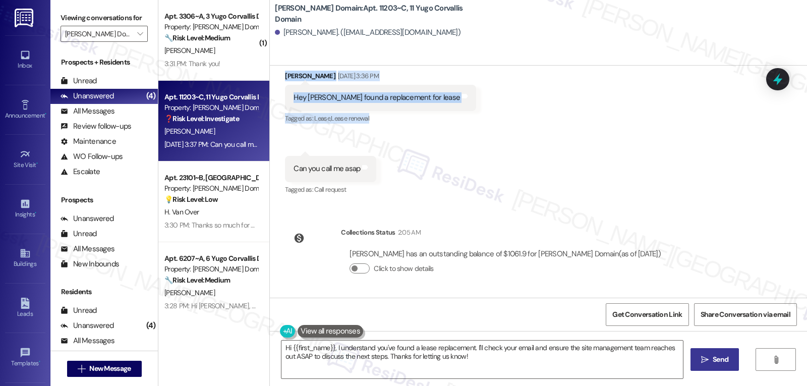
click at [530, 155] on div "Received via SMS Gnani Harsha Somepalli Question Sep 05, 2025 at 12:44 PM Can y…" at bounding box center [538, 82] width 537 height 243
drag, startPoint x: 317, startPoint y: 86, endPoint x: 379, endPoint y: 174, distance: 107.2
click at [379, 174] on div "WO Opened request: I lost my k... May 22, 2025 at 9:13 PM Status : Completed Sh…" at bounding box center [538, 182] width 537 height 232
copy div "Residesk Automated Survey Sep 05, 2025 at 12:41 PM Hi Gnani Harsha, hope you're…"
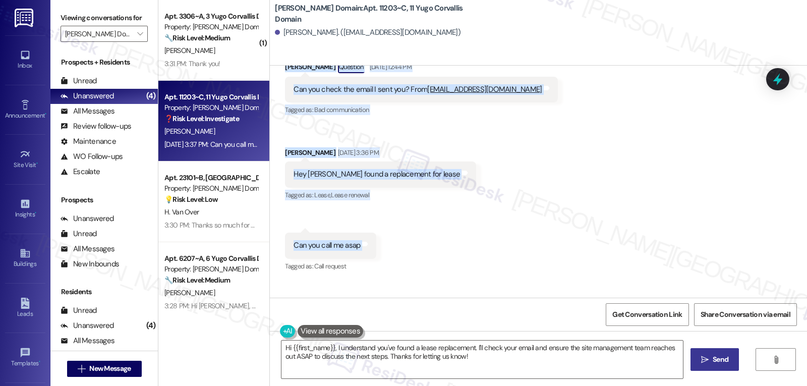
scroll to position [1417, 0]
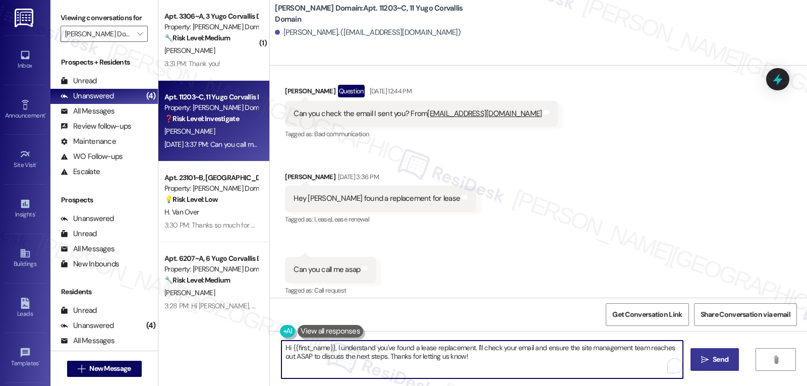
drag, startPoint x: 471, startPoint y: 349, endPoint x: 474, endPoint y: 354, distance: 5.8
click at [474, 354] on textarea "Hi {{first_name}}, I understand you've found a lease replacement. I'll check yo…" at bounding box center [483, 360] width 402 height 38
click at [505, 363] on textarea "Hi {{first_name}}, I understand you've found a lease replacement. I'll check yo…" at bounding box center [483, 360] width 402 height 38
drag, startPoint x: 529, startPoint y: 349, endPoint x: 553, endPoint y: 384, distance: 42.3
click at [549, 378] on textarea "Hi {{first_name}}, I understand you've found a lease replacement. I'll check yo…" at bounding box center [481, 360] width 402 height 38
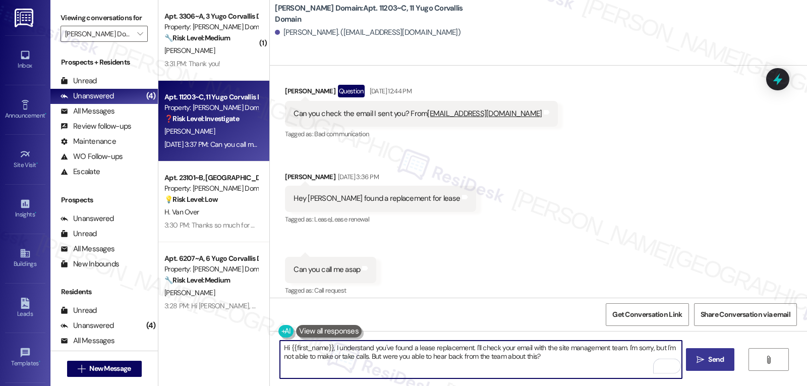
click at [570, 365] on textarea "Hi {{first_name}}, I understand you've found a lease replacement. I'll check yo…" at bounding box center [481, 360] width 402 height 38
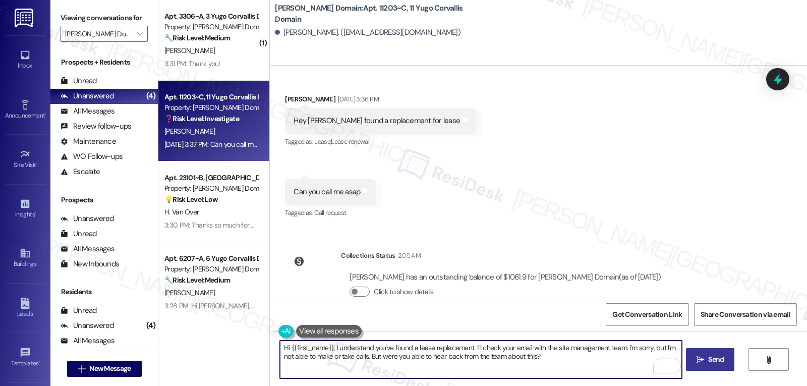
scroll to position [1518, 0]
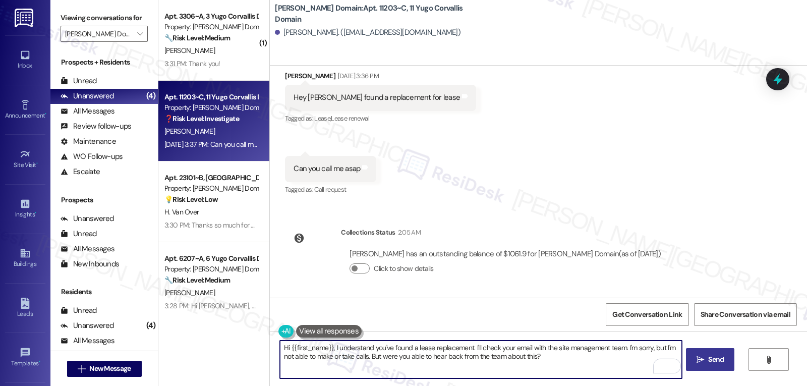
type textarea "Hi {{first_name}}, I understand you've found a lease replacement. I'll check yo…"
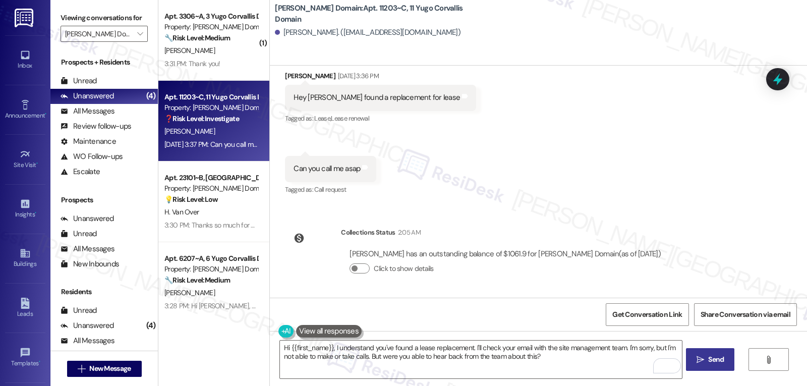
click at [718, 367] on button " Send" at bounding box center [710, 359] width 49 height 23
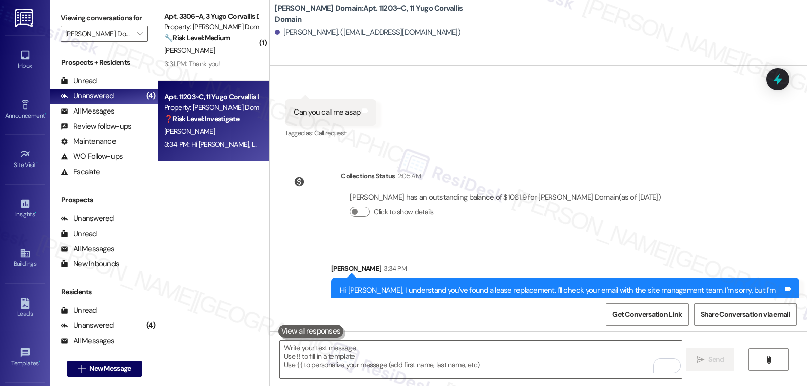
scroll to position [1600, 0]
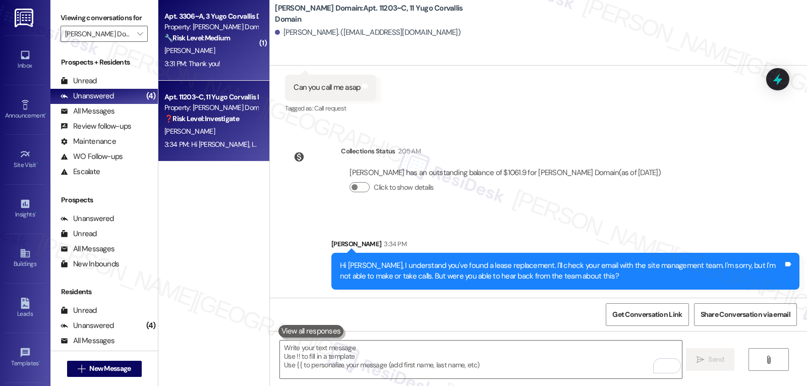
click at [224, 72] on div "Apt. 3306~A, 3 Yugo Corvallis Domain Property: Yugo Corvallis Domain 🔧 Risk Lev…" at bounding box center [213, 40] width 111 height 81
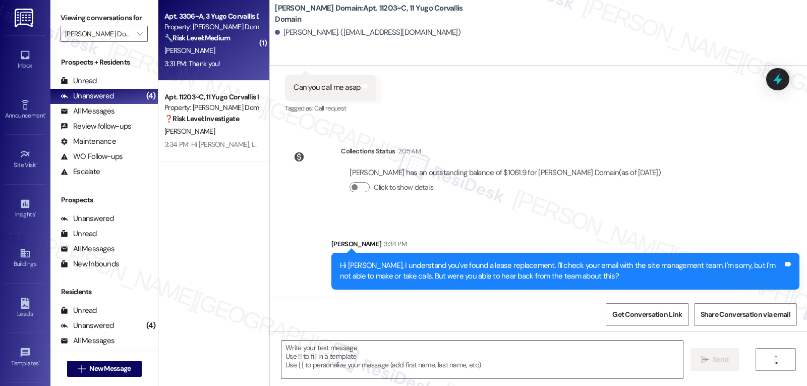
type textarea "Fetching suggested responses. Please feel free to read through the conversation…"
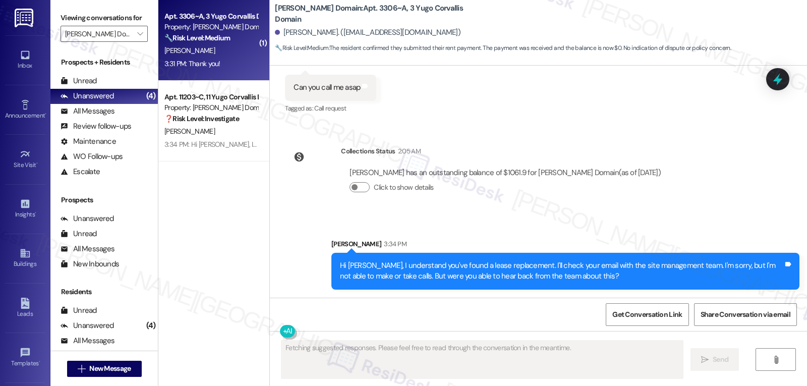
scroll to position [493, 0]
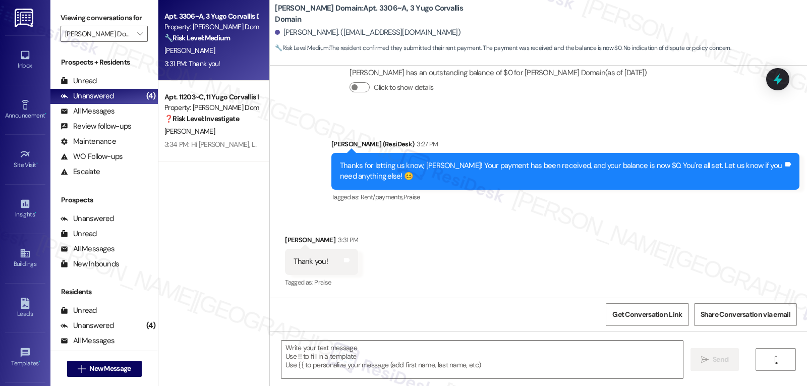
click at [291, 243] on div "Marcelo Hernandez 3:31 PM" at bounding box center [321, 242] width 73 height 14
copy div "Marcelo"
click at [381, 372] on textarea at bounding box center [483, 360] width 402 height 38
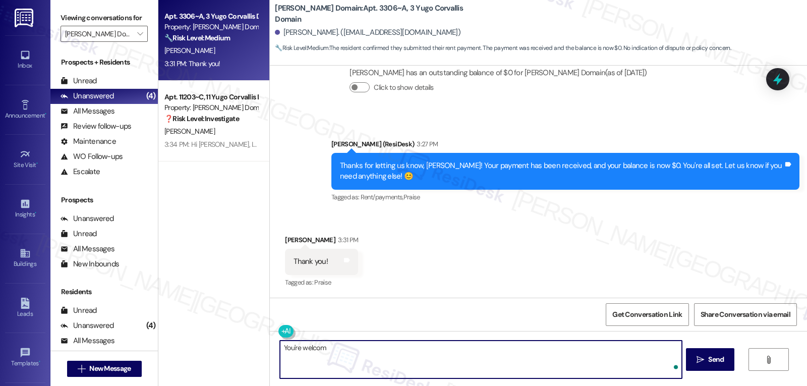
type textarea "You're welcome"
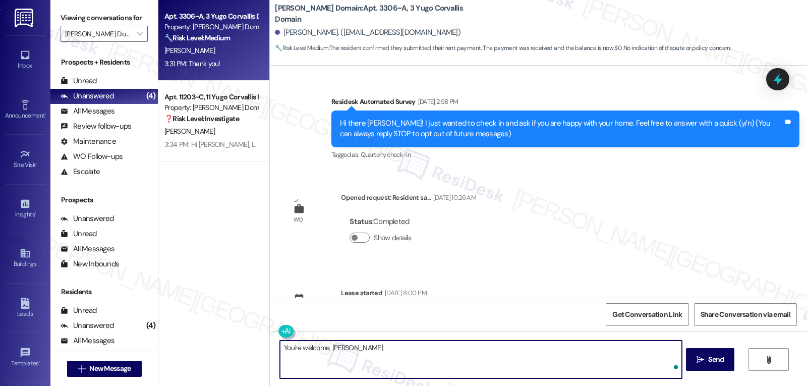
scroll to position [493, 0]
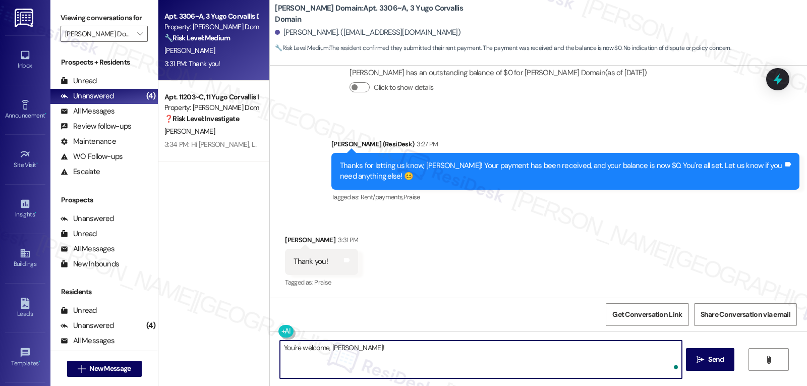
type textarea "You're welcome, [PERSON_NAME]!"
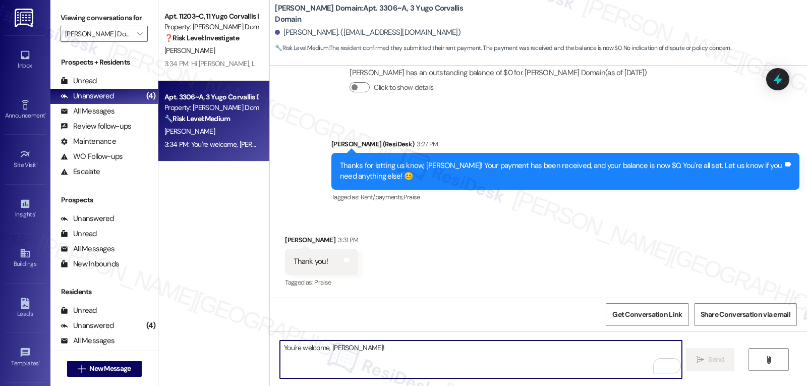
scroll to position [563, 0]
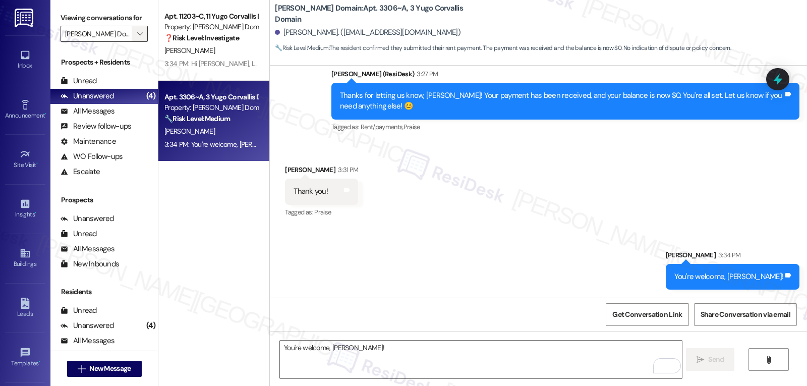
click at [132, 42] on button "" at bounding box center [140, 34] width 16 height 16
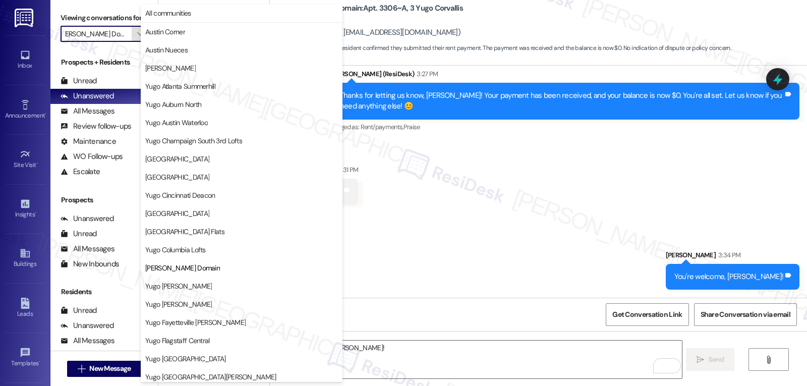
scroll to position [164, 0]
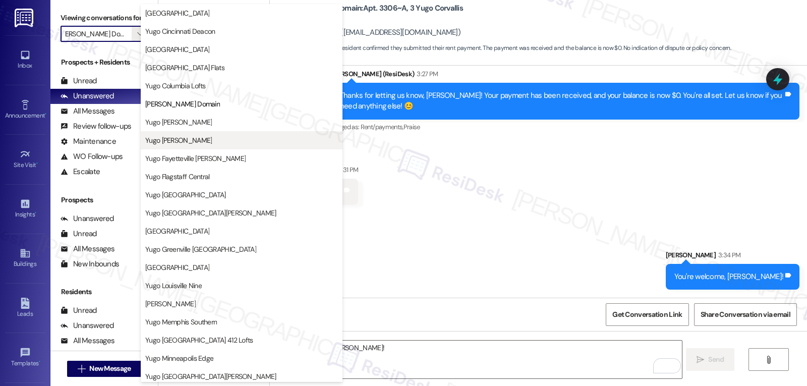
click at [197, 138] on span "Yugo [PERSON_NAME]" at bounding box center [178, 140] width 67 height 10
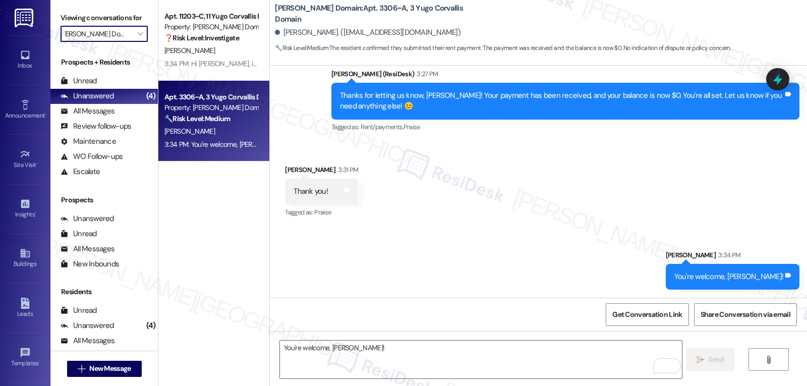
type input "Yugo [PERSON_NAME]"
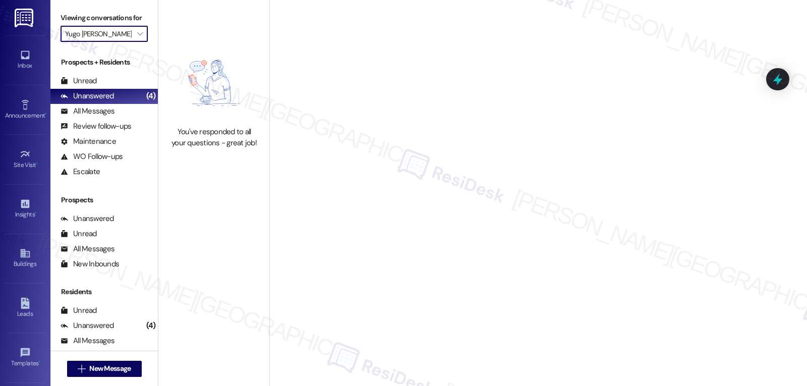
scroll to position [0, 2]
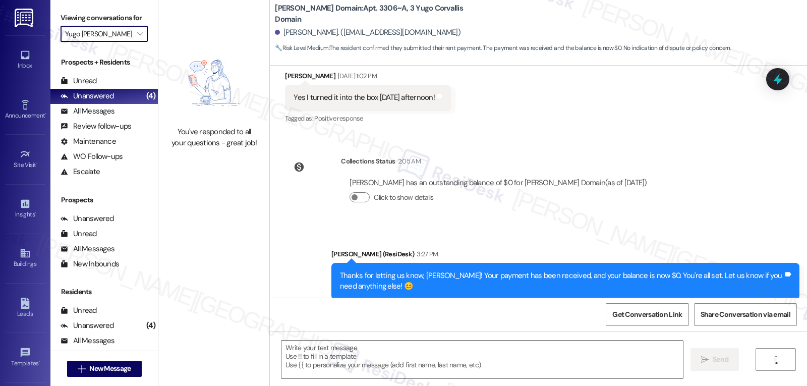
type textarea "Fetching suggested responses. Please feel free to read through the conversation…"
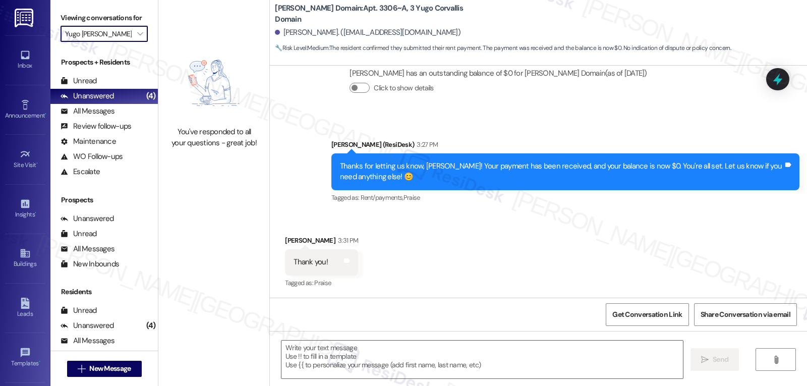
scroll to position [0, 0]
click at [137, 38] on icon "" at bounding box center [140, 34] width 6 height 8
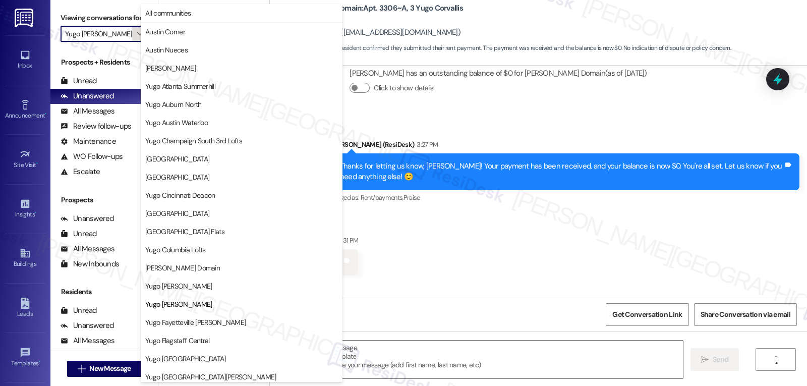
scroll to position [164, 0]
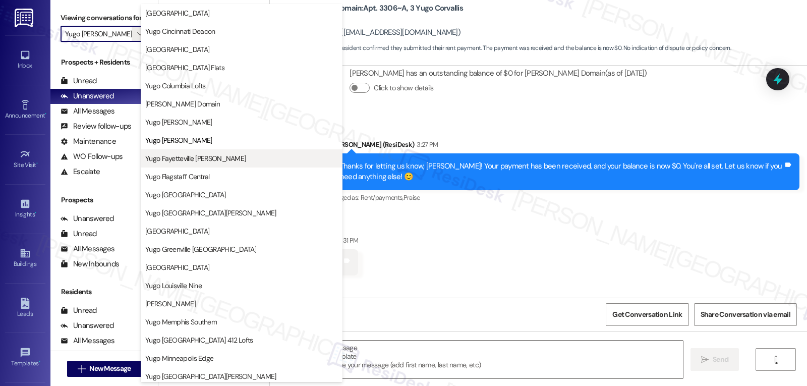
click at [185, 162] on span "Yugo Fayetteville [PERSON_NAME]" at bounding box center [195, 158] width 100 height 10
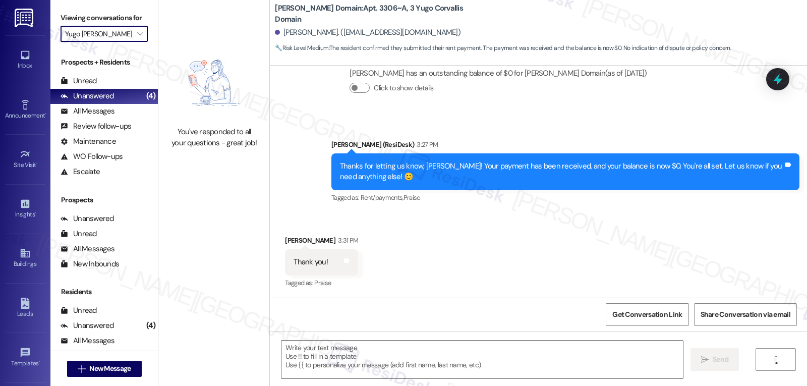
type input "Yugo Fayetteville [PERSON_NAME]"
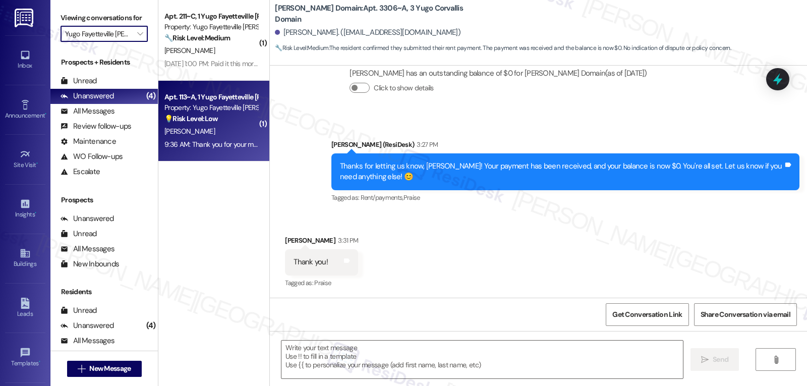
type textarea "Fetching suggested responses. Please feel free to read through the conversation…"
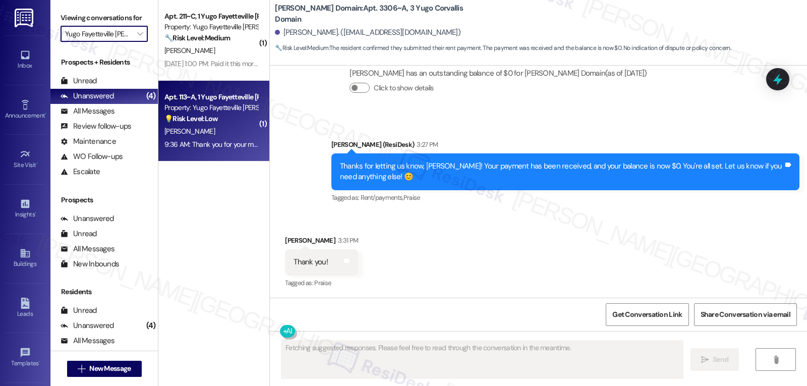
click at [230, 121] on div "💡 Risk Level: Low The resident is inquiring about a missing package. This is a …" at bounding box center [210, 119] width 93 height 11
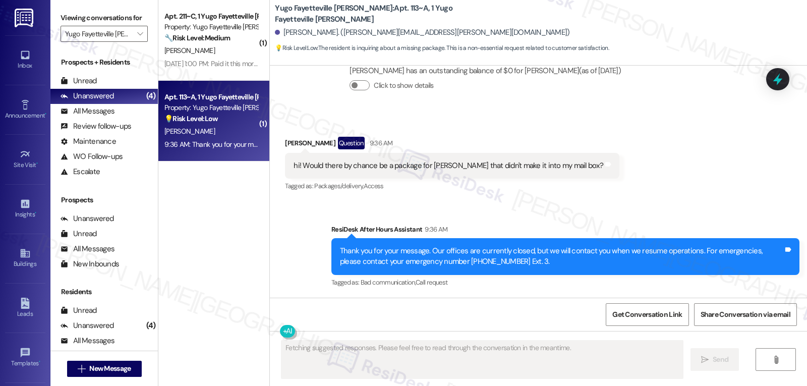
scroll to position [313, 0]
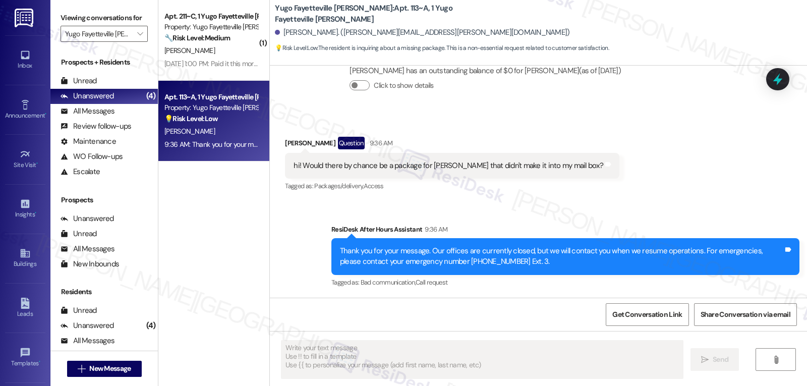
click at [220, 61] on div "[DATE] 1:00 PM: Paid it this morning 😎👍 [DATE] 1:00 PM: Paid it this morning 😎👍" at bounding box center [224, 63] width 120 height 9
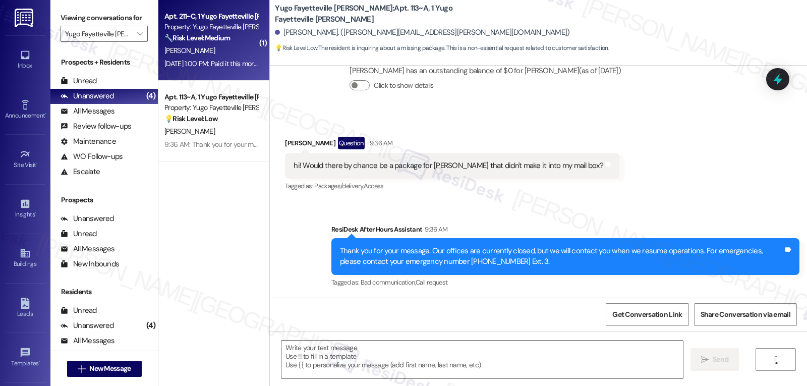
type textarea "Fetching suggested responses. Please feel free to read through the conversation…"
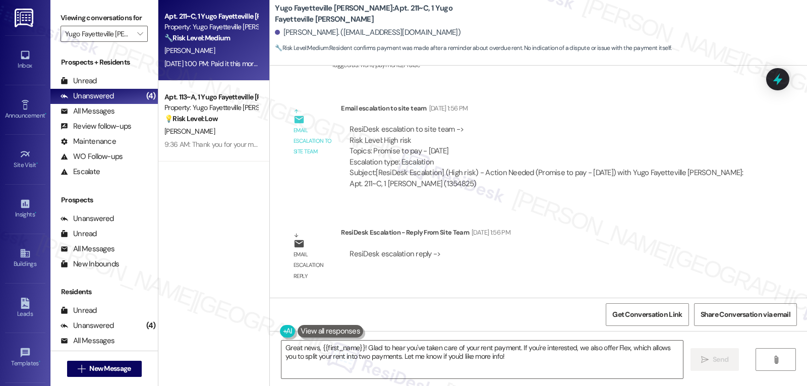
scroll to position [1692, 0]
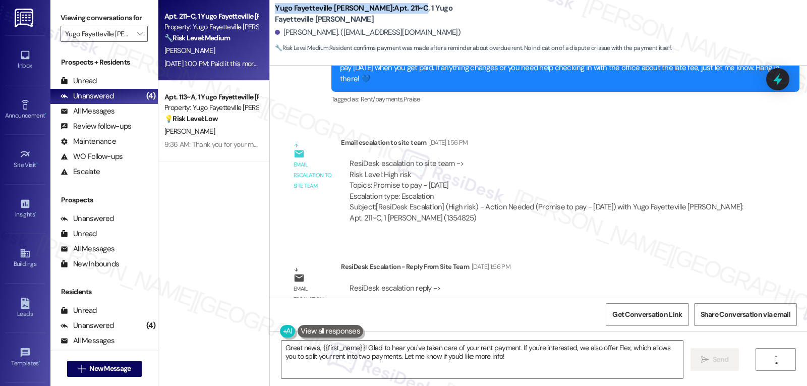
drag, startPoint x: 266, startPoint y: 6, endPoint x: 387, endPoint y: 7, distance: 120.6
click at [387, 7] on div "Yugo Fayetteville [PERSON_NAME]: Apt. 211~C, 1 Yugo Fayetteville [PERSON_NAME] …" at bounding box center [538, 28] width 537 height 51
copy b "Yugo Fayetteville [PERSON_NAME]: Apt. 211~C"
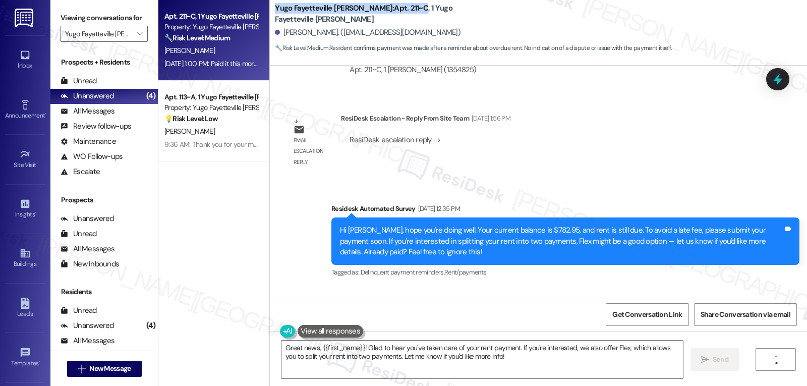
scroll to position [1894, 0]
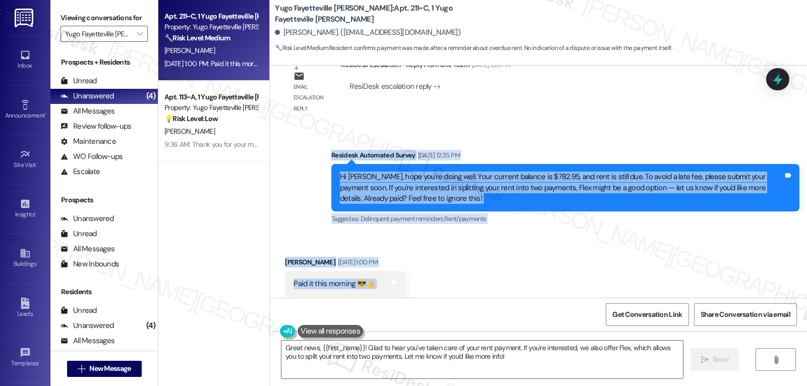
drag, startPoint x: 321, startPoint y: 235, endPoint x: 384, endPoint y: 264, distance: 69.1
click at [384, 264] on div "Survey, sent via SMS Residesk Automated Survey [DATE] 12:28 PM Hi [PERSON_NAME]…" at bounding box center [538, 182] width 537 height 232
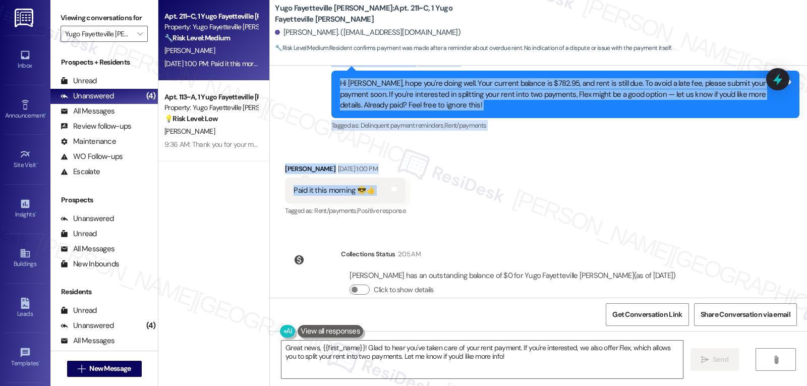
click at [586, 169] on div "Received via SMS [PERSON_NAME] [DATE] 1:00 PM Paid it this morning 😎👍 Tags and …" at bounding box center [538, 183] width 537 height 85
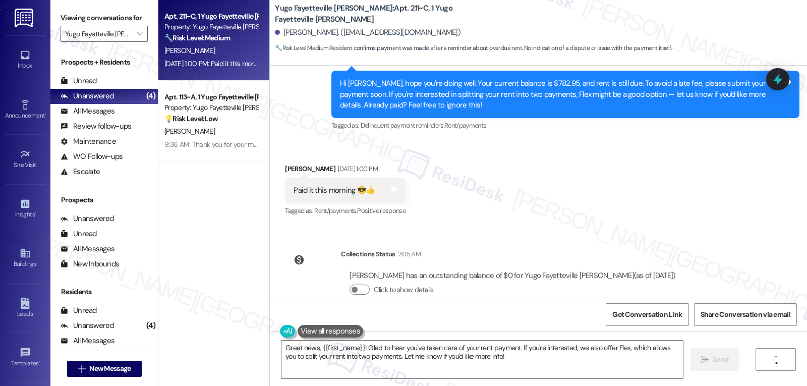
scroll to position [1886, 0]
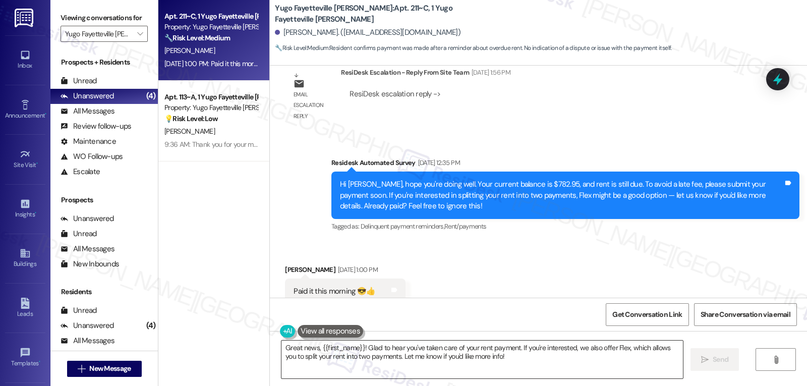
click at [535, 372] on textarea "Great news, {{first_name}}! Glad to hear you've taken care of your rent payment…" at bounding box center [483, 360] width 402 height 38
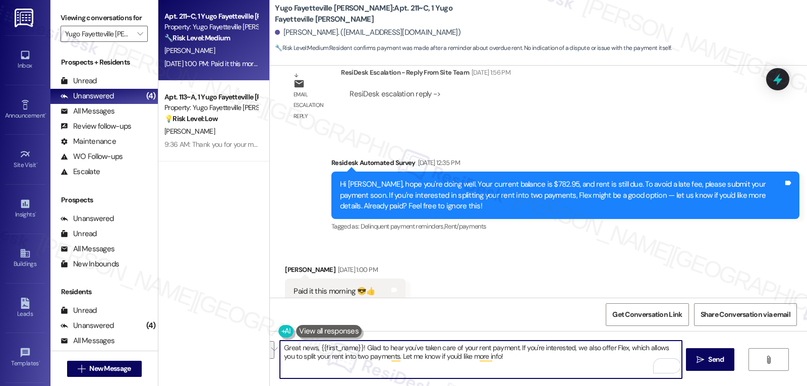
drag, startPoint x: 513, startPoint y: 348, endPoint x: 670, endPoint y: 351, distance: 156.4
click at [670, 351] on textarea "Great news, {{first_name}}! Glad to hear you've taken care of your rent payment…" at bounding box center [481, 360] width 402 height 38
drag, startPoint x: 532, startPoint y: 369, endPoint x: 525, endPoint y: 360, distance: 11.2
click at [532, 369] on textarea "Great news, {{first_name}}! Glad to hear you've taken care of your rent payment…" at bounding box center [481, 360] width 402 height 38
drag, startPoint x: 512, startPoint y: 349, endPoint x: 569, endPoint y: 395, distance: 72.5
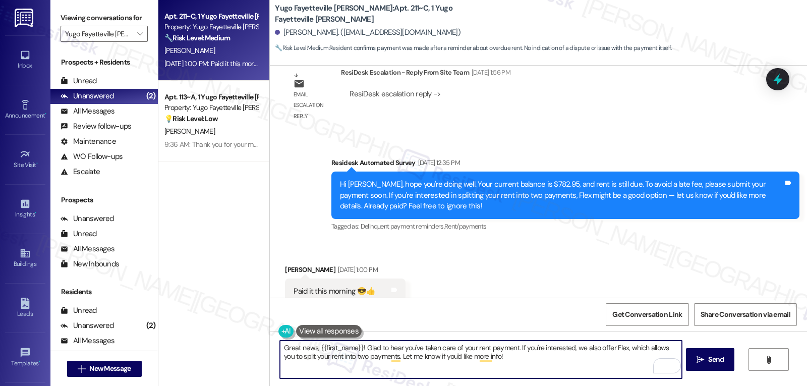
click at [569, 385] on html "Inbox Go to Inbox Announcement • Send A Text Announcement Site Visit • Go to Si…" at bounding box center [403, 193] width 807 height 386
paste textarea "You're all set! Let us know if you need anything else. 👍"
click at [512, 347] on textarea "Great news, {{first_name}}! Glad to hear you've taken care of your rent [DOMAIN…" at bounding box center [481, 360] width 402 height 38
type textarea "Great news, {{first_name}}! Glad to hear you've taken care of your rent payment…"
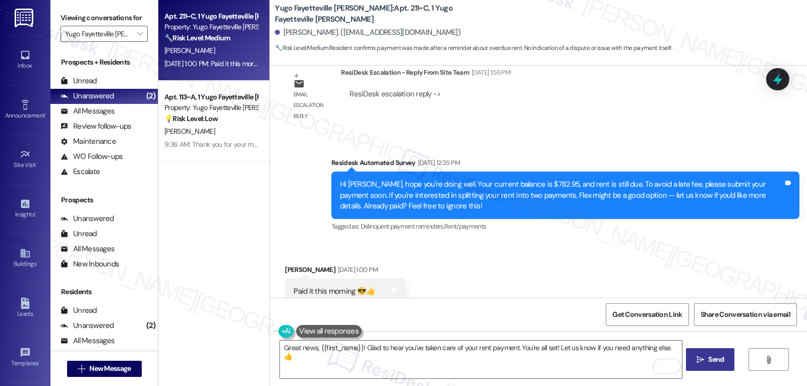
click at [713, 363] on span "Send" at bounding box center [716, 359] width 16 height 11
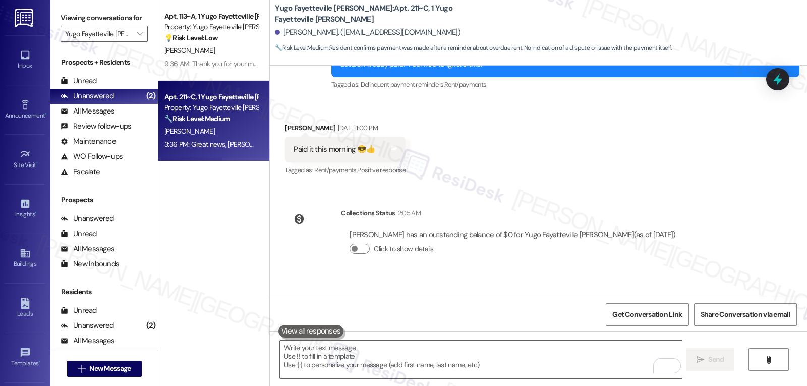
scroll to position [2057, 0]
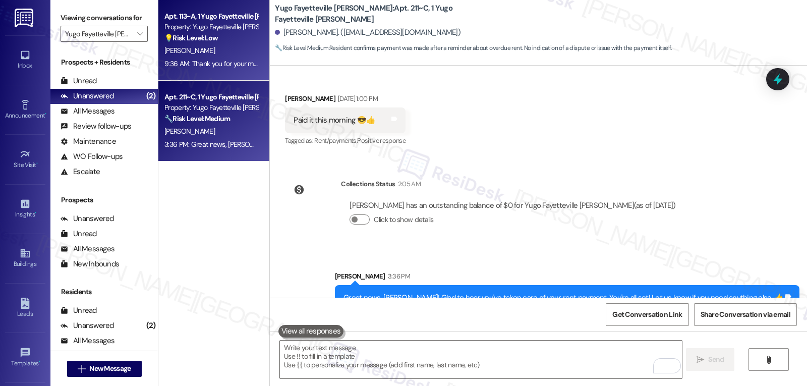
click at [201, 65] on div "9:36 AM: Thank you for your message. Our offices are currently closed, but we w…" at bounding box center [468, 63] width 609 height 9
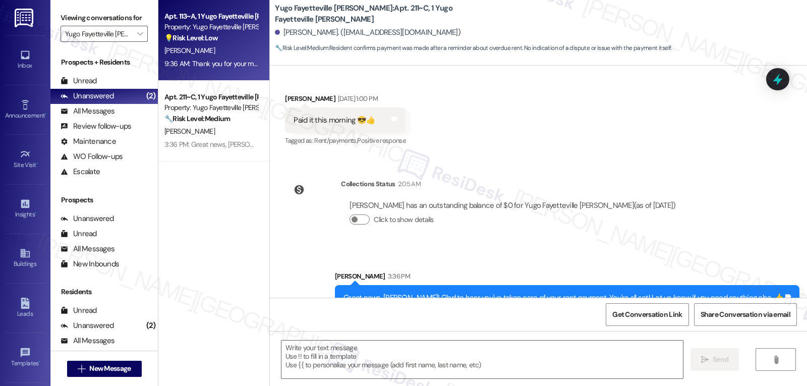
type textarea "Fetching suggested responses. Please feel free to read through the conversation…"
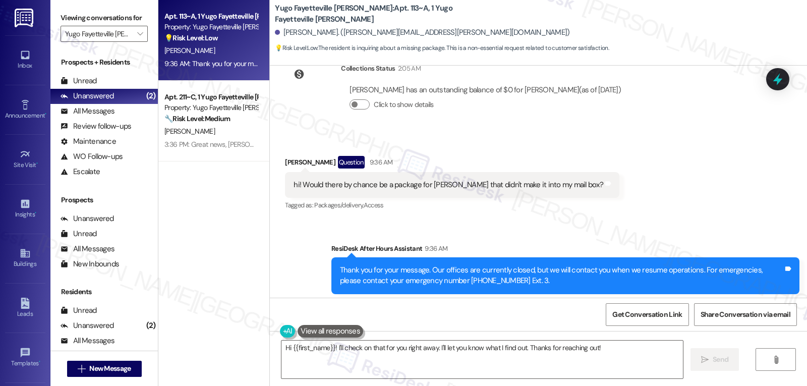
scroll to position [313, 0]
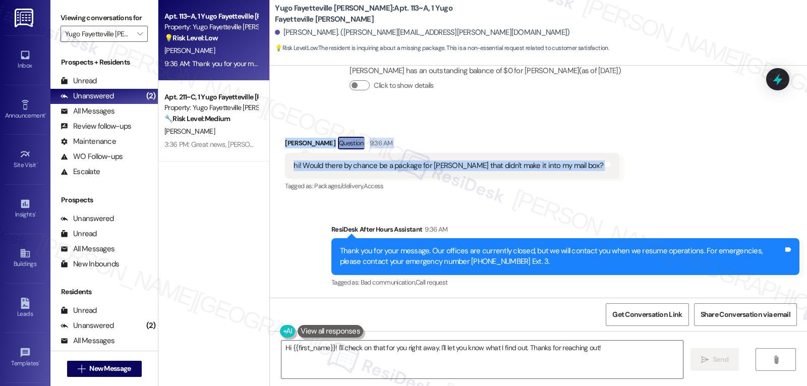
drag, startPoint x: 272, startPoint y: 144, endPoint x: 645, endPoint y: 159, distance: 373.7
click at [645, 159] on div "Received via SMS [PERSON_NAME] Question 9:36 AM hi! Would there by chance be a …" at bounding box center [538, 157] width 537 height 87
copy div "[PERSON_NAME] Question 9:36 AM hi! Would there by chance be a package for [PERS…"
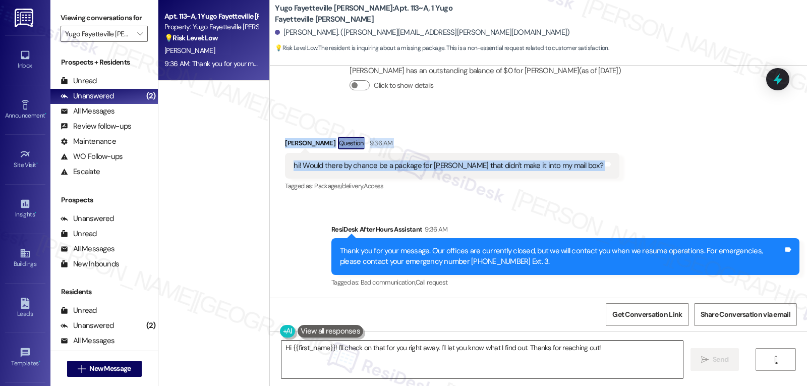
click at [521, 365] on textarea "Hi {{first_name}}! I'll check on that for you right away. I'll let you know wha…" at bounding box center [483, 360] width 402 height 38
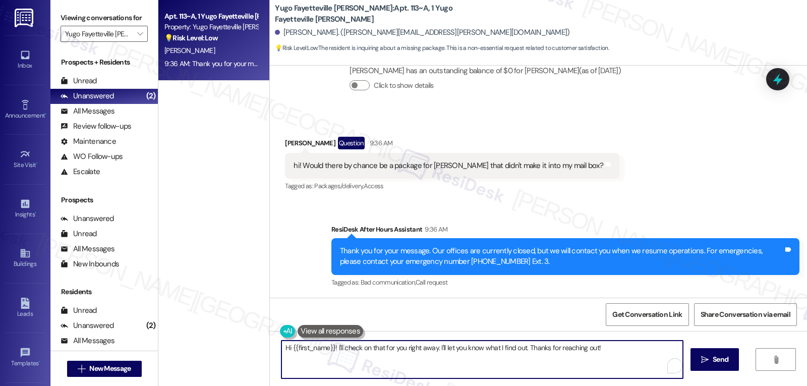
paste textarea "[PERSON_NAME]! Thanks for reaching out. I don’t have live access to carrier tra…"
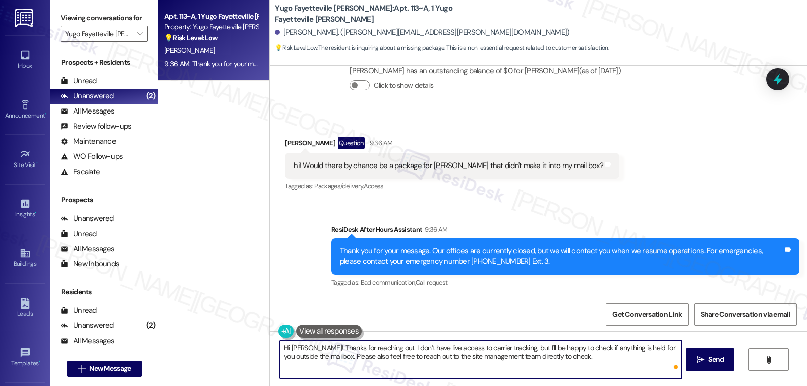
type textarea "Hi [PERSON_NAME]! Thanks for reaching out. I don’t have live access to carrier …"
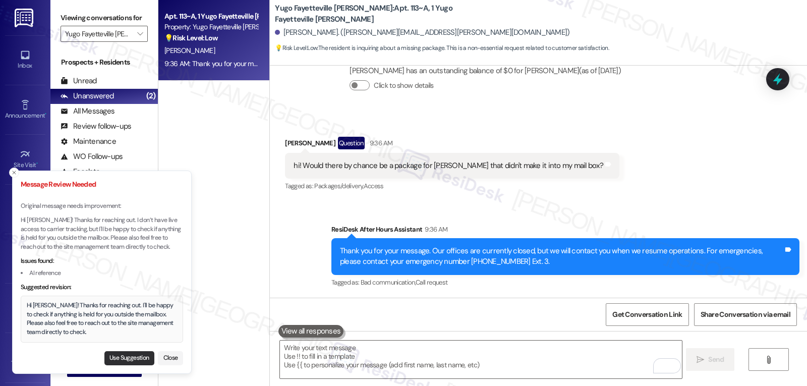
click at [133, 359] on button "Use Suggestion" at bounding box center [129, 358] width 50 height 14
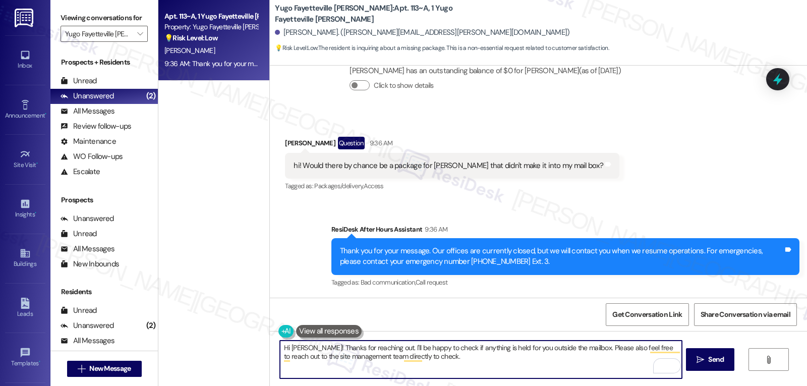
click at [486, 363] on textarea "Hi [PERSON_NAME]! Thanks for reaching out. I'll be happy to check if anything i…" at bounding box center [481, 360] width 402 height 38
click at [727, 365] on button " Send" at bounding box center [710, 359] width 49 height 23
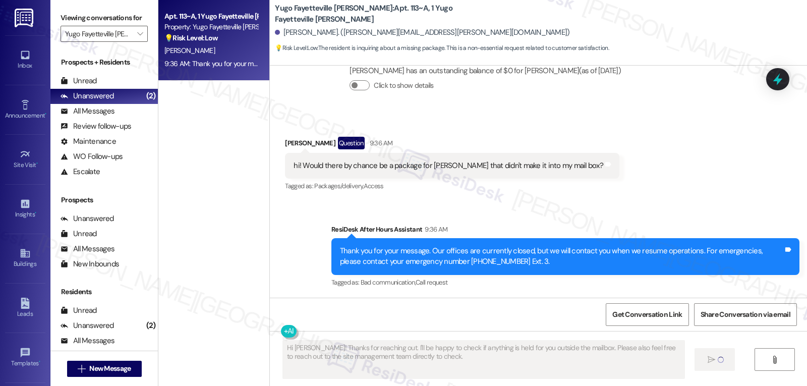
type textarea "Fetching suggested responses. Please feel free to read through the conversation…"
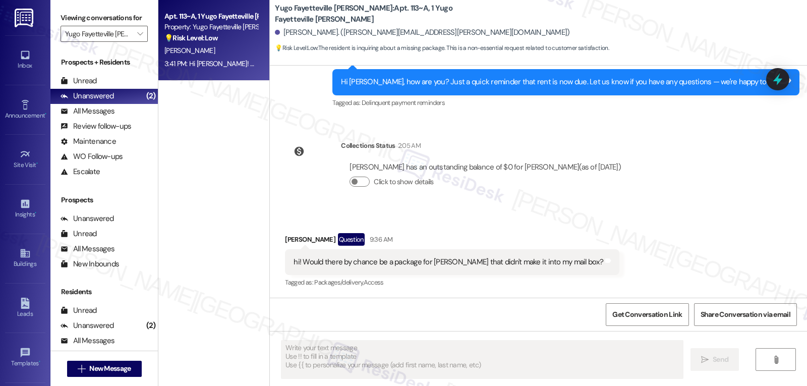
scroll to position [394, 0]
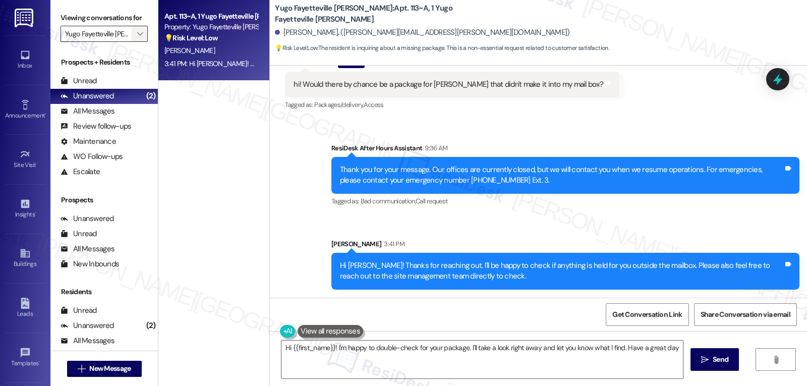
type textarea "Hi {{first_name}}! I'm happy to double-check for your package. I'll take a look…"
click at [137, 38] on icon "" at bounding box center [140, 34] width 6 height 8
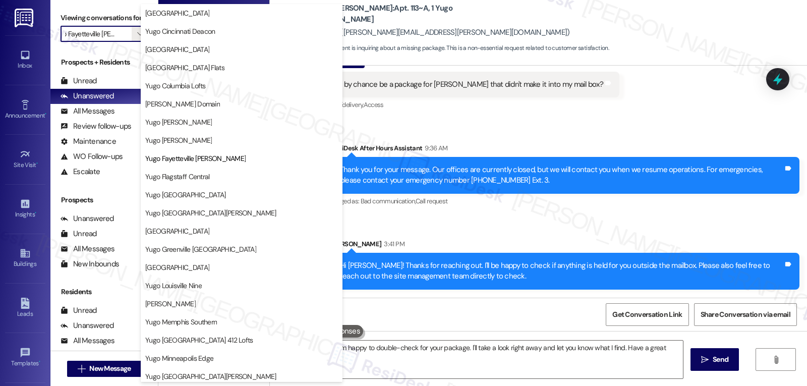
scroll to position [0, 0]
click at [208, 218] on button "Yugo [GEOGRAPHIC_DATA][PERSON_NAME]" at bounding box center [242, 213] width 202 height 18
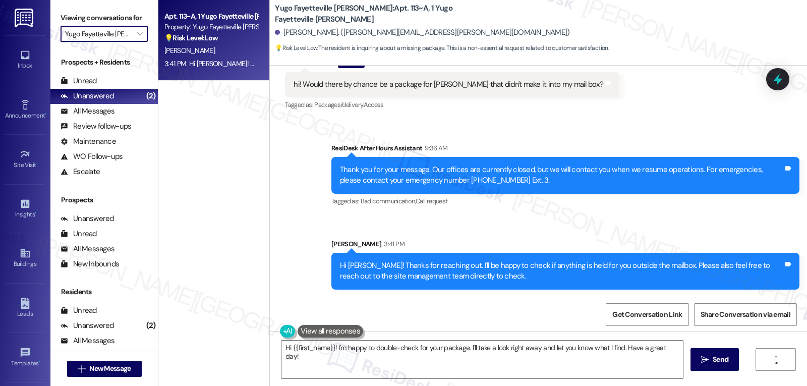
type input "Yugo [GEOGRAPHIC_DATA][PERSON_NAME]"
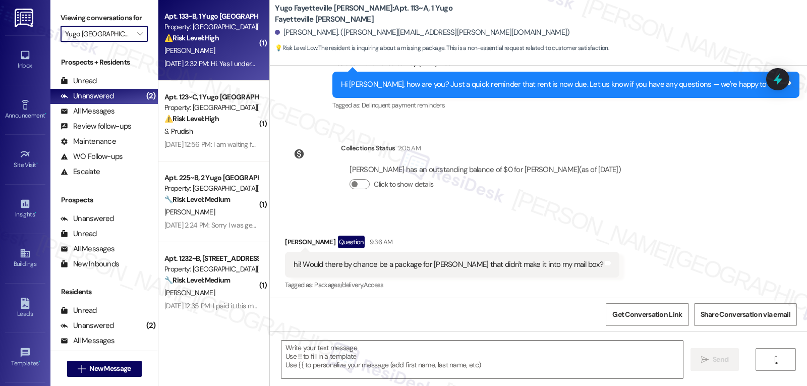
type textarea "Fetching suggested responses. Please feel free to read through the conversation…"
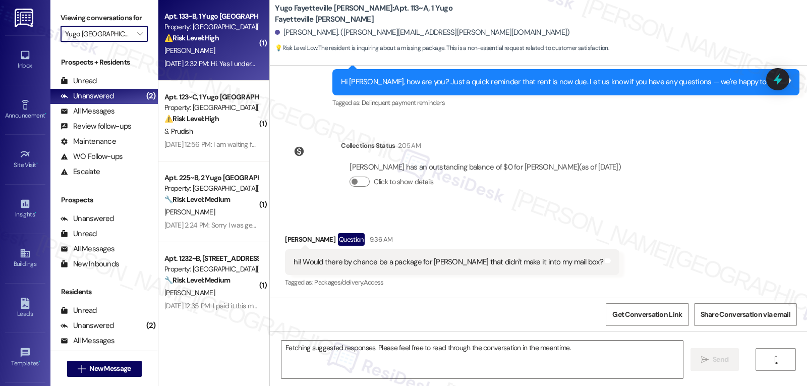
click at [180, 36] on strong "⚠️ Risk Level: High" at bounding box center [191, 37] width 54 height 9
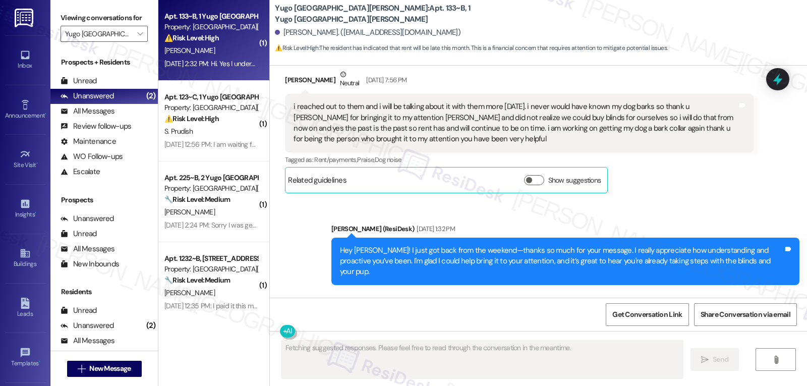
scroll to position [3618, 0]
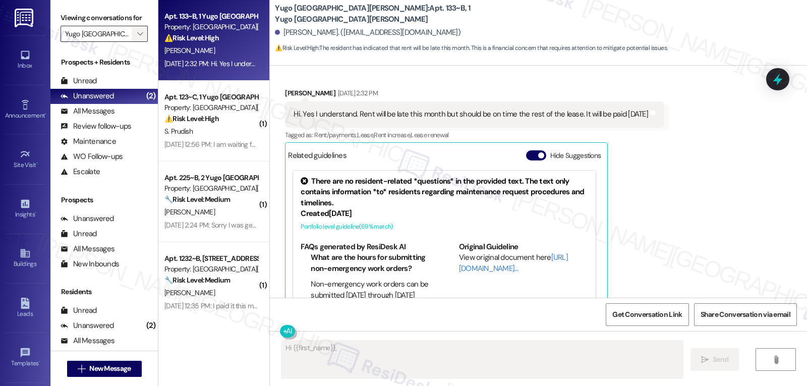
click at [139, 42] on button "" at bounding box center [140, 34] width 16 height 16
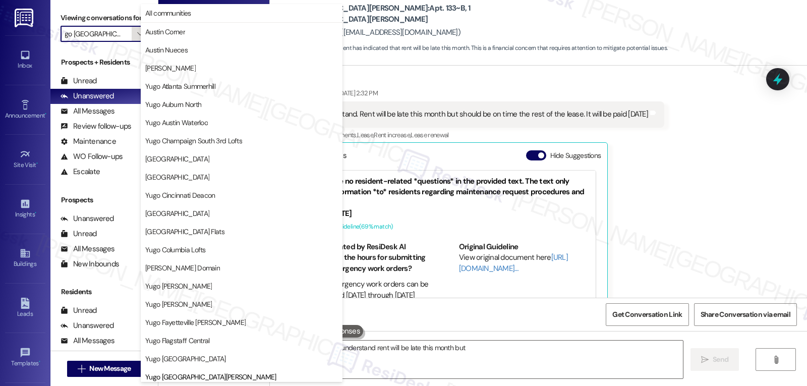
scroll to position [346, 0]
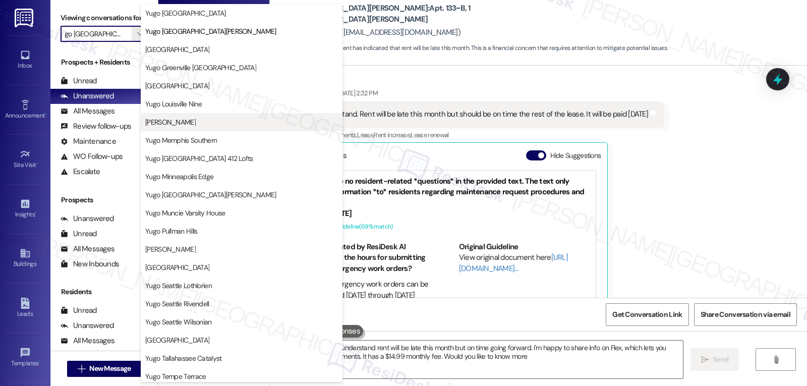
type textarea "Hi {{first_name}}, I understand rent will be late this month but on time going …"
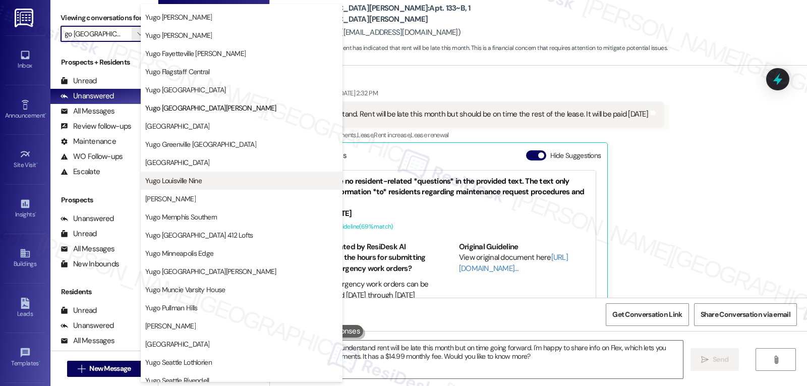
scroll to position [245, 0]
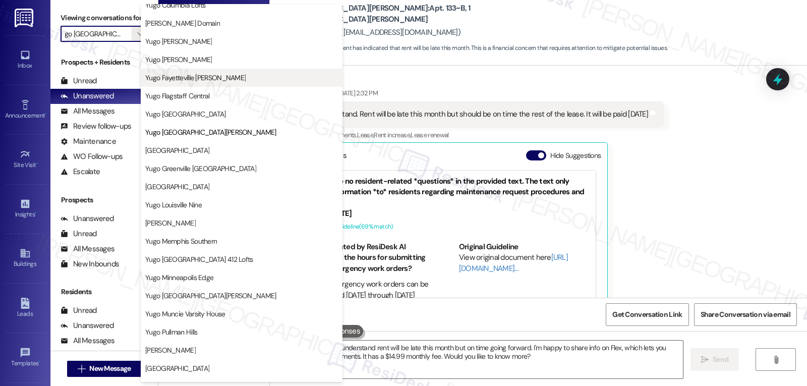
click at [185, 82] on span "Yugo Fayetteville [PERSON_NAME]" at bounding box center [195, 78] width 100 height 10
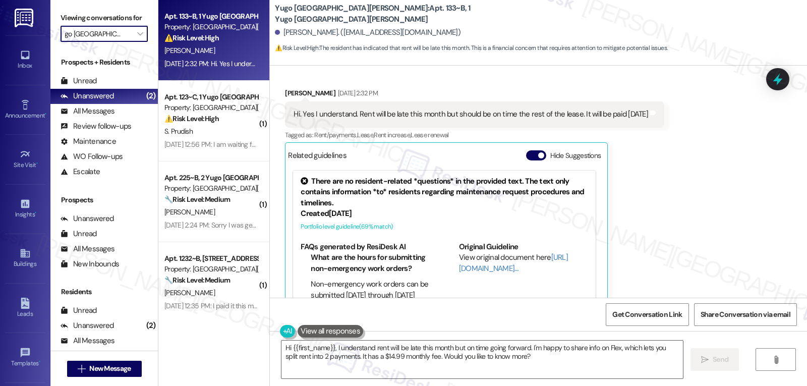
type input "Yugo Fayetteville [PERSON_NAME]"
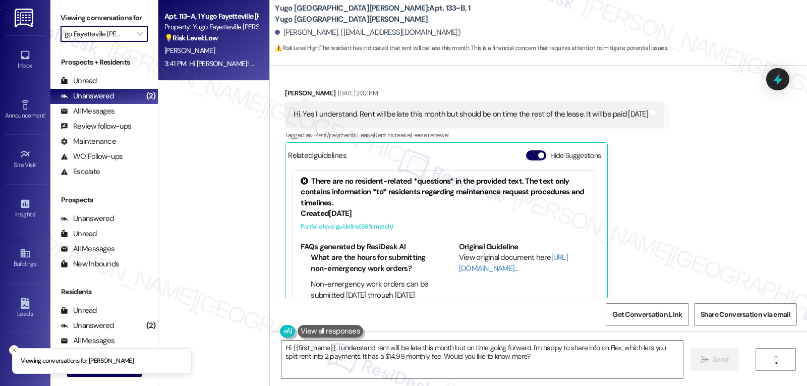
click at [202, 52] on div "A. Gregg" at bounding box center [210, 50] width 95 height 13
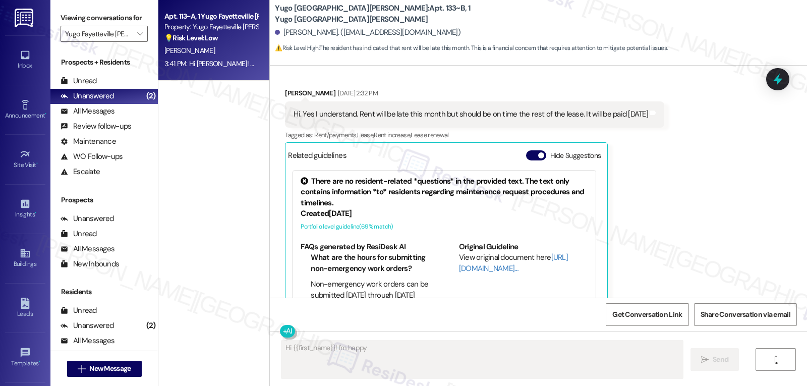
scroll to position [409, 0]
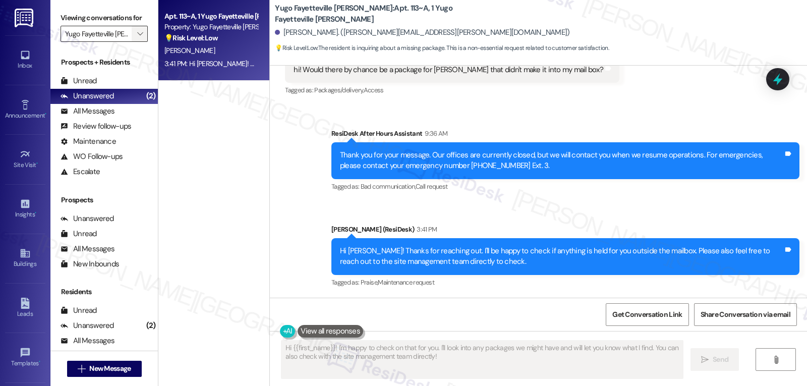
click at [135, 42] on span "" at bounding box center [140, 34] width 10 height 16
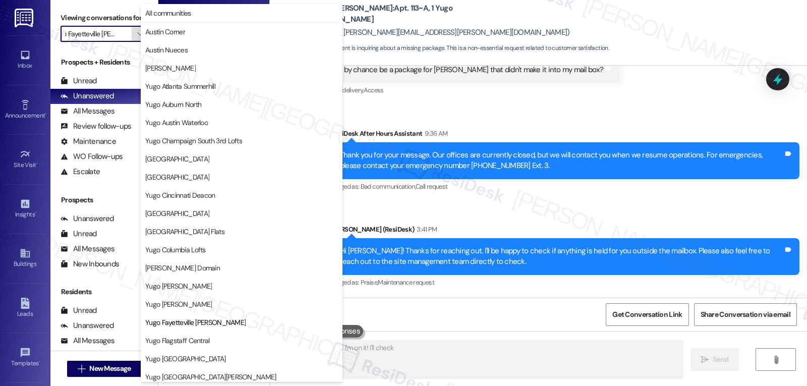
scroll to position [164, 0]
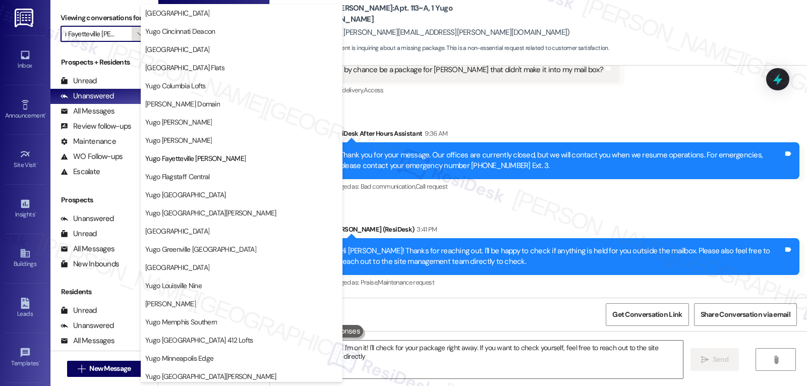
type textarea "Hey {{first_name}}! I'm on it! I'll check for your package right away. If you w…"
click at [199, 216] on span "Yugo [GEOGRAPHIC_DATA][PERSON_NAME]" at bounding box center [210, 213] width 131 height 10
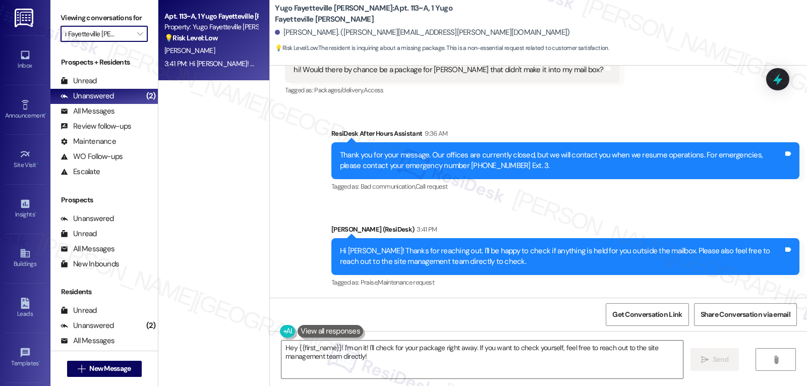
type input "Yugo [GEOGRAPHIC_DATA][PERSON_NAME]"
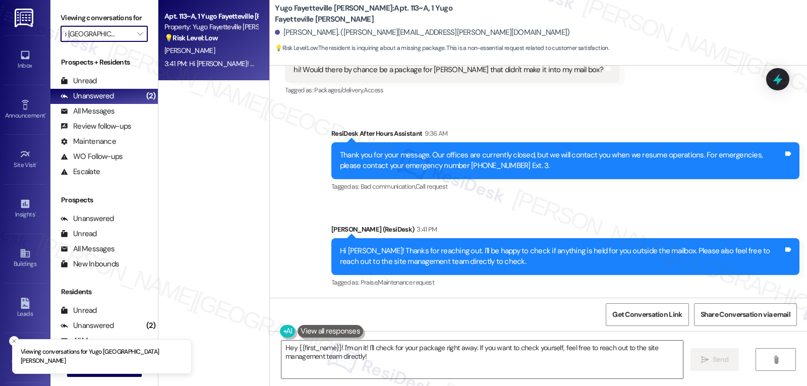
scroll to position [0, 8]
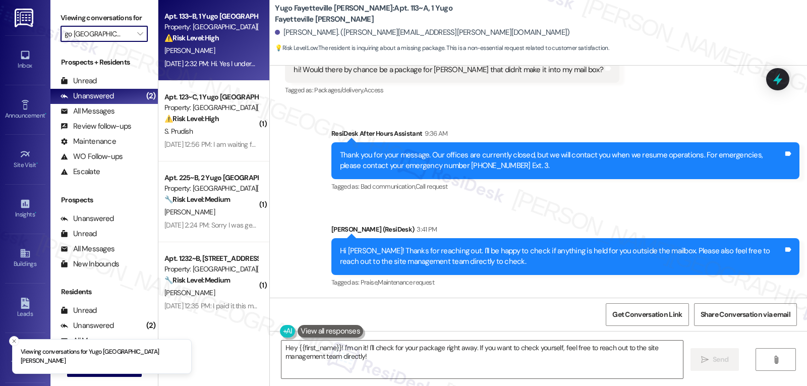
click at [200, 49] on div "A. Latimore" at bounding box center [210, 50] width 95 height 13
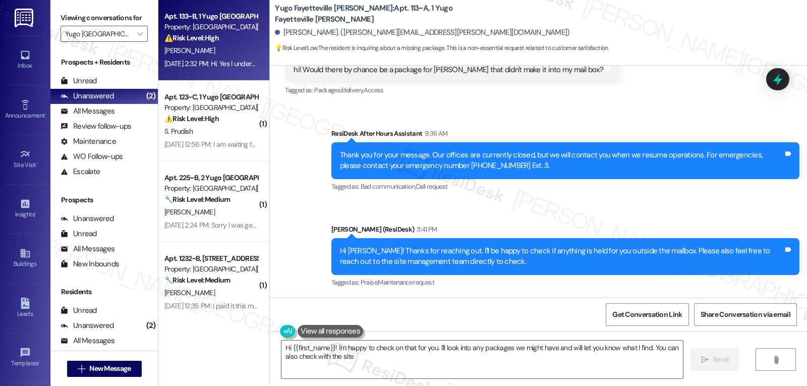
type textarea "Hi {{first_name}}! I'm happy to check on that for you. I'll look into any packa…"
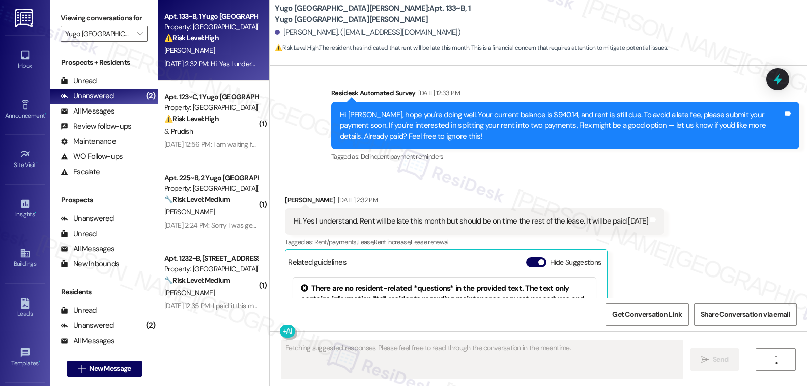
scroll to position [3509, 0]
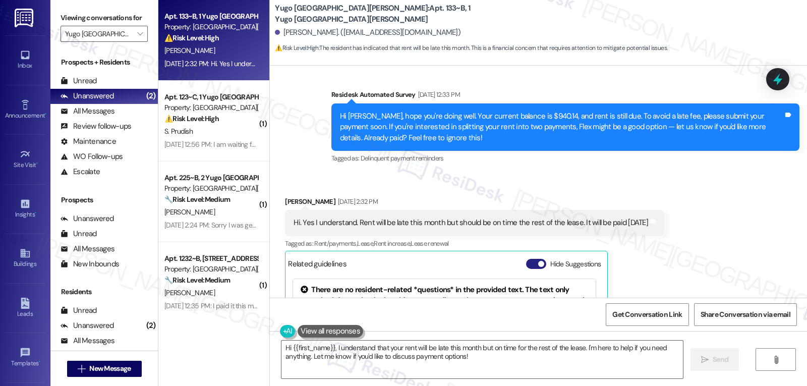
click at [538, 261] on span "button" at bounding box center [541, 264] width 6 height 6
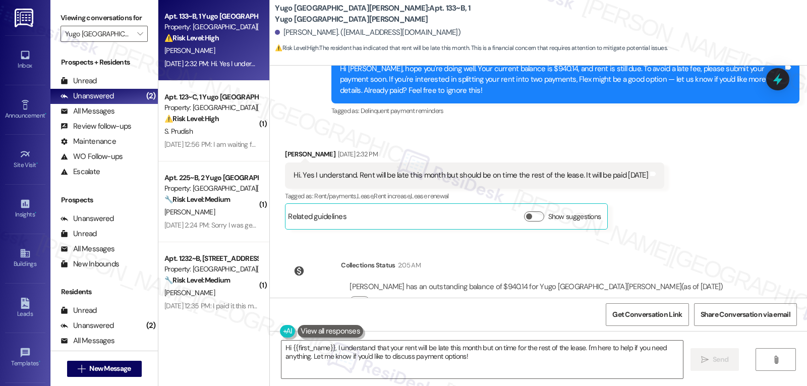
scroll to position [3456, 0]
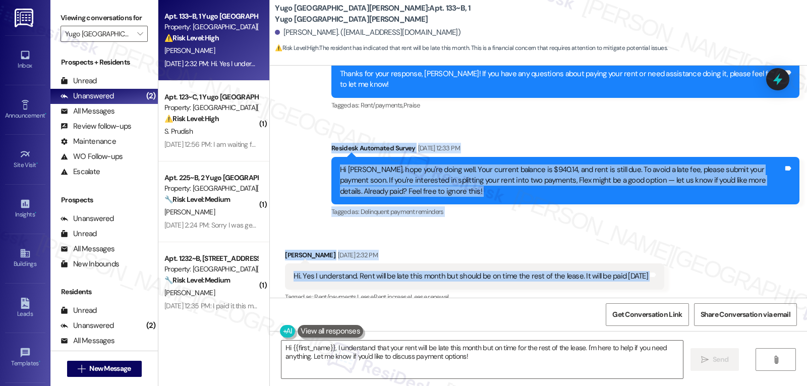
drag, startPoint x: 322, startPoint y: 115, endPoint x: 700, endPoint y: 241, distance: 398.9
click at [700, 241] on div "Survey, sent via SMS Residesk Automated Survey Mar 13, 2025 at 12:38 PM Hi Alex…" at bounding box center [538, 182] width 537 height 232
copy div "Residesk Automated Survey Sep 05, 2025 at 12:33 PM Hi Alexandra, hope you're do…"
click at [499, 371] on textarea "Hi {{first_name}}, I understand that your rent will be late this month but on t…" at bounding box center [483, 360] width 402 height 38
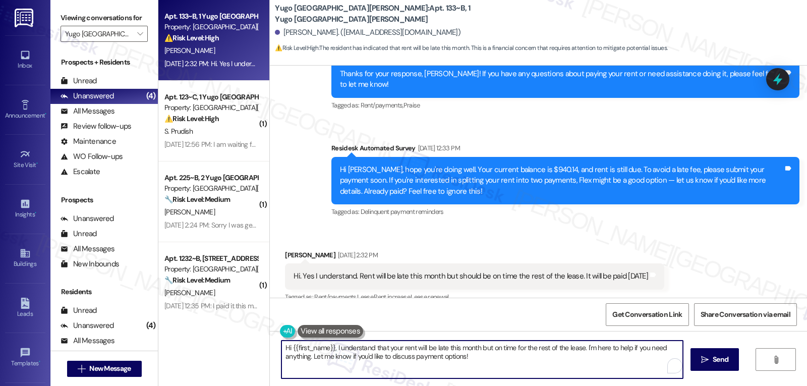
paste textarea "Alexandra, thank you for the update—we really appreciate the heads-up. I’ve not…"
drag, startPoint x: 389, startPoint y: 348, endPoint x: 394, endPoint y: 349, distance: 5.1
click at [394, 349] on textarea "Hi Alexandra, thank you for the update—we really appreciate the heads-up. I’ve …" at bounding box center [481, 360] width 402 height 38
drag, startPoint x: 648, startPoint y: 349, endPoint x: 656, endPoint y: 384, distance: 36.1
click at [656, 380] on div "Hi Alexandra, thank you for the update. We really appreciate the heads-up. I’ve…" at bounding box center [538, 369] width 537 height 76
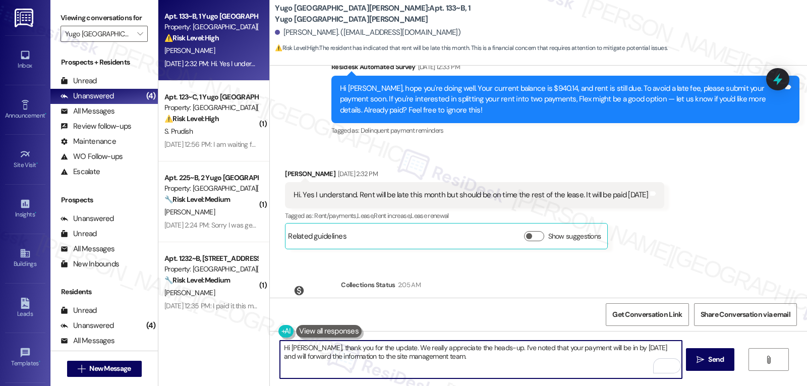
scroll to position [3557, 0]
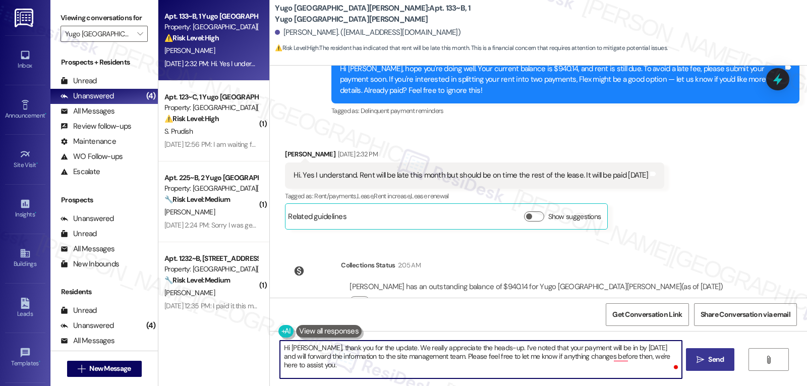
type textarea "Hi Alexandra, thank you for the update. We really appreciate the heads-up. I’ve…"
click at [702, 357] on icon "" at bounding box center [701, 360] width 8 height 8
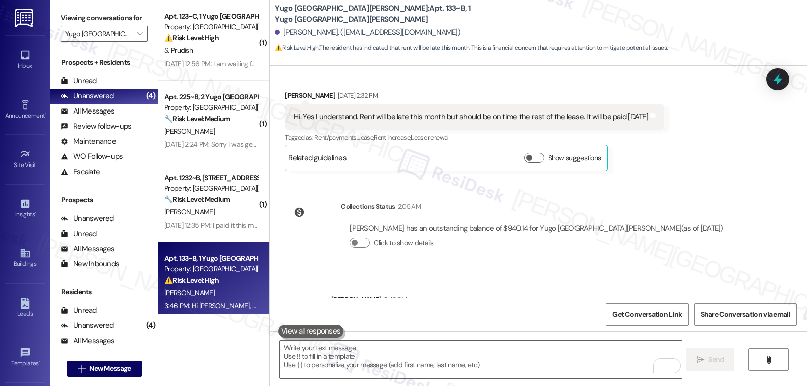
scroll to position [3638, 0]
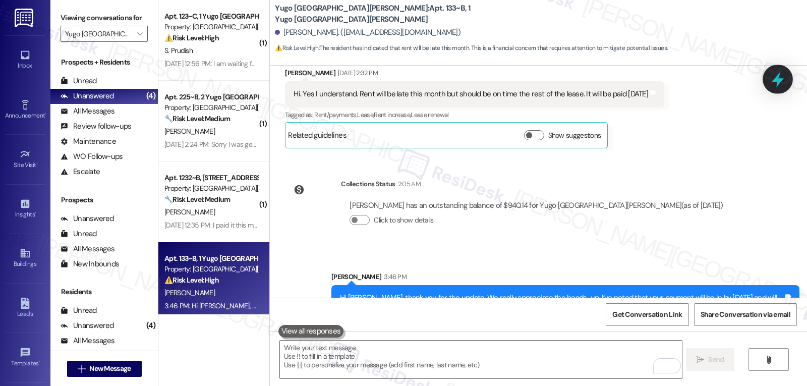
click at [780, 80] on icon at bounding box center [778, 80] width 12 height 16
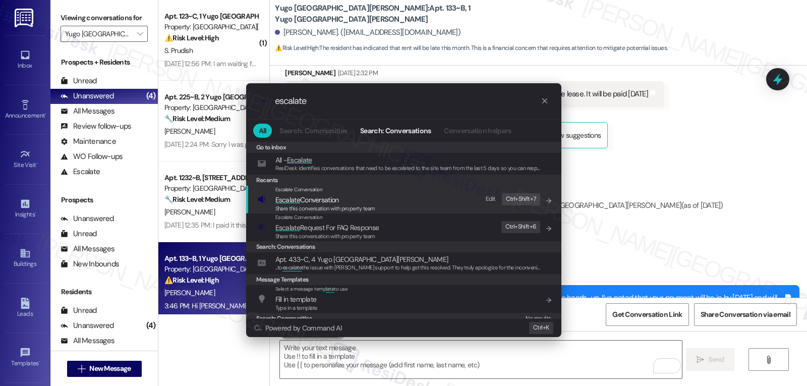
type input "escalate"
click at [346, 205] on span "Share this conversation with property team" at bounding box center [326, 208] width 100 height 7
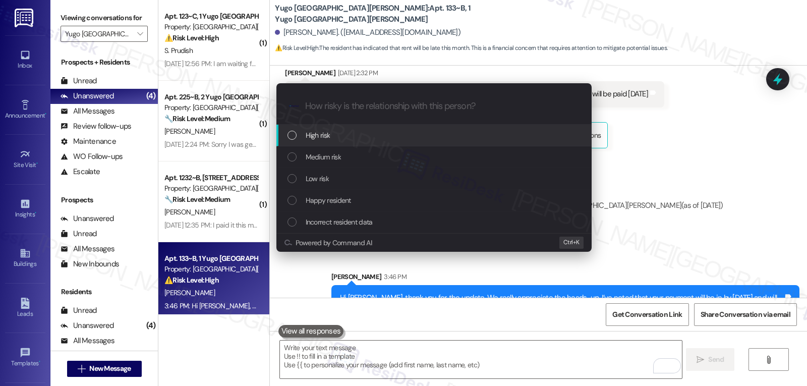
click at [340, 137] on div "High risk" at bounding box center [435, 135] width 295 height 11
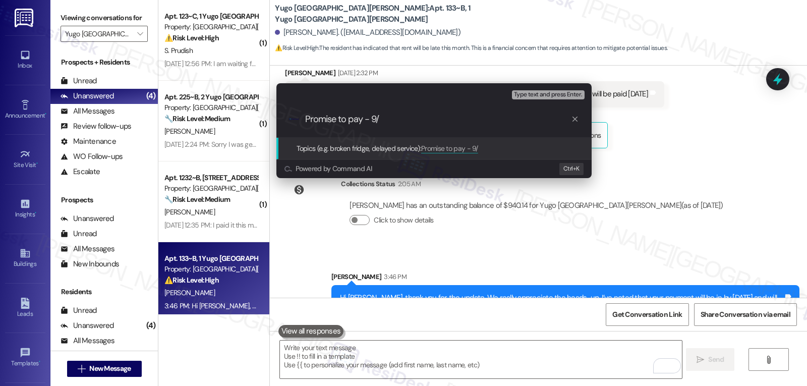
click at [383, 120] on input "Promise to pay - 9/" at bounding box center [438, 119] width 266 height 11
click at [352, 120] on input "Promise to pay - Fri 9/12" at bounding box center [438, 119] width 266 height 11
type input "Promise to Pay - Fri 9/12"
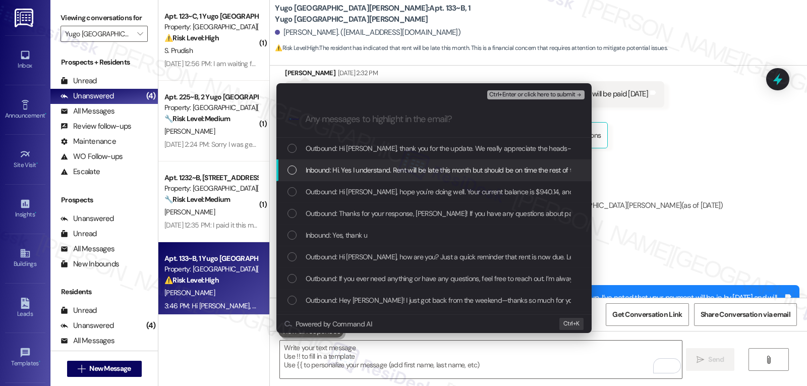
click at [297, 170] on div "Inbound: Hi. Yes I understand. Rent will be late this month but should be on ti…" at bounding box center [435, 169] width 295 height 11
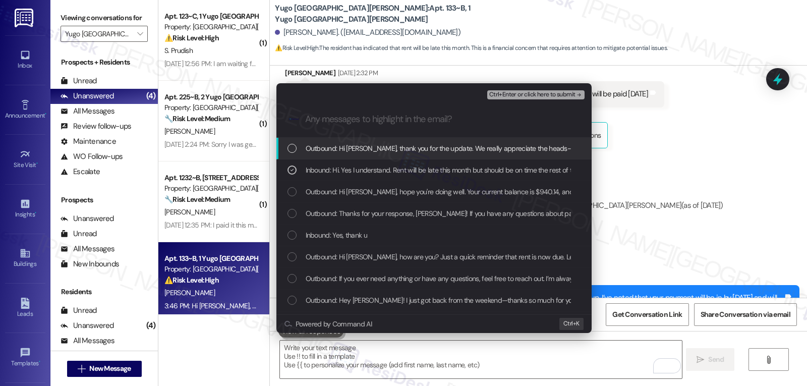
click at [562, 97] on span "Ctrl+Enter or click here to submit" at bounding box center [532, 94] width 86 height 7
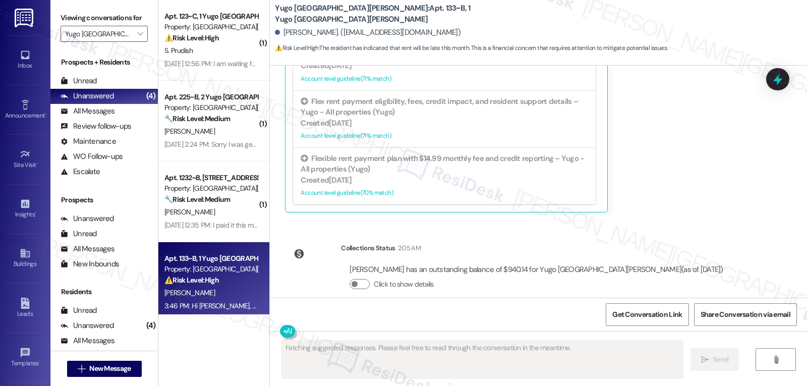
scroll to position [3807, 0]
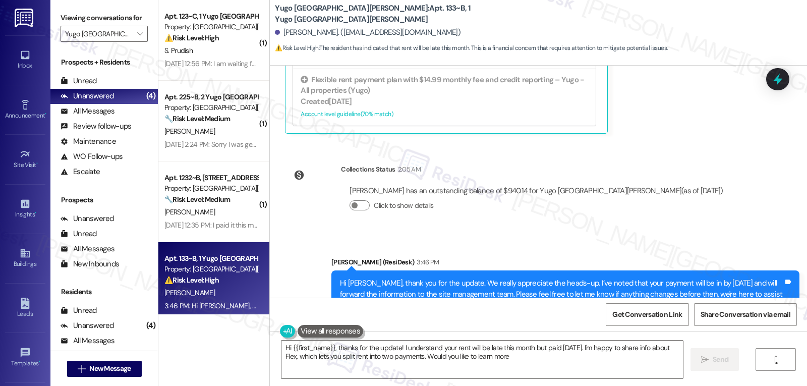
type textarea "Hi {{first_name}}, thanks for the update! I understand your rent will be late t…"
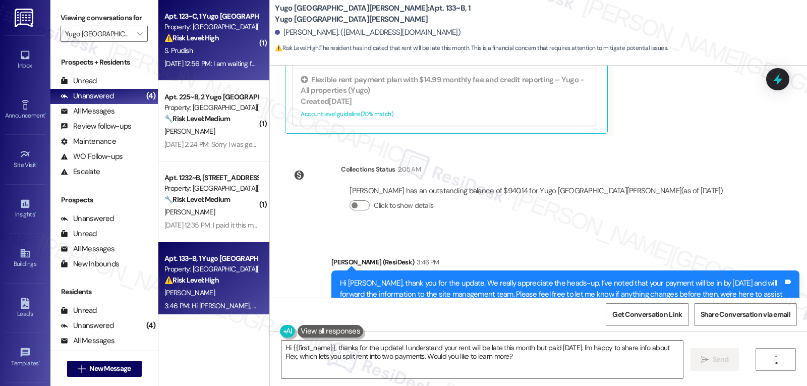
click at [236, 61] on div "Sep 05, 2025 at 12:56 PM: I am waiting for my $250 to come out, I, spoke to sta…" at bounding box center [343, 63] width 359 height 9
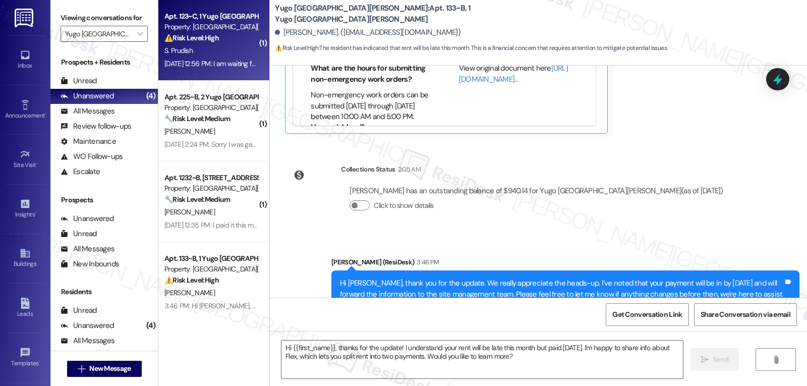
type textarea "Fetching suggested responses. Please feel free to read through the conversation…"
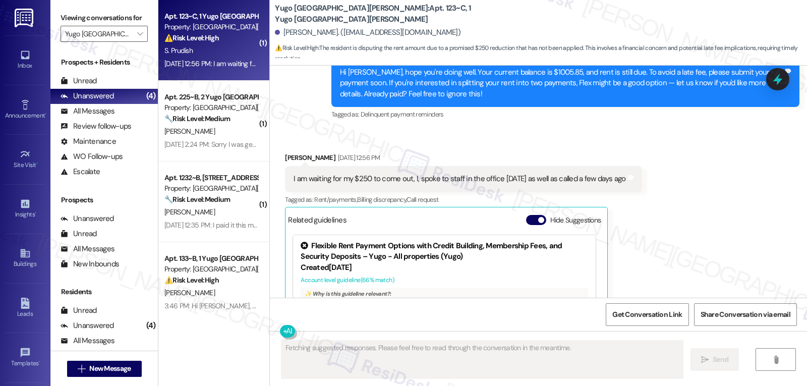
scroll to position [933, 0]
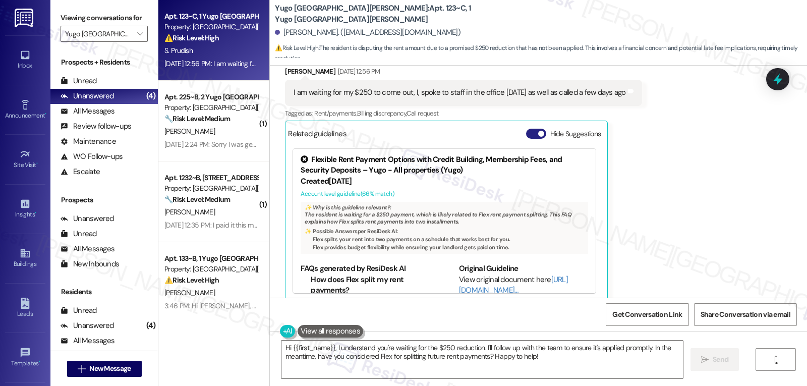
click at [527, 129] on button "Hide Suggestions" at bounding box center [536, 134] width 20 height 10
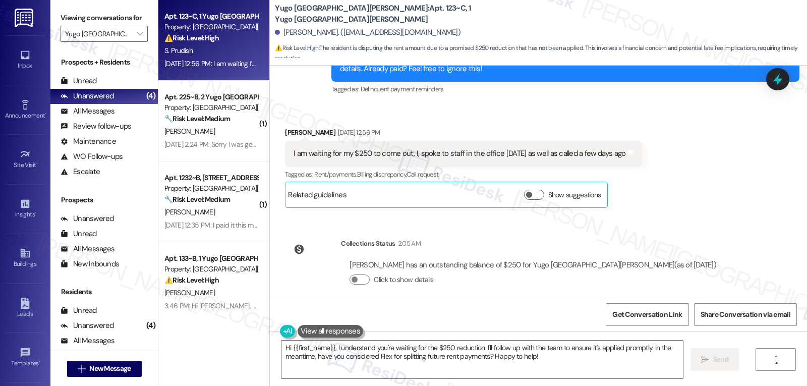
scroll to position [772, 0]
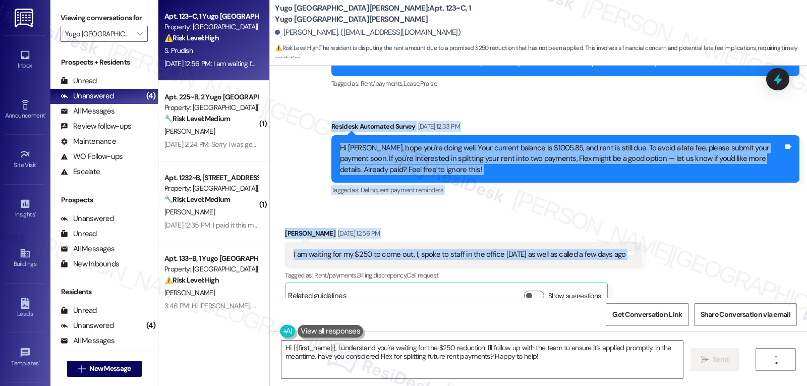
drag, startPoint x: 323, startPoint y: 114, endPoint x: 663, endPoint y: 255, distance: 368.3
click at [663, 255] on div "Lease started Aug 03, 2025 at 8:00 PM Survey, sent via SMS Residesk Automated S…" at bounding box center [538, 182] width 537 height 232
copy div "Residesk Automated Survey Sep 05, 2025 at 12:33 PM Hi Shayne, hope you're doing…"
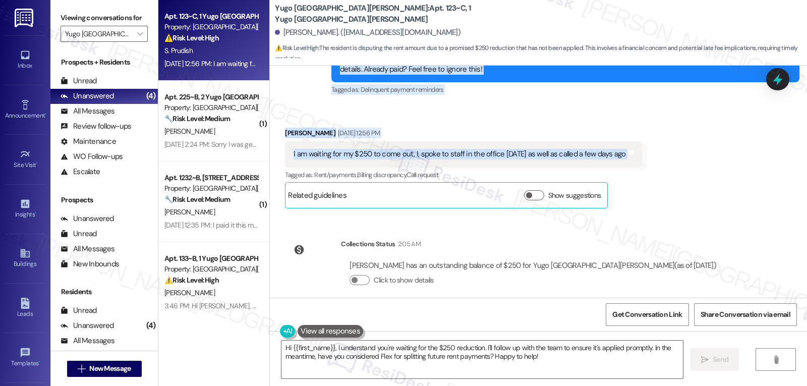
scroll to position [872, 0]
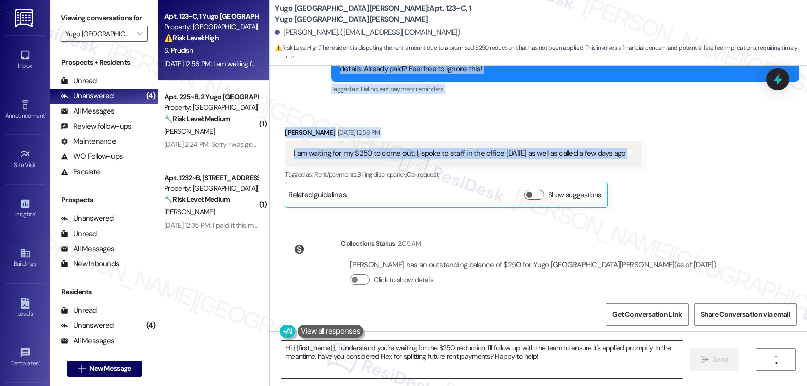
click at [540, 347] on textarea "Hi {{first_name}}, I understand you're waiting for the $250 reduction. I'll fol…" at bounding box center [483, 360] width 402 height 38
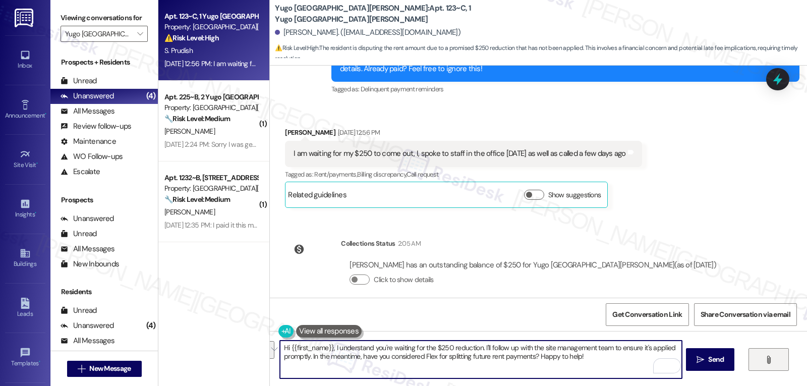
drag, startPoint x: 605, startPoint y: 346, endPoint x: 759, endPoint y: 366, distance: 155.2
click at [759, 366] on div "Hi {{first_name}}, I understand you're waiting for the $250 reduction. I'll fol…" at bounding box center [538, 369] width 537 height 76
click at [431, 362] on textarea "Hi {{first_name}}, I understand you're waiting for the $250 reduction. I'll fol…" at bounding box center [481, 360] width 402 height 38
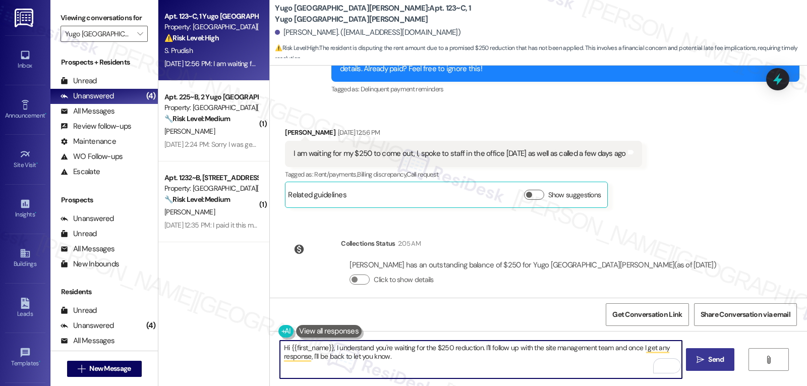
type textarea "Hi {{first_name}}, I understand you're waiting for the $250 reduction. I'll fol…"
click at [718, 362] on span "Send" at bounding box center [716, 359] width 16 height 11
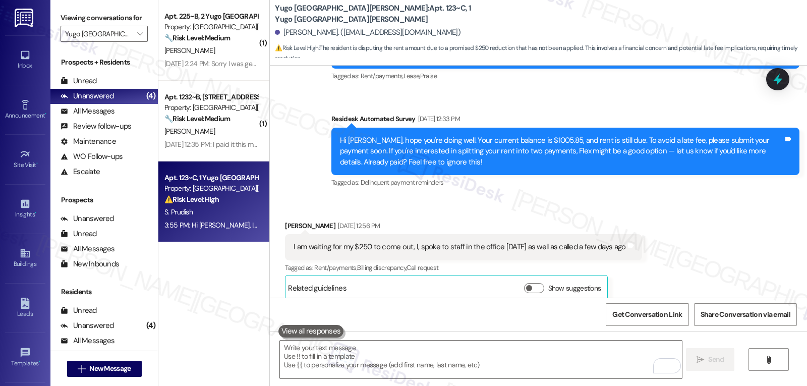
scroll to position [954, 0]
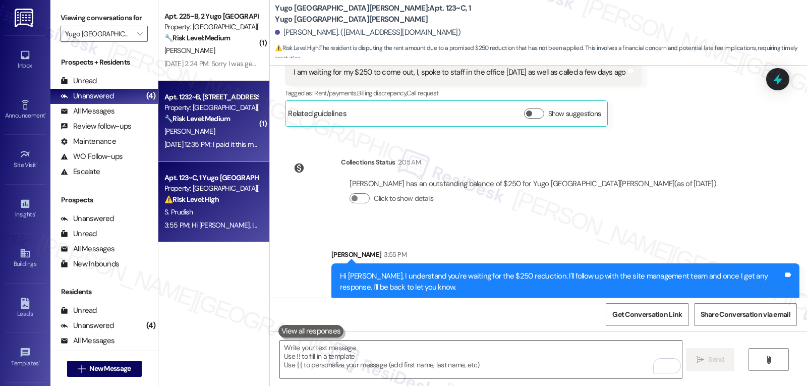
click at [231, 127] on div "A. Hood" at bounding box center [210, 131] width 95 height 13
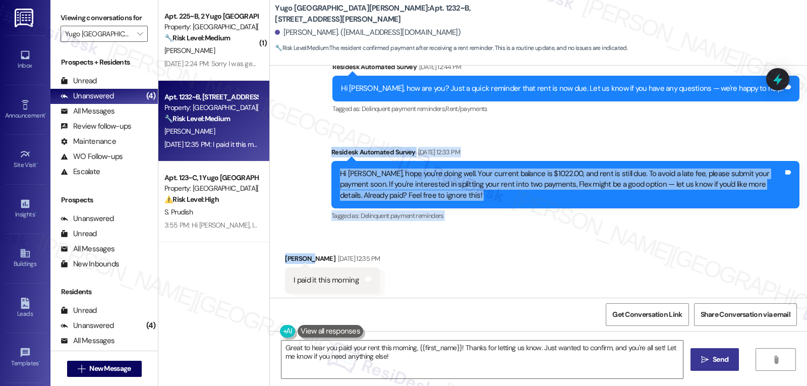
scroll to position [2882, 0]
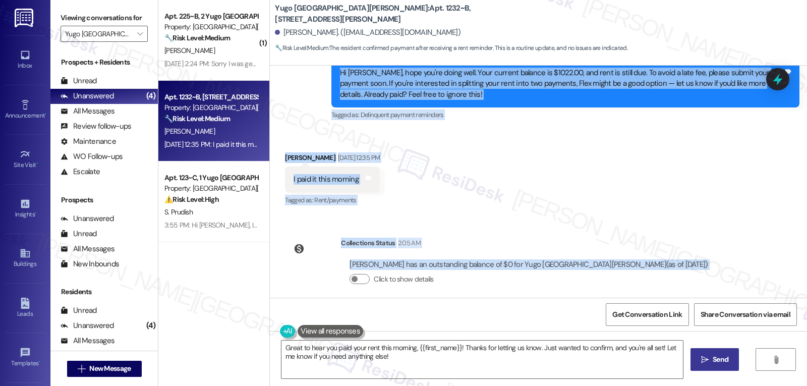
drag, startPoint x: 323, startPoint y: 140, endPoint x: 659, endPoint y: 267, distance: 359.0
click at [659, 267] on div "Survey, sent via SMS Residesk Automated Survey Mar 13, 2025 at 12:38 PM Hi Asa,…" at bounding box center [538, 182] width 537 height 232
copy div "Residesk Automated Survey Sep 05, 2025 at 12:33 PM Hi Asa, hope you're doing we…"
click at [437, 364] on textarea "Great to hear you paid your rent this morning, {{first_name}}! Thanks for letti…" at bounding box center [483, 360] width 402 height 38
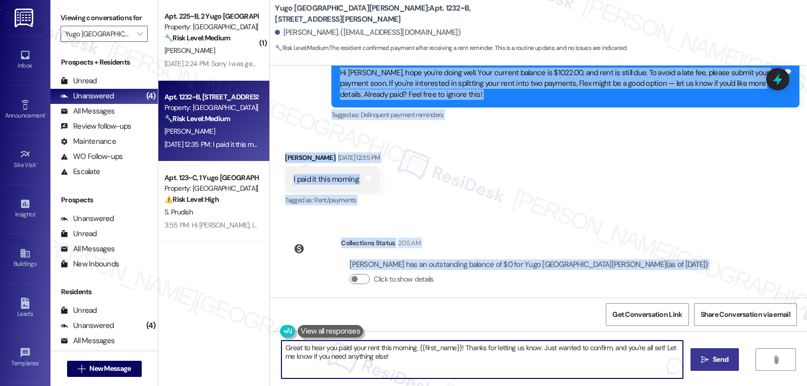
paste textarea "Thanks for the update, Asa! I just checked and your payment went through—your b…"
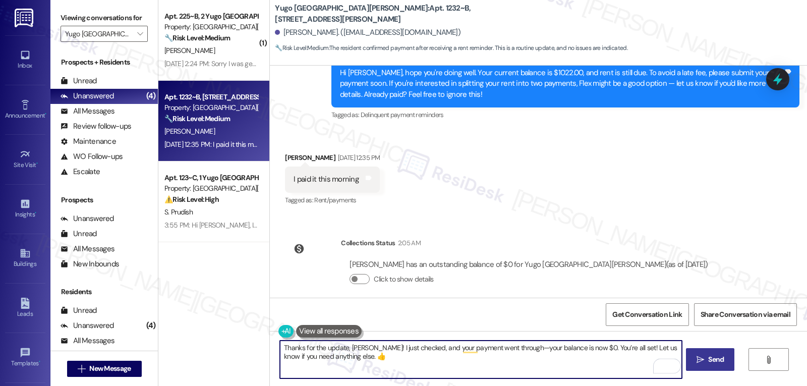
click at [500, 350] on textarea "Thanks for the update, Asa! I just checked, and your payment went through—your …" at bounding box center [481, 360] width 402 height 38
click at [544, 363] on textarea "Thanks for the update, Asa! I just checked, and your payment went through. Your…" at bounding box center [481, 360] width 402 height 38
type textarea "Thanks for the update, Asa! I just checked, and your payment went through. Your…"
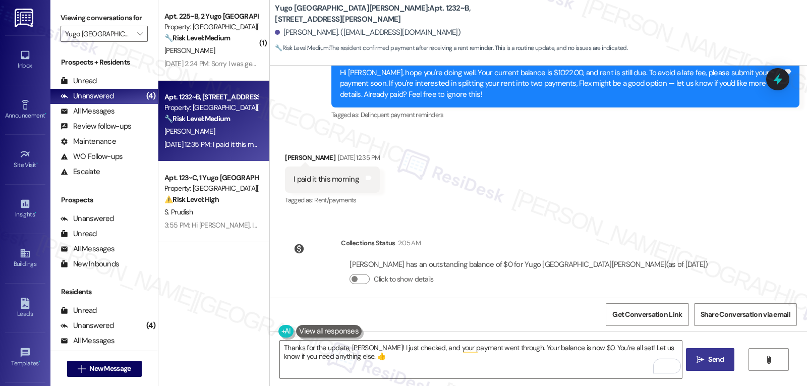
click at [721, 354] on button " Send" at bounding box center [710, 359] width 49 height 23
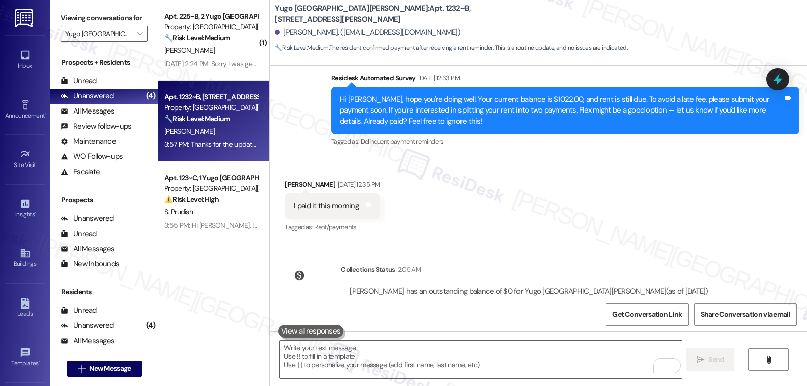
scroll to position [2962, 0]
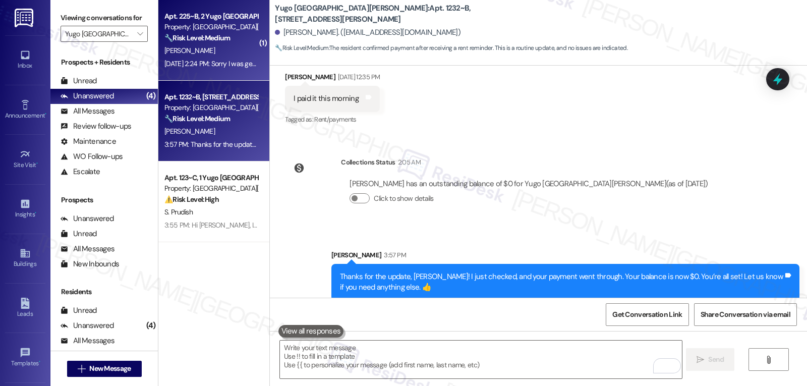
click at [218, 39] on strong "🔧 Risk Level: Medium" at bounding box center [197, 37] width 66 height 9
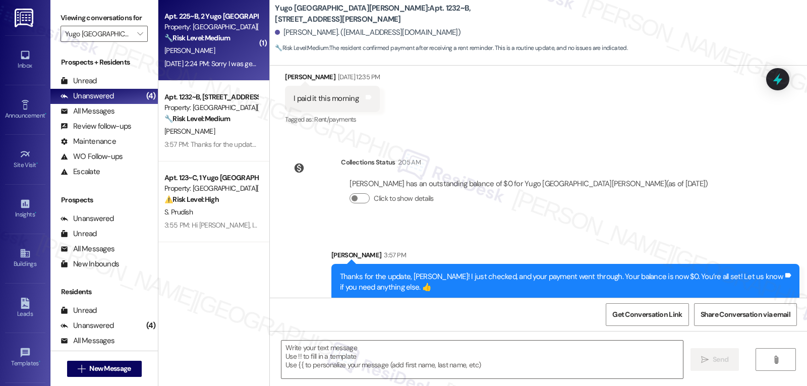
type textarea "Fetching suggested responses. Please feel free to read through the conversation…"
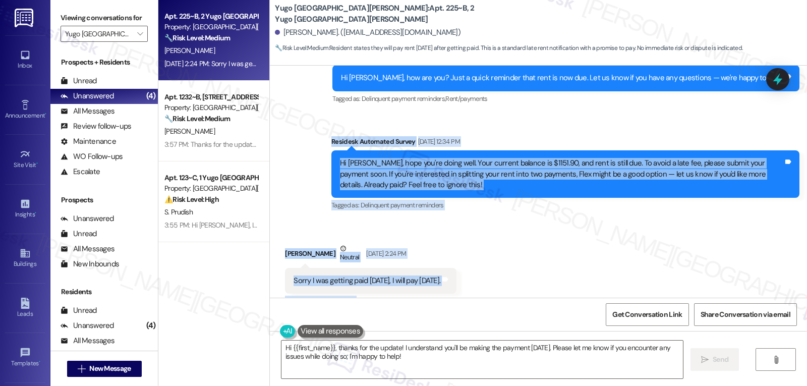
scroll to position [312, 0]
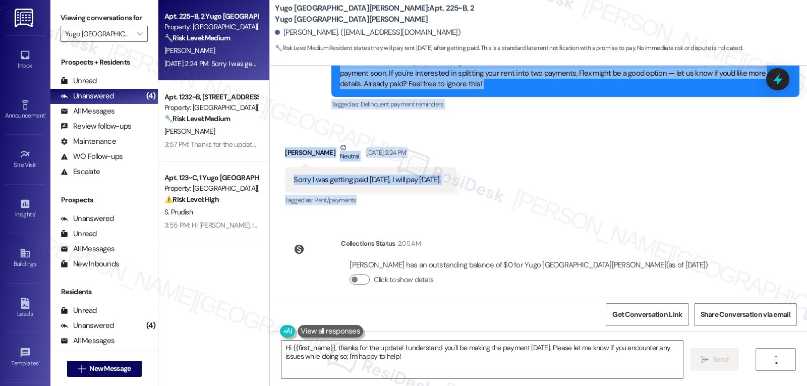
drag, startPoint x: 326, startPoint y: 141, endPoint x: 655, endPoint y: 258, distance: 349.2
click at [655, 258] on div "Lease started Aug 13, 2025 at 8:00 PM Survey, sent via SMS Residesk Automated S…" at bounding box center [538, 182] width 537 height 232
copy div "Residesk Automated Survey Sep 05, 2025 at 12:34 PM Hi Nathan, hope you're doing…"
click at [495, 346] on textarea "Hi {{first_name}}, thanks for the update! I understand you'll be making the pay…" at bounding box center [483, 360] width 402 height 38
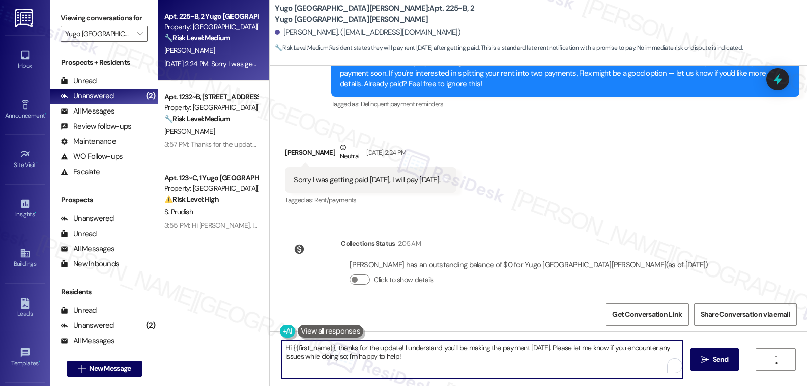
paste textarea "No worries at all, Nathan—thanks for the heads-up! I just checked and your paym…"
click at [352, 351] on textarea "No worries at all, Nathan—thanks for the heads-up! I just checked and your paym…" at bounding box center [481, 360] width 402 height 38
type textarea "No worries at all, Nathan. Thanks for the heads-up! I just checked and your pay…"
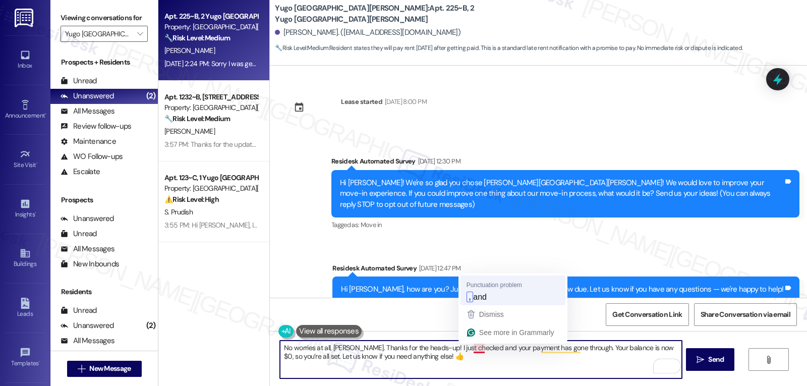
scroll to position [312, 0]
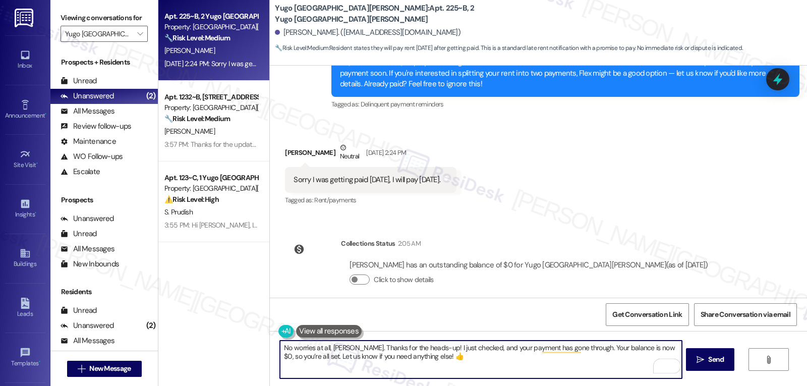
click at [487, 368] on textarea "No worries at all, [PERSON_NAME]. Thanks for the heads-up! I just checked, and …" at bounding box center [481, 360] width 402 height 38
type textarea "No worries at all, [PERSON_NAME]. Thanks for the heads-up! I just checked, and …"
click at [726, 363] on button " Send" at bounding box center [710, 359] width 49 height 23
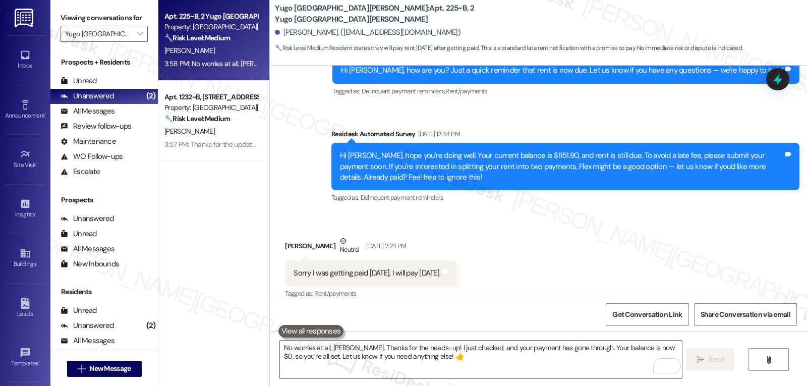
scroll to position [394, 0]
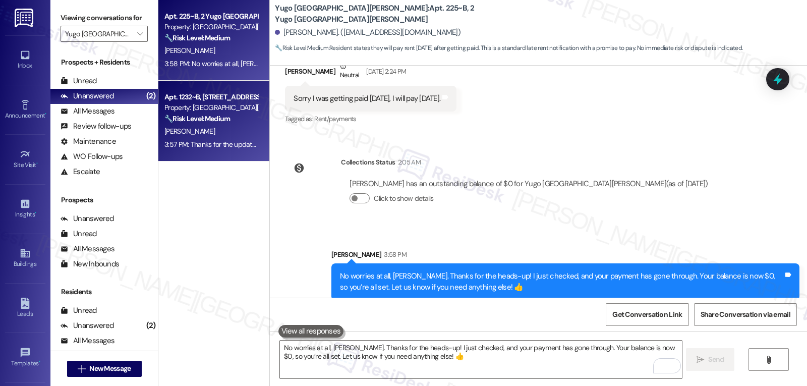
click at [205, 99] on div "Apt. 1232~B, [STREET_ADDRESS][PERSON_NAME]" at bounding box center [210, 97] width 93 height 11
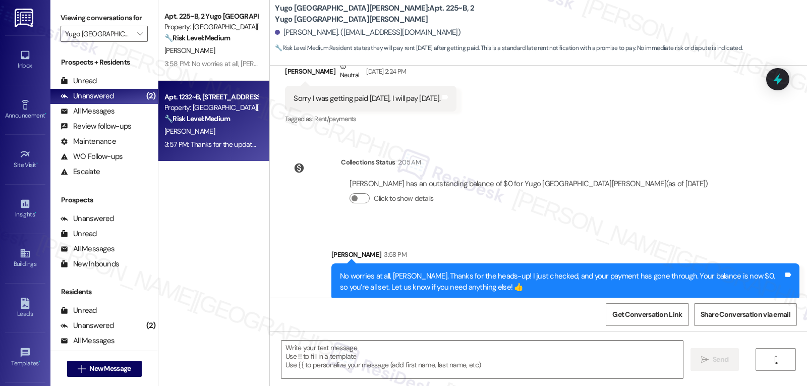
type textarea "Fetching suggested responses. Please feel free to read through the conversation…"
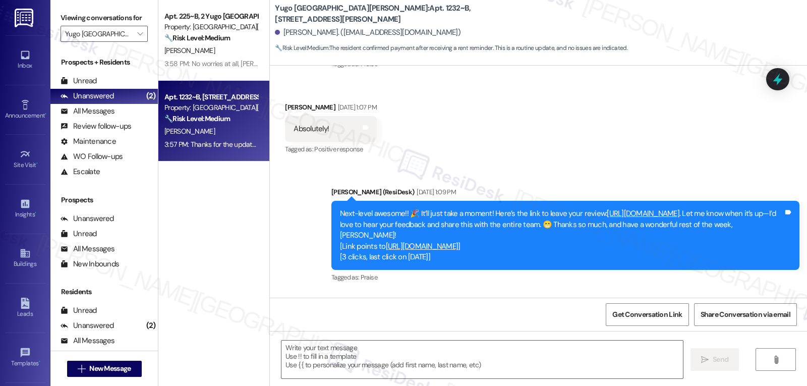
type textarea "Fetching suggested responses. Please feel free to read through the conversation…"
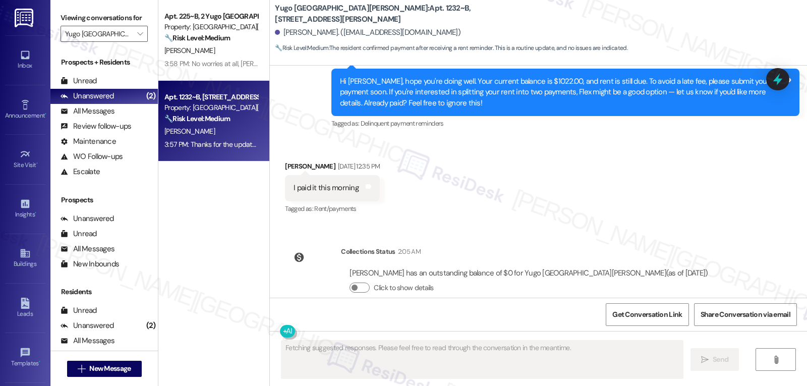
scroll to position [2978, 0]
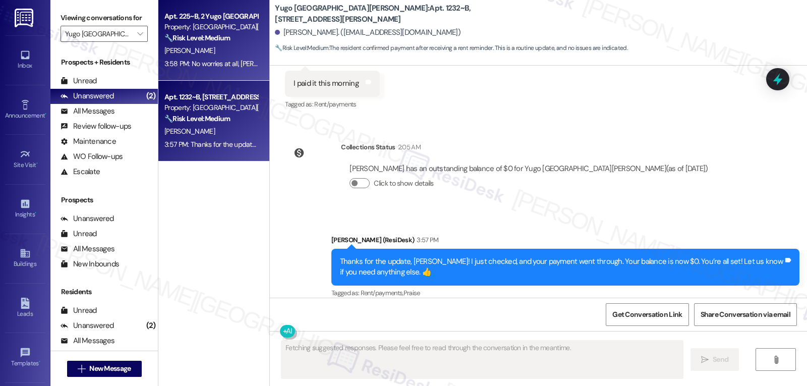
click at [226, 44] on div "[PERSON_NAME]" at bounding box center [210, 50] width 95 height 13
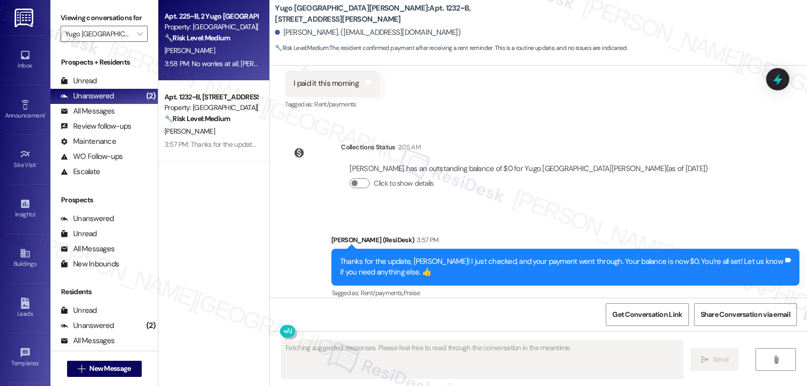
scroll to position [408, 0]
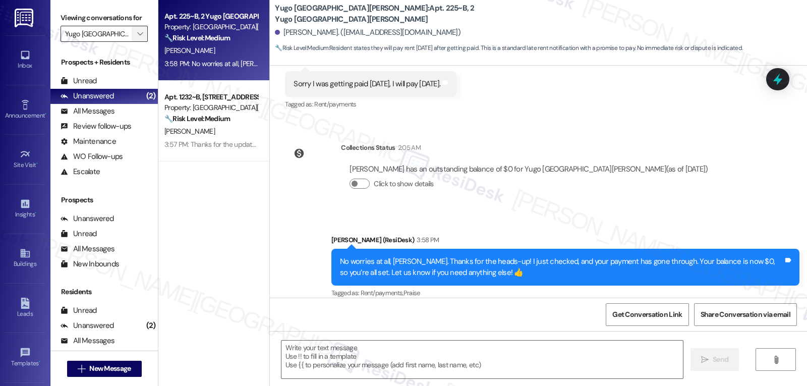
click at [137, 38] on icon "" at bounding box center [140, 34] width 6 height 8
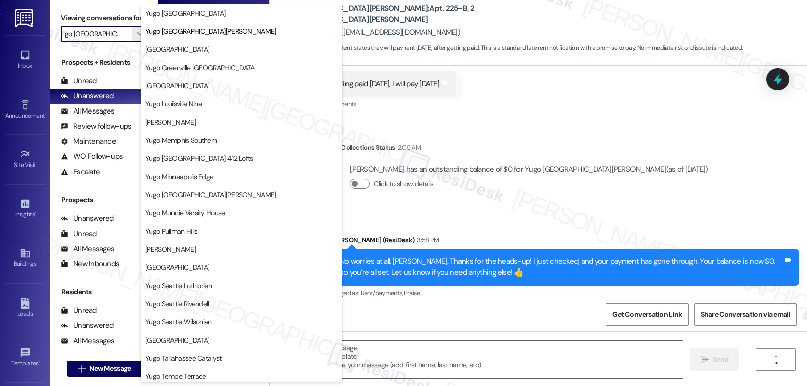
scroll to position [0, 0]
click at [174, 104] on span "Yugo Louisville Nine" at bounding box center [173, 104] width 57 height 10
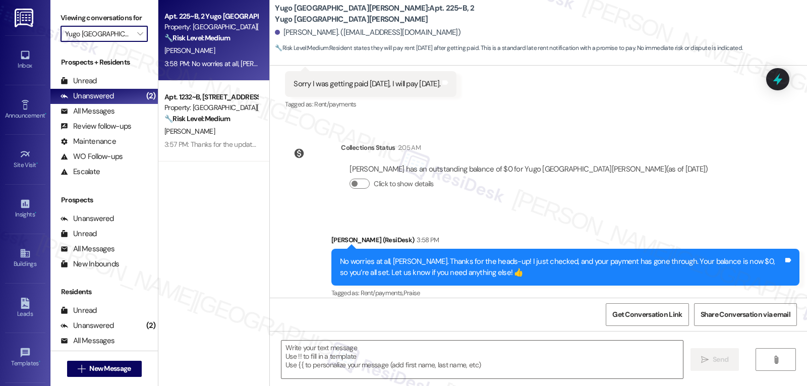
type input "Yugo Louisville Nine"
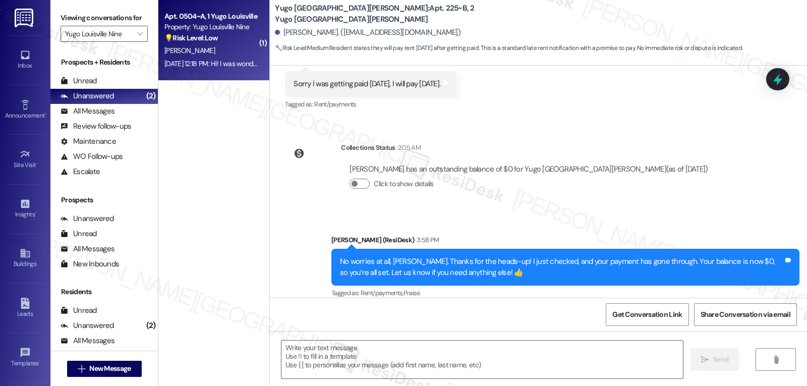
click at [208, 49] on div "[PERSON_NAME]" at bounding box center [210, 50] width 95 height 13
type textarea "Fetching suggested responses. Please feel free to read through the conversation…"
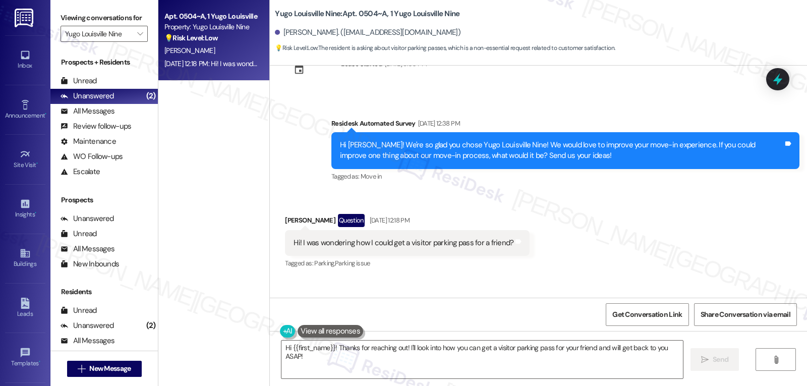
scroll to position [925, 0]
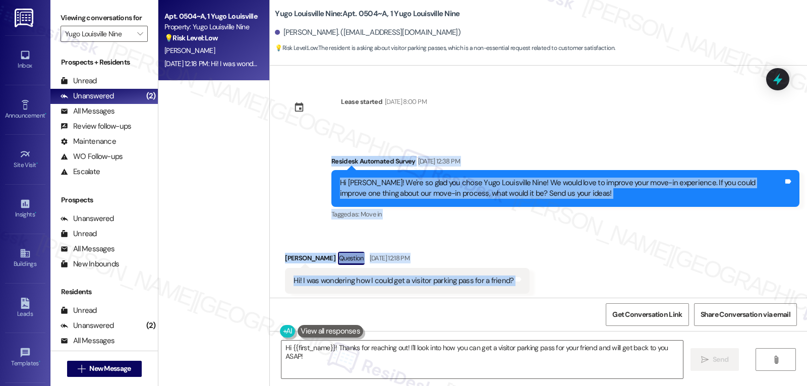
drag, startPoint x: 320, startPoint y: 151, endPoint x: 525, endPoint y: 267, distance: 235.4
click at [525, 267] on div "Sent via SMS [PERSON_NAME] (ResiDesk) [DATE] 7:46 PM Hi [PERSON_NAME]! We’re so…" at bounding box center [538, 182] width 537 height 232
copy div "Residesk Automated Survey Aug 22, 2025 at 12:38 PM Hi Padmapriya! We're so glad…"
click at [377, 369] on textarea "Hi {{first_name}}! Thanks for reaching out! I'll look into how you can get a vi…" at bounding box center [483, 360] width 402 height 38
paste textarea "Padmapriya! Great question—visitor parking can vary by property, so I’ll go ahe…"
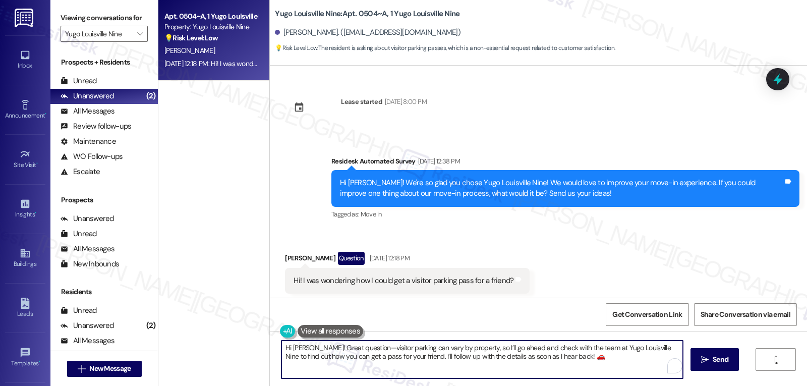
click at [370, 348] on textarea "Hi Padmapriya! Great question—visitor parking can vary by property, so I’ll go …" at bounding box center [483, 360] width 402 height 38
drag, startPoint x: 368, startPoint y: 347, endPoint x: 483, endPoint y: 341, distance: 115.2
click at [483, 341] on textarea "Hi Padmapriya! Great question. Visitor parking can vary by property, so I’ll go…" at bounding box center [481, 360] width 402 height 38
click at [526, 363] on textarea "Hi Padmapriya! Great question. I’ll go ahead and check with the team at Yugo Lo…" at bounding box center [481, 360] width 402 height 38
click at [462, 348] on textarea "Hi Padmapriya! Great question. I’ll go ahead and check with the team at Yugo Lo…" at bounding box center [481, 360] width 402 height 38
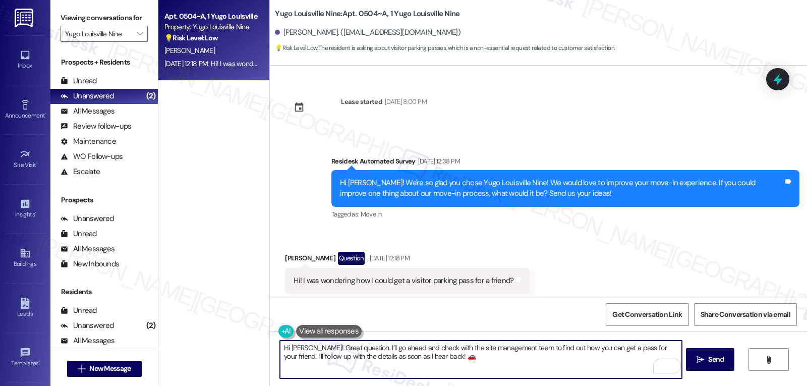
click at [522, 359] on textarea "Hi Padmapriya! Great question. I’ll go ahead and check with the site management…" at bounding box center [481, 360] width 402 height 38
type textarea "Hi Padmapriya! Great question. I’ll go ahead and check with the site management…"
click at [708, 359] on span "Send" at bounding box center [716, 359] width 16 height 11
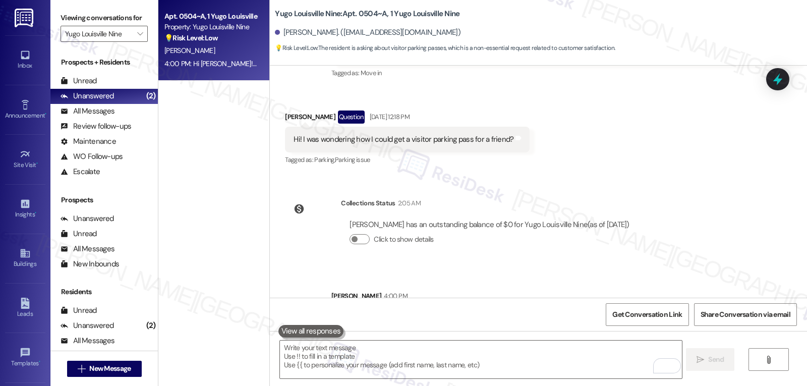
scroll to position [1108, 0]
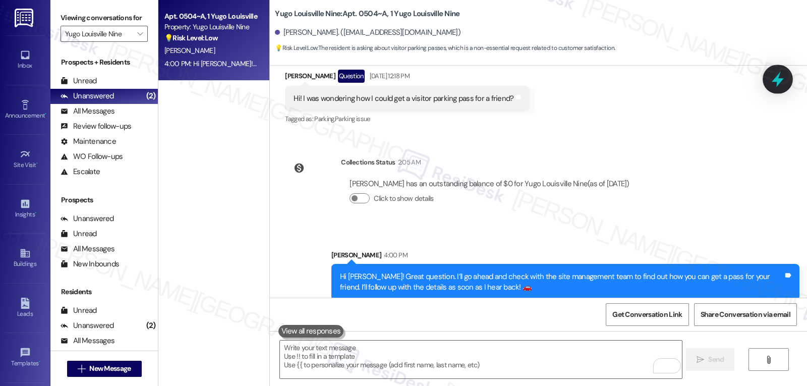
click at [781, 83] on icon at bounding box center [777, 79] width 17 height 17
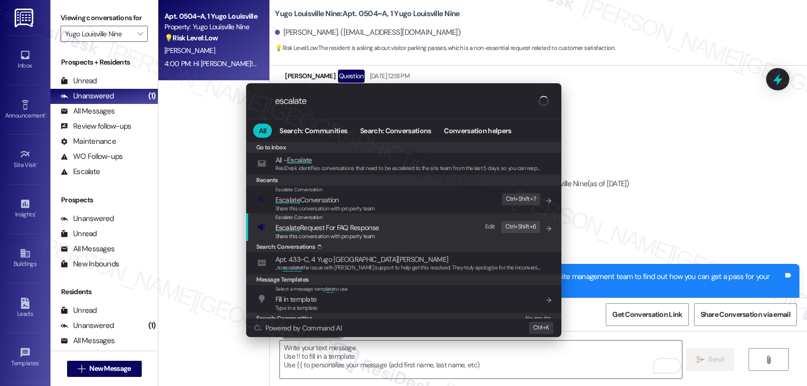
type input "escalate"
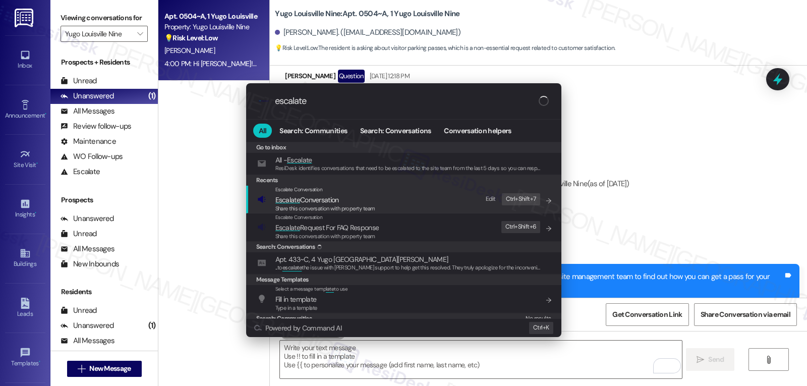
click at [347, 202] on span "Escalate Conversation" at bounding box center [326, 199] width 100 height 11
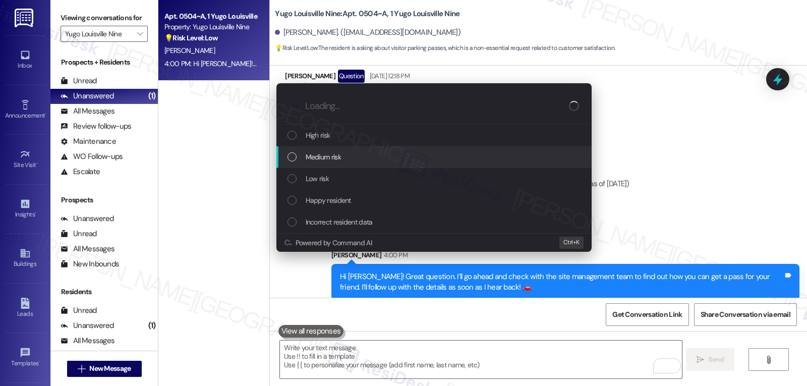
click at [313, 158] on span "Medium risk" at bounding box center [323, 156] width 35 height 11
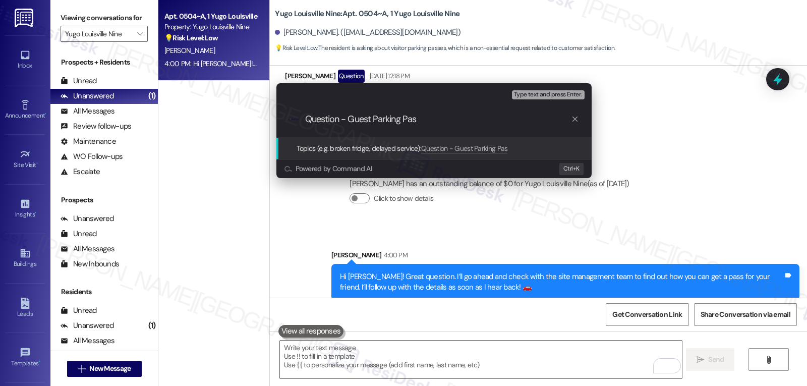
type input "Question - Guest Parking Pass"
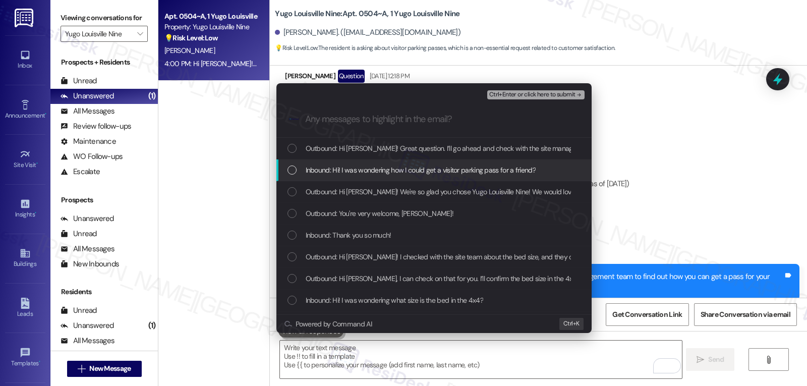
click at [377, 173] on span "Inbound: Hi! I was wondering how I could get a visitor parking pass for a frien…" at bounding box center [421, 169] width 230 height 11
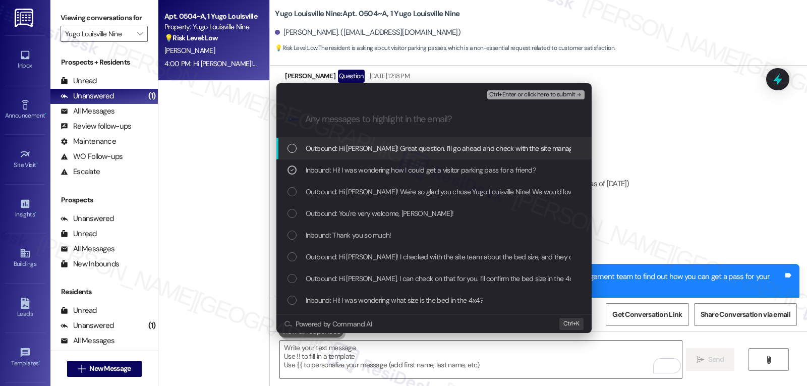
click at [528, 94] on span "Ctrl+Enter or click here to submit" at bounding box center [532, 94] width 86 height 7
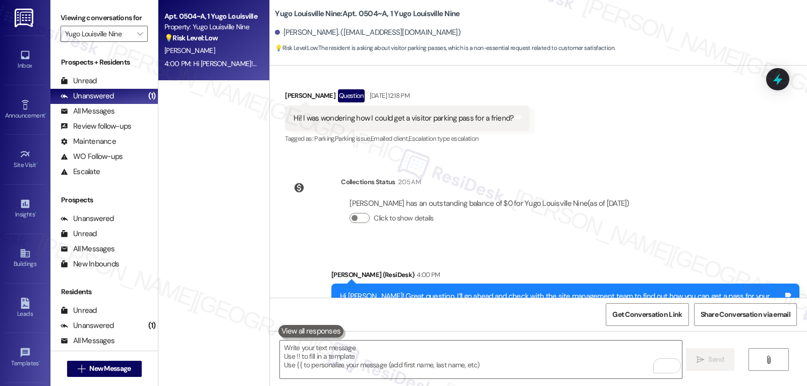
scroll to position [1122, 0]
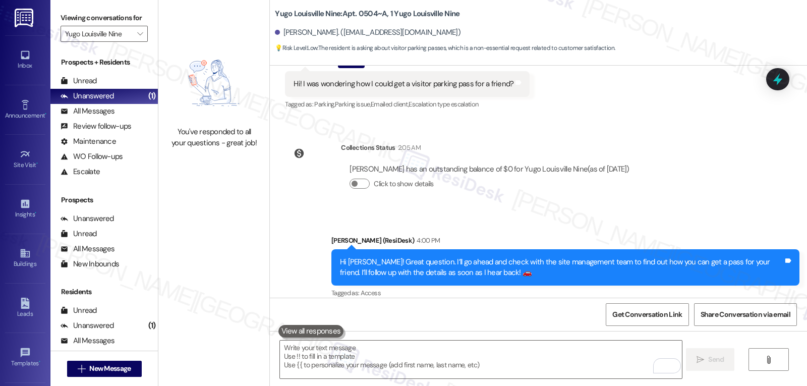
click at [558, 198] on div "Collections Status 2:05 AM Padmapriya Viswakumar has an outstanding balance of …" at bounding box center [462, 174] width 368 height 78
click at [137, 38] on icon "" at bounding box center [140, 34] width 6 height 8
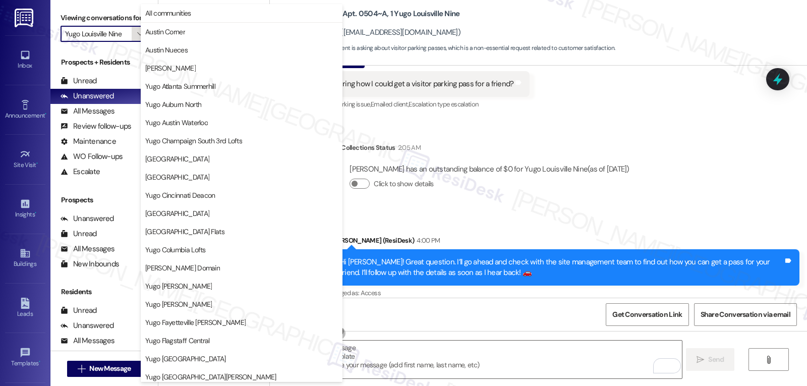
scroll to position [346, 0]
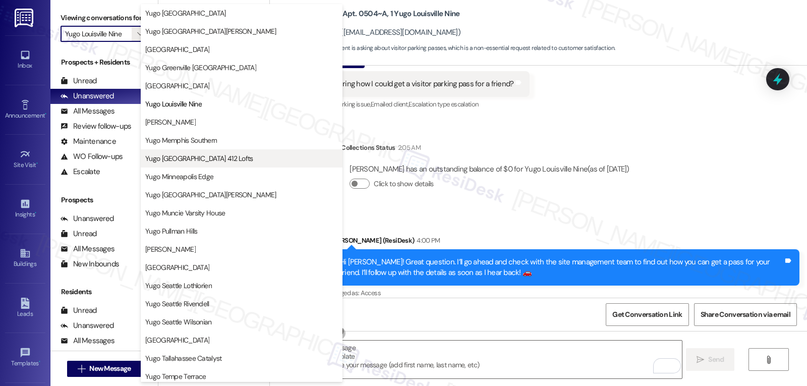
click at [241, 167] on button "Yugo [GEOGRAPHIC_DATA] 412 Lofts" at bounding box center [242, 158] width 202 height 18
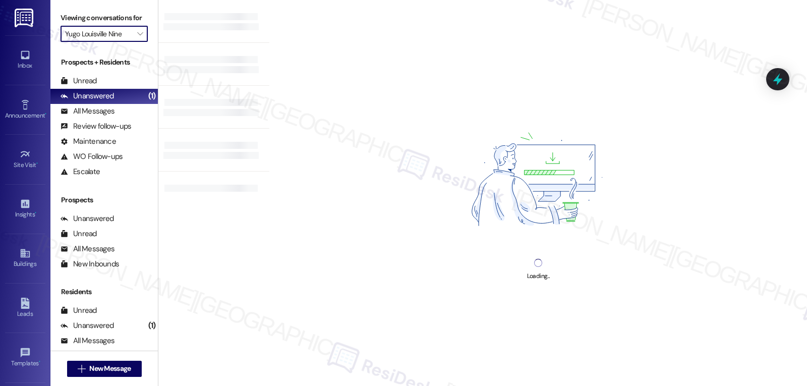
type input "Yugo [GEOGRAPHIC_DATA] 412 Lofts"
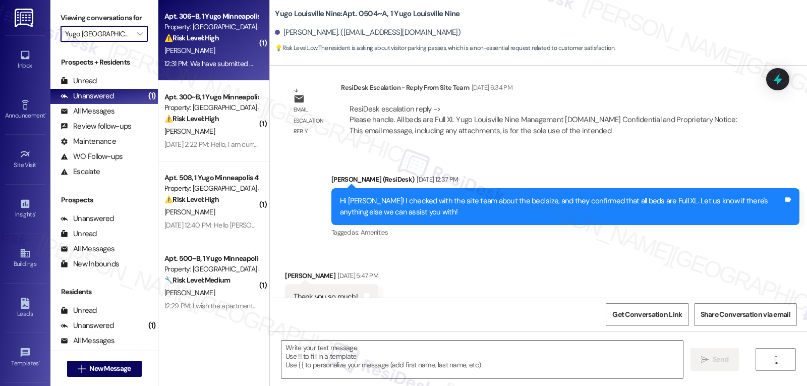
type textarea "Fetching suggested responses. Please feel free to read through the conversation…"
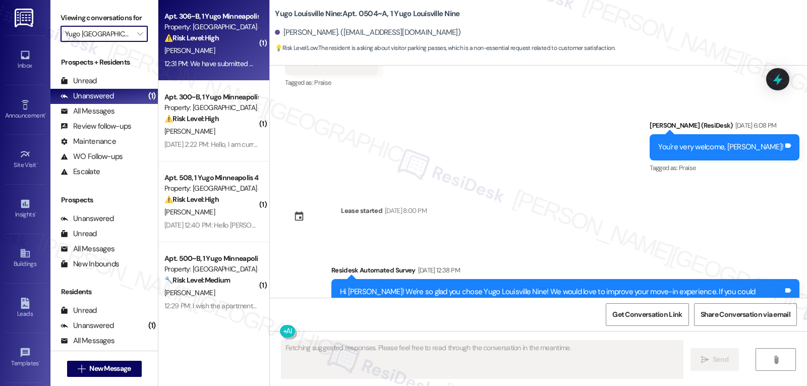
click at [226, 24] on div "Property: [GEOGRAPHIC_DATA] 412 Lofts" at bounding box center [210, 27] width 93 height 11
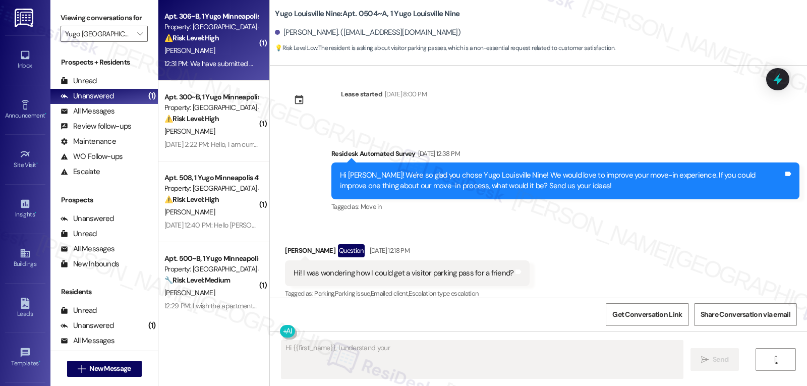
scroll to position [509, 0]
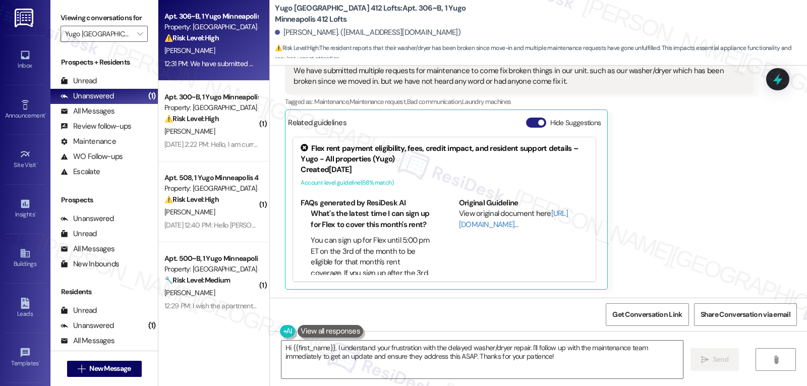
click at [527, 124] on button "Hide Suggestions" at bounding box center [536, 123] width 20 height 10
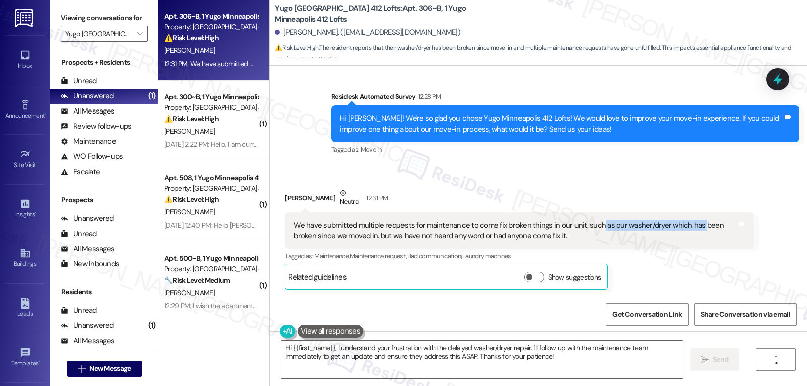
drag, startPoint x: 591, startPoint y: 229, endPoint x: 689, endPoint y: 229, distance: 97.9
click at [689, 229] on div "We have submitted multiple requests for maintenance to come fix broken things i…" at bounding box center [516, 231] width 444 height 22
click at [655, 233] on div "We have submitted multiple requests for maintenance to come fix broken things i…" at bounding box center [516, 231] width 444 height 22
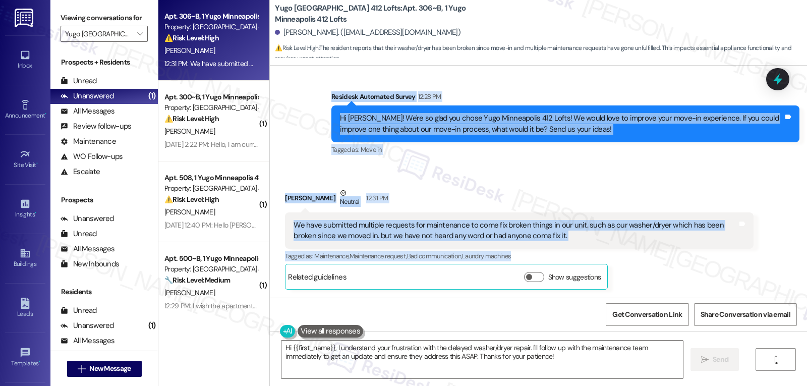
drag, startPoint x: 324, startPoint y: 98, endPoint x: 647, endPoint y: 250, distance: 357.1
click at [647, 250] on div "Sent via SMS Sarah (ResiDesk) Jul 10, 2025 at 1:27 PM Hi Sophie! We’re so excit…" at bounding box center [538, 182] width 537 height 232
copy div "Residesk Automated Survey 12:28 PM Hi Sophie! We're so glad you chose Yugo Minn…"
drag, startPoint x: 329, startPoint y: 348, endPoint x: 807, endPoint y: 410, distance: 481.8
click at [807, 385] on html "Inbox Go to Inbox Announcement • Send A Text Announcement Site Visit • Go to Si…" at bounding box center [403, 193] width 807 height 386
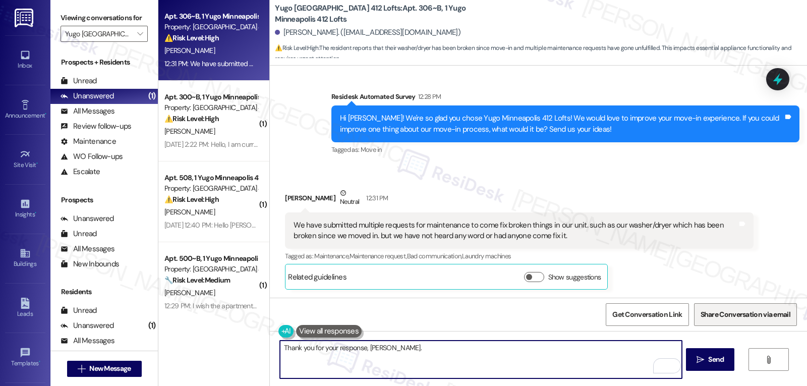
type textarea "Thank you for your response, Sophie."
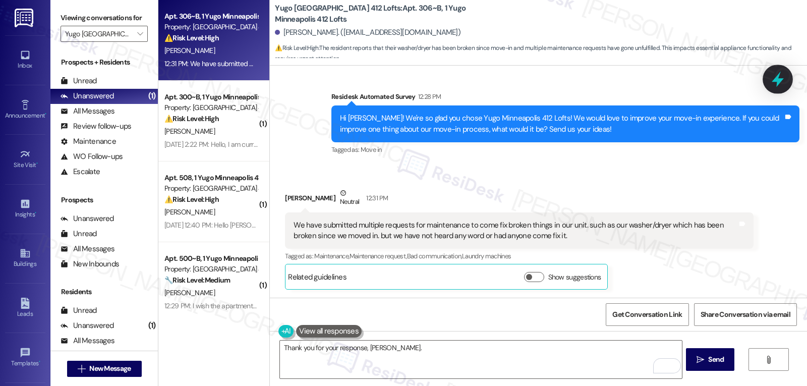
click at [773, 73] on icon at bounding box center [777, 79] width 17 height 17
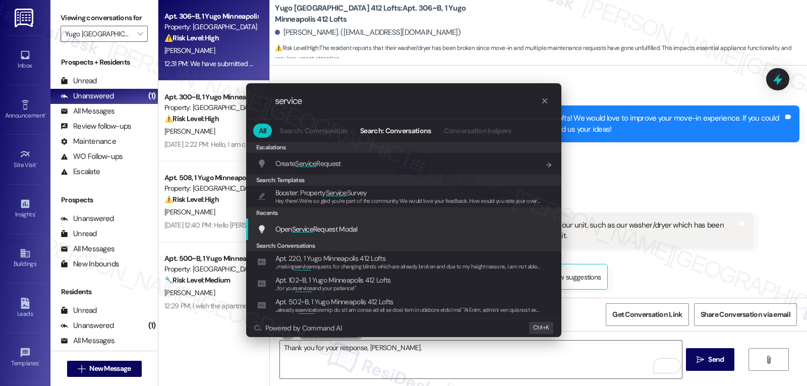
click at [350, 224] on span "Open Service Request Modal" at bounding box center [317, 229] width 82 height 11
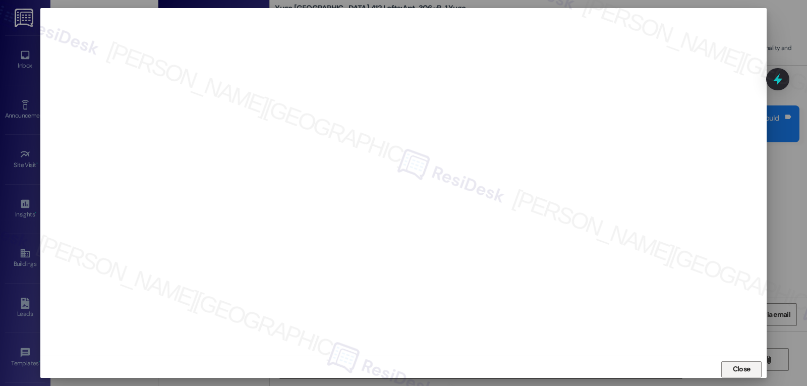
click at [731, 372] on span "Close" at bounding box center [742, 369] width 22 height 11
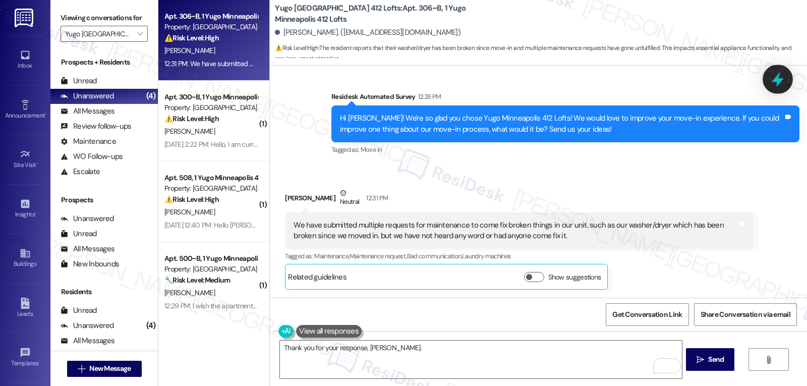
click at [786, 76] on icon at bounding box center [777, 79] width 17 height 17
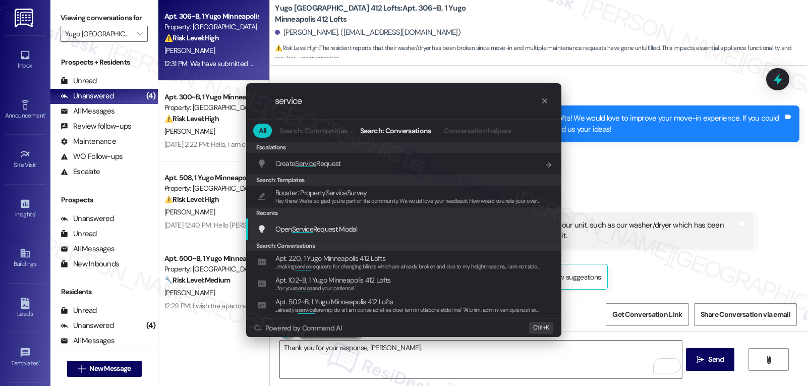
type input "service"
click at [347, 225] on span "Open Service Request Modal" at bounding box center [317, 229] width 82 height 9
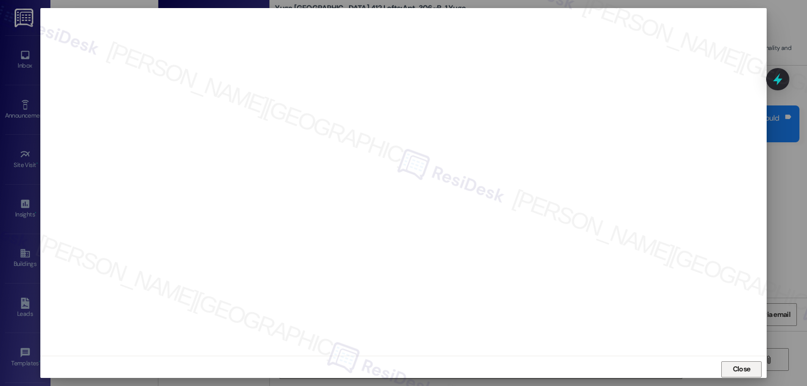
click at [739, 375] on span "Close" at bounding box center [742, 369] width 22 height 15
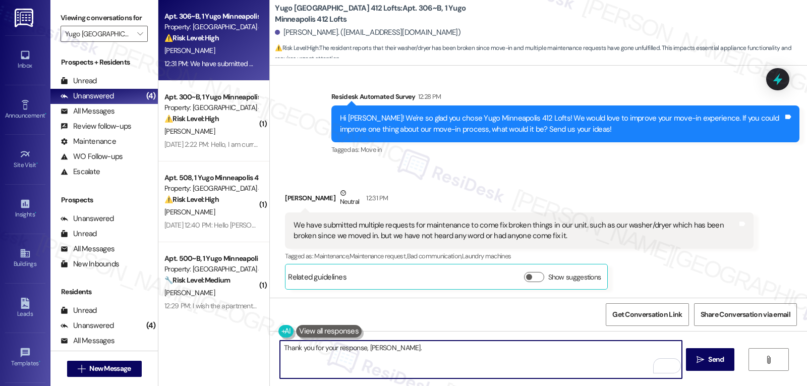
paste textarea "Thank you for letting us know — I’m really sorry you’ve had to wait, especially…"
drag, startPoint x: 385, startPoint y: 348, endPoint x: 477, endPoint y: 348, distance: 91.8
click at [477, 348] on textarea "Thank you for your response, Sophie. Thank you for letting us know — I’m really…" at bounding box center [481, 360] width 402 height 38
click at [648, 348] on textarea "Thank you for your response, Sophie. I’m really sorry you’ve had to wait, espec…" at bounding box center [481, 360] width 402 height 38
paste textarea "That’s definitely not the experience we want for you."
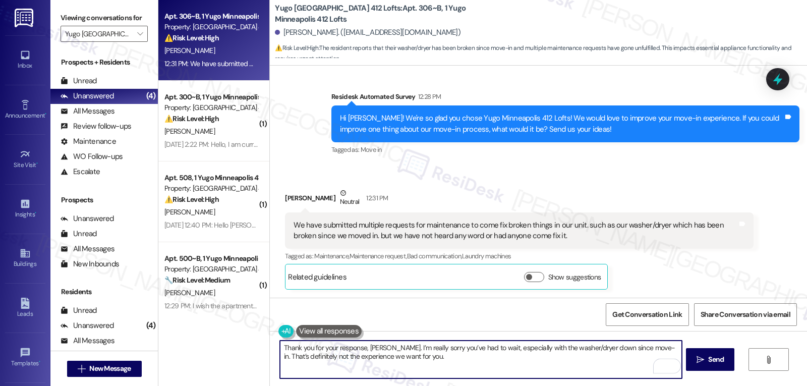
click at [439, 353] on textarea "Thank you for your response, Sophie. I’m really sorry you’ve had to wait, espec…" at bounding box center [481, 360] width 402 height 38
click at [644, 346] on textarea "Thank you for your response, Sophie. I’m really sorry you’ve had to wait, espec…" at bounding box center [481, 360] width 402 height 38
paste textarea "see that there are open work orders for this and the closet. I'd like to help m…"
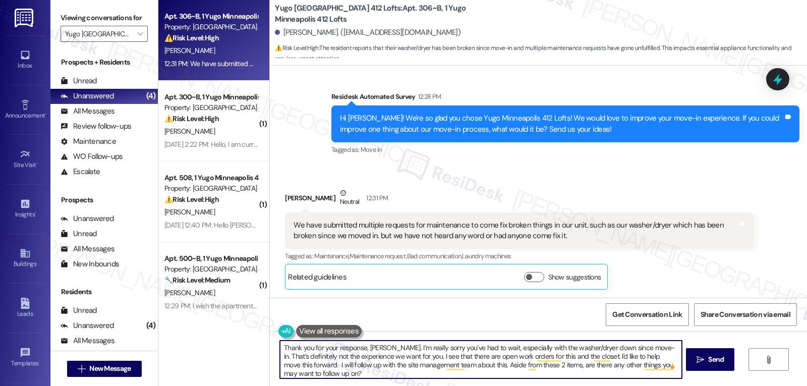
click at [613, 367] on textarea "Thank you for your response, Sophie. I’m really sorry you’ve had to wait, espec…" at bounding box center [481, 360] width 402 height 38
type textarea "Thank you for your response, [PERSON_NAME]. I’m really sorry you’ve had to wait…"
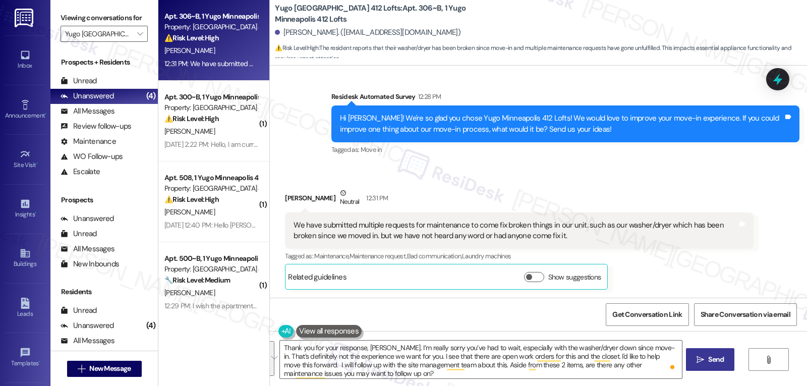
click at [724, 364] on span "Send" at bounding box center [716, 359] width 20 height 11
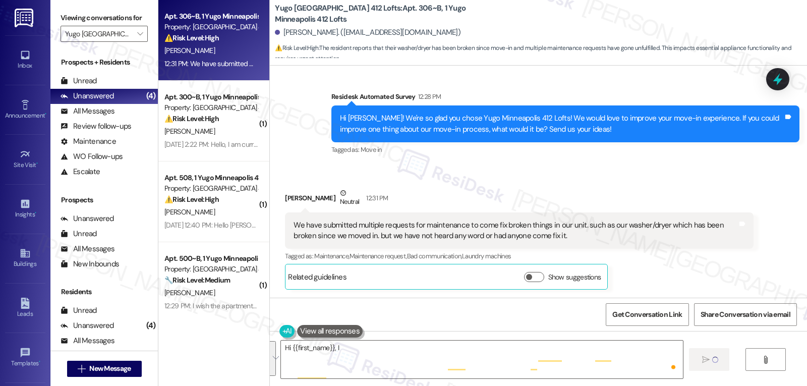
scroll to position [354, 0]
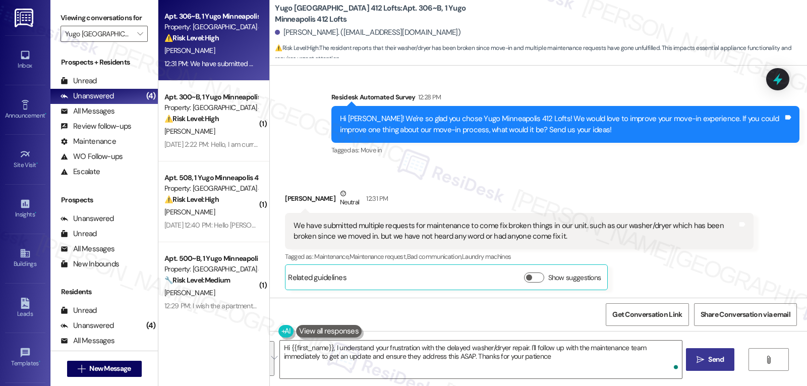
type textarea "Hi {{first_name}}, I understand your frustration with the delayed washer/dryer …"
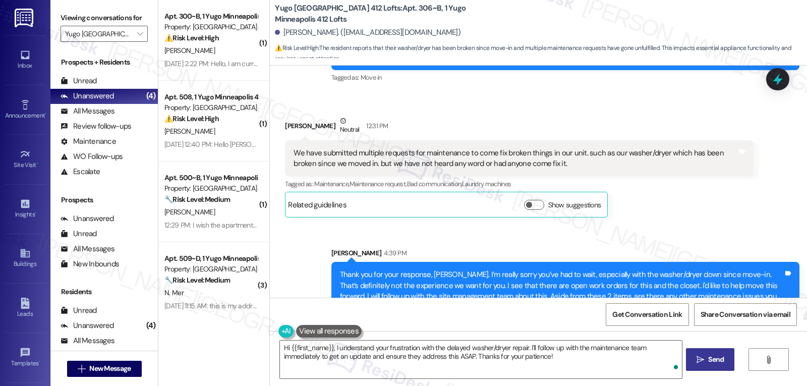
scroll to position [447, 0]
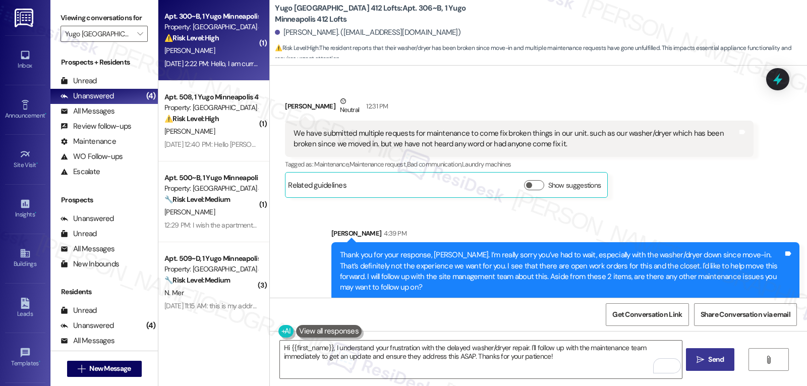
click at [237, 68] on div "Sep 05, 2025 at 2:22 PM: Hello, I am currently working on an issue with a missi…" at bounding box center [210, 64] width 95 height 13
type textarea "Fetching suggested responses. Please feel free to read through the conversation…"
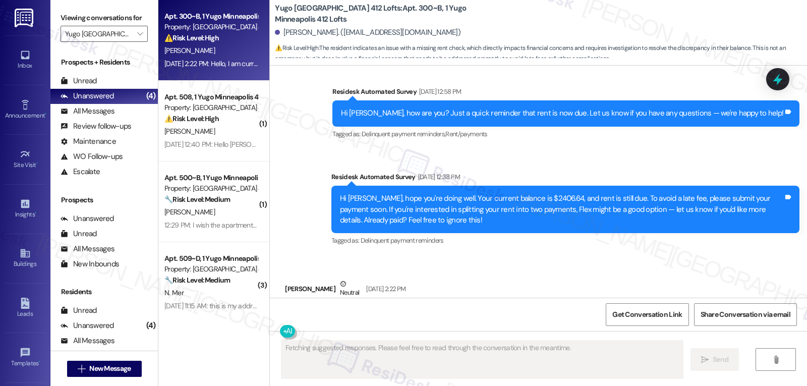
scroll to position [2016, 0]
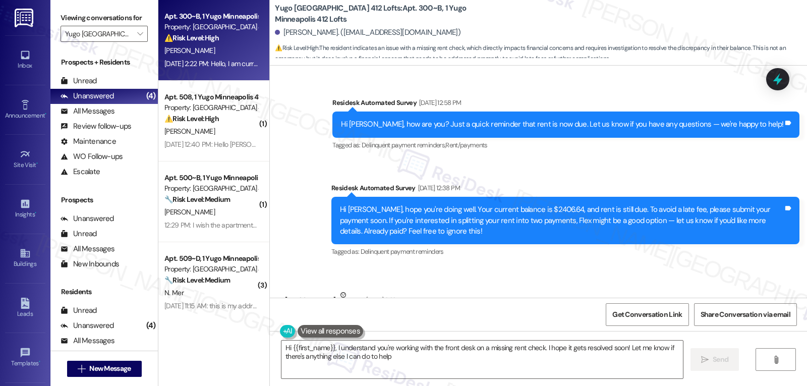
type textarea "Hi {{first_name}}, I understand you're working with the front desk on a missing…"
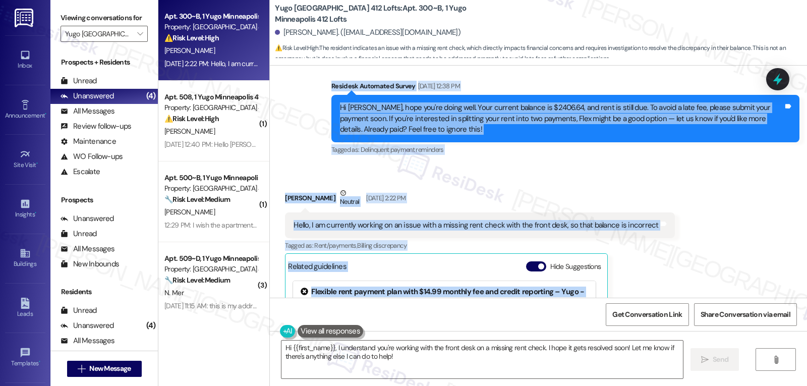
scroll to position [2165, 0]
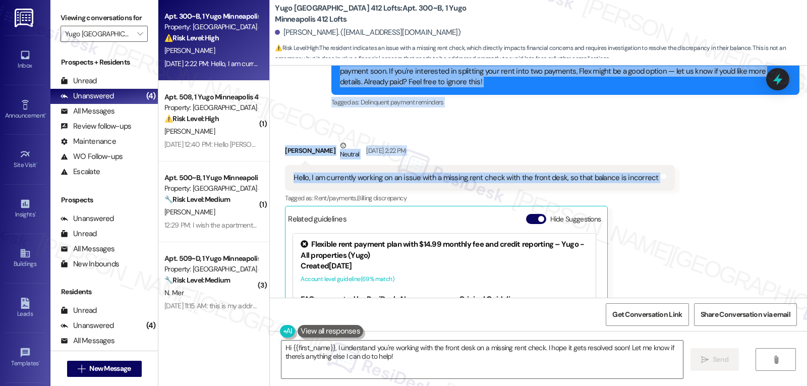
drag, startPoint x: 323, startPoint y: 152, endPoint x: 668, endPoint y: 138, distance: 344.9
click at [668, 138] on div "Survey, sent via SMS Residesk Automated Survey Nov 12, 2024 at 12:35 PM Hi Fais…" at bounding box center [538, 182] width 537 height 232
copy div "Residesk Automated Survey Sep 05, 2025 at 12:38 PM Hi Faisa, hope you're doing …"
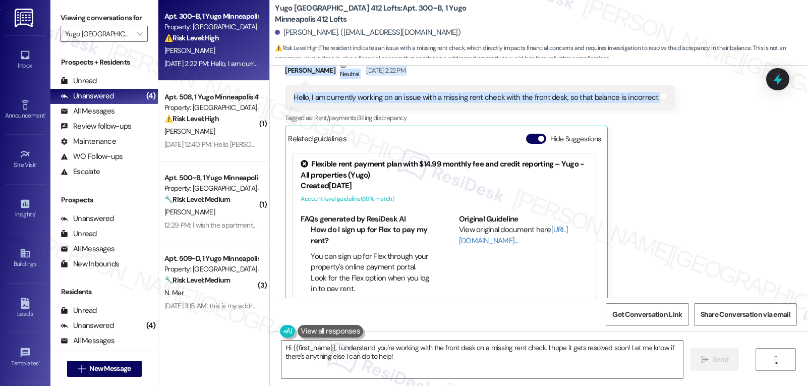
scroll to position [2311, 0]
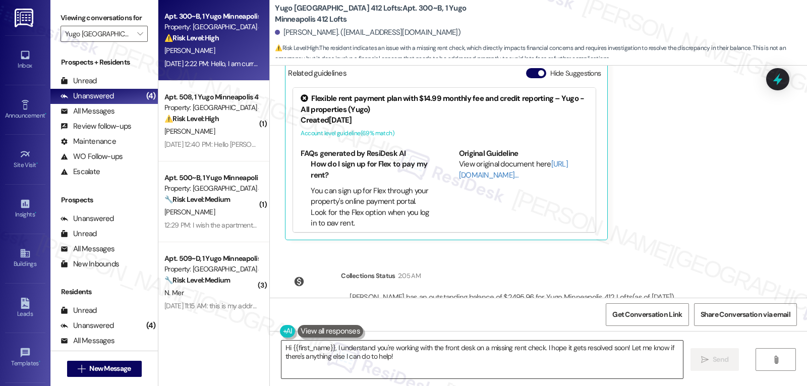
click at [408, 360] on textarea "Hi {{first_name}}, I understand you're working with the front desk on a missing…" at bounding box center [483, 360] width 402 height 38
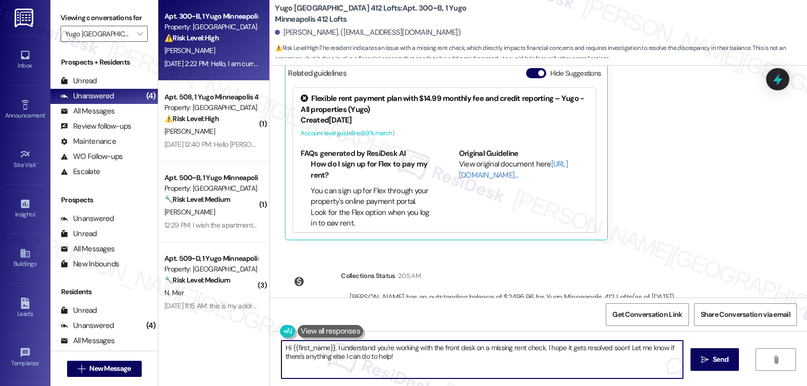
click at [689, 362] on div "Hi {{first_name}}, I understand you're working with the front desk on a missing…" at bounding box center [538, 369] width 537 height 76
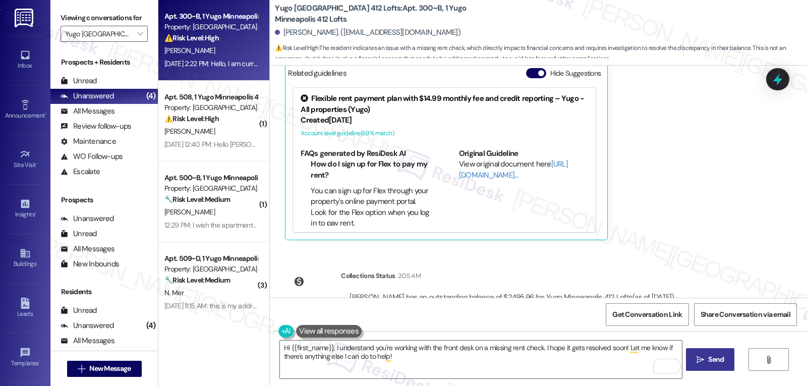
click at [710, 354] on span "Send" at bounding box center [716, 359] width 16 height 11
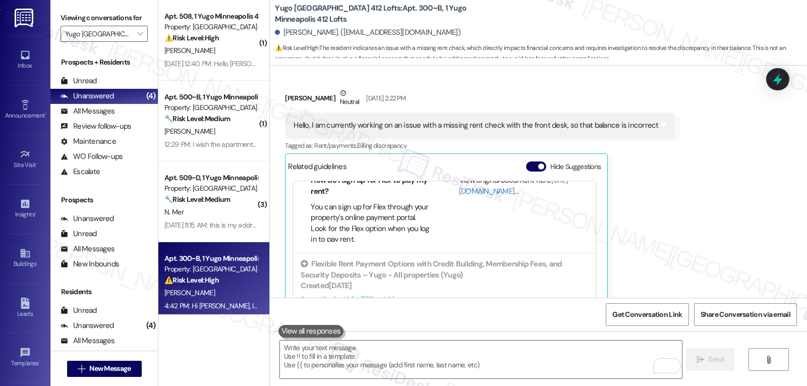
scroll to position [119, 0]
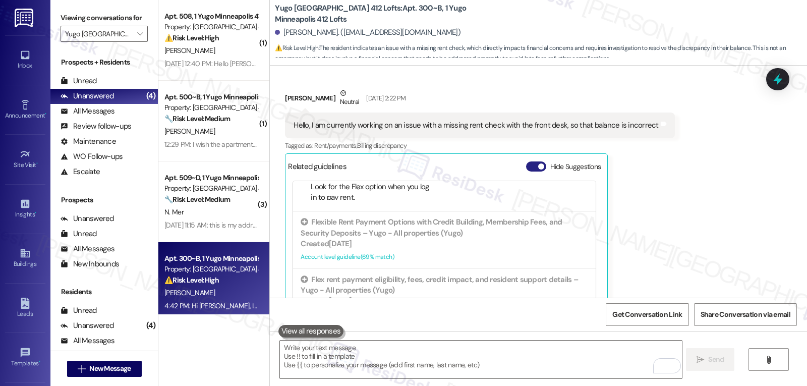
click at [527, 161] on button "Hide Suggestions" at bounding box center [536, 166] width 20 height 10
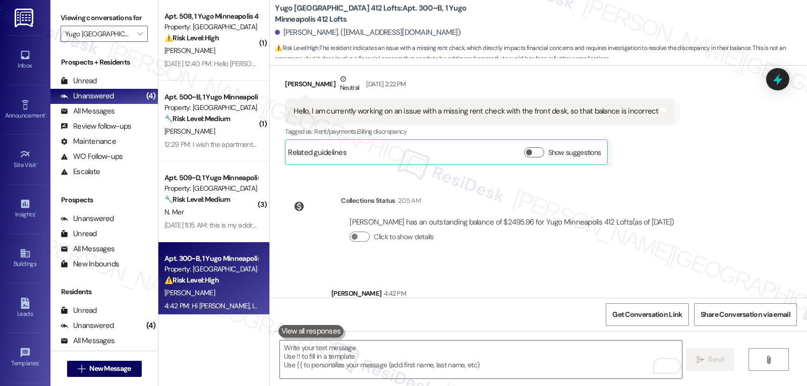
scroll to position [2238, 0]
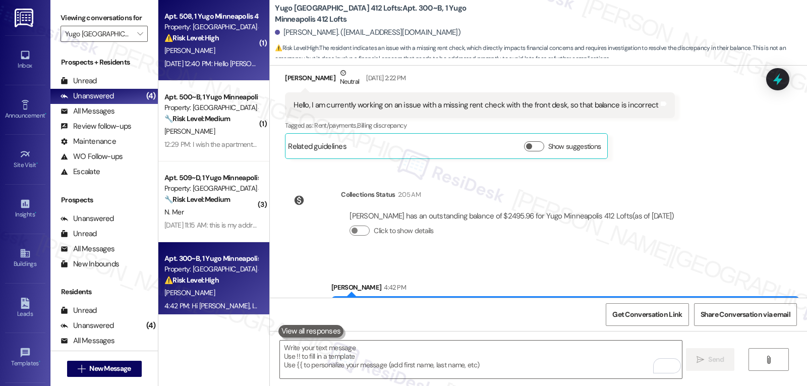
click at [205, 56] on div "[PERSON_NAME]" at bounding box center [210, 50] width 95 height 13
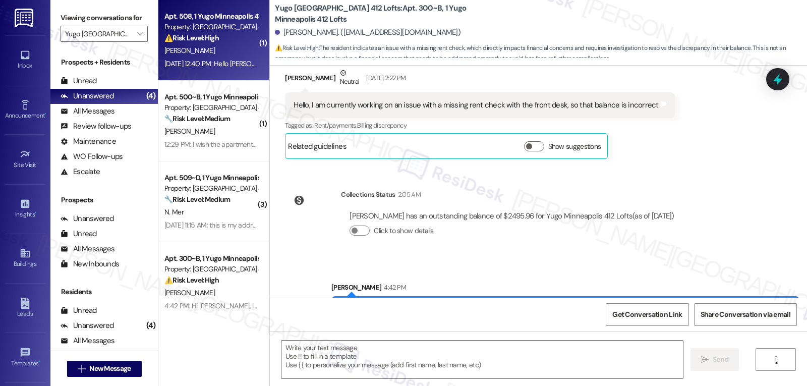
type textarea "Fetching suggested responses. Please feel free to read through the conversation…"
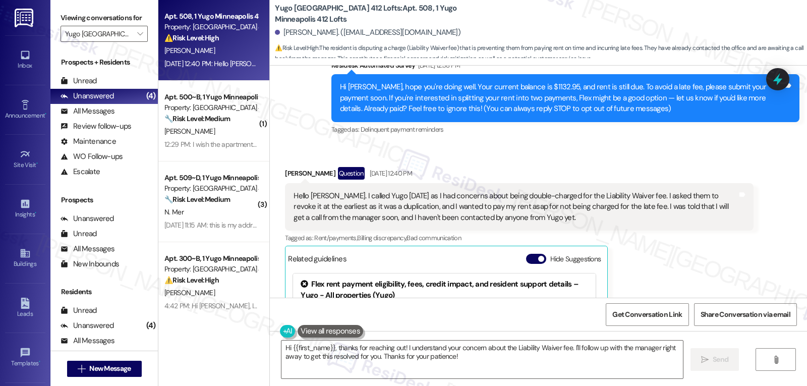
scroll to position [150, 0]
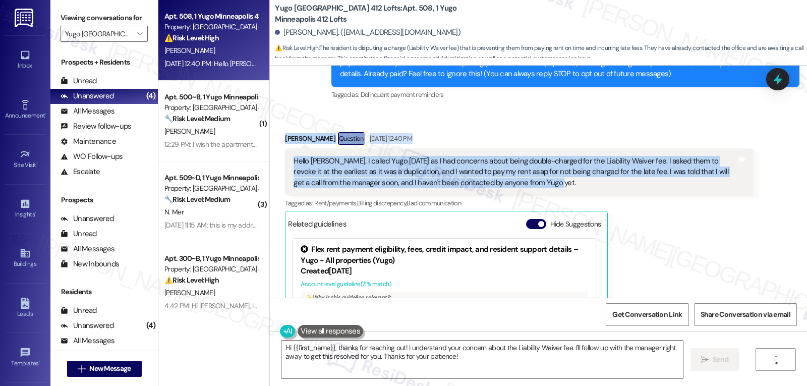
drag, startPoint x: 269, startPoint y: 138, endPoint x: 548, endPoint y: 190, distance: 283.9
click at [548, 190] on div "Received via SMS Urvashi Gupta Question Sep 05, 2025 at 12:40 PM Hello Sarah. I…" at bounding box center [538, 253] width 537 height 289
copy div "Urvashi Gupta Question Sep 05, 2025 at 12:40 PM Hello Sarah. I called Yugo on T…"
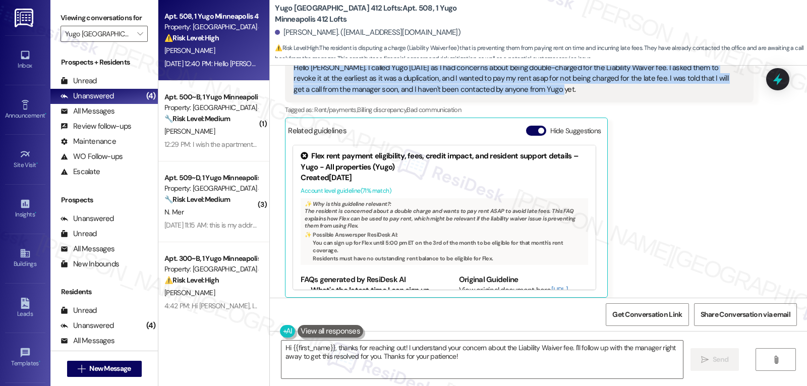
scroll to position [143, 0]
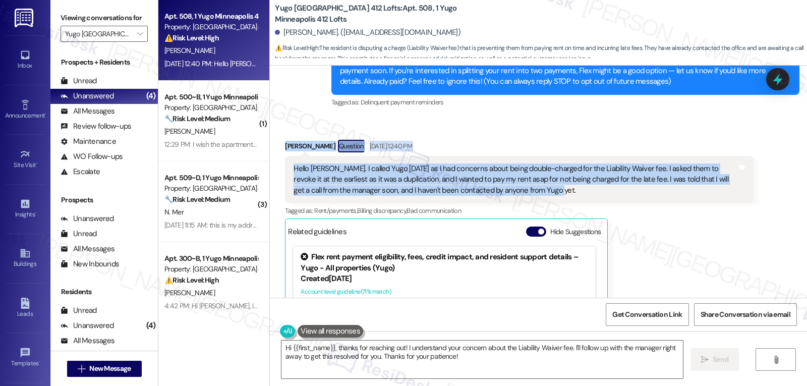
click at [480, 135] on div "Received via SMS Urvashi Gupta Question Sep 05, 2025 at 12:40 PM Hello Sarah. I…" at bounding box center [519, 269] width 483 height 274
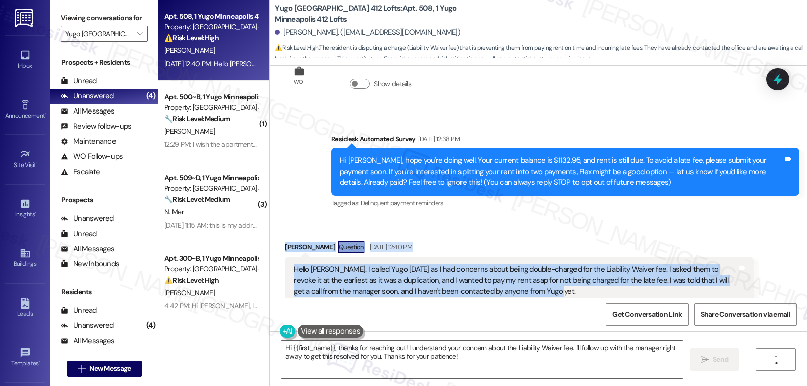
click at [440, 222] on div "Received via SMS Urvashi Gupta Question Sep 05, 2025 at 12:40 PM Hello Sarah. I…" at bounding box center [538, 362] width 537 height 289
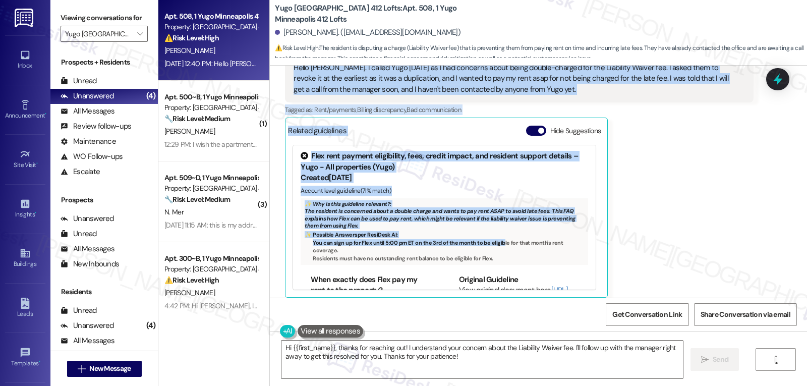
scroll to position [101, 0]
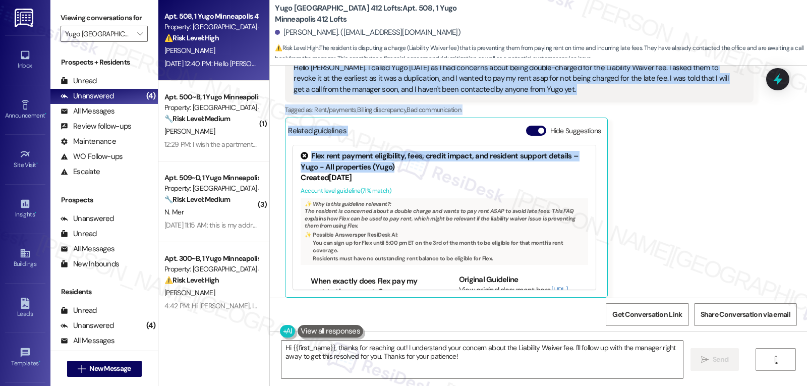
drag, startPoint x: 275, startPoint y: 250, endPoint x: 553, endPoint y: 171, distance: 289.2
click at [553, 171] on div "Received via SMS Urvashi Gupta Question Sep 05, 2025 at 12:40 PM Hello Sarah. I…" at bounding box center [519, 168] width 483 height 274
click at [527, 128] on button "Hide Suggestions" at bounding box center [536, 131] width 20 height 10
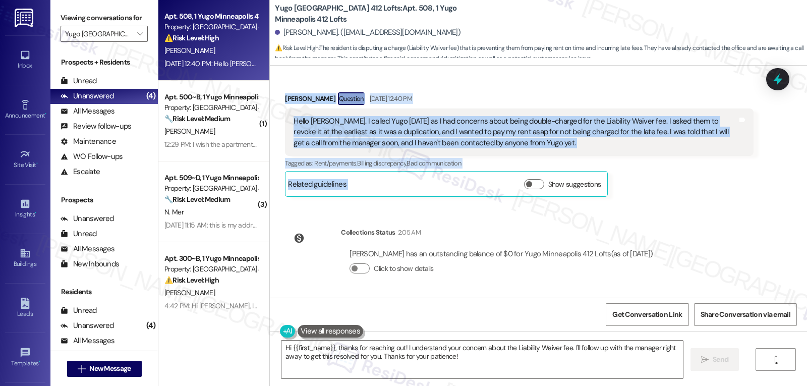
scroll to position [190, 0]
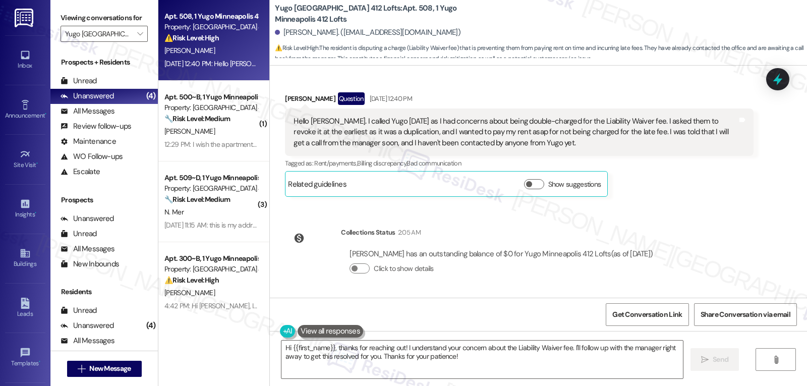
click at [750, 194] on div "Received via SMS Urvashi Gupta Question Sep 05, 2025 at 12:40 PM Hello Sarah. I…" at bounding box center [519, 145] width 483 height 120
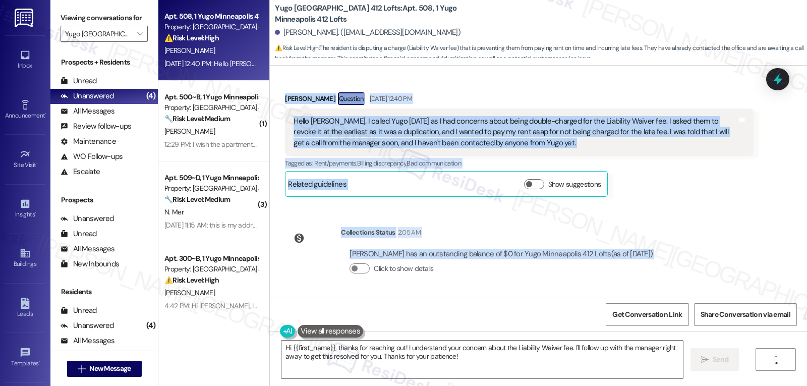
drag, startPoint x: 277, startPoint y: 104, endPoint x: 725, endPoint y: 274, distance: 479.4
click at [725, 274] on div "WO Lease started Aug 29, 2025 at 8:00 PM Show details Survey, sent via SMS Resi…" at bounding box center [538, 182] width 537 height 232
copy div "Urvashi Gupta Question Sep 05, 2025 at 12:40 PM Hello Sarah. I called Yugo on T…"
click at [502, 357] on textarea "Hi {{first_name}}, thanks for reaching out! I understand your concern about the…" at bounding box center [483, 360] width 402 height 38
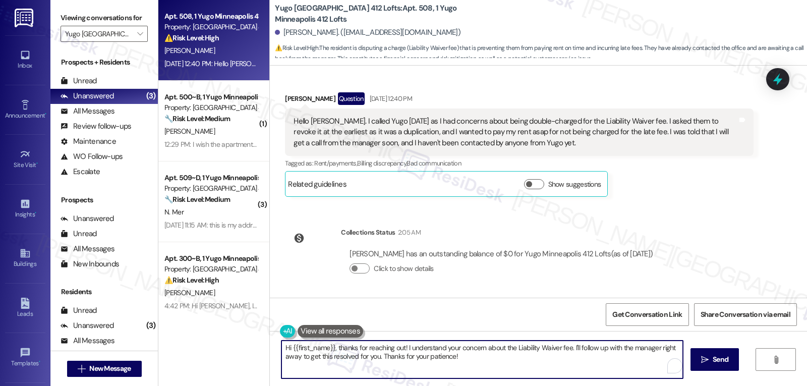
paste textarea "Urvashi! Thanks for following up—I’m really sorry no one has gotten back to you…"
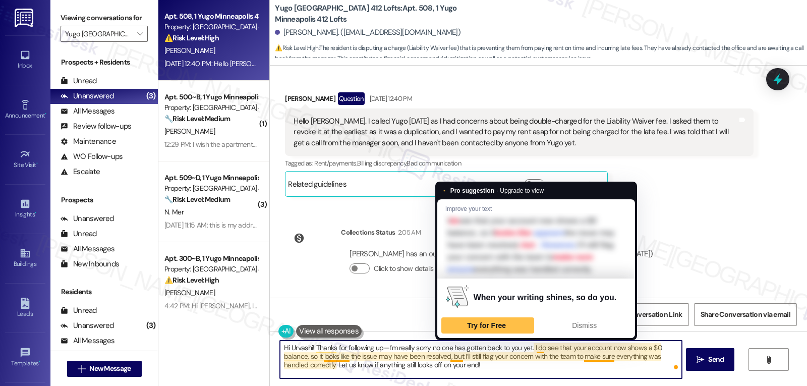
drag, startPoint x: 447, startPoint y: 360, endPoint x: 650, endPoint y: 408, distance: 208.8
click at [650, 385] on html "Inbox Go to Inbox Announcement • Send A Text Announcement Site Visit • Go to Si…" at bounding box center [403, 193] width 807 height 386
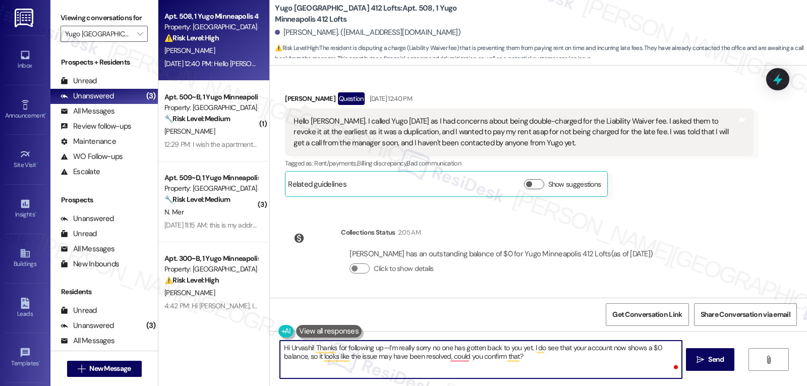
type textarea "Hi Urvashi! Thanks for following up—I’m really sorry no one has gotten back to …"
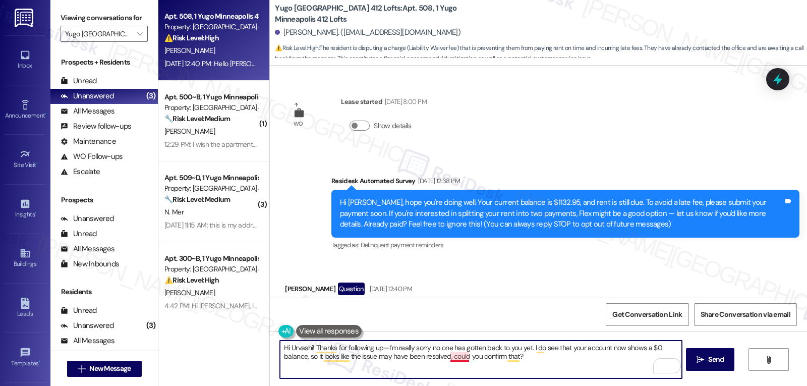
scroll to position [190, 0]
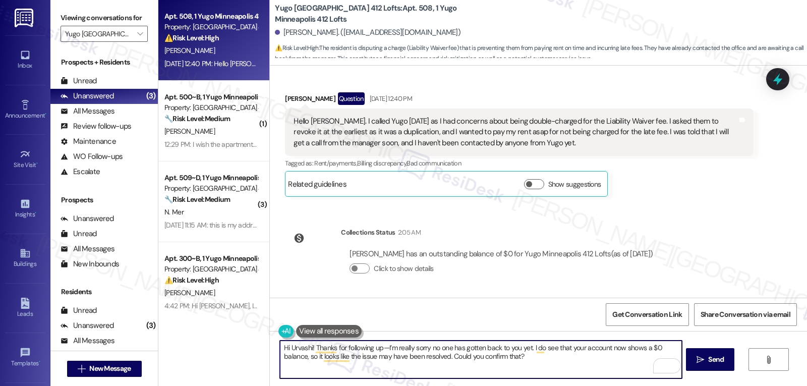
click at [379, 350] on textarea "Hi Urvashi! Thanks for following up—I’m really sorry no one has gotten back to …" at bounding box center [481, 360] width 402 height 38
click at [619, 356] on textarea "Hi Urvashi! Thanks for following up. I’m really sorry no one has gotten back to…" at bounding box center [481, 360] width 402 height 38
click at [473, 363] on textarea "Hi Urvashi! Thanks for following up. I’m really sorry no one has gotten back to…" at bounding box center [481, 360] width 402 height 38
type textarea "Hi Urvashi! Thanks for following up. I’m really sorry no one has gotten back to…"
click at [704, 360] on span " Send" at bounding box center [711, 359] width 32 height 11
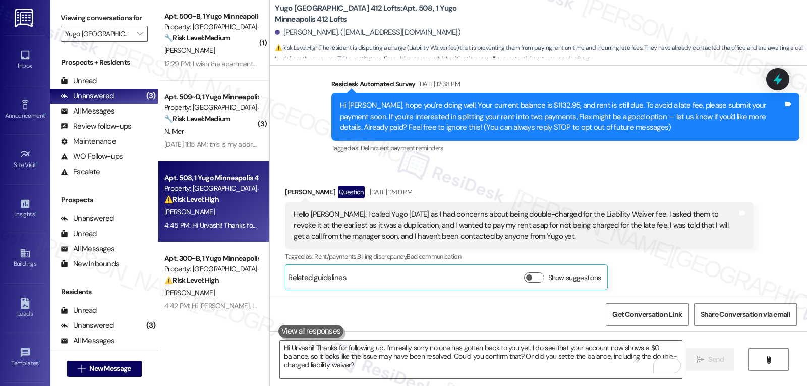
scroll to position [282, 0]
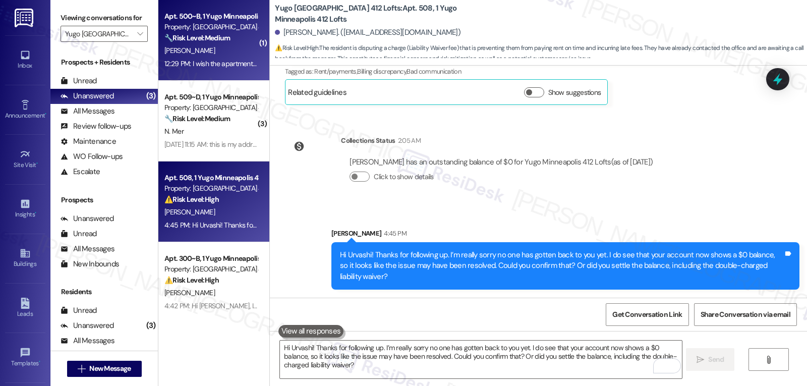
click at [217, 45] on div "[PERSON_NAME]" at bounding box center [210, 50] width 95 height 13
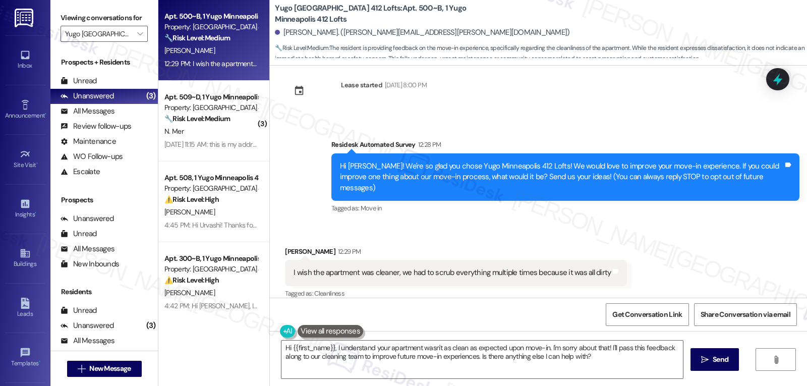
scroll to position [17, 0]
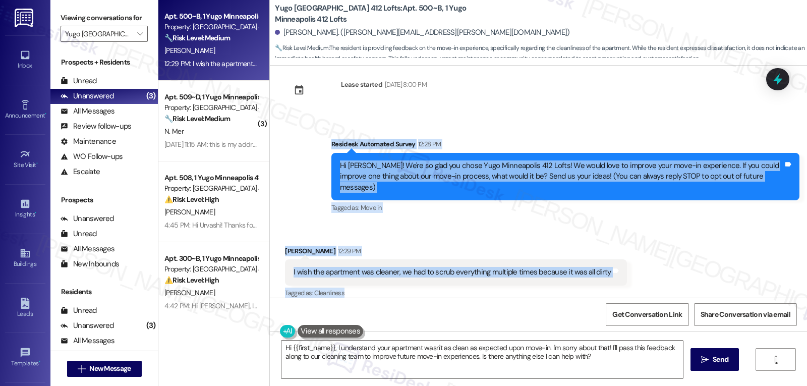
drag, startPoint x: 319, startPoint y: 143, endPoint x: 640, endPoint y: 277, distance: 347.4
click at [640, 277] on div "Lease started [DATE] 8:00 PM Survey, sent via SMS Residesk Automated Survey 12:…" at bounding box center [538, 182] width 537 height 232
copy div "Residesk Automated Survey 12:28 PM Hi [PERSON_NAME]! We're so glad you chose Yu…"
click at [478, 354] on textarea "Hi {{first_name}}, I understand your apartment wasn't as clean as expected upon…" at bounding box center [483, 360] width 402 height 38
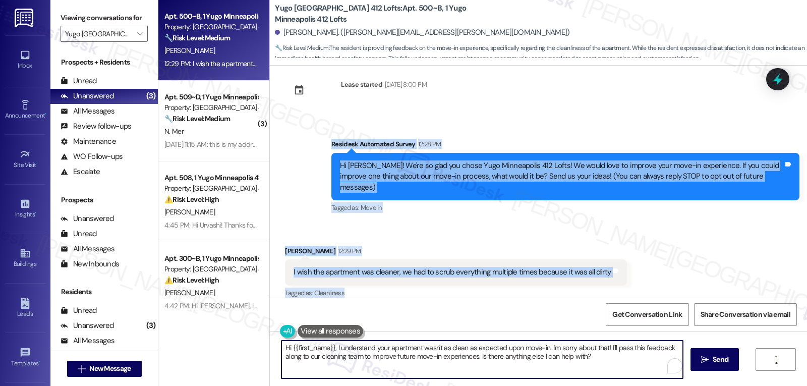
paste textarea "Thanks for sharing that, [PERSON_NAME]—and I’m really sorry to hear the apartme…"
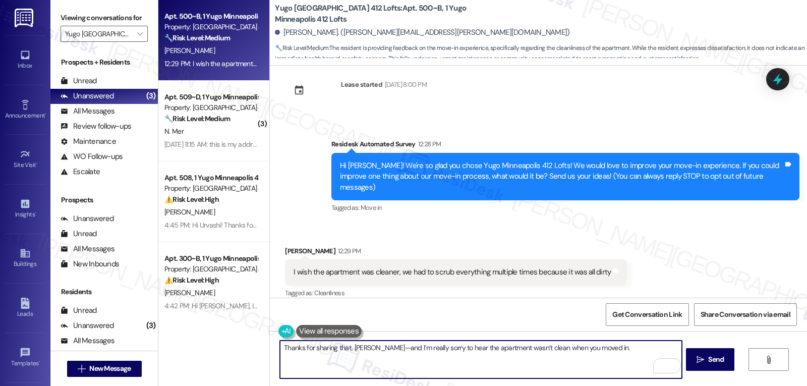
click at [373, 348] on textarea "Thanks for sharing that, [PERSON_NAME]—and I’m really sorry to hear the apartme…" at bounding box center [481, 360] width 402 height 38
click at [600, 343] on textarea "Thanks for sharing that, [PERSON_NAME]. And I’m really sorry to hear the apartm…" at bounding box center [481, 360] width 402 height 38
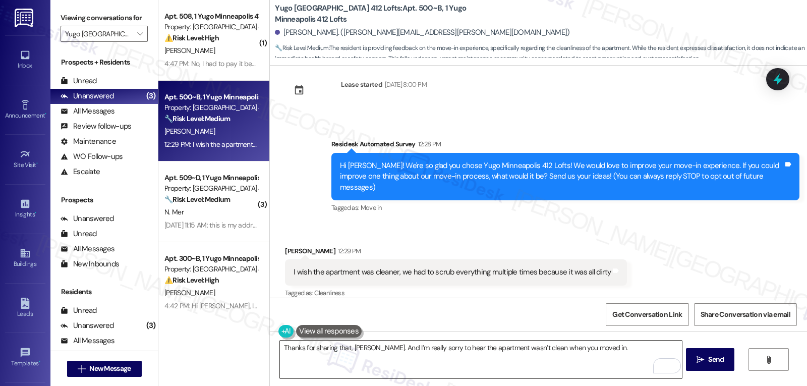
click at [616, 351] on textarea "Thanks for sharing that, [PERSON_NAME]. And I’m really sorry to hear the apartm…" at bounding box center [481, 360] width 402 height 38
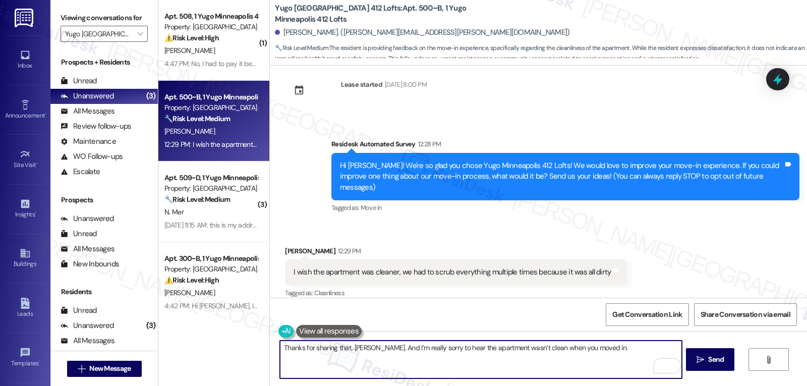
click at [616, 351] on textarea "Thanks for sharing that, [PERSON_NAME]. And I’m really sorry to hear the apartm…" at bounding box center [481, 360] width 402 height 38
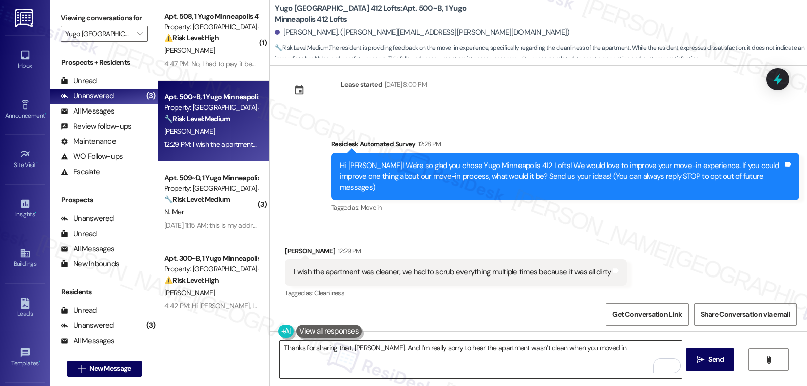
click at [604, 354] on textarea "Thanks for sharing that, [PERSON_NAME]. And I’m really sorry to hear the apartm…" at bounding box center [481, 360] width 402 height 38
paste textarea "That’s definitely not the experience we want for you."
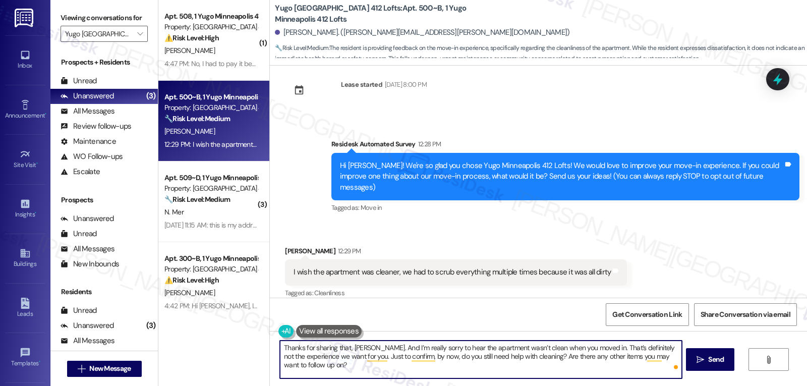
drag, startPoint x: 591, startPoint y: 344, endPoint x: 603, endPoint y: 345, distance: 12.2
click at [591, 344] on textarea "Thanks for sharing that, [PERSON_NAME]. And I’m really sorry to hear the apartm…" at bounding box center [481, 360] width 402 height 38
click at [524, 366] on textarea "Thanks for sharing that, [PERSON_NAME]. And I’m really sorry to hear the apartm…" at bounding box center [481, 360] width 402 height 38
type textarea "Thanks for sharing that, [PERSON_NAME]. And I’m really sorry to hear the apartm…"
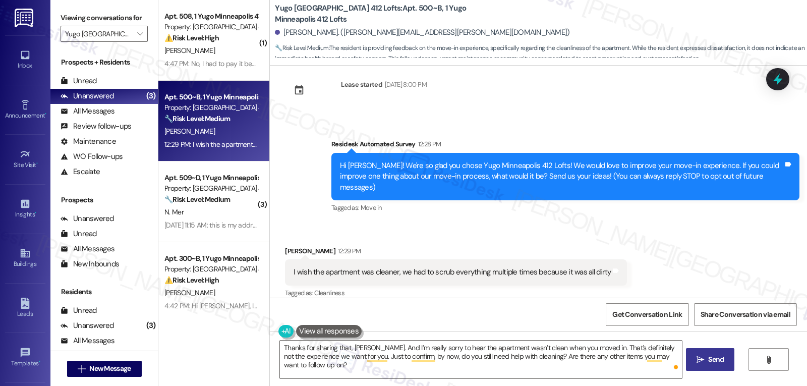
click at [717, 363] on span "Send" at bounding box center [716, 359] width 16 height 11
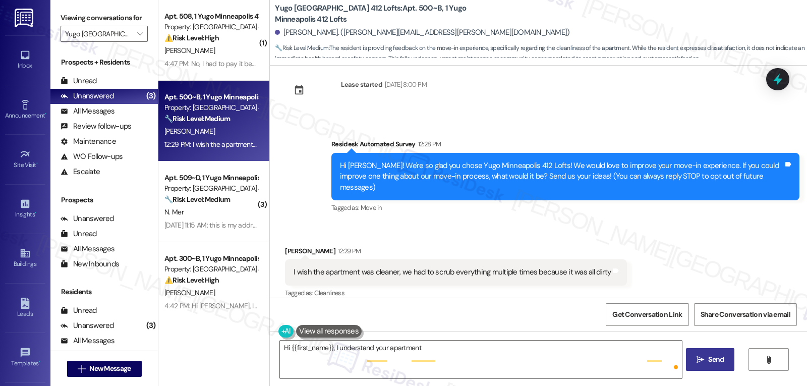
scroll to position [17, 0]
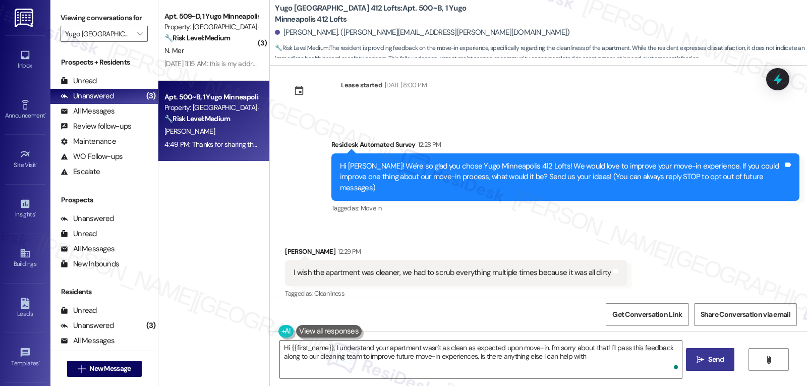
type textarea "Hi {{first_name}}, I understand your apartment wasn't as clean as expected upon…"
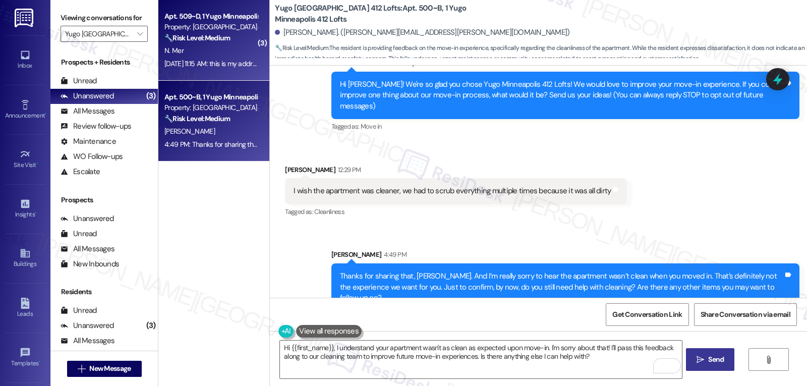
click at [202, 61] on div "[DATE] 11:15 AM: this is my address i am expecting a couple checks soon so if y…" at bounding box center [378, 63] width 428 height 9
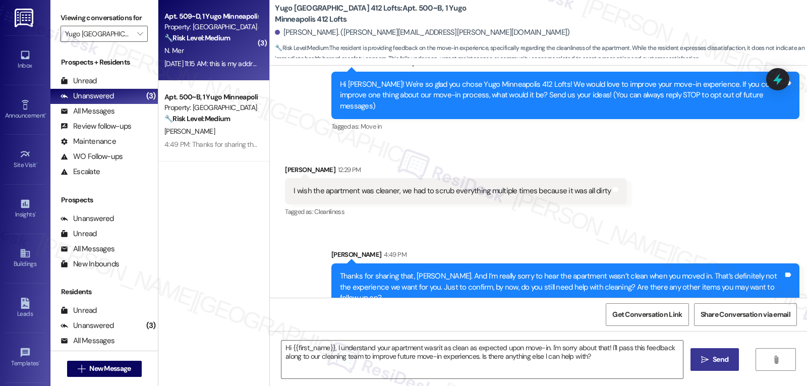
type textarea "Fetching suggested responses. Please feel free to read through the conversation…"
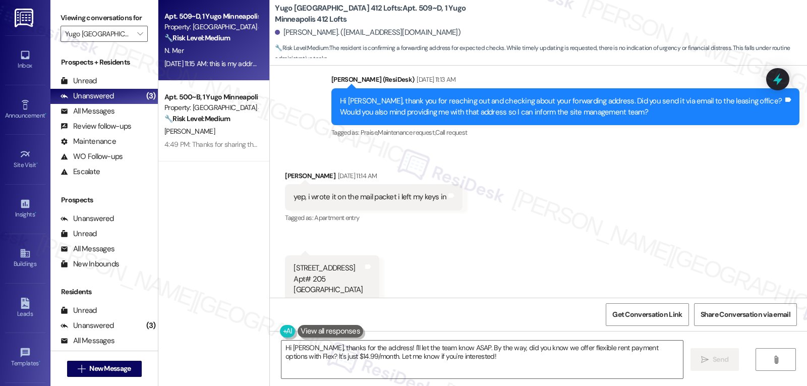
scroll to position [1998, 0]
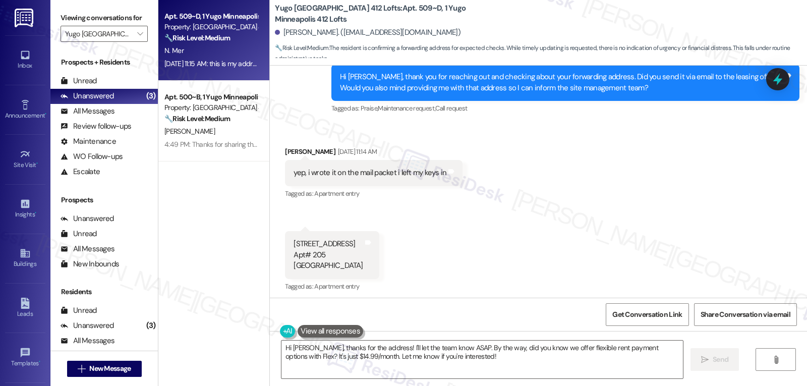
click at [285, 152] on div "[PERSON_NAME] Mer [DATE] 11:14 AM" at bounding box center [374, 153] width 178 height 14
copy div "[PERSON_NAME]"
click at [415, 373] on textarea "Hi [PERSON_NAME], thanks for the address! I'll let the team know ASAP. By the w…" at bounding box center [483, 360] width 402 height 38
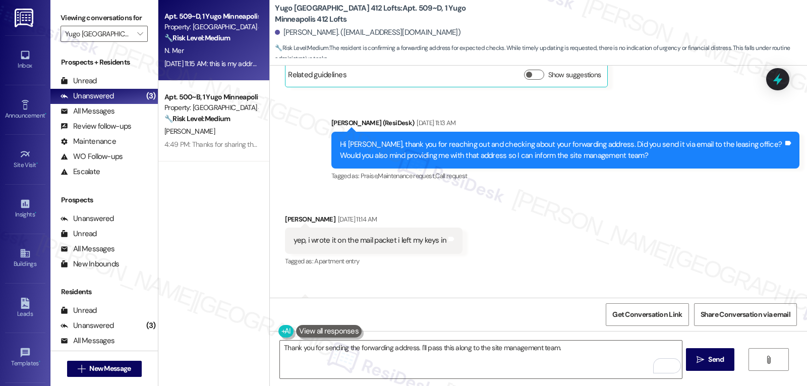
scroll to position [2099, 0]
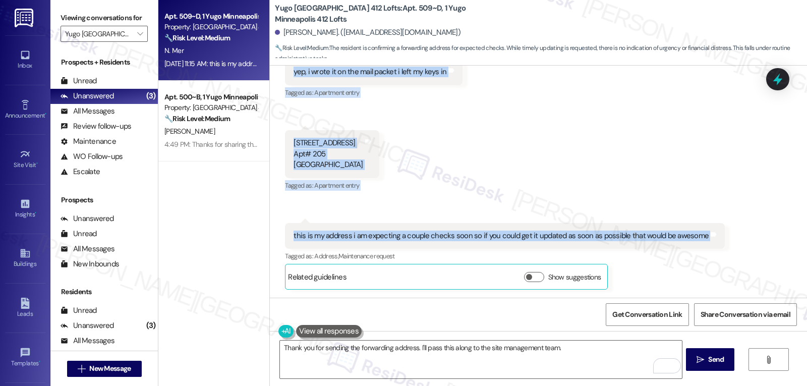
drag, startPoint x: 328, startPoint y: 158, endPoint x: 748, endPoint y: 238, distance: 427.2
click at [748, 238] on div "Lease started [DATE] 8:00 PM Survey, sent via SMS Residesk Automated Survey [DA…" at bounding box center [538, 182] width 537 height 232
copy div "[PERSON_NAME] (ResiDesk) [DATE] 11:13 AM Hi [PERSON_NAME], thank you for reachi…"
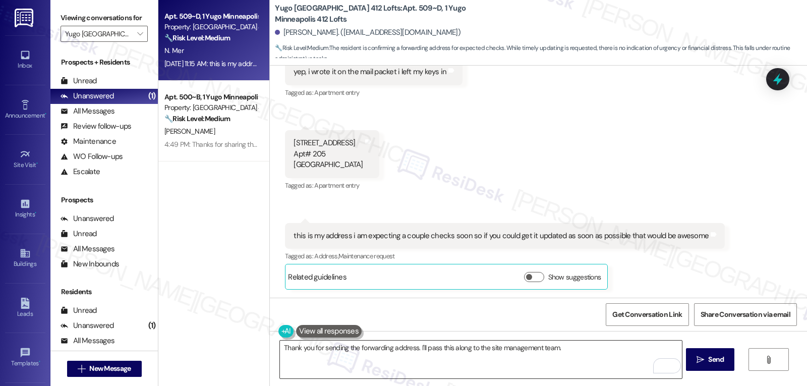
click at [314, 362] on textarea "Thank you for sending the forwarding address. I'll pass this along to the site …" at bounding box center [481, 360] width 402 height 38
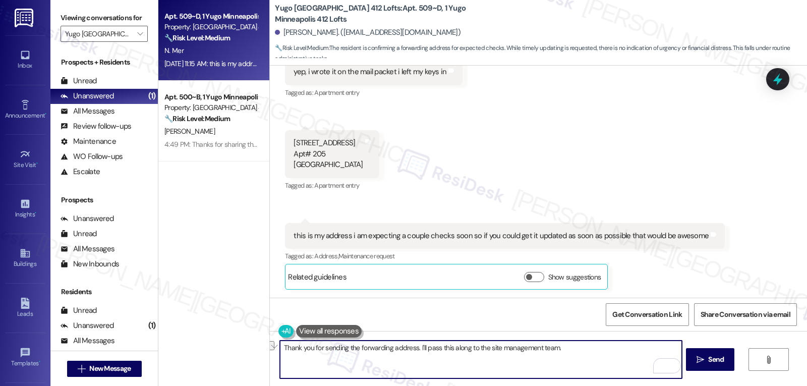
paste textarea "Got it, [PERSON_NAME]—thank you for confirming and for sharing the address agai…"
click at [313, 346] on textarea "Got it, [PERSON_NAME]—thank you for confirming and for sharing the address agai…" at bounding box center [481, 360] width 402 height 38
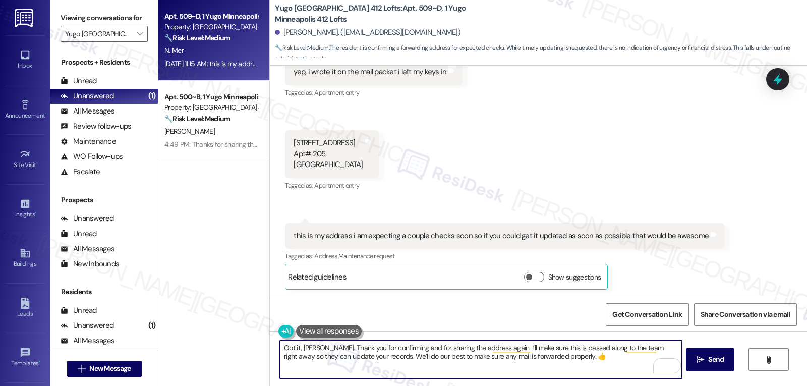
click at [601, 347] on textarea "Got it, [PERSON_NAME]. Thank you for confirming and for sharing the address aga…" at bounding box center [481, 360] width 402 height 38
click at [323, 357] on textarea "Got it, [PERSON_NAME]. Thank you for confirming and for sharing the address aga…" at bounding box center [481, 360] width 402 height 38
drag, startPoint x: 403, startPoint y: 355, endPoint x: 691, endPoint y: 370, distance: 288.5
click at [690, 370] on div "Got it, [PERSON_NAME]. Thank you for confirming and for sharing the address aga…" at bounding box center [538, 369] width 537 height 76
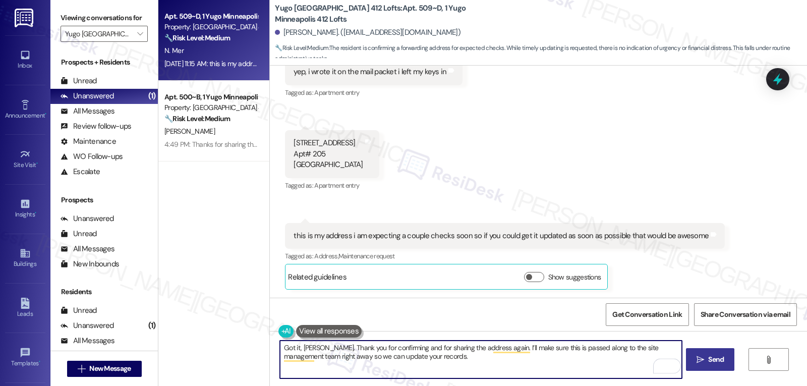
type textarea "Got it, [PERSON_NAME]. Thank you for confirming and for sharing the address aga…"
click at [703, 361] on icon "" at bounding box center [701, 360] width 8 height 8
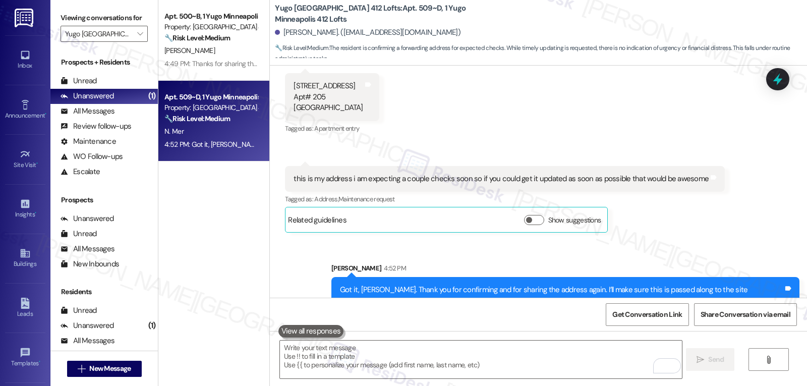
scroll to position [2180, 0]
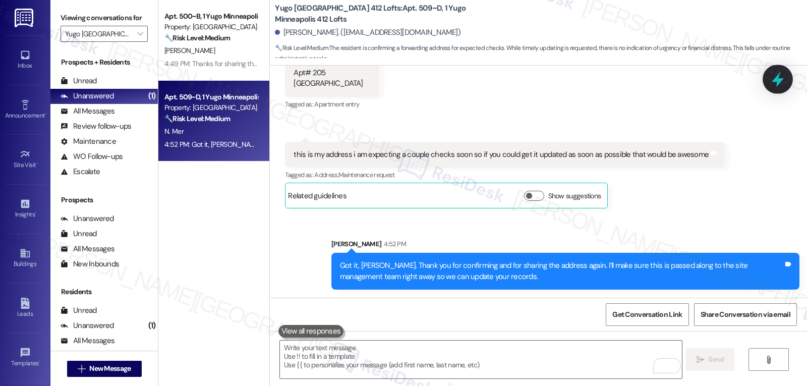
click at [772, 85] on icon at bounding box center [777, 79] width 17 height 17
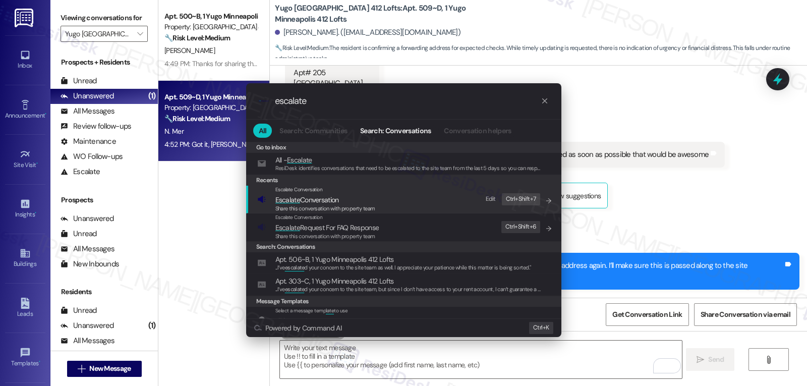
type input "escalate"
click at [331, 206] on span "Share this conversation with property team" at bounding box center [326, 208] width 100 height 7
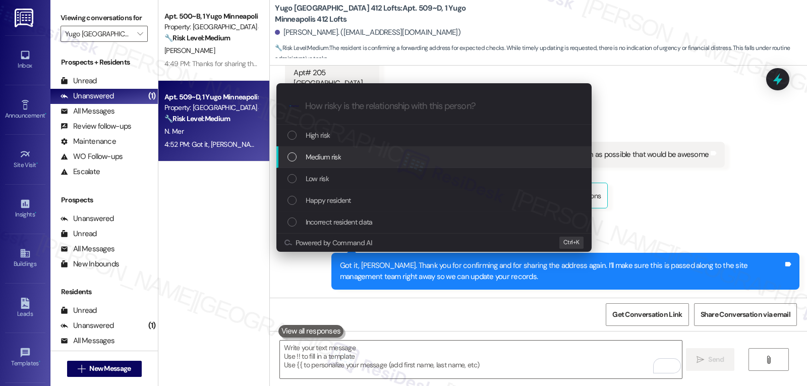
click at [349, 161] on div "Medium risk" at bounding box center [435, 156] width 295 height 11
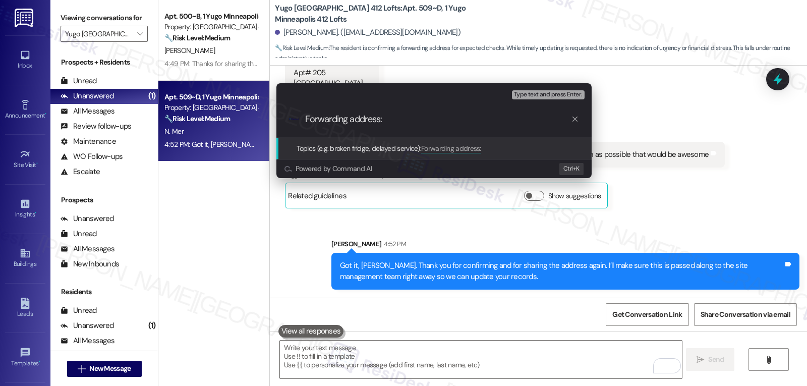
type input "Forwarding address"
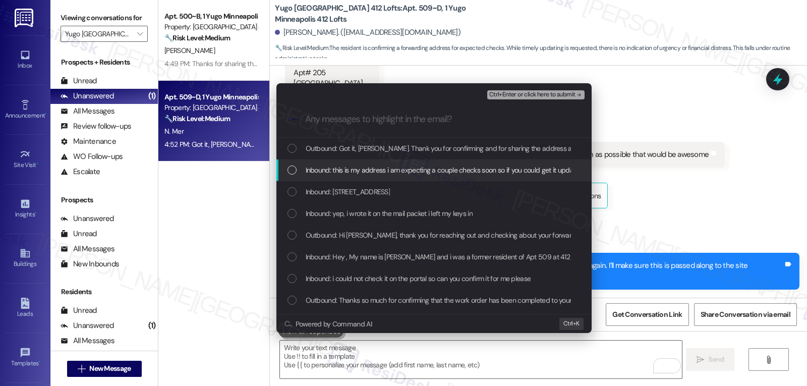
click at [291, 176] on div "Inbound: this is my address i am expecting a couple checks soon so if you could…" at bounding box center [435, 169] width 295 height 11
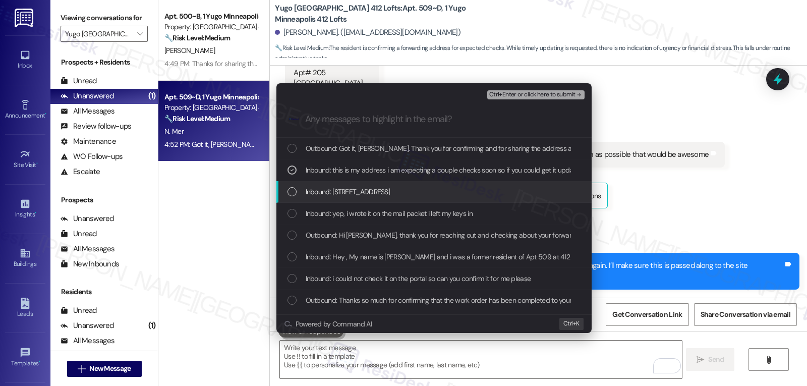
click at [291, 189] on div "List of options" at bounding box center [292, 191] width 9 height 9
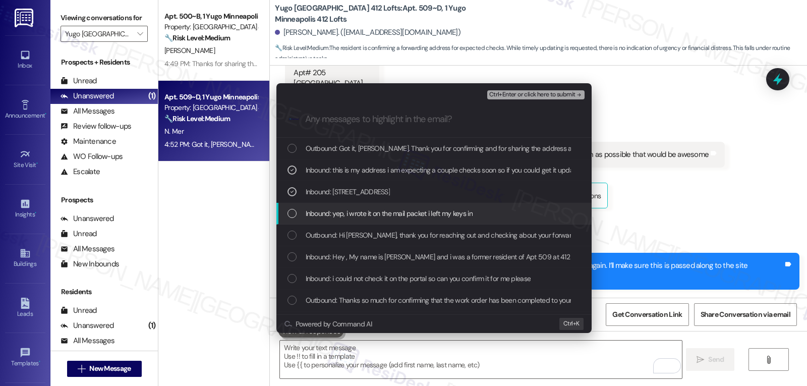
click at [288, 212] on div "List of options" at bounding box center [292, 213] width 9 height 9
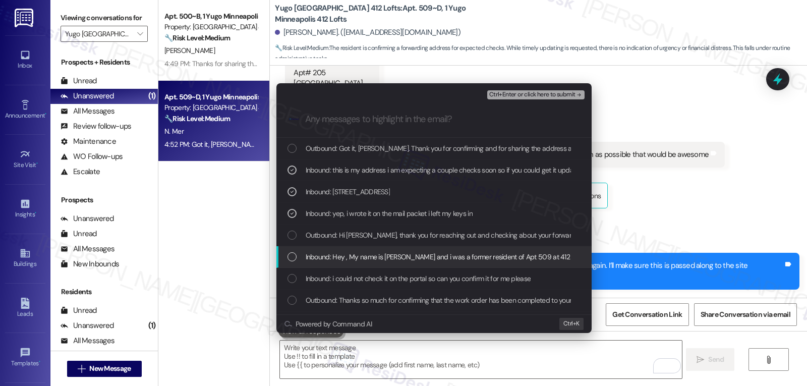
click at [294, 259] on div "List of options" at bounding box center [292, 256] width 9 height 9
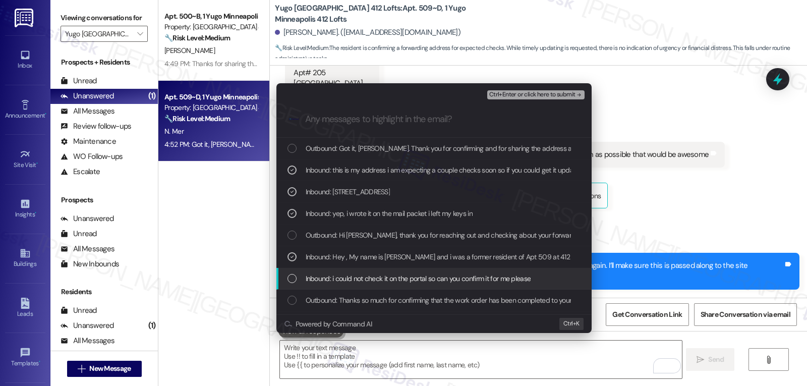
click at [287, 278] on div "Inbound: i could not check it on the portal so can you confirm it for me please" at bounding box center [434, 279] width 315 height 22
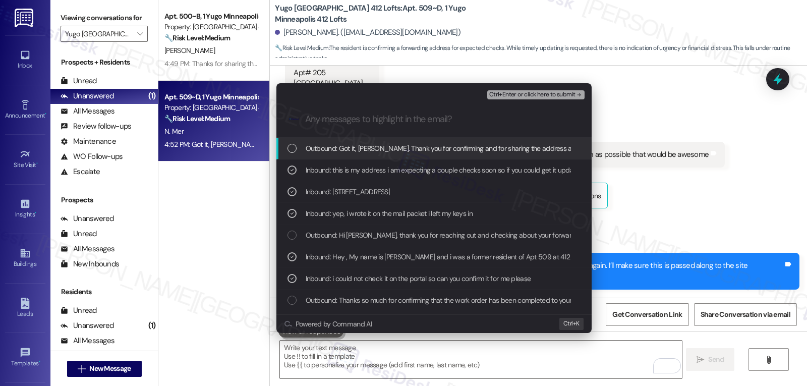
click at [568, 97] on span "Ctrl+Enter or click here to submit" at bounding box center [532, 94] width 86 height 7
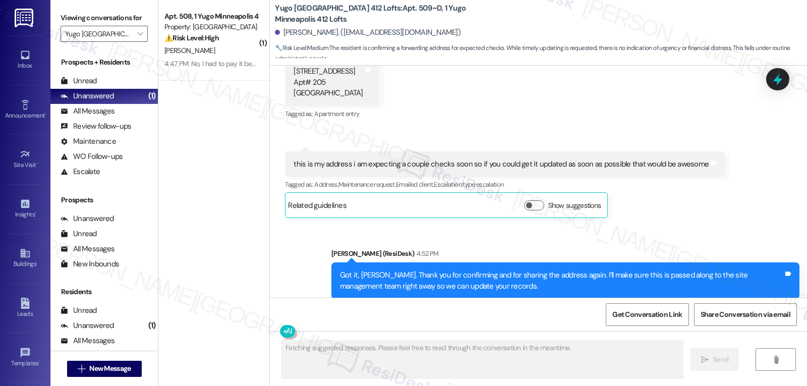
scroll to position [2195, 0]
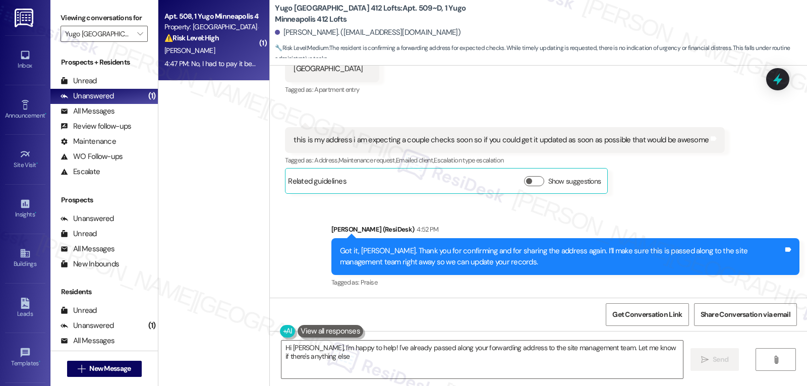
type textarea "Hi [PERSON_NAME], I'm happy to help! I've already passed along your forwarding …"
click at [183, 64] on div "4:47 PM: No, I had to pay it because I didn't want a late fee getting charged o…" at bounding box center [388, 63] width 448 height 9
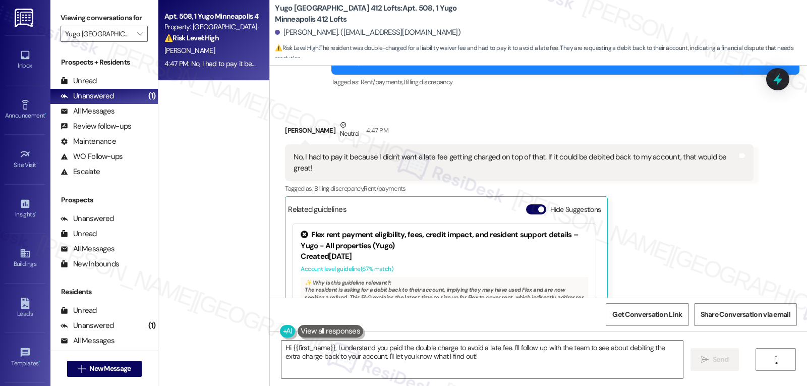
scroll to position [472, 0]
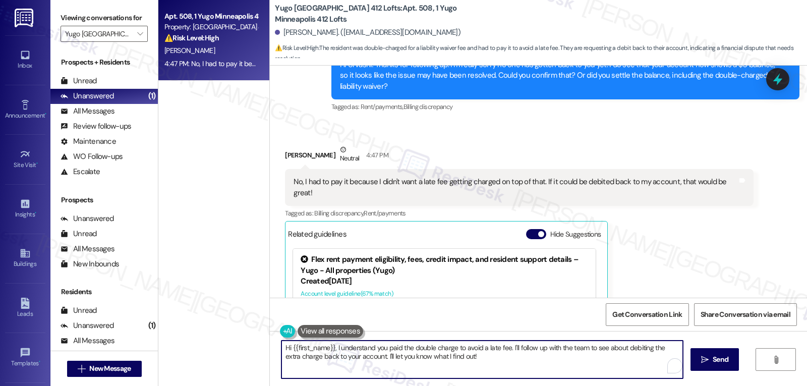
drag, startPoint x: 473, startPoint y: 363, endPoint x: 203, endPoint y: 318, distance: 273.7
click at [207, 321] on div "Apt. 508, 1 Yugo Minneapolis 412 Lofts Property: Yugo Minneapolis 412 Lofts ⚠️ …" at bounding box center [482, 193] width 649 height 386
click at [516, 369] on textarea "Understood, thank you for the information, {{first_name}}. Let me check with th…" at bounding box center [481, 360] width 402 height 38
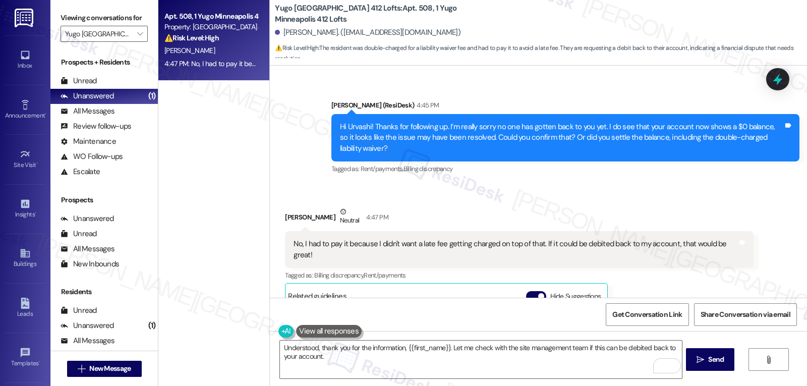
scroll to position [371, 0]
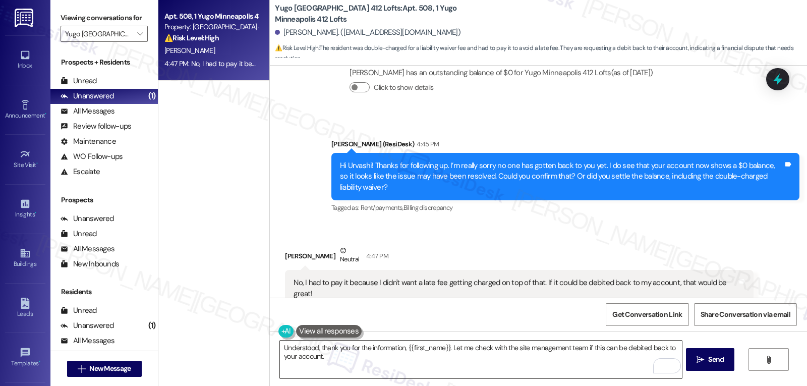
click at [360, 370] on textarea "Understood, thank you for the information, {{first_name}}. Let me check with th…" at bounding box center [481, 360] width 402 height 38
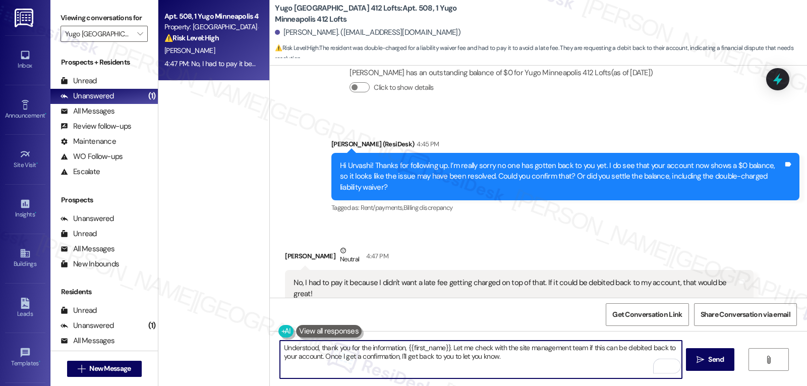
click at [527, 358] on textarea "Understood, thank you for the information, {{first_name}}. Let me check with th…" at bounding box center [481, 360] width 402 height 38
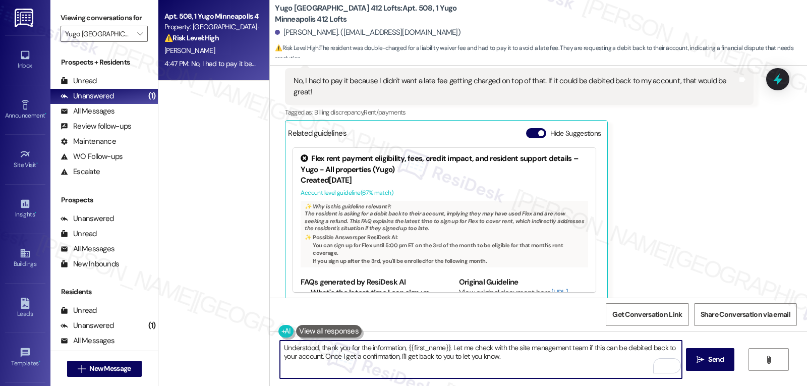
scroll to position [472, 0]
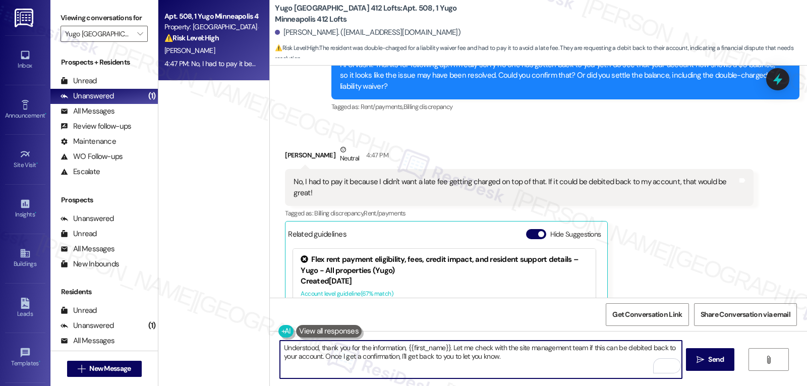
click at [583, 349] on textarea "Understood, thank you for the information, {{first_name}}. Let me check with th…" at bounding box center [481, 360] width 402 height 38
click at [584, 365] on textarea "Understood, thank you for the information, {{first_name}}. Let me check with th…" at bounding box center [481, 360] width 402 height 38
type textarea "Understood, thank you for the information, {{first_name}}. Let me check with th…"
click at [719, 364] on span "Send" at bounding box center [716, 359] width 16 height 11
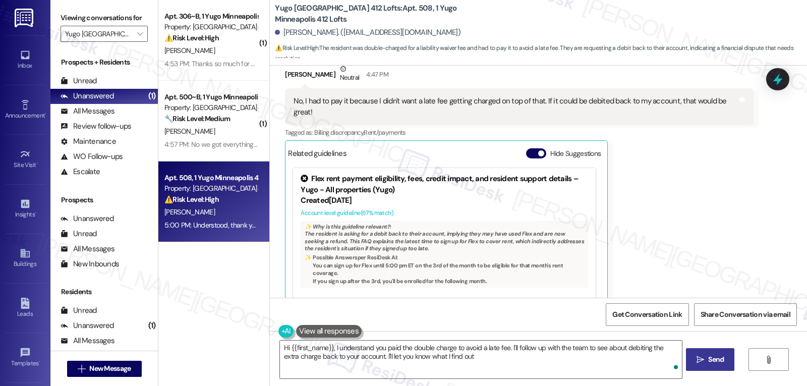
type textarea "Hi {{first_name}}, I understand you paid the double charge to avoid a late fee.…"
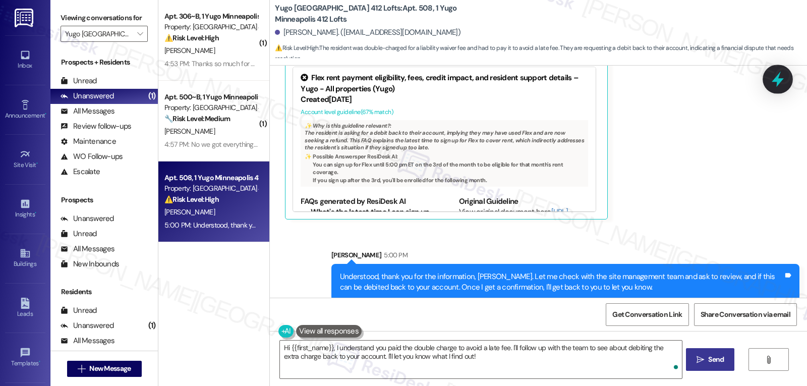
click at [782, 82] on icon at bounding box center [777, 79] width 17 height 17
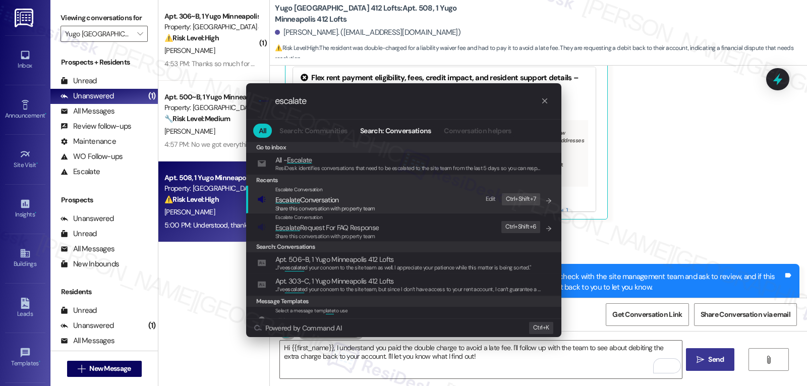
type input "escalate"
click at [321, 206] on span "Share this conversation with property team" at bounding box center [326, 208] width 100 height 7
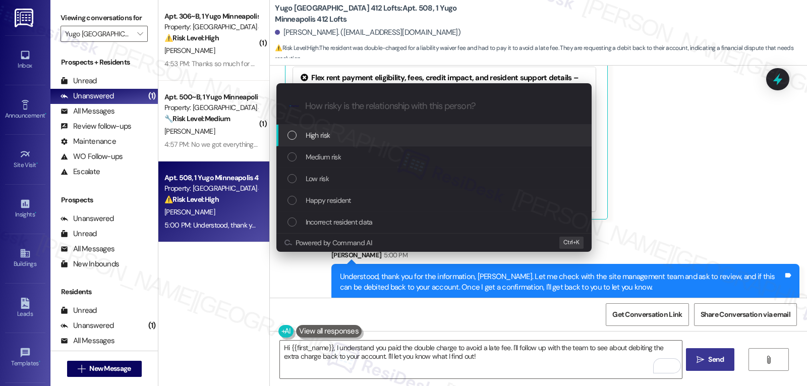
click at [334, 137] on div "High risk" at bounding box center [435, 135] width 295 height 11
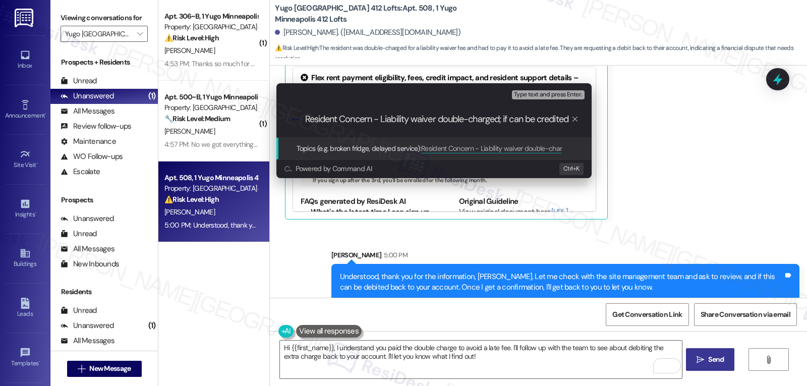
scroll to position [0, 0]
type input "Resident Concern - Liability waiver double-charged; if can be debited back to t…"
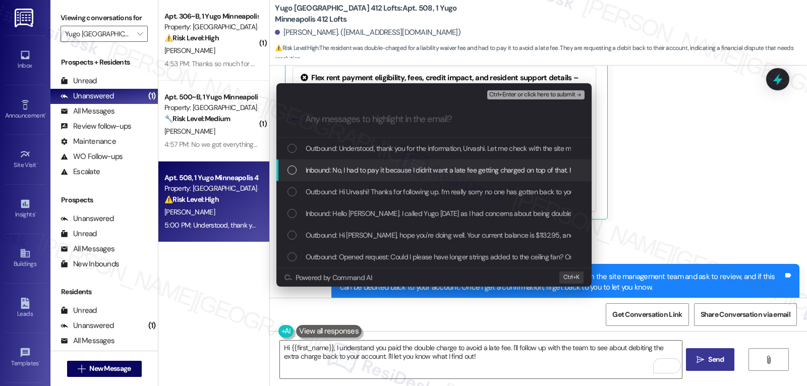
click at [296, 169] on div "List of options" at bounding box center [292, 170] width 9 height 9
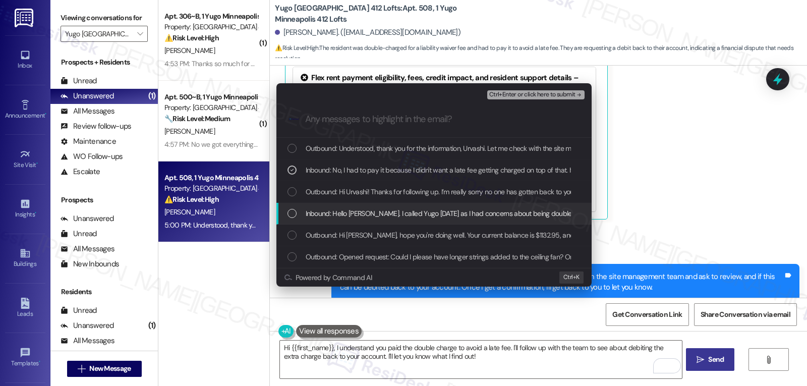
click at [288, 219] on div "Inbound: Hello [PERSON_NAME]. I called Yugo [DATE] as I had concerns about bein…" at bounding box center [435, 213] width 295 height 11
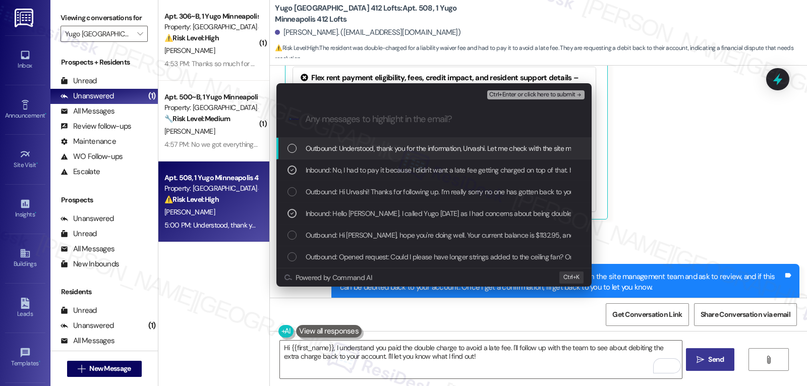
click at [566, 94] on span "Ctrl+Enter or click here to submit" at bounding box center [532, 94] width 86 height 7
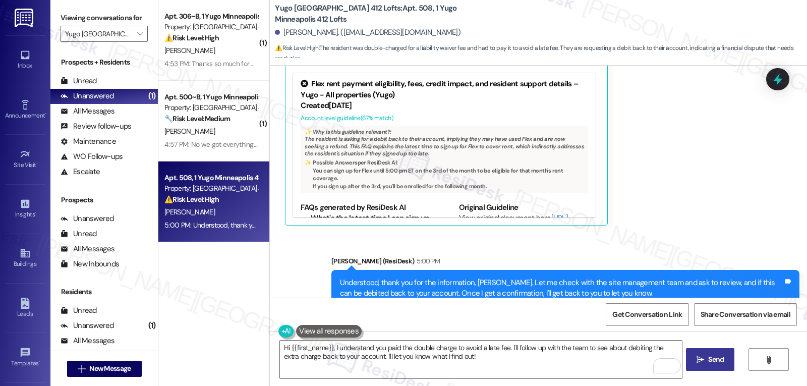
scroll to position [669, 0]
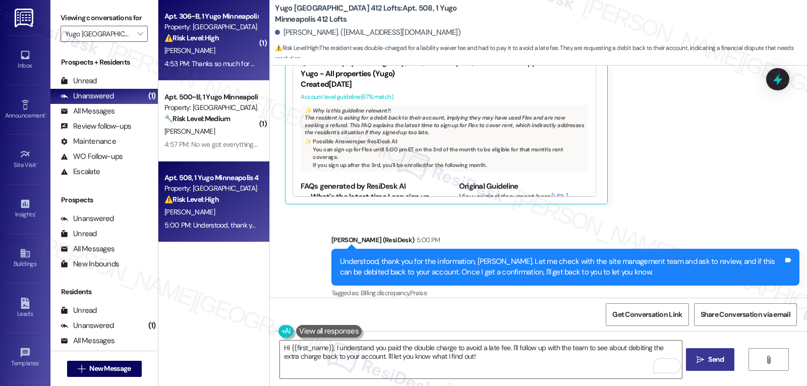
click at [201, 72] on div "Apt. 306~B, 1 Yugo Minneapolis 412 Lofts Property: [GEOGRAPHIC_DATA] 412 Lofts …" at bounding box center [213, 40] width 111 height 81
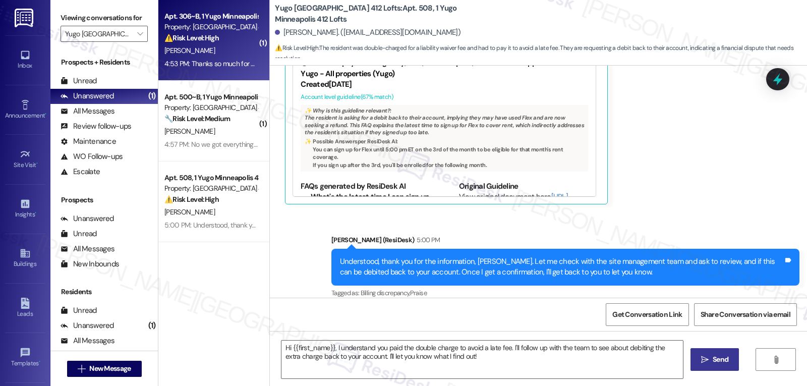
type textarea "Fetching suggested responses. Please feel free to read through the conversation…"
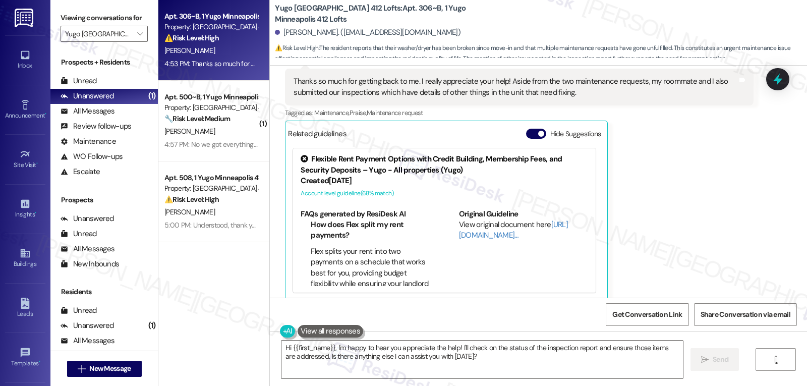
scroll to position [637, 0]
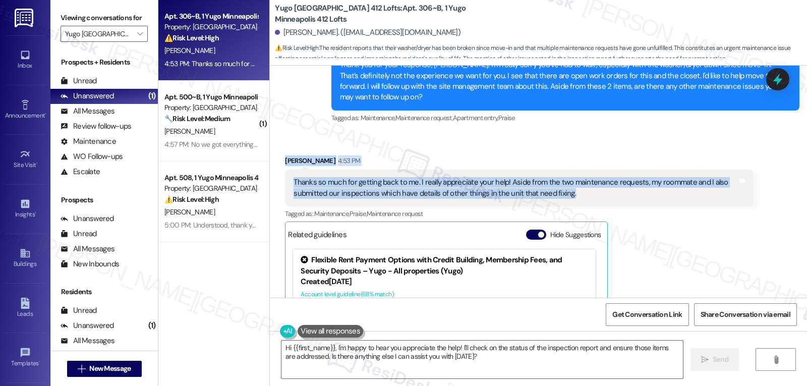
drag, startPoint x: 272, startPoint y: 147, endPoint x: 598, endPoint y: 183, distance: 327.4
click at [598, 183] on div "Received via SMS [PERSON_NAME] 4:53 PM Thanks so much for getting back to me. I…" at bounding box center [519, 278] width 483 height 261
copy div "[PERSON_NAME] 4:53 PM Thanks so much for getting back to me. I really appreciat…"
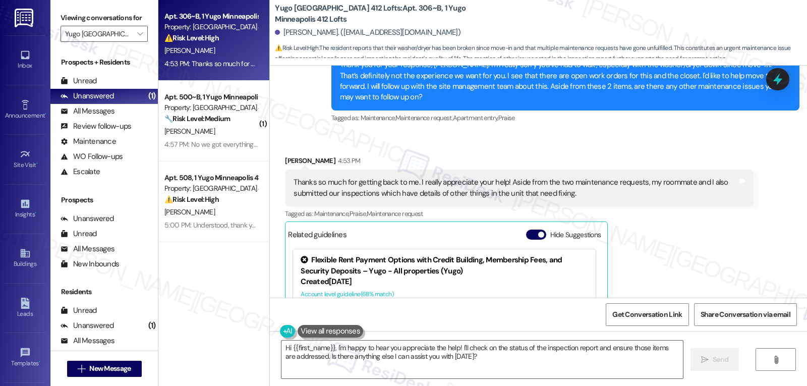
click at [680, 256] on div "[PERSON_NAME] 4:53 PM Thanks so much for getting back to me. I really appreciat…" at bounding box center [519, 278] width 468 height 246
click at [520, 367] on textarea "Hi {{first_name}}, I'm happy to hear you appreciate the help! I'll check on the…" at bounding box center [483, 360] width 402 height 38
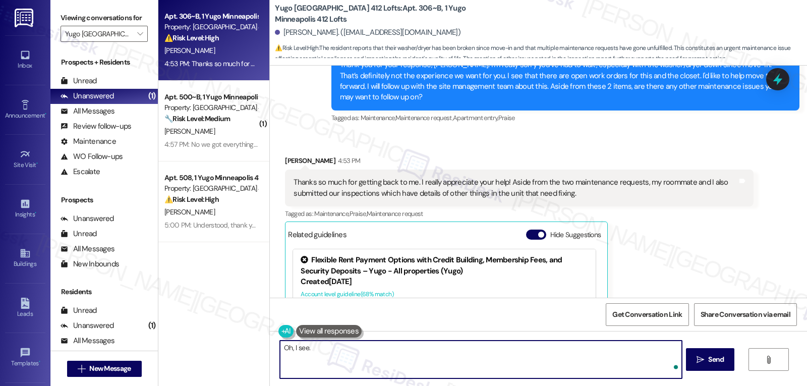
type textarea "Oh, I see."
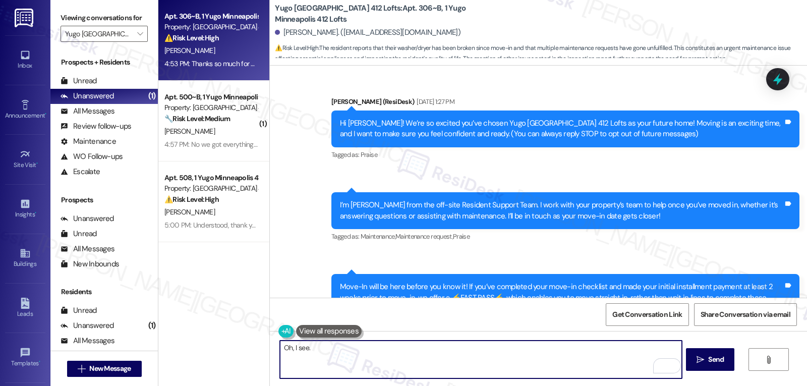
scroll to position [637, 0]
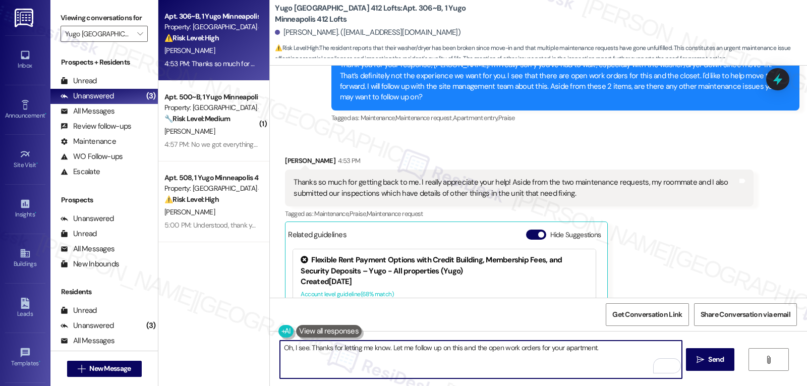
click at [301, 346] on textarea "Oh, I see. Thanks for letting me know. Let me follow up on this and the open wo…" at bounding box center [481, 360] width 402 height 38
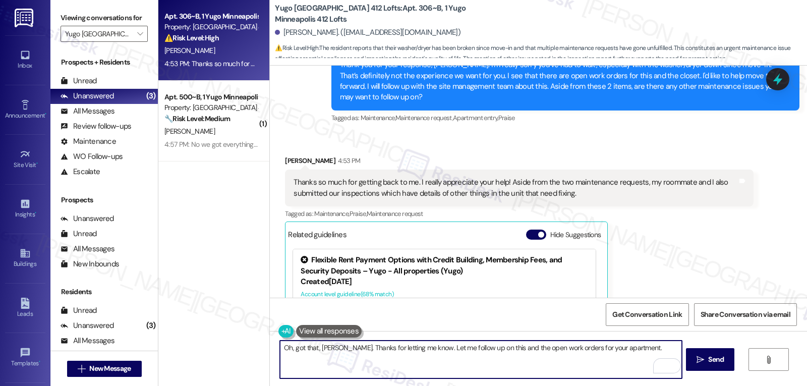
click at [627, 348] on textarea "Oh, got that, [PERSON_NAME]. Thanks for letting me know. Let me follow up on th…" at bounding box center [481, 360] width 402 height 38
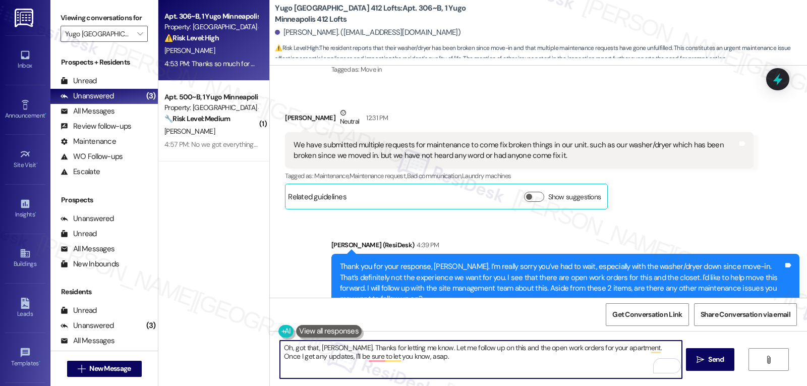
scroll to position [738, 0]
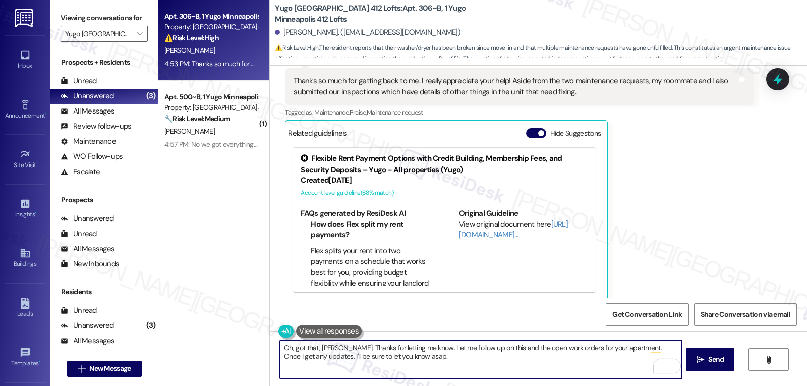
click at [497, 372] on textarea "Oh, got that, Sophie. Thanks for letting me know. Let me follow up on this and …" at bounding box center [481, 360] width 402 height 38
type textarea "Oh, got that, Sophie. Thanks for letting me know. Let me follow up on this and …"
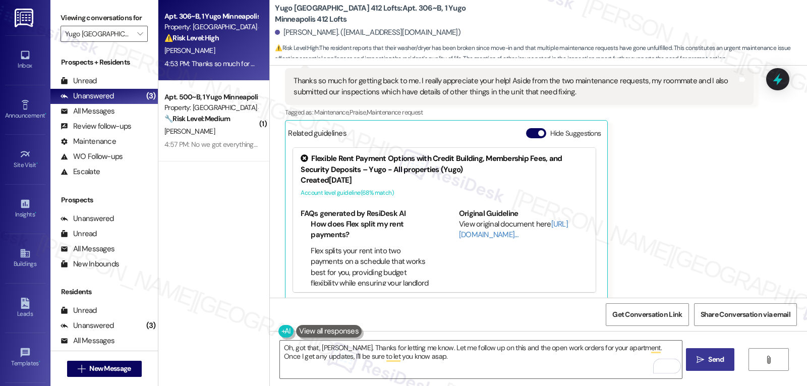
click at [721, 363] on span "Send" at bounding box center [716, 359] width 16 height 11
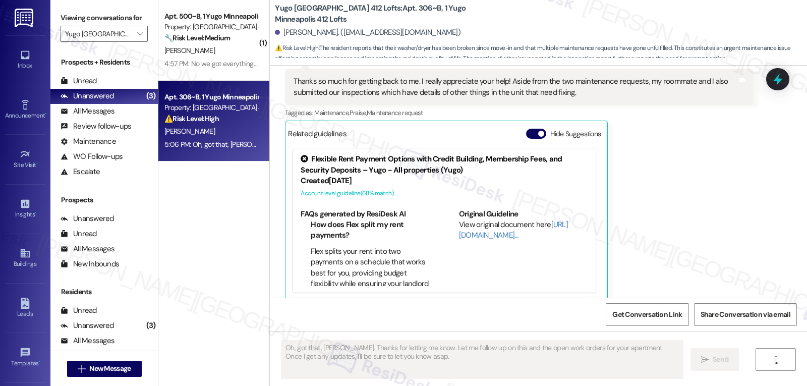
scroll to position [819, 0]
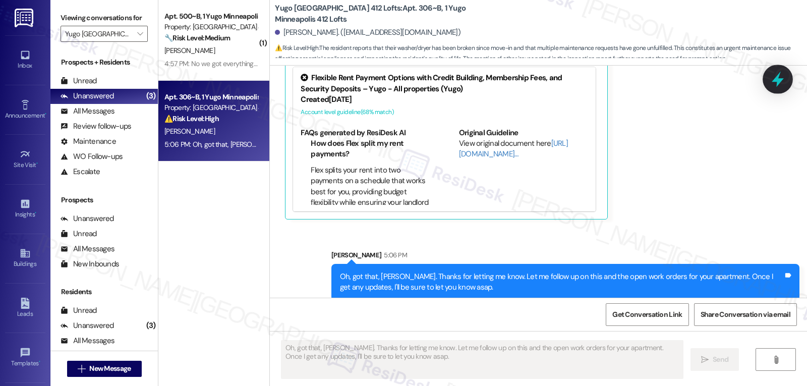
click at [783, 80] on icon at bounding box center [777, 79] width 17 height 17
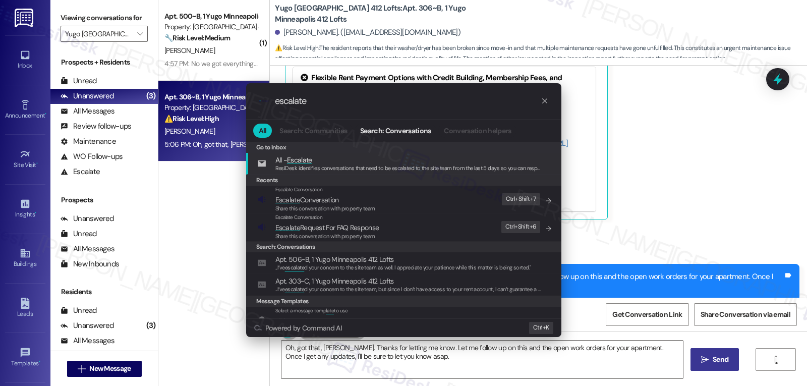
type input "escalate"
click at [330, 201] on span "Escalate Conversation" at bounding box center [308, 199] width 64 height 9
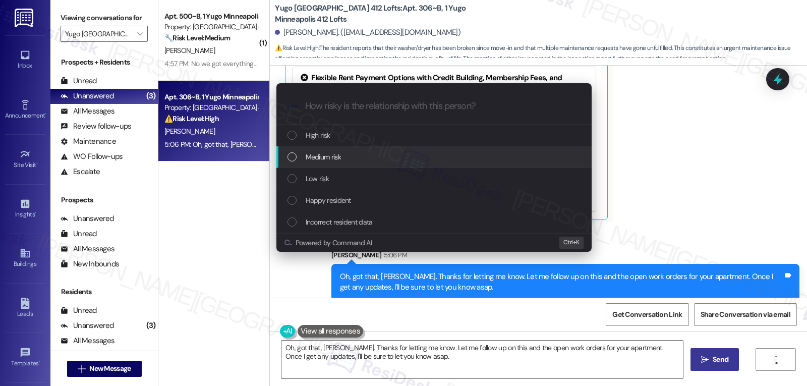
click at [328, 153] on span "Medium risk" at bounding box center [323, 156] width 35 height 11
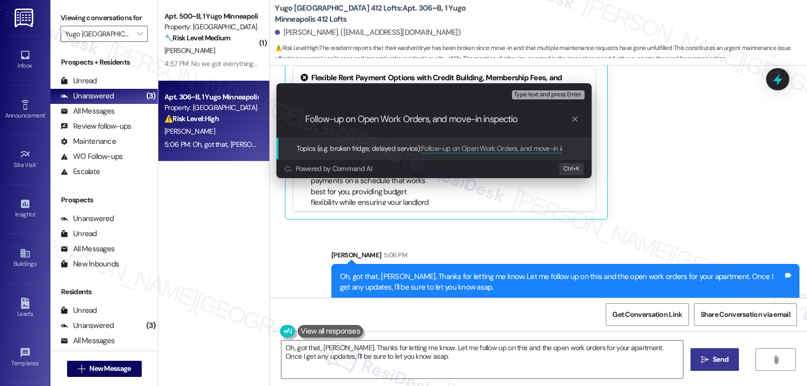
type input "Follow-up on Open Work Orders, and move-in inspection"
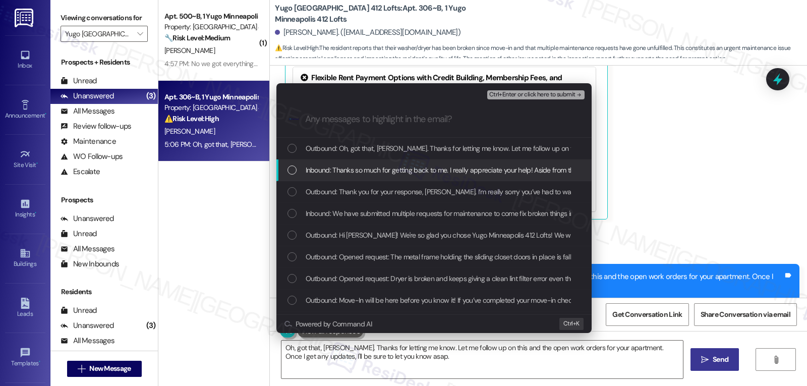
click at [326, 176] on span "Inbound: Thanks so much for getting back to me. I really appreciate your help! …" at bounding box center [647, 169] width 682 height 11
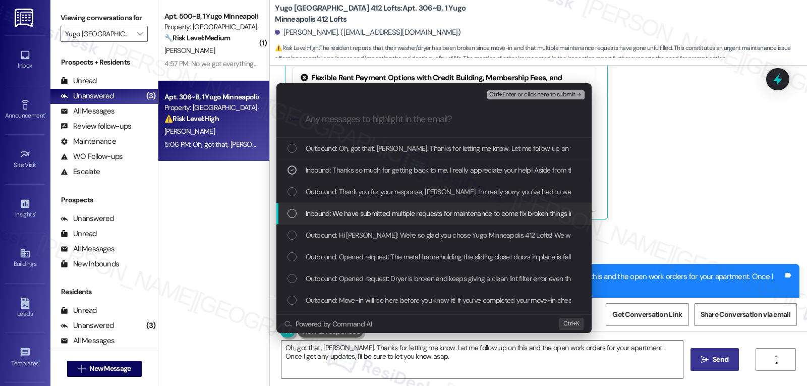
click at [323, 217] on span "Inbound: We have submitted multiple requests for maintenance to come fix broken…" at bounding box center [641, 213] width 671 height 11
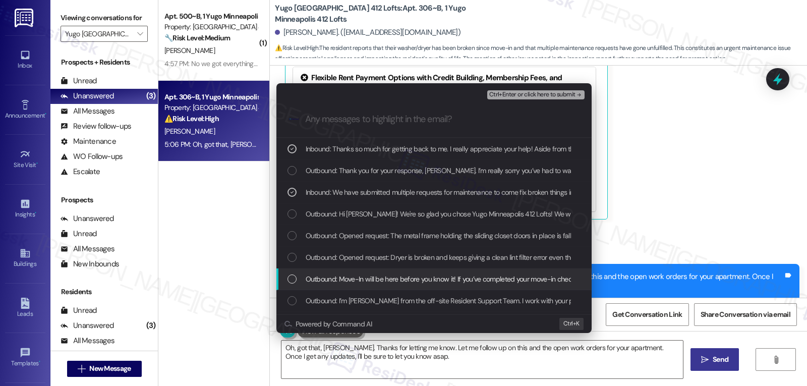
scroll to position [40, 0]
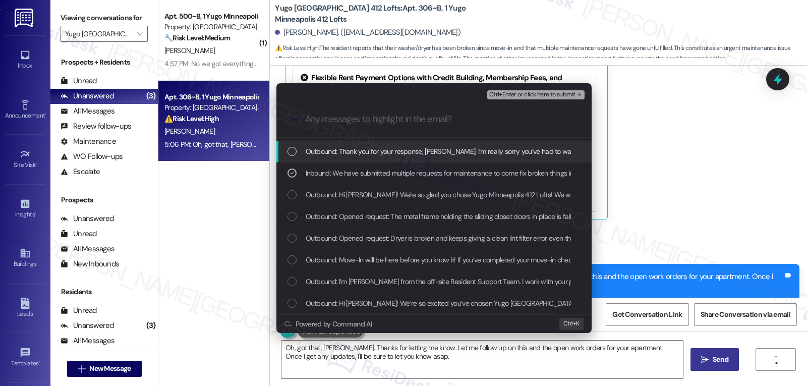
click at [560, 94] on span "Ctrl+Enter or click here to submit" at bounding box center [532, 94] width 86 height 7
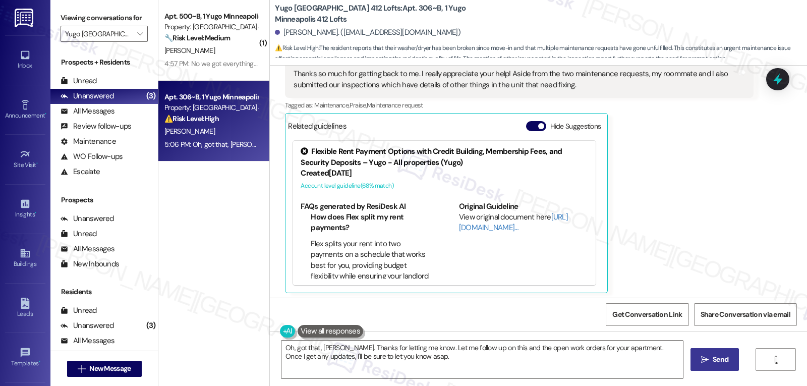
scroll to position [738, 0]
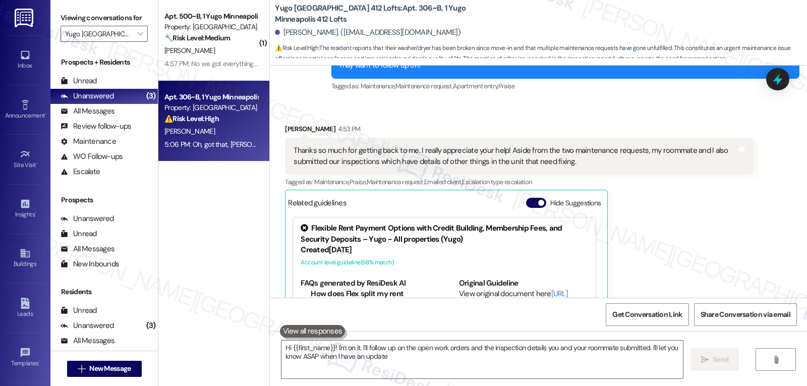
type textarea "Hi {{first_name}}! I'm on it. I'll follow up on the open work orders and the in…"
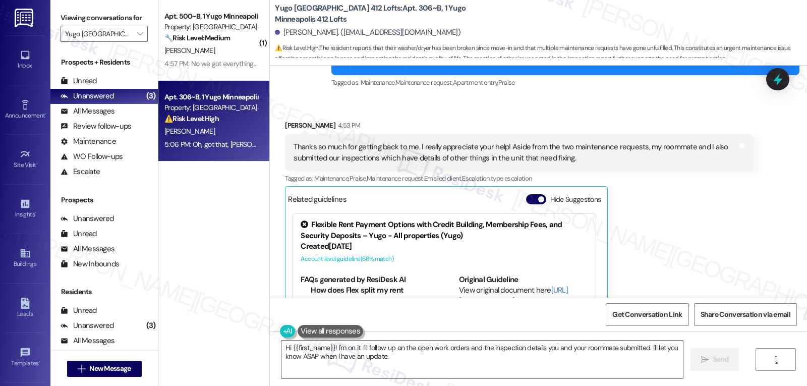
scroll to position [632, 0]
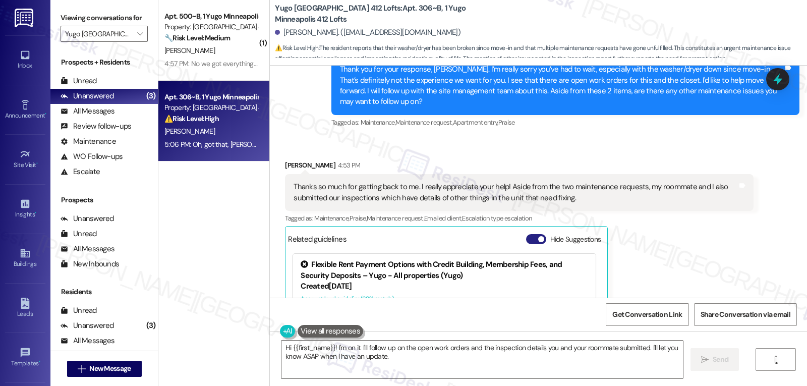
click at [528, 234] on button "Hide Suggestions" at bounding box center [536, 239] width 20 height 10
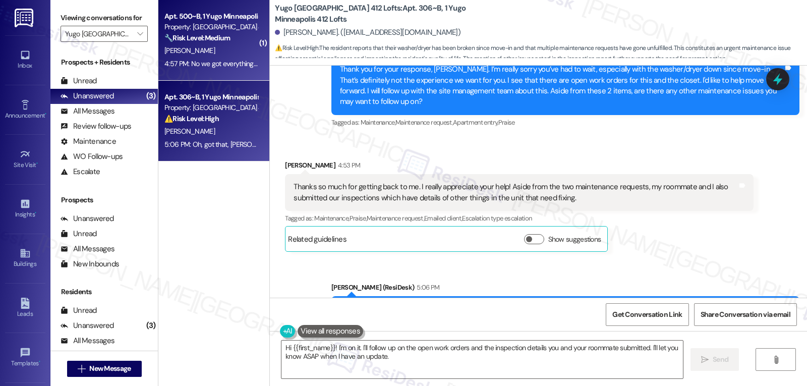
click at [212, 69] on div "4:57 PM: No we got everything clean now, thanks though 4:57 PM: No we got every…" at bounding box center [210, 64] width 95 height 13
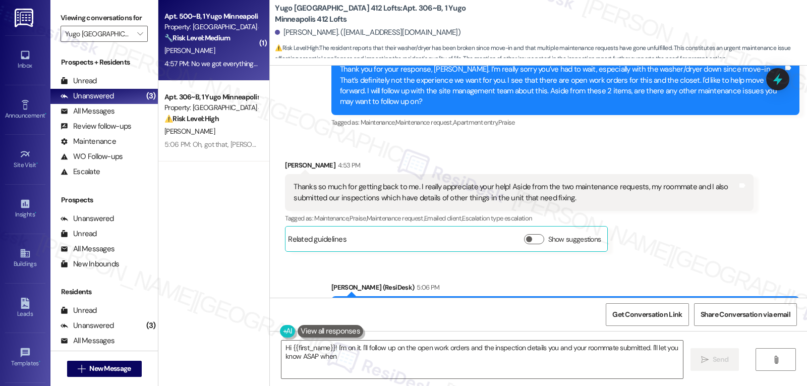
type textarea "Hi {{first_name}}! I'm on it. I'll follow up on the open work orders and the in…"
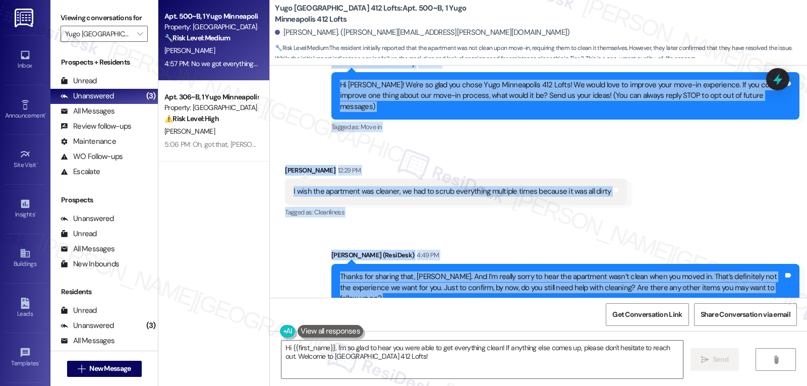
scroll to position [209, 0]
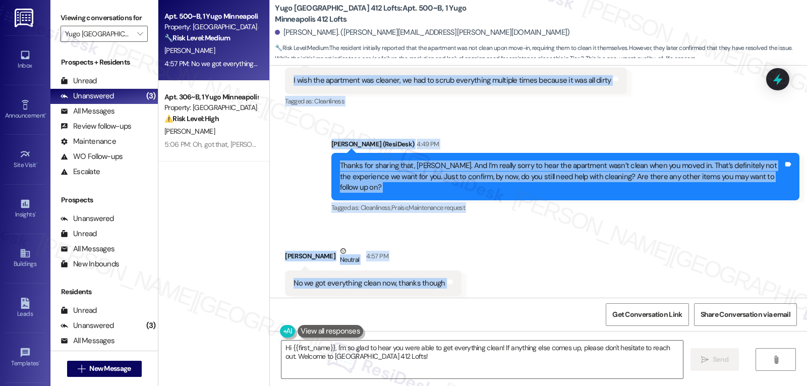
drag, startPoint x: 322, startPoint y: 156, endPoint x: 536, endPoint y: 269, distance: 242.0
click at [536, 269] on div "Lease started Aug 29, 2025 at 8:00 PM Survey, sent via SMS Residesk Automated S…" at bounding box center [538, 182] width 537 height 232
copy div "Residesk Automated Survey 12:28 PM Hi Brooke! We're so glad you chose Yugo Minn…"
click at [422, 355] on textarea "Hi {{first_name}}, I'm so glad to hear you were able to get everything clean! I…" at bounding box center [483, 360] width 402 height 38
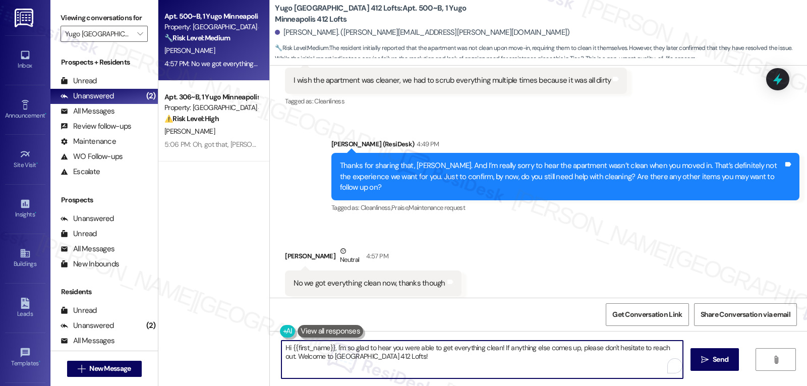
paste textarea "Got it, Brooke—thanks for letting us know! Really appreciate you taking the tim…"
click at [706, 360] on span "Send" at bounding box center [716, 359] width 20 height 11
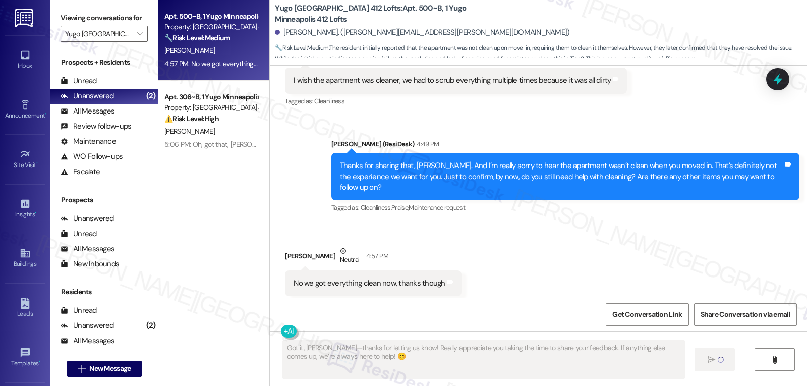
type textarea "Fetching suggested responses. Please feel free to read through the conversation…"
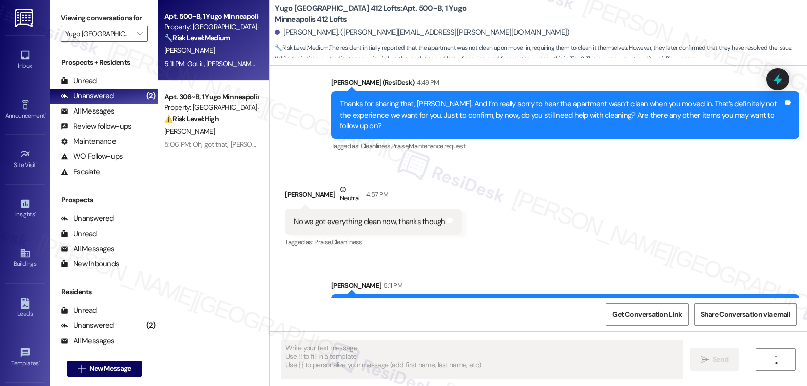
scroll to position [290, 0]
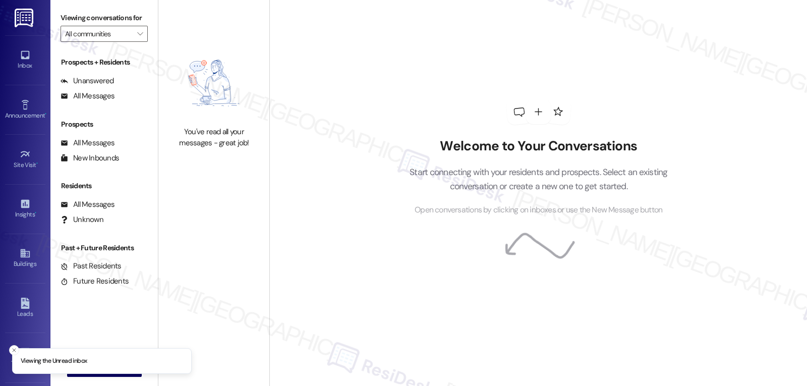
type input "Yugo [GEOGRAPHIC_DATA] 412 Lofts"
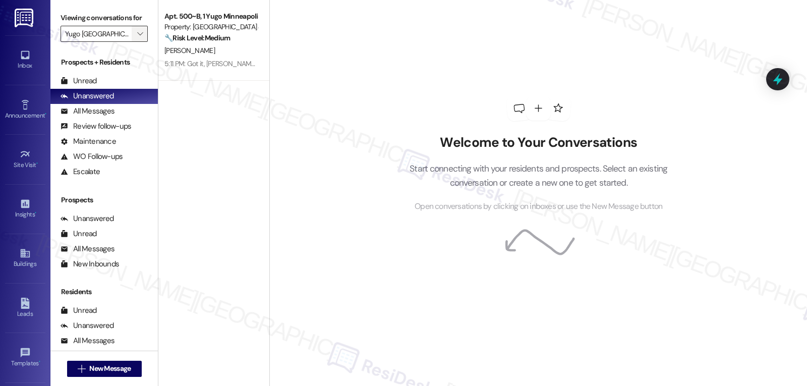
click at [136, 42] on span "" at bounding box center [140, 34] width 10 height 16
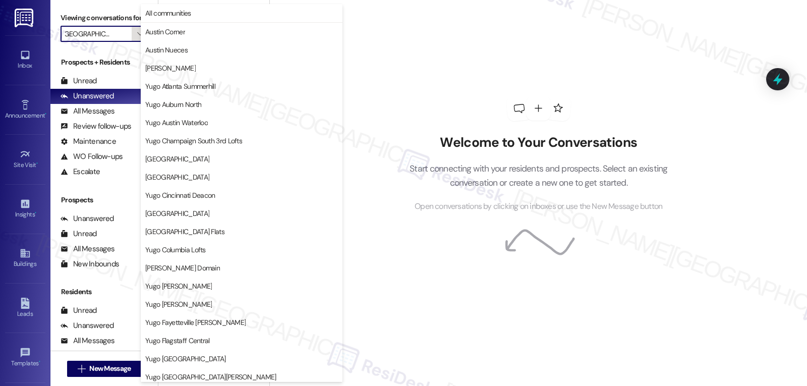
scroll to position [346, 0]
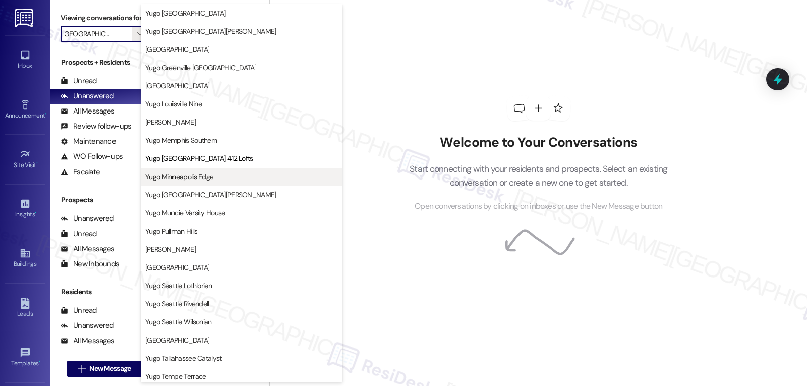
click at [207, 182] on button "Yugo Minneapolis Edge" at bounding box center [242, 177] width 202 height 18
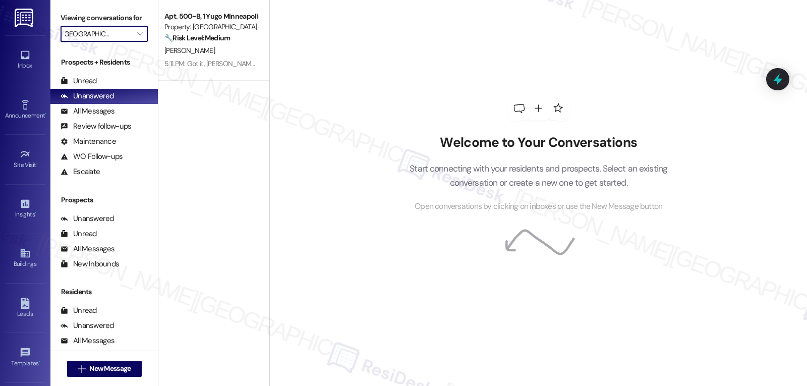
type input "Yugo Minneapolis Edge"
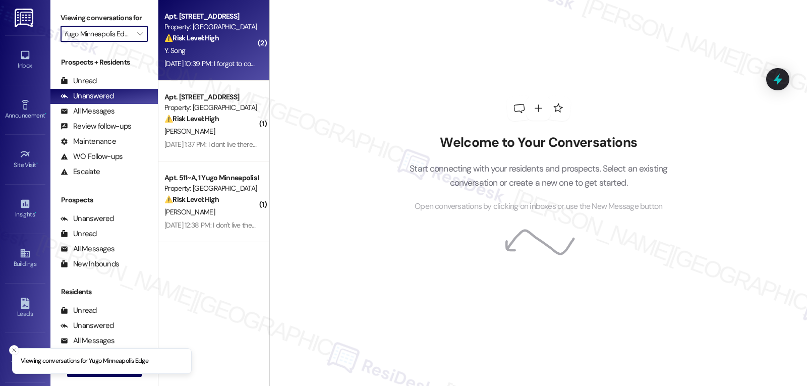
click at [213, 47] on div "Y. Song" at bounding box center [210, 50] width 95 height 13
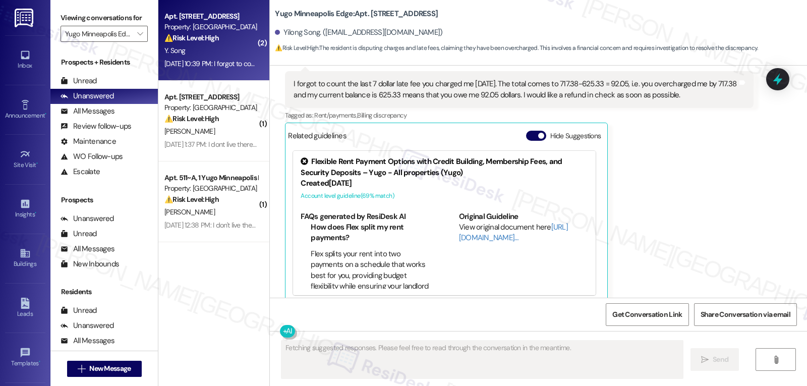
scroll to position [1987, 0]
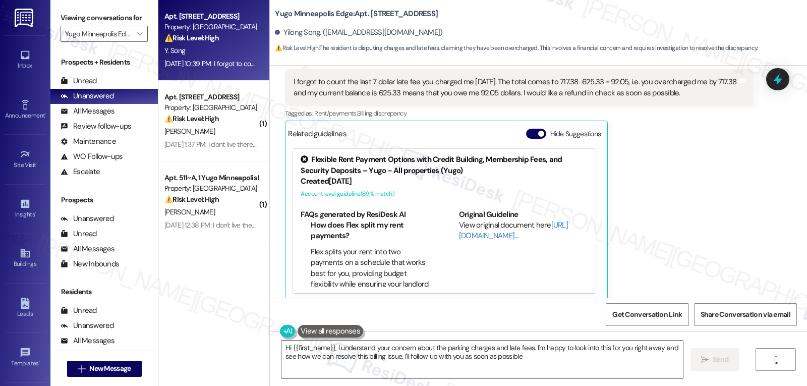
type textarea "Hi {{first_name}}, I understand your concern about the parking charges and late…"
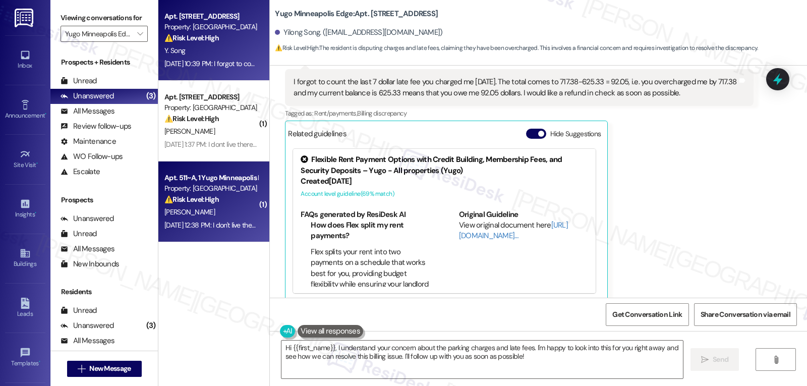
click at [244, 211] on div "[PERSON_NAME]" at bounding box center [210, 212] width 95 height 13
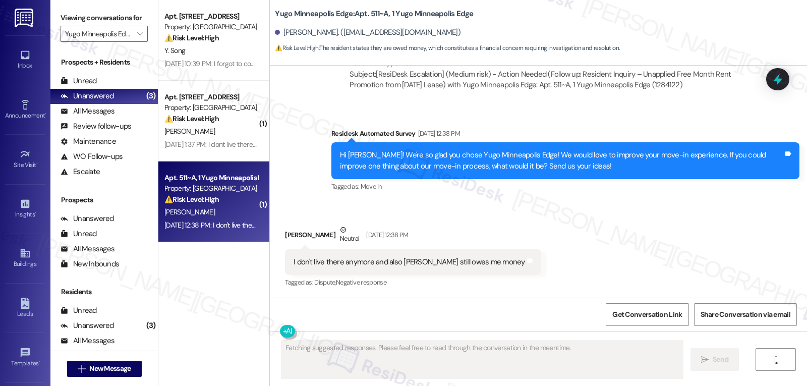
scroll to position [1953, 0]
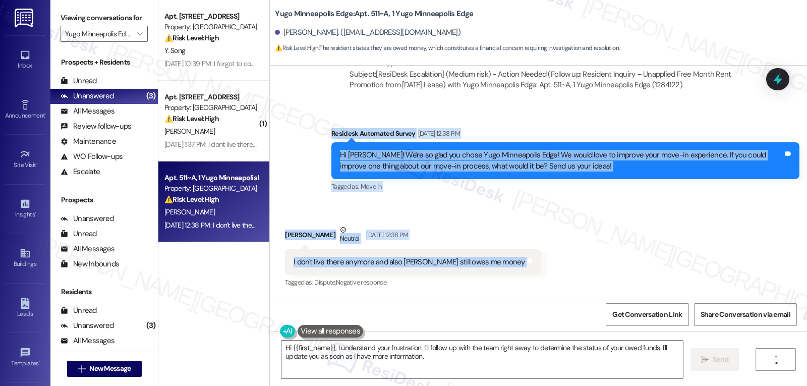
drag, startPoint x: 319, startPoint y: 133, endPoint x: 517, endPoint y: 264, distance: 237.1
click at [517, 264] on div "Lease started [DATE] 8:00 PM Survey, sent via SMS Residesk Automated Survey [DA…" at bounding box center [538, 182] width 537 height 232
copy div "Residesk Automated Survey [DATE] 12:38 PM Hi [PERSON_NAME]! We're so glad you c…"
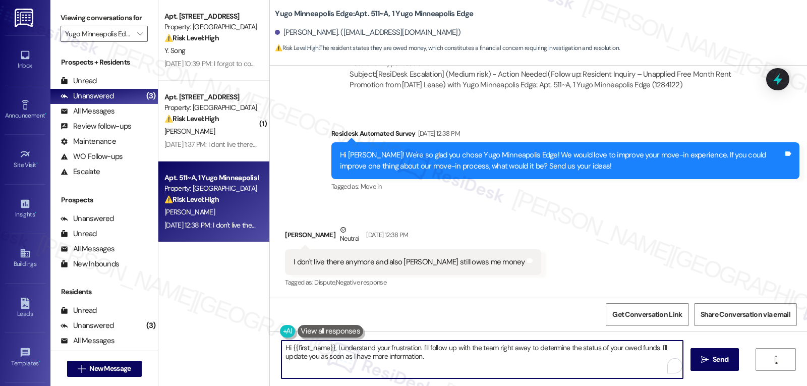
drag, startPoint x: 525, startPoint y: 362, endPoint x: 225, endPoint y: 340, distance: 301.5
click at [225, 340] on div "Apt. 301, 1 Yugo Minneapolis Edge Property: Yugo Minneapolis Edge ⚠️ Risk Level…" at bounding box center [482, 193] width 649 height 386
click at [506, 371] on textarea "Thank you for letting us know, Eve. I will let the site management team know so…" at bounding box center [481, 360] width 402 height 38
type textarea "Thank you for letting us know, Eve. I will let the site management team know so…"
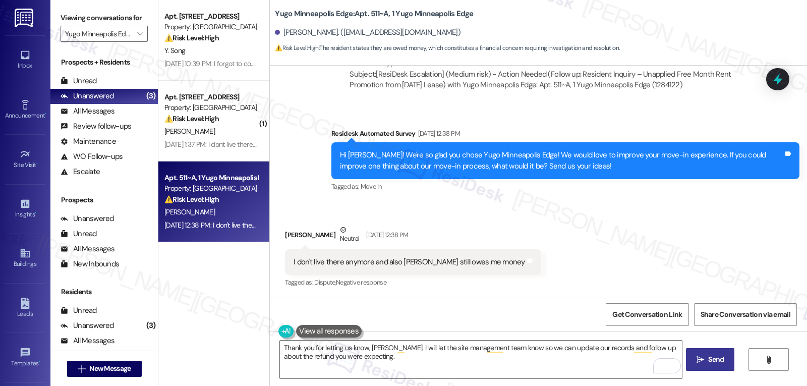
click at [724, 359] on span "Send" at bounding box center [716, 359] width 20 height 11
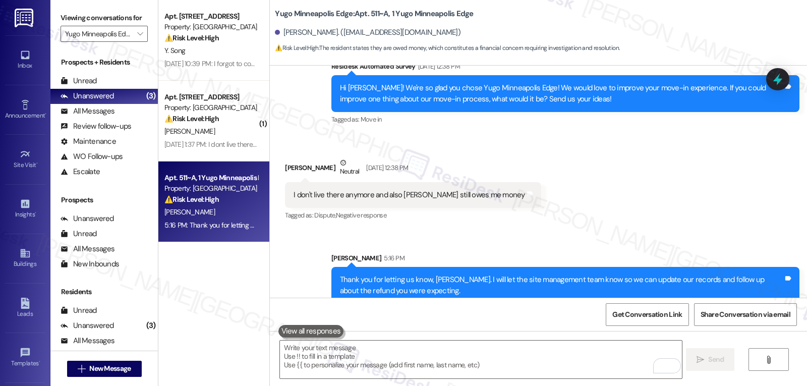
scroll to position [2034, 0]
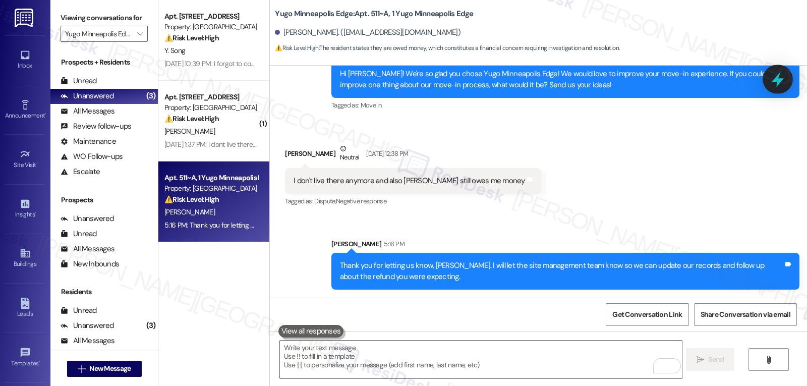
click at [780, 82] on icon at bounding box center [778, 80] width 12 height 16
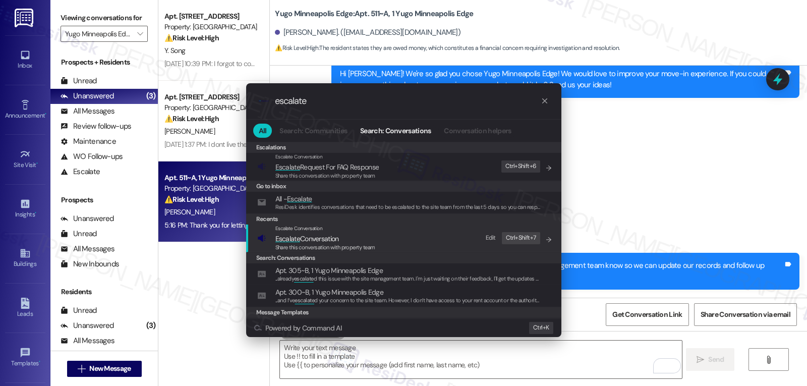
type input "escalate"
click at [319, 245] on span "Share this conversation with property team" at bounding box center [326, 247] width 100 height 7
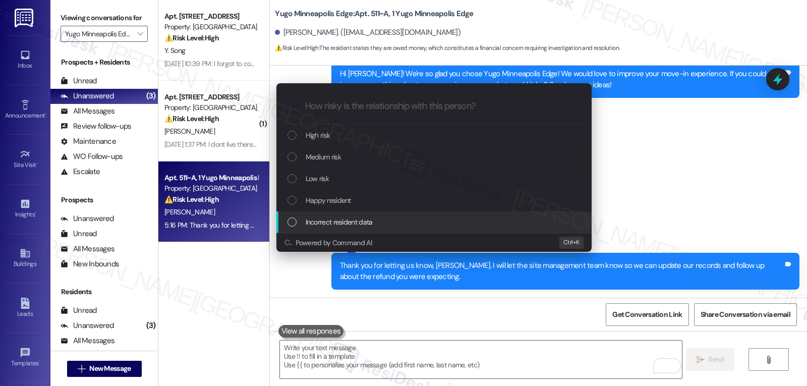
click at [337, 225] on span "Incorrect resident data" at bounding box center [339, 221] width 67 height 11
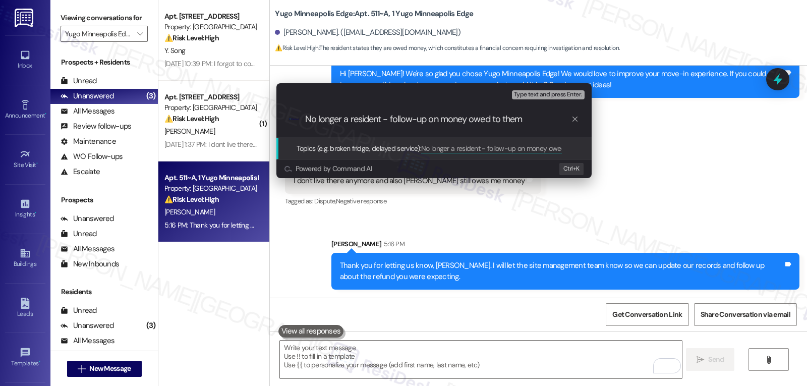
type input "No longer a resident - follow-up on money owed to them"
click at [557, 119] on input "No longer a resident - follow-up on money owed to them" at bounding box center [438, 119] width 266 height 11
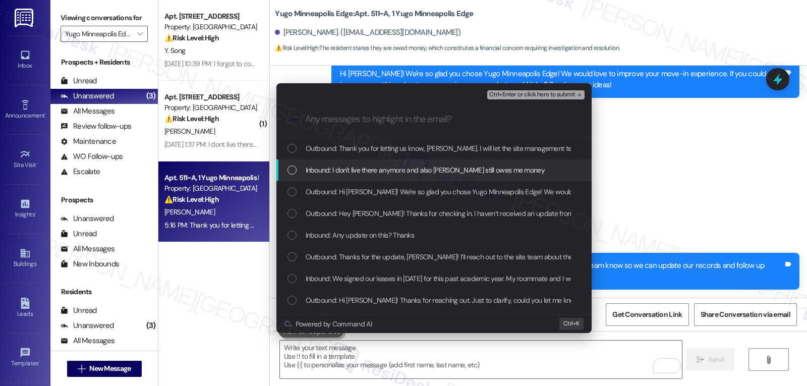
click at [293, 166] on div "List of options" at bounding box center [292, 170] width 9 height 9
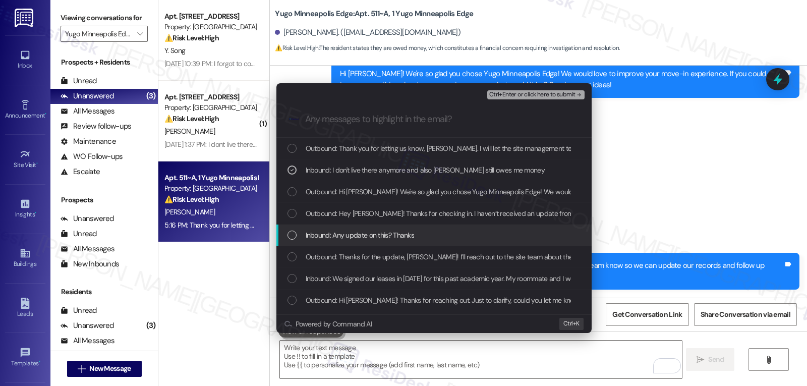
click at [281, 232] on div "Inbound: Any update on this? Thanks" at bounding box center [434, 236] width 315 height 22
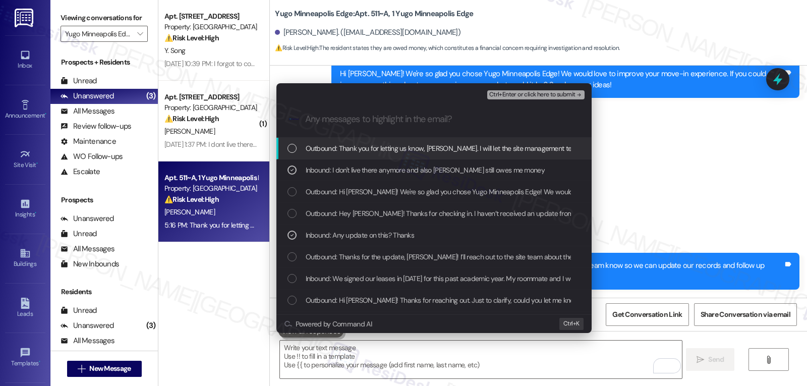
click at [538, 95] on span "Ctrl+Enter or click here to submit" at bounding box center [532, 94] width 86 height 7
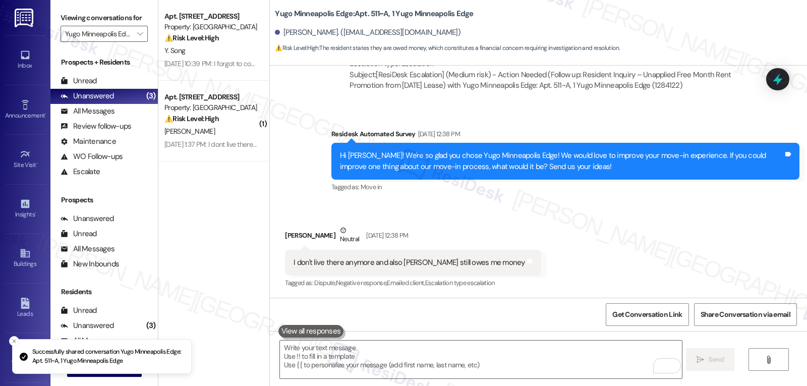
scroll to position [2050, 0]
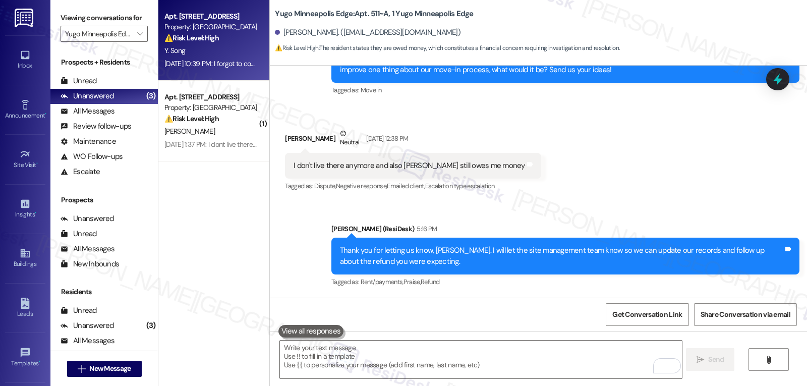
click at [195, 53] on div "Y. Song" at bounding box center [210, 50] width 95 height 13
type textarea "Fetching suggested responses. Please feel free to read through the conversation…"
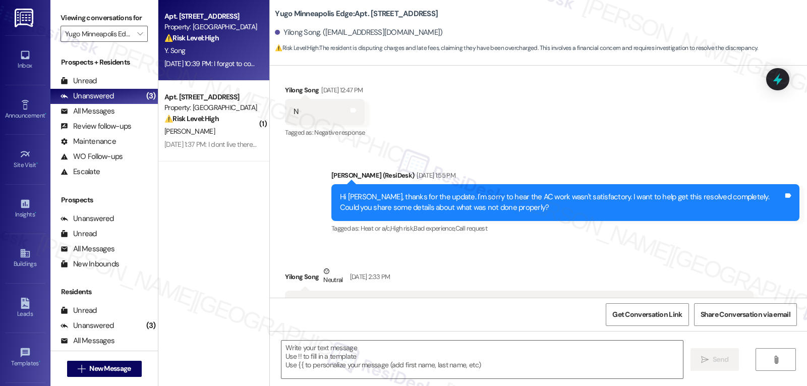
type textarea "Fetching suggested responses. Please feel free to read through the conversation…"
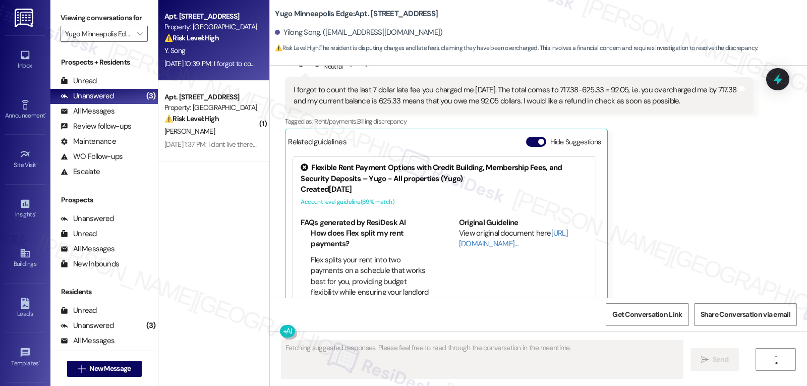
scroll to position [1987, 0]
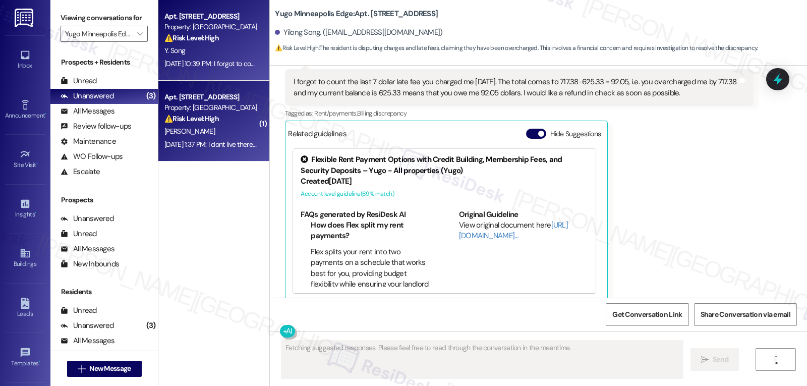
click at [214, 127] on div "G. Alvear" at bounding box center [210, 131] width 95 height 13
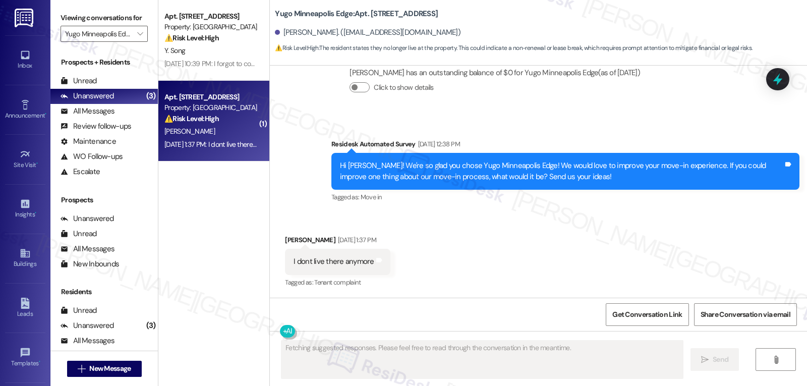
scroll to position [206, 0]
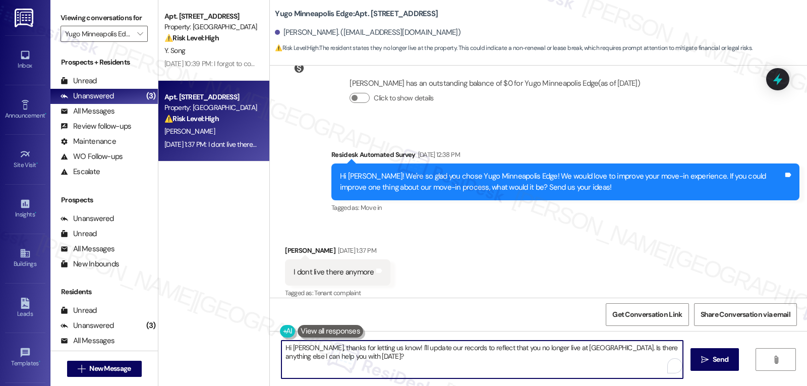
drag, startPoint x: 385, startPoint y: 347, endPoint x: 716, endPoint y: 410, distance: 336.5
click at [716, 385] on html "Inbox Go to Inbox Announcement • Send A Text Announcement Site Visit • Go to Si…" at bounding box center [403, 193] width 807 height 386
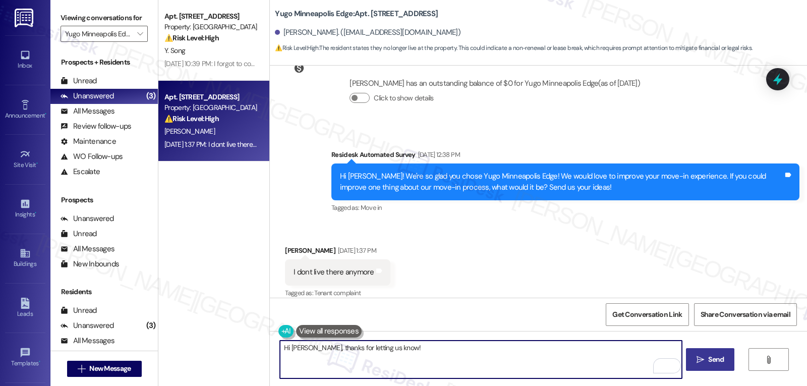
type textarea "Hi Gabriel, thanks for letting us know!"
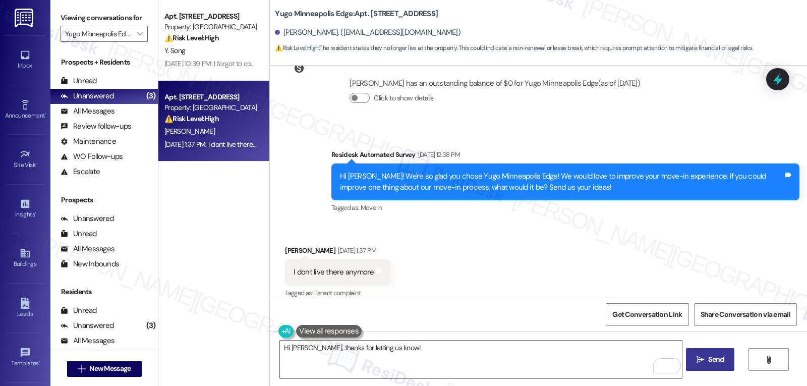
click at [722, 365] on span "Send" at bounding box center [716, 359] width 16 height 11
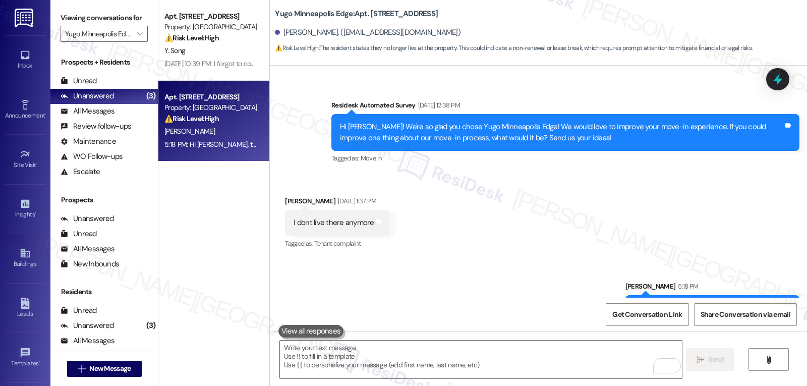
scroll to position [276, 0]
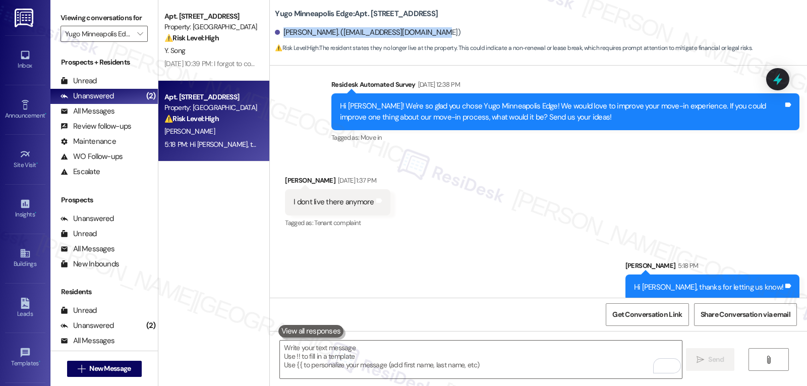
drag, startPoint x: 276, startPoint y: 31, endPoint x: 449, endPoint y: 32, distance: 172.6
click at [449, 32] on div "Gabriel Alvear. (gabrielfalvear@gmail.com)" at bounding box center [541, 33] width 532 height 20
copy div "Gabriel Alvear. (gabrielfalvear@gmail.com)"
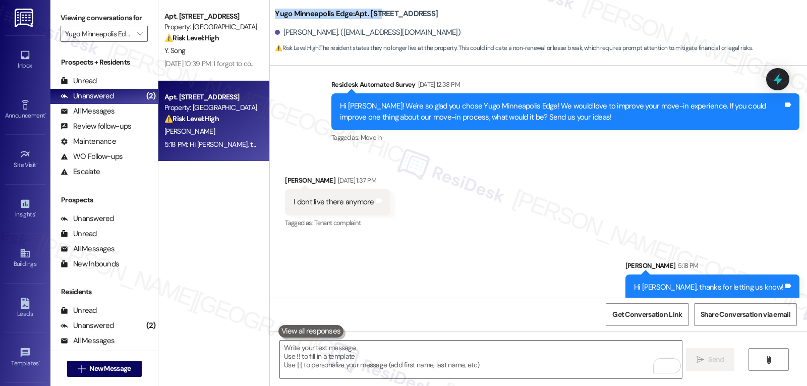
drag, startPoint x: 267, startPoint y: 11, endPoint x: 377, endPoint y: 16, distance: 109.6
click at [377, 16] on div "Yugo Minneapolis Edge: Apt. 503, 1 Yugo Minneapolis Edge Gabriel Alvear. (gabri…" at bounding box center [538, 28] width 537 height 51
copy b "Yugo Minneapolis Edge: Apt. 503"
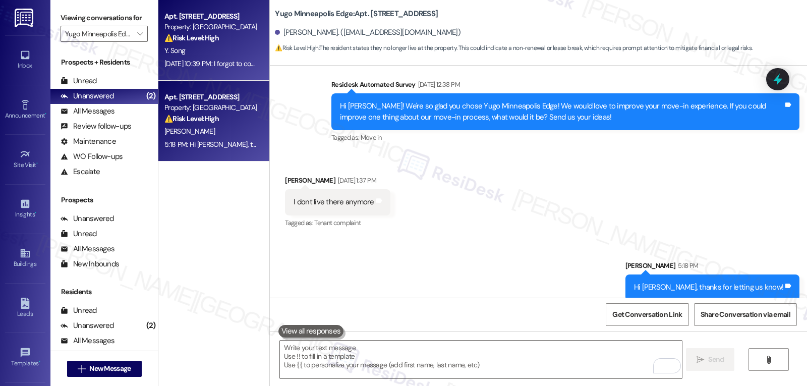
click at [188, 53] on div "Y. Song" at bounding box center [210, 50] width 95 height 13
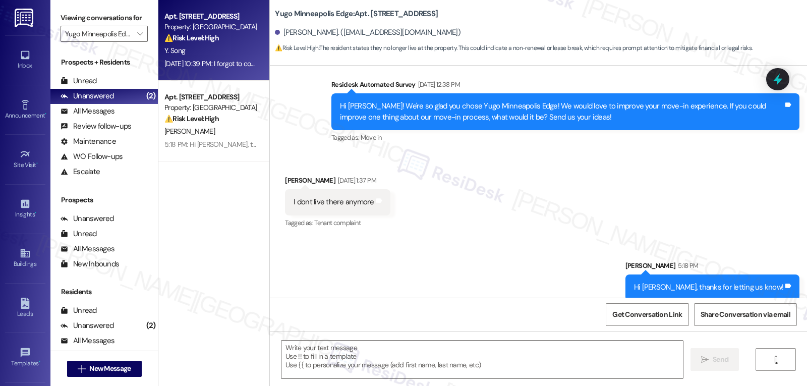
type textarea "Fetching suggested responses. Please feel free to read through the conversation…"
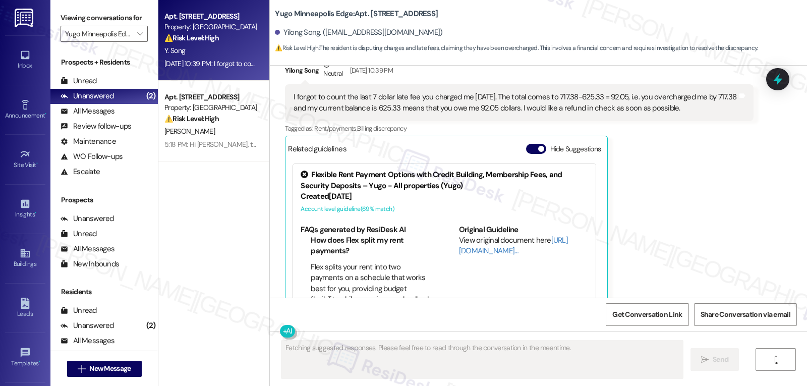
scroll to position [1987, 0]
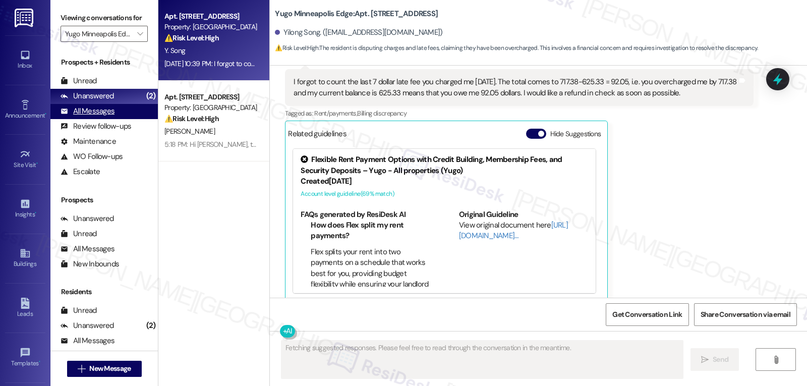
click at [106, 117] on div "All Messages" at bounding box center [88, 111] width 54 height 11
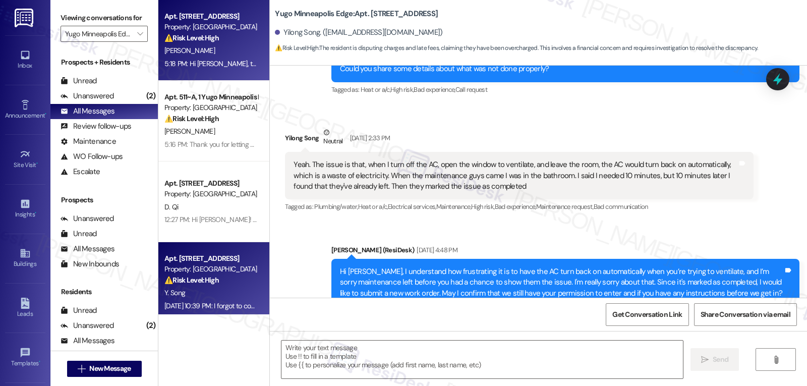
type textarea "Fetching suggested responses. Please feel free to read through the conversation…"
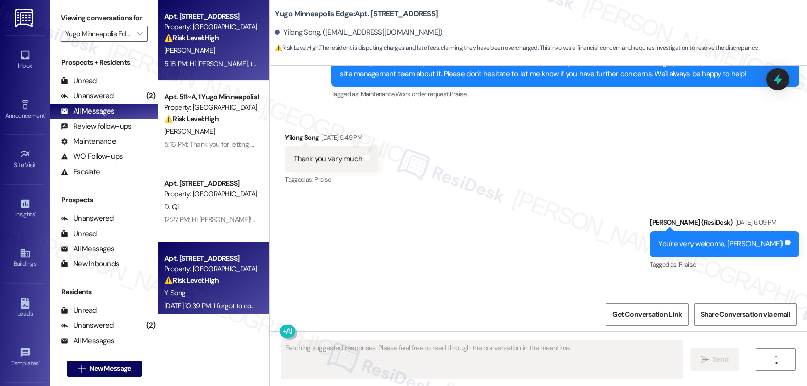
click at [221, 60] on div "5:18 PM: Hi Gabriel, thanks for letting us know! 5:18 PM: Hi Gabriel, thanks fo…" at bounding box center [245, 63] width 162 height 9
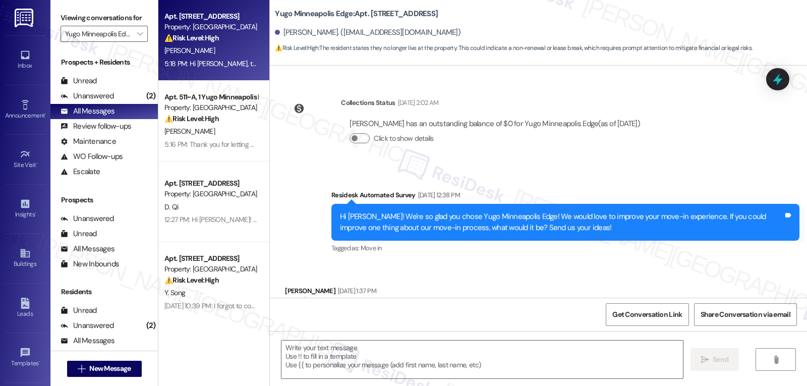
type textarea "Fetching suggested responses. Please feel free to read through the conversation…"
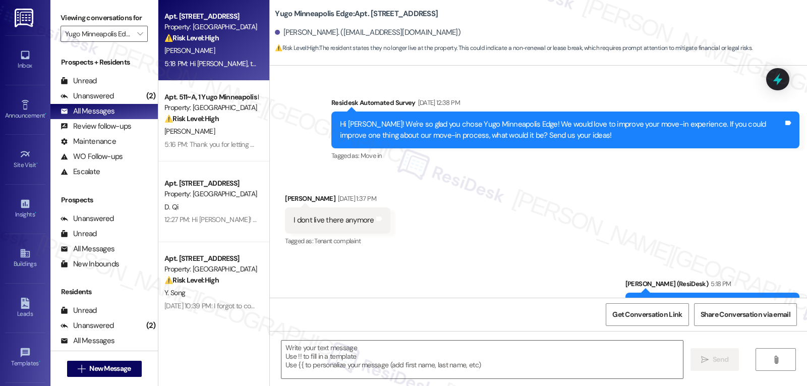
scroll to position [291, 0]
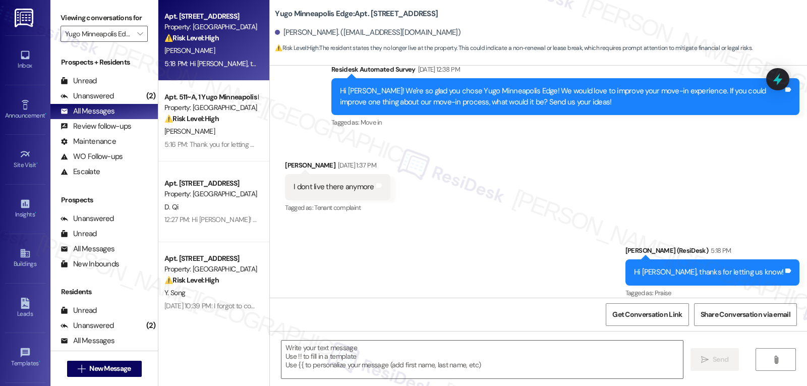
click at [782, 72] on div at bounding box center [777, 79] width 23 height 22
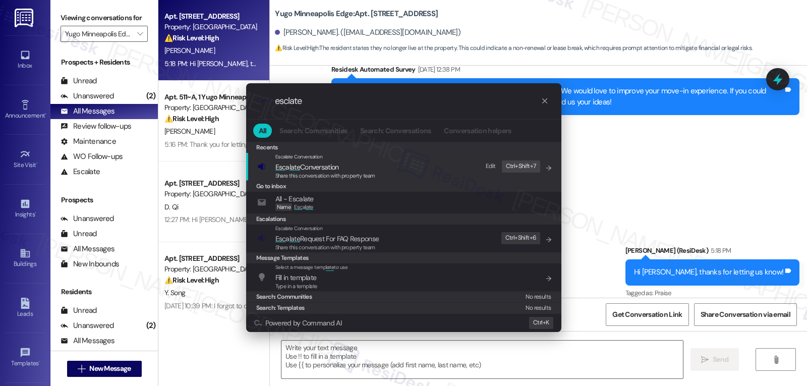
type input "esclate"
click at [320, 170] on span "Esc a late Conversation" at bounding box center [308, 166] width 64 height 9
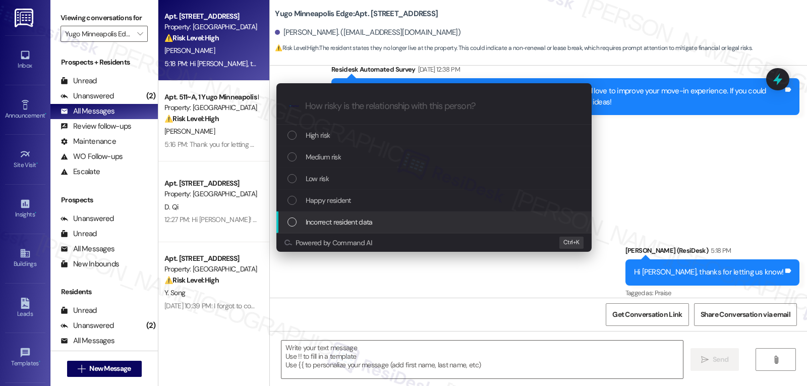
click at [352, 231] on div "Incorrect resident data" at bounding box center [434, 222] width 315 height 22
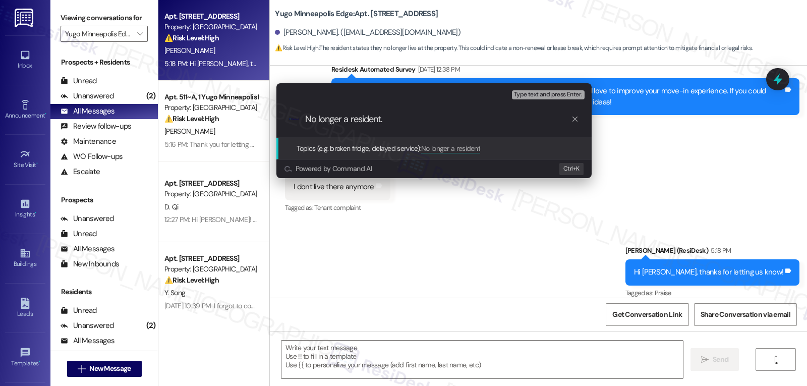
type input "No longer a resident."
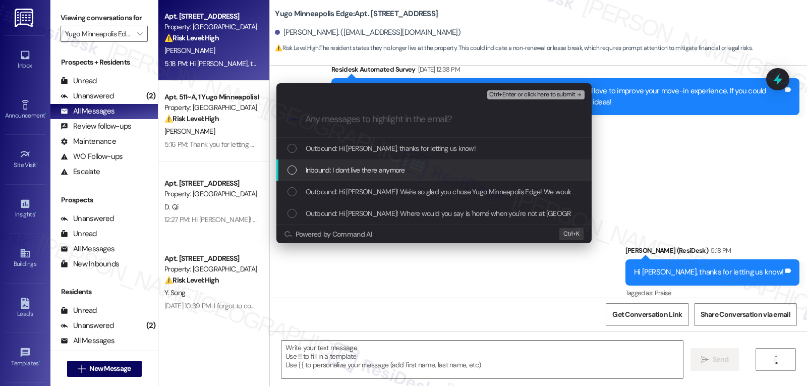
click at [377, 177] on div "Inbound: I dont live there anymore" at bounding box center [434, 170] width 315 height 22
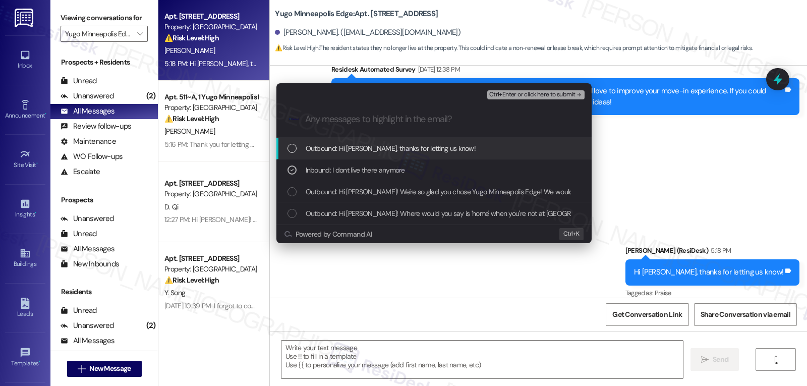
click at [509, 95] on span "Ctrl+Enter or click here to submit" at bounding box center [532, 94] width 86 height 7
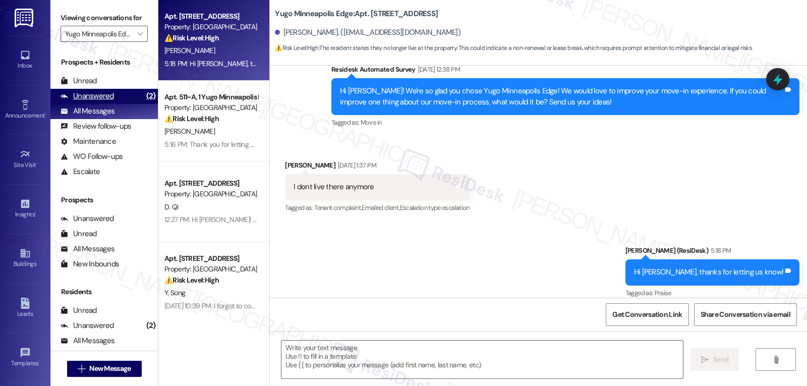
click at [103, 101] on div "Unanswered" at bounding box center [87, 96] width 53 height 11
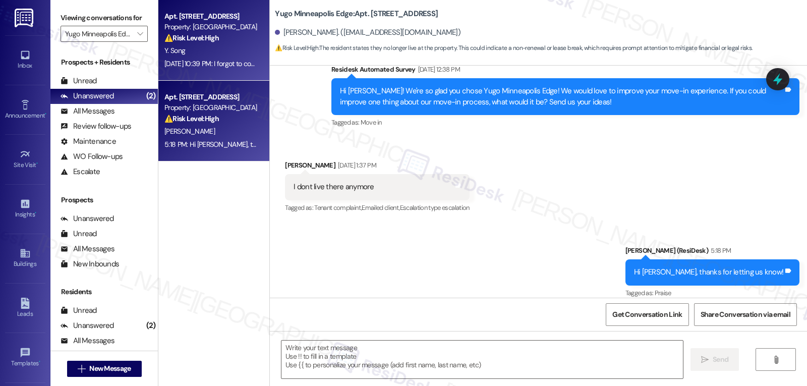
click at [218, 61] on div "Sep 06, 2025 at 10:39 PM: I forgot to count the last 7 dollar late fee you char…" at bounding box center [573, 63] width 819 height 9
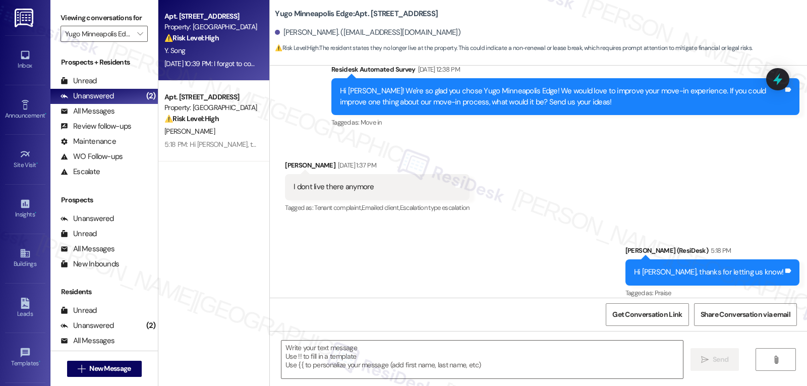
type textarea "Fetching suggested responses. Please feel free to read through the conversation…"
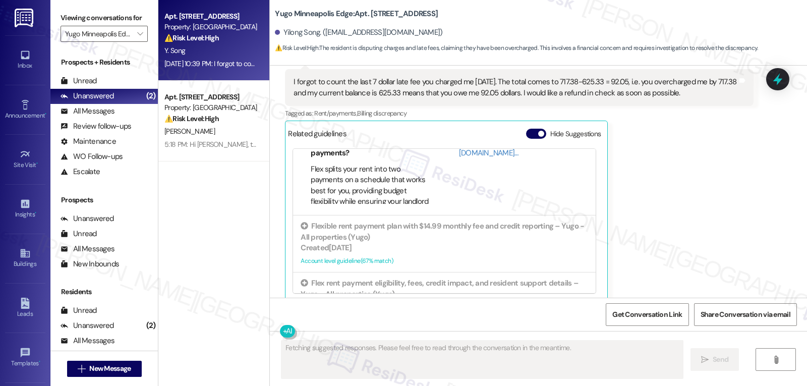
scroll to position [119, 0]
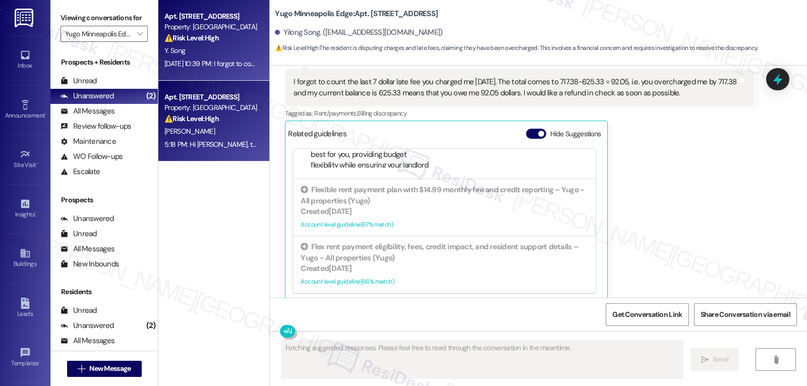
drag, startPoint x: 226, startPoint y: 128, endPoint x: 357, endPoint y: 109, distance: 132.6
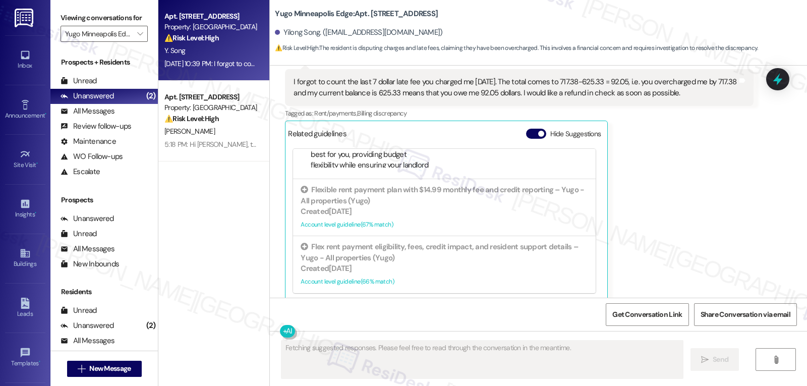
click at [226, 128] on div "G. Alvear" at bounding box center [210, 131] width 95 height 13
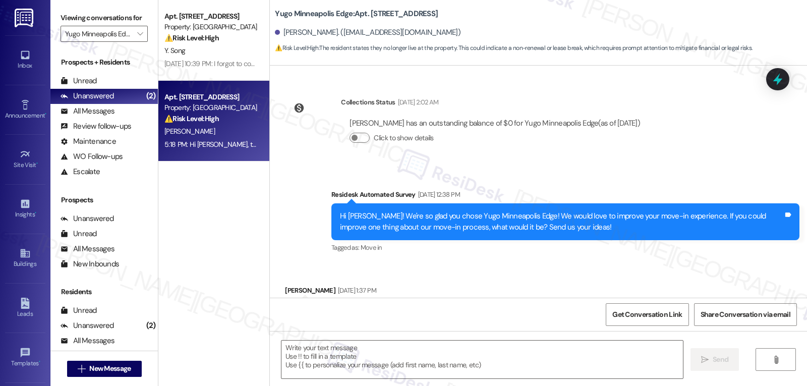
type textarea "Fetching suggested responses. Please feel free to read through the conversation…"
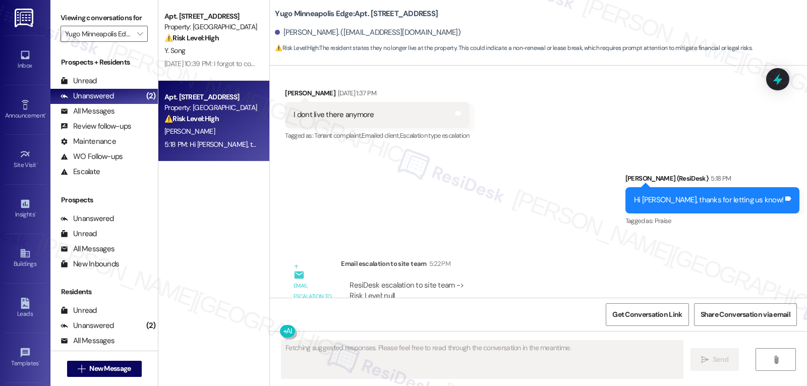
scroll to position [415, 0]
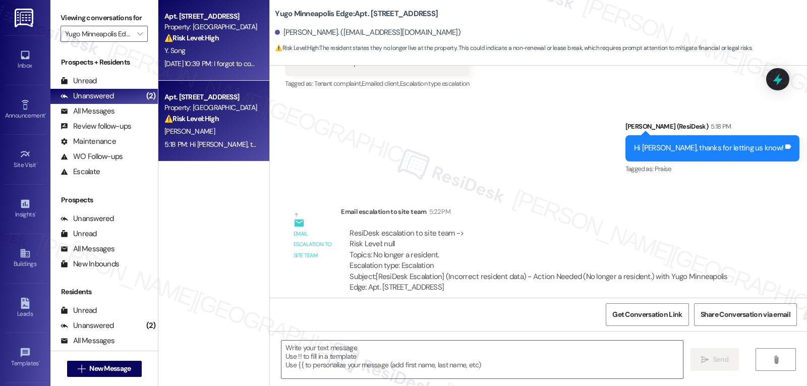
click at [197, 54] on div "Y. Song" at bounding box center [210, 50] width 95 height 13
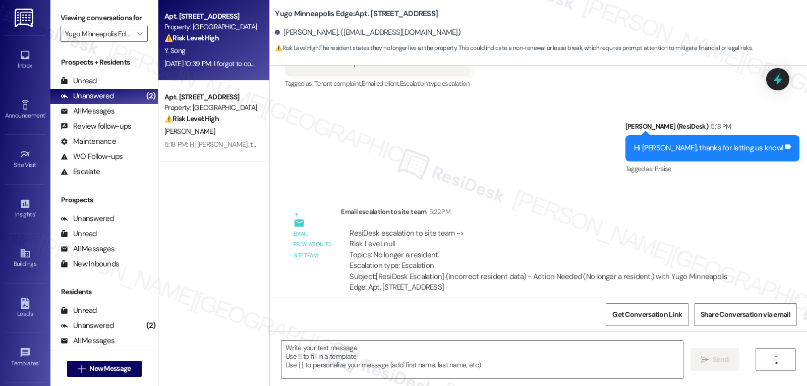
type textarea "Fetching suggested responses. Please feel free to read through the conversation…"
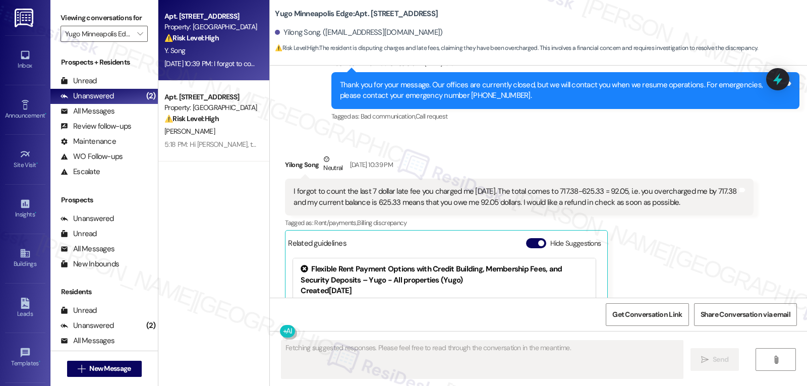
scroll to position [1987, 0]
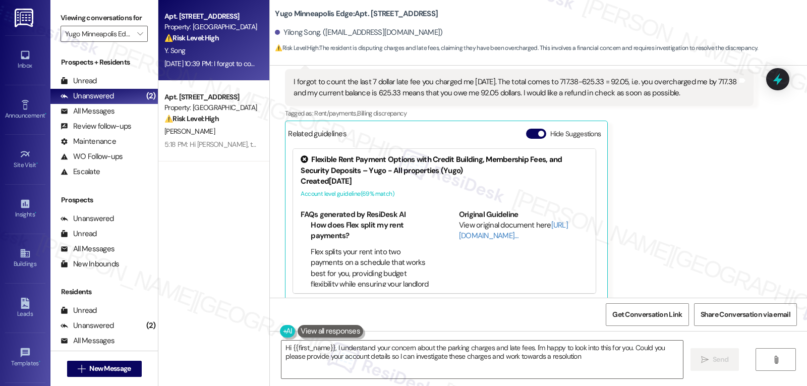
type textarea "Hi {{first_name}}, I understand your concern about the parking charges and late…"
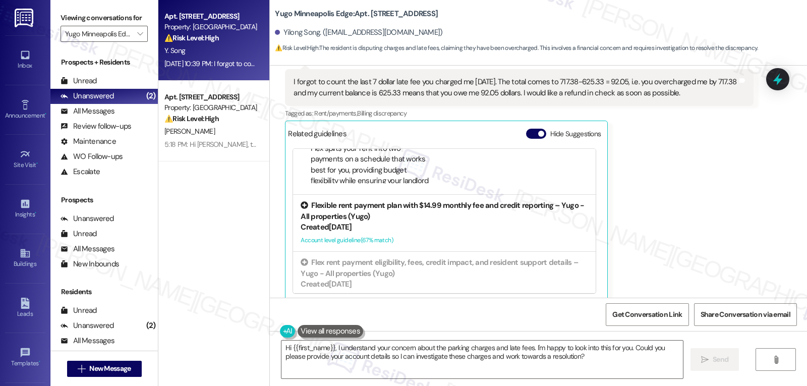
scroll to position [119, 0]
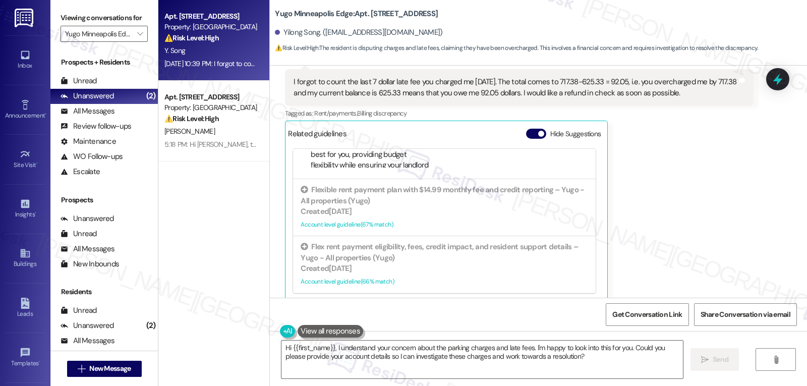
click at [517, 124] on div "Related guidelines Hide Suggestions" at bounding box center [446, 134] width 317 height 20
click at [537, 129] on button "Hide Suggestions" at bounding box center [536, 134] width 20 height 10
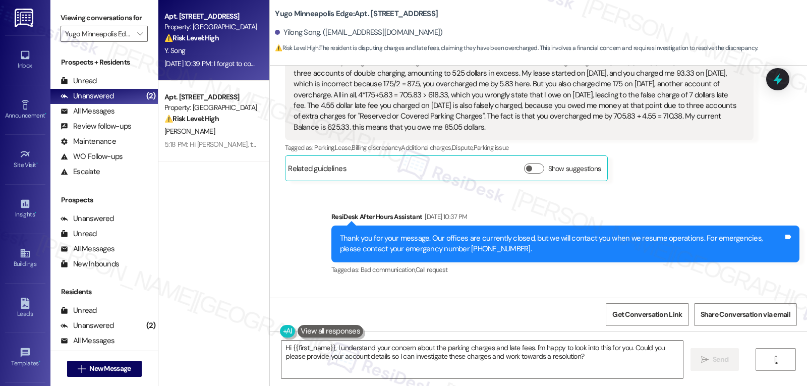
scroll to position [1825, 0]
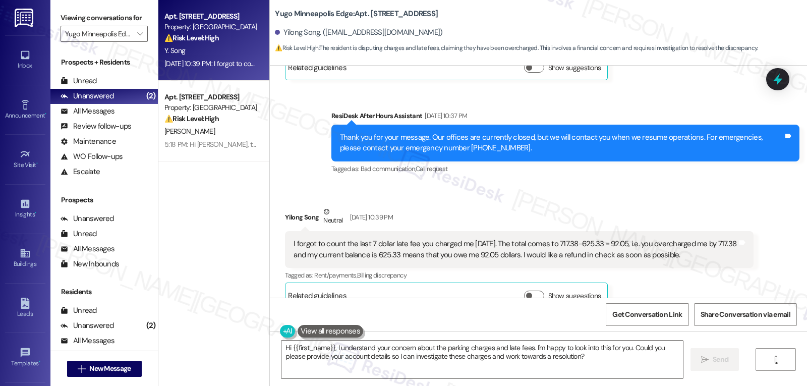
click at [190, 142] on div "5:18 PM: Hi Gabriel, thanks for letting us know! 5:18 PM: Hi Gabriel, thanks fo…" at bounding box center [245, 144] width 162 height 9
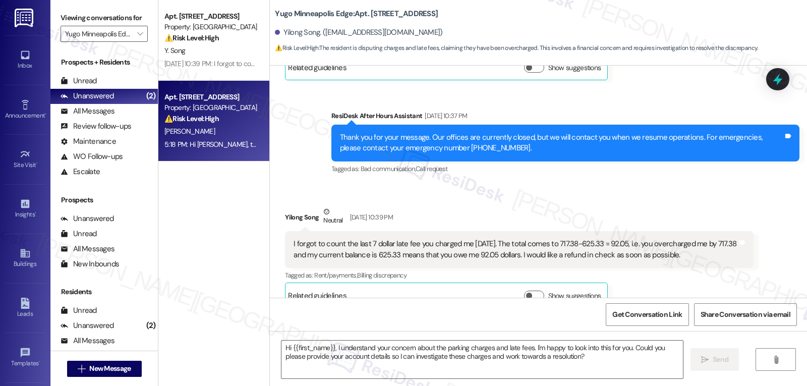
type textarea "Fetching suggested responses. Please feel free to read through the conversation…"
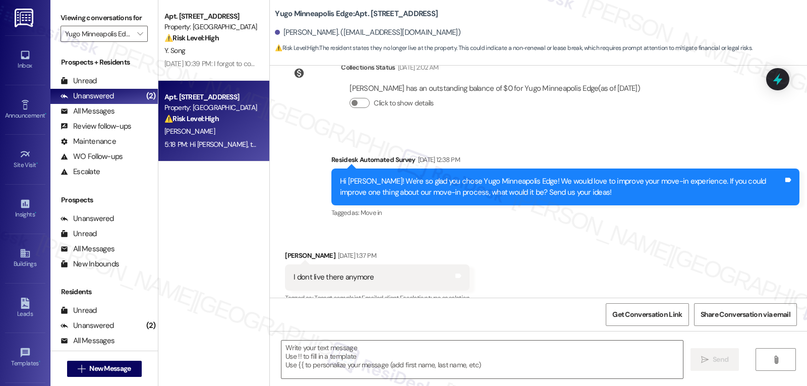
type textarea "Fetching suggested responses. Please feel free to read through the conversation…"
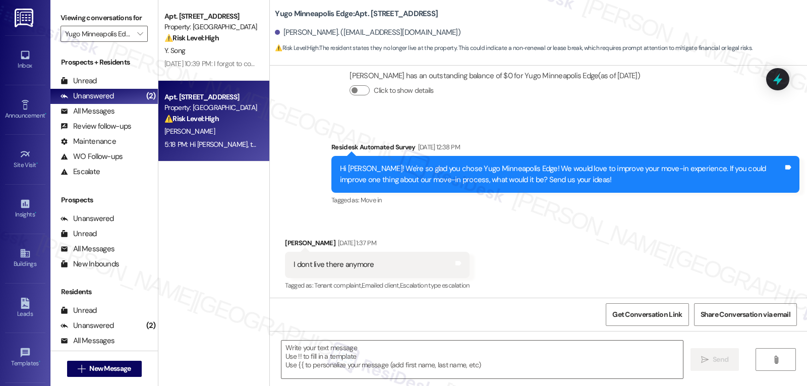
scroll to position [415, 0]
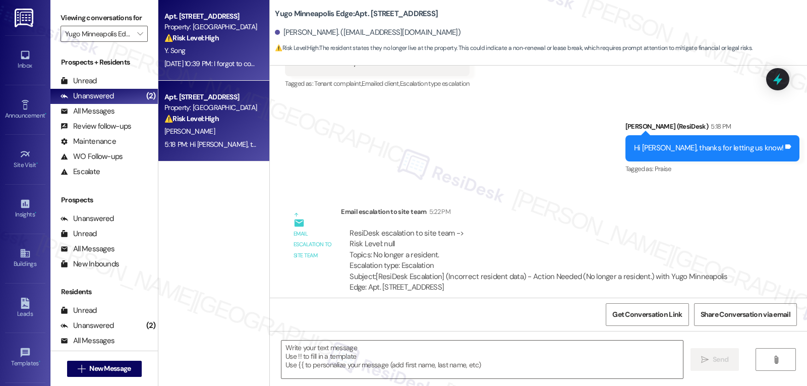
drag, startPoint x: 802, startPoint y: 313, endPoint x: 220, endPoint y: 49, distance: 639.0
click at [220, 49] on div "Y. Song" at bounding box center [210, 50] width 95 height 13
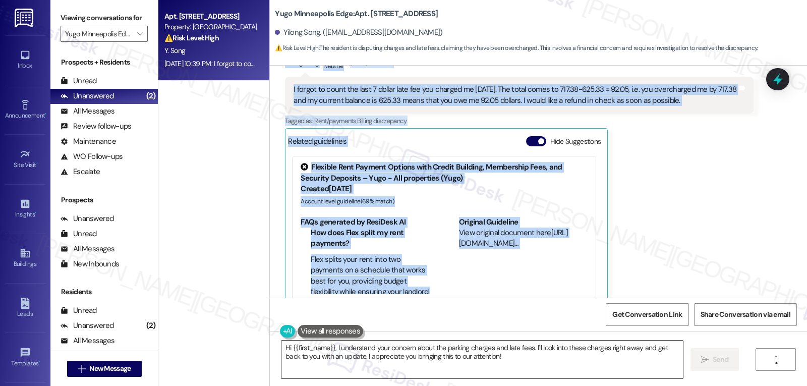
scroll to position [2080, 0]
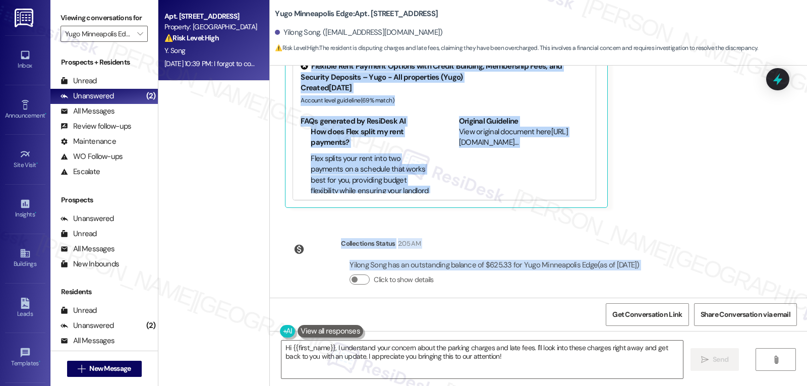
drag, startPoint x: 282, startPoint y: 178, endPoint x: 427, endPoint y: 289, distance: 182.2
click at [427, 289] on div "WO Lease started Jun 14, 2025 at 8:00 PM Show details Survey, sent via SMS Resi…" at bounding box center [538, 182] width 537 height 232
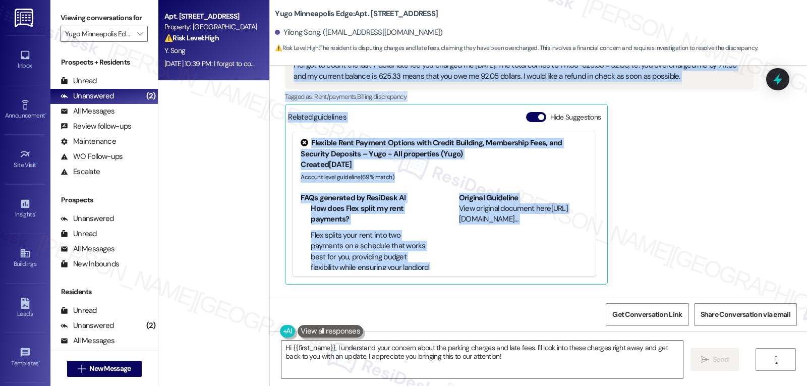
scroll to position [1979, 0]
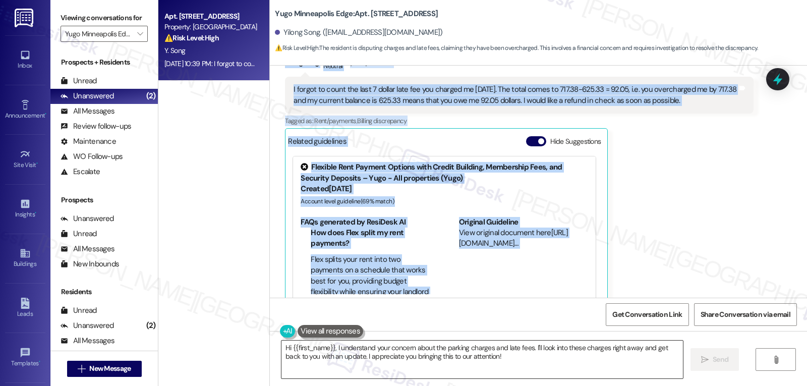
click at [495, 361] on textarea "Hi {{first_name}}, I understand your concern about the parking charges and late…" at bounding box center [483, 360] width 402 height 38
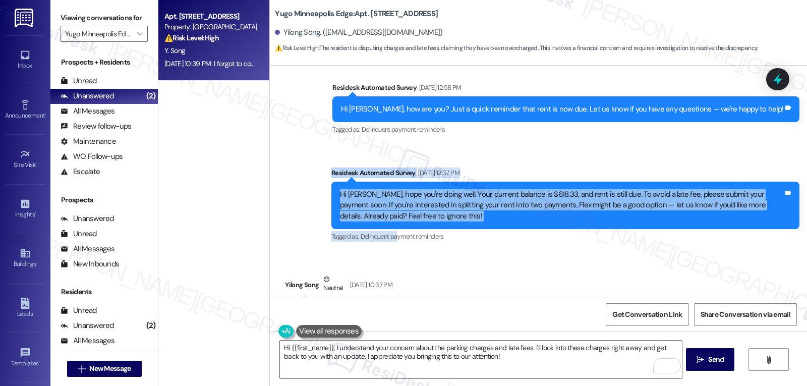
scroll to position [1676, 0]
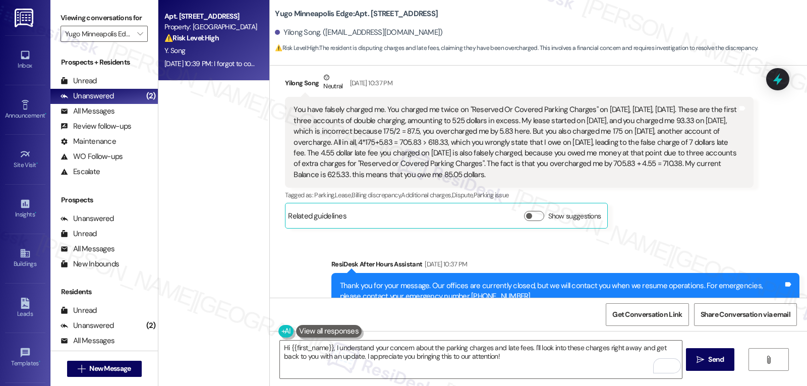
drag, startPoint x: 315, startPoint y: 159, endPoint x: 461, endPoint y: 175, distance: 146.6
click at [461, 175] on div "WO Lease started Jun 14, 2025 at 8:00 PM Show details Survey, sent via SMS Resi…" at bounding box center [538, 182] width 537 height 232
click at [526, 173] on div "You have falsely charged me. You charged me twice on "Reserved Or Covered Parki…" at bounding box center [519, 142] width 468 height 91
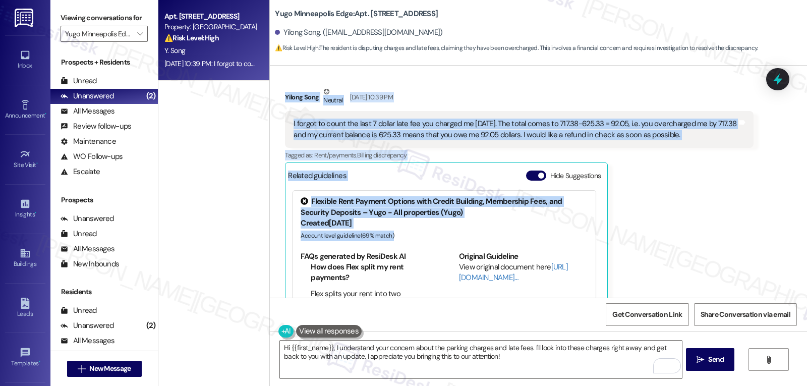
scroll to position [1979, 0]
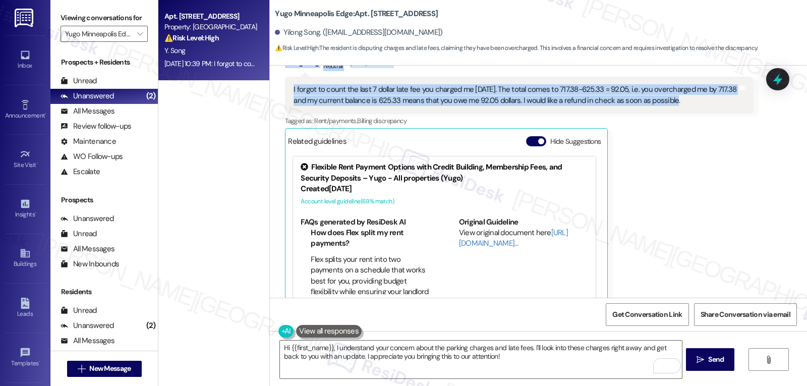
drag, startPoint x: 321, startPoint y: 162, endPoint x: 694, endPoint y: 92, distance: 378.9
click at [694, 92] on div "WO Lease started Jun 14, 2025 at 8:00 PM Show details Survey, sent via SMS Resi…" at bounding box center [538, 182] width 537 height 232
copy div "Residesk Automated Survey Sep 05, 2025 at 12:37 PM Hi Yilong, hope you're doing…"
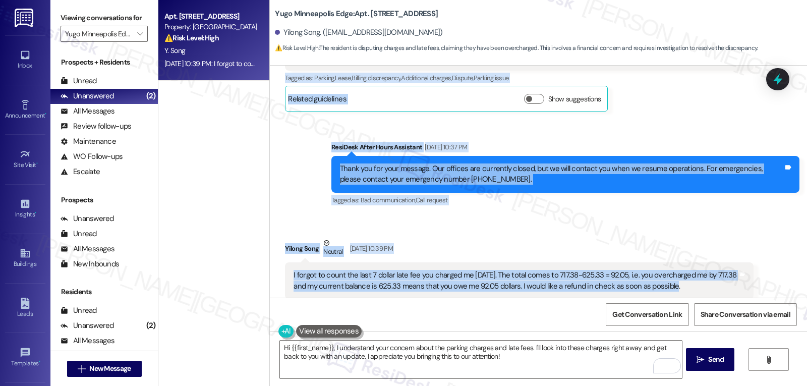
scroll to position [1777, 0]
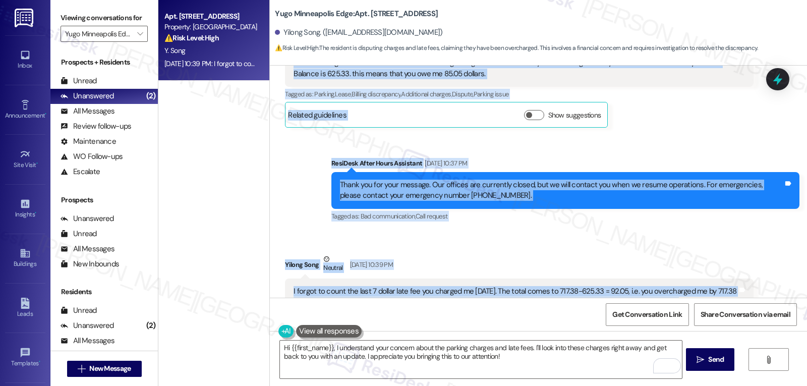
copy div "Residesk Automated Survey Sep 05, 2025 at 12:37 PM Hi Yilong, hope you're doing…"
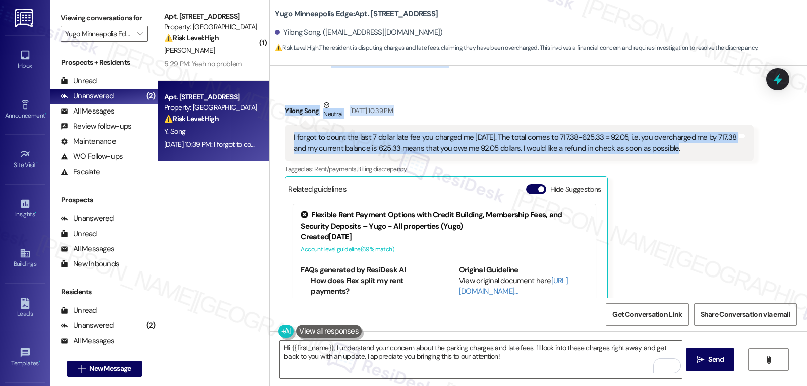
scroll to position [1878, 0]
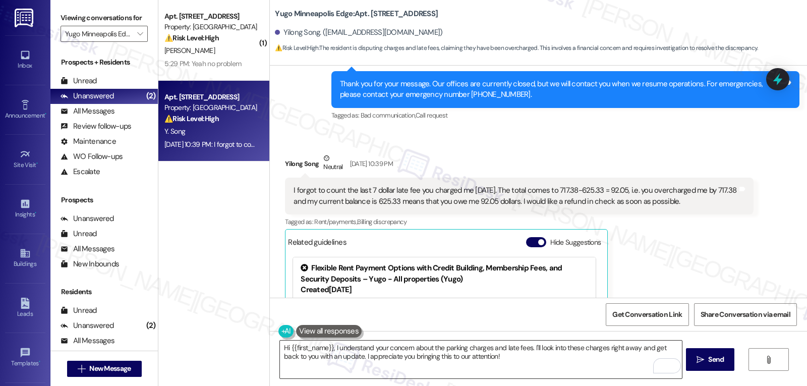
click at [512, 364] on textarea "Hi {{first_name}}, I understand your concern about the parking charges and late…" at bounding box center [481, 360] width 402 height 38
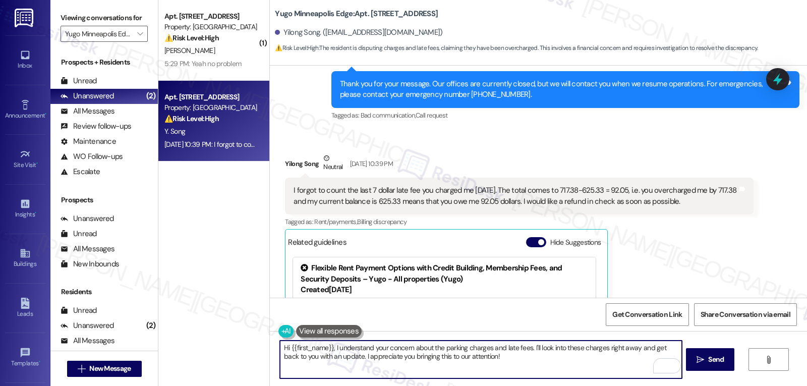
paste textarea "Yilong, thank you for your detailed message. I really appreciate you taking the…"
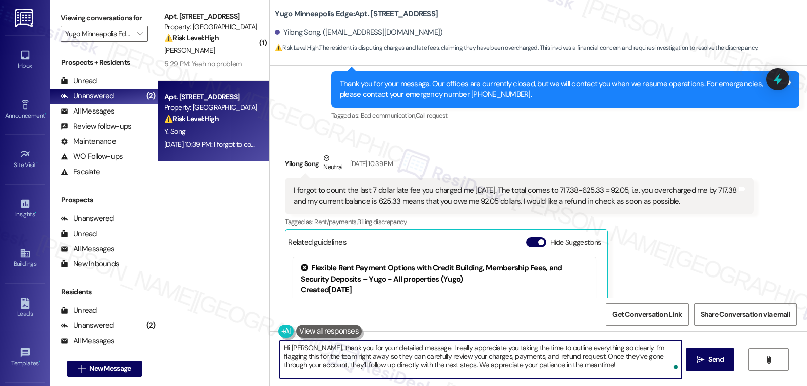
click at [572, 367] on textarea "Hi Yilong, thank you for your detailed message. I really appreciate you taking …" at bounding box center [481, 360] width 402 height 38
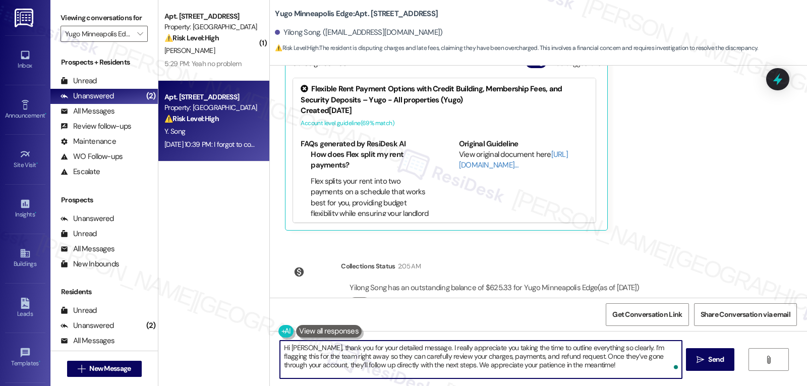
scroll to position [2080, 0]
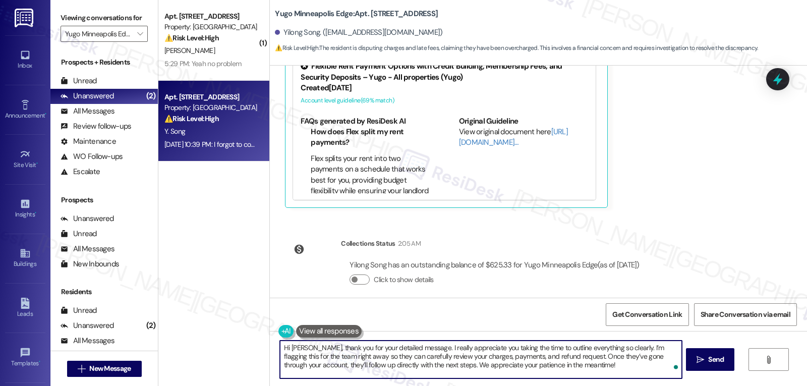
click at [287, 355] on textarea "Hi Yilong, thank you for your detailed message. I really appreciate you taking …" at bounding box center [481, 360] width 402 height 38
click at [373, 369] on textarea "Hi Yilong, thank you for your detailed message. I really appreciate you taking …" at bounding box center [481, 360] width 402 height 38
click at [447, 363] on textarea "Hi Yilong, thank you for your detailed message. I really appreciate you taking …" at bounding box center [481, 360] width 402 height 38
click at [578, 367] on textarea "Hi Yilong, thank you for your detailed message. I really appreciate you taking …" at bounding box center [481, 360] width 402 height 38
type textarea "Hi Yilong, thank you for your detailed message. I really appreciate you taking …"
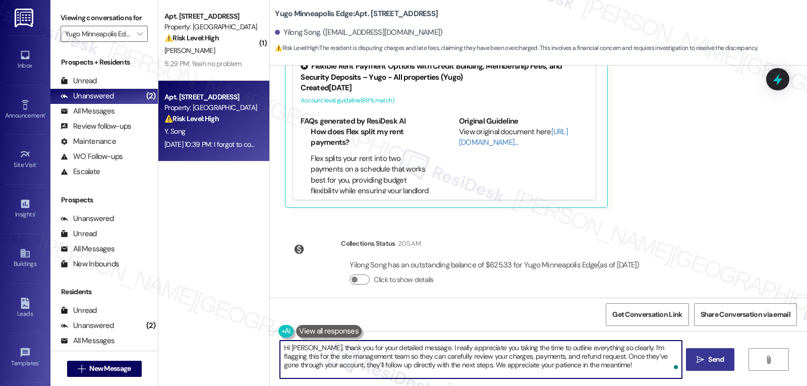
click at [706, 368] on button " Send" at bounding box center [710, 359] width 49 height 23
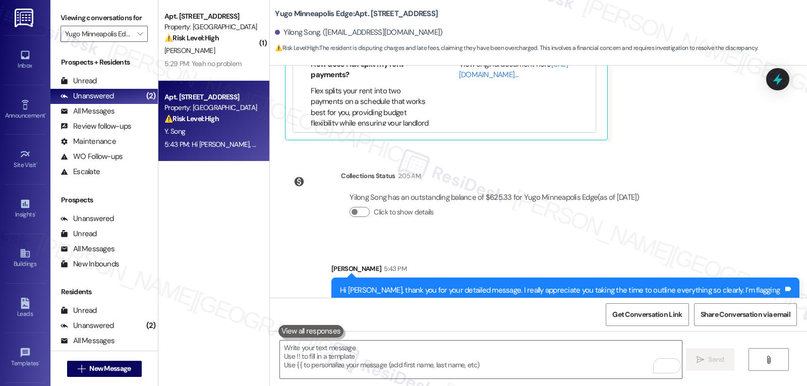
scroll to position [2172, 0]
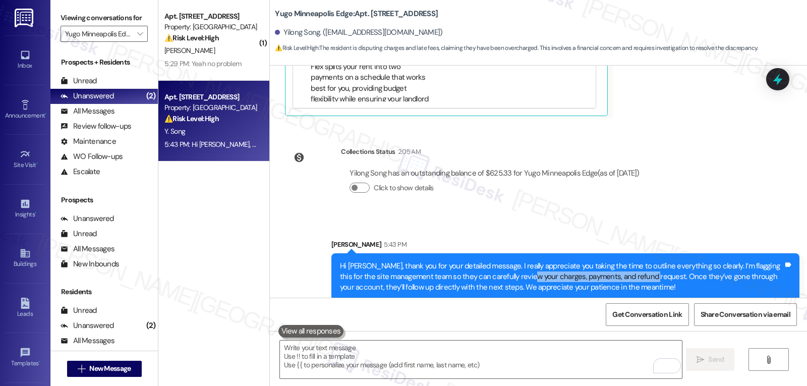
drag, startPoint x: 499, startPoint y: 264, endPoint x: 621, endPoint y: 263, distance: 122.6
click at [621, 263] on div "Hi Yilong, thank you for your detailed message. I really appreciate you taking …" at bounding box center [562, 277] width 444 height 32
copy div "charges, payments, and refund request"
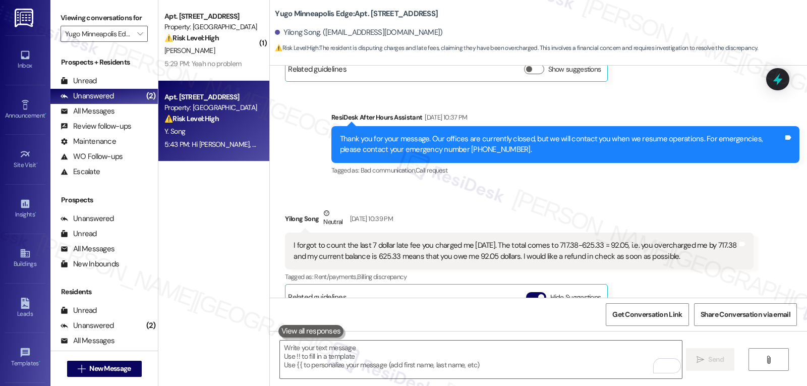
scroll to position [1667, 0]
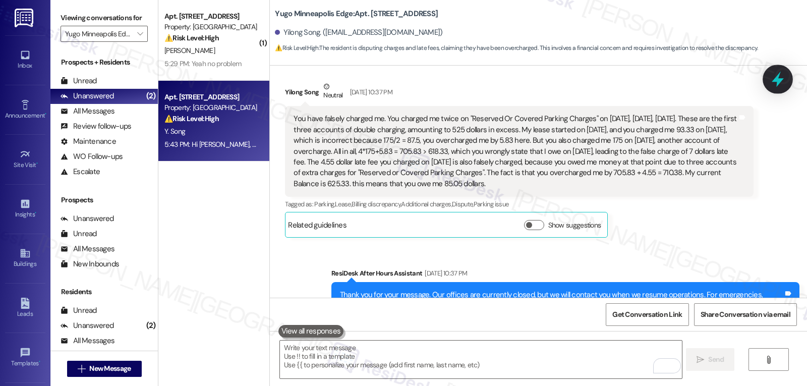
click at [777, 75] on icon at bounding box center [777, 79] width 17 height 17
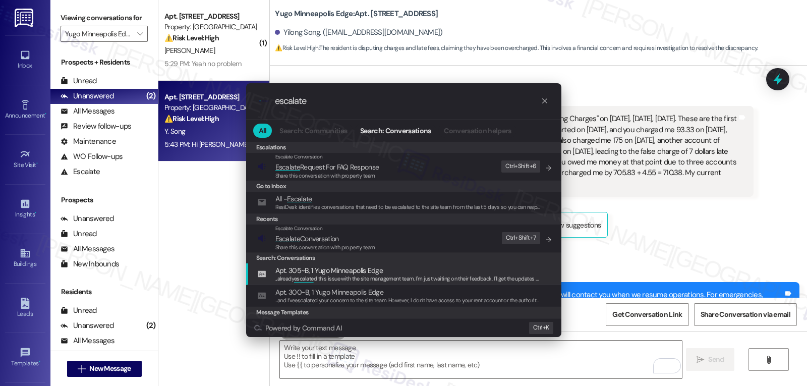
type input "escalate"
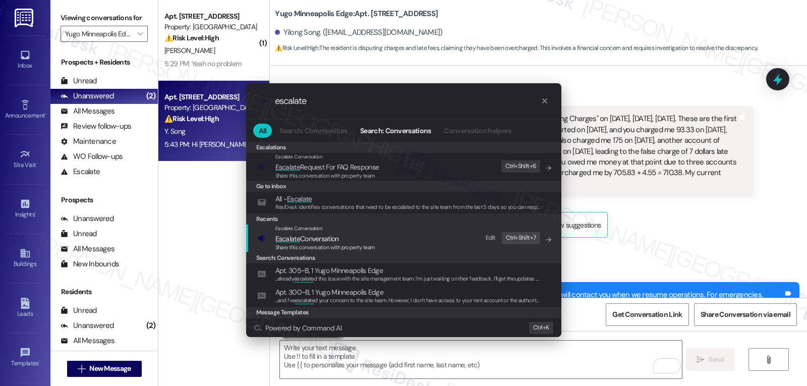
click at [337, 242] on span "Escalate Conversation" at bounding box center [308, 238] width 64 height 9
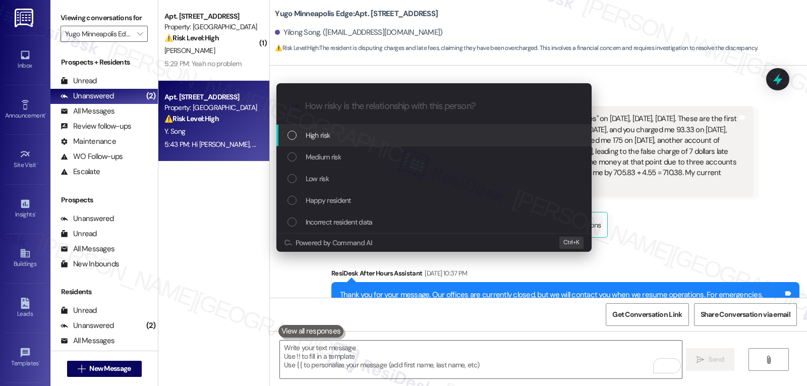
click at [331, 137] on div "High risk" at bounding box center [435, 135] width 295 height 11
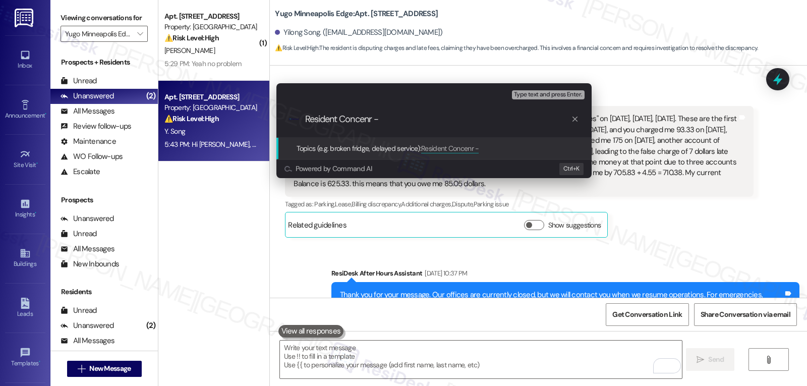
paste input "charges, payments, and refund request"
click at [365, 120] on input "Resident Concenr - charges, payments, and refund request" at bounding box center [438, 119] width 266 height 11
type input "Resident Concern - charges, payments, and refund request"
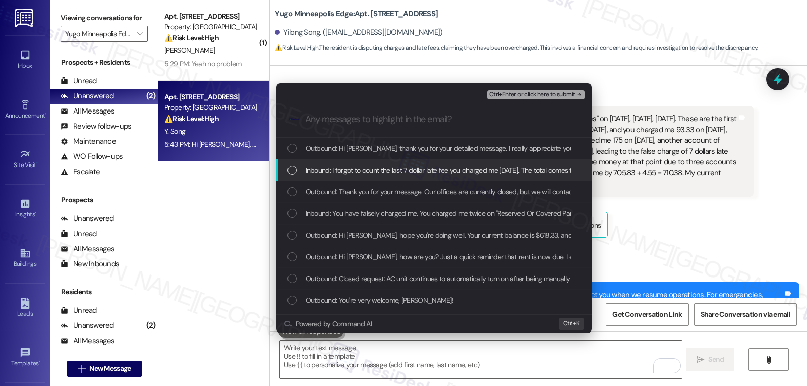
click at [304, 172] on div "Inbound: I forgot to count the last 7 dollar late fee you charged me today. The…" at bounding box center [435, 169] width 295 height 11
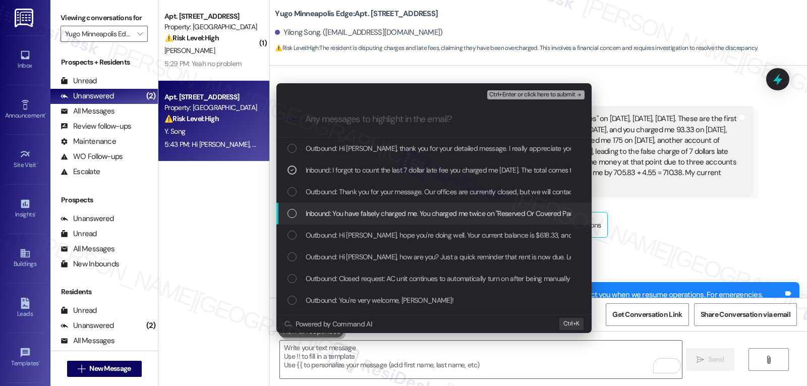
click at [298, 211] on div "Inbound: You have falsely charged me. You charged me twice on "Reserved Or Cove…" at bounding box center [435, 213] width 295 height 11
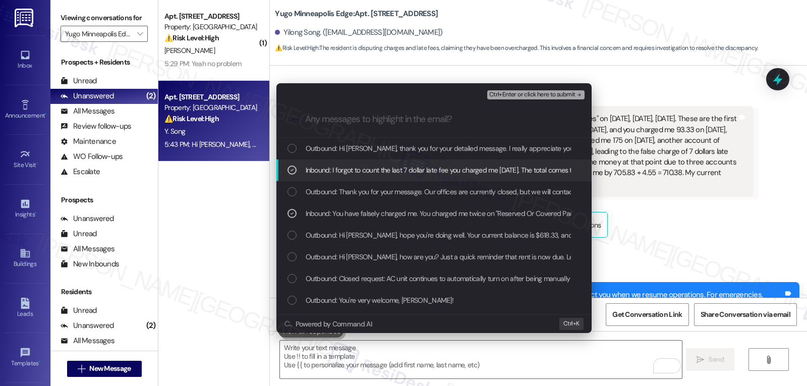
click at [573, 93] on span "Ctrl+Enter or click here to submit" at bounding box center [532, 94] width 86 height 7
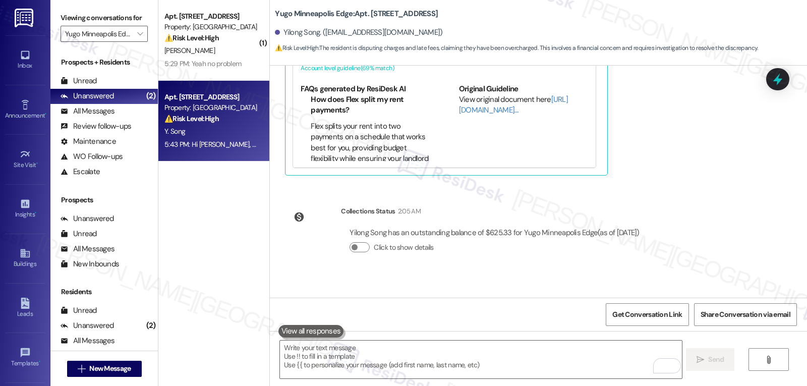
scroll to position [2187, 0]
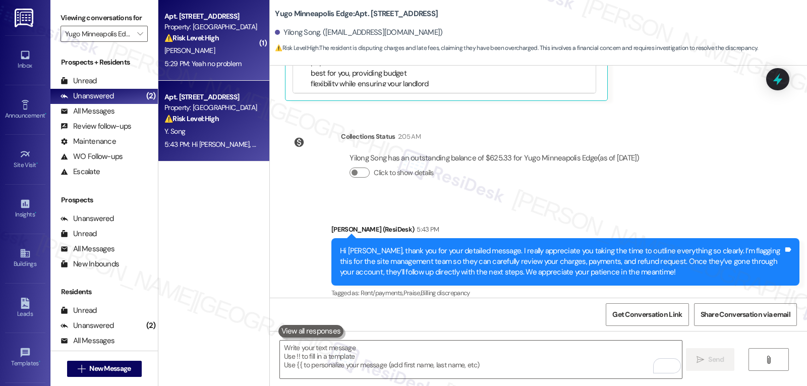
click at [205, 43] on div "⚠️ Risk Level: High The resident states they no longer live at the property. Th…" at bounding box center [210, 38] width 93 height 11
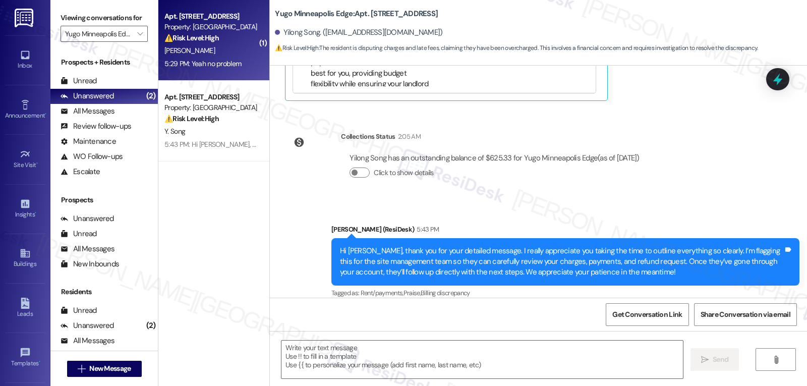
type textarea "Fetching suggested responses. Please feel free to read through the conversation…"
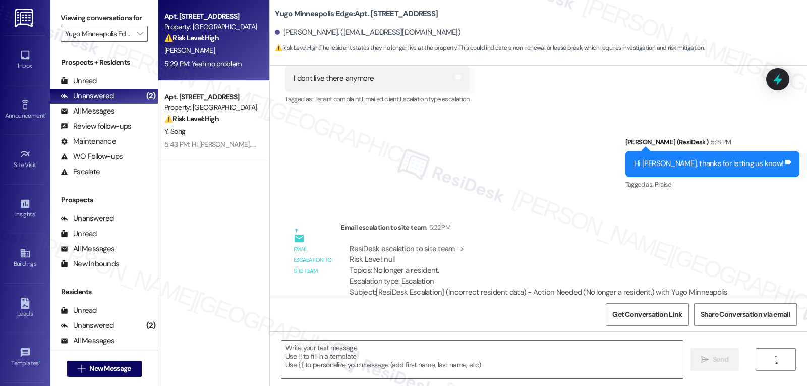
scroll to position [299, 0]
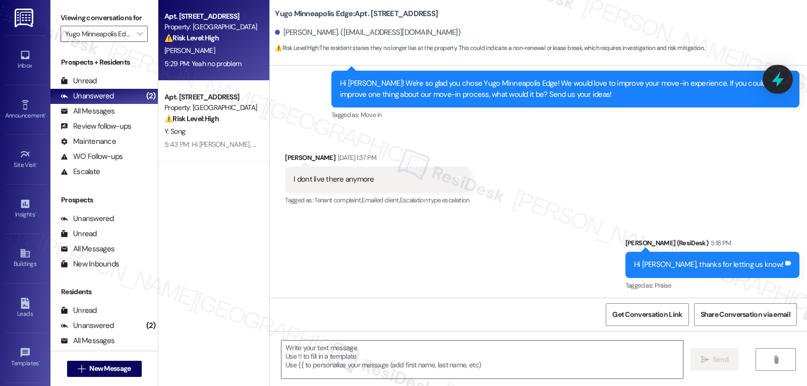
click at [782, 79] on icon at bounding box center [778, 80] width 12 height 16
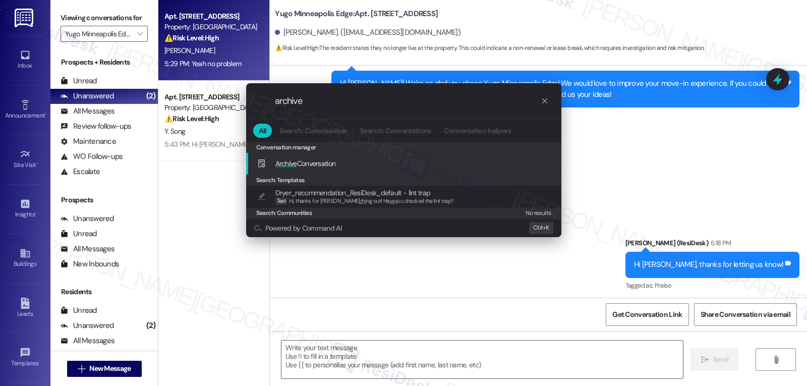
type input "archive"
click at [332, 167] on span "Archive Conversation" at bounding box center [306, 163] width 61 height 9
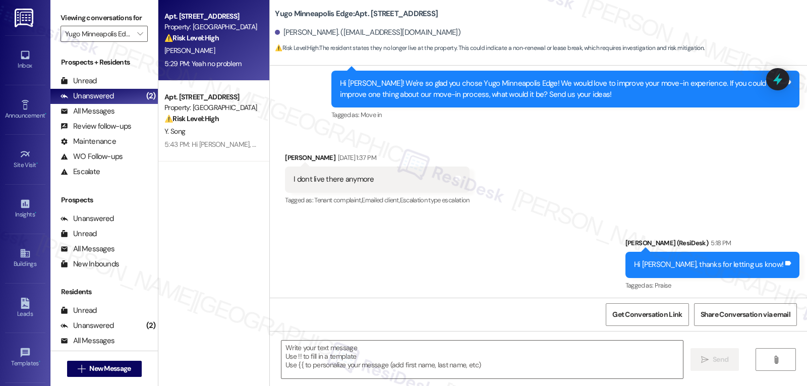
click at [137, 26] on label "Viewing conversations for" at bounding box center [104, 18] width 87 height 16
click at [136, 42] on span "" at bounding box center [140, 34] width 10 height 16
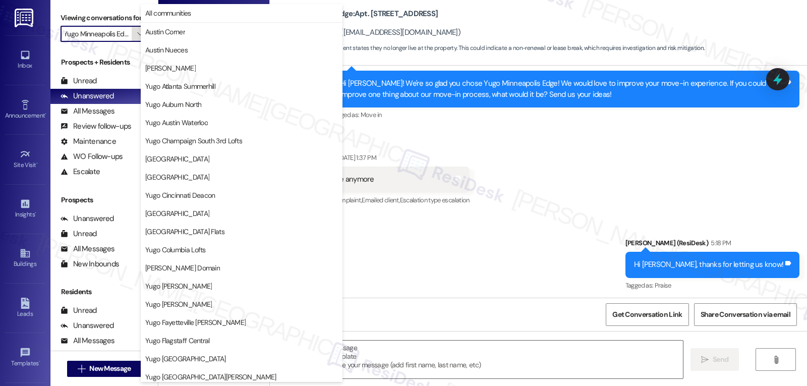
scroll to position [346, 0]
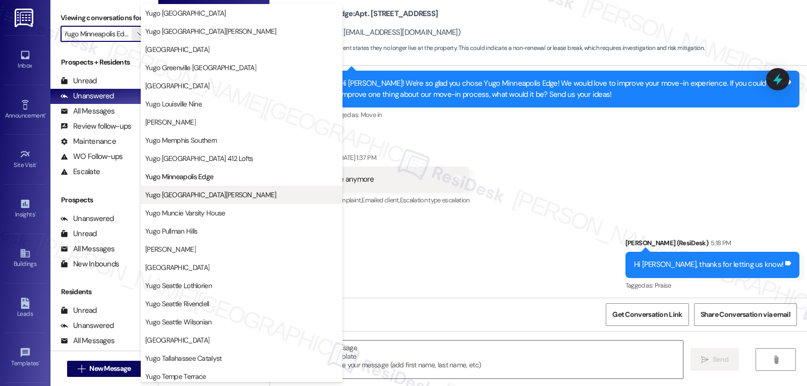
click at [197, 192] on span "Yugo Minneapolis Sydney Hall" at bounding box center [210, 195] width 131 height 10
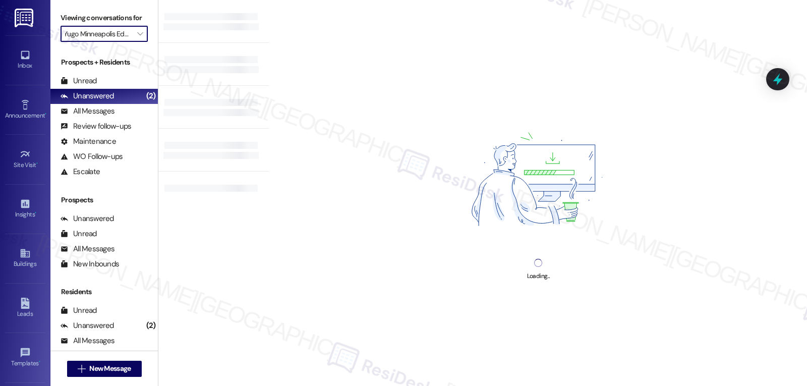
type input "Yugo Minneapolis Sydney Hall"
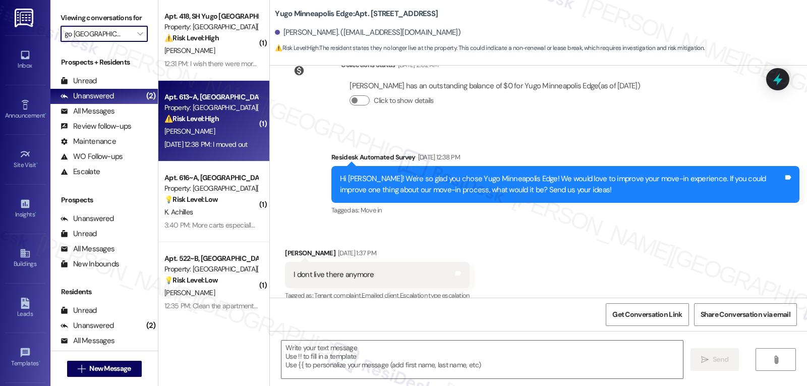
type textarea "Fetching suggested responses. Please feel free to read through the conversation…"
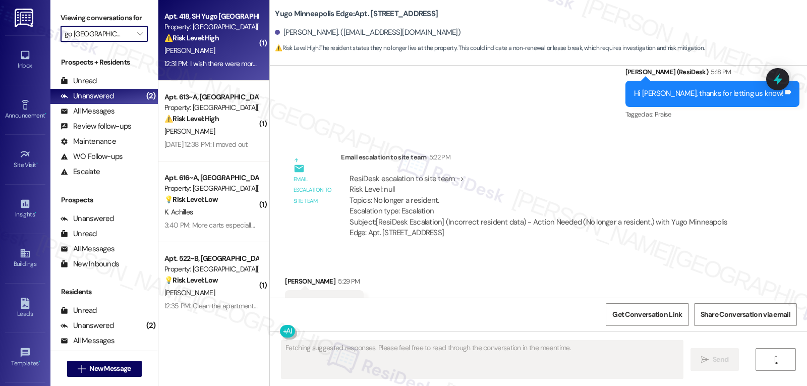
scroll to position [500, 0]
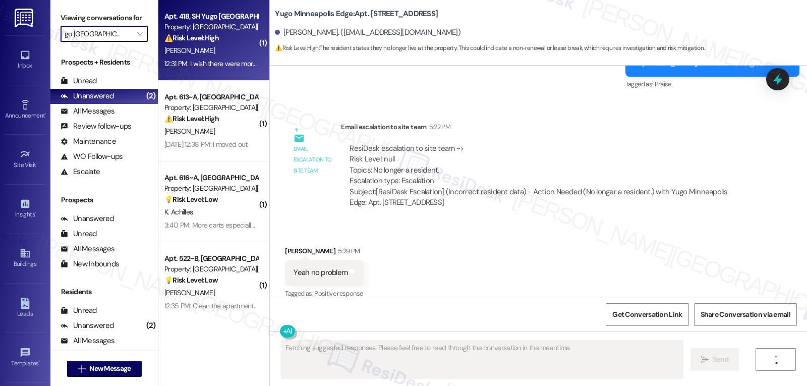
click at [217, 77] on div "Apt. 418, SH Yugo Minneapolis Sydney Hall Property: Yugo Minneapolis Sydney Hal…" at bounding box center [213, 40] width 111 height 81
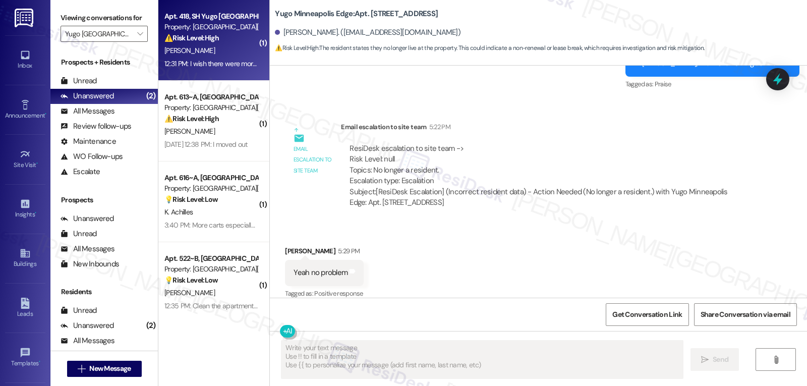
scroll to position [261, 0]
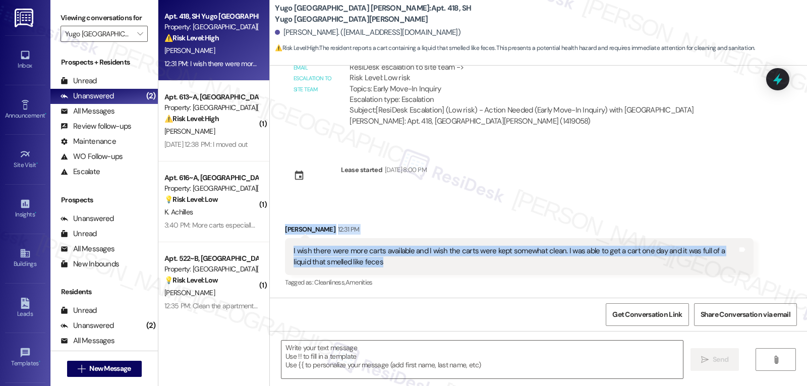
drag, startPoint x: 276, startPoint y: 228, endPoint x: 440, endPoint y: 265, distance: 168.3
click at [440, 265] on div "Received via SMS Abby Lind 12:31 PM I wish there were more carts available and …" at bounding box center [519, 256] width 483 height 81
copy div "Abby Lind 12:31 PM I wish there were more carts available and I wish the carts …"
click at [361, 370] on textarea at bounding box center [483, 360] width 402 height 38
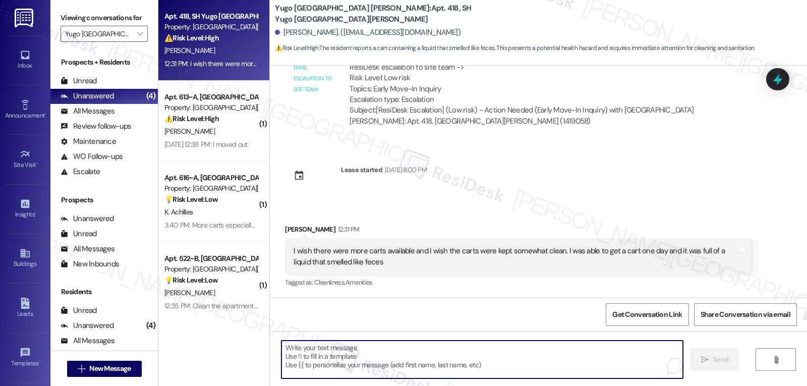
paste textarea "Thanks so much for sharing that, Abby—and I’m really sorry you had that experie…"
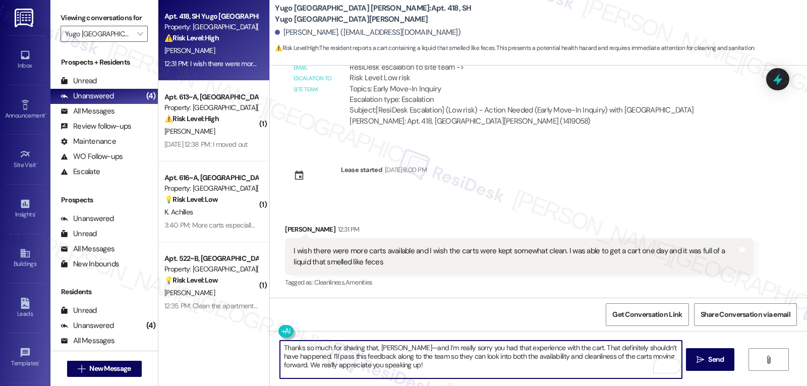
click at [389, 351] on textarea "Thanks so much for sharing that, Abby—and I’m really sorry you had that experie…" at bounding box center [481, 360] width 402 height 38
click at [468, 371] on textarea "Thanks so much for sharing that, Abby, and I’m really sorry you had that experi…" at bounding box center [481, 360] width 402 height 38
type textarea "Thanks so much for sharing that, Abby, and I’m really sorry you had that experi…"
click at [723, 361] on span "Send" at bounding box center [716, 359] width 16 height 11
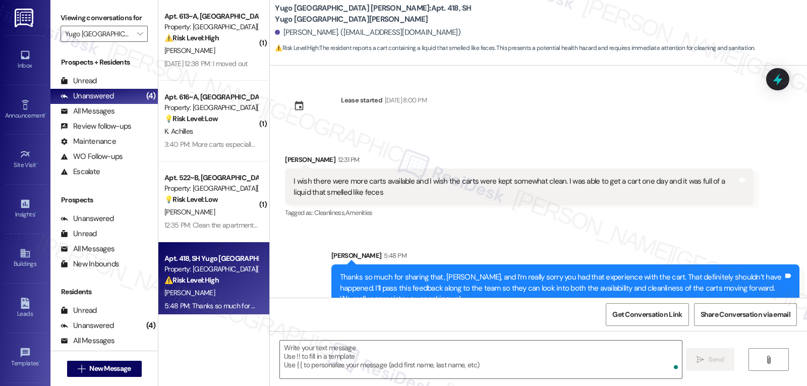
scroll to position [353, 0]
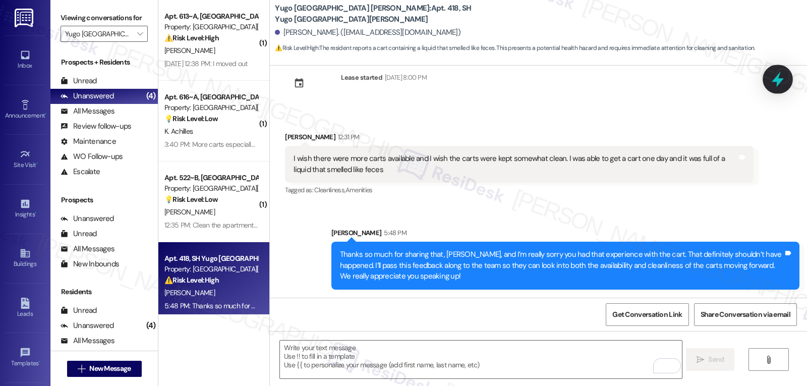
click at [784, 74] on icon at bounding box center [777, 79] width 17 height 17
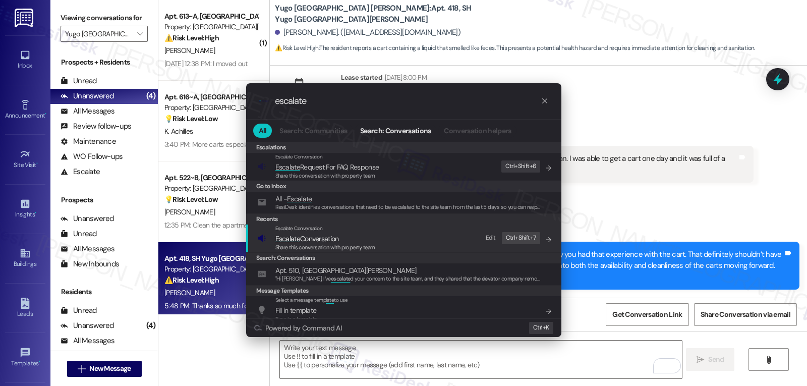
type input "escalate"
click at [327, 250] on span "Share this conversation with property team" at bounding box center [326, 247] width 100 height 7
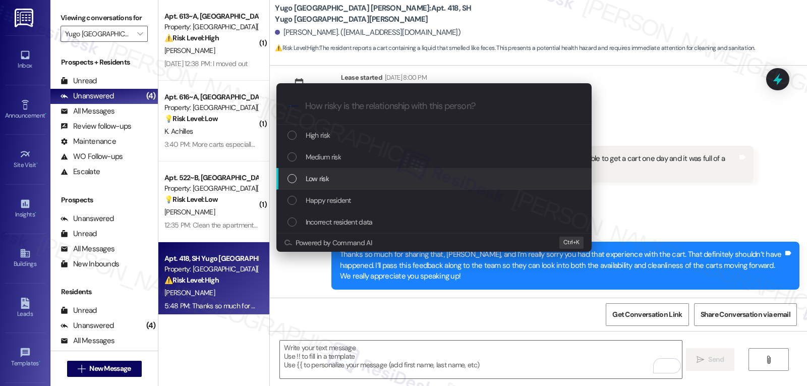
click at [348, 178] on div "Low risk" at bounding box center [435, 178] width 295 height 11
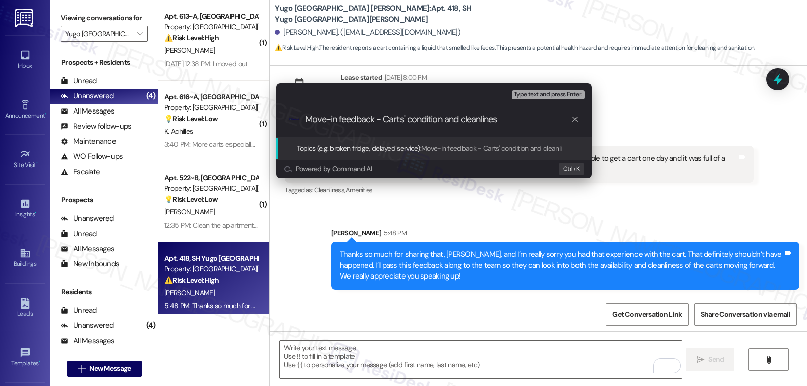
type input "Move-in feedback - Carts' condition and cleanliness"
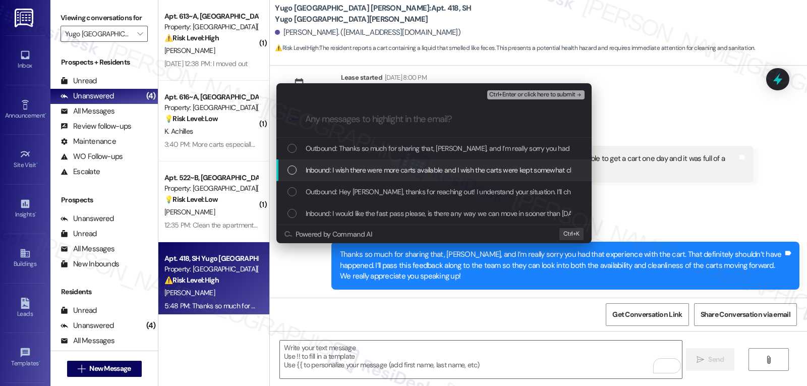
click at [318, 167] on span "Inbound: I wish there were more carts available and I wish the carts were kept …" at bounding box center [561, 169] width 511 height 11
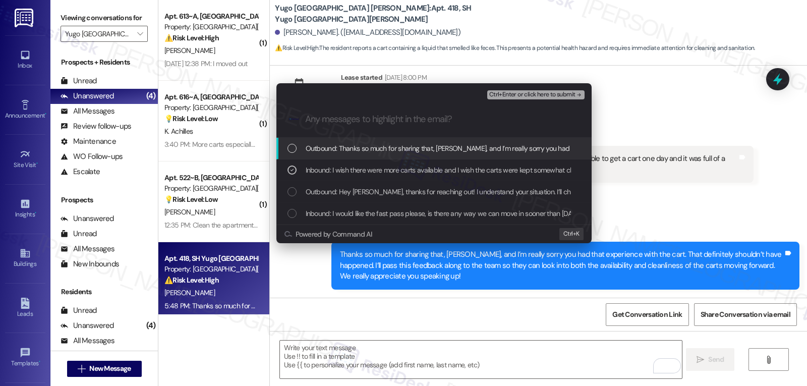
click at [542, 91] on span "Ctrl+Enter or click here to submit" at bounding box center [532, 94] width 86 height 7
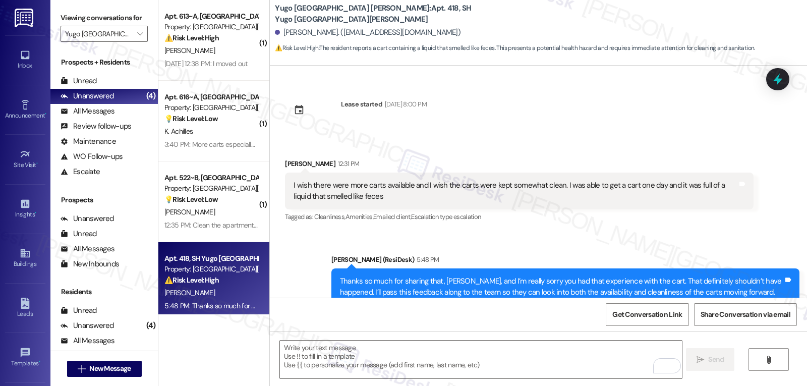
scroll to position [368, 0]
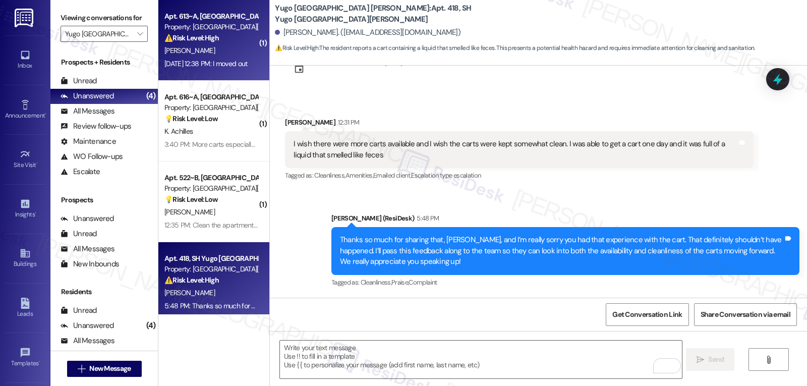
click at [242, 53] on div "C. Ramos" at bounding box center [210, 50] width 95 height 13
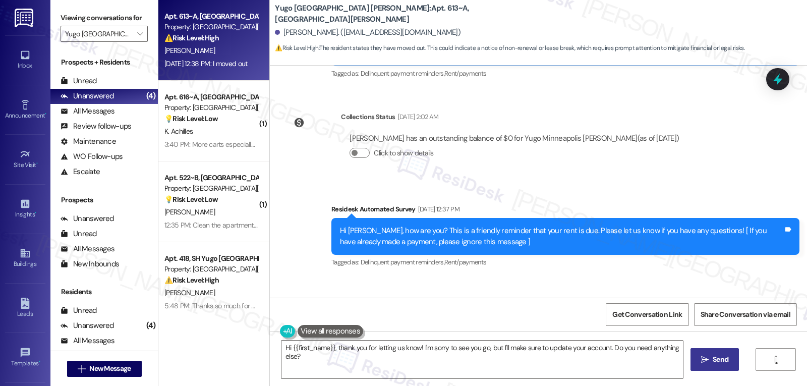
scroll to position [2280, 0]
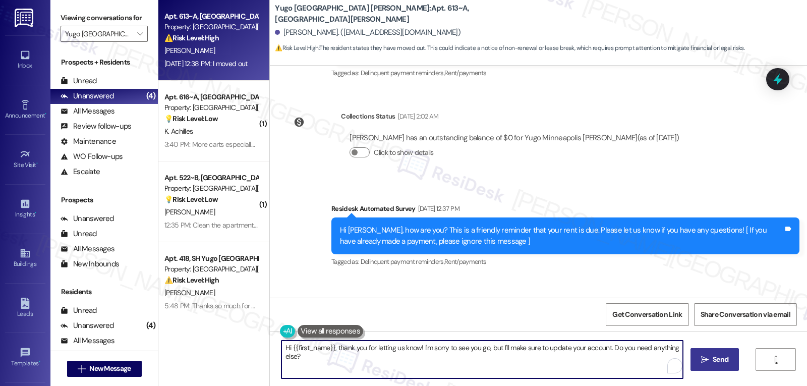
click at [383, 374] on textarea "Hi {{first_name}}, thank you for letting us know! I'm sorry to see you go, but …" at bounding box center [483, 360] width 402 height 38
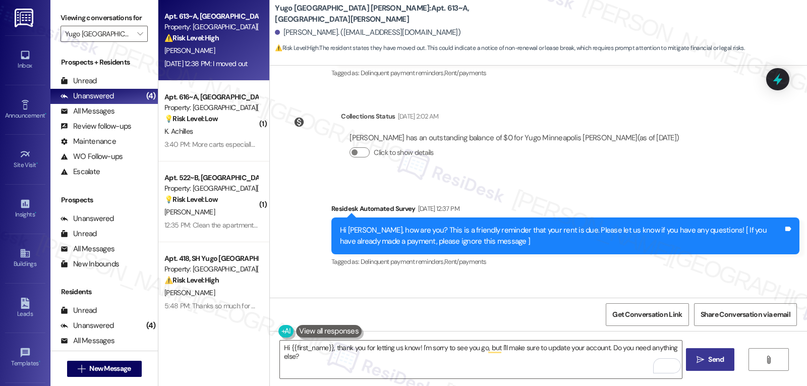
drag, startPoint x: 300, startPoint y: 236, endPoint x: 265, endPoint y: 236, distance: 34.8
click at [270, 277] on div "Received via SMS Chantal Ramos Sep 05, 2025 at 12:38 PM I moved out Tags and no…" at bounding box center [538, 319] width 537 height 85
click at [295, 300] on div "Chantal Ramos Sep 05, 2025 at 12:38 PM" at bounding box center [332, 307] width 95 height 14
click at [305, 354] on textarea "Hi {{first_name}}, thank you for letting us know! I'm sorry to see you go, but …" at bounding box center [481, 360] width 402 height 38
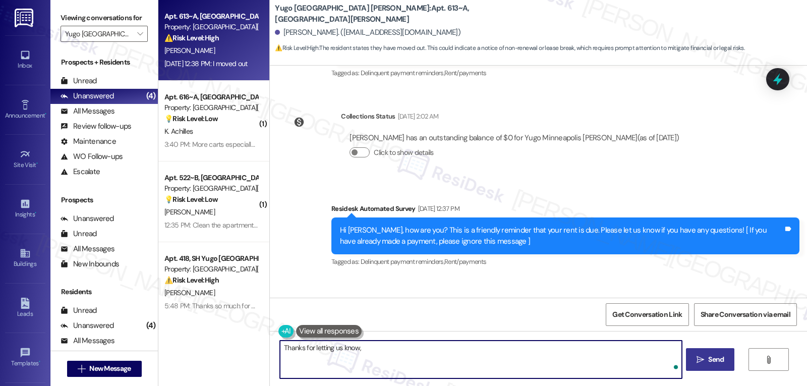
paste textarea "Chantal"
type textarea "Thanks for letting us know, Chantal!"
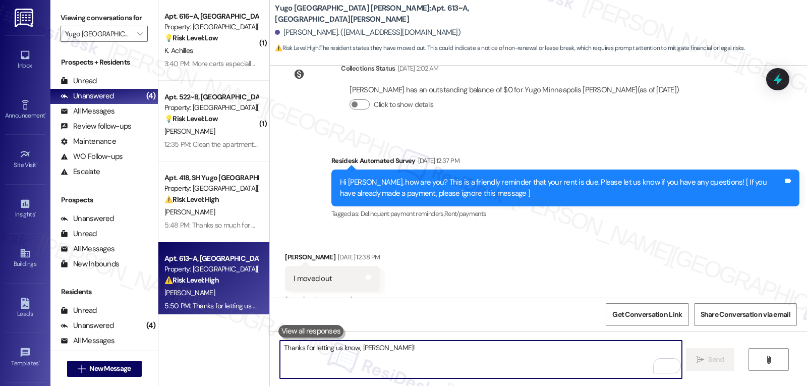
scroll to position [2350, 0]
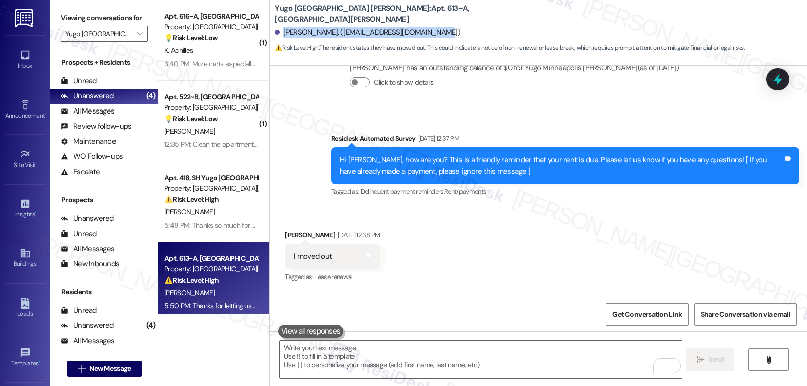
drag, startPoint x: 277, startPoint y: 31, endPoint x: 453, endPoint y: 31, distance: 176.6
click at [453, 31] on div "[PERSON_NAME]. ([EMAIL_ADDRESS][DOMAIN_NAME])" at bounding box center [541, 33] width 532 height 20
copy div "[PERSON_NAME]. ([EMAIL_ADDRESS][DOMAIN_NAME])"
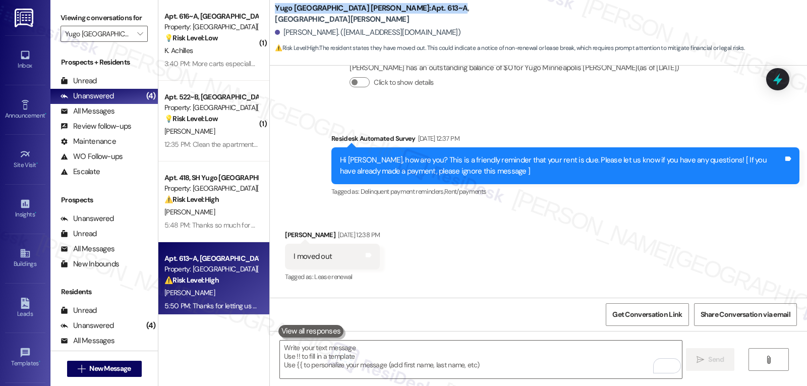
drag, startPoint x: 266, startPoint y: 6, endPoint x: 405, endPoint y: 11, distance: 138.3
click at [405, 11] on div "Yugo [GEOGRAPHIC_DATA][PERSON_NAME]: Apt. 613~A, SH Yugo [GEOGRAPHIC_DATA] [PER…" at bounding box center [538, 28] width 537 height 51
copy b "Yugo [GEOGRAPHIC_DATA][PERSON_NAME]: Apt. 613~A"
drag, startPoint x: 781, startPoint y: 82, endPoint x: 753, endPoint y: 82, distance: 28.3
click at [781, 82] on icon at bounding box center [778, 79] width 13 height 13
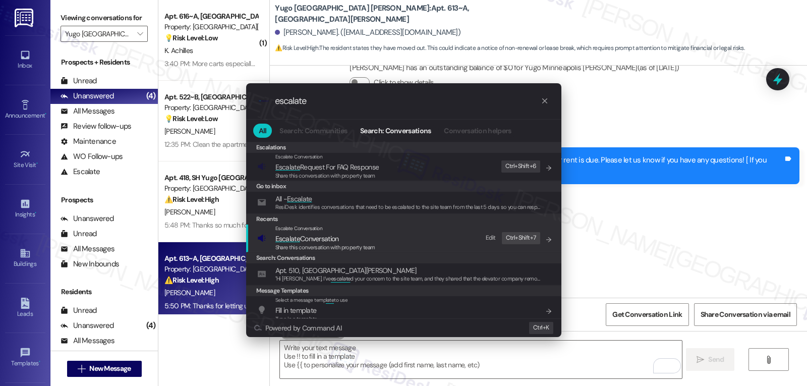
type input "escalate"
click at [361, 237] on span "Escalate Conversation" at bounding box center [326, 238] width 100 height 11
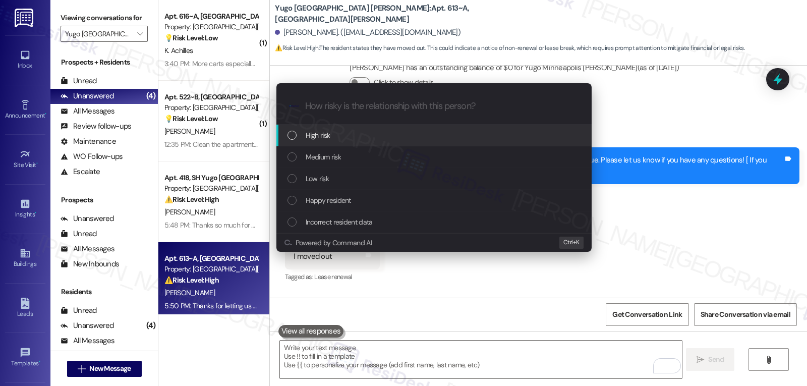
click at [356, 141] on div "High risk" at bounding box center [435, 135] width 295 height 11
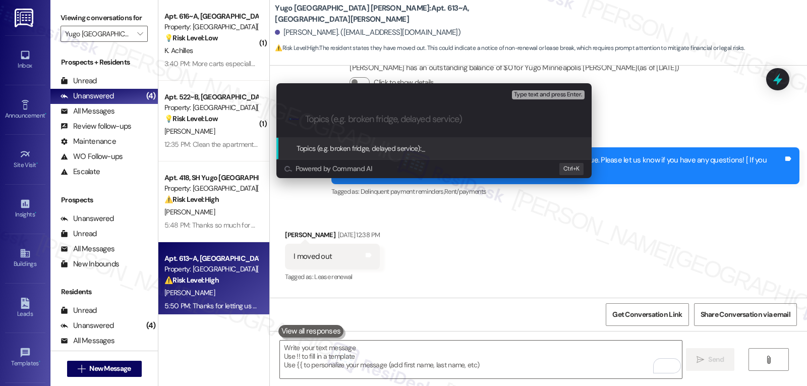
click at [503, 235] on div "Escalate Conversation High risk Topics (e.g. broken fridge, delayed service) An…" at bounding box center [403, 193] width 807 height 386
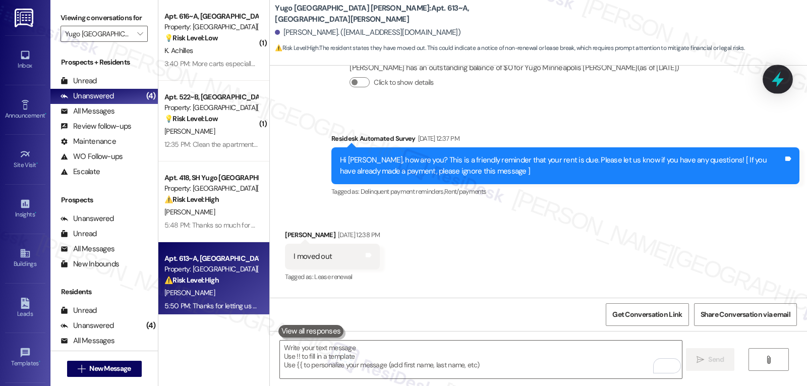
click at [778, 81] on icon at bounding box center [778, 80] width 12 height 16
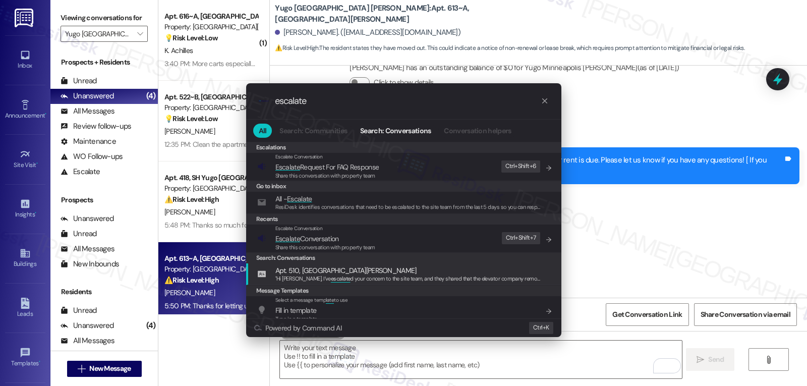
type input "escalate"
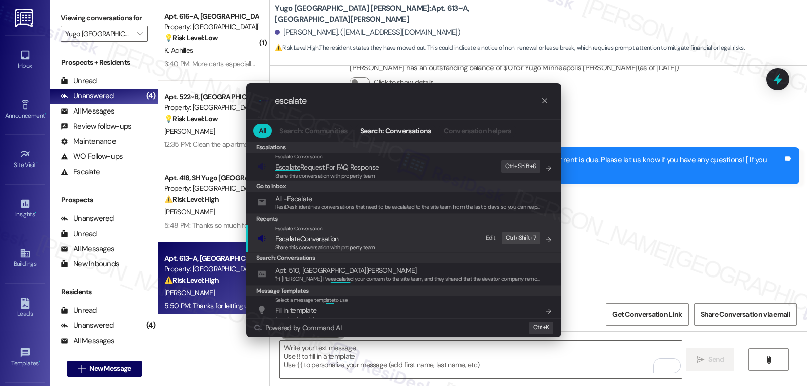
click at [347, 242] on span "Escalate Conversation" at bounding box center [326, 238] width 100 height 11
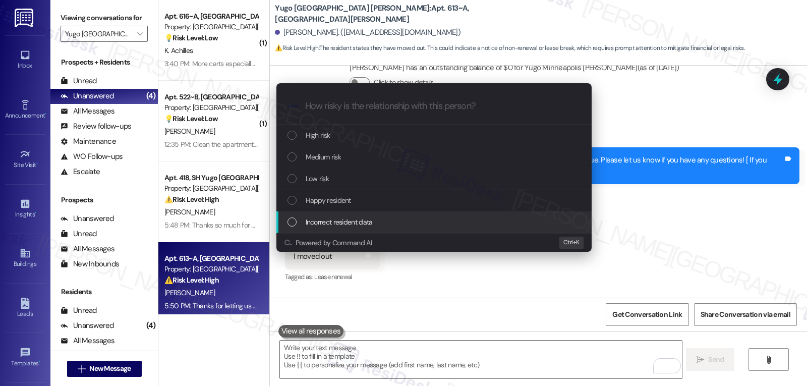
click at [341, 226] on span "Incorrect resident data" at bounding box center [339, 221] width 67 height 11
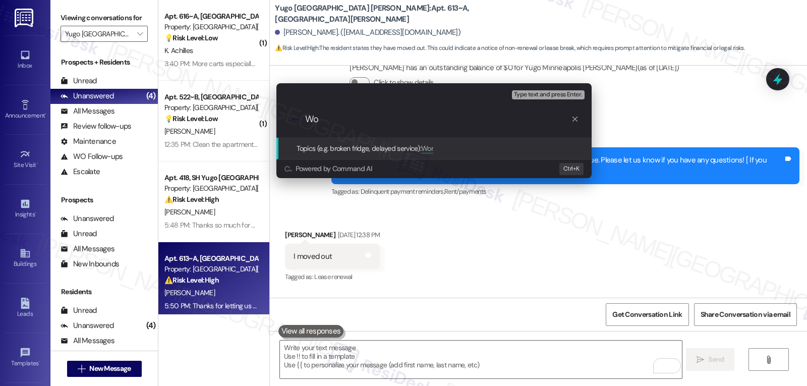
type input "W"
type input "No longer a resident"
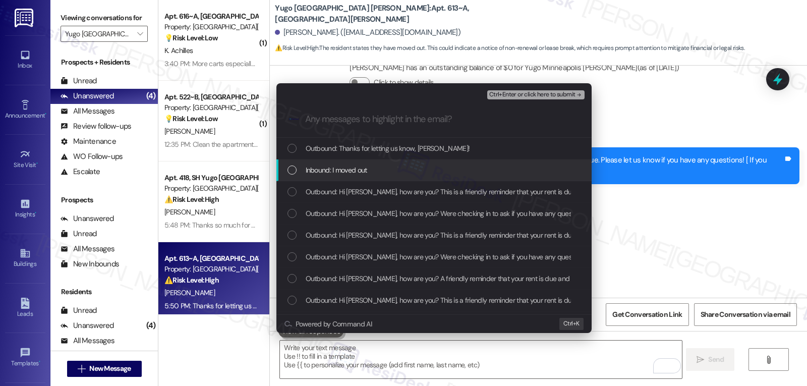
click at [364, 169] on span "Inbound: I moved out" at bounding box center [337, 169] width 62 height 11
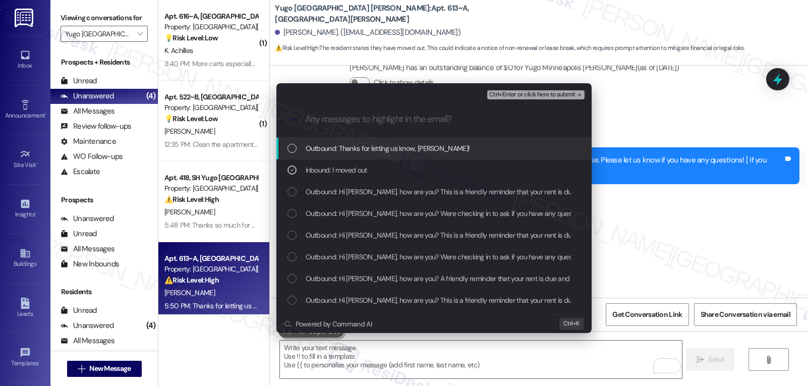
click at [533, 97] on span "Ctrl+Enter or click here to submit" at bounding box center [532, 94] width 86 height 7
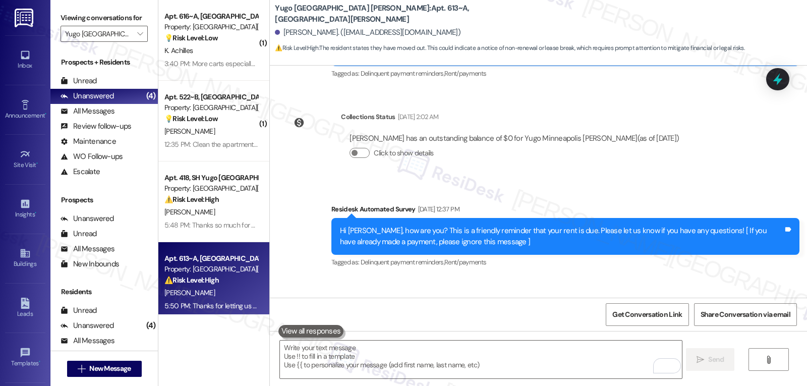
scroll to position [2365, 0]
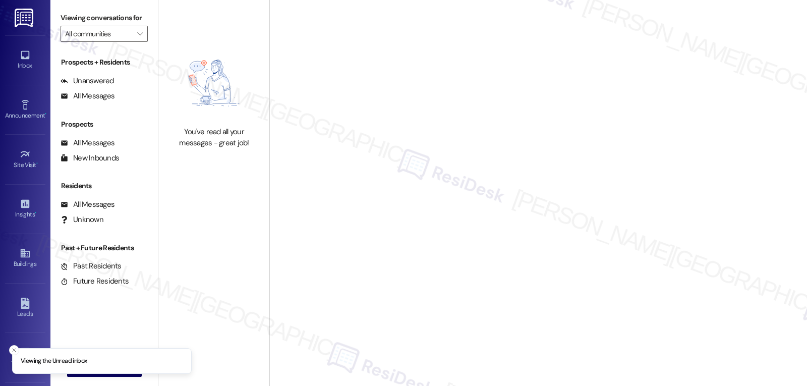
type input "Yugo [GEOGRAPHIC_DATA][PERSON_NAME]"
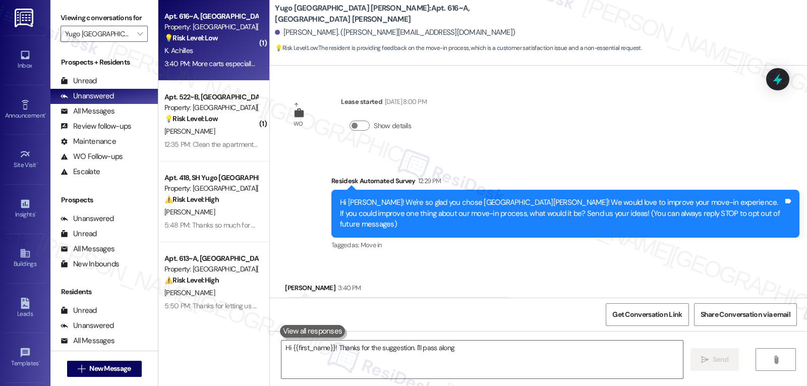
scroll to position [36, 0]
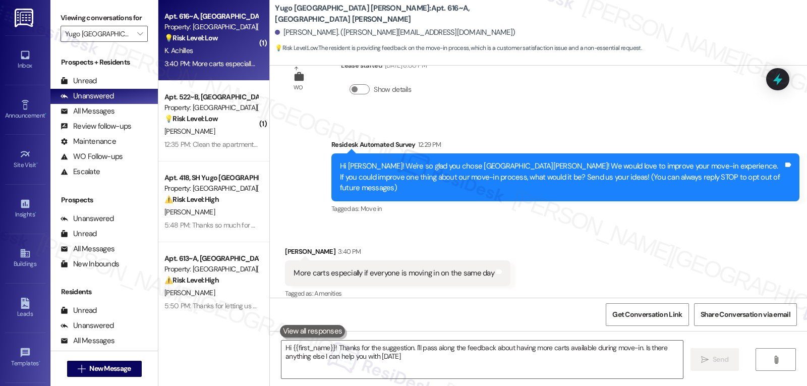
type textarea "Hi {{first_name}}! Thanks for the suggestion. I'll pass along the feedback abou…"
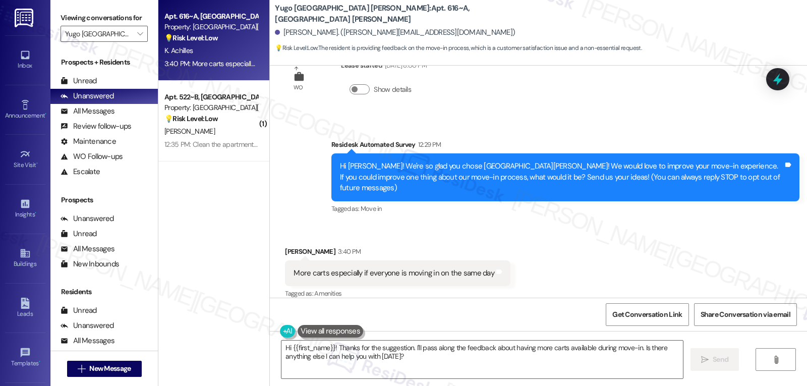
scroll to position [37, 0]
click at [534, 206] on div "Survey, sent via SMS Residesk Automated Survey 12:29 PM Hi Kara! We're so glad …" at bounding box center [565, 177] width 483 height 92
click at [443, 360] on textarea "Hi {{first_name}}! Thanks for the suggestion. I'll pass along the feedback abou…" at bounding box center [483, 360] width 402 height 38
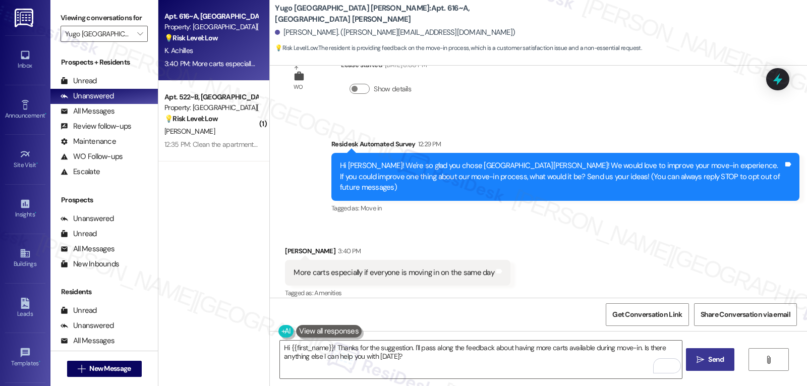
click at [715, 358] on span "Send" at bounding box center [716, 359] width 16 height 11
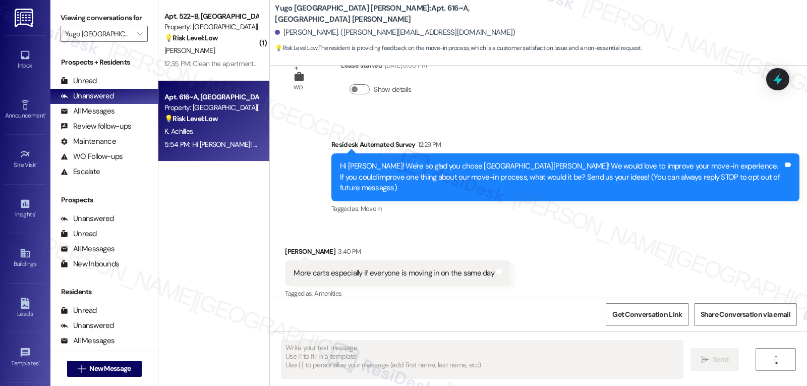
scroll to position [118, 0]
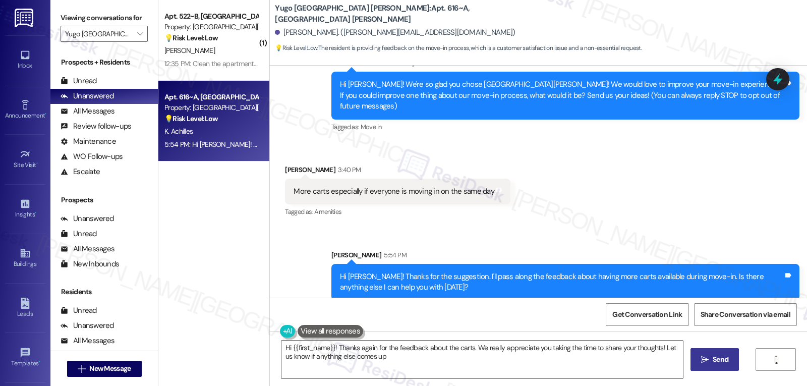
type textarea "Hi {{first_name}}! Thanks again for the feedback about the carts. We really app…"
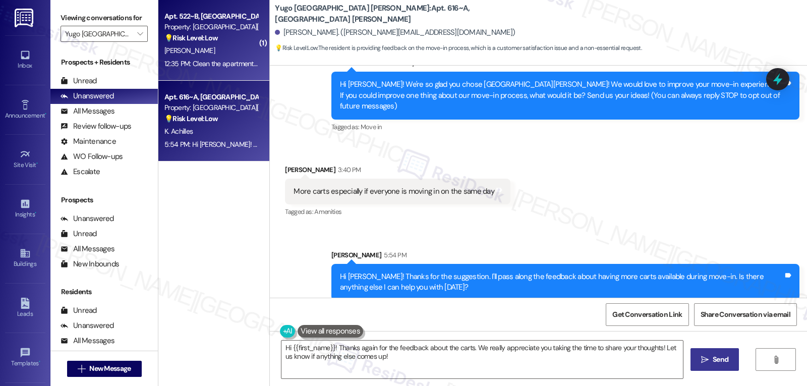
click at [174, 49] on span "B. Burkard" at bounding box center [189, 50] width 50 height 9
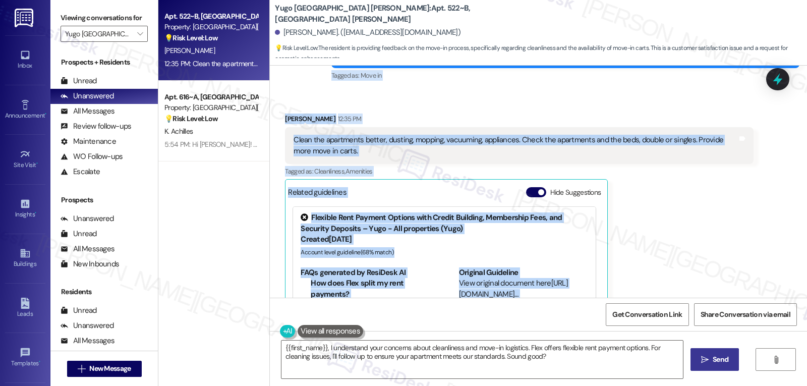
scroll to position [208, 0]
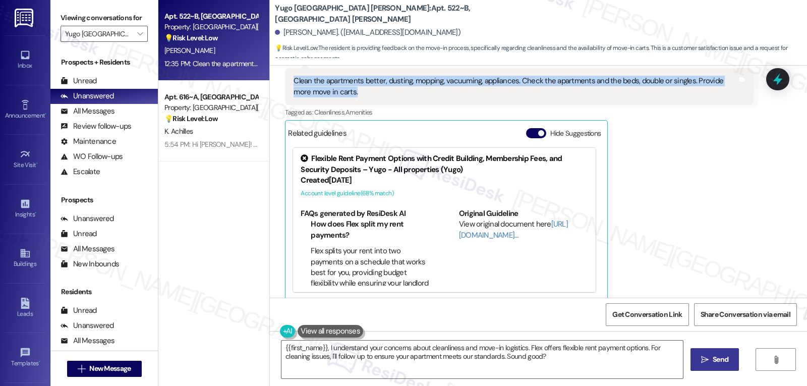
drag, startPoint x: 310, startPoint y: 161, endPoint x: 369, endPoint y: 89, distance: 92.5
click at [369, 89] on div "Lease started Aug 29, 2025 at 8:00 PM Survey, sent via SMS Residesk Automated S…" at bounding box center [538, 182] width 537 height 232
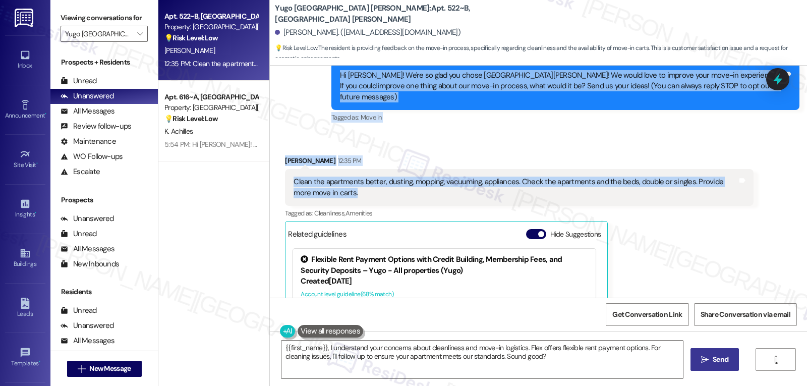
copy div "12:28 PM Hi Bridget! We're so glad you chose Yugo Minneapolis Sydney Hall! We w…"
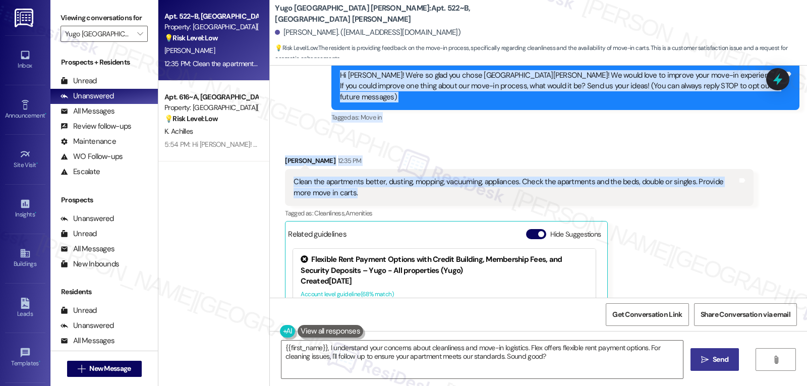
scroll to position [208, 0]
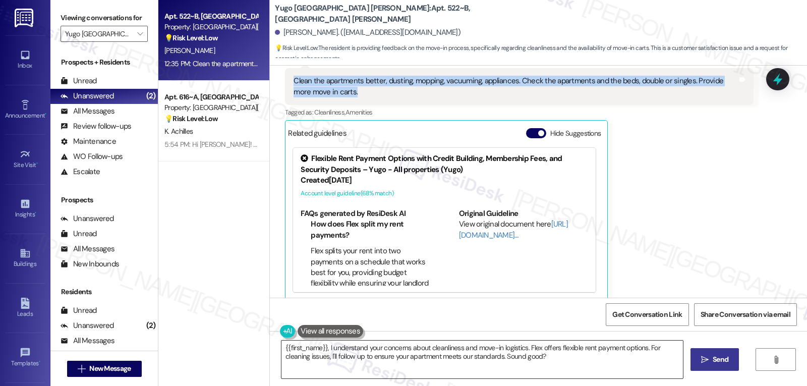
click at [526, 355] on textarea "{{first_name}}, I understand your concerns about cleanliness and move-in logist…" at bounding box center [483, 360] width 402 height 38
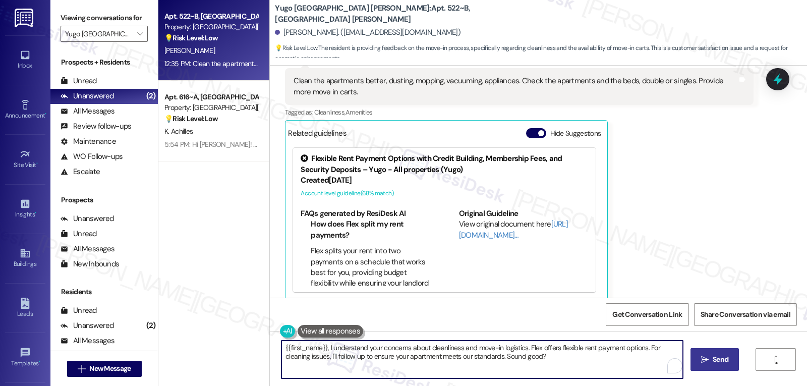
paste textarea "Thanks so much for the detailed feedback, Bridget! We’re really sorry to hear t…"
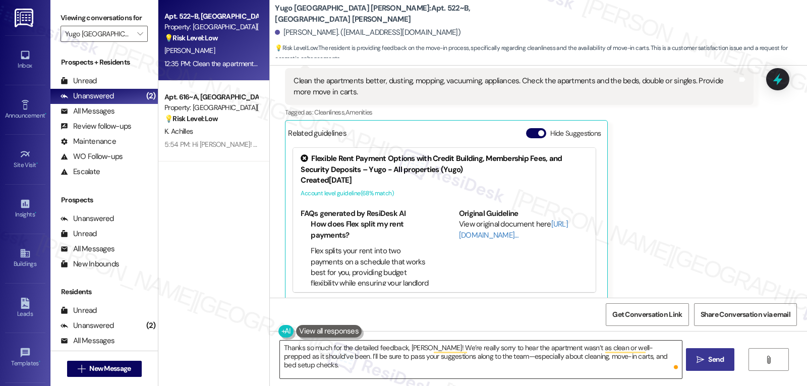
click at [678, 358] on textarea "Thanks so much for the detailed feedback, Bridget! We’re really sorry to hear t…" at bounding box center [481, 360] width 402 height 38
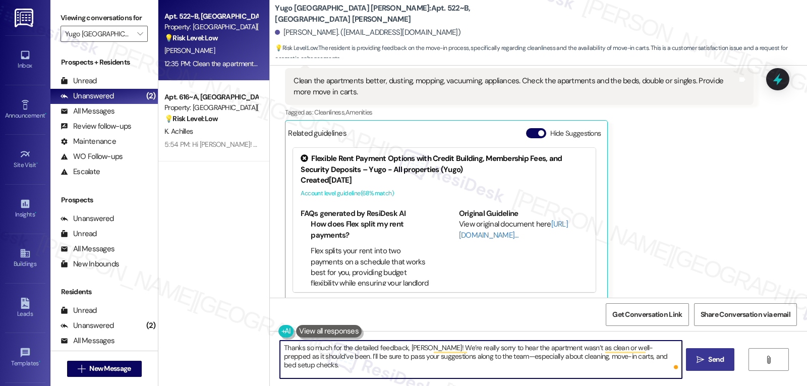
click at [675, 356] on textarea "Thanks so much for the detailed feedback, Bridget! We’re really sorry to hear t…" at bounding box center [481, 360] width 402 height 38
paste textarea "We really appreciate you taking the time to share your thoughts!"
type textarea "Thanks so much for the detailed feedback, Bridget! We’re really sorry to hear t…"
click at [711, 366] on button " Send" at bounding box center [710, 359] width 49 height 23
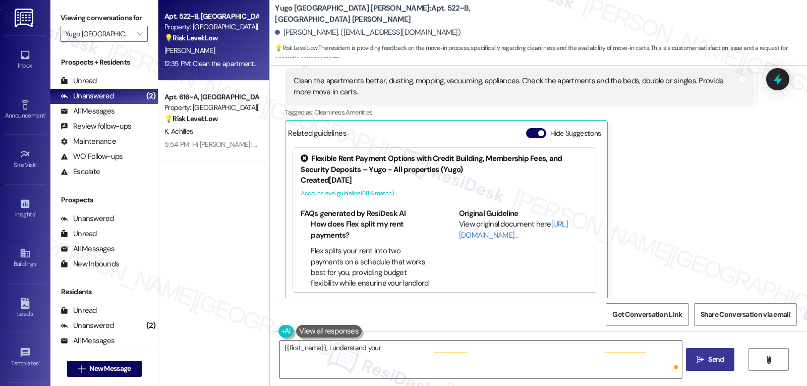
scroll to position [208, 0]
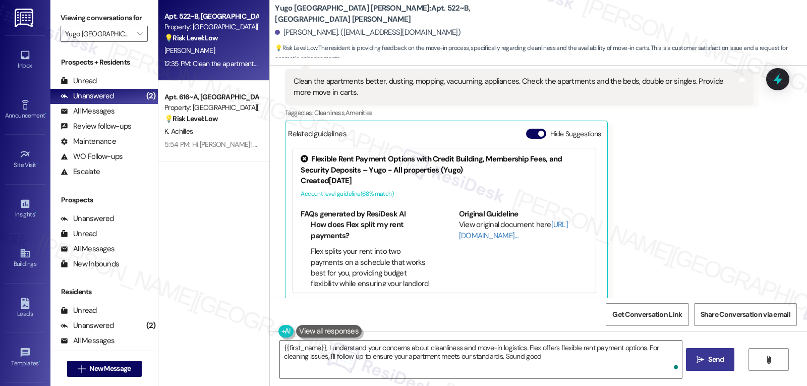
type textarea "{{first_name}}, I understand your concerns about cleanliness and move-in logist…"
click at [654, 199] on div "Bridget Burkard 12:35 PM Clean the apartments better, dusting, mopping, vacuumi…" at bounding box center [519, 178] width 468 height 246
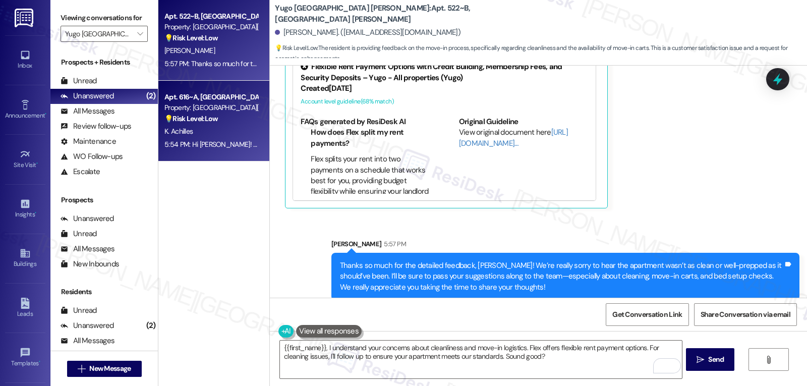
click at [216, 117] on div "💡 Risk Level: Low The resident is providing feedback on the move-in process, wh…" at bounding box center [210, 119] width 93 height 11
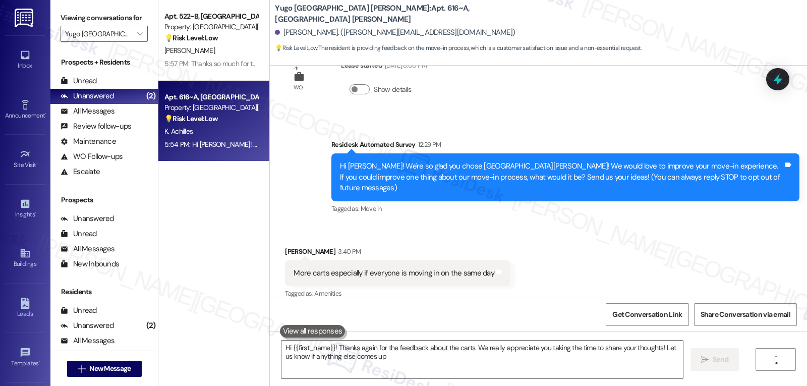
type textarea "Hi {{first_name}}! Thanks again for the feedback about the carts. We really app…"
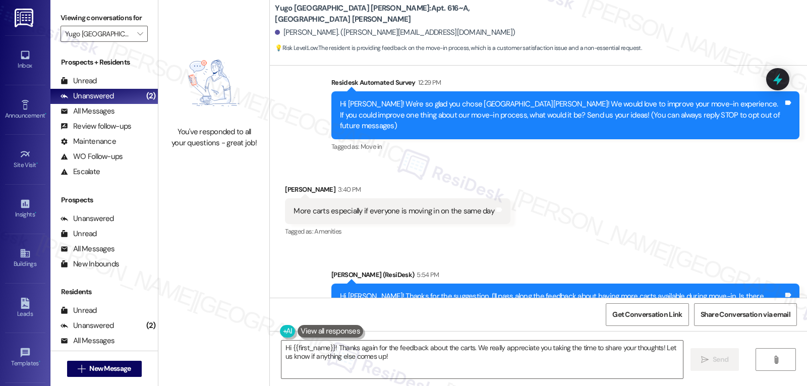
scroll to position [133, 0]
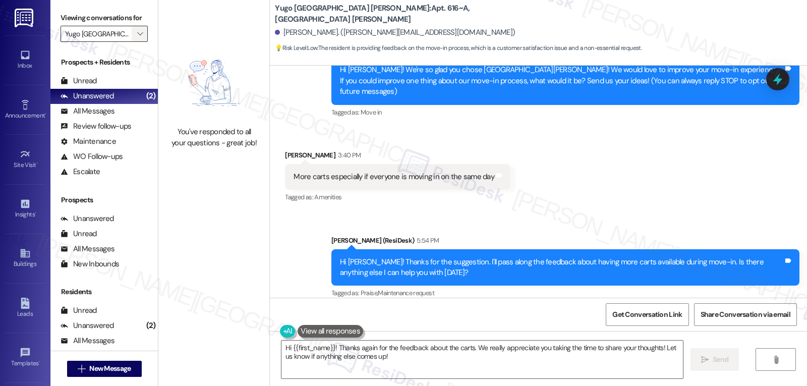
click at [135, 42] on span "" at bounding box center [140, 34] width 10 height 16
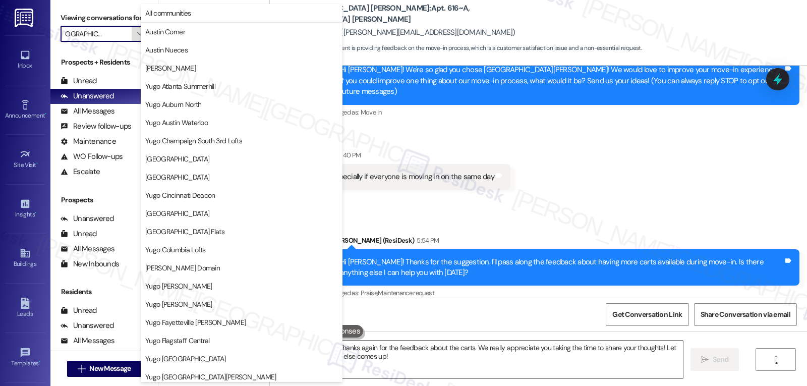
scroll to position [422, 0]
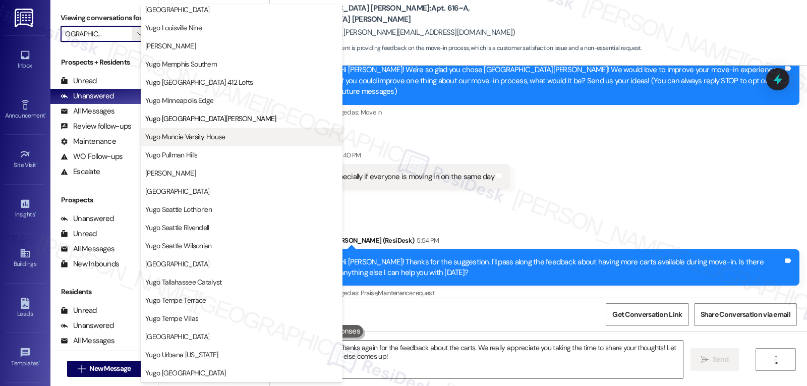
click at [201, 138] on span "Yugo Muncie Varsity House" at bounding box center [185, 137] width 80 height 10
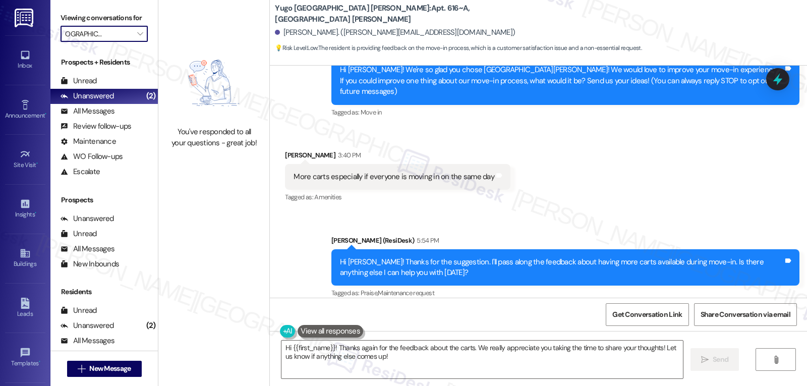
type input "Yugo Muncie Varsity House"
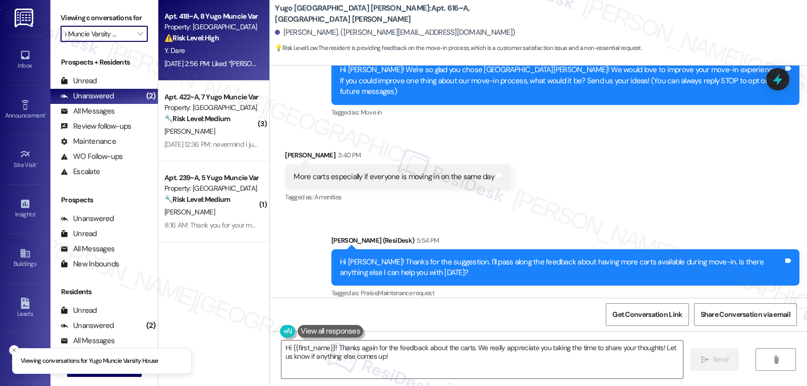
click at [228, 59] on div "Sep 05, 2025 at 2:56 PM: Liked “Sarah (Yugo Muncie Varsity House): Hi Yohannes,…" at bounding box center [715, 63] width 1103 height 9
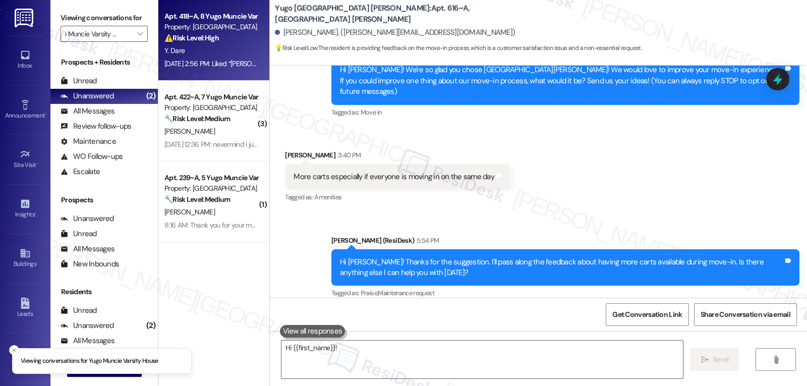
scroll to position [0, 0]
type textarea "Hi {{first_name}}! Thanks again for the feedback about the carts. We really app…"
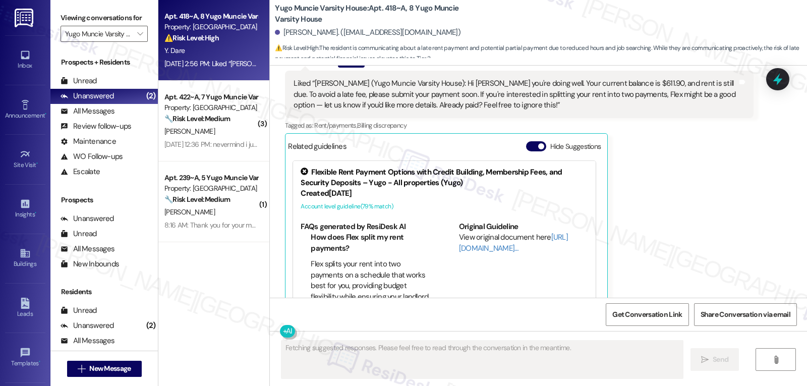
scroll to position [1815, 0]
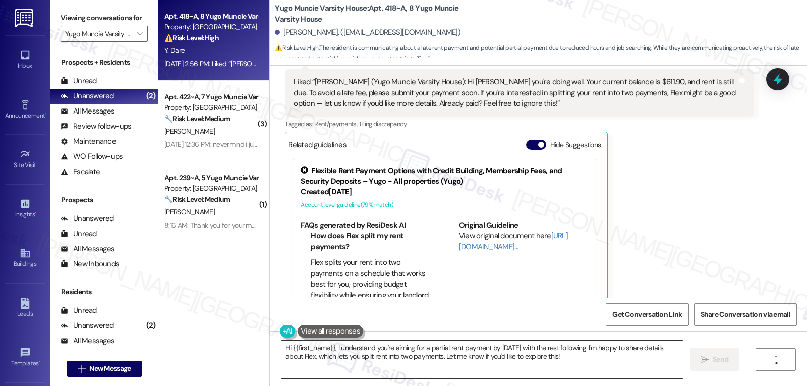
click at [580, 368] on textarea "Hi {{first_name}}, I understand you're aiming for a partial rent payment by Mon…" at bounding box center [483, 360] width 402 height 38
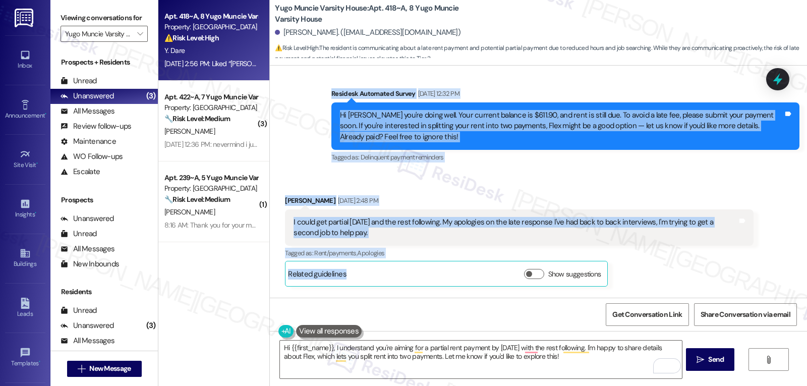
scroll to position [1606, 0]
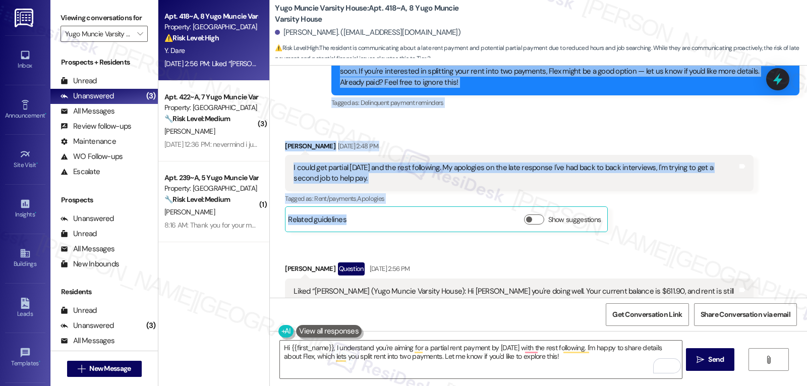
drag, startPoint x: 314, startPoint y: 121, endPoint x: 504, endPoint y: 163, distance: 194.8
click at [504, 163] on div "Lease started Jul 22, 2025 at 8:00 PM Survey, sent via SMS Residesk Automated S…" at bounding box center [538, 182] width 537 height 232
copy div "Residesk Automated Survey Sep 05, 2025 at 12:32 PM Hi Yohannes, hope you're doi…"
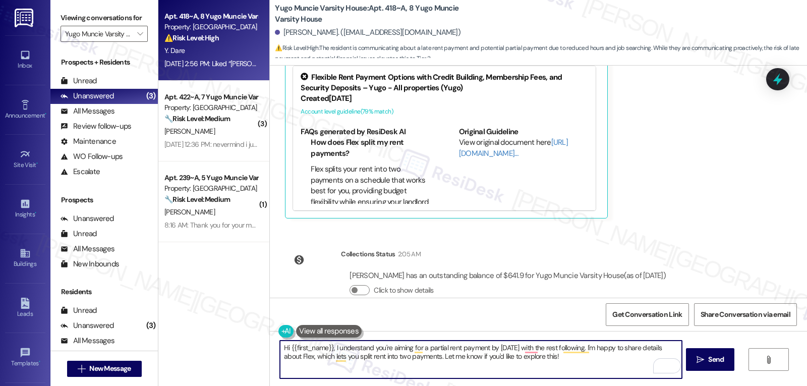
click at [411, 360] on textarea "Hi {{first_name}}, I understand you're aiming for a partial rent payment by Mon…" at bounding box center [481, 360] width 402 height 38
paste textarea "Thanks for the update, Yohannes—and no need to apologize. It sounds like you’re…"
click at [372, 347] on textarea "Thanks for the update, Yohannes—and no need to apologize. It sounds like you’re…" at bounding box center [481, 360] width 402 height 38
click at [390, 366] on textarea "Thanks for the update, Yohannes, and no need to apologize. It sounds like you’r…" at bounding box center [481, 360] width 402 height 38
type textarea "Thanks for the update, Yohannes, and no need to apologize. It sounds like you’r…"
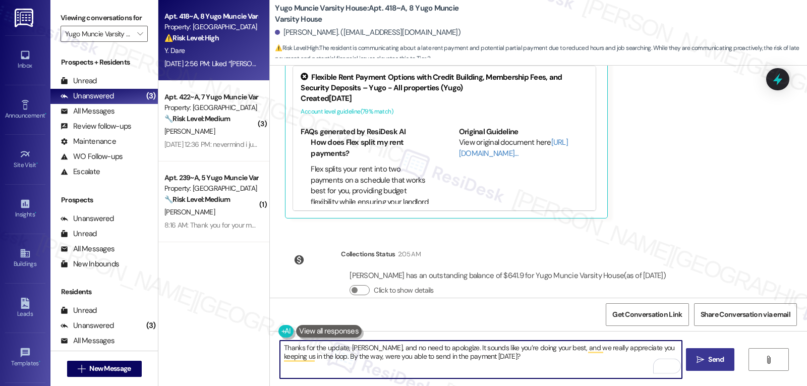
click at [718, 363] on span "Send" at bounding box center [716, 359] width 16 height 11
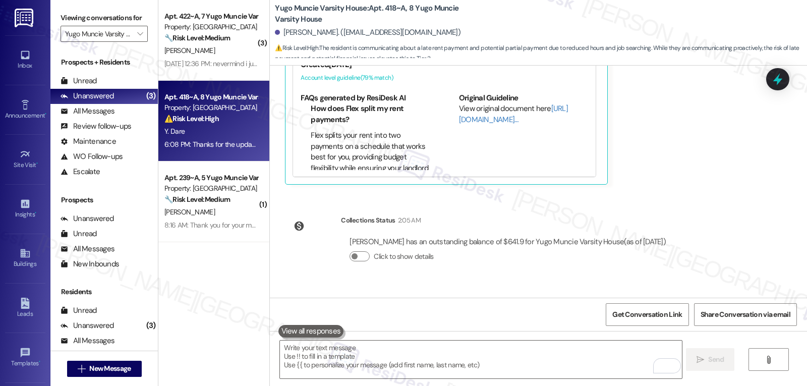
scroll to position [1990, 0]
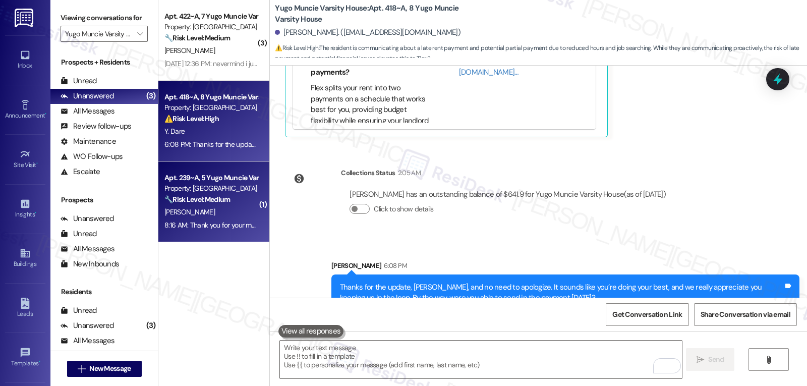
click at [240, 221] on div "8:16 AM: Thank you for your message. Our offices are currently closed, but we w…" at bounding box center [467, 225] width 606 height 9
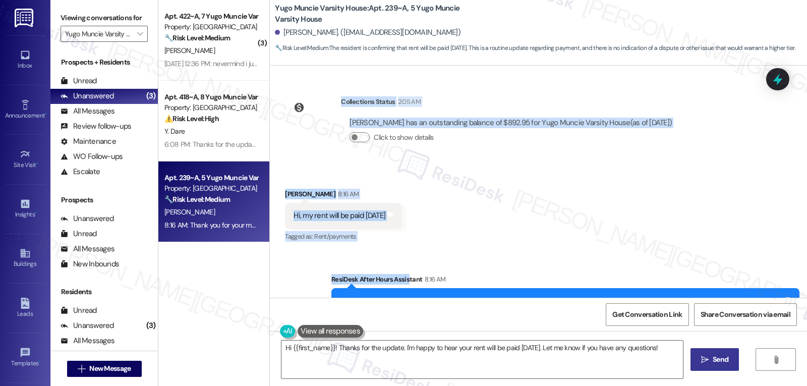
scroll to position [1455, 0]
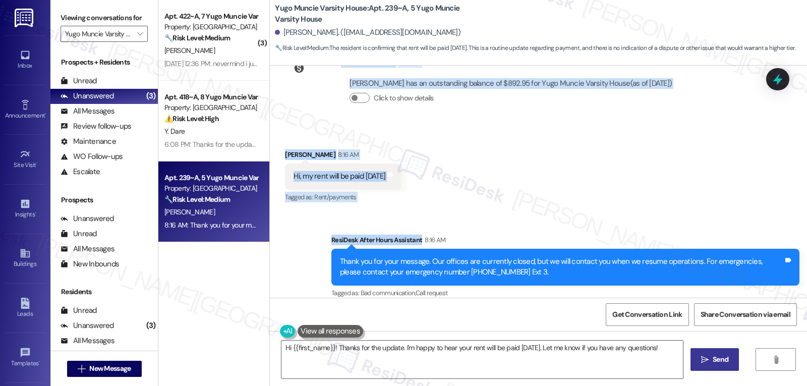
drag, startPoint x: 322, startPoint y: 147, endPoint x: 537, endPoint y: 215, distance: 225.5
click at [537, 215] on div "Sent via SMS Sarah (ResiDesk) Jul 11, 2025 at 1:12 PM Hi Addyson! We’re so exci…" at bounding box center [538, 182] width 537 height 232
copy div "Residesk Automated Survey Sep 05, 2025 at 12:32 PM Hi Addyson, hope you're doin…"
click at [499, 358] on textarea "Hi {{first_name}}! Thanks for the update. I'm happy to hear your rent will be p…" at bounding box center [483, 360] width 402 height 38
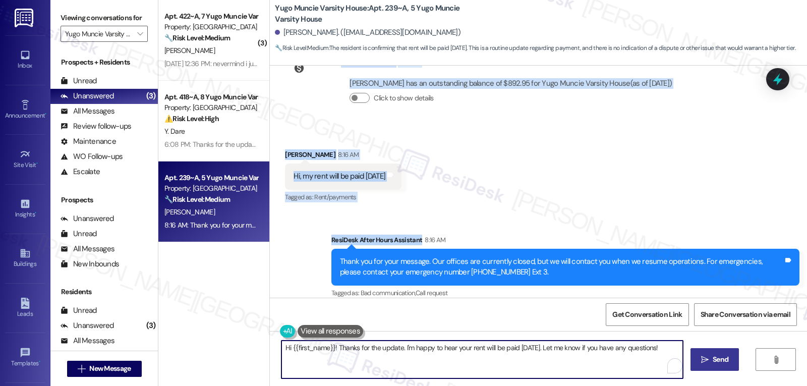
paste textarea "Thanks for the update, Addyson"
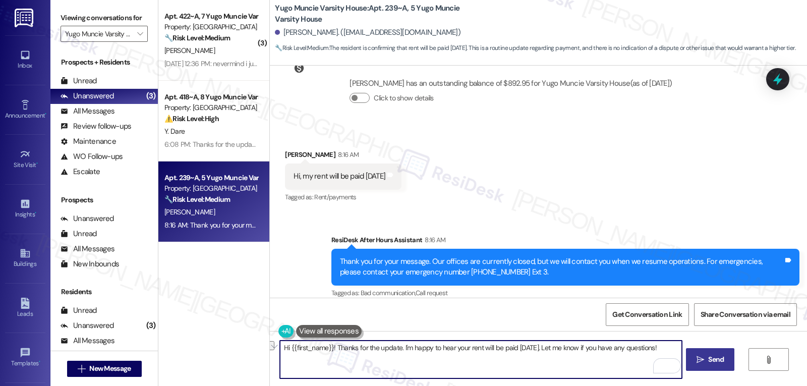
click at [422, 354] on textarea "Hi {{first_name}}! Thanks for the update. I'm happy to hear your rent will be p…" at bounding box center [481, 360] width 402 height 38
drag, startPoint x: 398, startPoint y: 349, endPoint x: 662, endPoint y: 338, distance: 264.1
click at [662, 338] on div "Hi {{first_name}}! Thanks for the update. I'm happy to hear your rent will be p…" at bounding box center [538, 369] width 537 height 76
click at [528, 362] on textarea "Hi {{first_name}}! Thanks for the update. I'm happy to hear your rent will be p…" at bounding box center [481, 360] width 402 height 38
drag, startPoint x: 527, startPoint y: 349, endPoint x: 399, endPoint y: 346, distance: 128.7
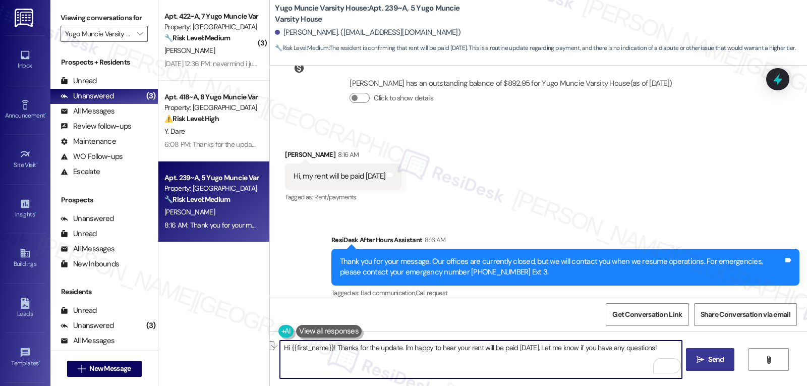
click at [399, 346] on textarea "Hi {{first_name}}! Thanks for the update. I'm happy to hear your rent will be p…" at bounding box center [481, 360] width 402 height 38
click at [668, 348] on textarea "Hi {{first_name}}! Thanks for the update. Were you able to send in the rent pay…" at bounding box center [481, 360] width 402 height 38
type textarea "Hi {{first_name}}! Thanks for the update. Were you able to send in the rent pay…"
click at [720, 363] on span "Send" at bounding box center [716, 359] width 16 height 11
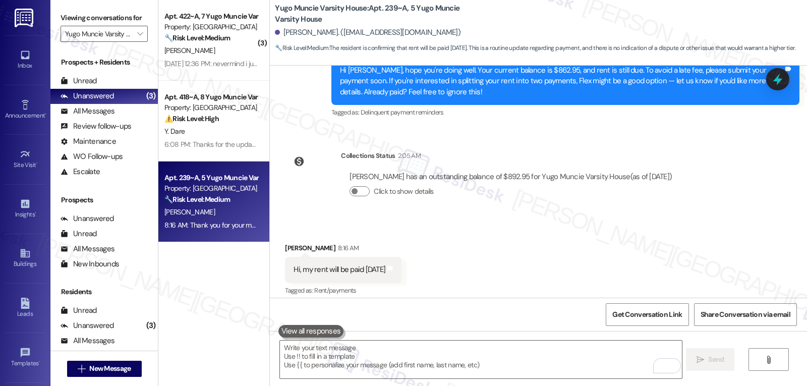
scroll to position [1359, 0]
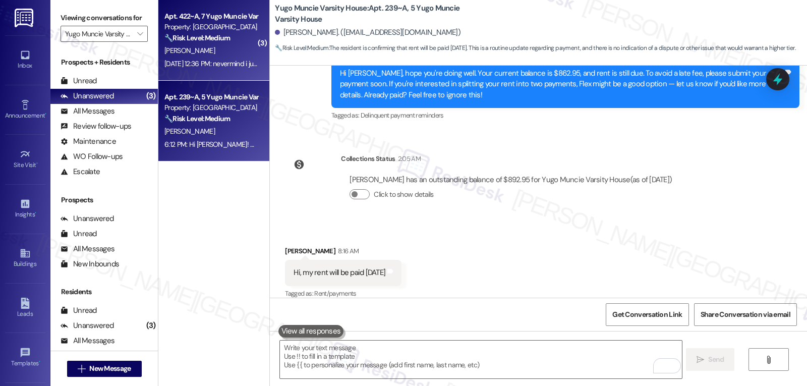
click at [249, 59] on div "Sep 05, 2025 at 12:36 PM: nevermind i just saw the last portion! my bad lol. th…" at bounding box center [285, 63] width 242 height 9
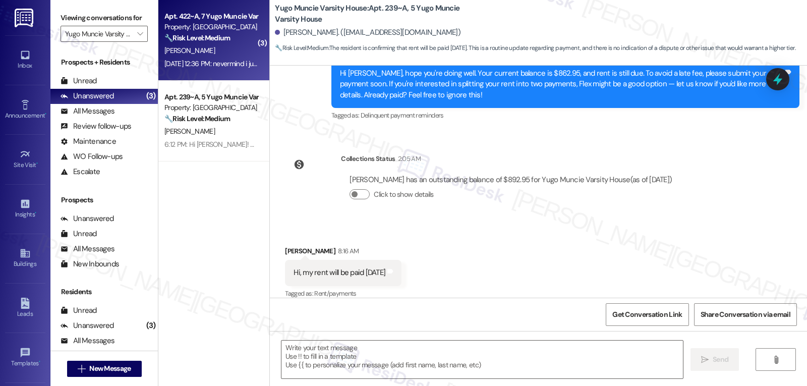
type textarea "Fetching suggested responses. Please feel free to read through the conversation…"
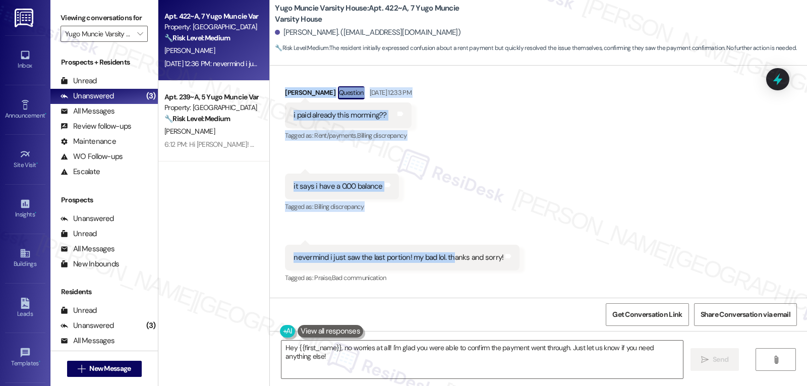
scroll to position [1086, 0]
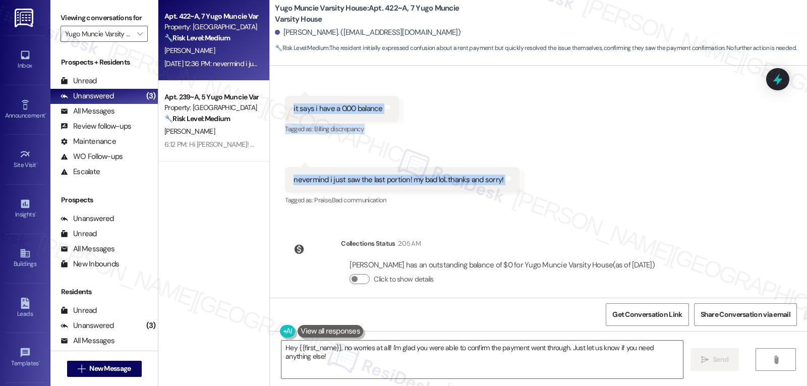
drag, startPoint x: 322, startPoint y: 99, endPoint x: 639, endPoint y: 178, distance: 327.1
click at [639, 178] on div "WO Lease started Aug 14, 2025 at 8:00 PM Show details Survey, sent via SMS Resi…" at bounding box center [538, 182] width 537 height 232
copy div "Residesk Automated Survey Sep 05, 2025 at 12:32 PM Hi Aaren, hope you're doing …"
click at [555, 368] on textarea "Hey {{first_name}}, no worries at all! I'm glad you were able to confirm the pa…" at bounding box center [483, 360] width 402 height 38
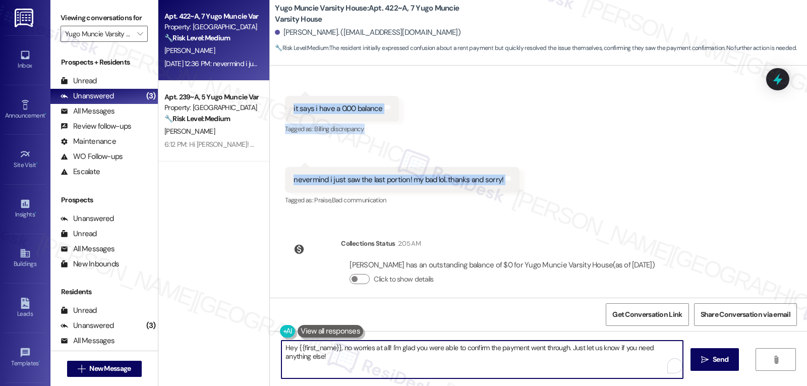
paste textarea "No worries at all, Aaren—glad it cleared up! And thanks for double-checking. Le…"
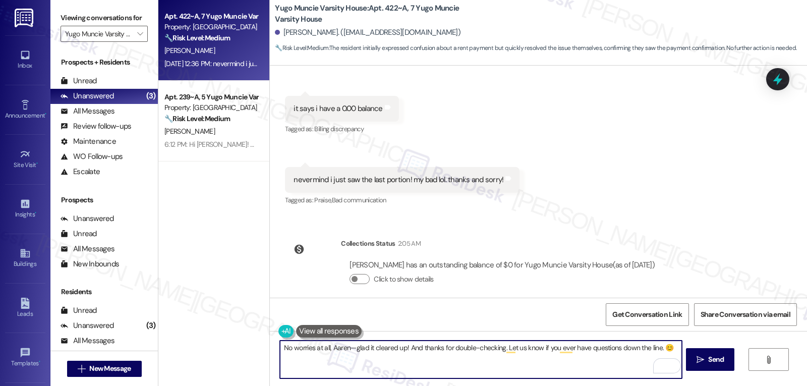
click at [344, 352] on textarea "No worries at all, Aaren—glad it cleared up! And thanks for double-checking. Le…" at bounding box center [481, 360] width 402 height 38
type textarea "No worries at all, Aaren. Glad it cleared up! And thanks for double-checking. L…"
click at [704, 360] on span " Send" at bounding box center [711, 359] width 32 height 11
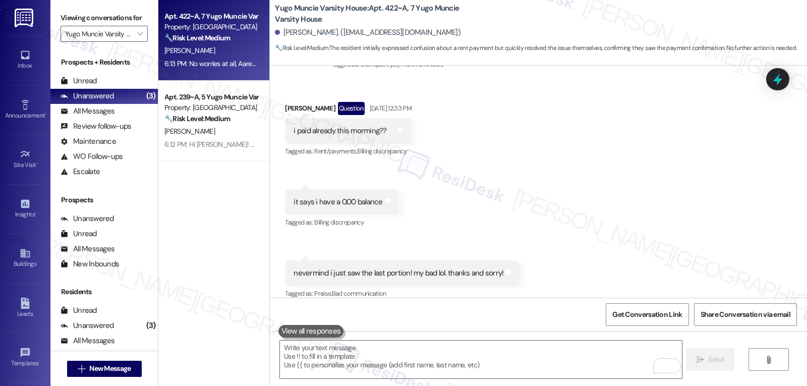
scroll to position [1156, 0]
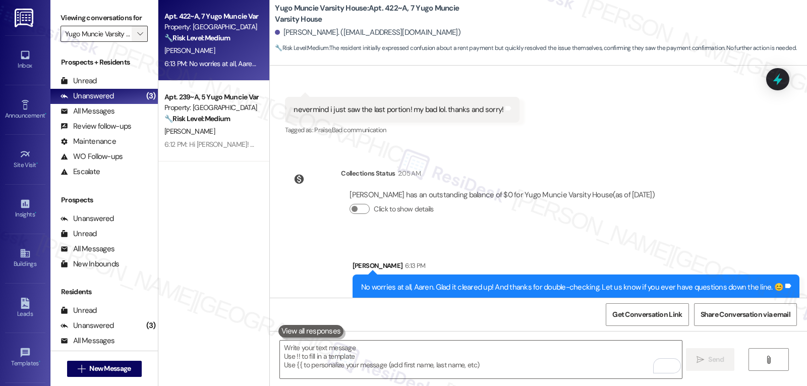
click at [132, 42] on button "" at bounding box center [140, 34] width 16 height 16
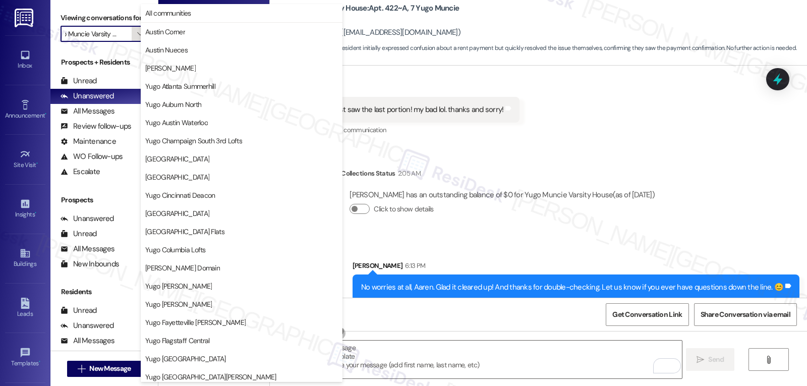
scroll to position [422, 0]
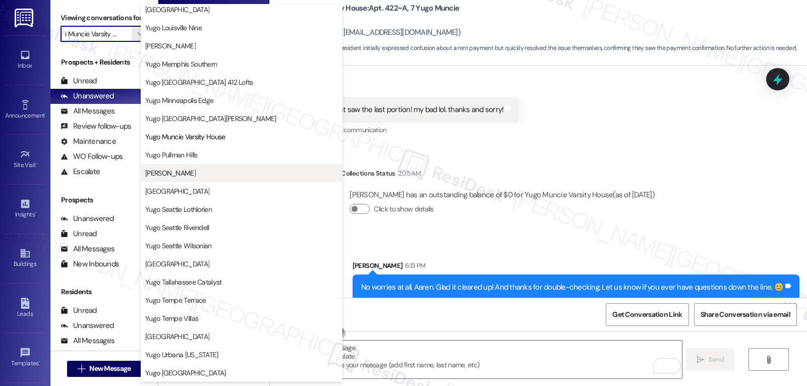
click at [173, 169] on span "[PERSON_NAME]" at bounding box center [170, 173] width 50 height 10
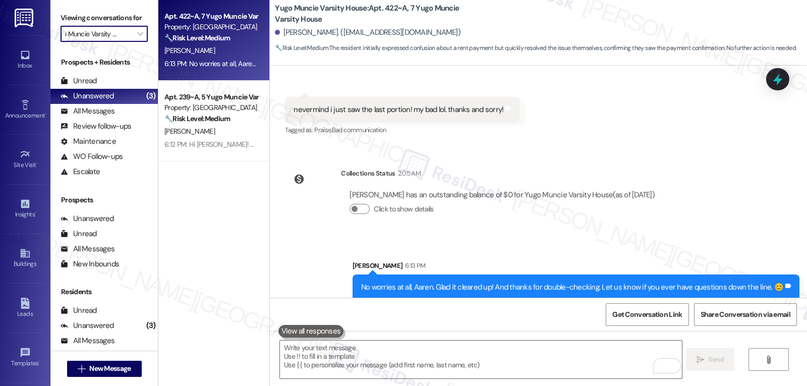
type input "[PERSON_NAME]"
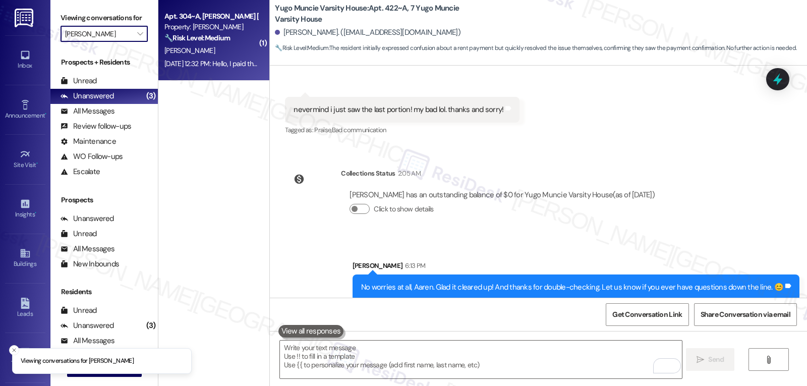
click at [199, 64] on div "Sep 05, 2025 at 12:32 PM: Hello, I paid this morning! Sep 05, 2025 at 12:32 PM:…" at bounding box center [224, 63] width 120 height 9
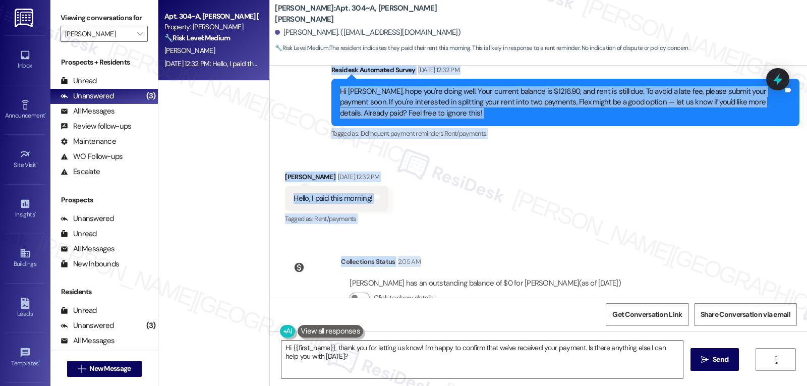
scroll to position [216, 0]
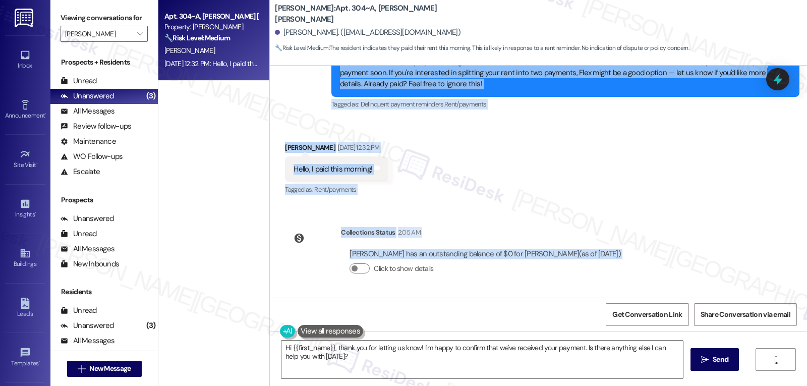
drag, startPoint x: 325, startPoint y: 142, endPoint x: 666, endPoint y: 269, distance: 363.3
click at [666, 269] on div "Lease started May 31, 2025 at 8:00 PM Survey, sent via SMS Residesk Automated S…" at bounding box center [538, 182] width 537 height 232
copy div "Residesk Automated Survey Sep 05, 2025 at 12:32 PM Hi Susannah, hope you're doi…"
click at [360, 362] on textarea "Hi {{first_name}}, thank you for letting us know! I'm happy to confirm that we'…" at bounding box center [483, 360] width 402 height 38
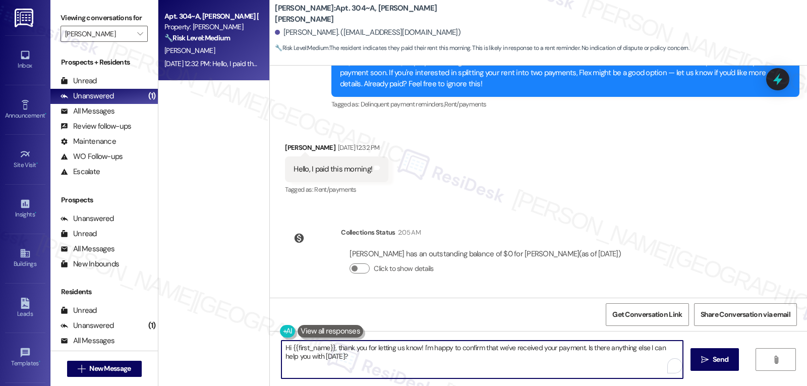
paste textarea "Thanks for the update, Susannah! I just checked, and your payment went through—…"
click at [518, 348] on textarea "Thanks for the update, Susannah! I just checked, and your payment went through—…" at bounding box center [481, 360] width 402 height 38
click at [657, 347] on textarea "Thanks for the update, Susannah! I just checked, and your payment went through;…" at bounding box center [481, 360] width 402 height 38
type textarea "Thanks for the update, Susannah! I just checked, and your payment went through;…"
click at [698, 354] on span " Send" at bounding box center [711, 359] width 32 height 11
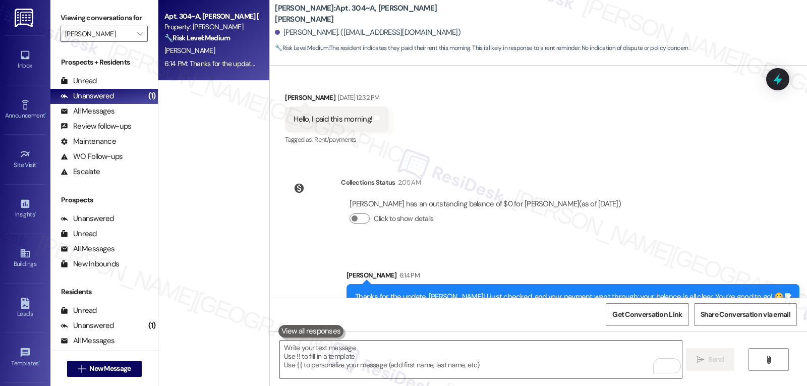
scroll to position [287, 0]
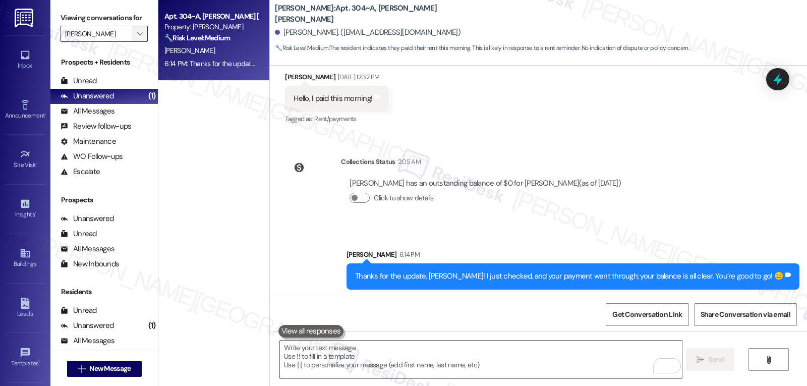
click at [136, 42] on span "" at bounding box center [140, 34] width 10 height 16
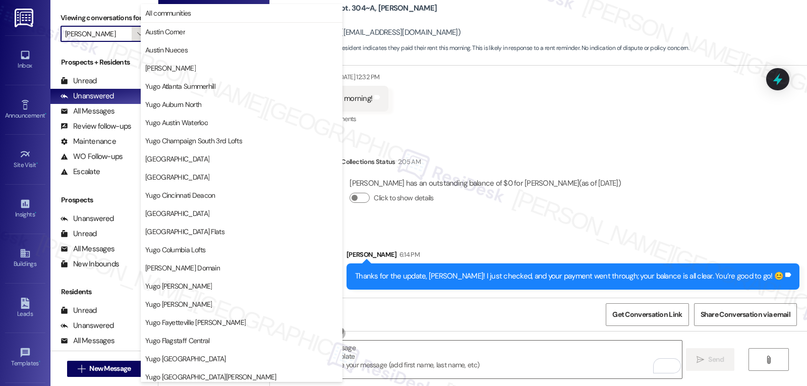
scroll to position [422, 0]
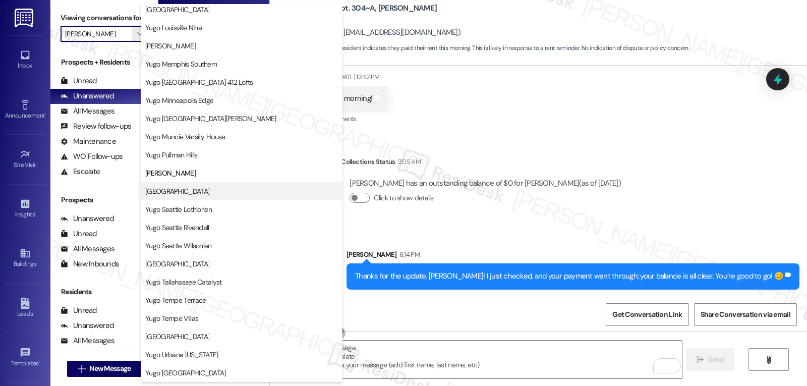
click at [168, 195] on span "[GEOGRAPHIC_DATA]" at bounding box center [177, 191] width 64 height 10
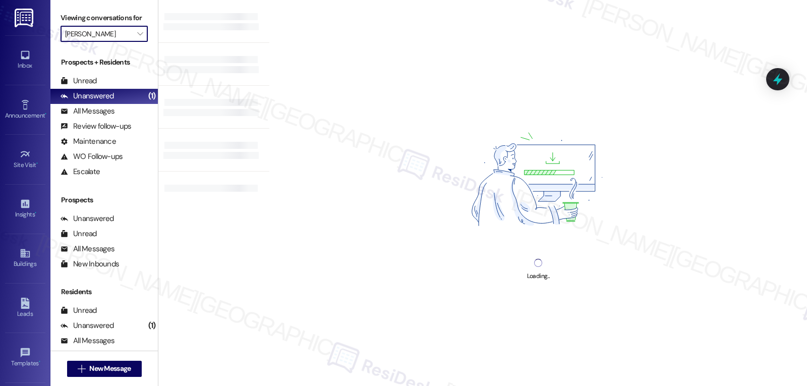
type input "[GEOGRAPHIC_DATA]"
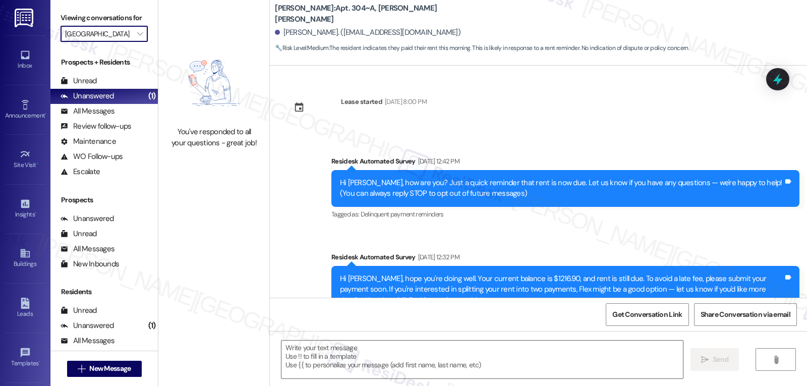
scroll to position [123, 0]
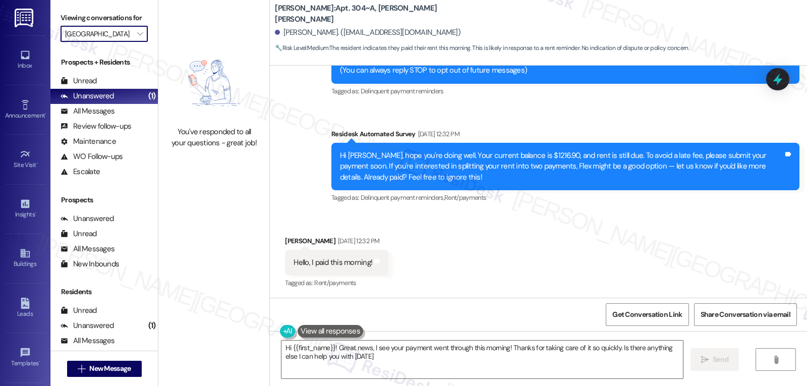
type textarea "Hi {{first_name}}! Great news, I see your payment went through this morning! Th…"
click at [136, 42] on span "" at bounding box center [140, 34] width 10 height 16
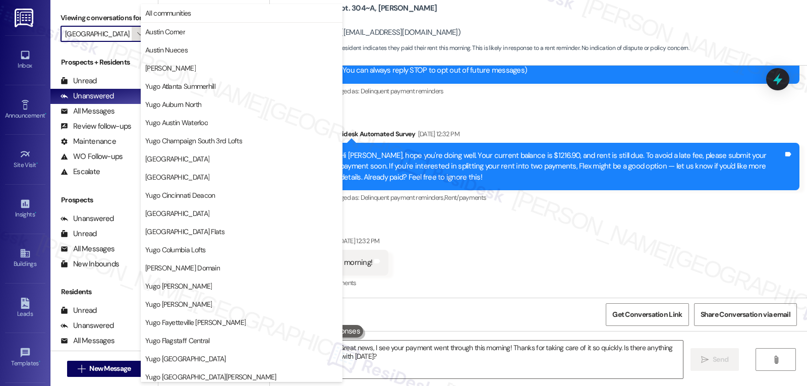
scroll to position [422, 0]
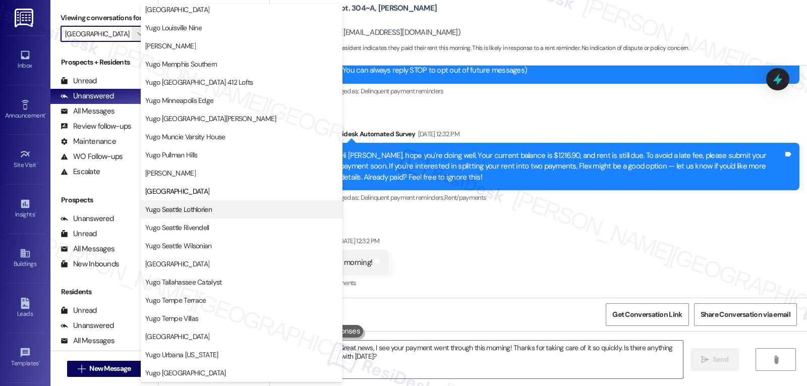
click at [224, 216] on button "Yugo Seattle Lothlorien" at bounding box center [242, 209] width 202 height 18
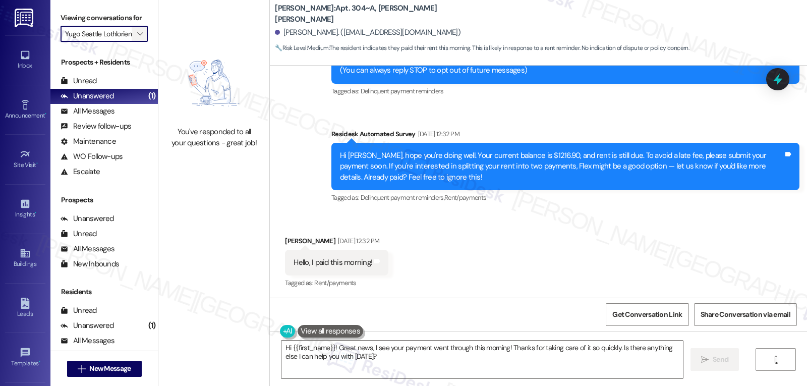
click at [137, 38] on icon "" at bounding box center [140, 34] width 6 height 8
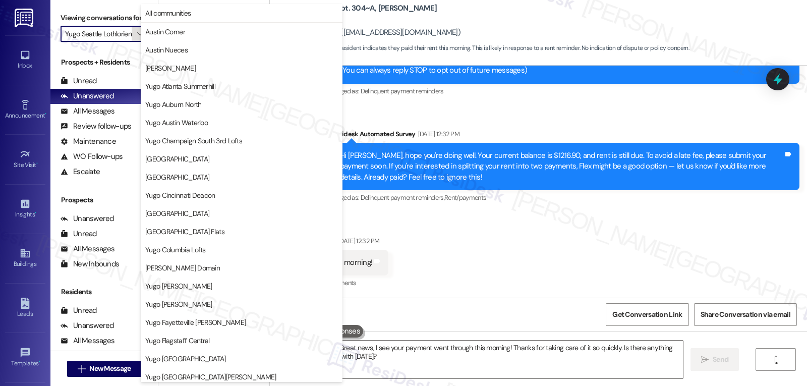
scroll to position [422, 0]
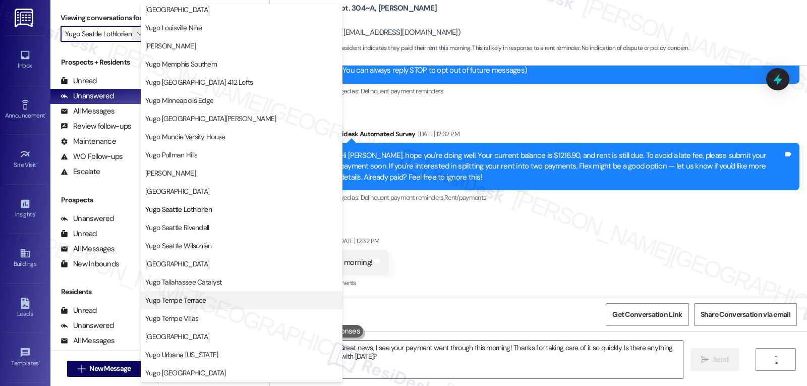
click at [205, 295] on span "Yugo Tempe Terrace" at bounding box center [175, 300] width 61 height 10
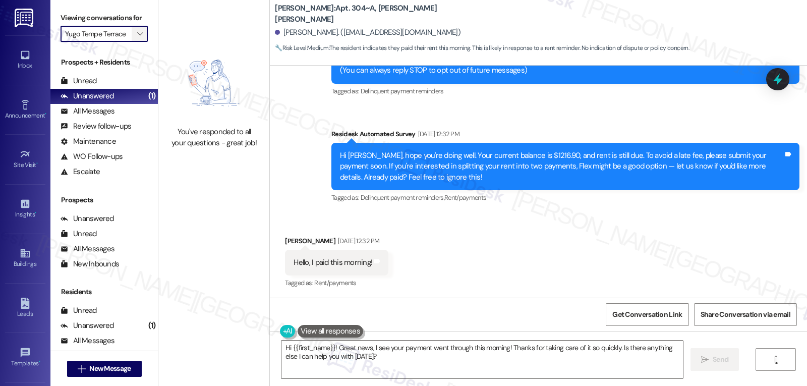
click at [137, 38] on icon "" at bounding box center [140, 34] width 6 height 8
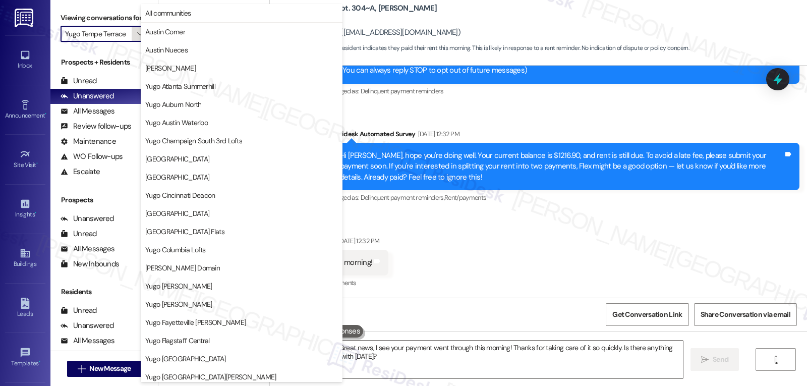
scroll to position [422, 0]
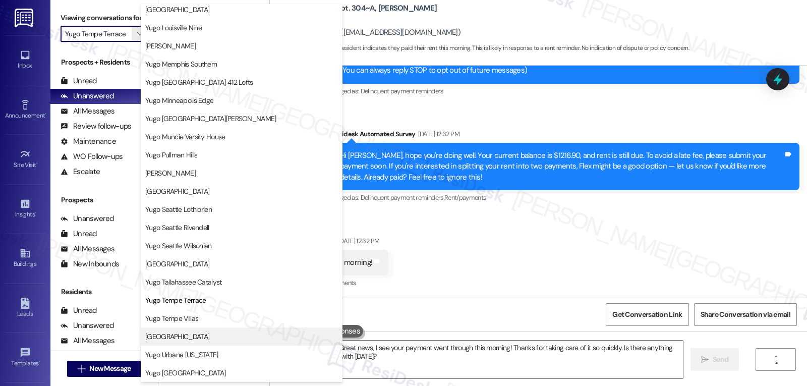
click at [235, 334] on span "[GEOGRAPHIC_DATA]" at bounding box center [241, 337] width 193 height 10
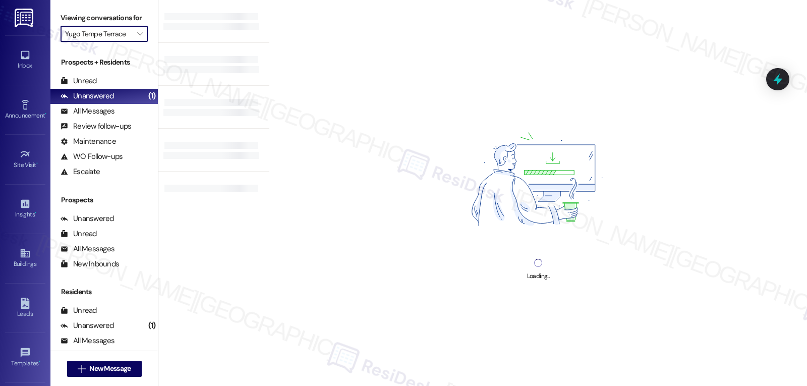
type input "[GEOGRAPHIC_DATA]"
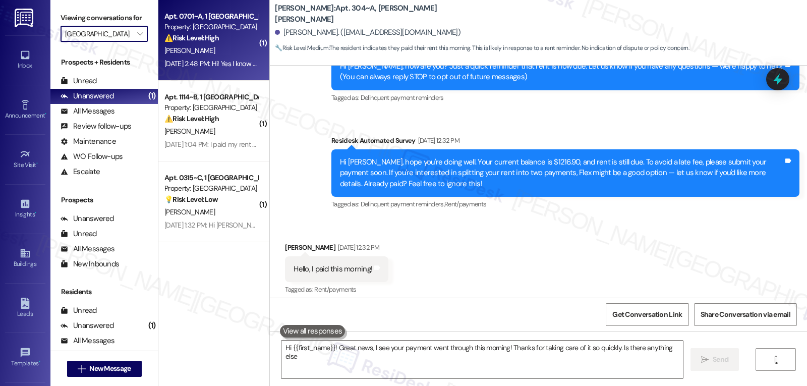
scroll to position [123, 0]
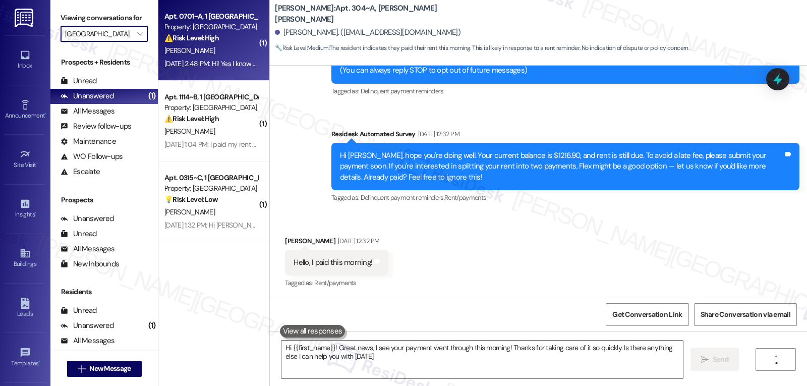
type textarea "Hi {{first_name}}! Great news, I see your payment went through this morning! Th…"
click at [207, 46] on div "R. Jones" at bounding box center [210, 50] width 95 height 13
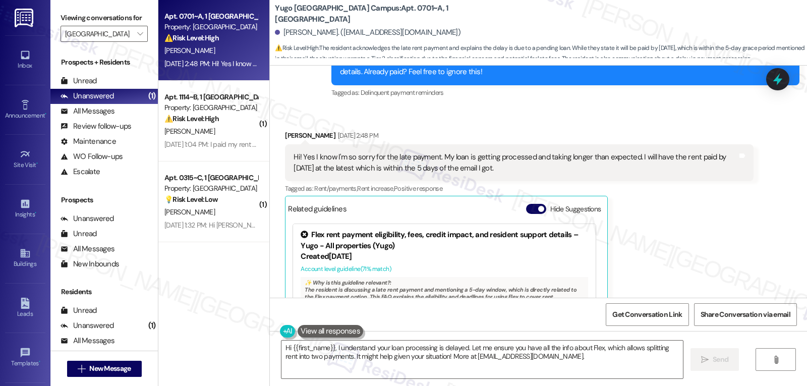
scroll to position [66, 0]
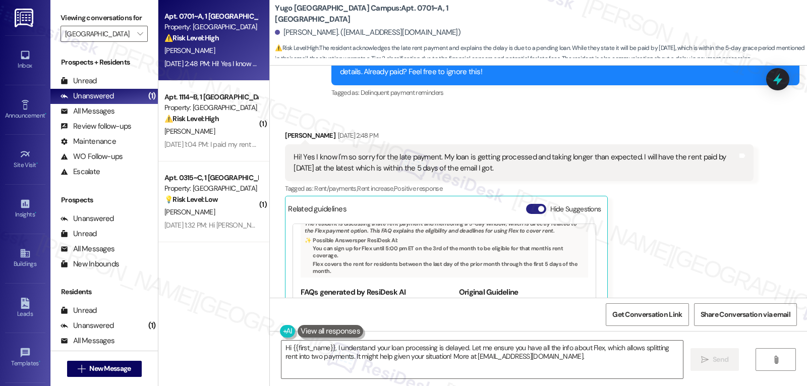
click at [526, 204] on button "Hide Suggestions" at bounding box center [536, 209] width 20 height 10
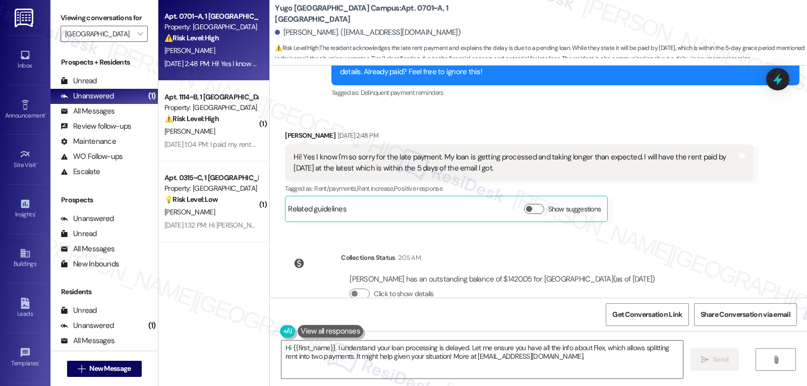
scroll to position [545, 0]
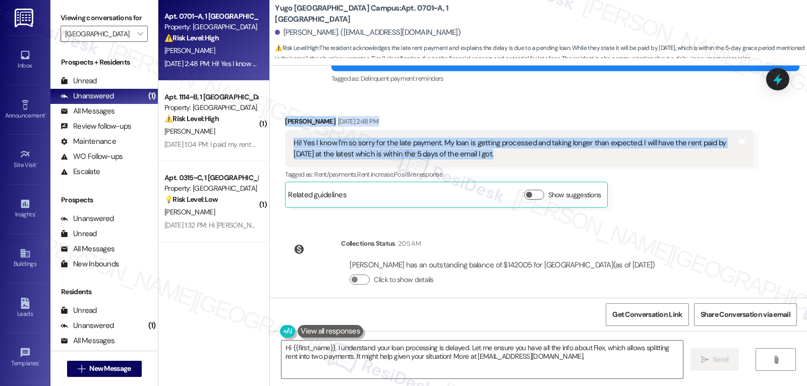
drag, startPoint x: 277, startPoint y: 108, endPoint x: 626, endPoint y: 151, distance: 351.8
click at [626, 151] on div "Received via SMS Ruby Jones Sep 05, 2025 at 2:48 PM Hi! Yes I know I'm so sorry…" at bounding box center [519, 161] width 483 height 107
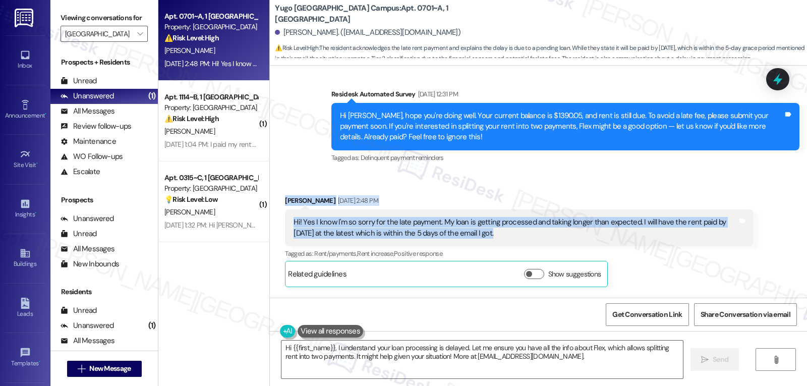
scroll to position [445, 0]
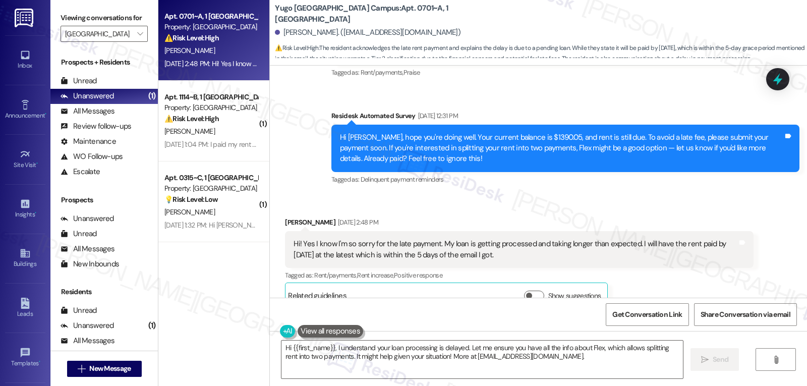
click at [332, 125] on div "Hi Ruby, hope you're doing well. Your current balance is $1390.05, and rent is …" at bounding box center [566, 148] width 468 height 47
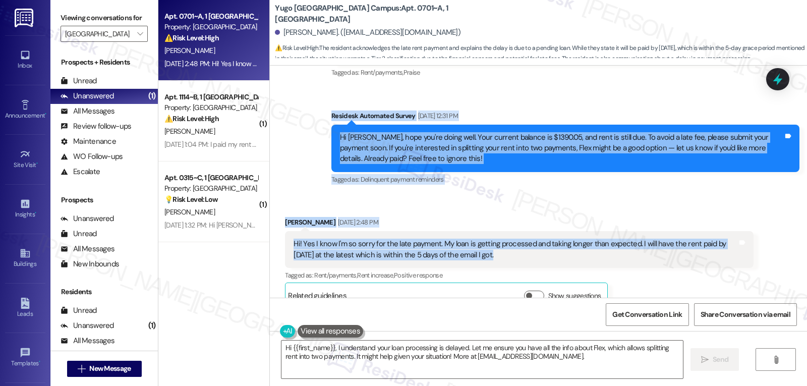
drag, startPoint x: 323, startPoint y: 104, endPoint x: 612, endPoint y: 252, distance: 324.3
click at [612, 252] on div "Lease started Aug 19, 2025 at 8:00 PM Survey, sent via SMS Residesk Automated S…" at bounding box center [538, 182] width 537 height 232
copy div "Residesk Automated Survey Sep 05, 2025 at 12:31 PM Hi Ruby, hope you're doing w…"
click at [562, 358] on textarea "Hi {{first_name}}, I understand your loan processing is delayed. Let me ensure …" at bounding box center [483, 360] width 402 height 38
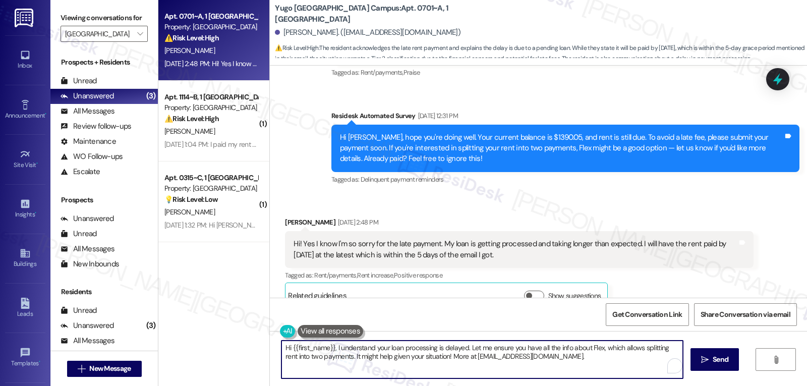
paste textarea "Thanks so much for the update, Ruby—no need to apologize, and we really appreci…"
click at [376, 354] on textarea "Thanks so much for the update, Ruby—no need to apologize, and we really appreci…" at bounding box center [481, 360] width 402 height 38
click at [376, 355] on textarea "Thanks so much for the update, Ruby—no need to apologize, and we really appreci…" at bounding box center [481, 360] width 402 height 38
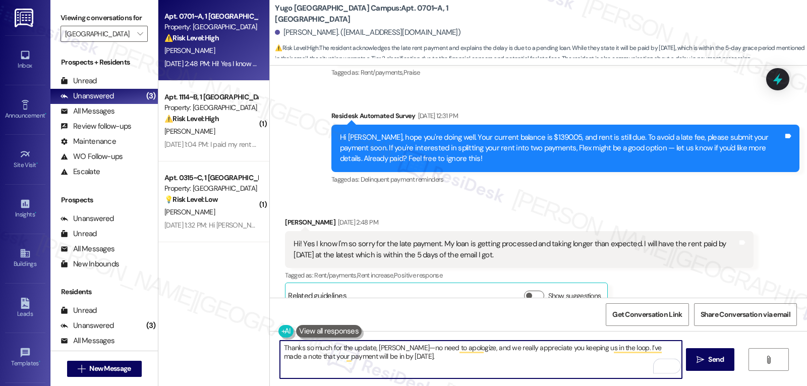
drag, startPoint x: 391, startPoint y: 348, endPoint x: 467, endPoint y: 347, distance: 76.2
click at [395, 348] on textarea "Thanks so much for the update, Ruby—no need to apologize, and we really appreci…" at bounding box center [481, 360] width 402 height 38
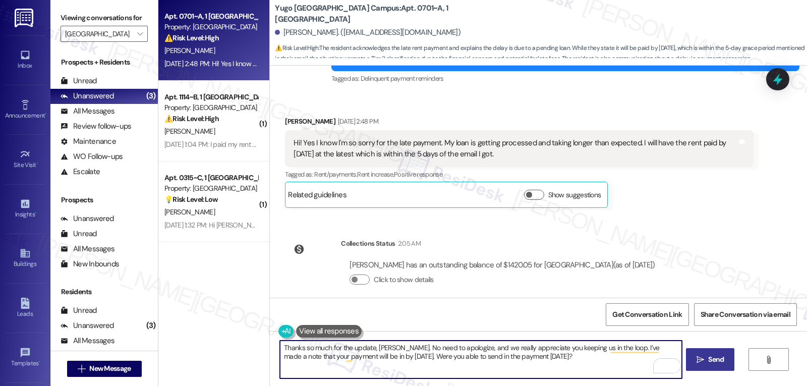
type textarea "Thanks so much for the update, Ruby. No need to apologize, and we really apprec…"
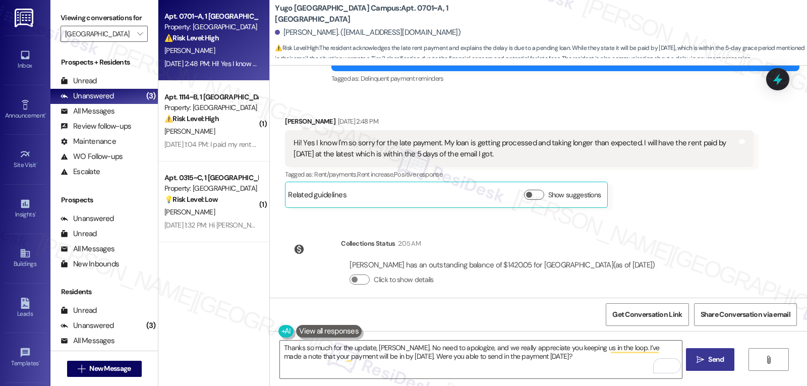
click at [722, 367] on button " Send" at bounding box center [710, 359] width 49 height 23
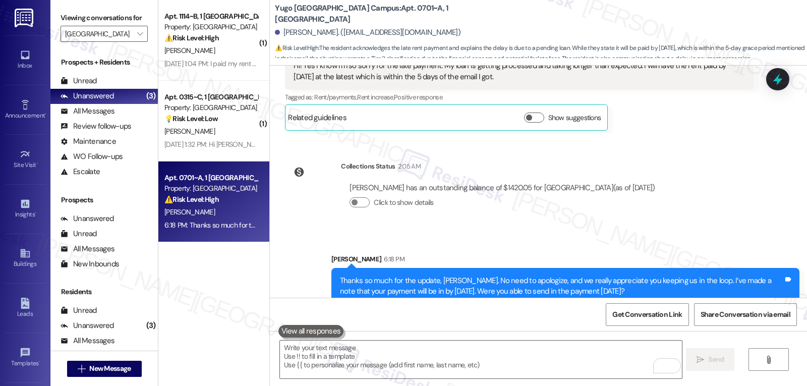
scroll to position [627, 0]
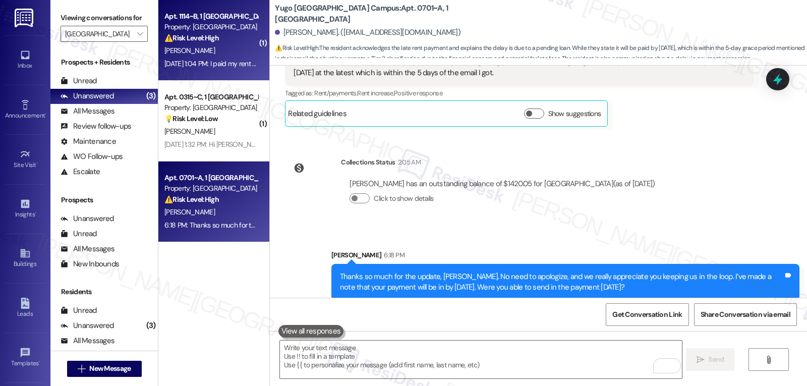
click at [215, 58] on div "Sep 05, 2025 at 1:04 PM: I paid my rent and the only outstanding balance is the…" at bounding box center [210, 64] width 95 height 13
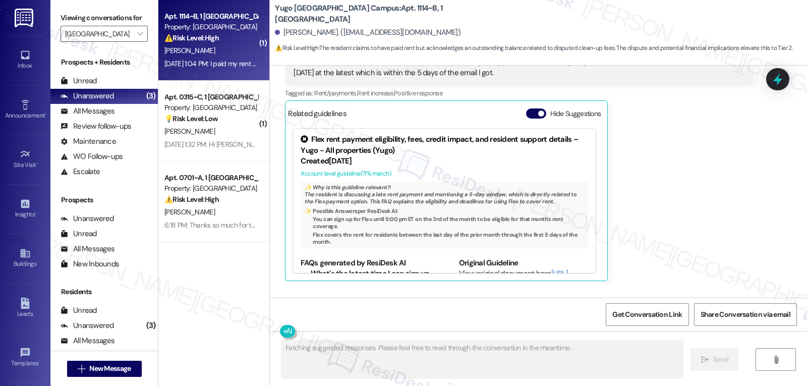
scroll to position [607, 0]
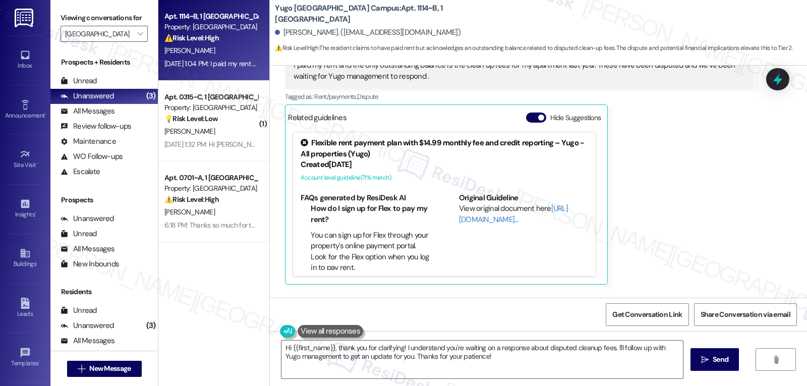
click at [526, 114] on div "Hide Suggestions" at bounding box center [565, 120] width 79 height 15
click at [528, 113] on button "Hide Suggestions" at bounding box center [536, 118] width 20 height 10
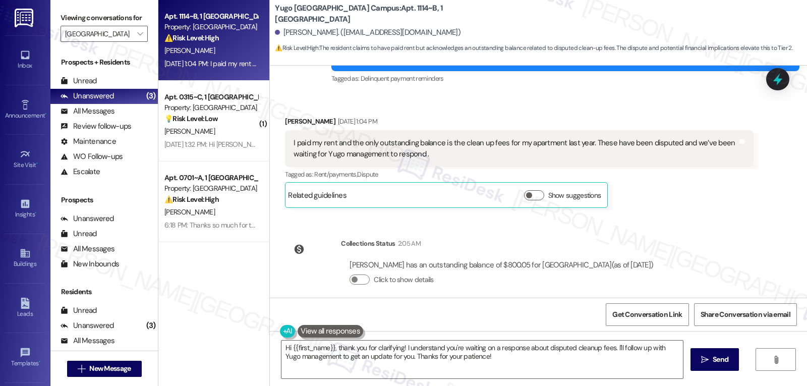
scroll to position [428, 0]
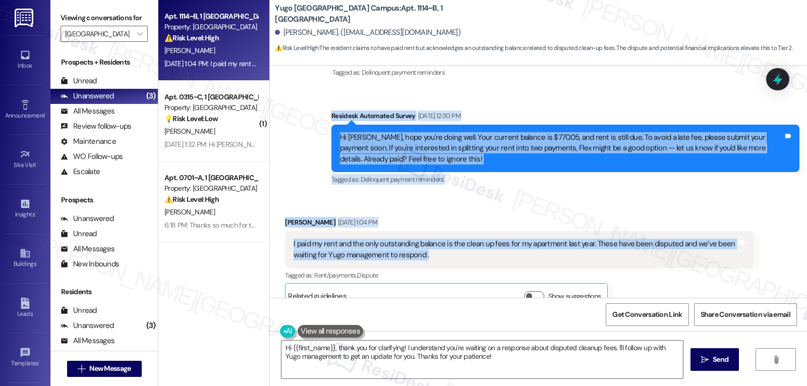
drag, startPoint x: 321, startPoint y: 106, endPoint x: 424, endPoint y: 245, distance: 172.8
click at [424, 245] on div "WO Opened request: It fell off... May 07, 2025 at 12:45 PM Status : Completed S…" at bounding box center [538, 182] width 537 height 232
copy div "Residesk Automated Survey Sep 05, 2025 at 12:30 PM Hi Caden, hope you're doing …"
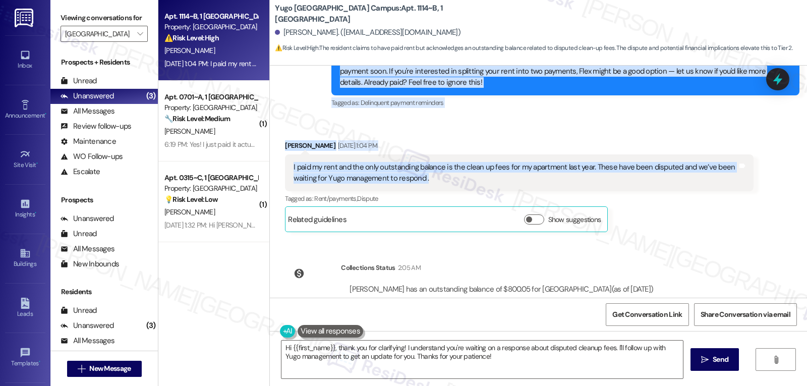
scroll to position [529, 0]
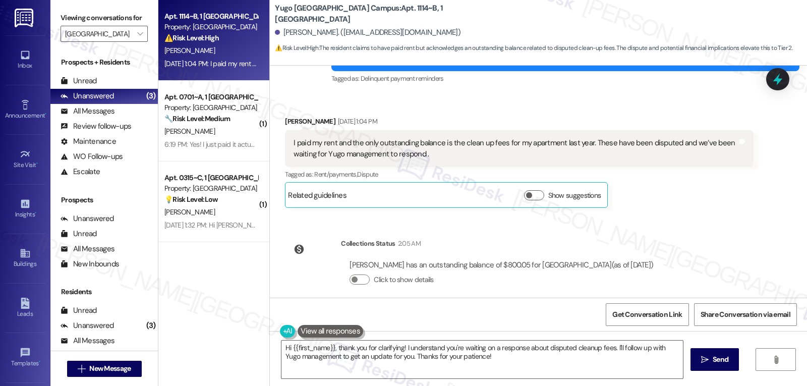
click at [679, 208] on div "WO Opened request: It fell off... May 07, 2025 at 12:45 PM Status : Completed S…" at bounding box center [538, 182] width 537 height 232
drag, startPoint x: 272, startPoint y: 111, endPoint x: 777, endPoint y: 256, distance: 525.0
click at [777, 256] on div "WO Opened request: It fell off... May 07, 2025 at 12:45 PM Status : Completed S…" at bounding box center [538, 182] width 537 height 232
copy div "Caden Buckland Sep 05, 2025 at 1:04 PM I paid my rent and the only outstanding …"
click at [398, 351] on textarea "Hi {{first_name}}, thank you for clarifying! I understand you're waiting on a r…" at bounding box center [483, 360] width 402 height 38
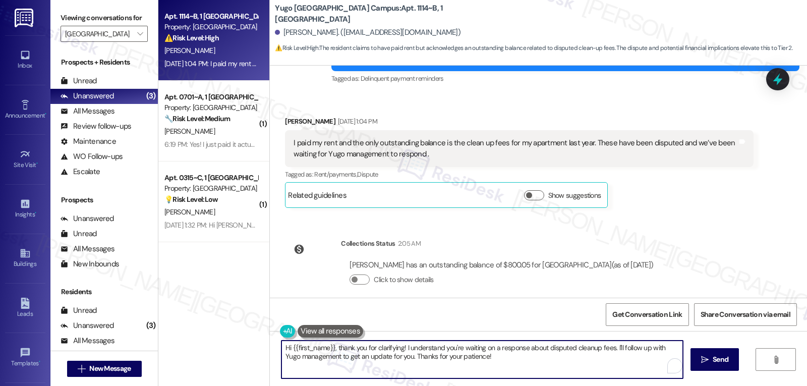
paste textarea "Thanks for the update, Caden! I understand the remaining balance is related to …"
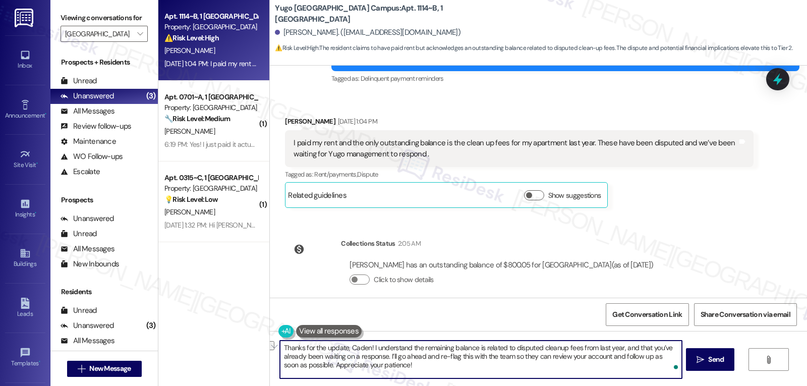
drag, startPoint x: 430, startPoint y: 358, endPoint x: 464, endPoint y: 360, distance: 33.4
click at [464, 360] on textarea "Thanks for the update, Caden! I understand the remaining balance is related to …" at bounding box center [481, 360] width 402 height 38
drag, startPoint x: 555, startPoint y: 356, endPoint x: 590, endPoint y: 356, distance: 35.3
click at [590, 356] on textarea "Thanks for the update, Caden! I understand the remaining balance is related to …" at bounding box center [481, 360] width 402 height 38
drag, startPoint x: 585, startPoint y: 359, endPoint x: 558, endPoint y: 389, distance: 40.0
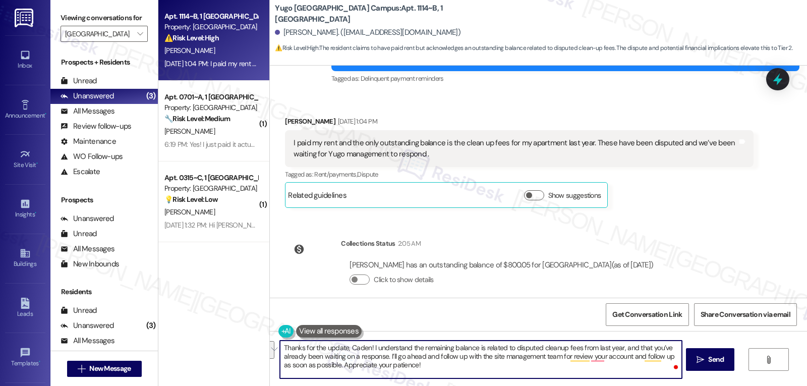
click at [558, 385] on html "Inbox Go to Inbox Announcement • Send A Text Announcement Site Visit • Go to Si…" at bounding box center [403, 193] width 807 height 386
type textarea "Thanks for the update, Caden! I understand the remaining balance is related to …"
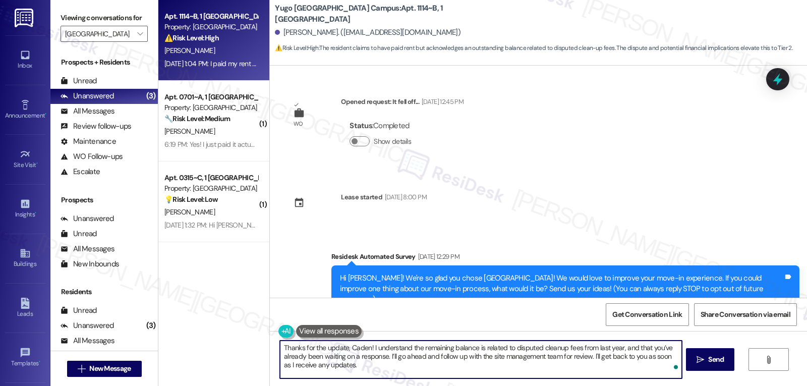
scroll to position [529, 0]
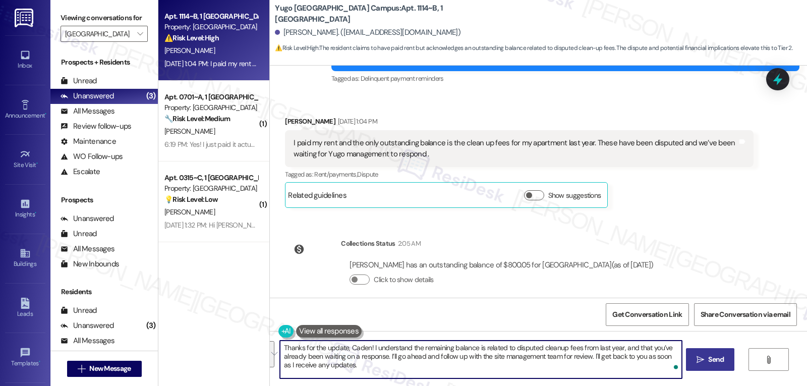
type textarea "Thanks for the update, Caden! I understand the remaining balance is related to …"
click at [713, 363] on span "Send" at bounding box center [716, 359] width 16 height 11
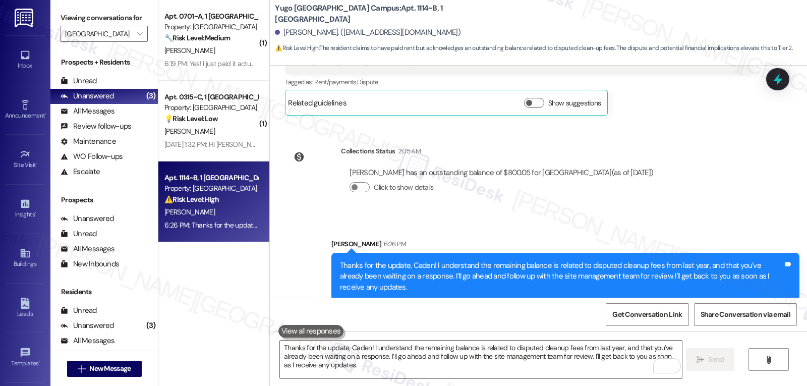
scroll to position [520, 0]
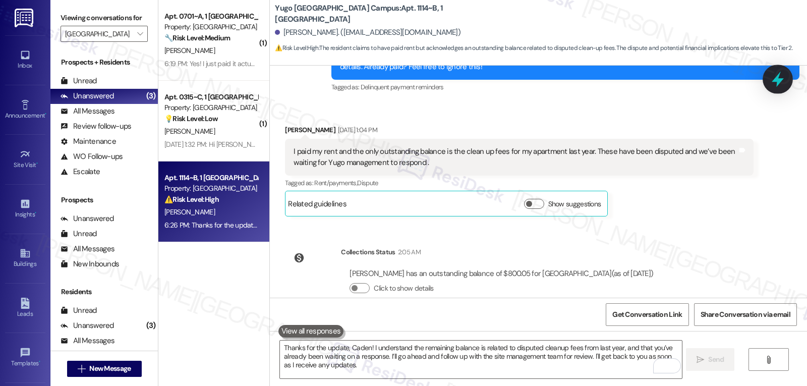
click at [771, 83] on icon at bounding box center [777, 79] width 17 height 17
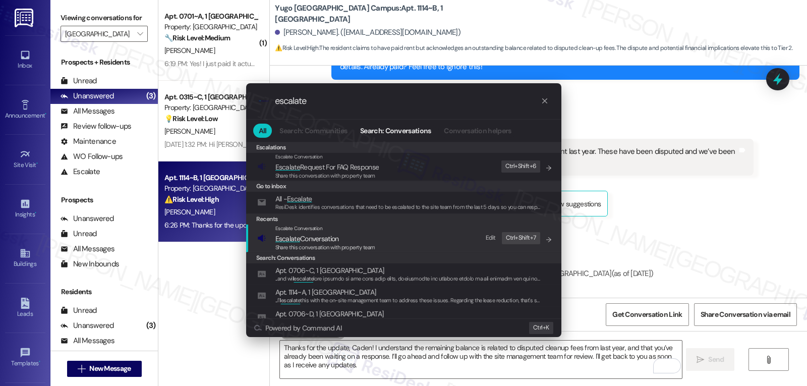
type input "escalate"
click at [304, 240] on span "Escalate Conversation" at bounding box center [308, 238] width 64 height 9
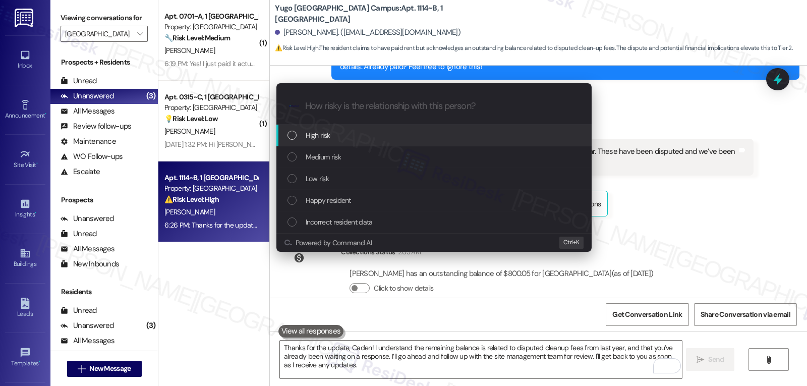
click at [324, 140] on span "High risk" at bounding box center [318, 135] width 25 height 11
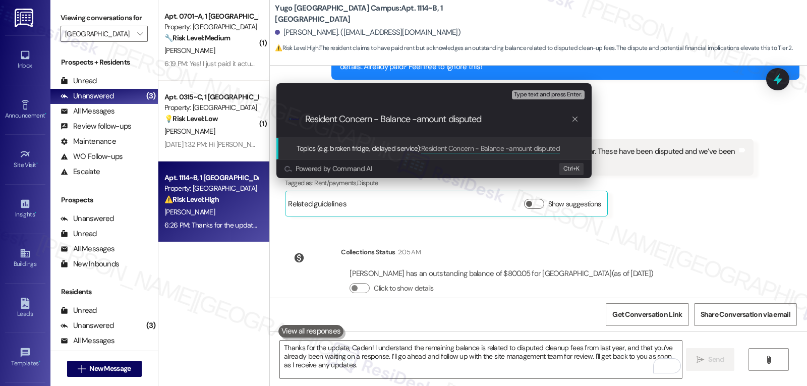
type input "Resident Concern - Balance - amount disputed"
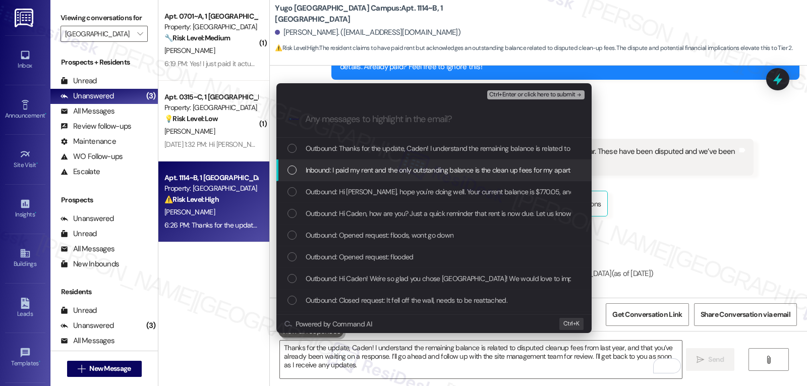
click at [291, 172] on div "List of options" at bounding box center [292, 170] width 9 height 9
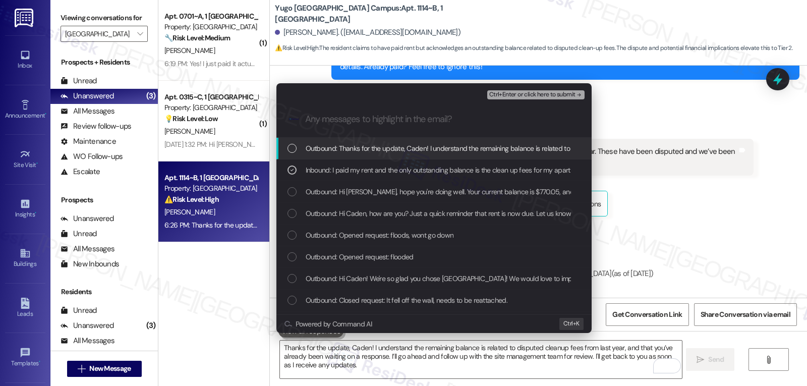
click at [563, 94] on span "Ctrl+Enter or click here to submit" at bounding box center [532, 94] width 86 height 7
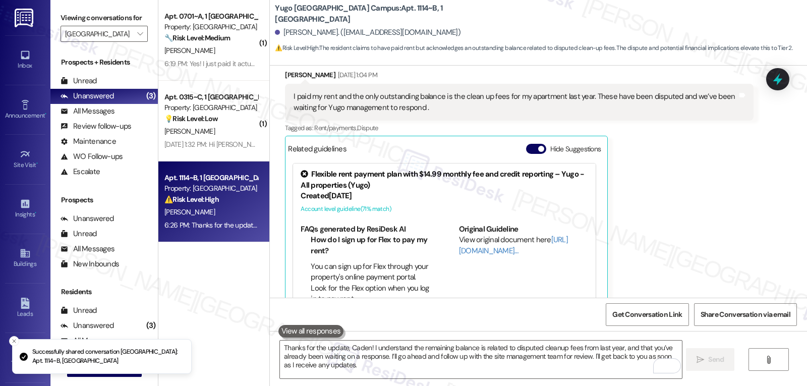
scroll to position [590, 0]
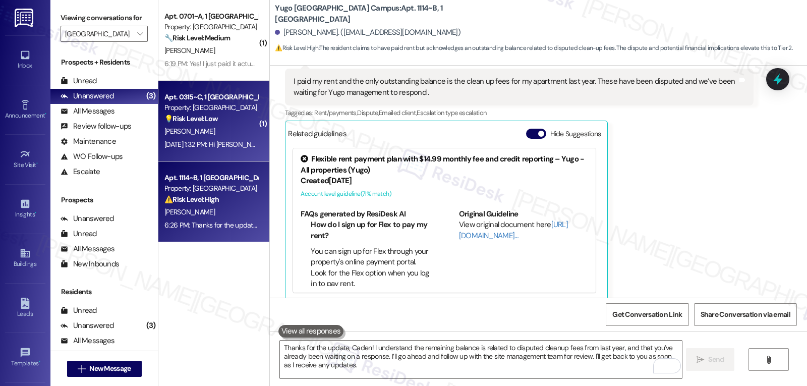
click at [199, 114] on strong "💡 Risk Level: Low" at bounding box center [190, 118] width 53 height 9
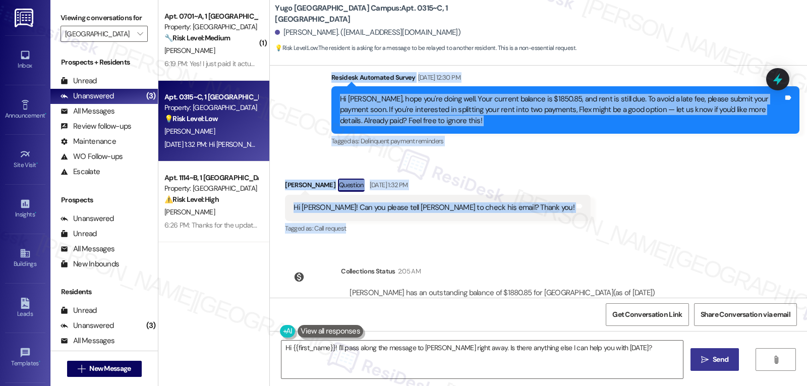
scroll to position [304, 0]
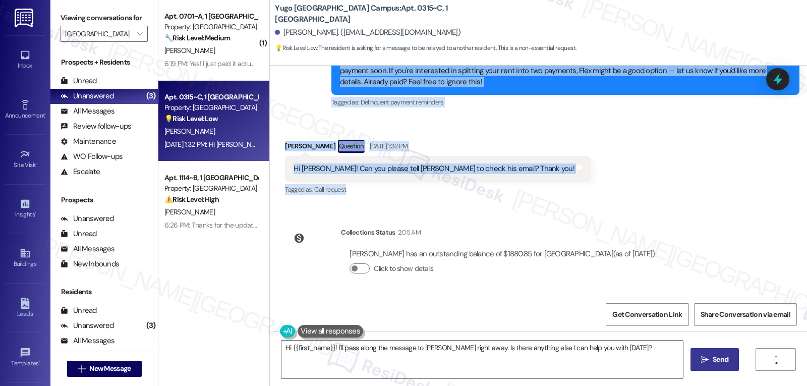
drag, startPoint x: 321, startPoint y: 140, endPoint x: 674, endPoint y: 250, distance: 369.5
click at [674, 250] on div "Lease started Aug 19, 2025 at 8:00 PM Survey, sent via SMS Residesk Automated S…" at bounding box center [538, 182] width 537 height 232
copy div "Residesk Automated Survey Sep 05, 2025 at 12:30 PM Hi Ava, hope you're doing we…"
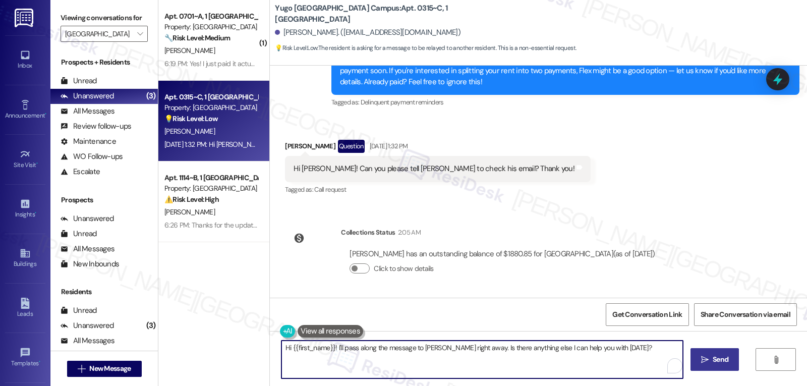
drag, startPoint x: 329, startPoint y: 348, endPoint x: 806, endPoint y: 354, distance: 476.9
click at [796, 354] on div "Hi {{first_name}}! I'll pass along the message to Sarah right away. Is there an…" at bounding box center [538, 369] width 537 height 76
click at [613, 346] on textarea "Hi {{first_name}}, thanks for reaching out. I understand you're following up wi…" at bounding box center [481, 360] width 402 height 38
type textarea "Hi {{first_name}}, thanks for reaching out. I understand you're following up wi…"
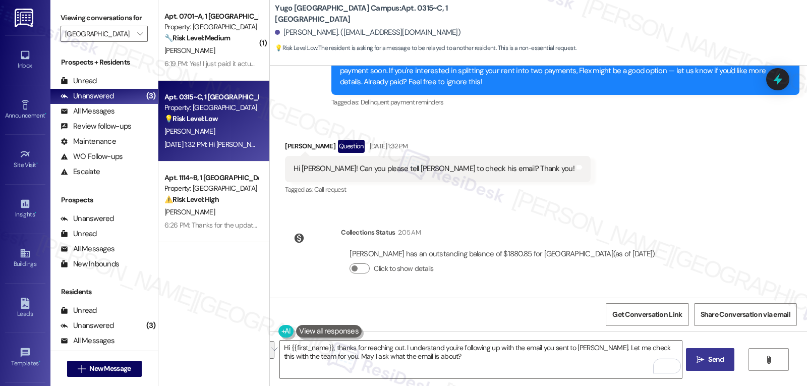
click at [712, 369] on button " Send" at bounding box center [710, 359] width 49 height 23
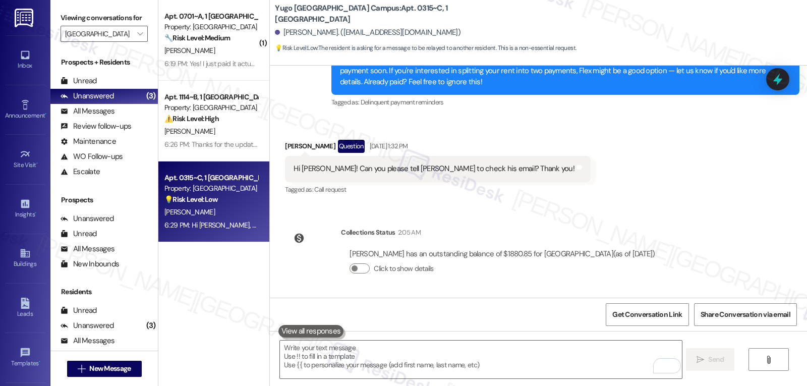
scroll to position [385, 0]
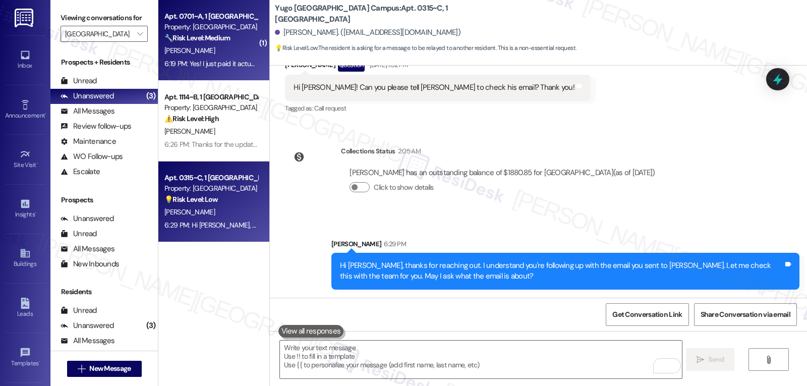
click at [212, 61] on div "6:19 PM: Yes! I just paid it actually! 6:19 PM: Yes! I just paid it actually!" at bounding box center [212, 63] width 97 height 9
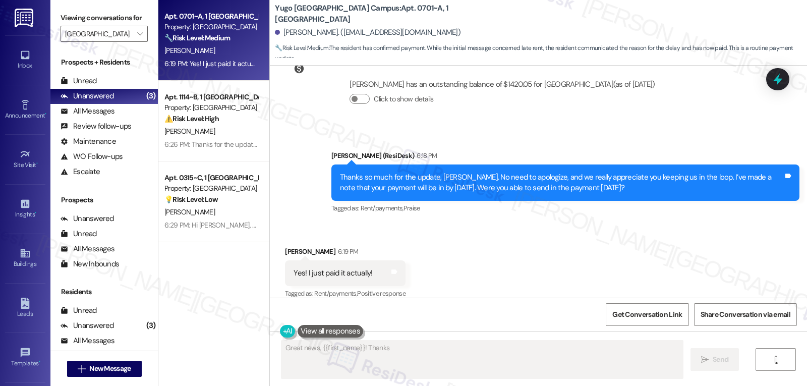
scroll to position [727, 0]
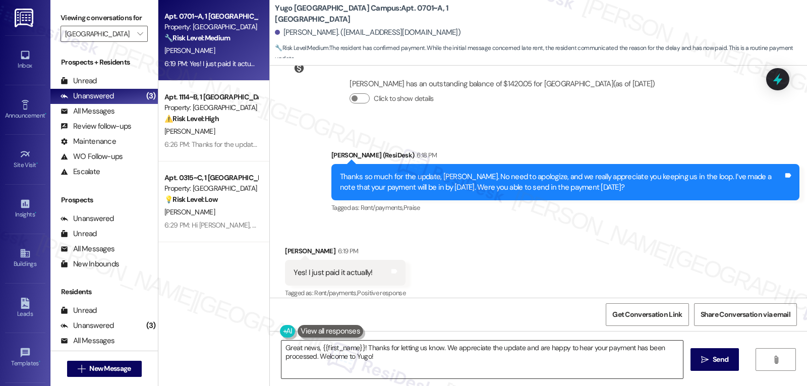
click at [398, 364] on textarea "Great news, {{first_name}}! Thanks for letting us know. We appreciate the updat…" at bounding box center [483, 360] width 402 height 38
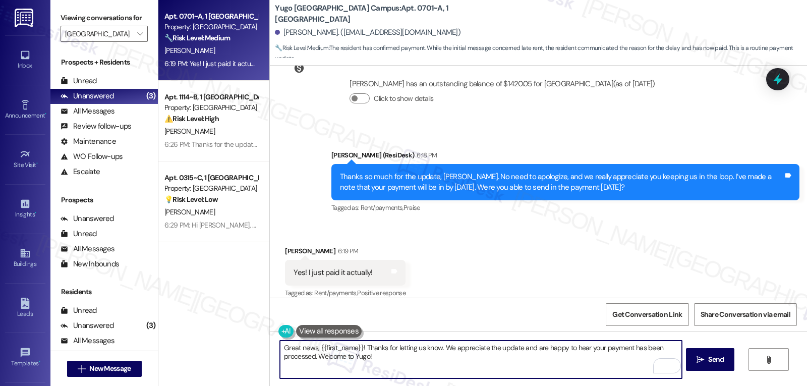
drag, startPoint x: 312, startPoint y: 360, endPoint x: 547, endPoint y: 374, distance: 236.1
click at [547, 374] on textarea "Great news, {{first_name}}! Thanks for letting us know. We appreciate the updat…" at bounding box center [481, 360] width 402 height 38
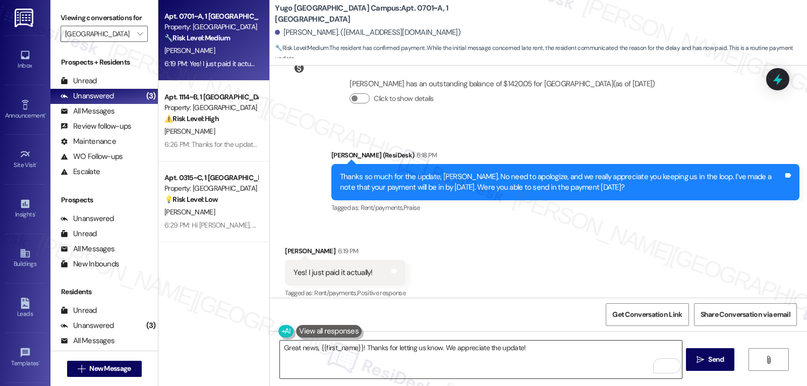
click at [562, 348] on textarea "Great news, {{first_name}}! Thanks for letting us know. We appreciate the updat…" at bounding box center [481, 360] width 402 height 38
paste textarea "If you ever have any questions or need support, don’t hesitate to reach out. I’…"
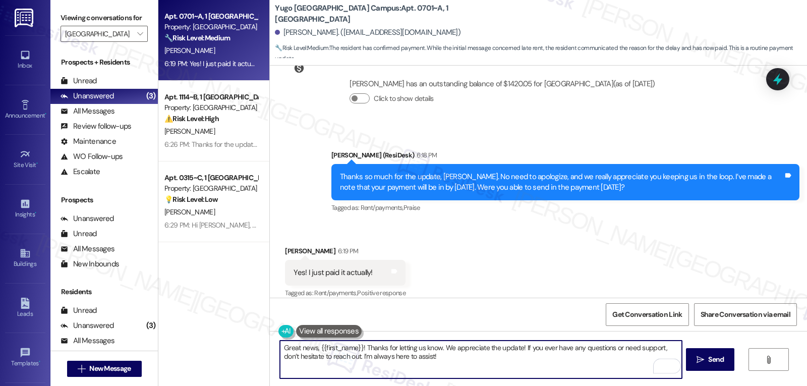
type textarea "Great news, {{first_name}}! Thanks for letting us know. We appreciate the updat…"
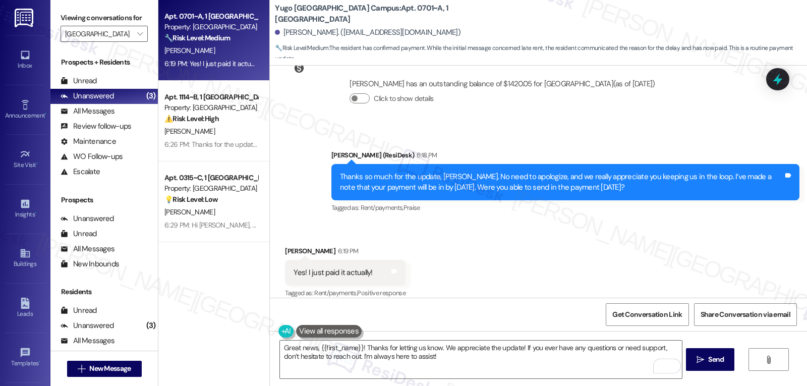
click at [708, 355] on span "Send" at bounding box center [716, 359] width 16 height 11
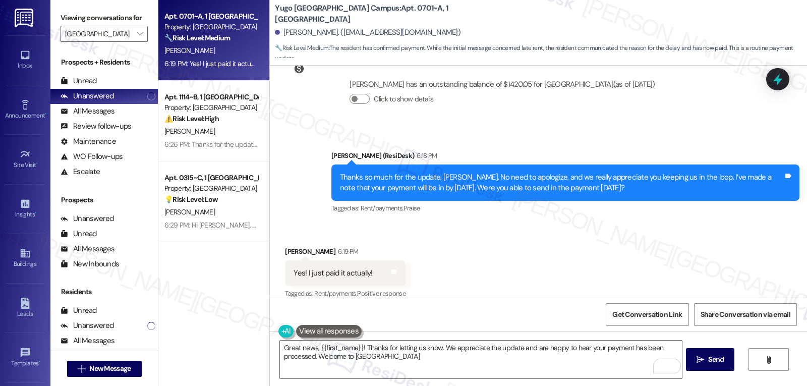
type textarea "Great news, {{first_name}}! Thanks for letting us know. We appreciate the updat…"
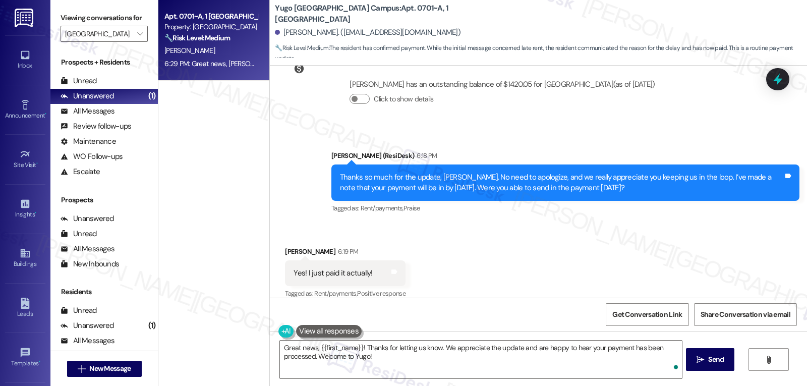
scroll to position [808, 0]
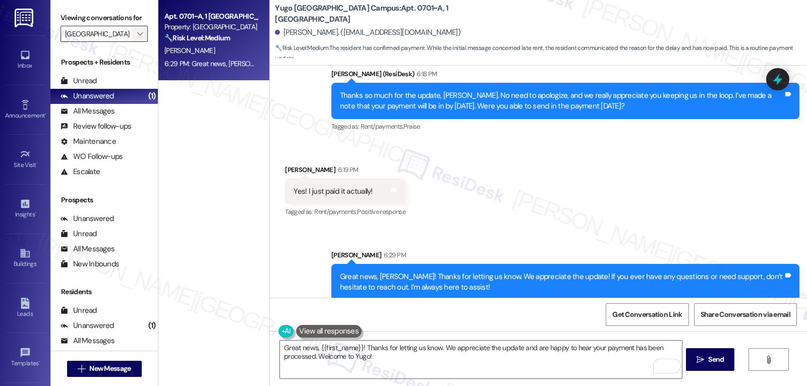
click at [137, 38] on icon "" at bounding box center [140, 34] width 6 height 8
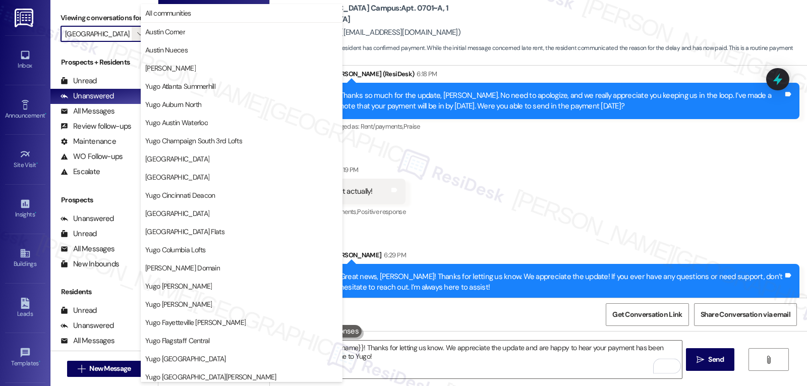
scroll to position [422, 0]
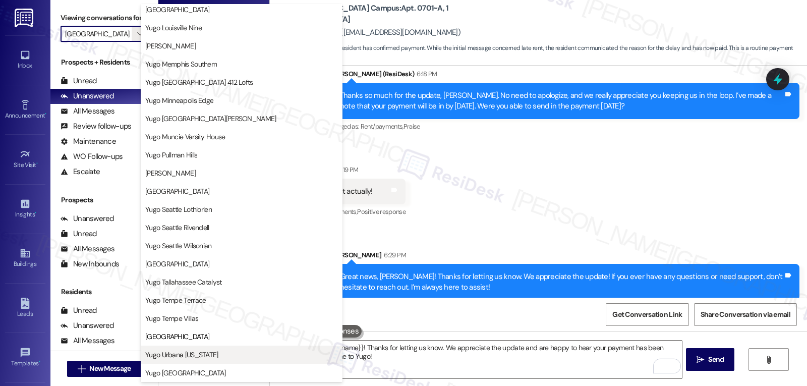
click at [175, 351] on span "Yugo Urbana [US_STATE]" at bounding box center [181, 355] width 73 height 10
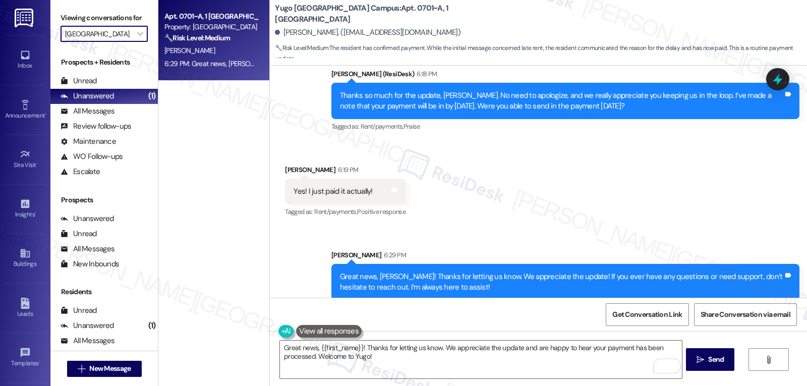
type input "Yugo Urbana [US_STATE]"
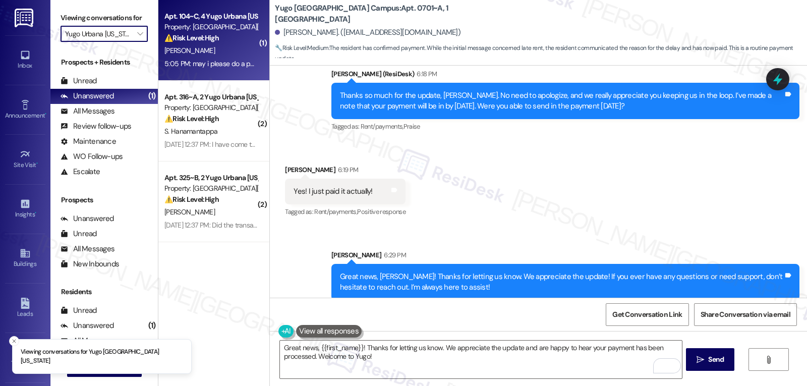
click at [201, 49] on div "A. Morales" at bounding box center [210, 50] width 95 height 13
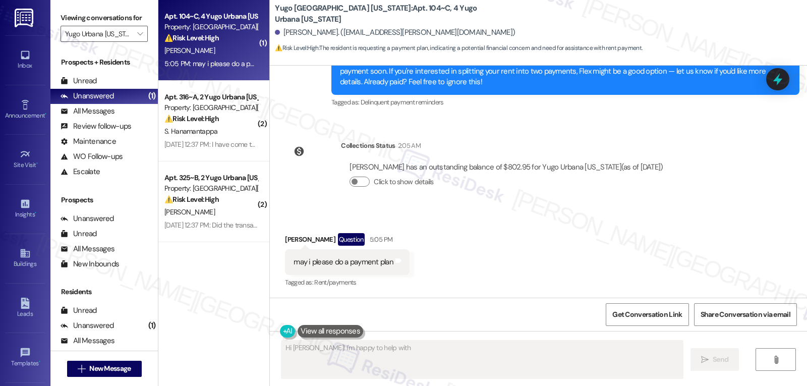
scroll to position [487, 0]
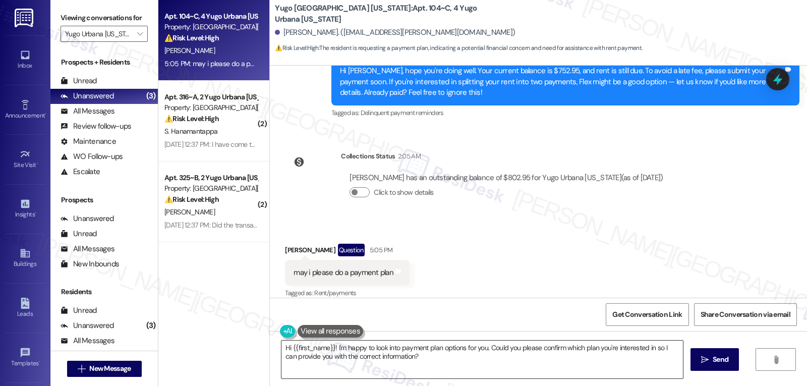
click at [451, 350] on textarea "Hi {{first_name}}! I'm happy to look into payment plan options for you. Could y…" at bounding box center [483, 360] width 402 height 38
click at [712, 363] on span "Send" at bounding box center [716, 359] width 16 height 11
type textarea "Hi"
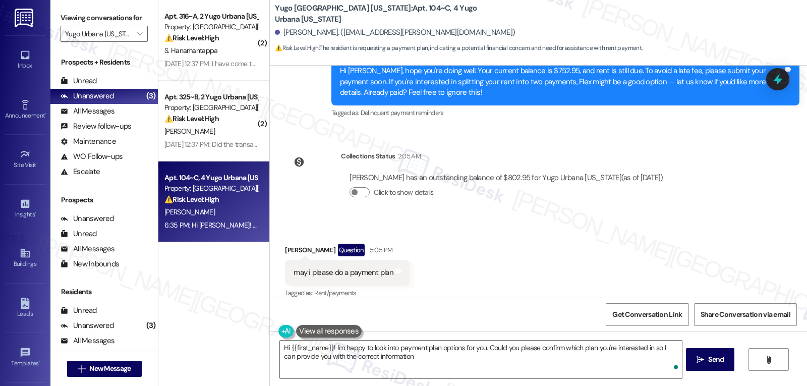
type textarea "Hi {{first_name}}! I'm happy to look into payment plan options for you. Could y…"
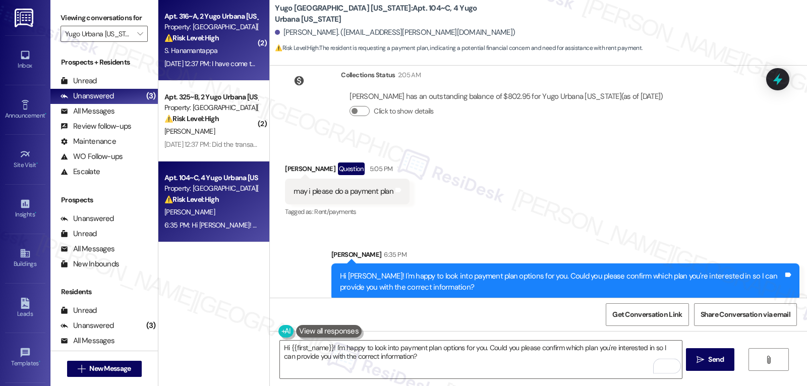
click at [188, 54] on span "S. Hanamantappa" at bounding box center [190, 50] width 53 height 9
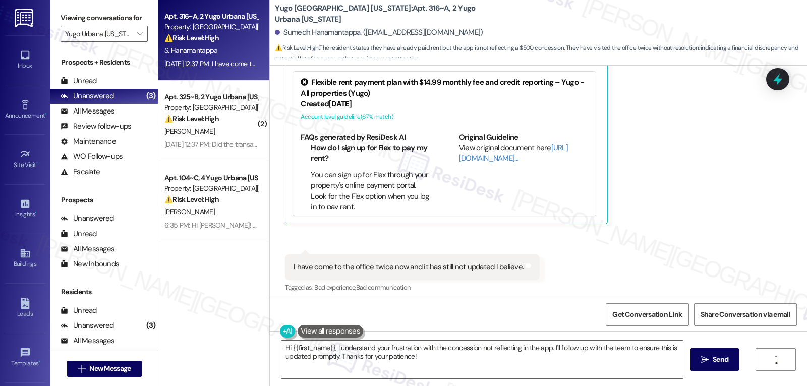
scroll to position [473, 0]
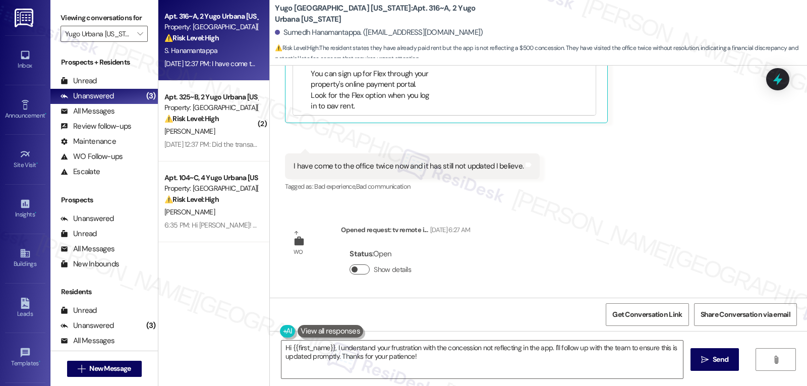
click at [355, 270] on button "Show details" at bounding box center [360, 269] width 20 height 10
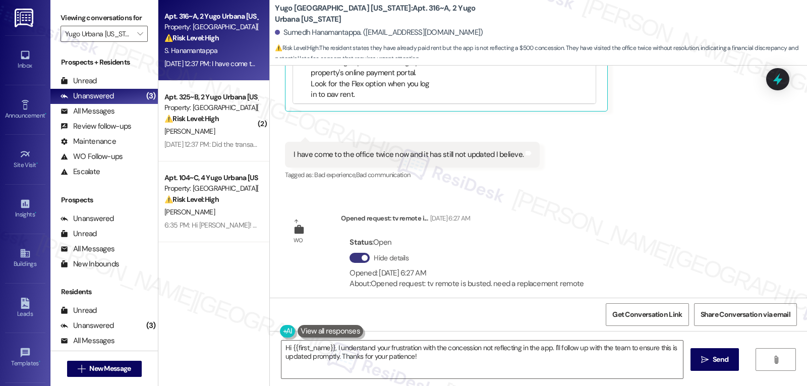
scroll to position [494, 0]
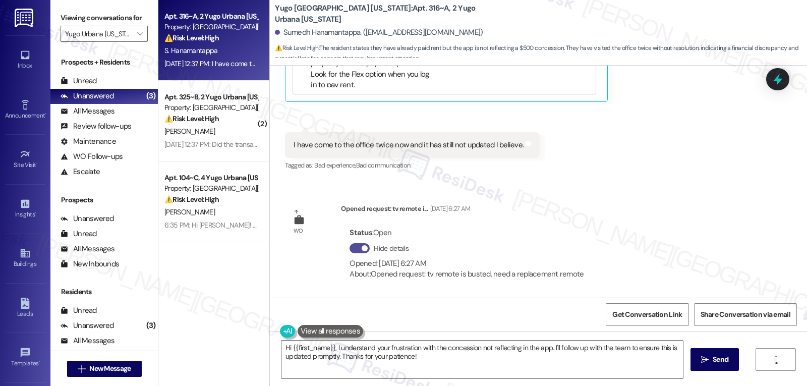
click at [350, 249] on button "Hide details" at bounding box center [360, 248] width 20 height 10
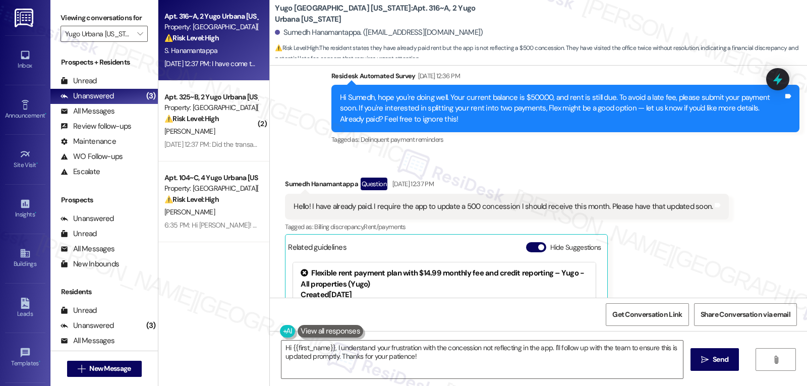
scroll to position [170, 0]
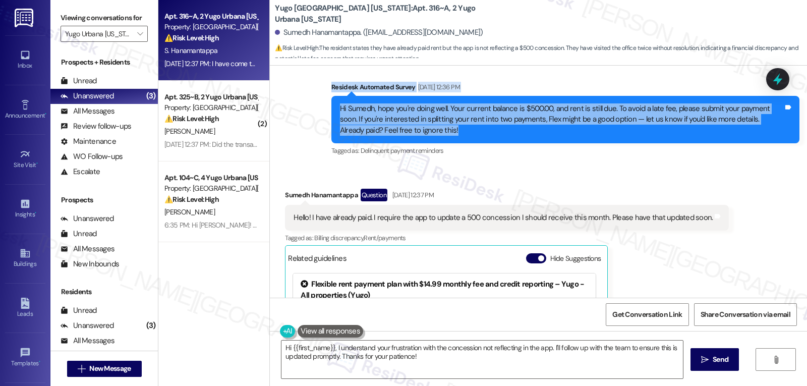
drag, startPoint x: 321, startPoint y: 87, endPoint x: 467, endPoint y: 141, distance: 155.0
click at [467, 141] on div "Survey, sent via SMS Residesk Automated Survey Sep 05, 2025 at 12:36 PM Hi Sume…" at bounding box center [565, 120] width 483 height 92
click at [526, 254] on button "Hide Suggestions" at bounding box center [536, 258] width 20 height 10
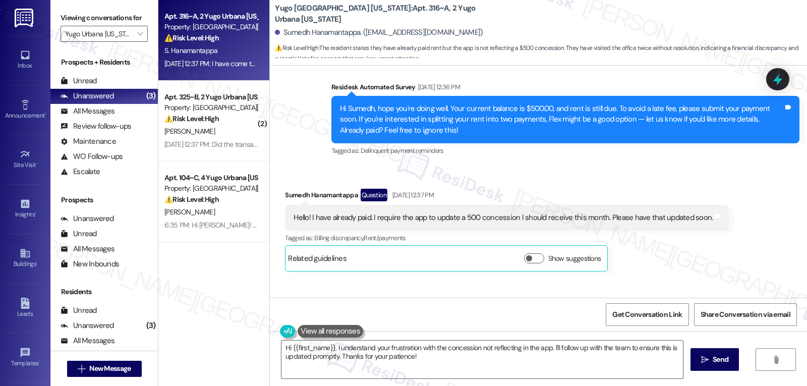
click at [467, 157] on div "Tagged as: Delinquent payment reminders Click to highlight conversations about …" at bounding box center [566, 150] width 468 height 15
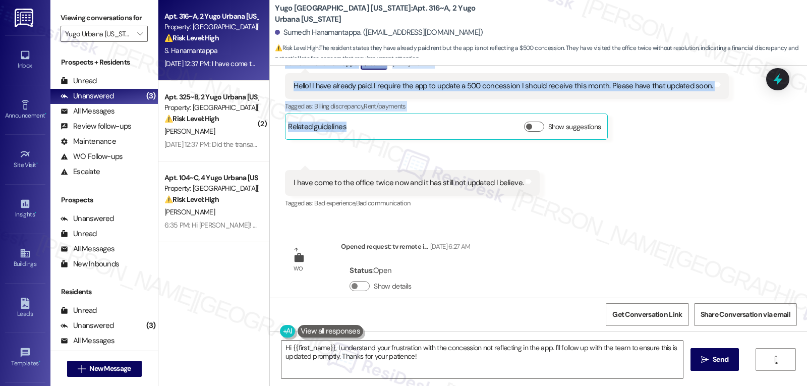
scroll to position [318, 0]
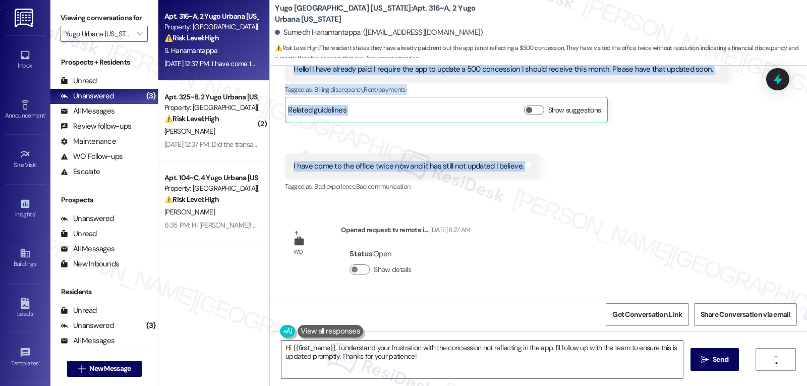
drag, startPoint x: 322, startPoint y: 86, endPoint x: 522, endPoint y: 175, distance: 218.9
click at [522, 175] on div "Lease started Aug 14, 2025 at 8:00 PM Survey, sent via SMS Residesk Automated S…" at bounding box center [538, 182] width 537 height 232
copy div "Residesk Automated Survey Sep 05, 2025 at 12:36 PM Hi Sumedh, hope you're doing…"
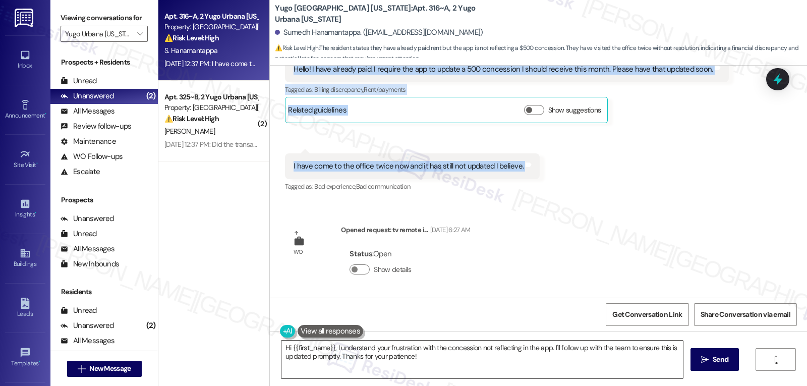
click at [427, 370] on textarea "Hi {{first_name}}, I understand your frustration with the concession not reflec…" at bounding box center [483, 360] width 402 height 38
paste textarea "Sumedh! Thanks for following up—I’m really sorry the concession hasn’t been upd…"
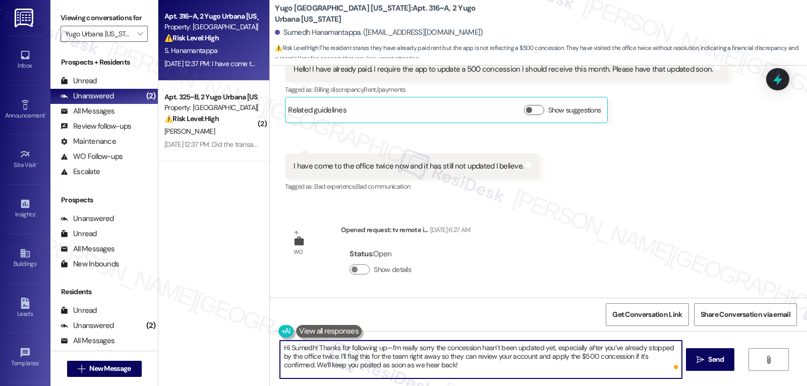
click at [382, 351] on textarea "Hi Sumedh! Thanks for following up—I’m really sorry the concession hasn’t been …" at bounding box center [481, 360] width 402 height 38
click at [491, 373] on textarea "Hi Sumedh! Thanks for following up. I’m really sorry the concession hasn’t been…" at bounding box center [481, 360] width 402 height 38
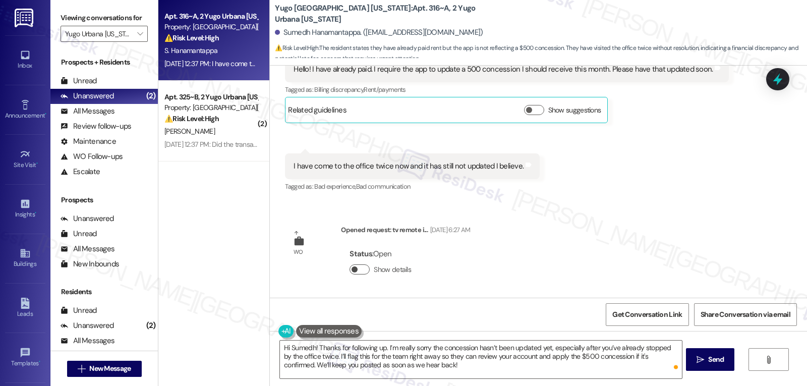
click at [358, 274] on button "Show details" at bounding box center [360, 269] width 20 height 10
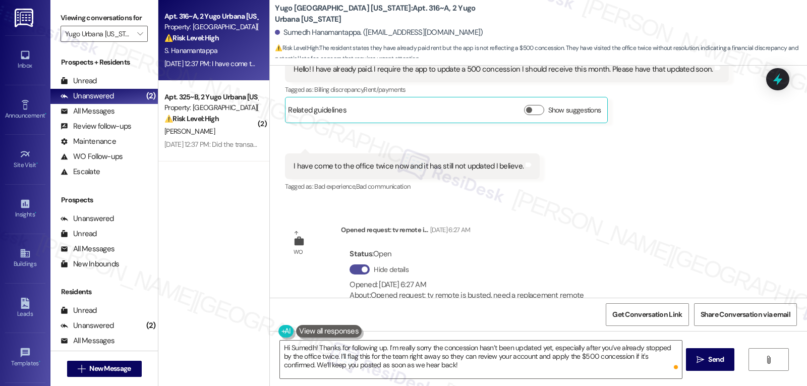
click at [362, 271] on span "button" at bounding box center [365, 269] width 6 height 6
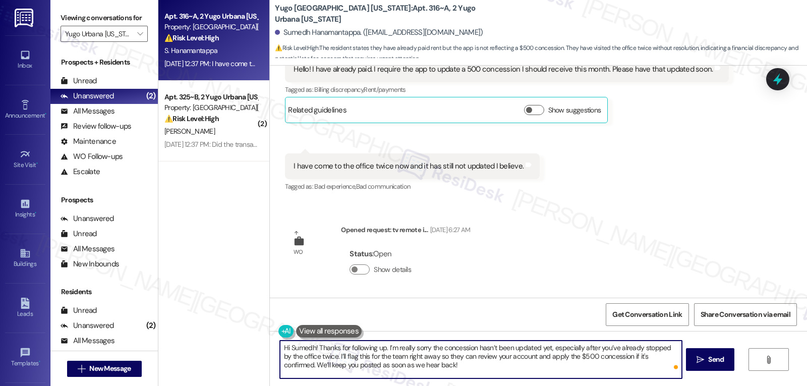
click at [377, 355] on textarea "Hi Sumedh! Thanks for following up. I’m really sorry the concession hasn’t been…" at bounding box center [481, 360] width 402 height 38
drag, startPoint x: 445, startPoint y: 358, endPoint x: 512, endPoint y: 357, distance: 66.6
click at [512, 357] on textarea "Hi Sumedh! Thanks for following up. I’m really sorry the concession hasn’t been…" at bounding box center [481, 360] width 402 height 38
click at [536, 369] on textarea "Hi Sumedh! Thanks for following up. I’m really sorry the concession hasn’t been…" at bounding box center [481, 360] width 402 height 38
drag, startPoint x: 553, startPoint y: 359, endPoint x: 591, endPoint y: 360, distance: 38.4
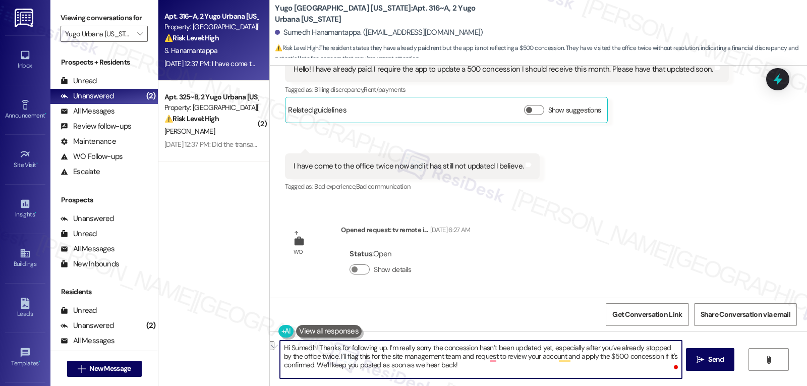
click at [591, 360] on textarea "Hi Sumedh! Thanks for following up. I’m really sorry the concession hasn’t been…" at bounding box center [481, 360] width 402 height 38
drag, startPoint x: 644, startPoint y: 358, endPoint x: 308, endPoint y: 369, distance: 336.2
click at [308, 369] on textarea "Hi Sumedh! Thanks for following up. I’m really sorry the concession hasn’t been…" at bounding box center [481, 360] width 402 height 38
click at [434, 372] on textarea "Hi Sumedh! Thanks for following up. I’m really sorry the concession hasn’t been…" at bounding box center [481, 360] width 402 height 38
click at [450, 369] on textarea "Hi Sumedh! Thanks for following up. I’m really sorry the concession hasn’t been…" at bounding box center [481, 360] width 402 height 38
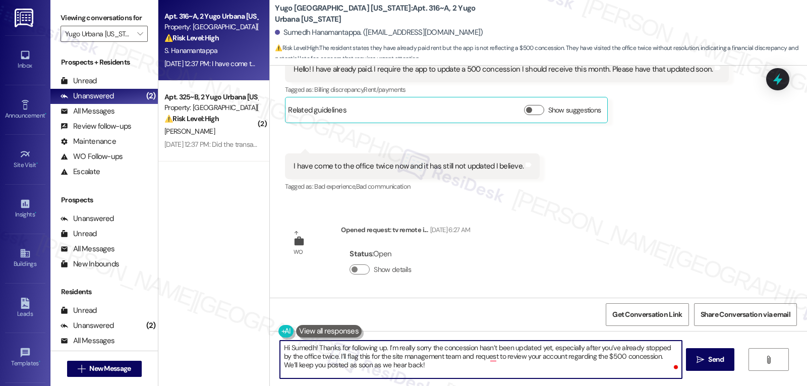
type textarea "Hi Sumedh! Thanks for following up. I’m really sorry the concession hasn’t been…"
click at [699, 364] on span " Send" at bounding box center [711, 359] width 32 height 11
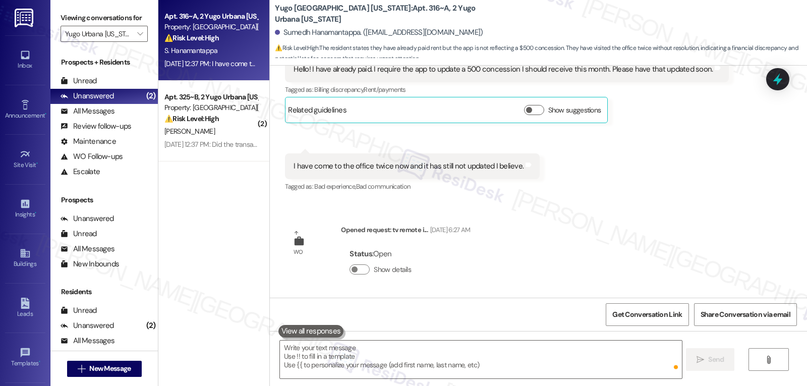
scroll to position [410, 0]
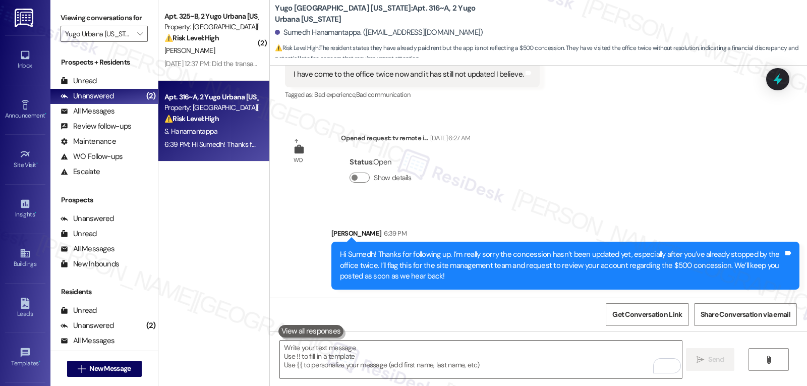
click at [784, 80] on icon at bounding box center [778, 79] width 13 height 13
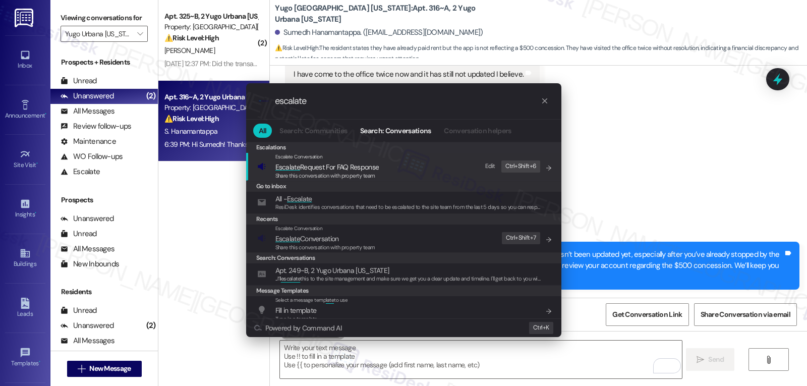
type input "escalate"
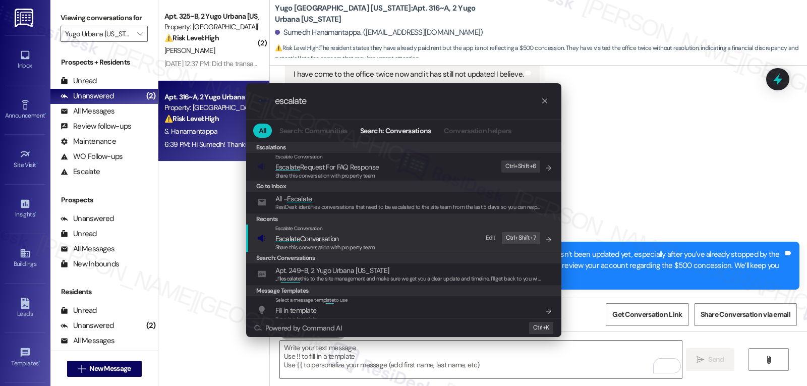
click at [302, 246] on span "Share this conversation with property team" at bounding box center [326, 247] width 100 height 7
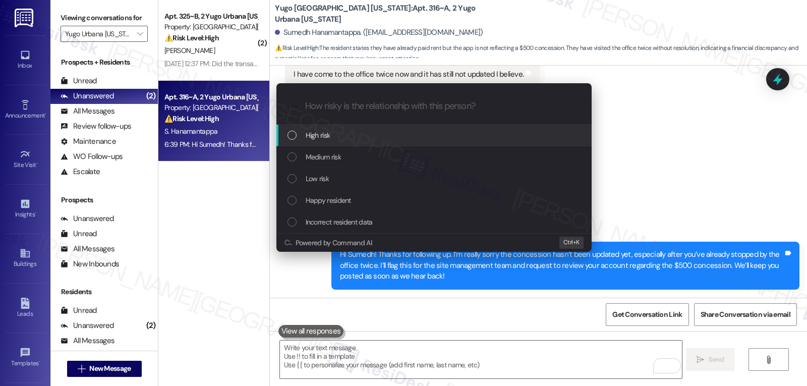
click at [340, 138] on div "High risk" at bounding box center [435, 135] width 295 height 11
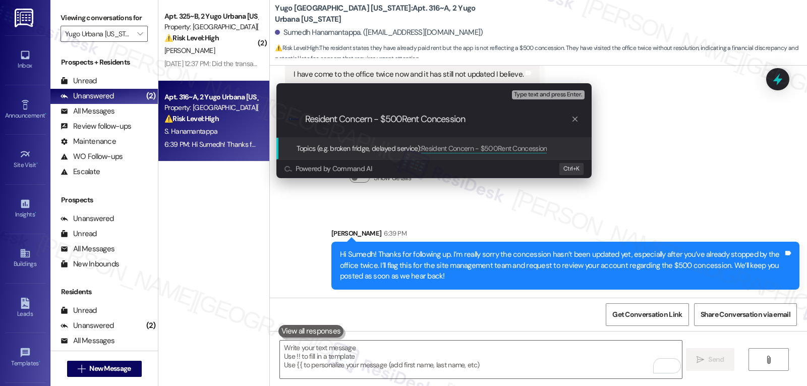
type input "Resident Concern - $500 Rent Concession"
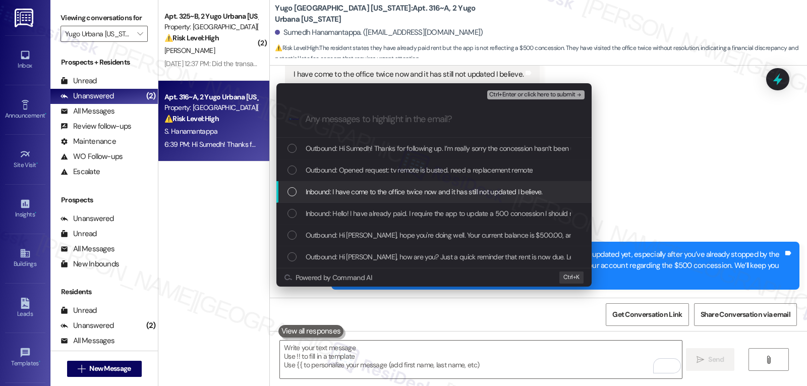
click at [345, 185] on div "Inbound: I have come to the office twice now and it has still not updated I bel…" at bounding box center [434, 192] width 315 height 22
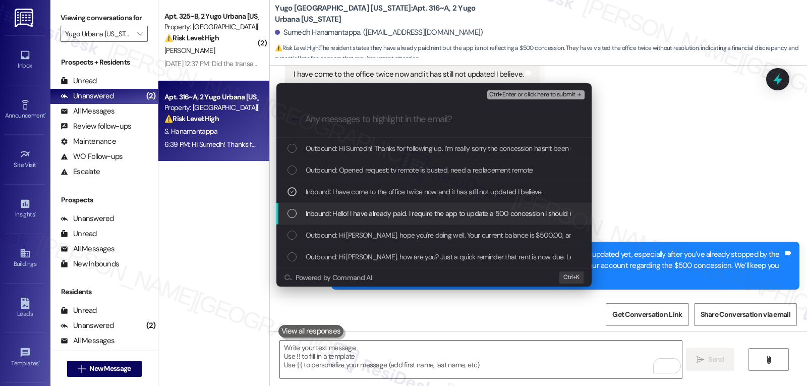
click at [365, 216] on span "Inbound: Hello! I have already paid. I require the app to update a 500 concessi…" at bounding box center [512, 213] width 413 height 11
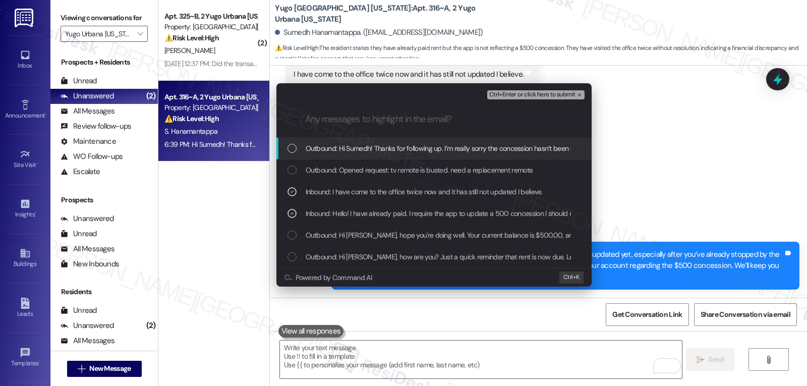
click at [532, 97] on span "Ctrl+Enter or click here to submit" at bounding box center [532, 94] width 86 height 7
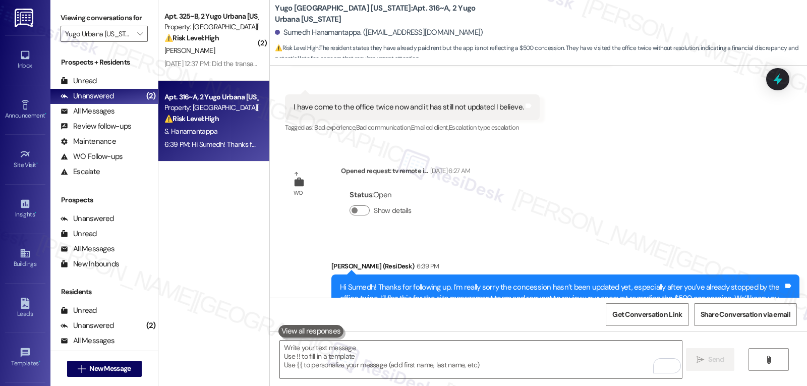
scroll to position [579, 0]
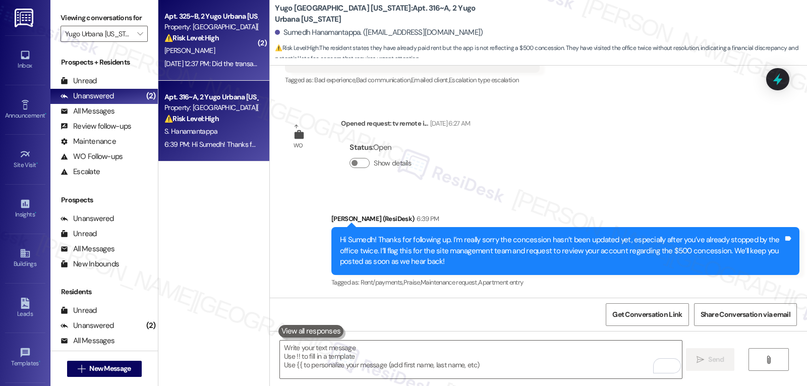
click at [203, 40] on strong "⚠️ Risk Level: High" at bounding box center [191, 37] width 54 height 9
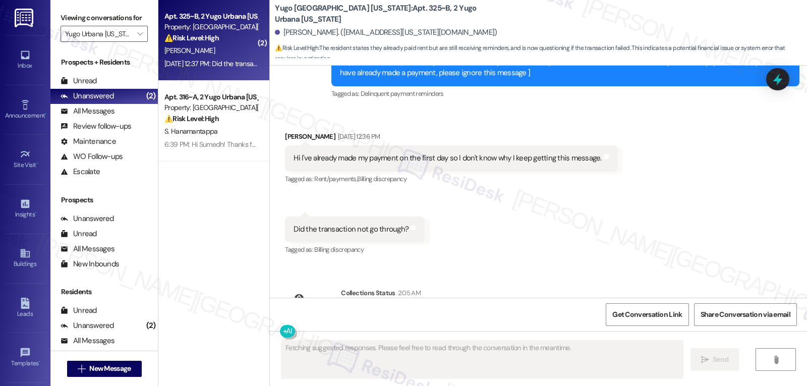
scroll to position [184, 0]
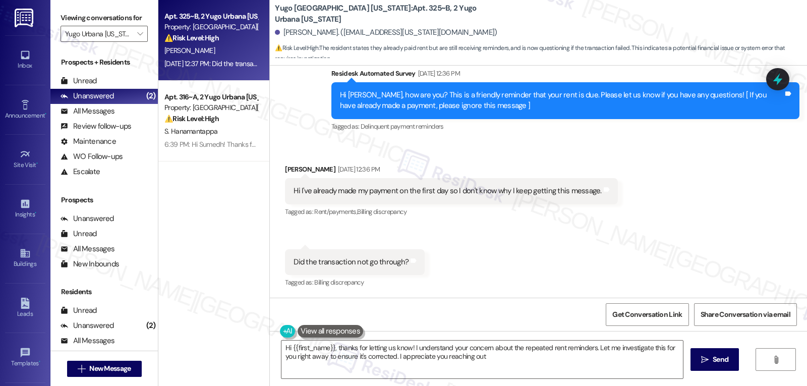
type textarea "Hi {{first_name}}, thanks for letting us know! I understand your concern about …"
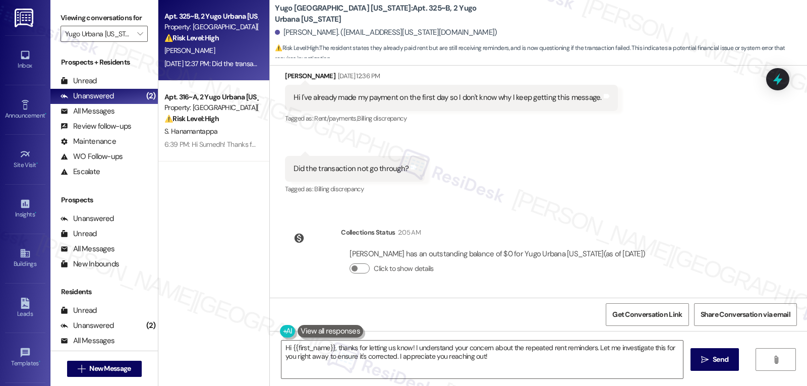
scroll to position [176, 0]
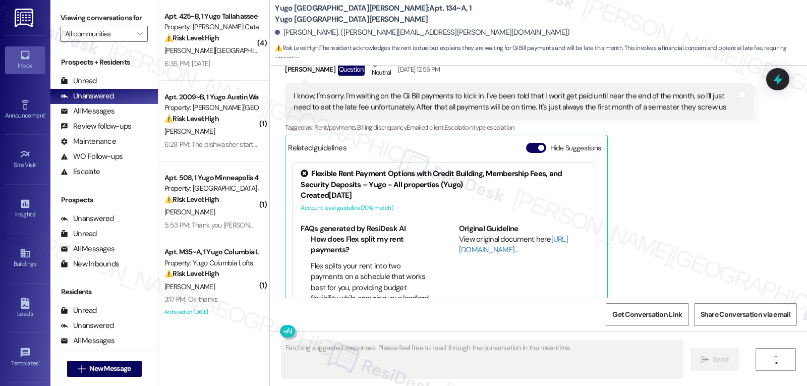
scroll to position [480, 0]
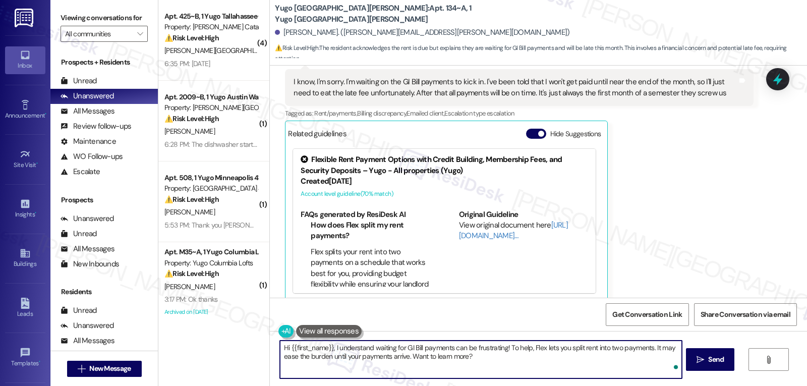
paste textarea "[PERSON_NAME], I understand how stressful it can be waiting for your GI Bill pa…"
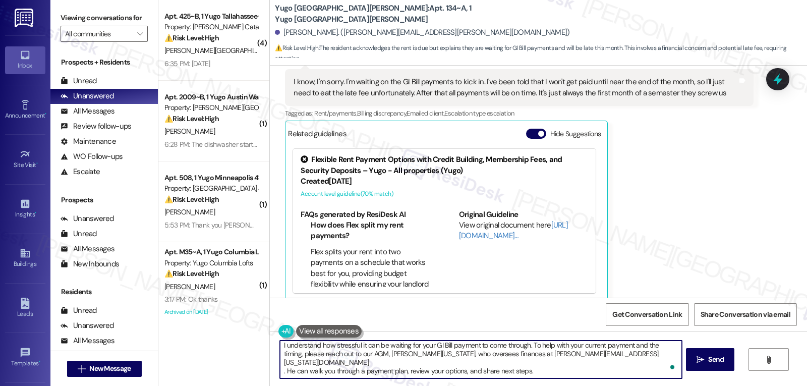
scroll to position [11, 0]
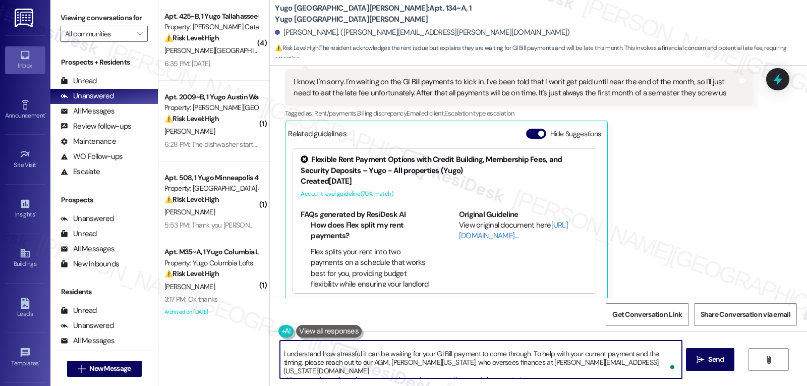
click at [529, 354] on textarea "Hi [PERSON_NAME], I understand how stressful it can be waiting for your GI Bill…" at bounding box center [481, 360] width 402 height 38
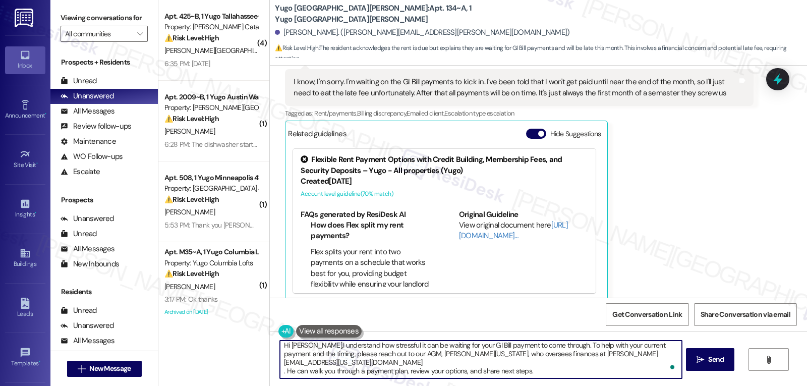
scroll to position [0, 0]
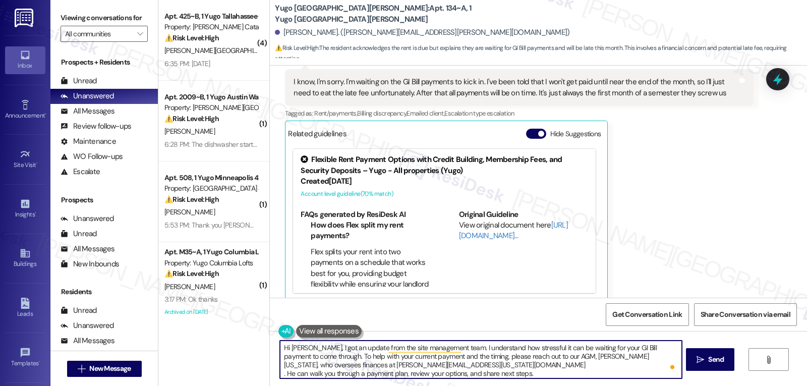
click at [433, 369] on textarea "Hi [PERSON_NAME], I got an update from the site management team. I understand h…" at bounding box center [481, 360] width 402 height 38
click at [424, 364] on textarea "Hi [PERSON_NAME], I got an update from the site management team. I understand h…" at bounding box center [481, 360] width 402 height 38
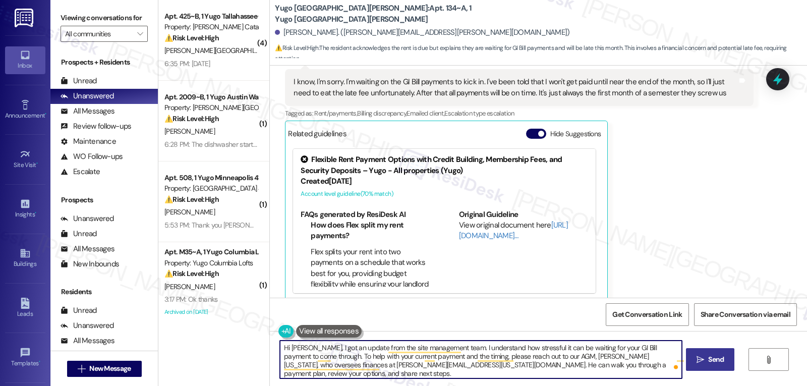
type textarea "Hi [PERSON_NAME], I got an update from the site management team. I understand h…"
click at [726, 356] on button " Send" at bounding box center [710, 359] width 49 height 23
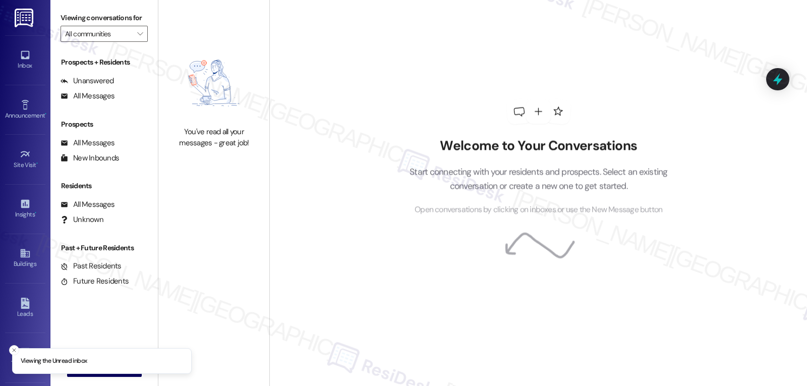
type input "Yugo Urbana [US_STATE]"
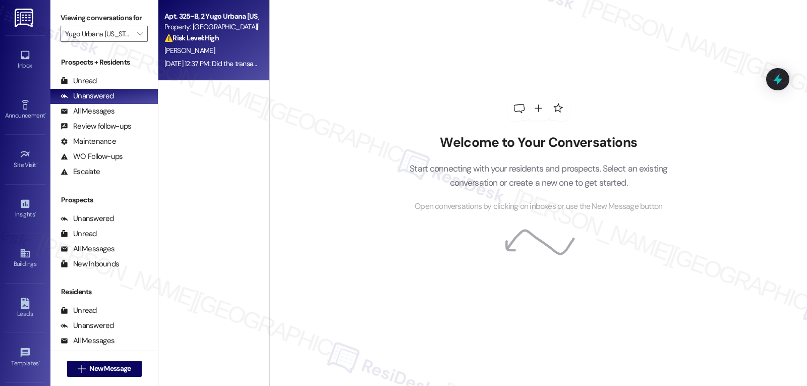
click at [209, 60] on div "[DATE] 12:37 PM: Did the transaction not go through? [DATE] 12:37 PM: Did the t…" at bounding box center [239, 63] width 151 height 9
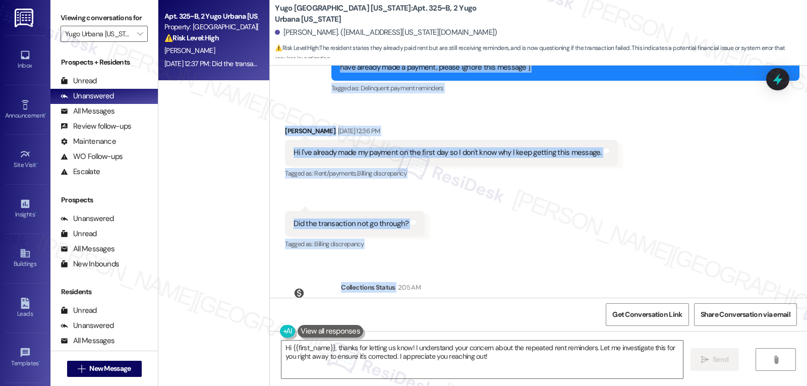
scroll to position [277, 0]
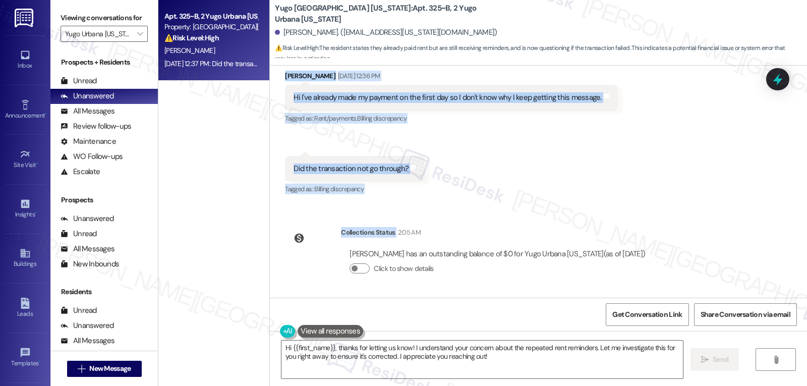
drag, startPoint x: 325, startPoint y: 81, endPoint x: 660, endPoint y: 256, distance: 377.6
click at [660, 256] on div "Lease started [DATE] 8:00 PM Survey, sent via SMS Residesk Automated Survey [DA…" at bounding box center [538, 182] width 537 height 232
copy div "Residesk Automated Survey [DATE] 12:36 PM Hi [PERSON_NAME], how are you? This i…"
click at [492, 356] on textarea "Hi {{first_name}}, thanks for letting us know! I understand your concern about …" at bounding box center [483, 360] width 402 height 38
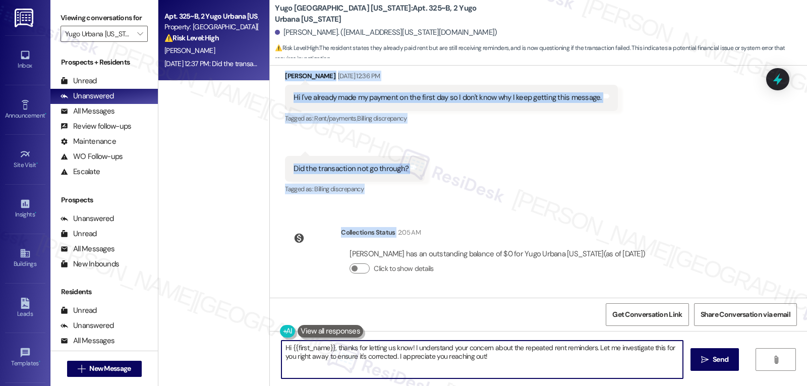
paste textarea "Seulki! Thanks for checking in, and you're totally right to ask. I just checked…"
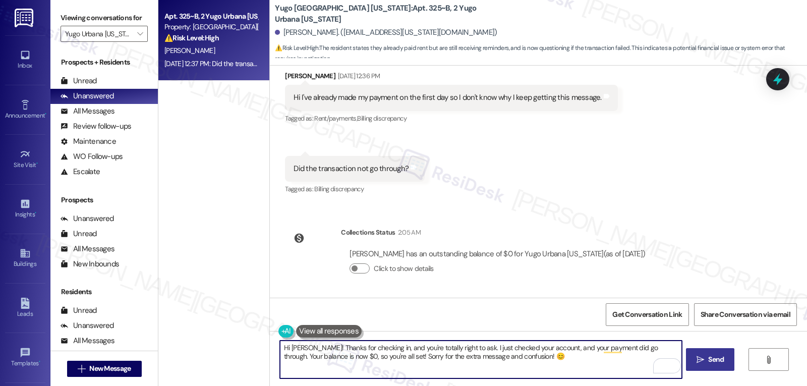
type textarea "Hi [PERSON_NAME]! Thanks for checking in, and you're totally right to ask. I ju…"
click at [700, 361] on icon "" at bounding box center [701, 360] width 8 height 8
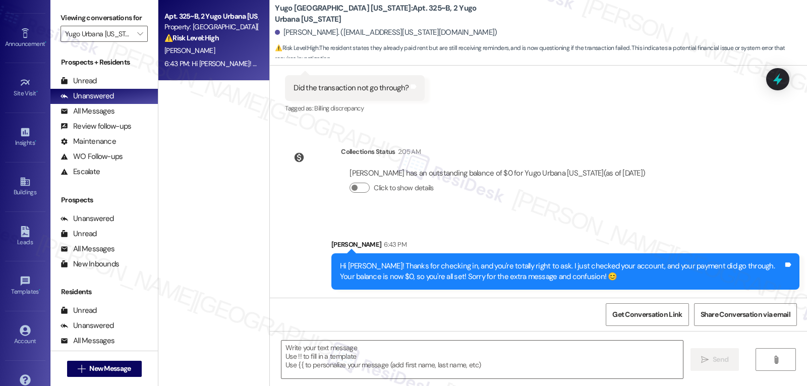
scroll to position [95, 0]
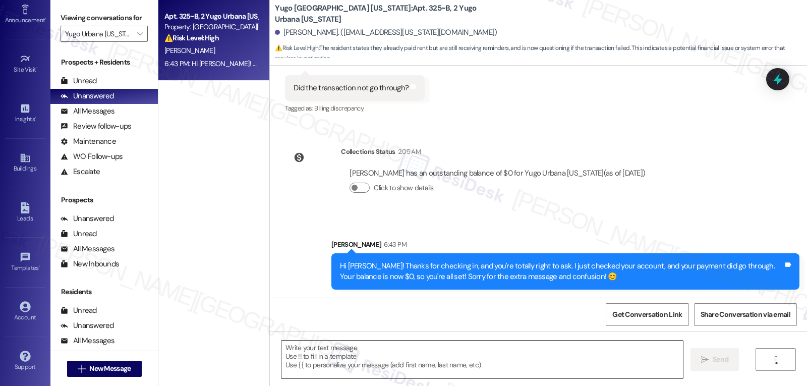
click at [417, 360] on textarea "To enrich screen reader interactions, please activate Accessibility in Grammarl…" at bounding box center [483, 360] width 402 height 38
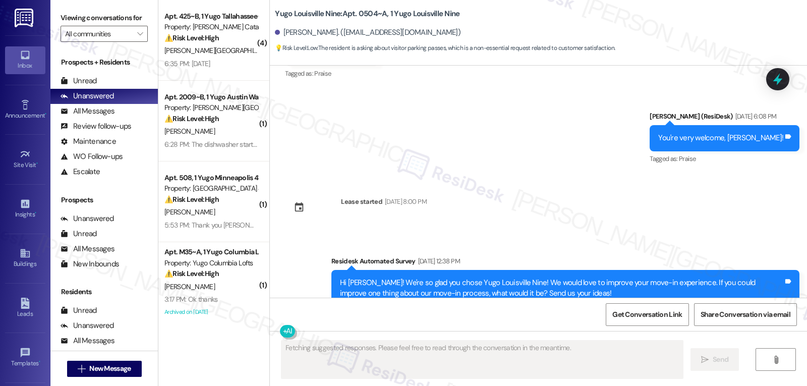
scroll to position [933, 0]
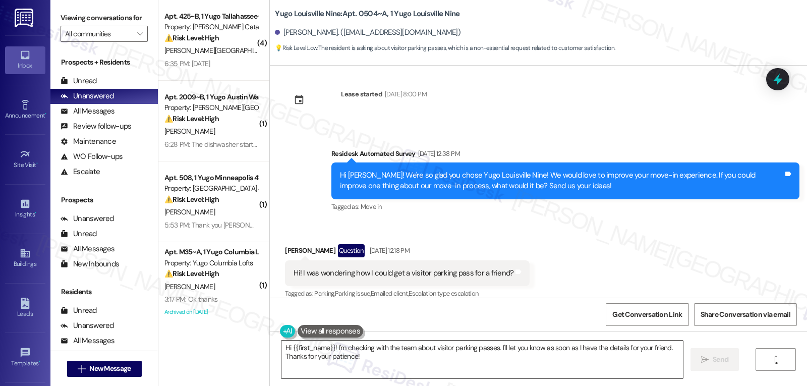
click at [417, 367] on textarea "Hi {{first_name}}! I'm checking with the team about visitor parking passes. I'l…" at bounding box center [483, 360] width 402 height 38
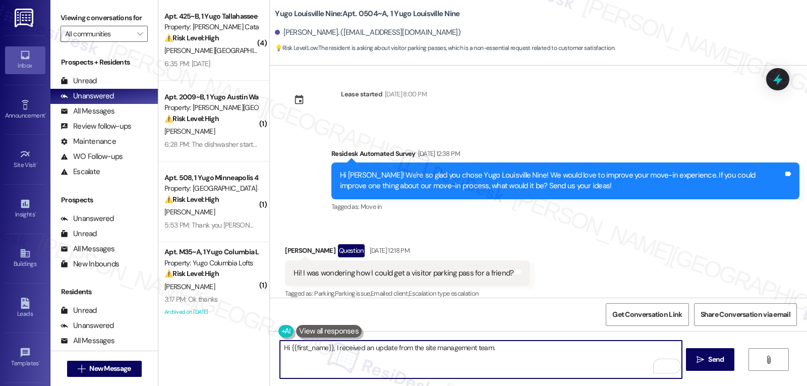
paste textarea "Your guest can stop by the leasing office during office hours to pick up an ove…"
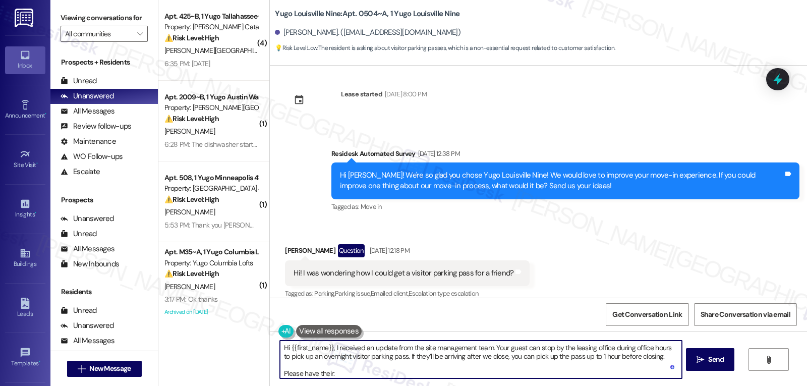
scroll to position [71, 0]
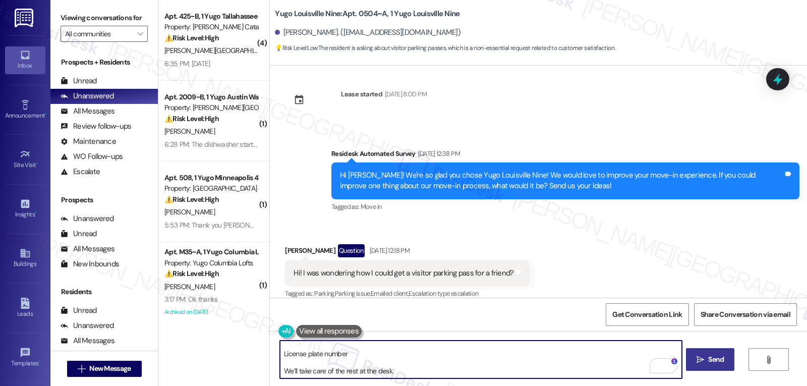
type textarea "Hi {{first_name}}, I received an update from the site management team. Your gue…"
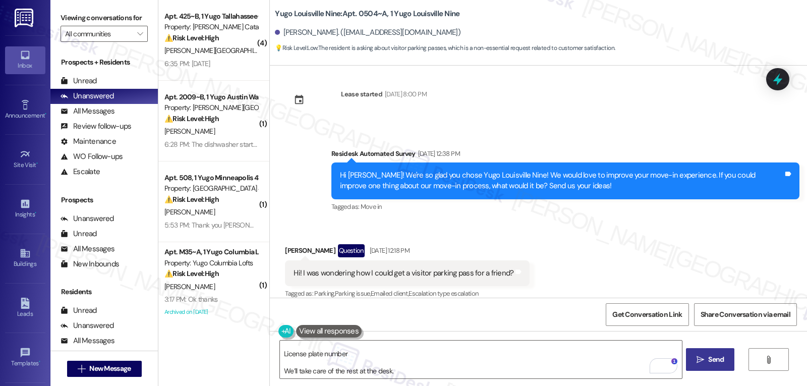
click at [710, 358] on span "Send" at bounding box center [716, 359] width 16 height 11
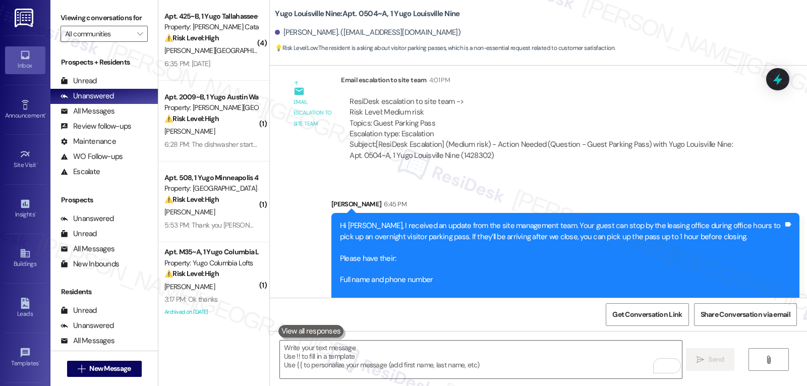
scroll to position [1436, 0]
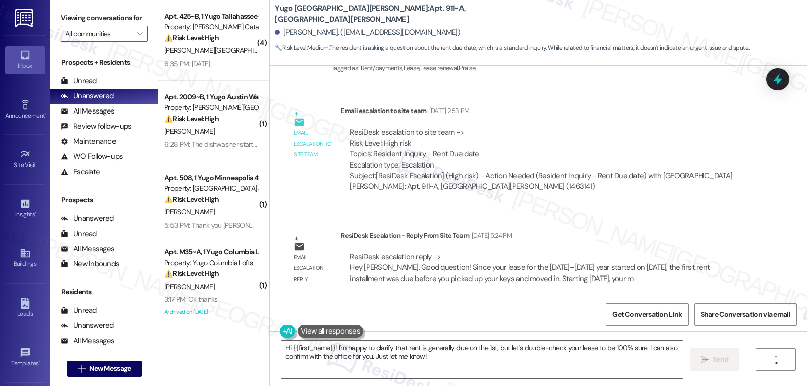
scroll to position [591, 0]
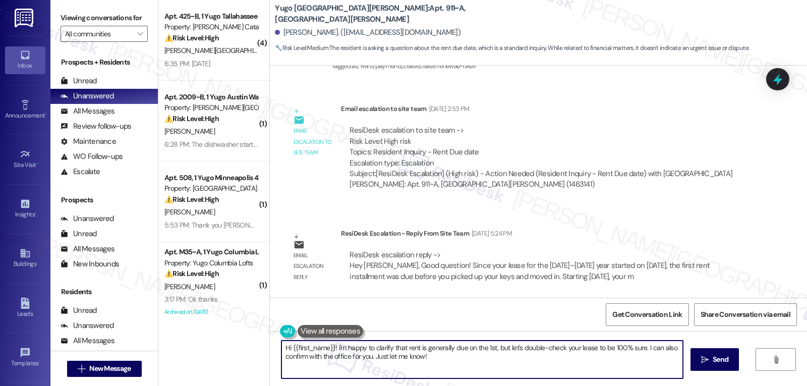
drag, startPoint x: 331, startPoint y: 349, endPoint x: 764, endPoint y: 410, distance: 437.2
click at [726, 385] on html "Inbox Go to Inbox Announcement • Send A Text Announcement Site Visit • Go to Si…" at bounding box center [403, 193] width 807 height 386
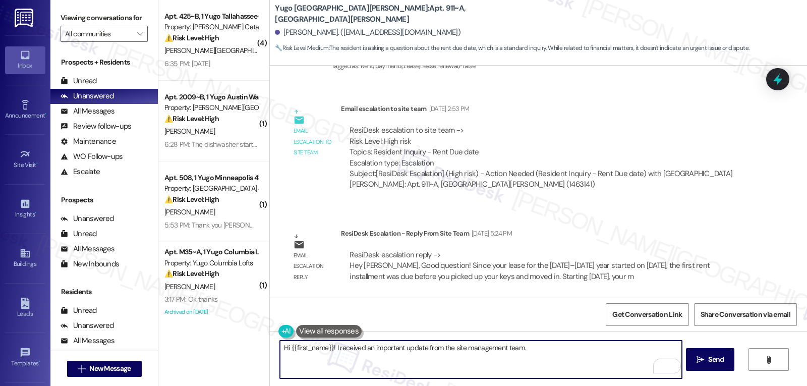
click at [541, 349] on textarea "Hi {{first_name}}! I received an important update from the site management team." at bounding box center [481, 360] width 402 height 38
paste textarea "Good question! Since your lease for the [DATE]–[DATE] year started on [DATE], t…"
click at [617, 356] on textarea "Hi {{first_name}}! I received an important update from the site management team…" at bounding box center [481, 360] width 402 height 38
paste textarea "Starting September 1st, your monthly rent will be posted to your Resident Porta…"
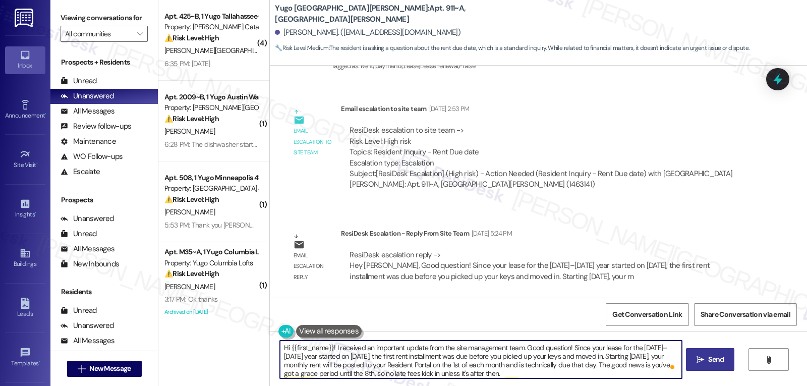
type textarea "Hi {{first_name}}! I received an important update from the site management team…"
click at [713, 365] on button " Send" at bounding box center [710, 359] width 49 height 23
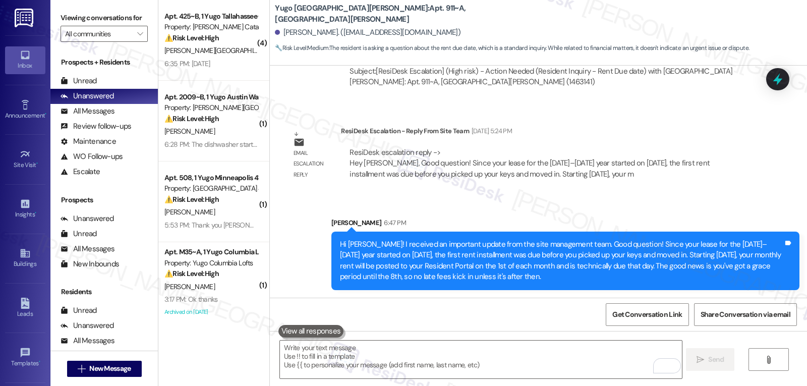
scroll to position [694, 0]
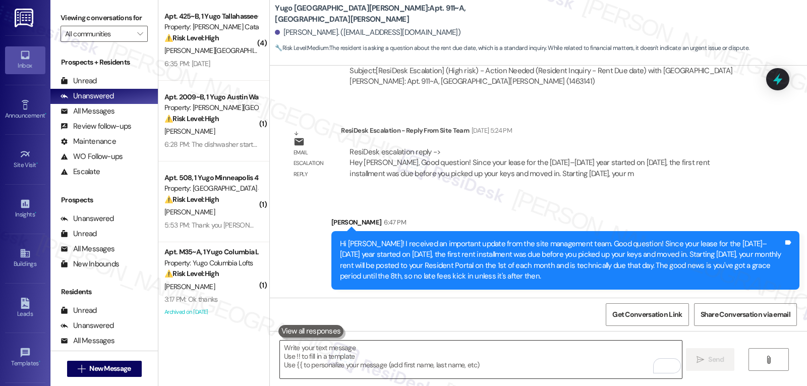
click at [342, 360] on textarea "To enrich screen reader interactions, please activate Accessibility in Grammarl…" at bounding box center [481, 360] width 402 height 38
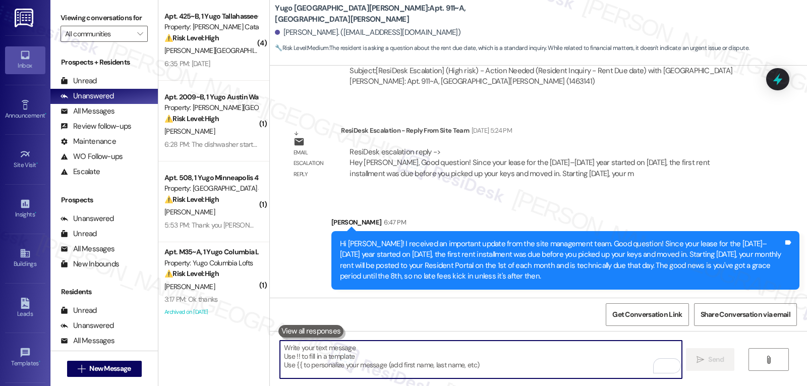
paste textarea "If you have any more questions about payments, you can reach out to our AGM, Te…"
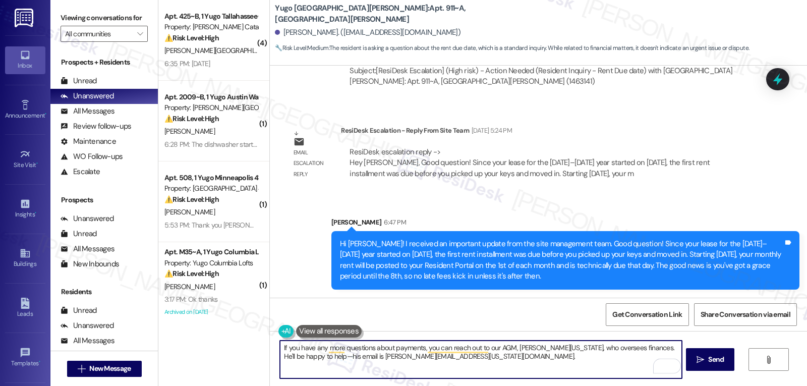
click at [317, 358] on textarea "If you have any more questions about payments, you can reach out to our AGM, Te…" at bounding box center [481, 360] width 402 height 38
click at [484, 370] on textarea "If you have any more questions about payments, you can reach out to our AGM, Te…" at bounding box center [481, 360] width 402 height 38
type textarea "If you have any more questions about payments, you can reach out to our AGM, Te…"
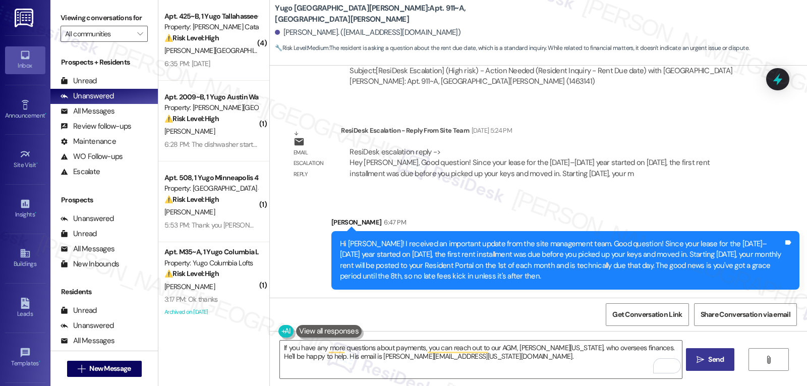
click at [702, 354] on span " Send" at bounding box center [711, 359] width 32 height 11
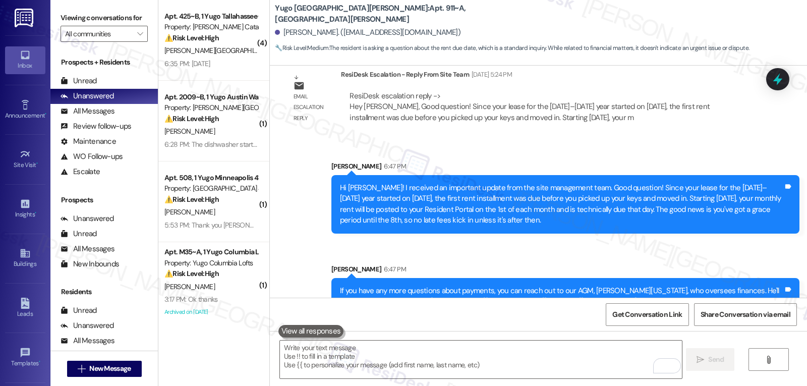
scroll to position [775, 0]
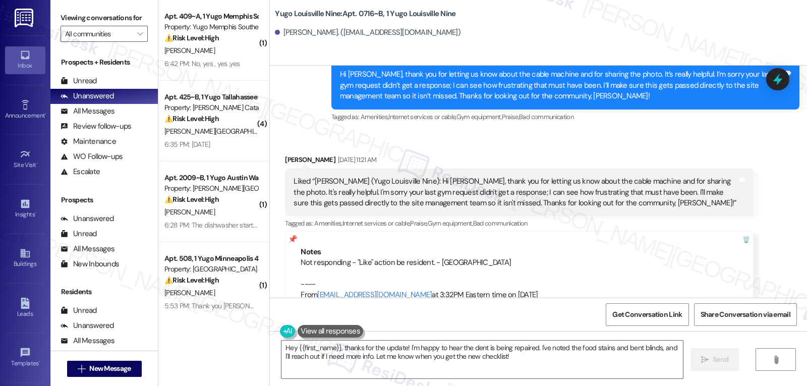
scroll to position [9937, 0]
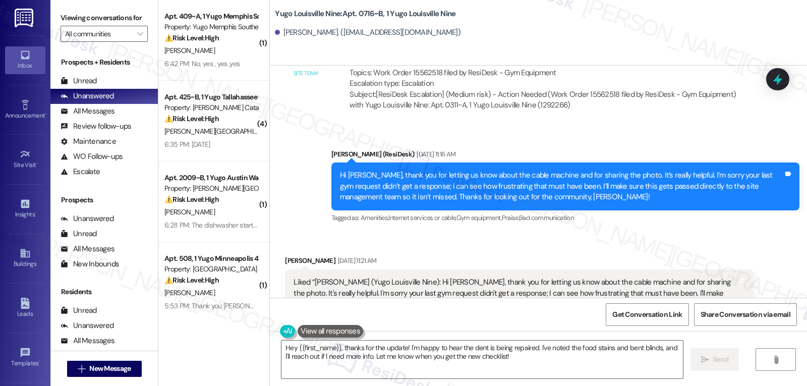
click at [287, 255] on div "[PERSON_NAME] [DATE] 11:21 AM" at bounding box center [519, 262] width 468 height 14
copy div "[PERSON_NAME]"
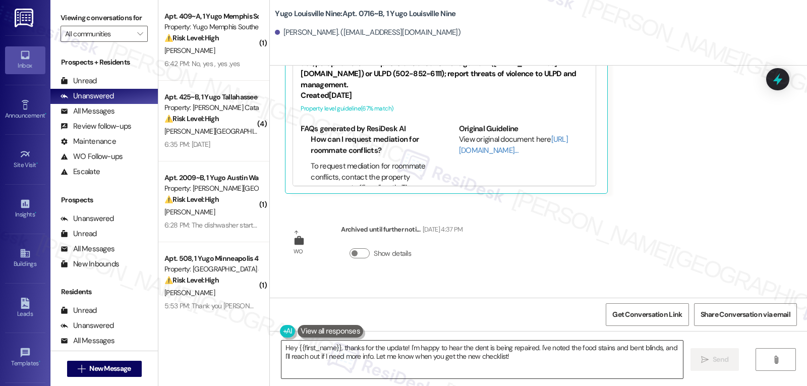
click at [400, 377] on textarea "Hey {{first_name}}, thanks for the update! I'm happy to hear the dent is being …" at bounding box center [483, 360] width 402 height 38
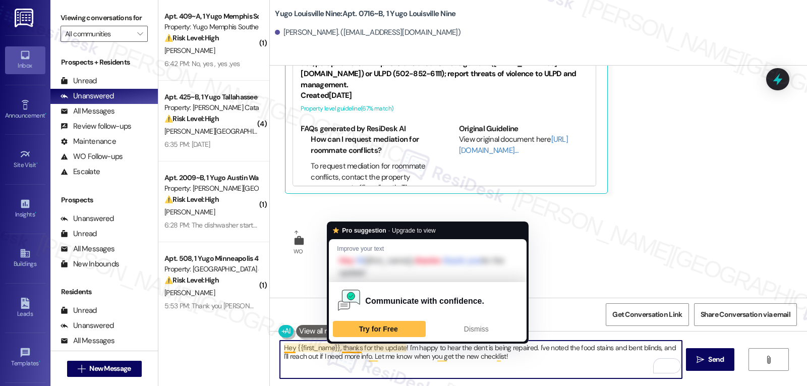
drag, startPoint x: 335, startPoint y: 349, endPoint x: 807, endPoint y: 410, distance: 475.7
click at [726, 385] on html "Inbox Go to Inbox Announcement • Send A Text Announcement Site Visit • Go to Si…" at bounding box center [403, 193] width 807 height 386
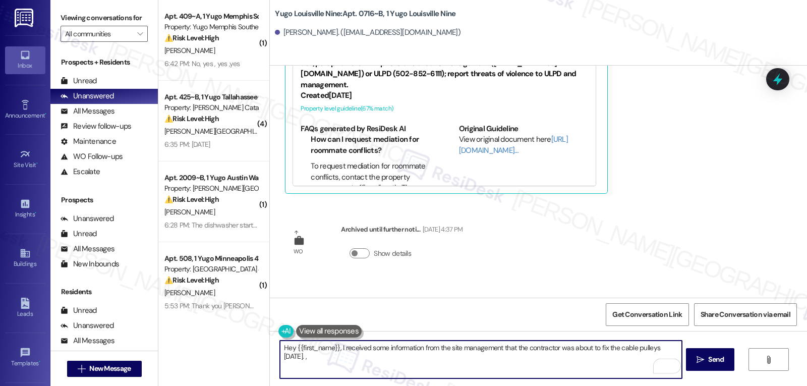
click at [349, 363] on textarea "Hey {{first_name}}, I received some information from the site management that t…" at bounding box center [481, 360] width 402 height 38
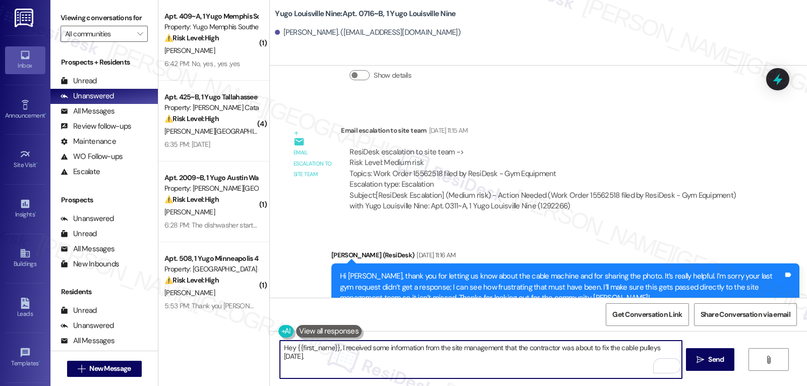
scroll to position [10139, 0]
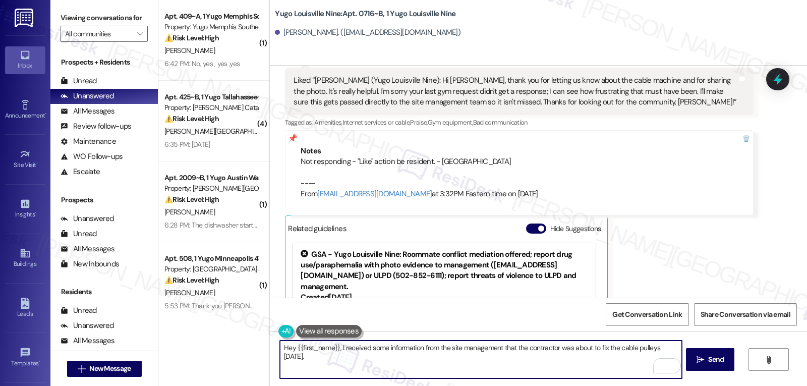
click at [652, 348] on textarea "Hey {{first_name}}, I received some information from the site management that t…" at bounding box center [481, 360] width 402 height 38
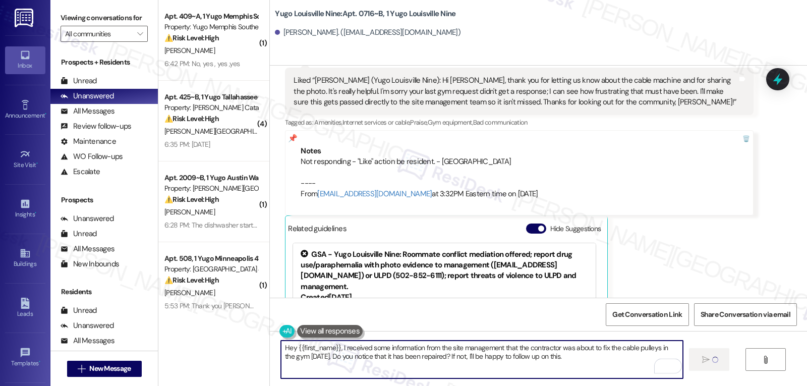
type textarea "Hey {{first_name}}, I received some information from the site management that t…"
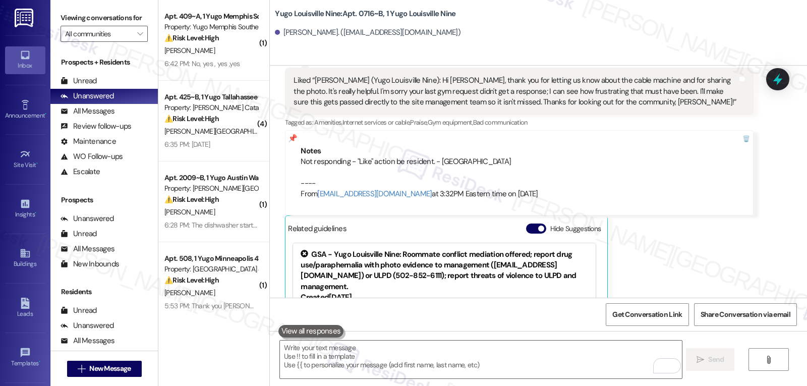
scroll to position [10169, 0]
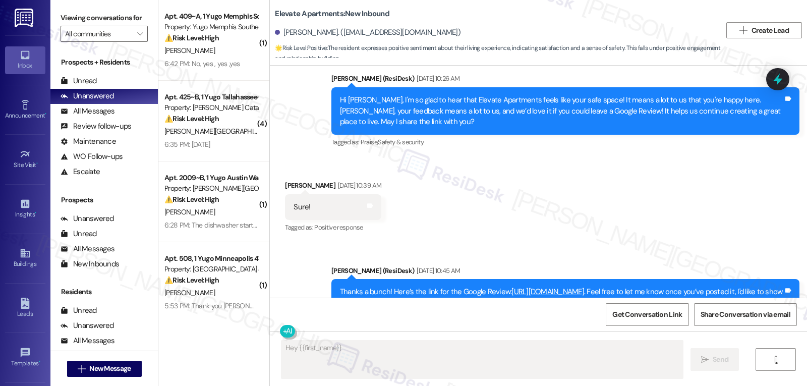
scroll to position [1676, 0]
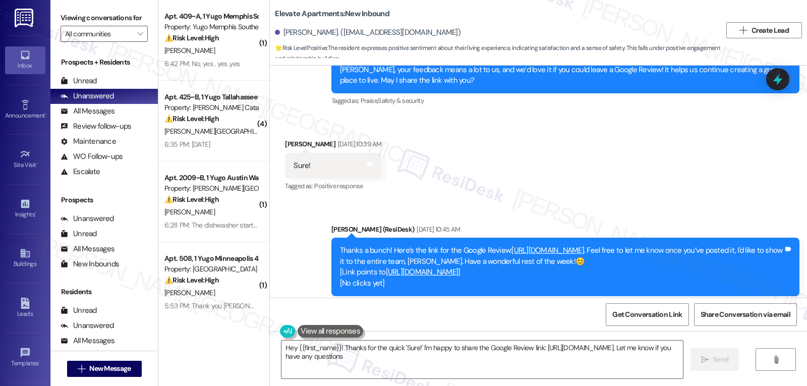
type textarea "Hey {{first_name}}! Thanks for the quick 'Sure!' I'm happy to share the Google …"
click at [529, 245] on link "[URL][DOMAIN_NAME]" at bounding box center [548, 250] width 73 height 10
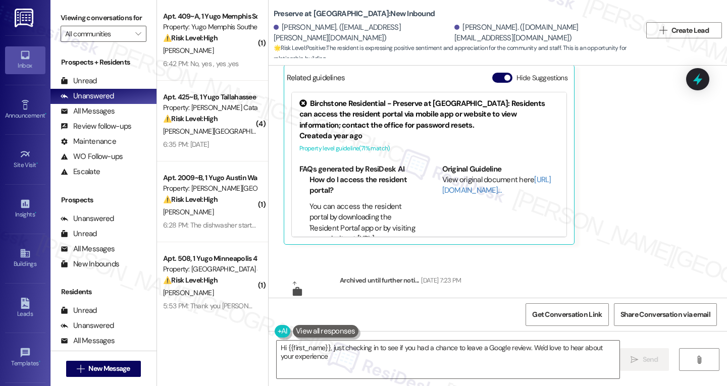
scroll to position [17770, 0]
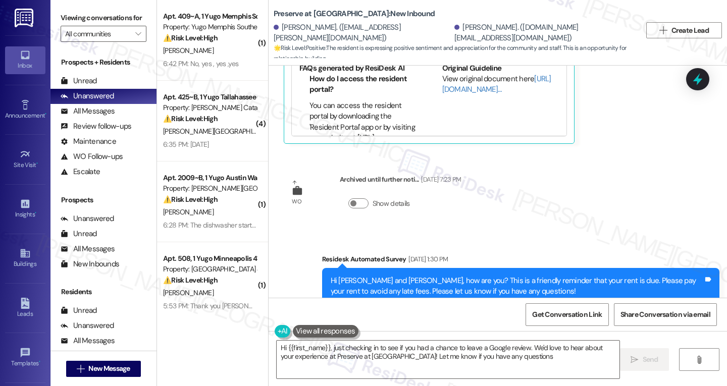
type textarea "Hi {{first_name}}, just checking in to see if you had a chance to leave a Googl…"
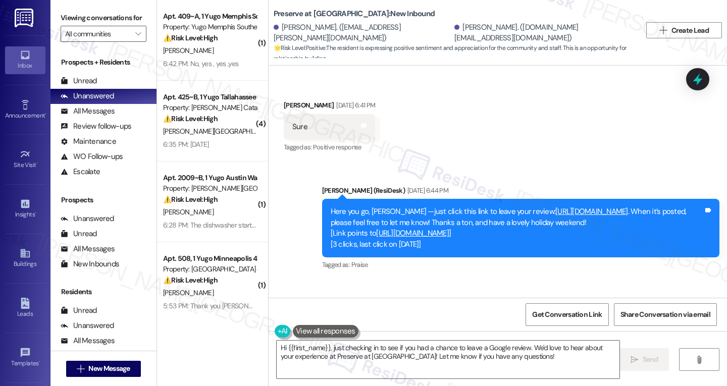
scroll to position [17266, 0]
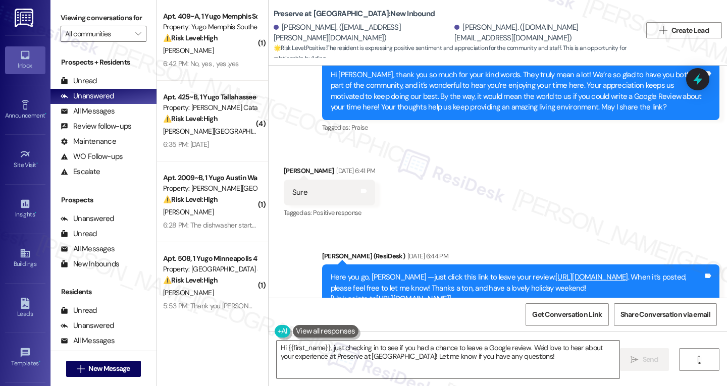
click at [555, 272] on link "https://www.theresidesk.com/links/review-GTmR8Y77a" at bounding box center [591, 277] width 73 height 10
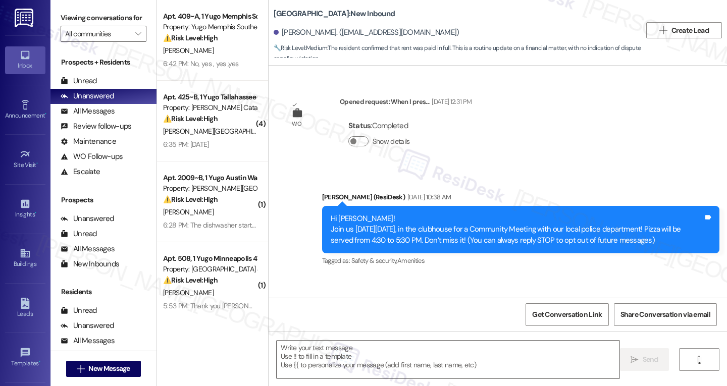
type textarea "Fetching suggested responses. Please feel free to read through the conversation…"
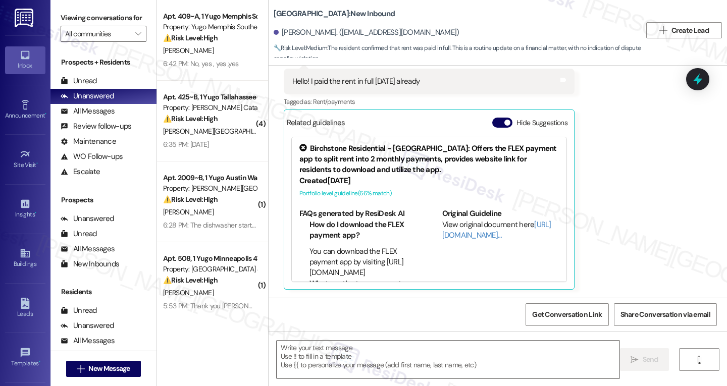
scroll to position [101, 0]
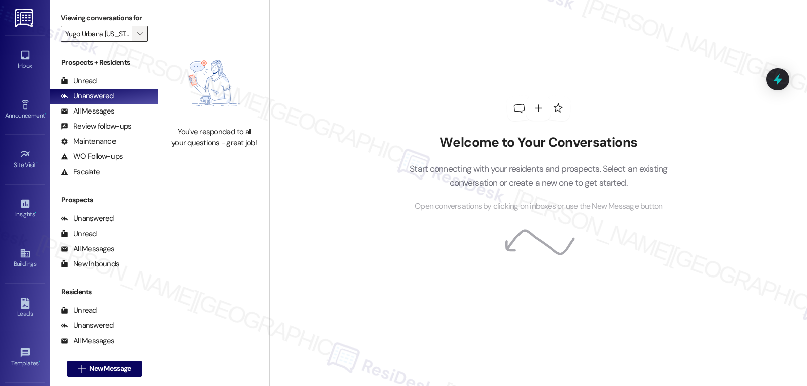
click at [137, 38] on icon "" at bounding box center [140, 34] width 6 height 8
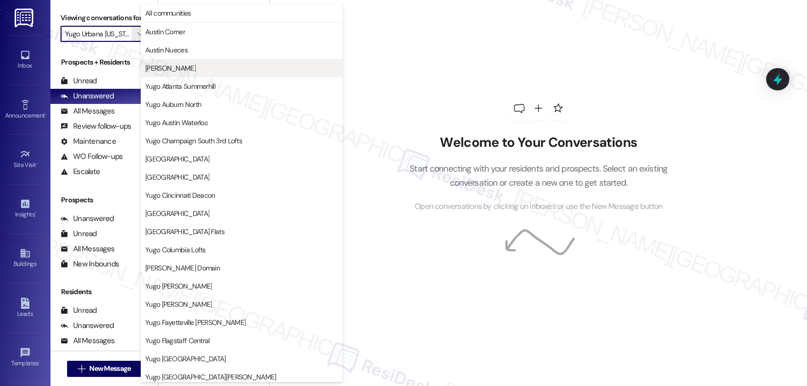
click at [221, 69] on span "[PERSON_NAME]" at bounding box center [241, 68] width 193 height 10
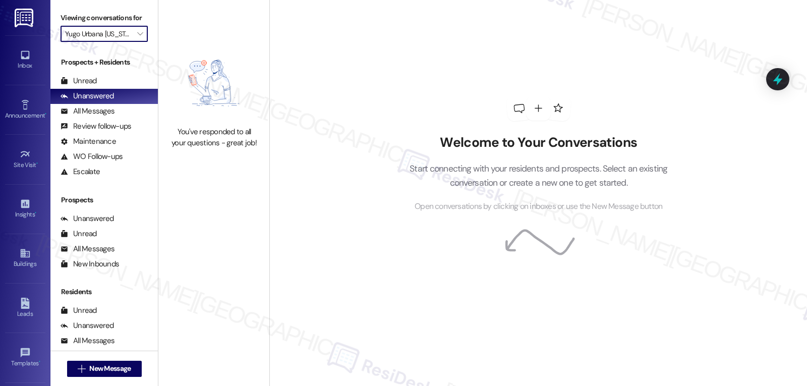
type input "[PERSON_NAME]"
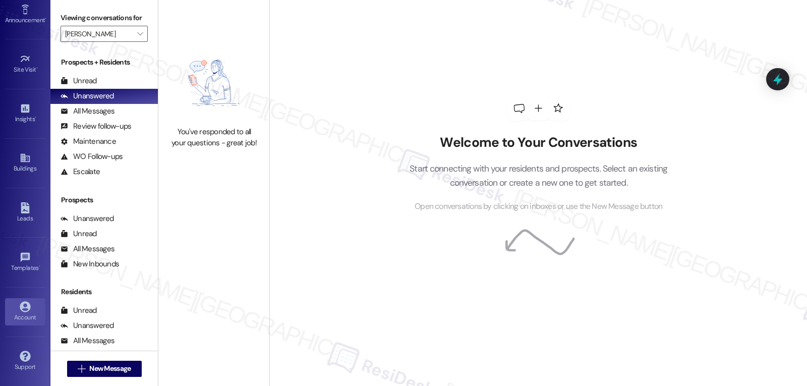
click at [23, 299] on link "Account" at bounding box center [25, 311] width 40 height 27
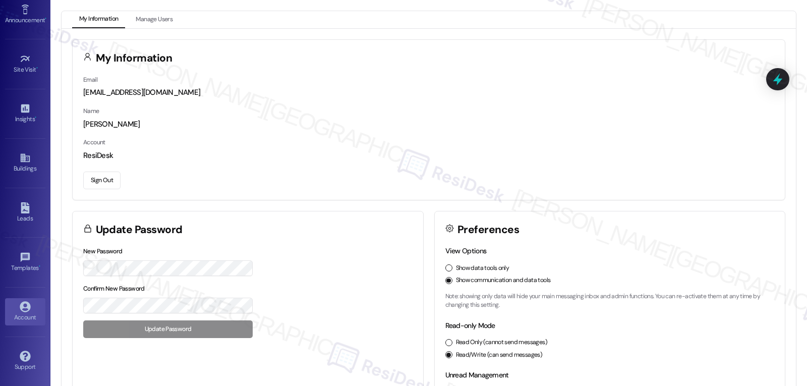
click at [104, 184] on button "Sign Out" at bounding box center [101, 181] width 37 height 18
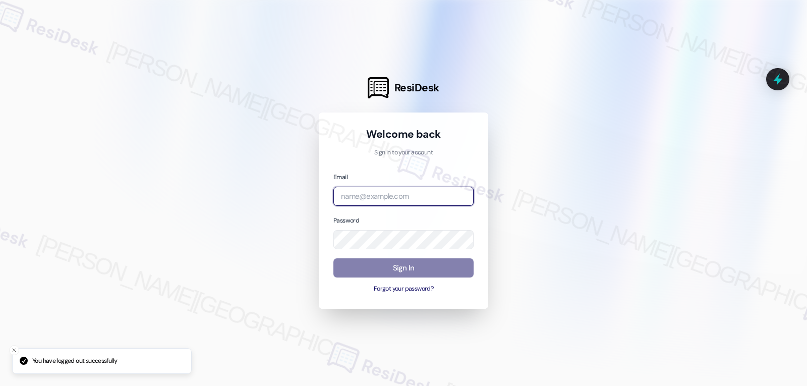
click at [382, 198] on input "email" at bounding box center [404, 197] width 140 height 20
click at [403, 203] on input "email" at bounding box center [404, 197] width 140 height 20
paste input "[EMAIL_ADDRESS][DOMAIN_NAME]"
type input "[EMAIL_ADDRESS][DOMAIN_NAME]"
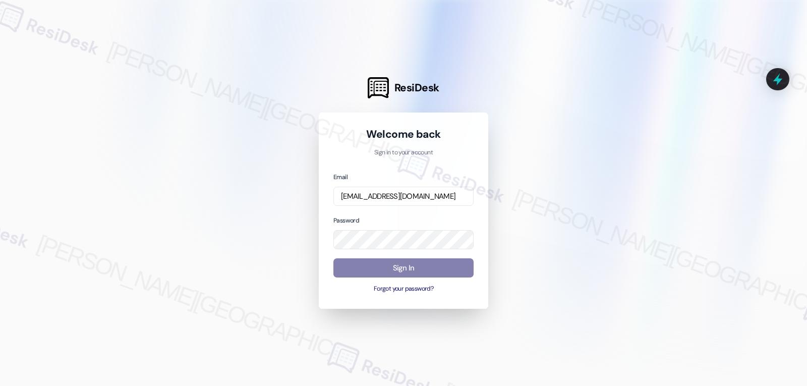
scroll to position [0, 0]
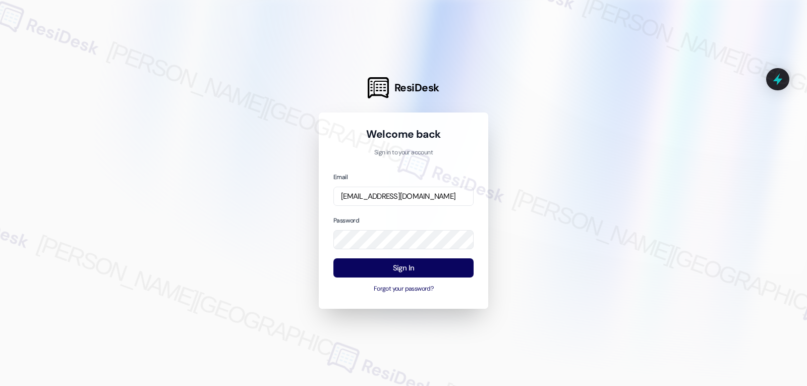
click at [424, 218] on div "Password" at bounding box center [404, 232] width 140 height 35
click at [413, 272] on button "Sign In" at bounding box center [404, 268] width 140 height 20
